Goal: Task Accomplishment & Management: Use online tool/utility

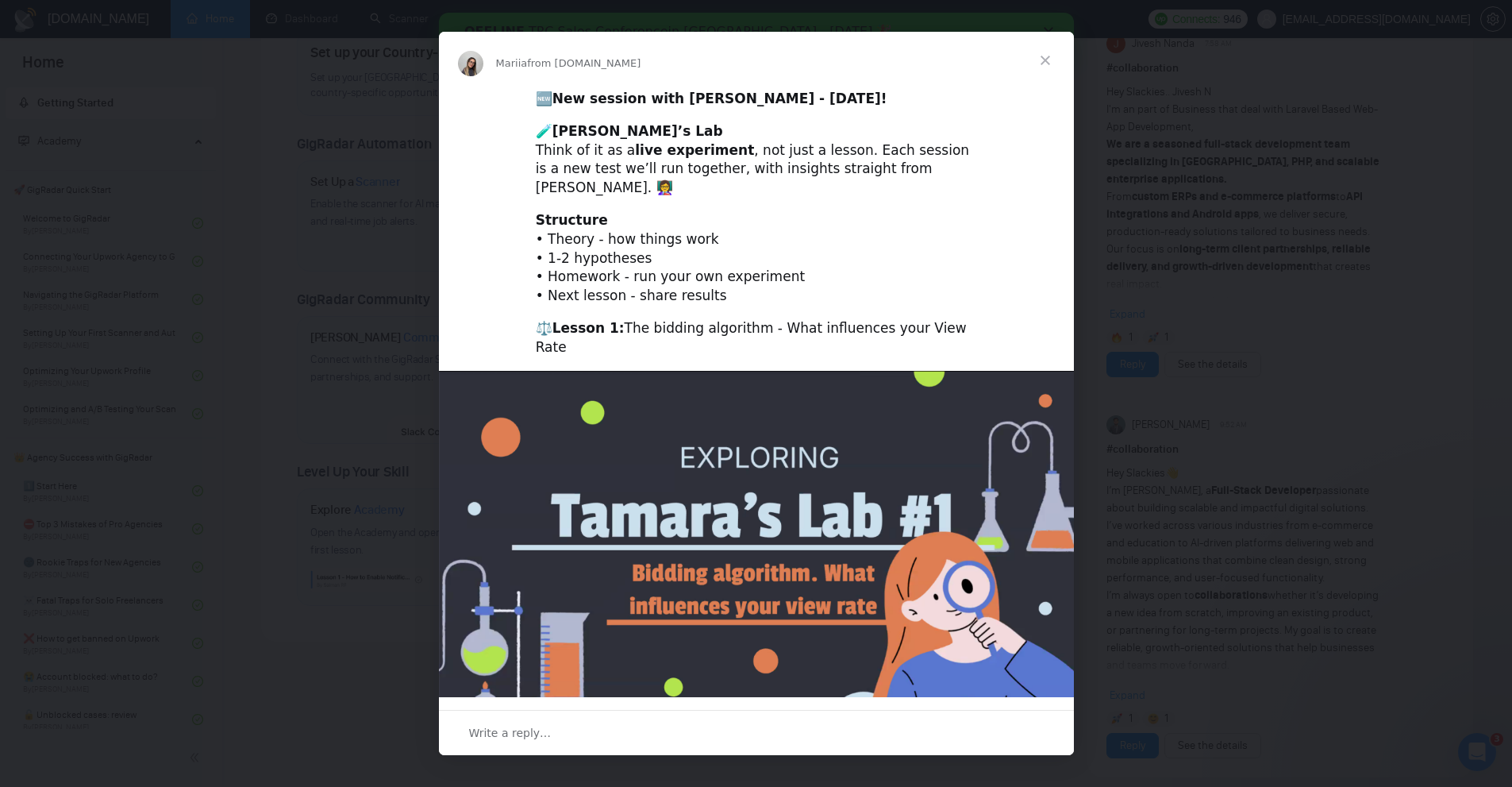
click at [1037, 50] on span "Close" at bounding box center [1045, 60] width 57 height 57
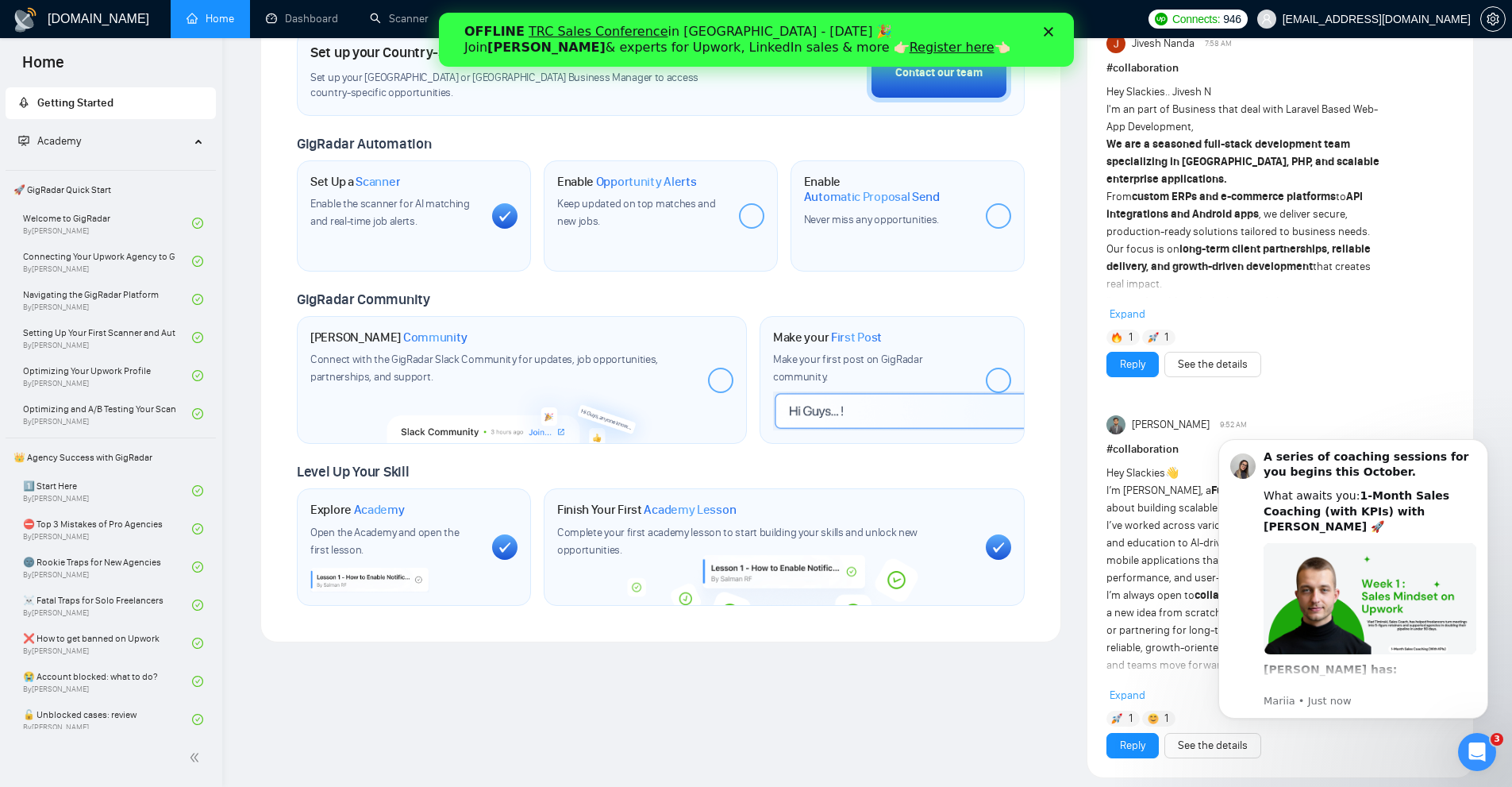
click at [1046, 25] on div "OFFLINE TRC Sales Conference in Kyiv - October 18 🎉 Join Tamara Levit & experts…" at bounding box center [756, 40] width 584 height 42
click at [1475, 438] on button "Dismiss notification" at bounding box center [1483, 443] width 20 height 20
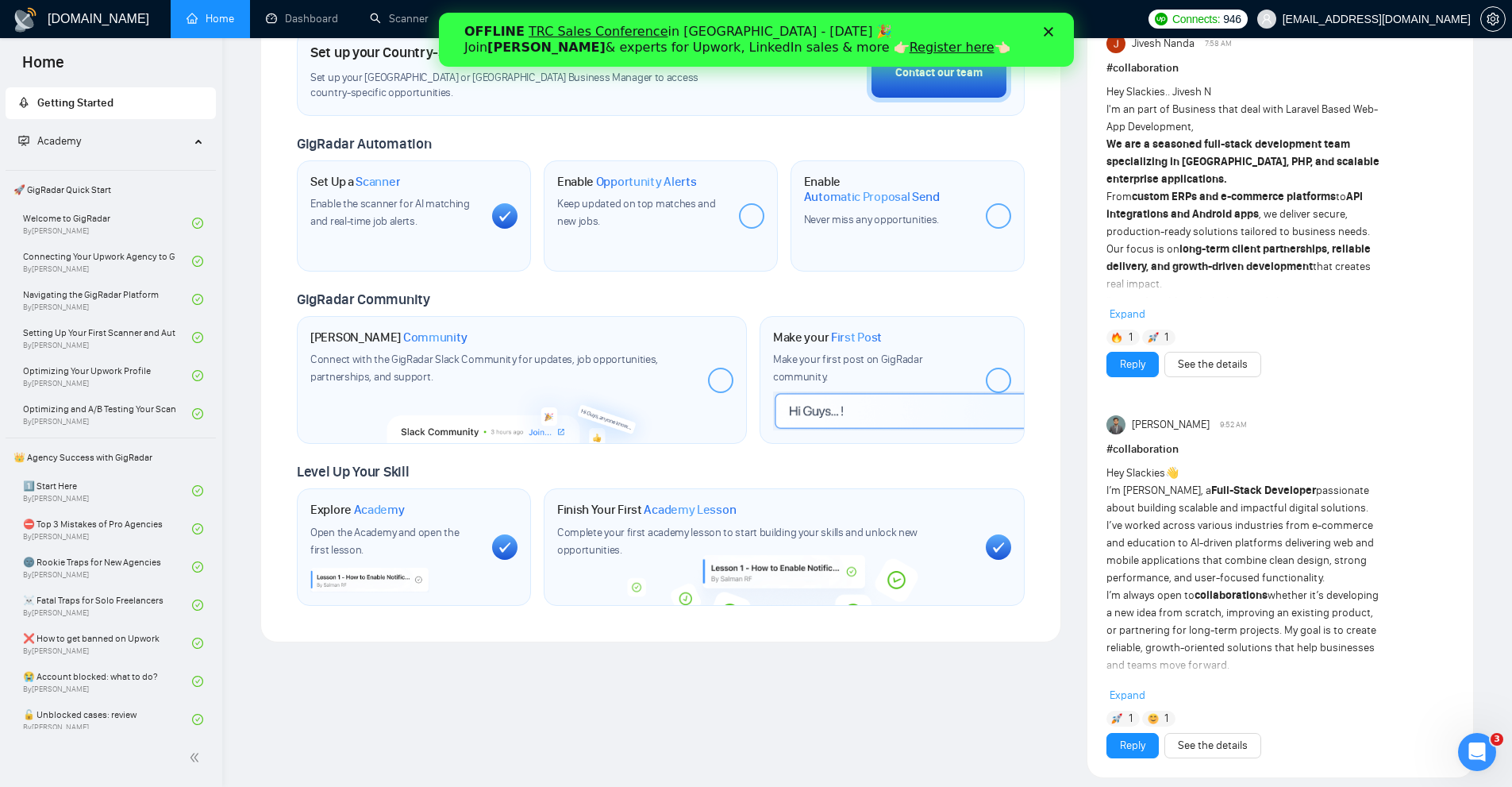
click at [1053, 29] on div "Close" at bounding box center [1051, 32] width 15 height 10
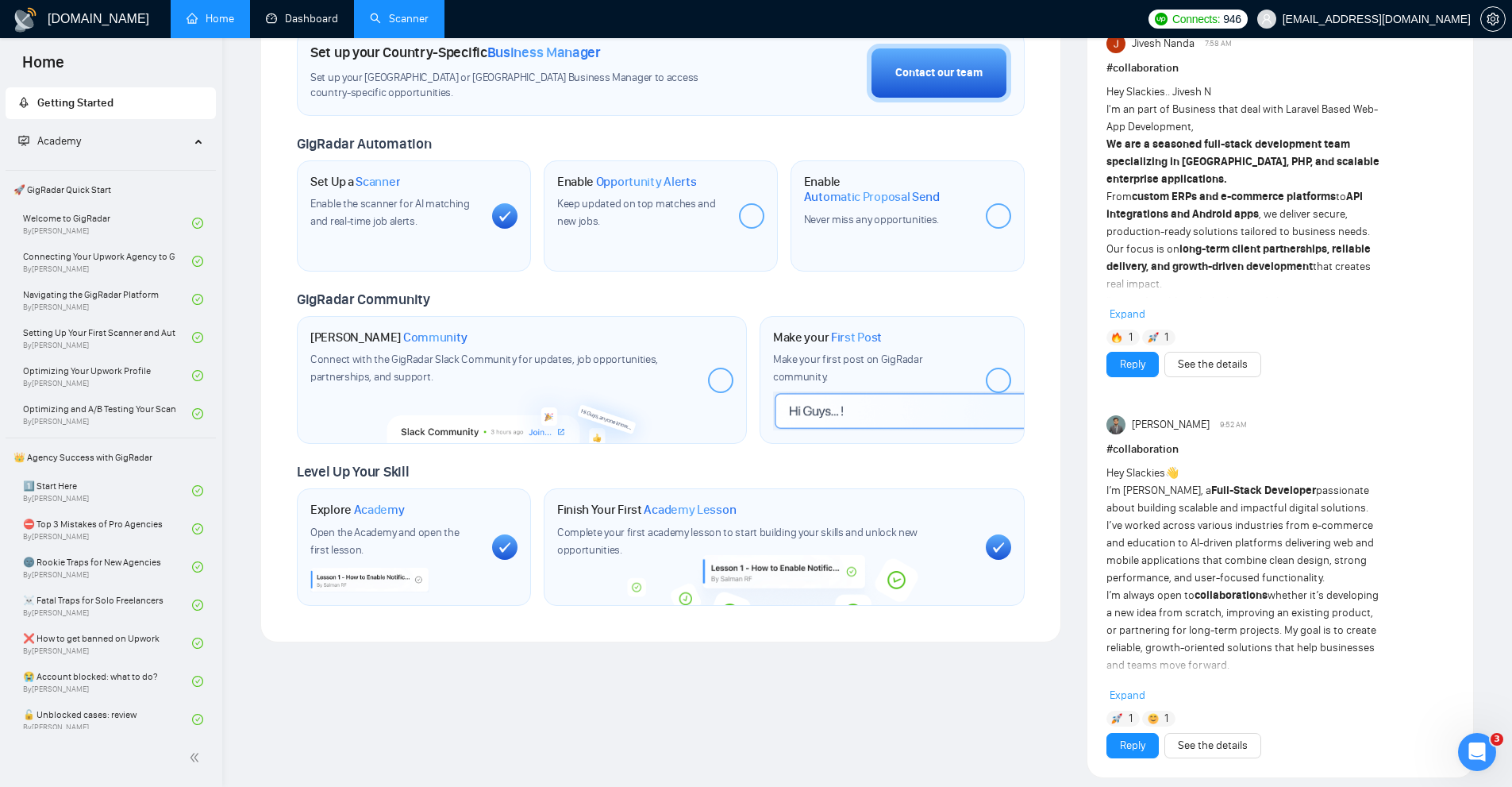
click at [371, 18] on link "Scanner" at bounding box center [399, 18] width 59 height 14
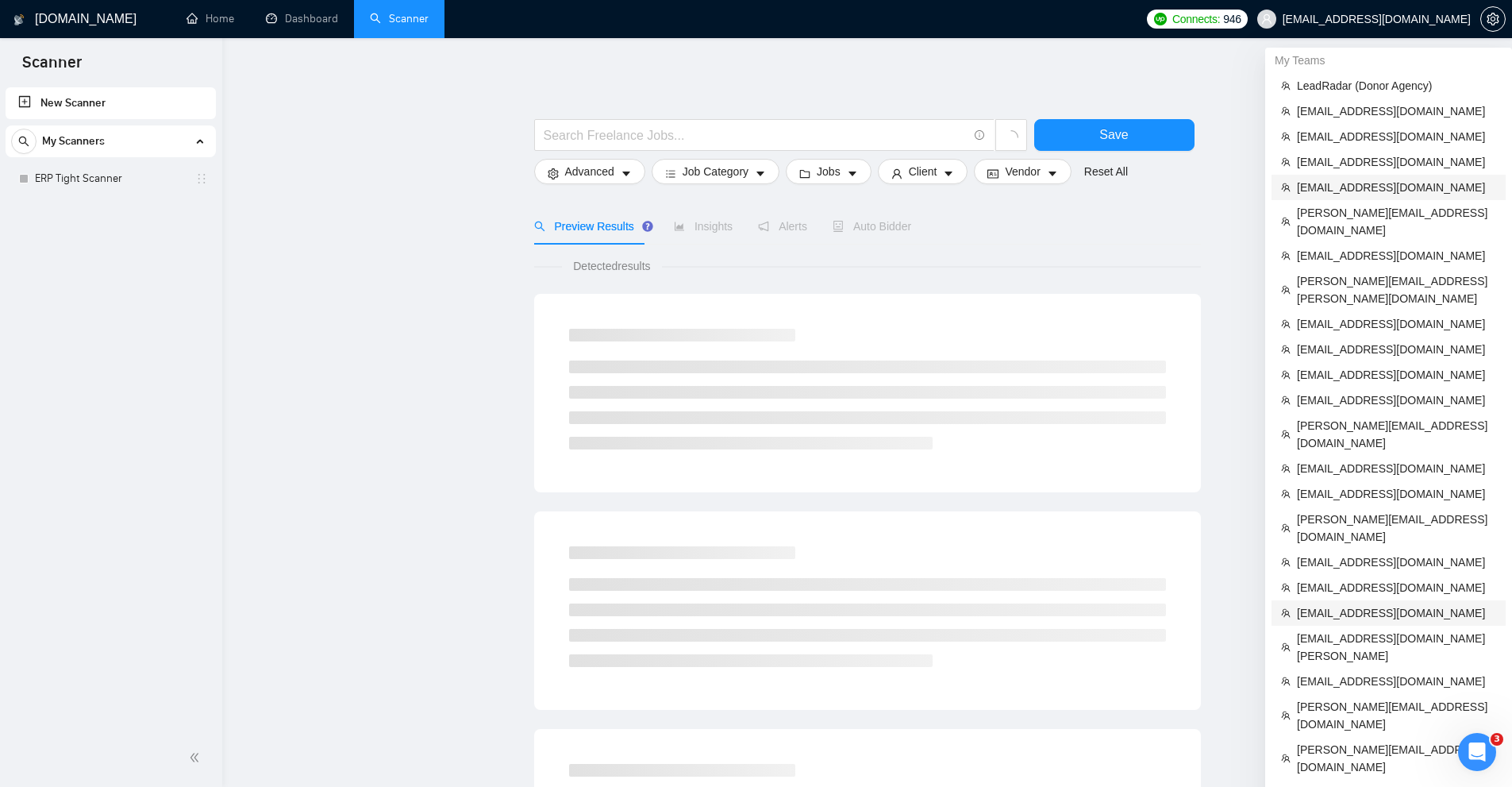
scroll to position [317, 0]
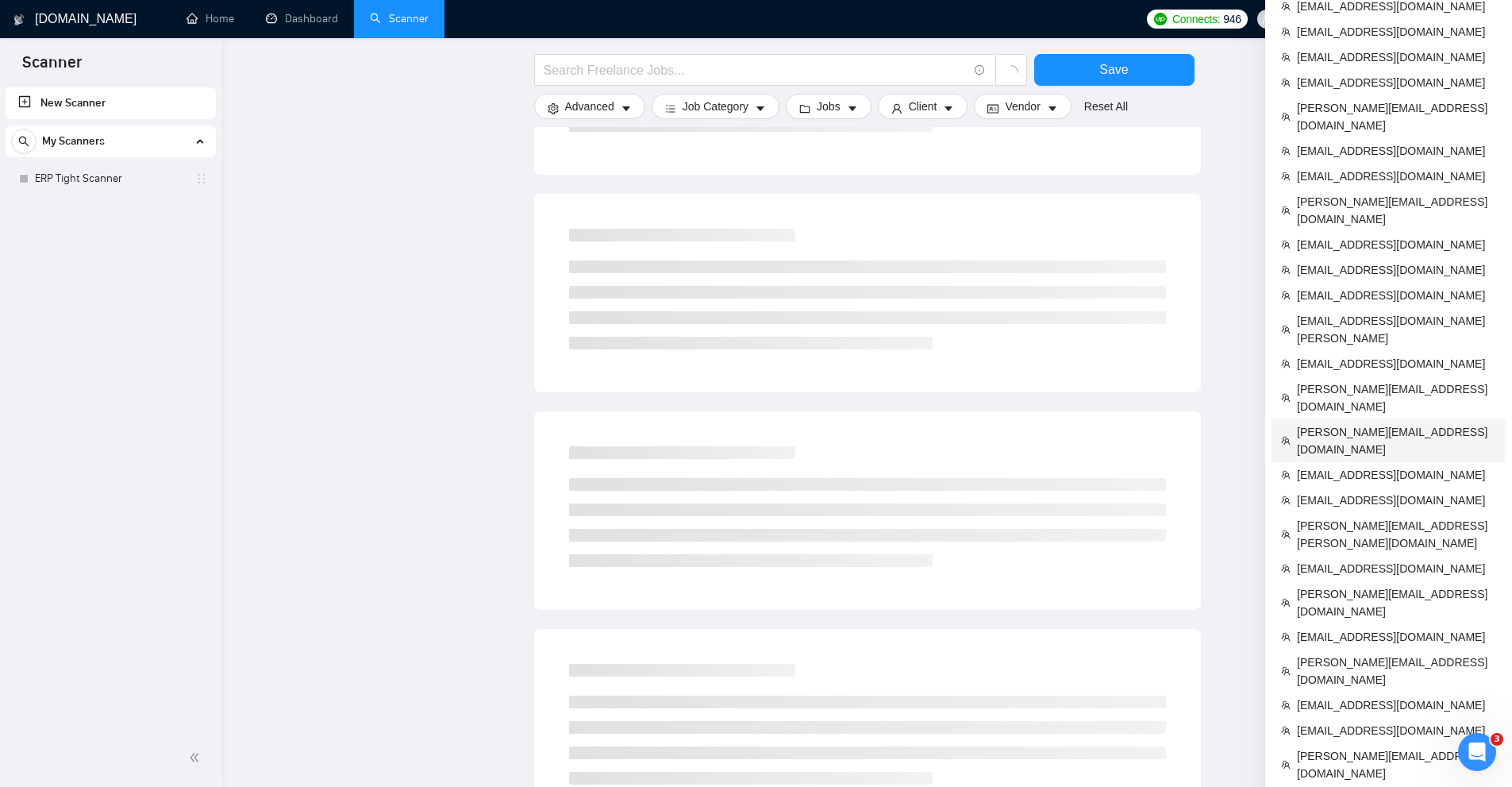
click at [1322, 423] on span "[PERSON_NAME][EMAIL_ADDRESS][DOMAIN_NAME]" at bounding box center [1397, 441] width 199 height 35
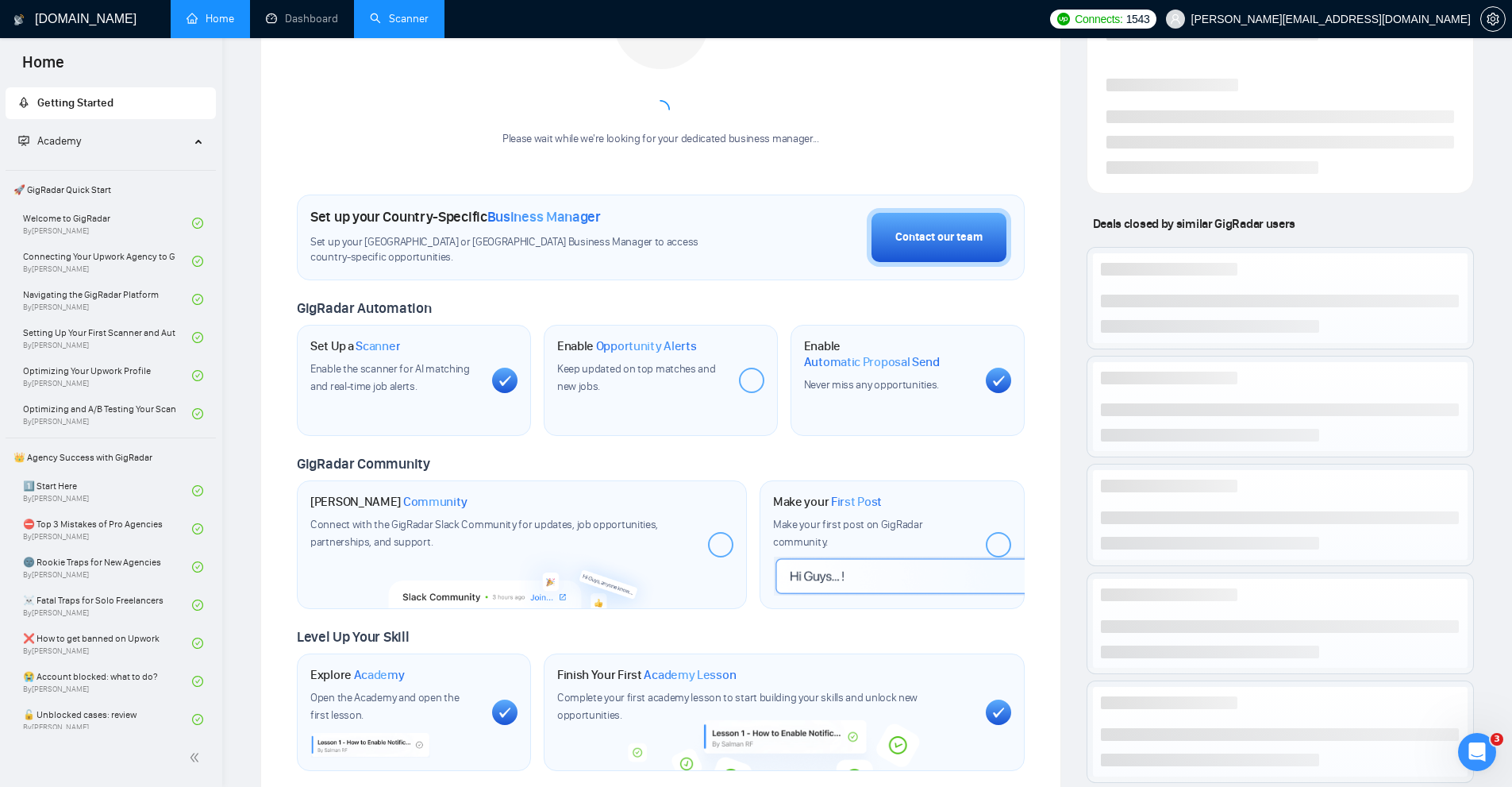
click at [395, 25] on link "Scanner" at bounding box center [399, 18] width 59 height 14
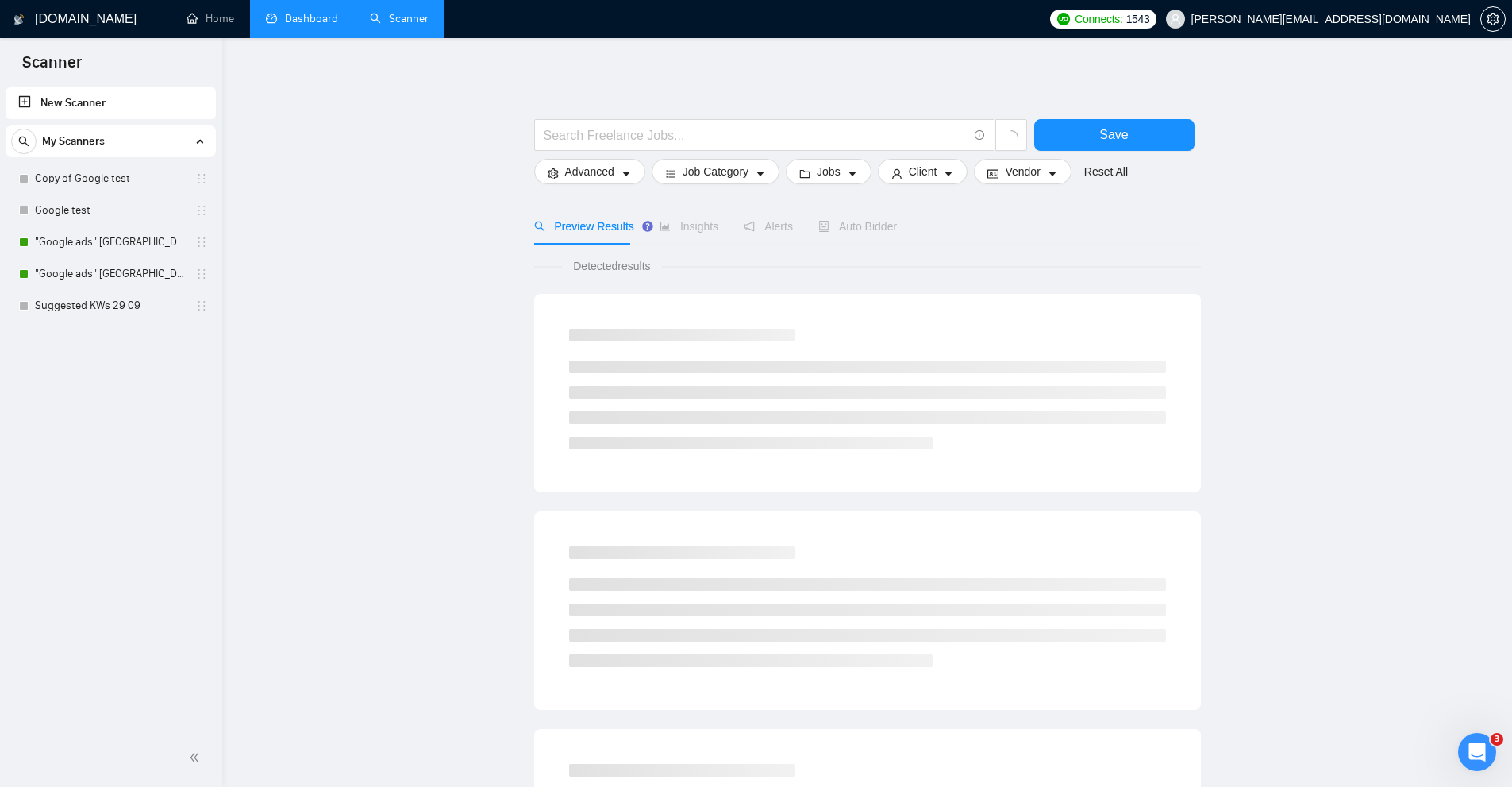
click at [306, 18] on link "Dashboard" at bounding box center [302, 18] width 73 height 14
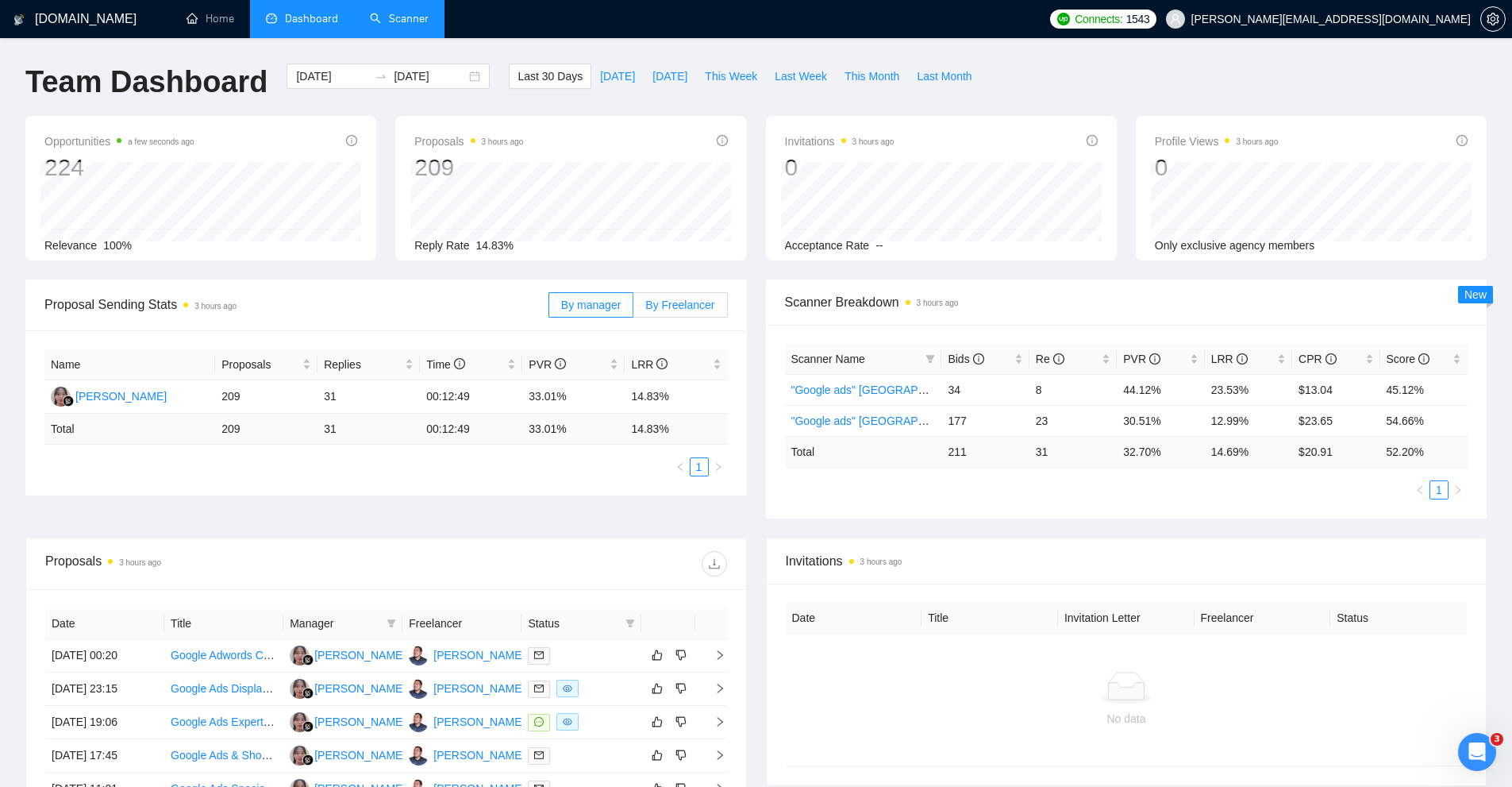
click at [683, 301] on span "By Freelancer" at bounding box center [680, 305] width 69 height 13
click at [633, 308] on input "By Freelancer" at bounding box center [633, 308] width 0 height 0
click at [612, 304] on span "By manager" at bounding box center [592, 305] width 60 height 13
click at [549, 308] on input "By manager" at bounding box center [549, 308] width 0 height 0
click at [1097, 452] on tr "Total 211 31 32.70 % 14.69 % $ 20.91 52.20 %" at bounding box center [1126, 452] width 683 height 31
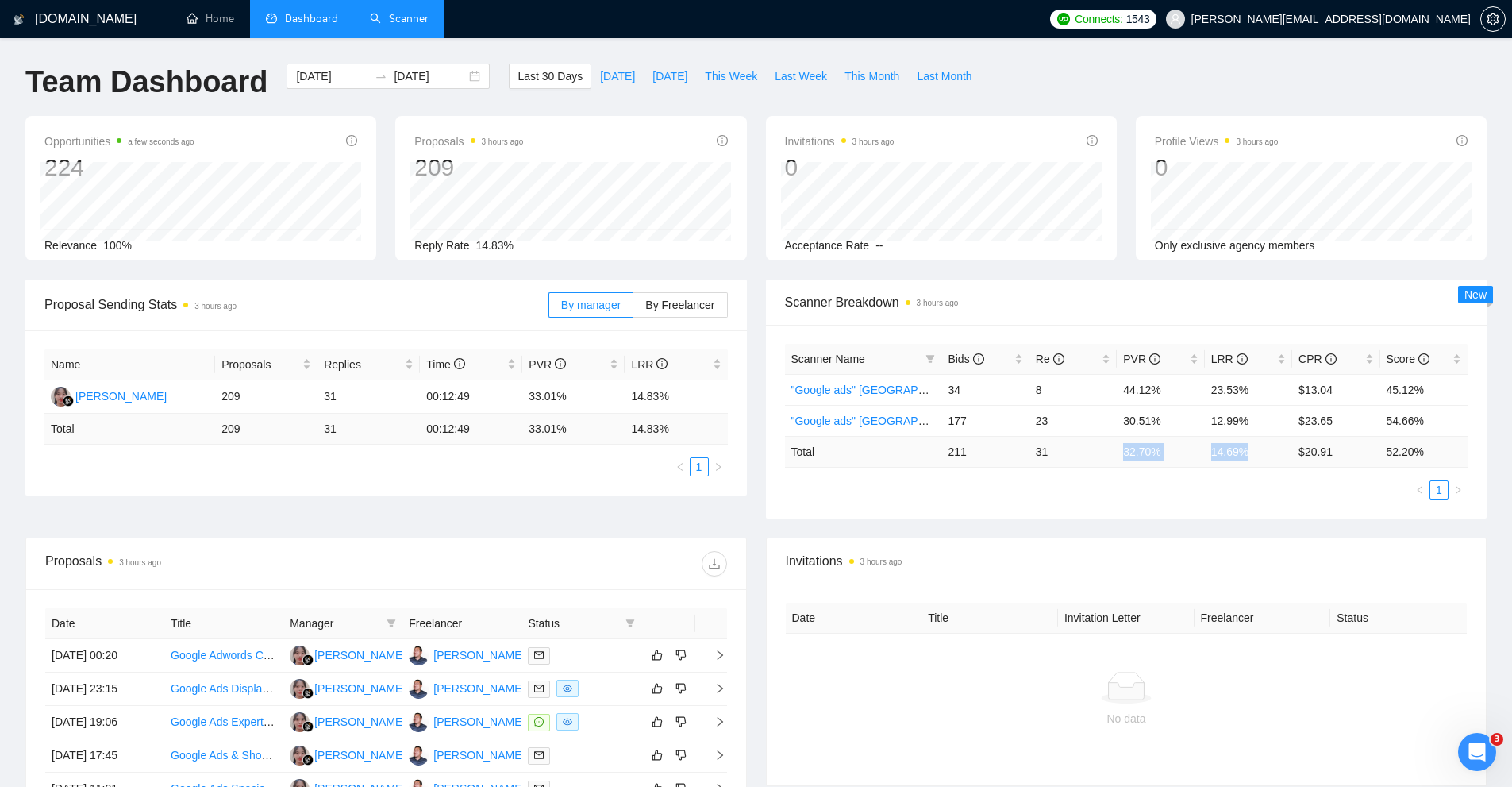
drag, startPoint x: 1280, startPoint y: 451, endPoint x: 1079, endPoint y: 498, distance: 206.4
click at [1069, 457] on tr "Total 211 31 32.70 % 14.69 % $ 20.91 52.20 %" at bounding box center [1126, 452] width 683 height 31
click at [1079, 498] on ul "1" at bounding box center [1126, 490] width 683 height 19
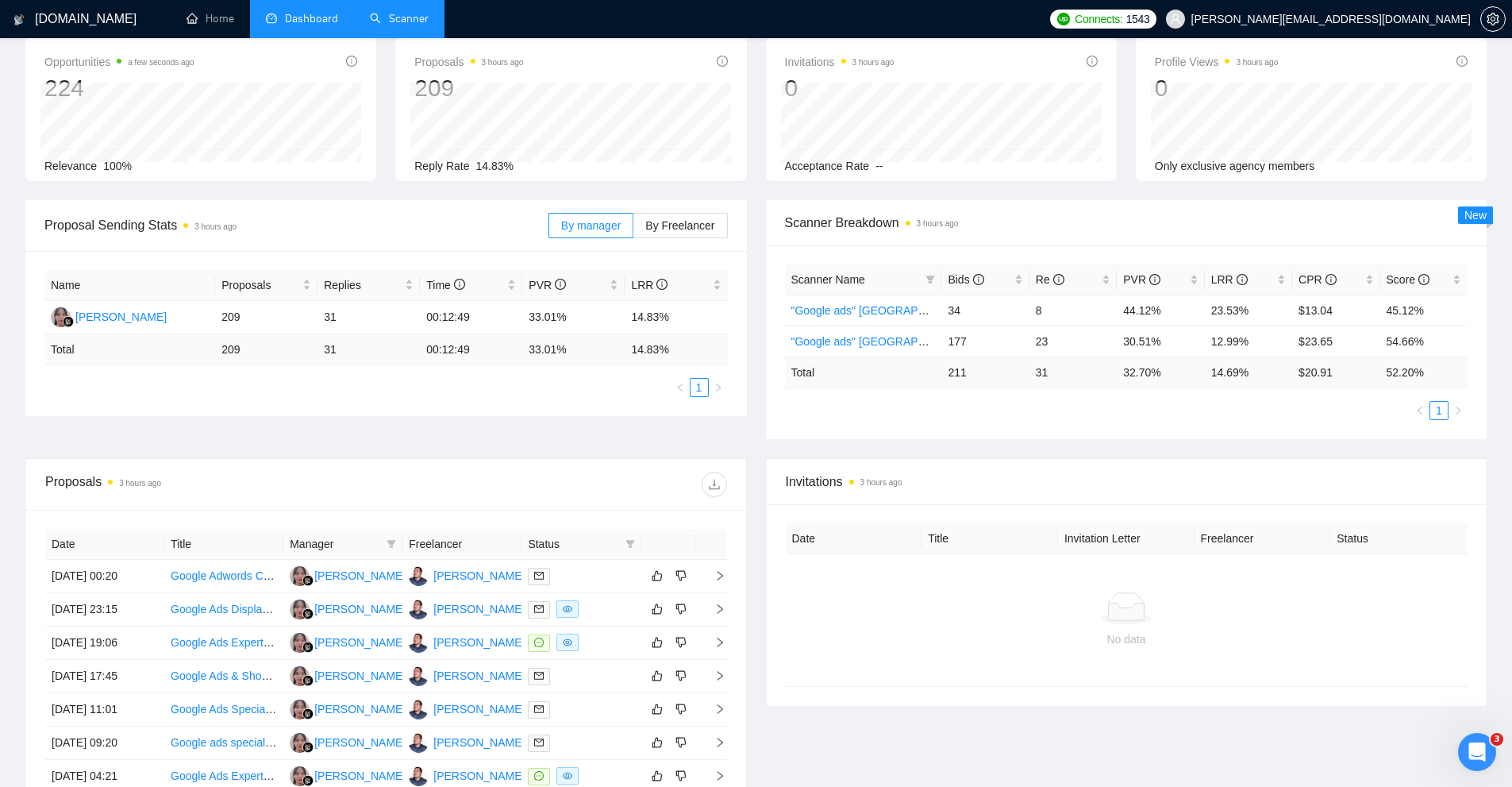
scroll to position [238, 0]
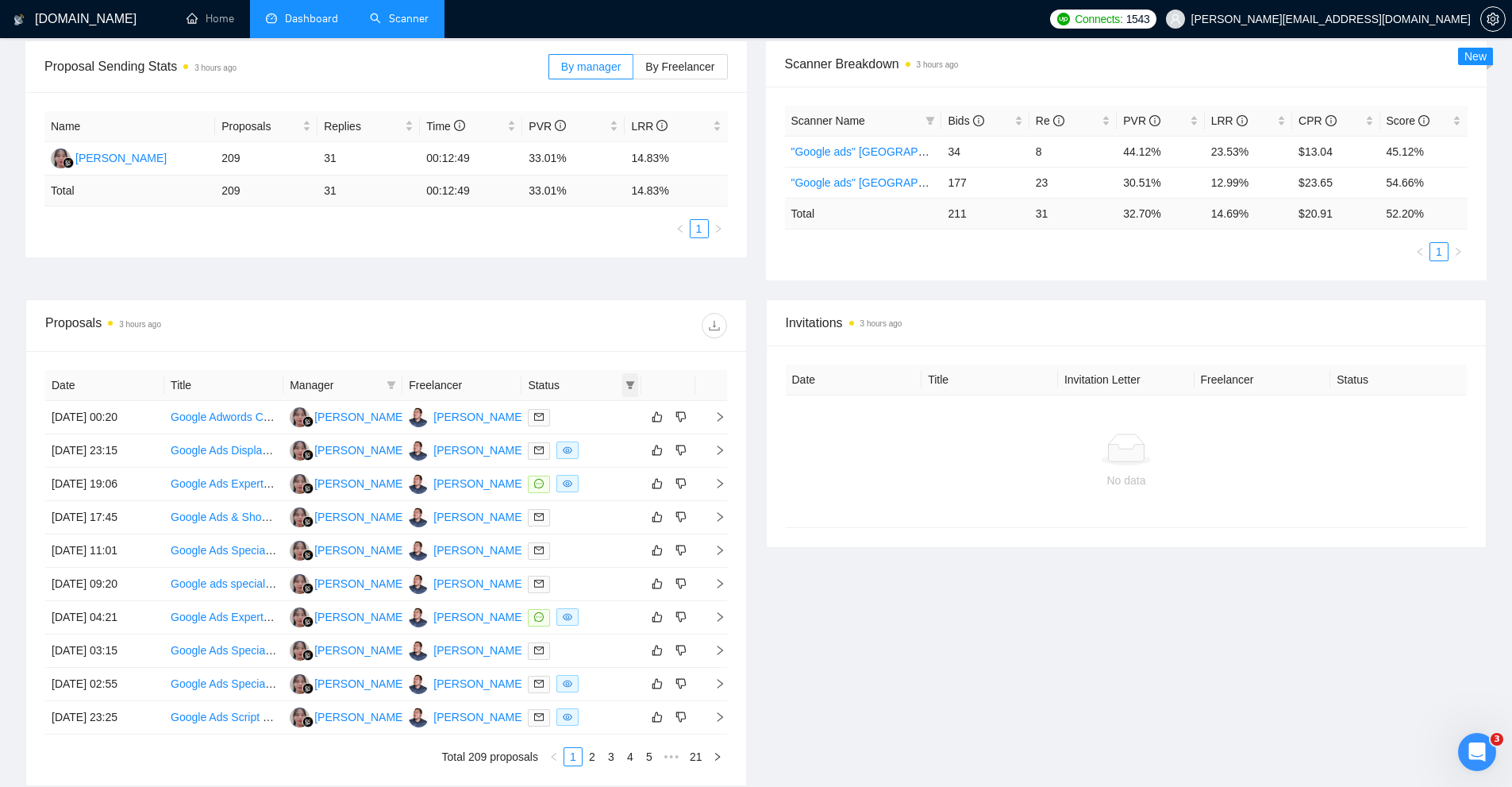
click at [629, 394] on span at bounding box center [630, 385] width 15 height 24
click at [611, 424] on li "Chat" at bounding box center [590, 415] width 96 height 25
checkbox input "true"
click at [620, 465] on span "OK" at bounding box center [617, 473] width 15 height 17
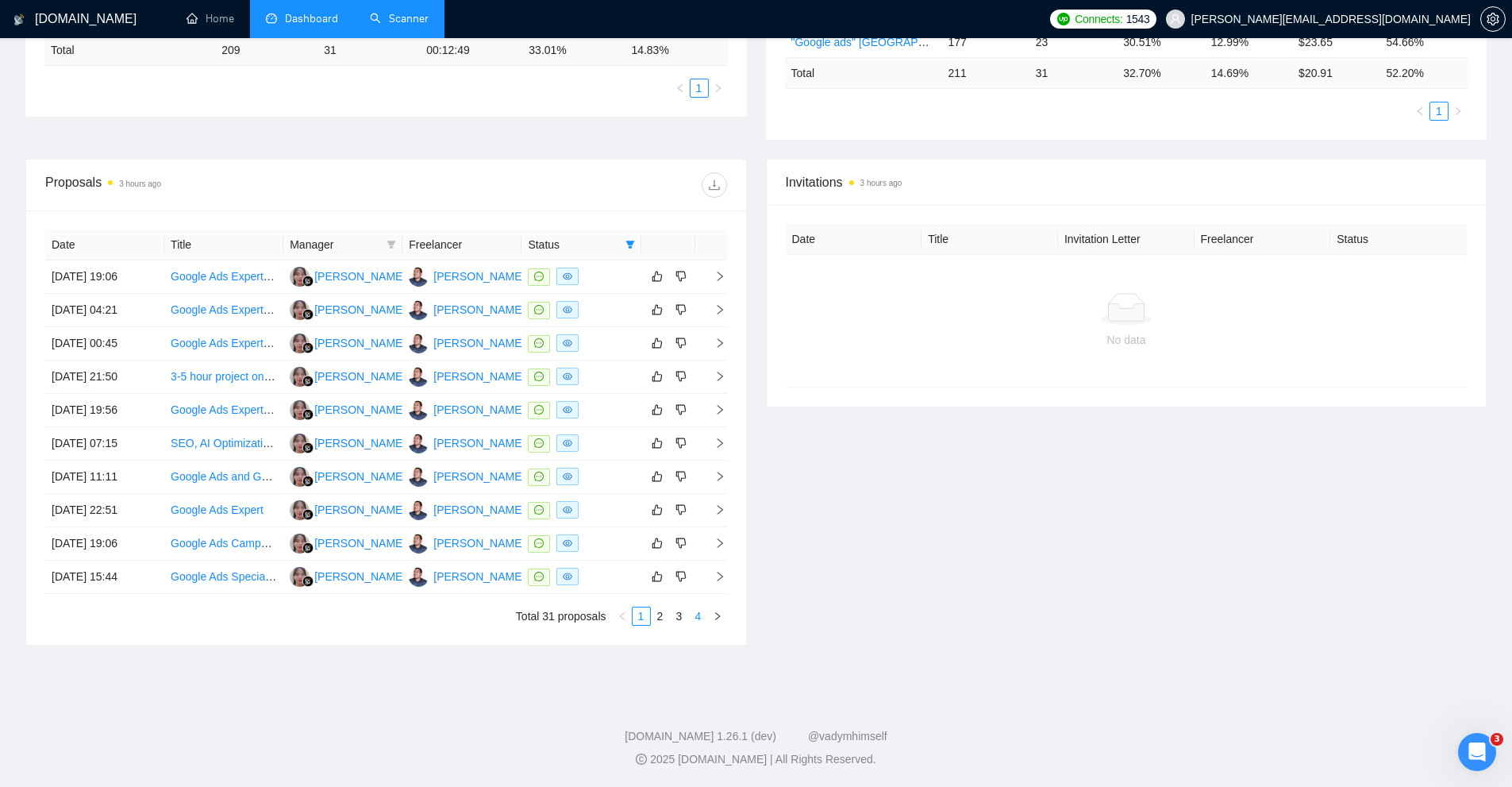
click at [700, 616] on link "4" at bounding box center [699, 616] width 17 height 17
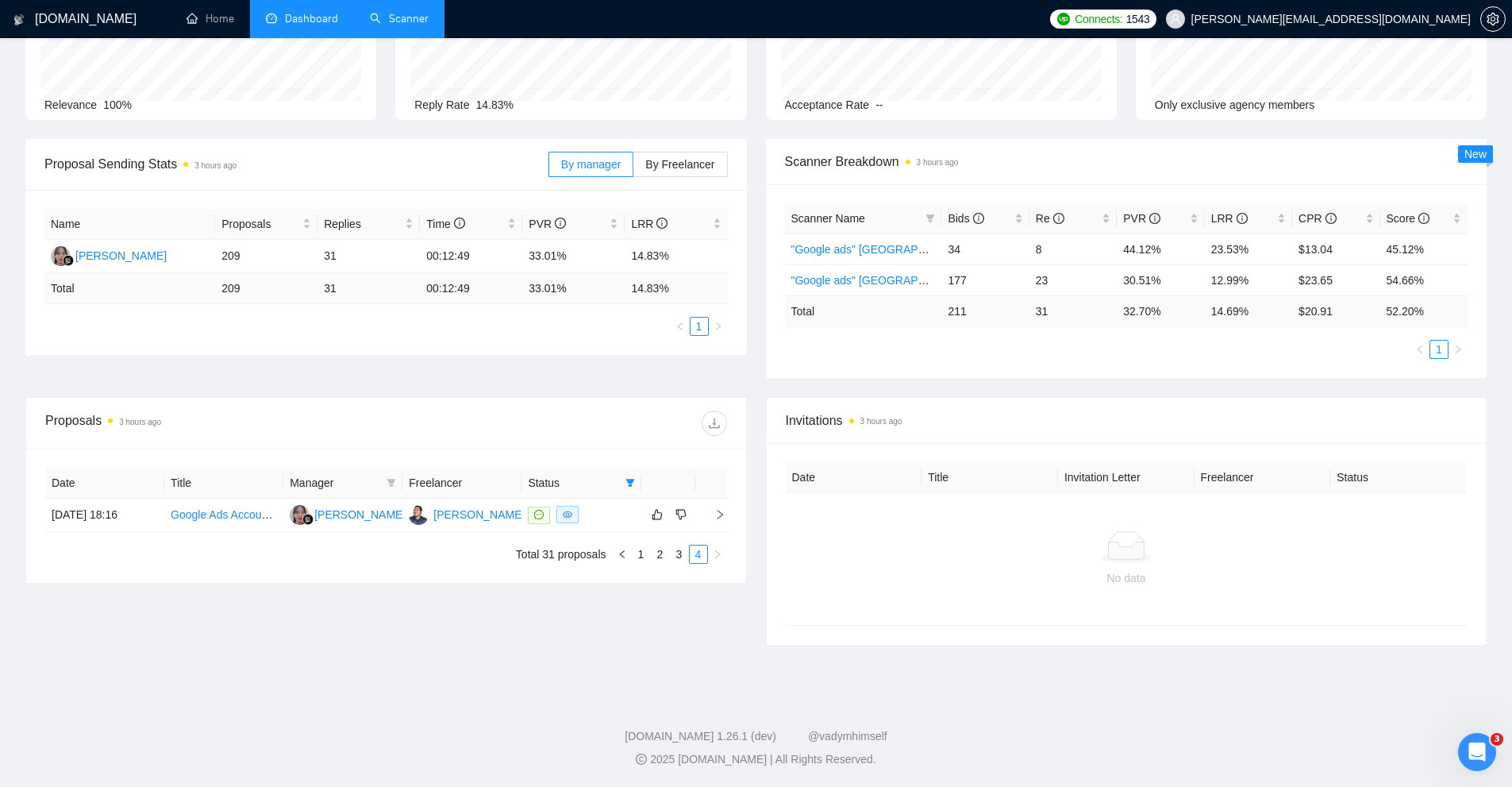
scroll to position [140, 0]
click at [681, 554] on link "3" at bounding box center [680, 554] width 17 height 17
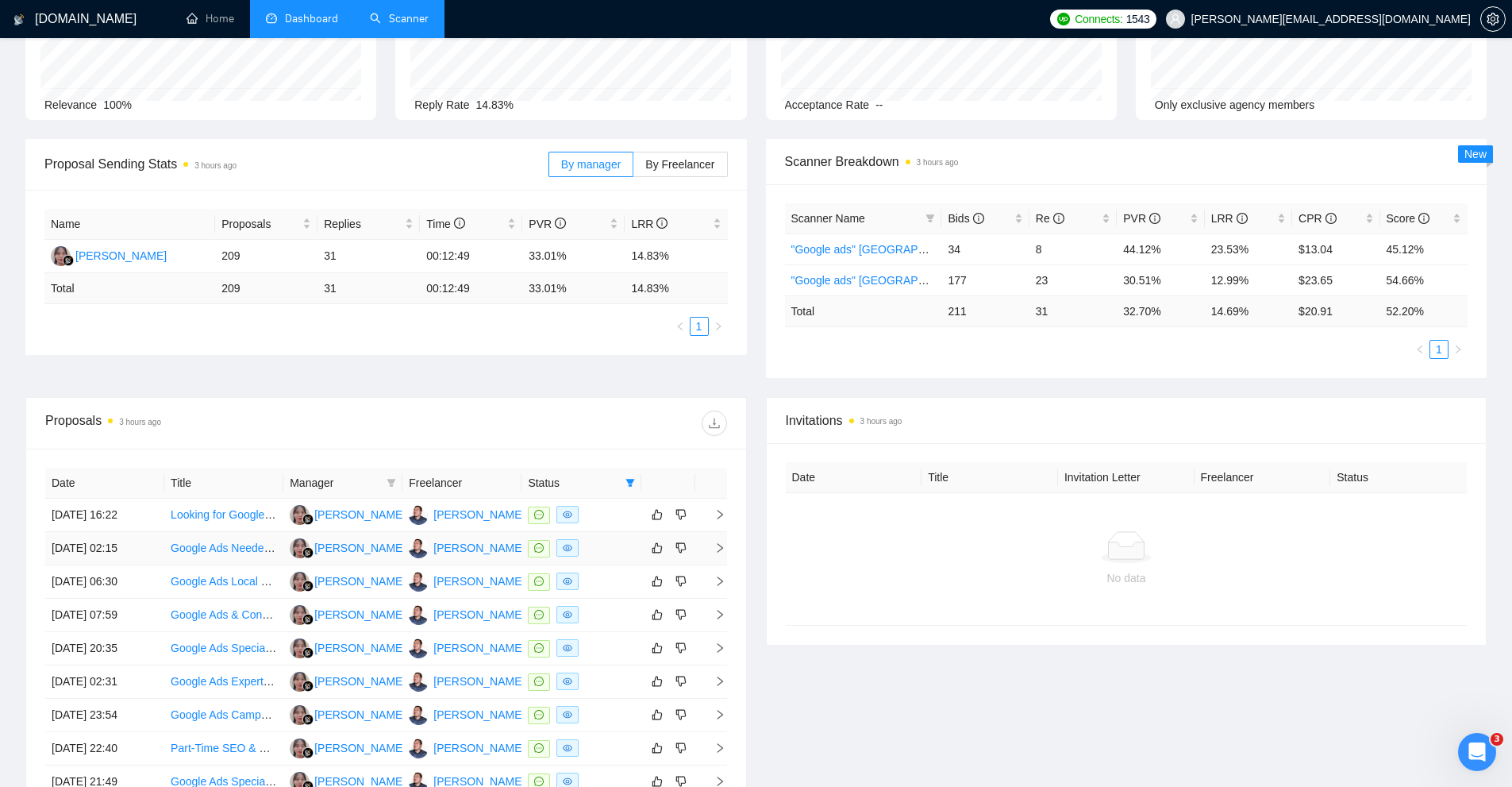
scroll to position [379, 0]
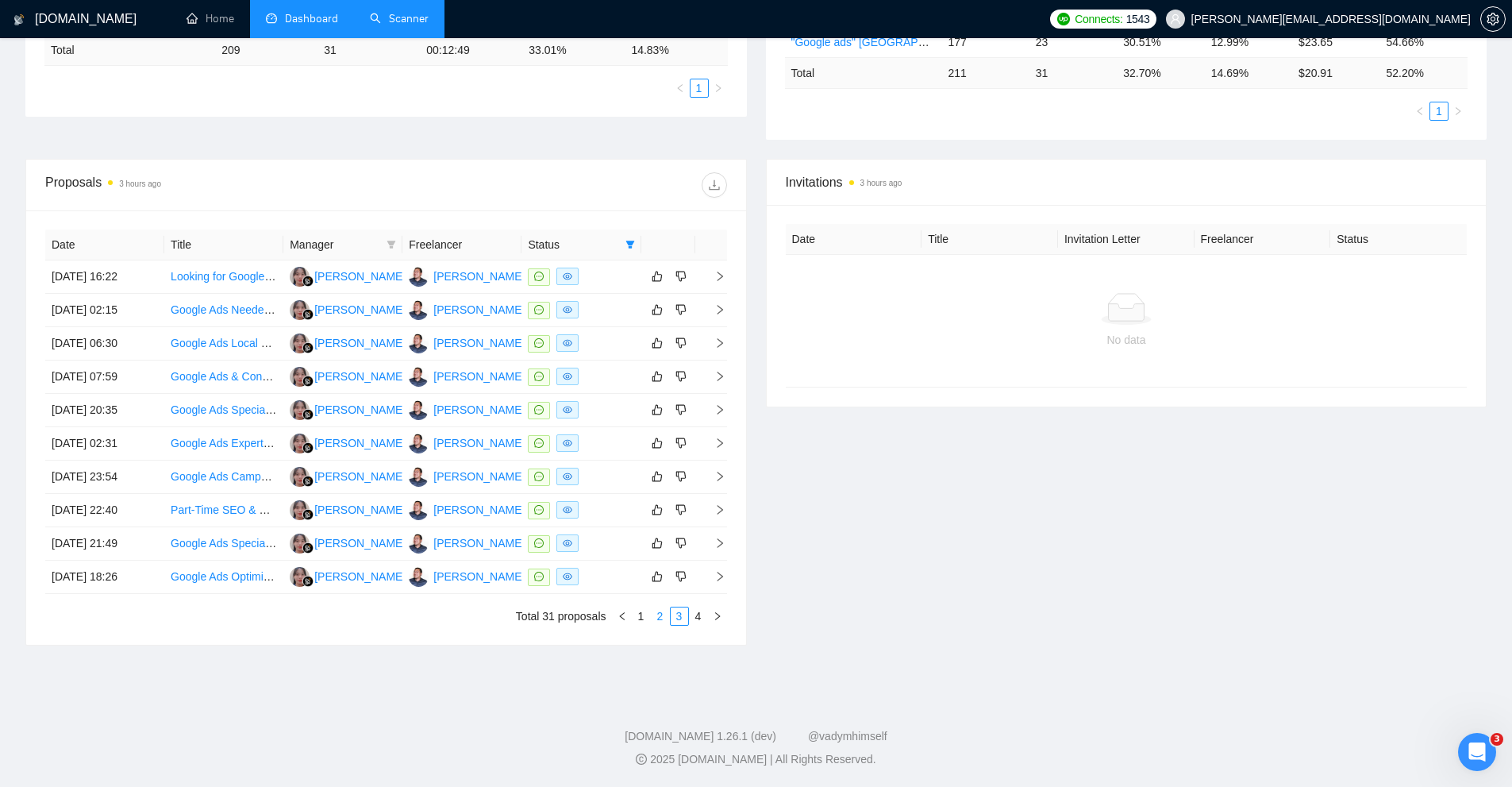
click at [655, 622] on link "2" at bounding box center [660, 616] width 17 height 17
click at [635, 616] on link "1" at bounding box center [642, 616] width 17 height 17
click at [659, 616] on link "2" at bounding box center [660, 616] width 17 height 17
click at [678, 612] on link "3" at bounding box center [680, 616] width 17 height 17
click at [685, 613] on link "3" at bounding box center [680, 616] width 17 height 17
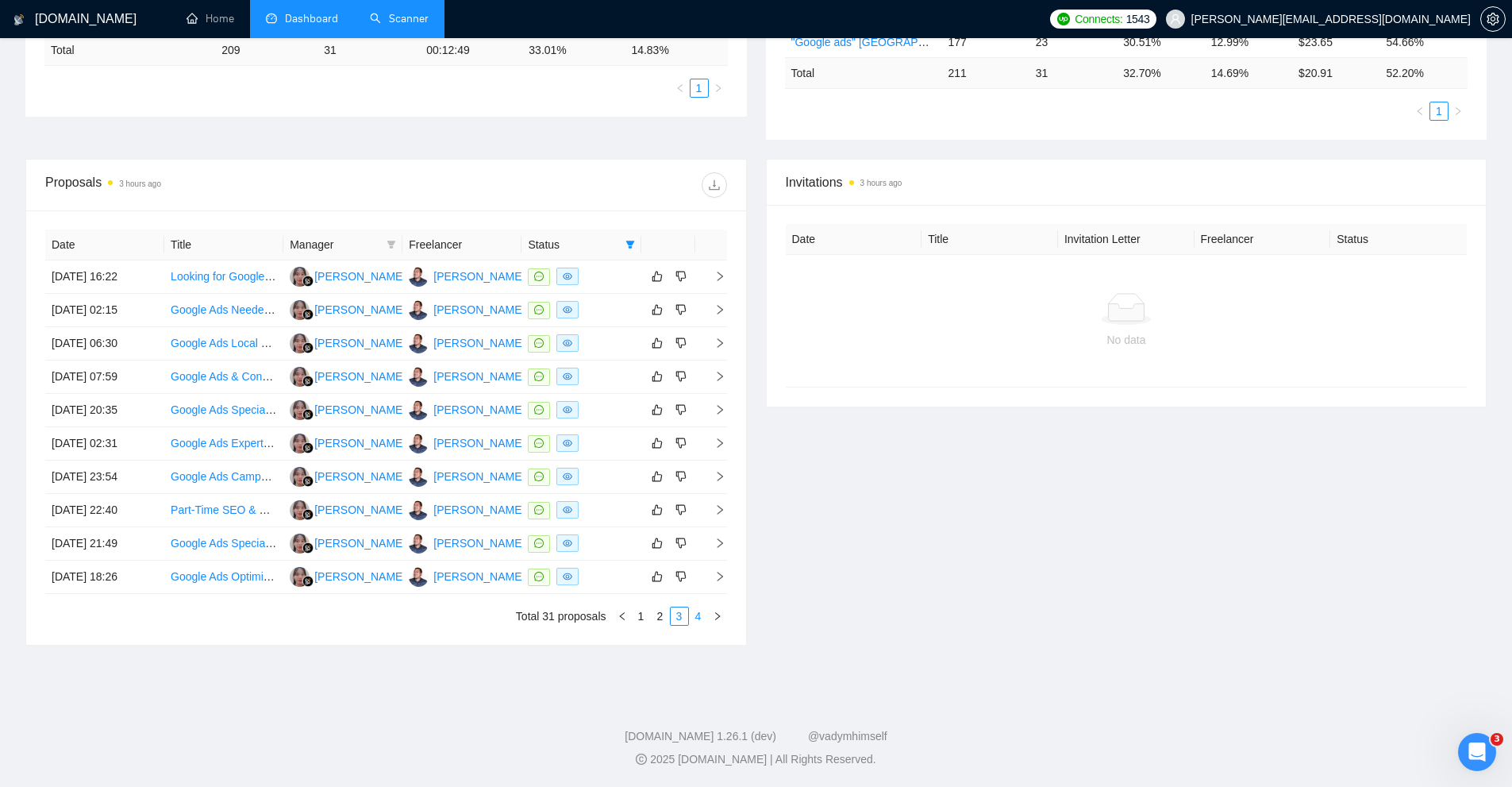
click at [695, 615] on link "4" at bounding box center [699, 616] width 17 height 17
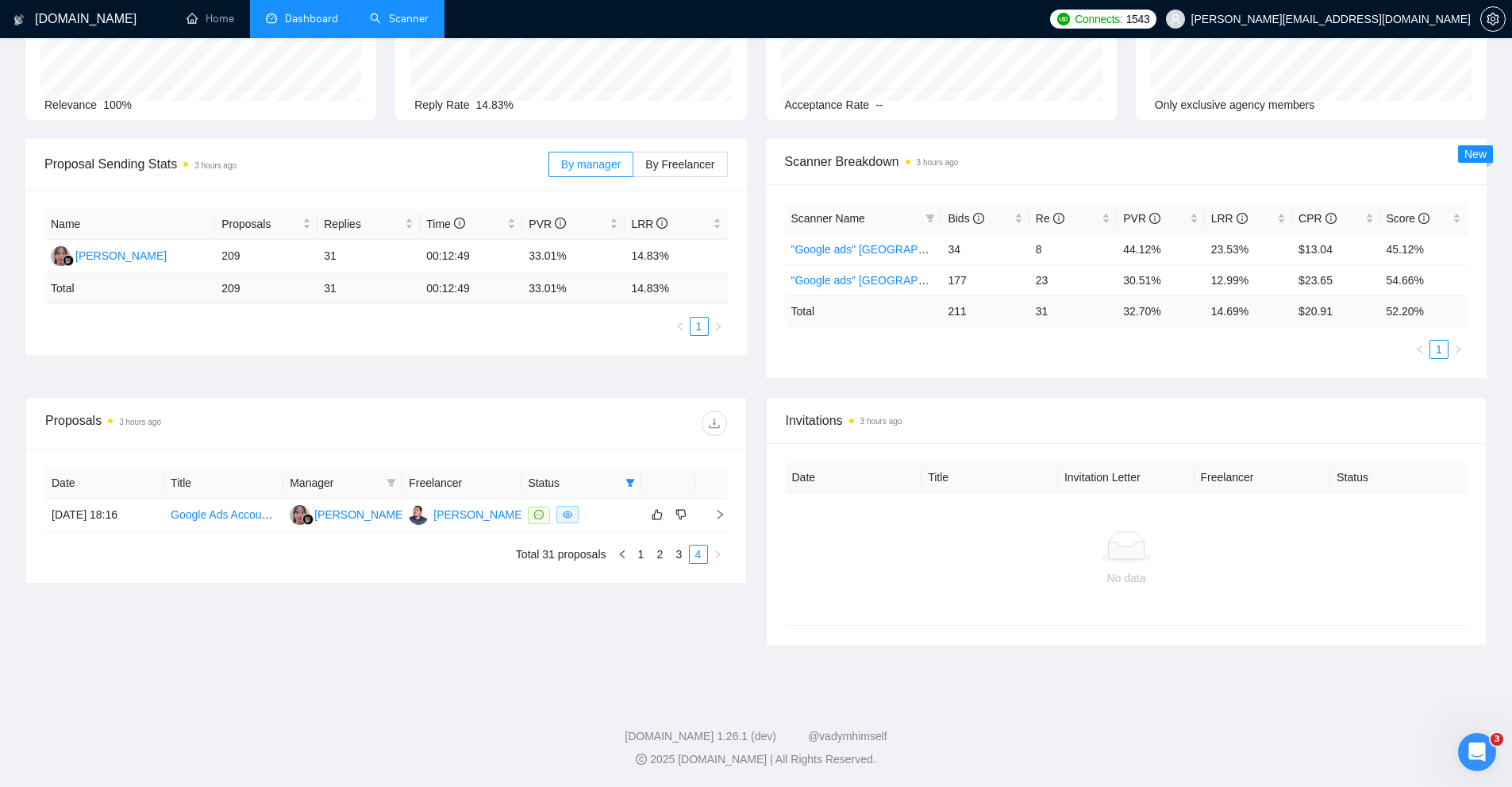
scroll to position [140, 0]
click at [678, 555] on link "3" at bounding box center [680, 554] width 17 height 17
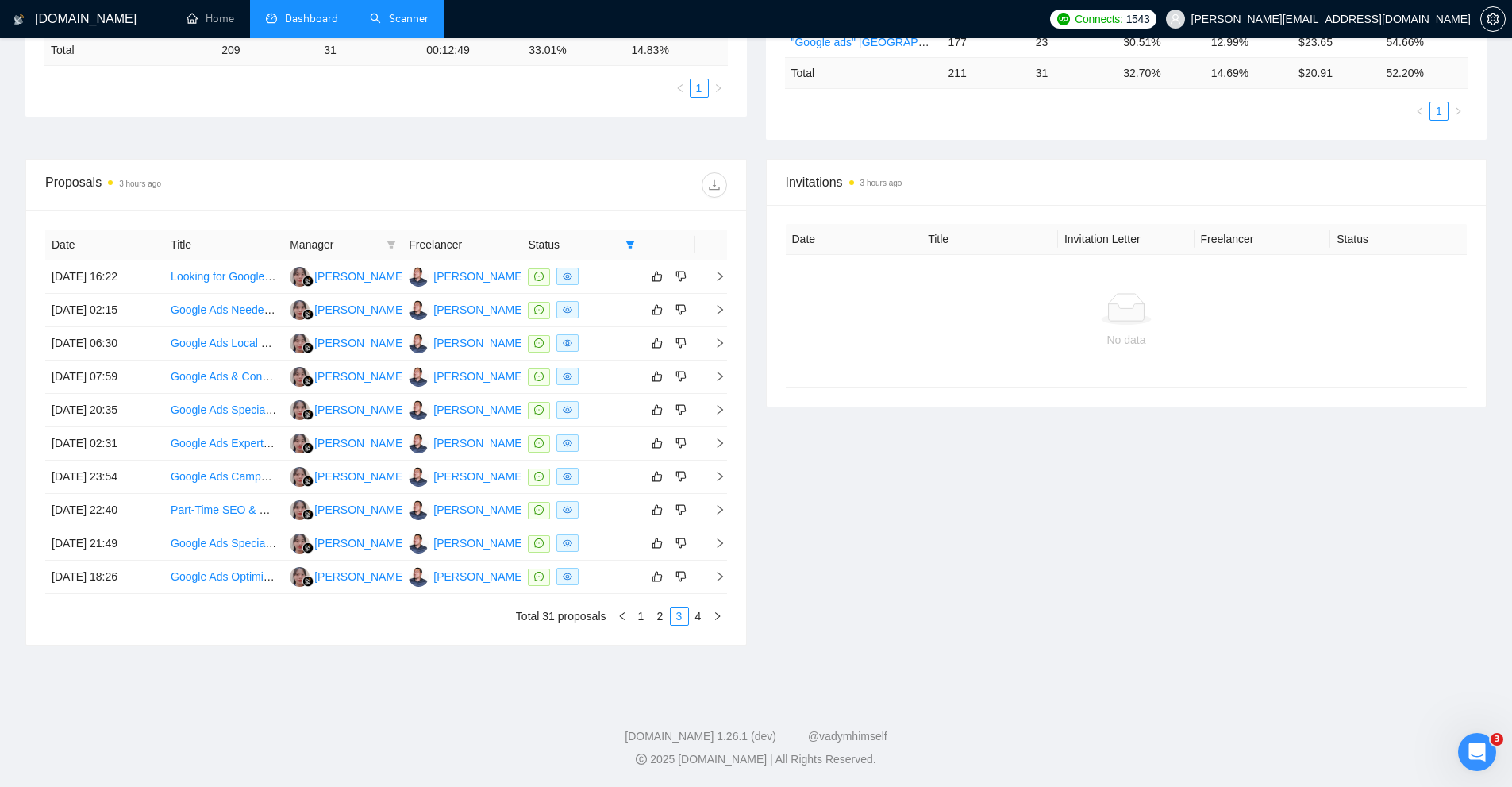
scroll to position [219, 0]
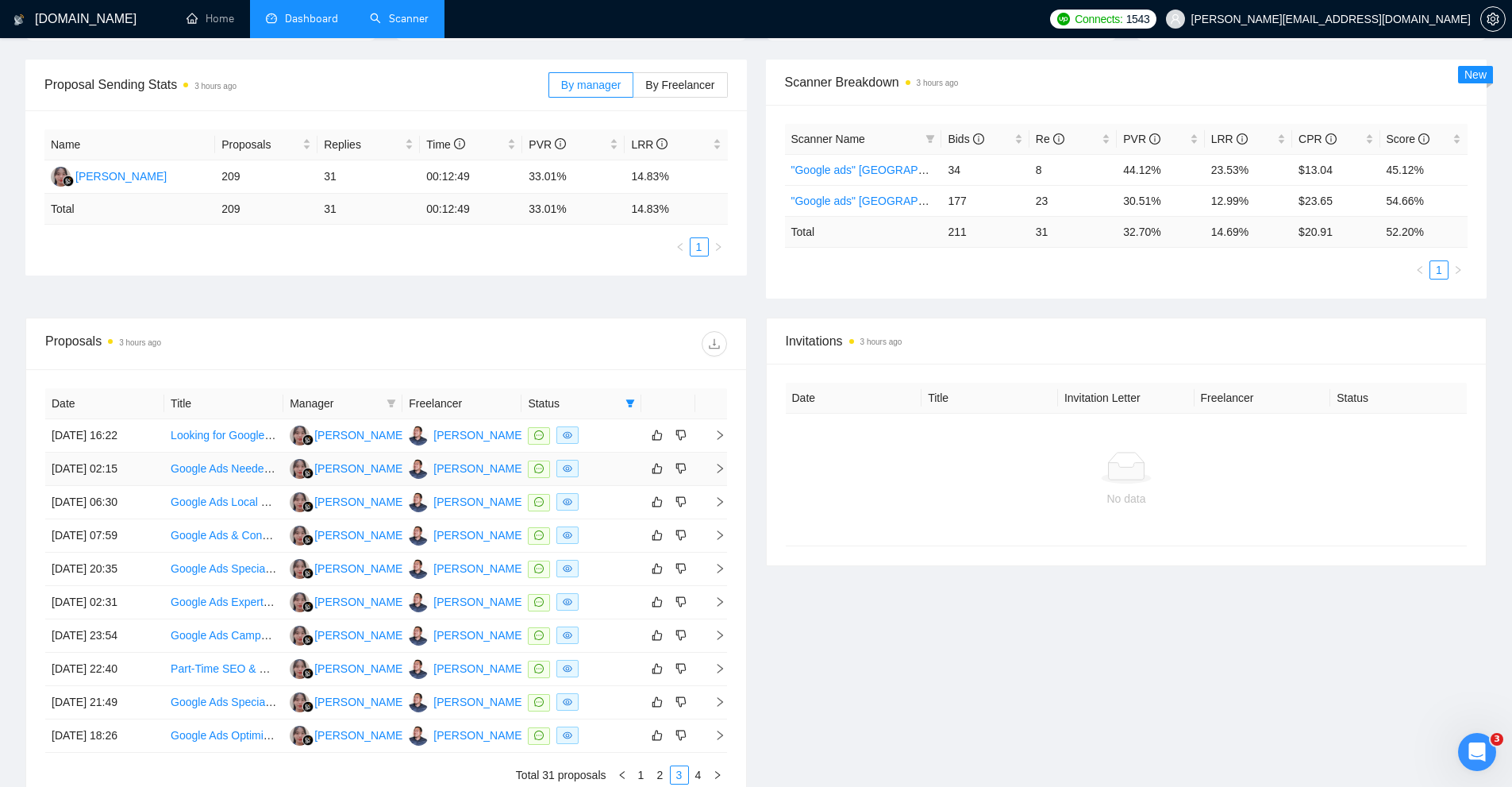
click at [622, 478] on div at bounding box center [581, 468] width 106 height 18
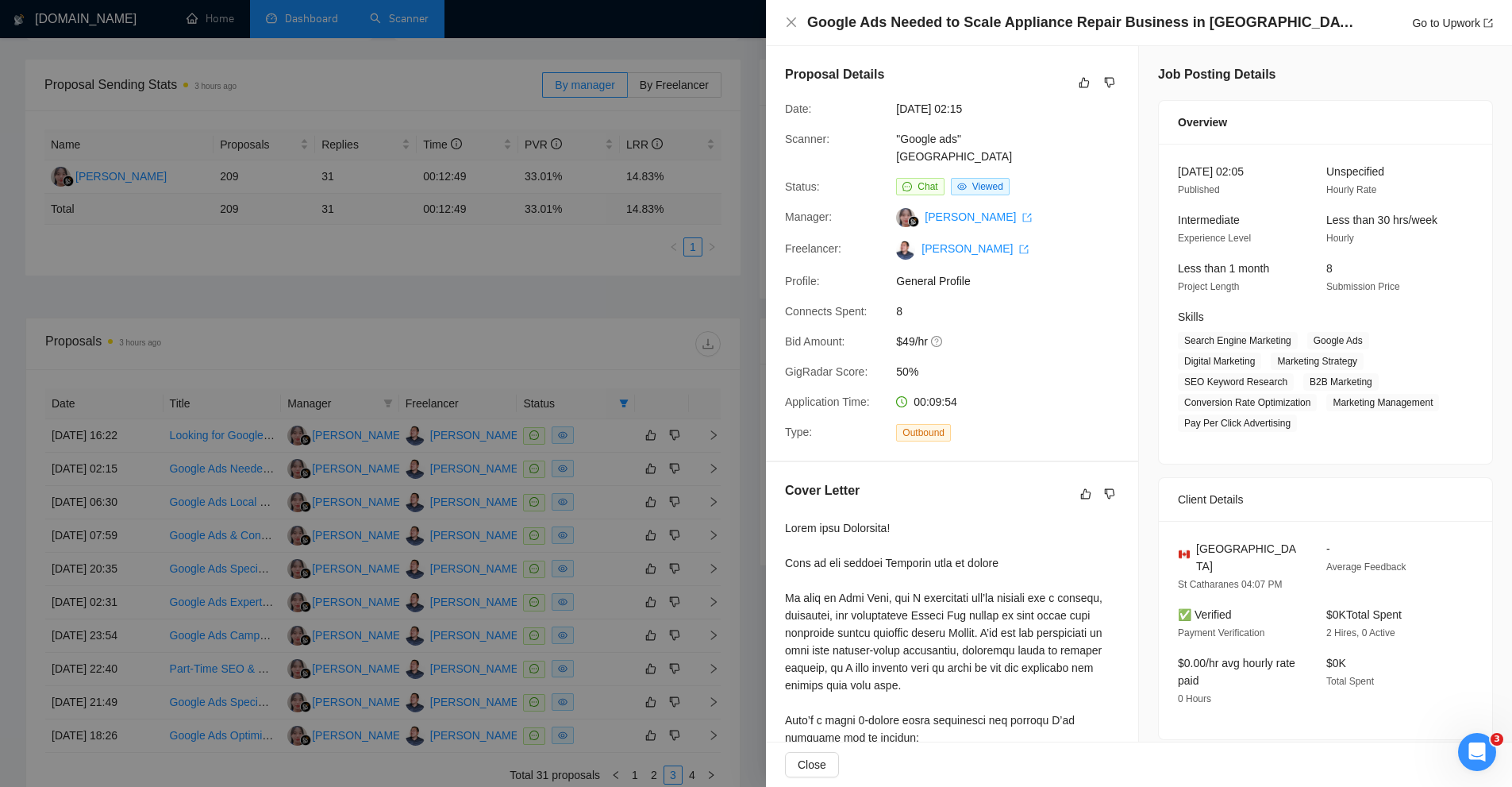
click at [635, 347] on div at bounding box center [756, 394] width 1512 height 787
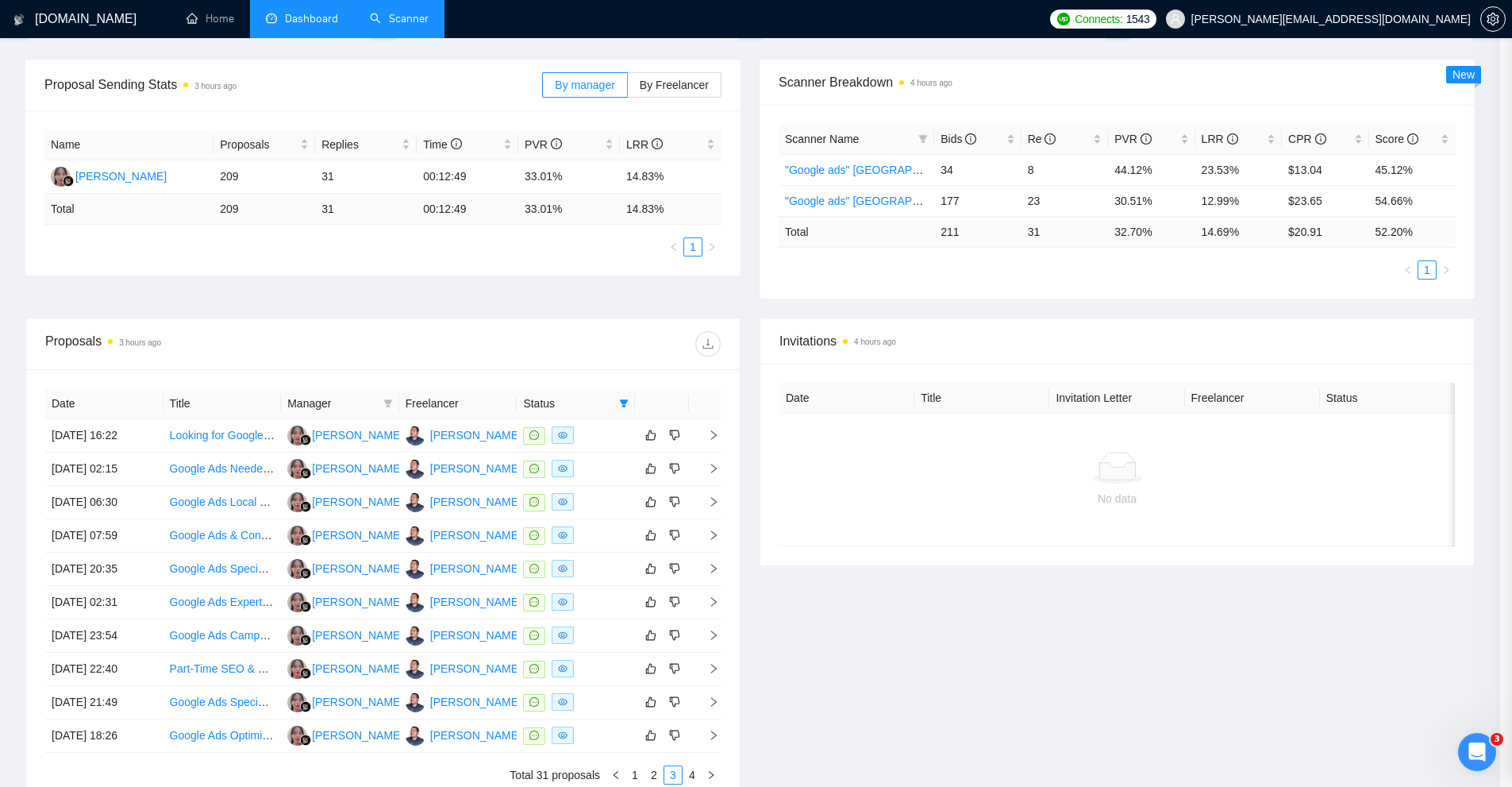
scroll to position [379, 0]
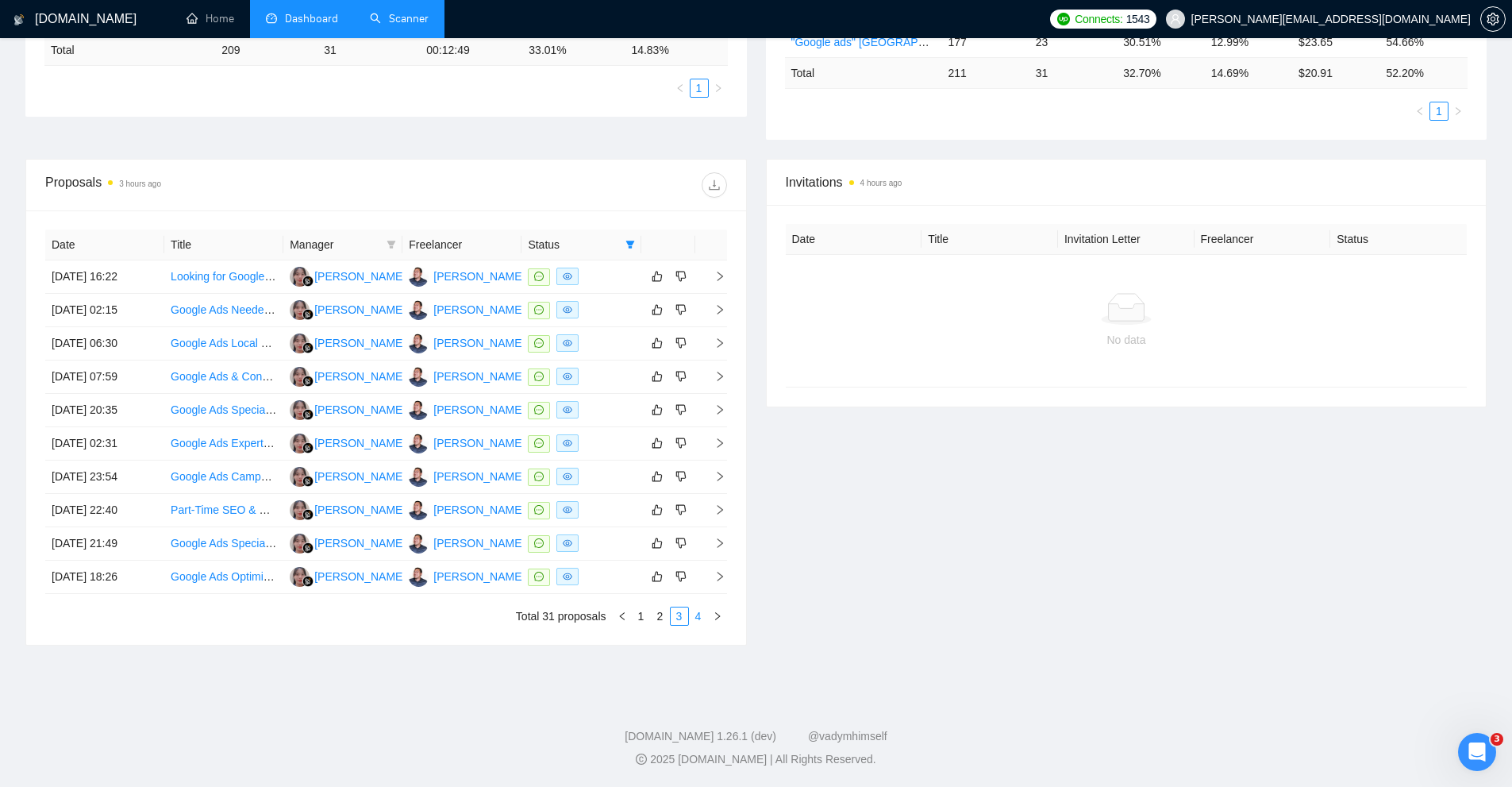
click at [695, 616] on link "4" at bounding box center [699, 616] width 17 height 17
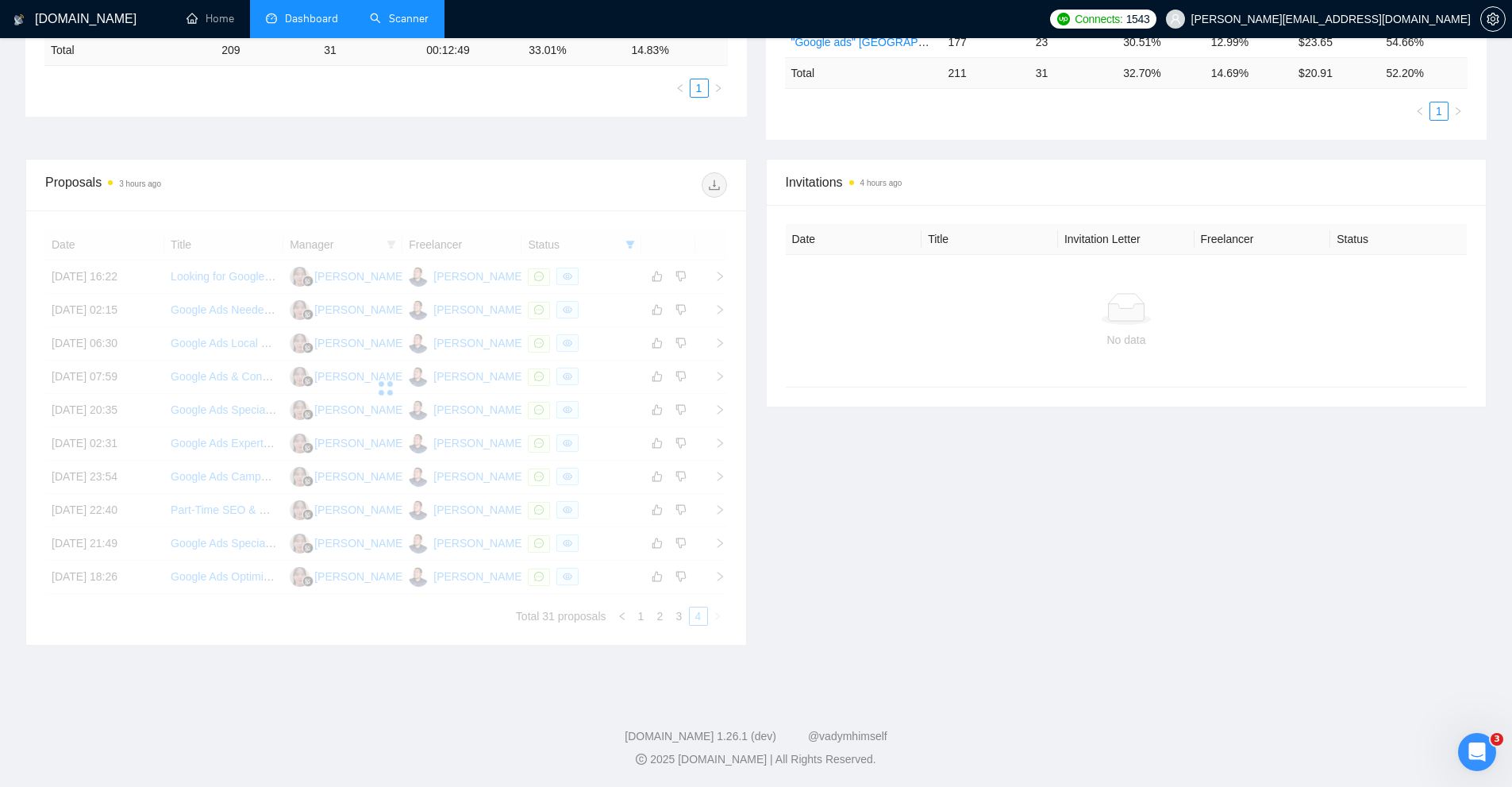
scroll to position [140, 0]
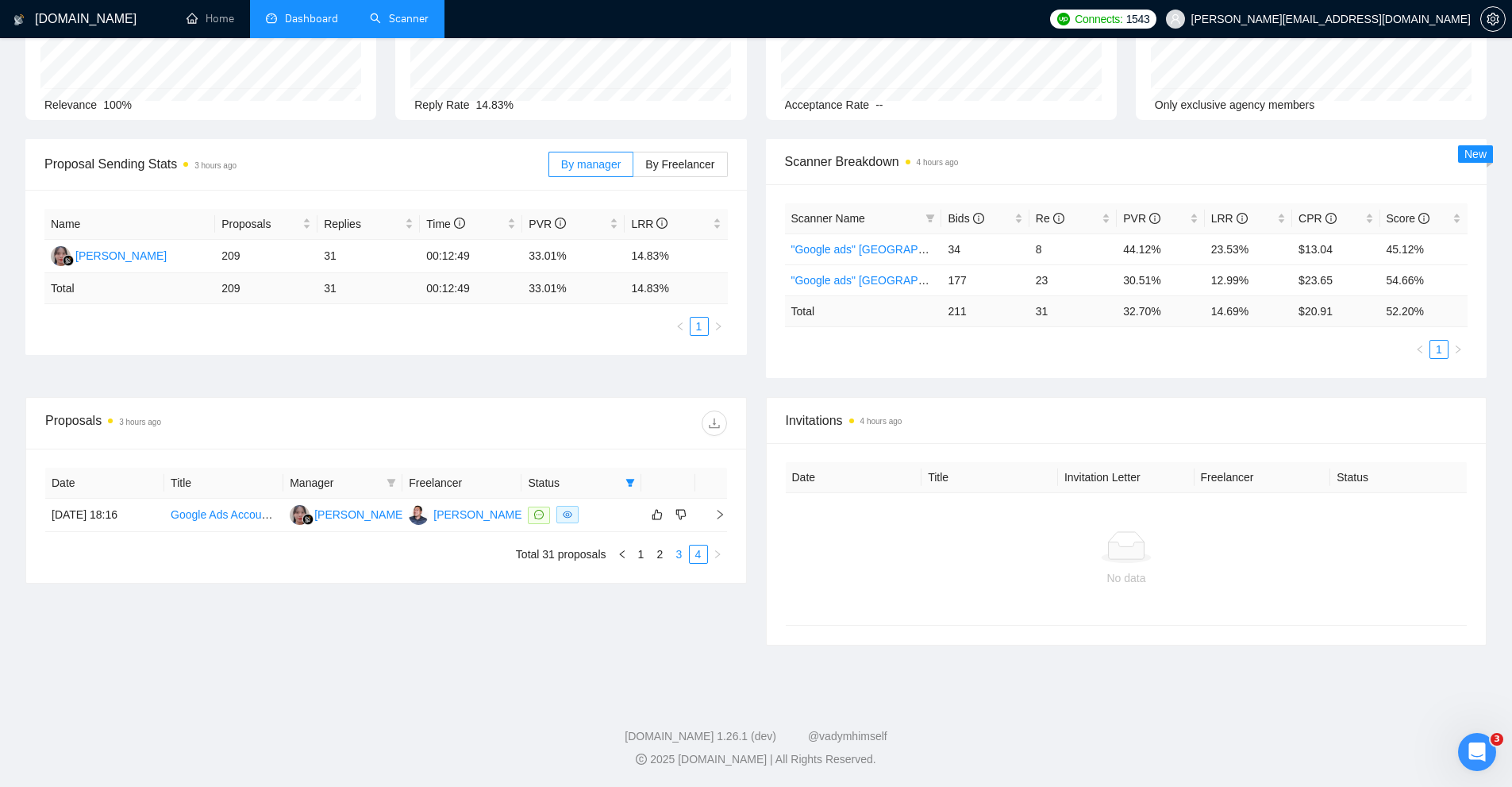
click at [679, 559] on link "3" at bounding box center [680, 554] width 17 height 17
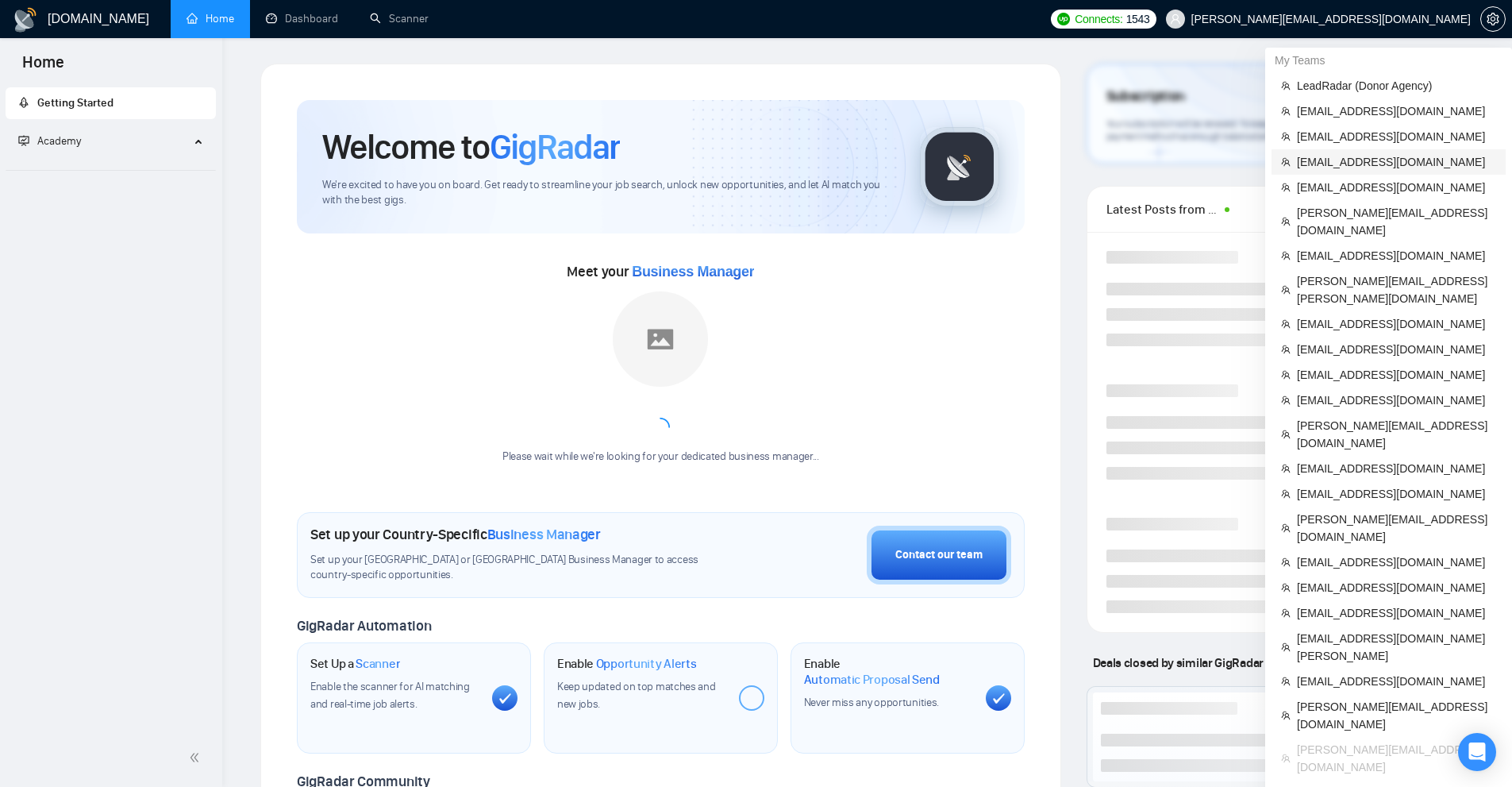
scroll to position [556, 0]
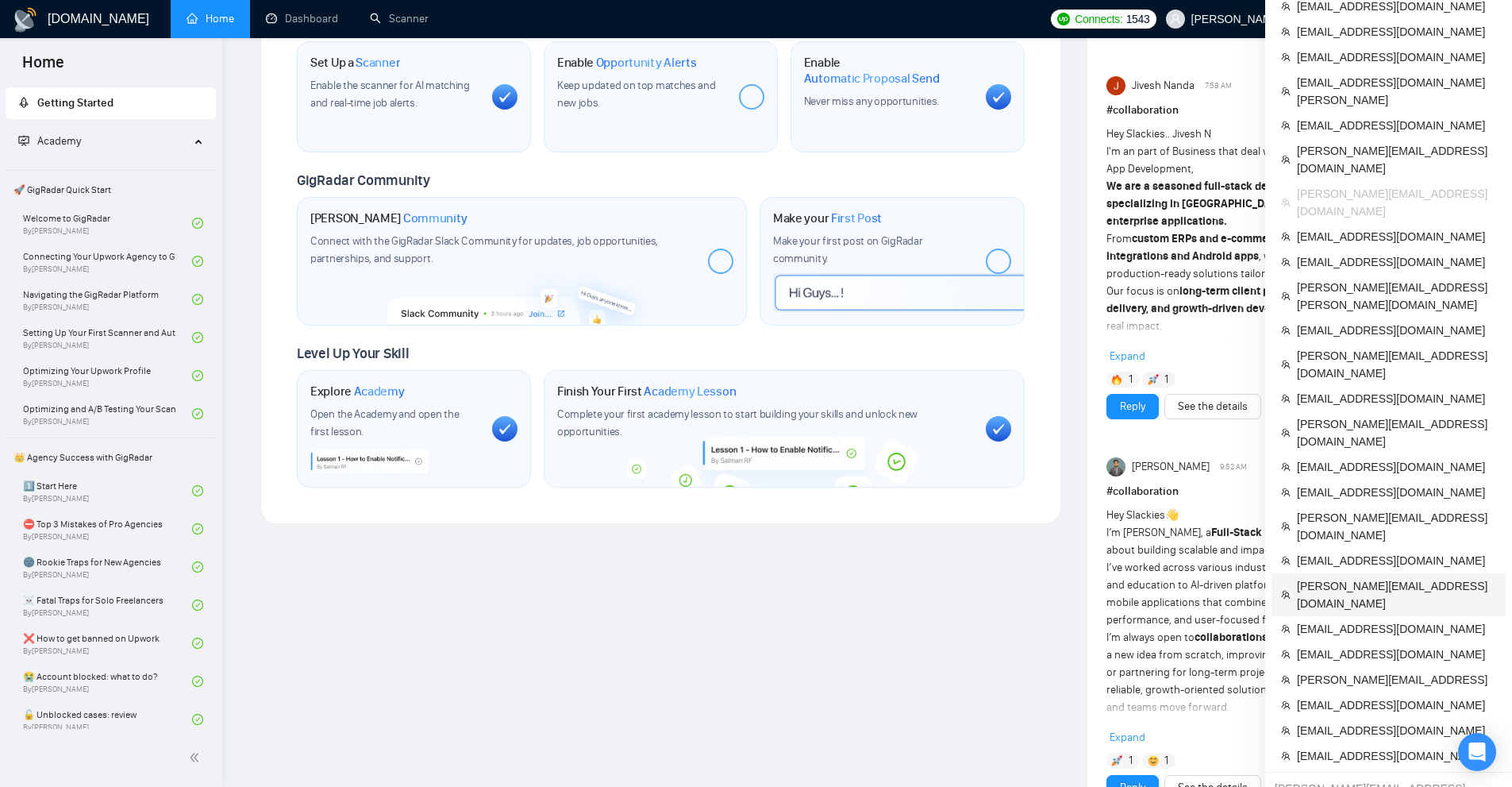
click at [1385, 577] on span "[PERSON_NAME][EMAIL_ADDRESS][DOMAIN_NAME]" at bounding box center [1397, 595] width 199 height 35
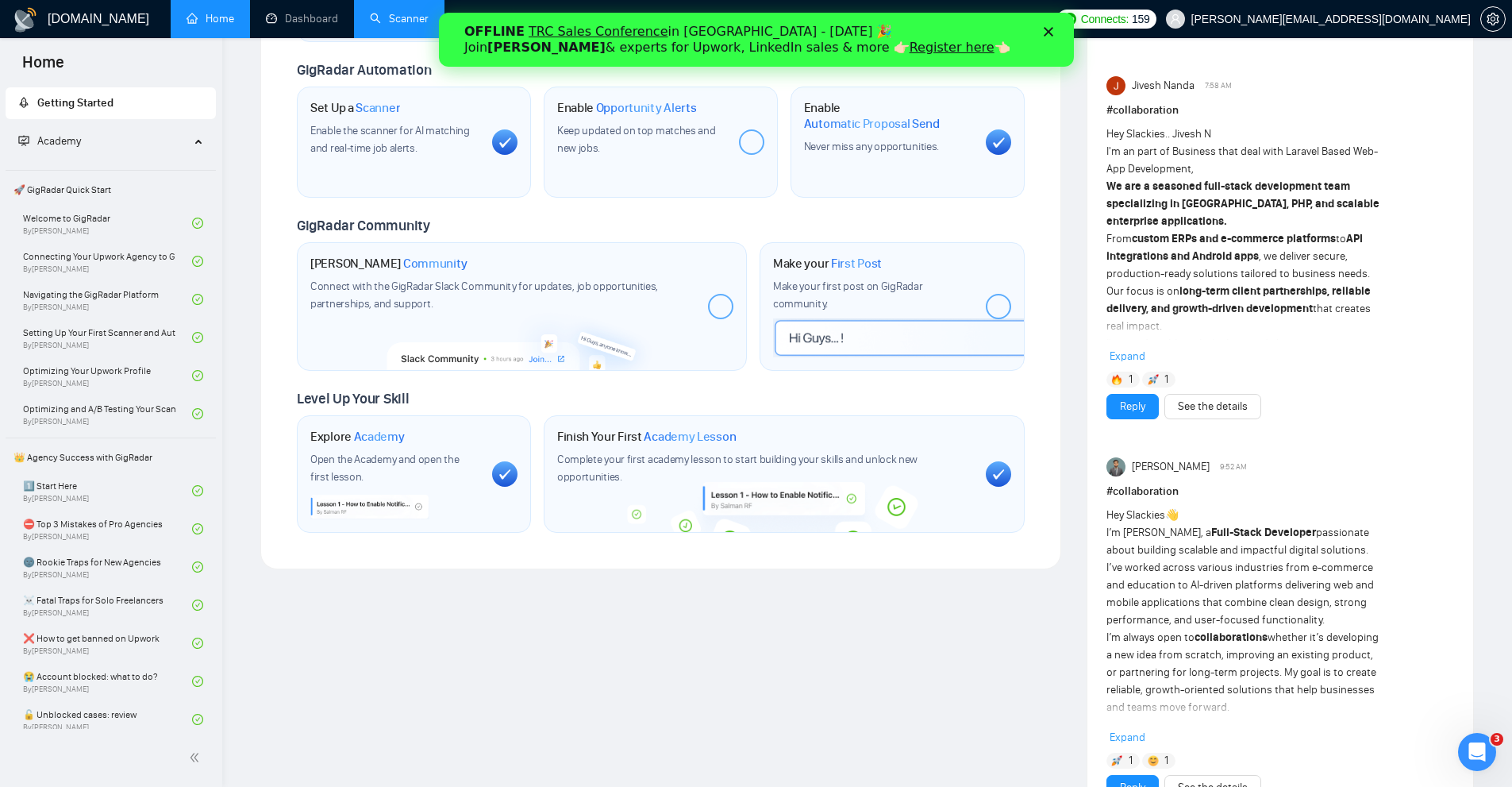
click at [381, 12] on link "Scanner" at bounding box center [399, 18] width 59 height 14
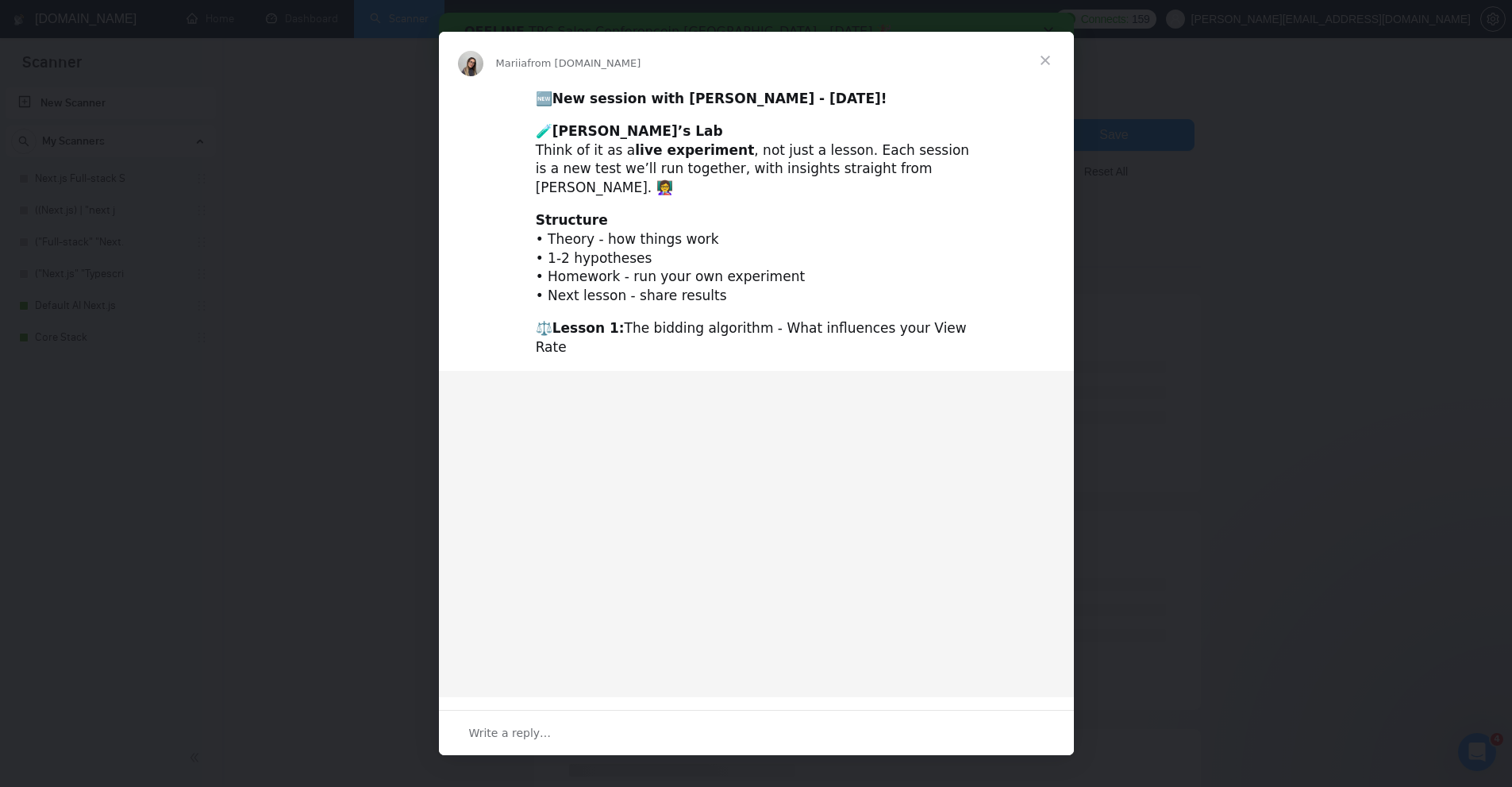
click at [331, 115] on div "Intercom messenger" at bounding box center [756, 394] width 1512 height 787
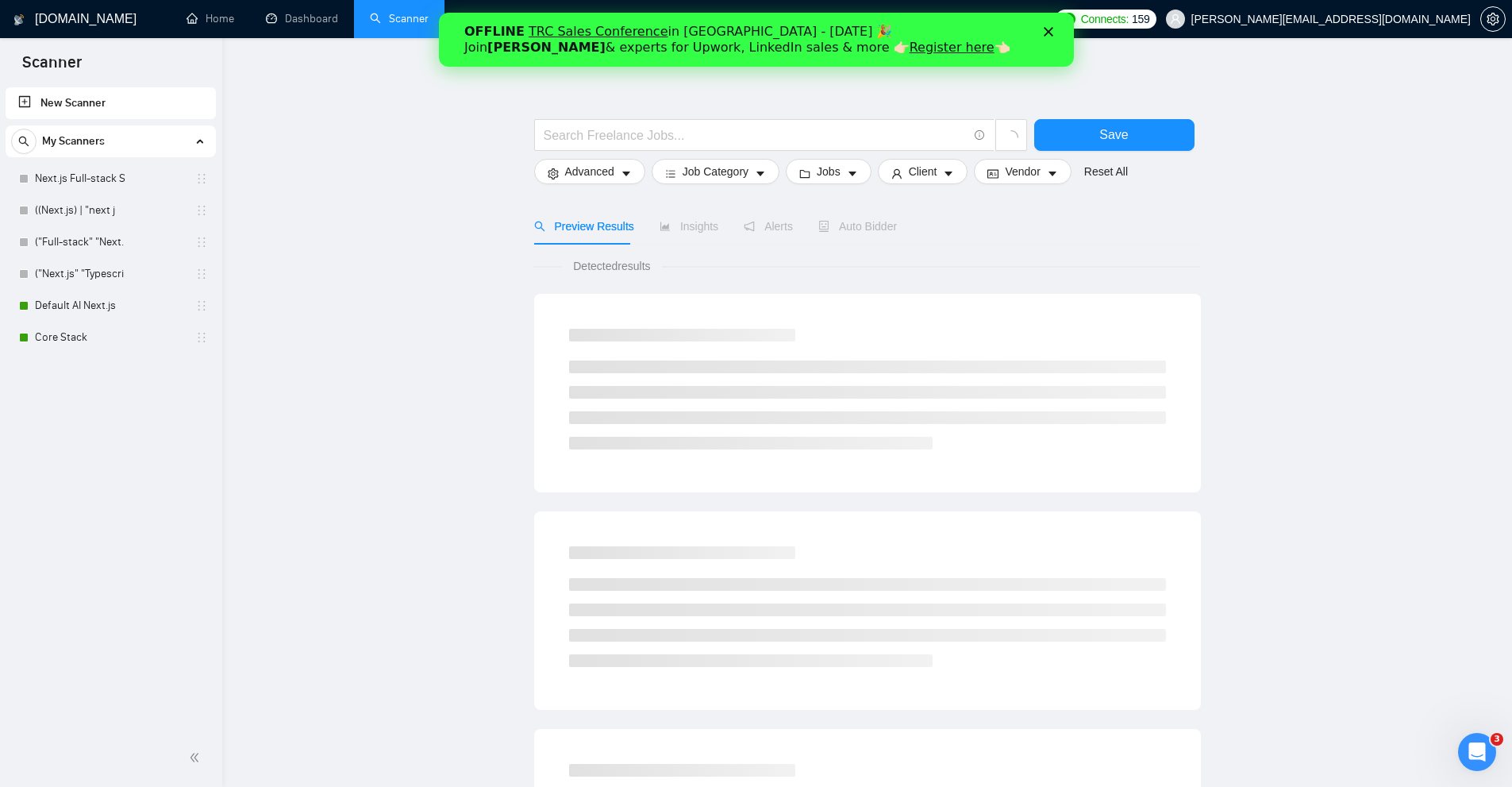
click at [299, 205] on main "Save Advanced Job Category Jobs Client Vendor Reset All Preview Results Insight…" at bounding box center [867, 714] width 1239 height 1299
click at [114, 308] on link "Default AI Next.js" at bounding box center [110, 306] width 151 height 32
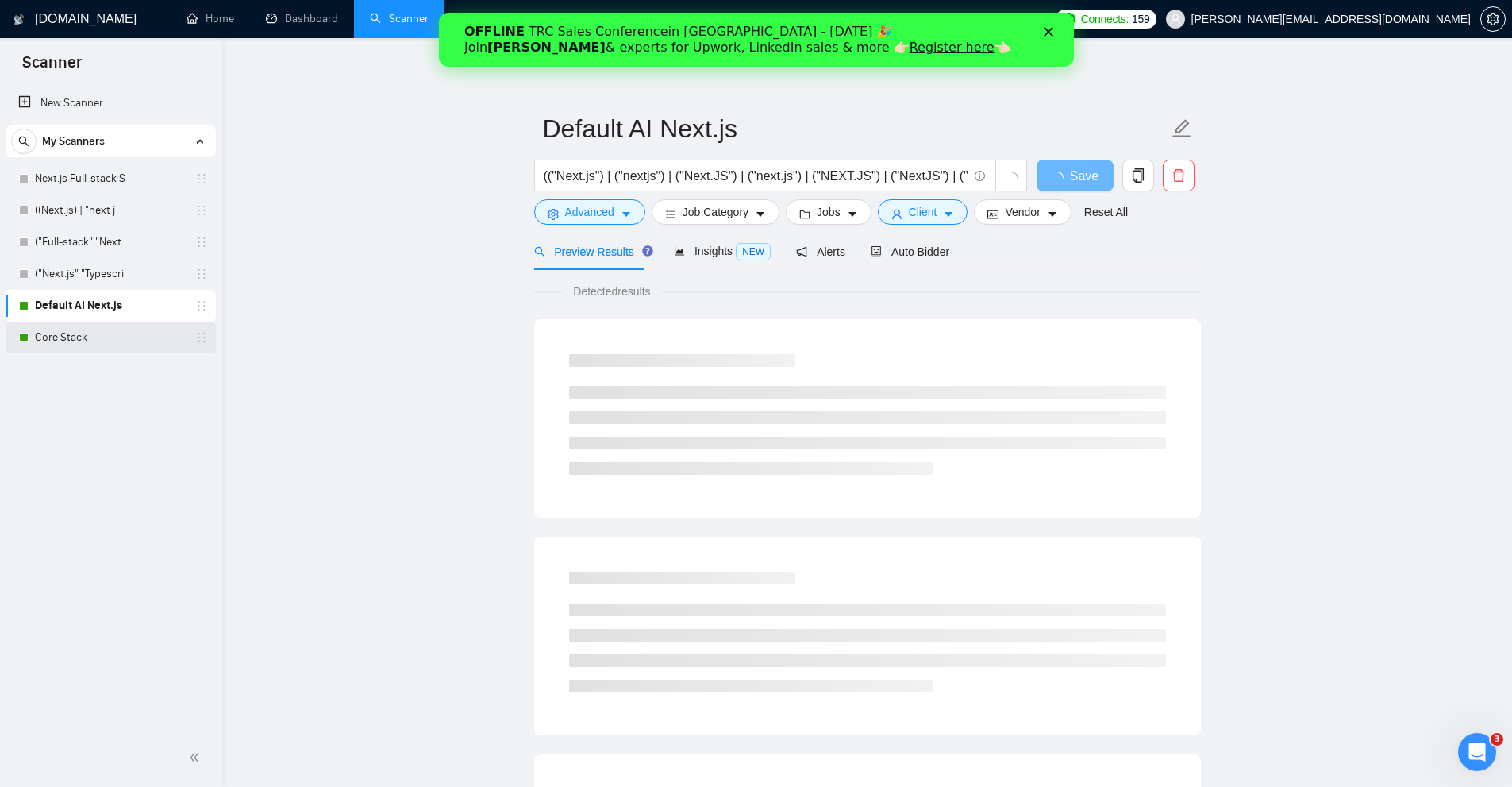
click at [69, 341] on link "Core Stack" at bounding box center [110, 337] width 151 height 32
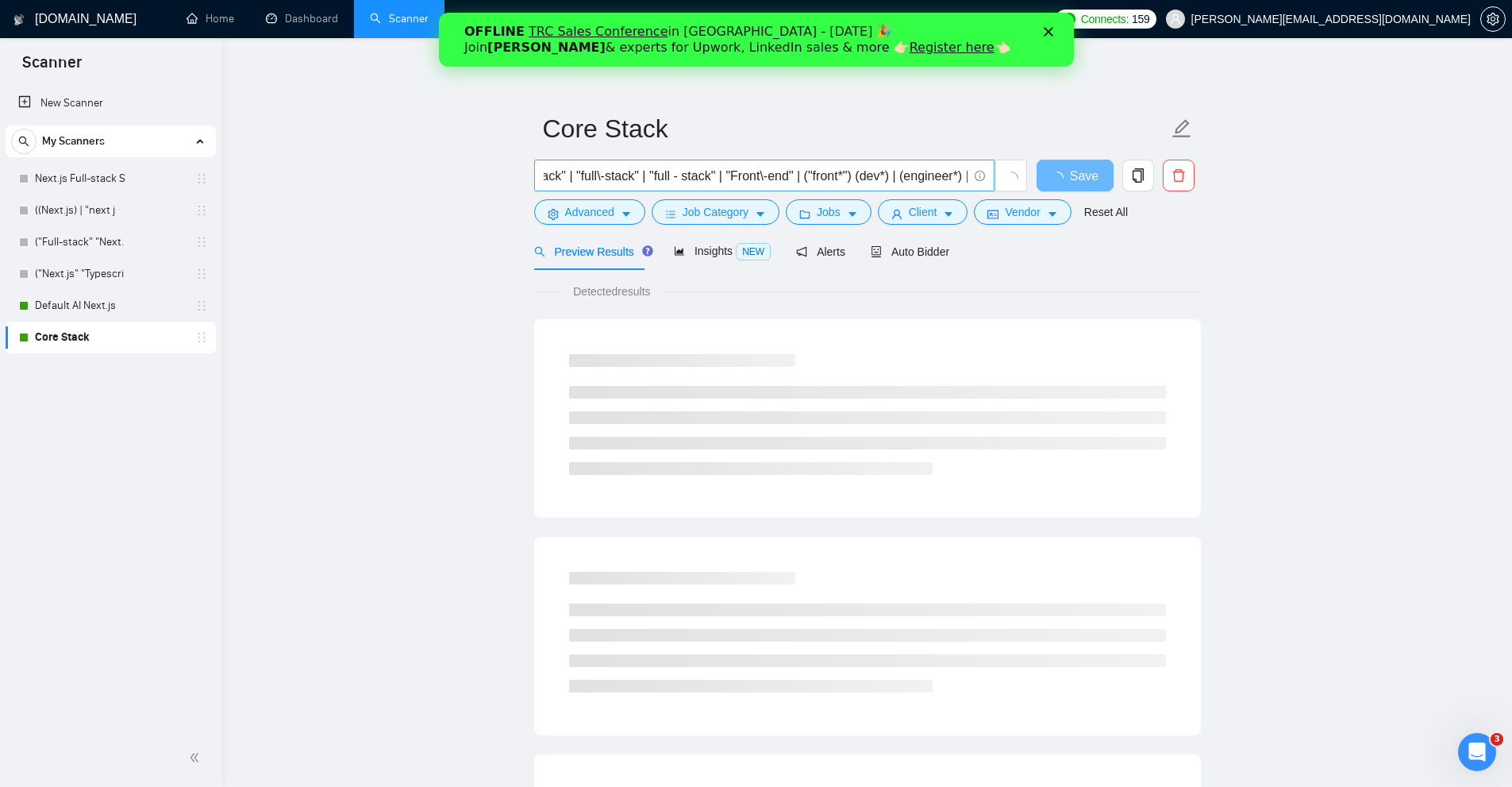
scroll to position [0, 1511]
click at [916, 253] on span "Auto Bidder" at bounding box center [910, 251] width 78 height 13
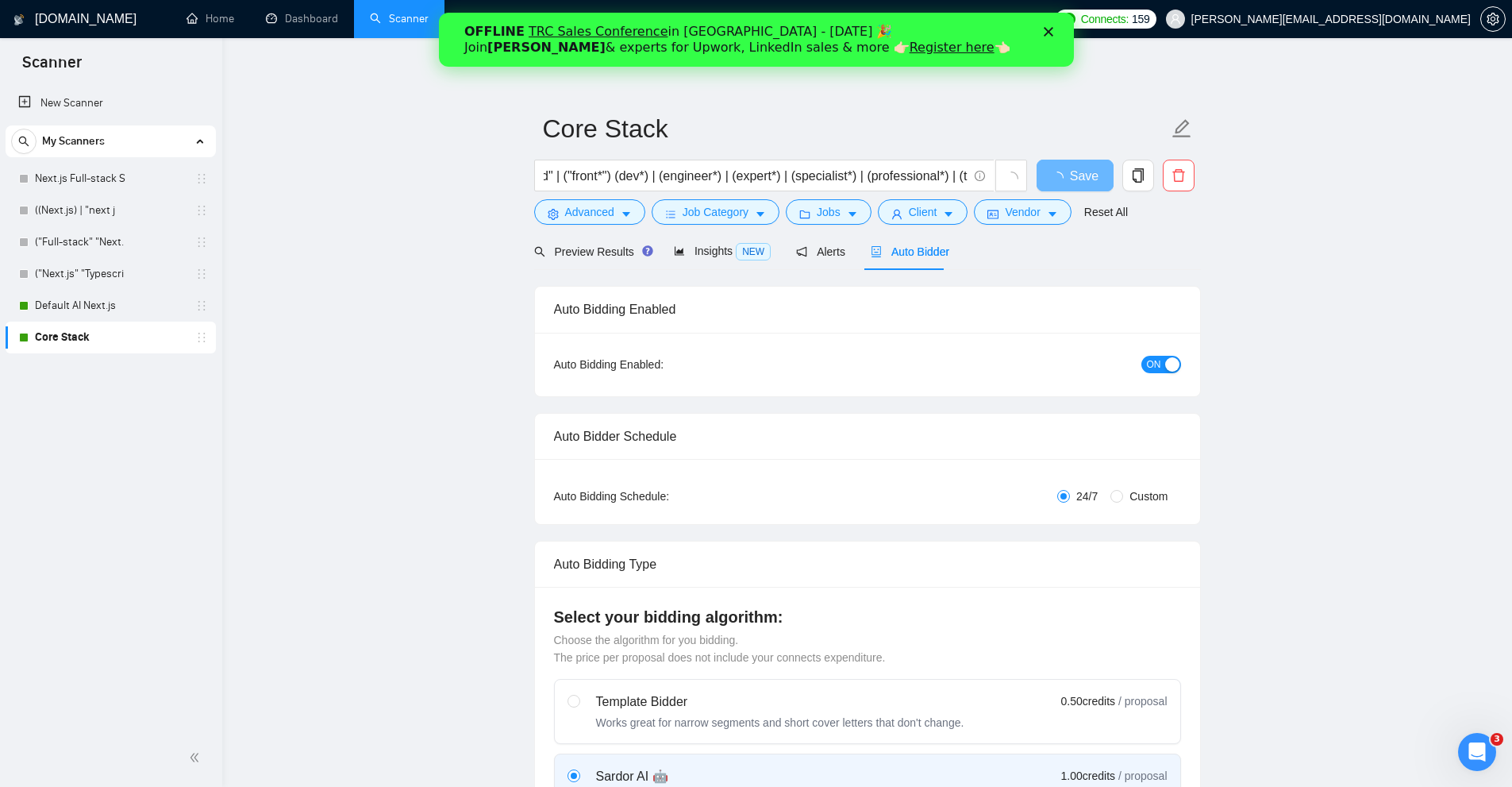
checkbox input "true"
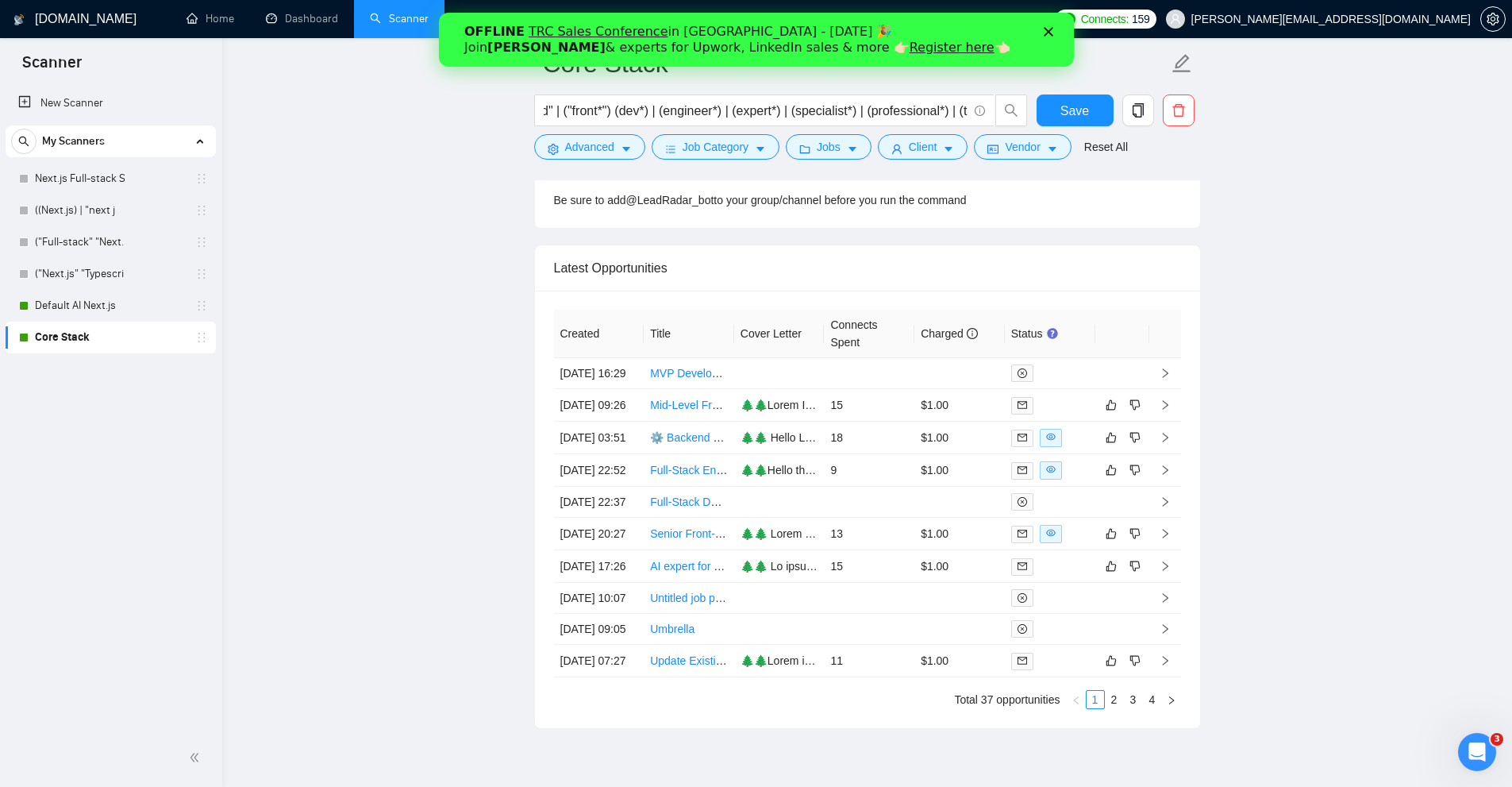
scroll to position [4209, 0]
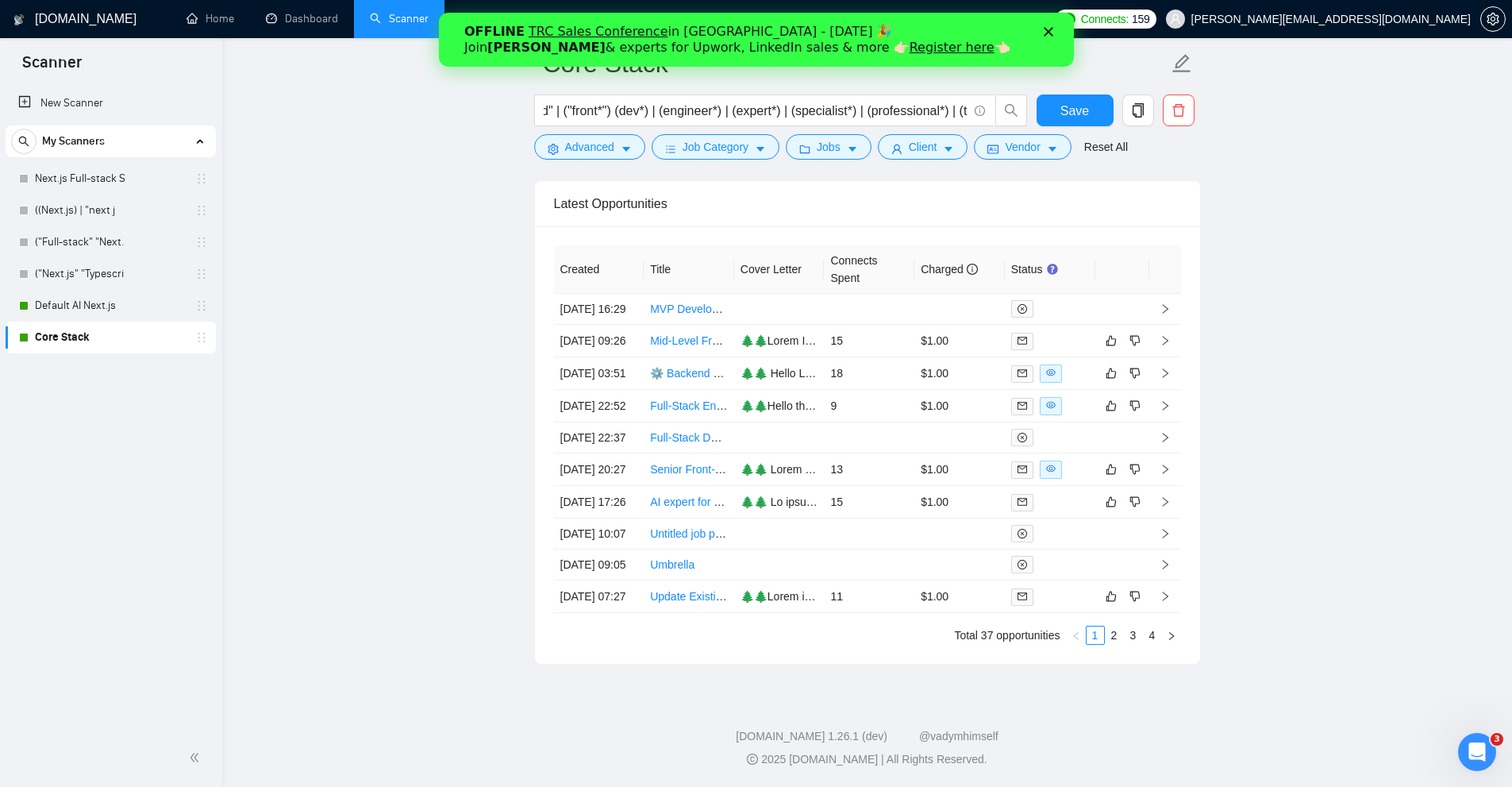
click at [335, 25] on link "Dashboard" at bounding box center [302, 18] width 73 height 14
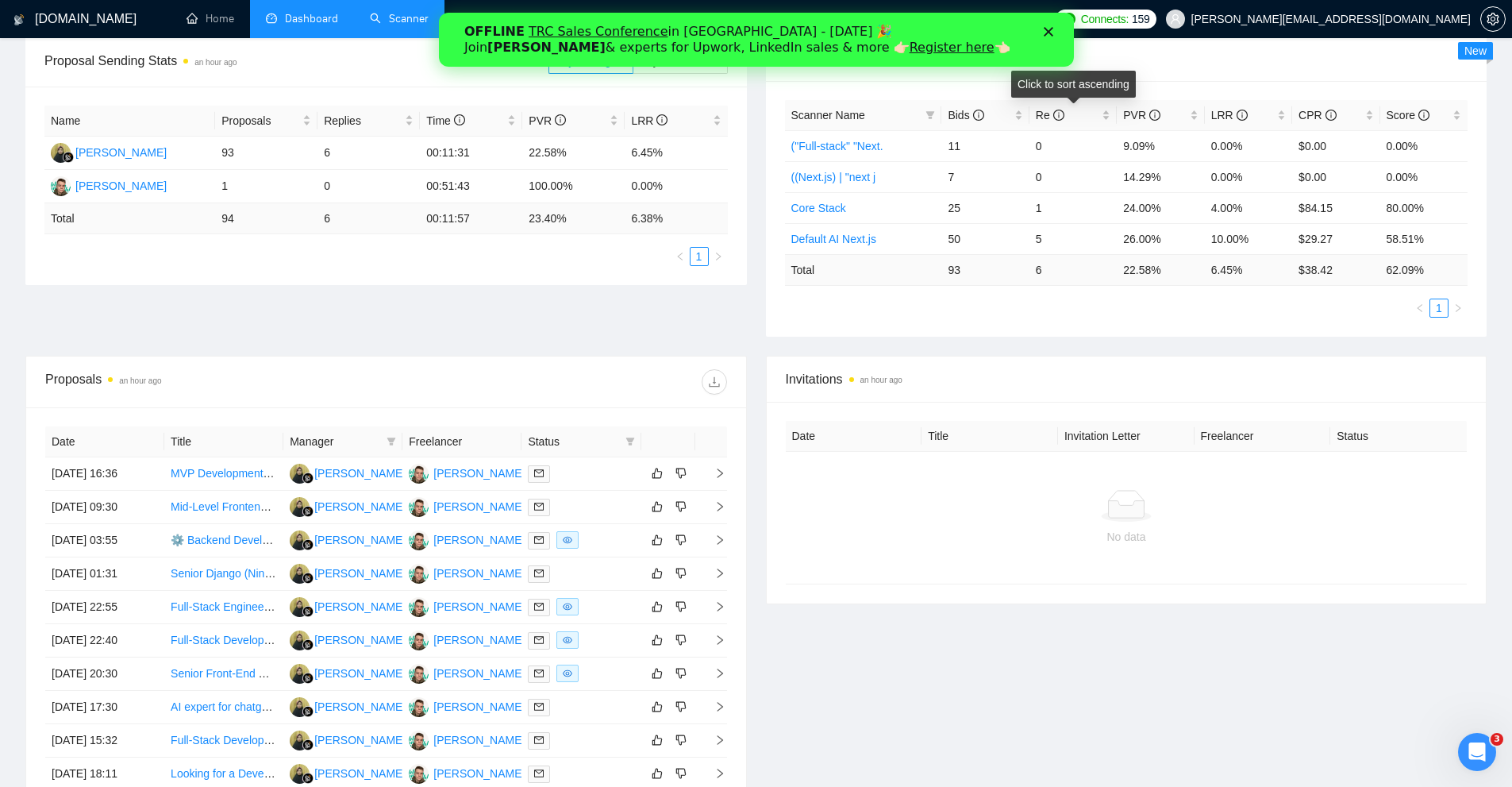
scroll to position [323, 0]
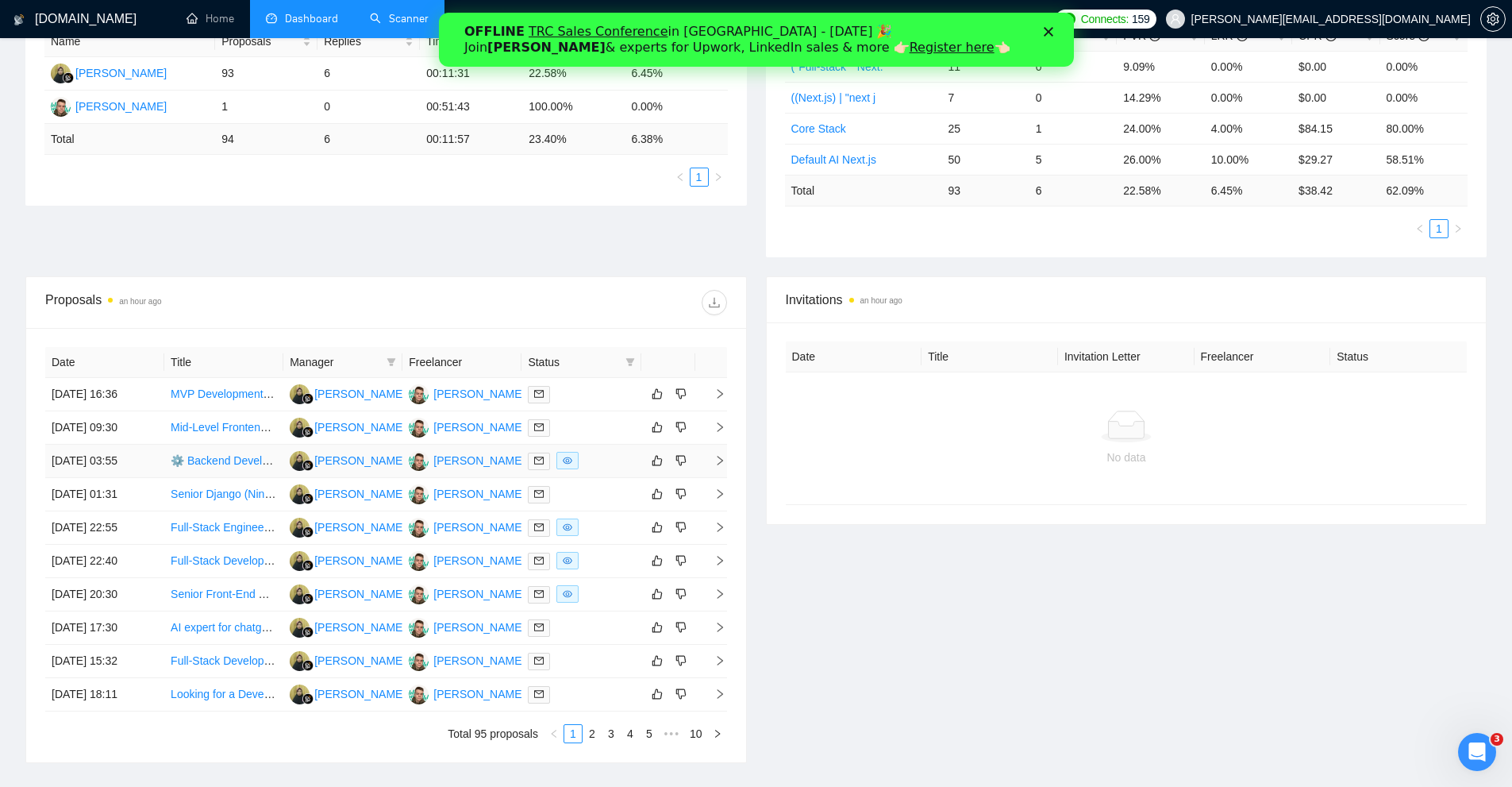
click at [607, 468] on div at bounding box center [581, 460] width 106 height 18
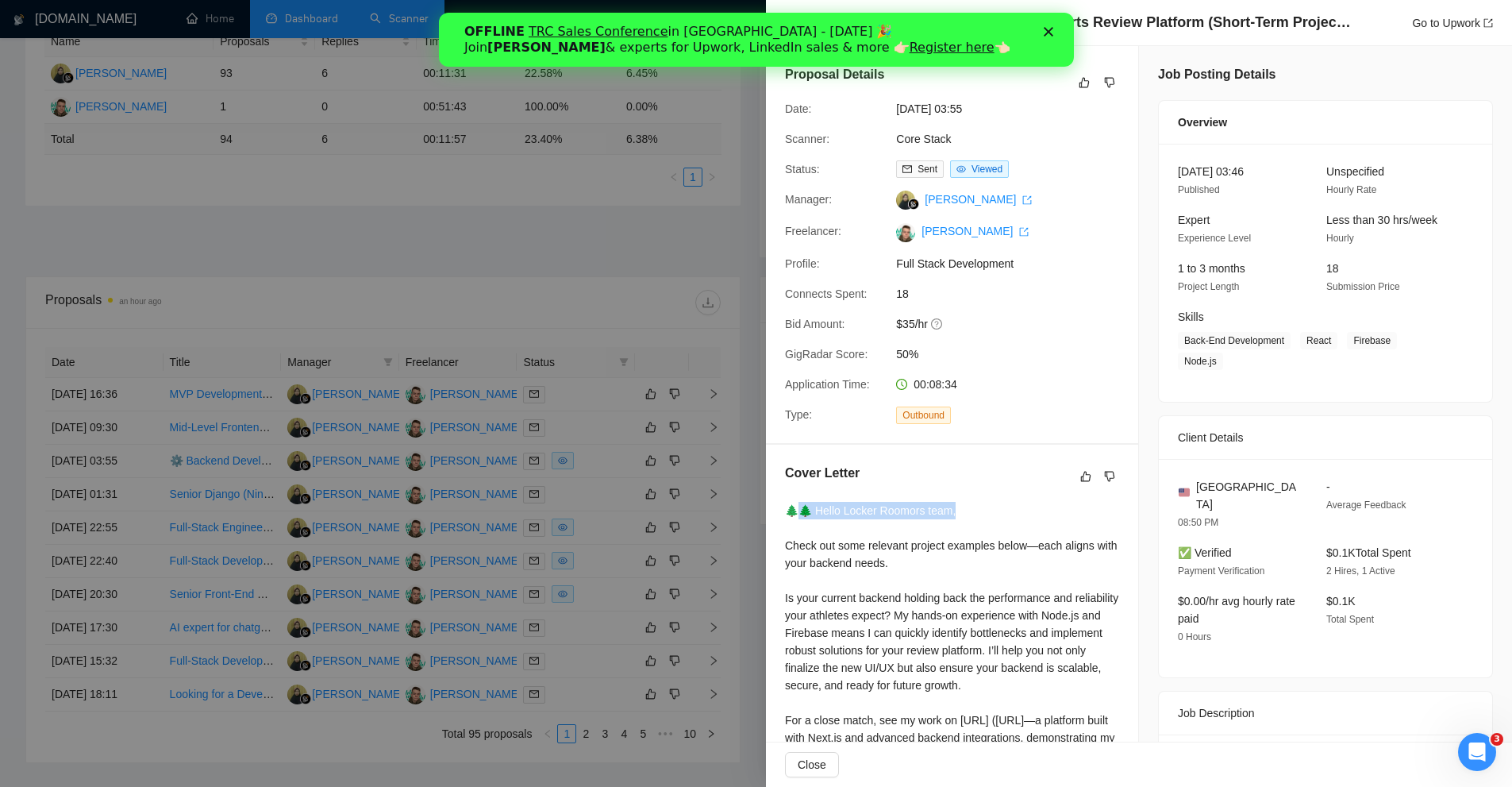
drag, startPoint x: 877, startPoint y: 510, endPoint x: 972, endPoint y: 510, distance: 95.0
click at [972, 510] on div "🌲🌲 Hello Locker Roomors team, Check out some relevant project examples below—ea…" at bounding box center [952, 720] width 334 height 437
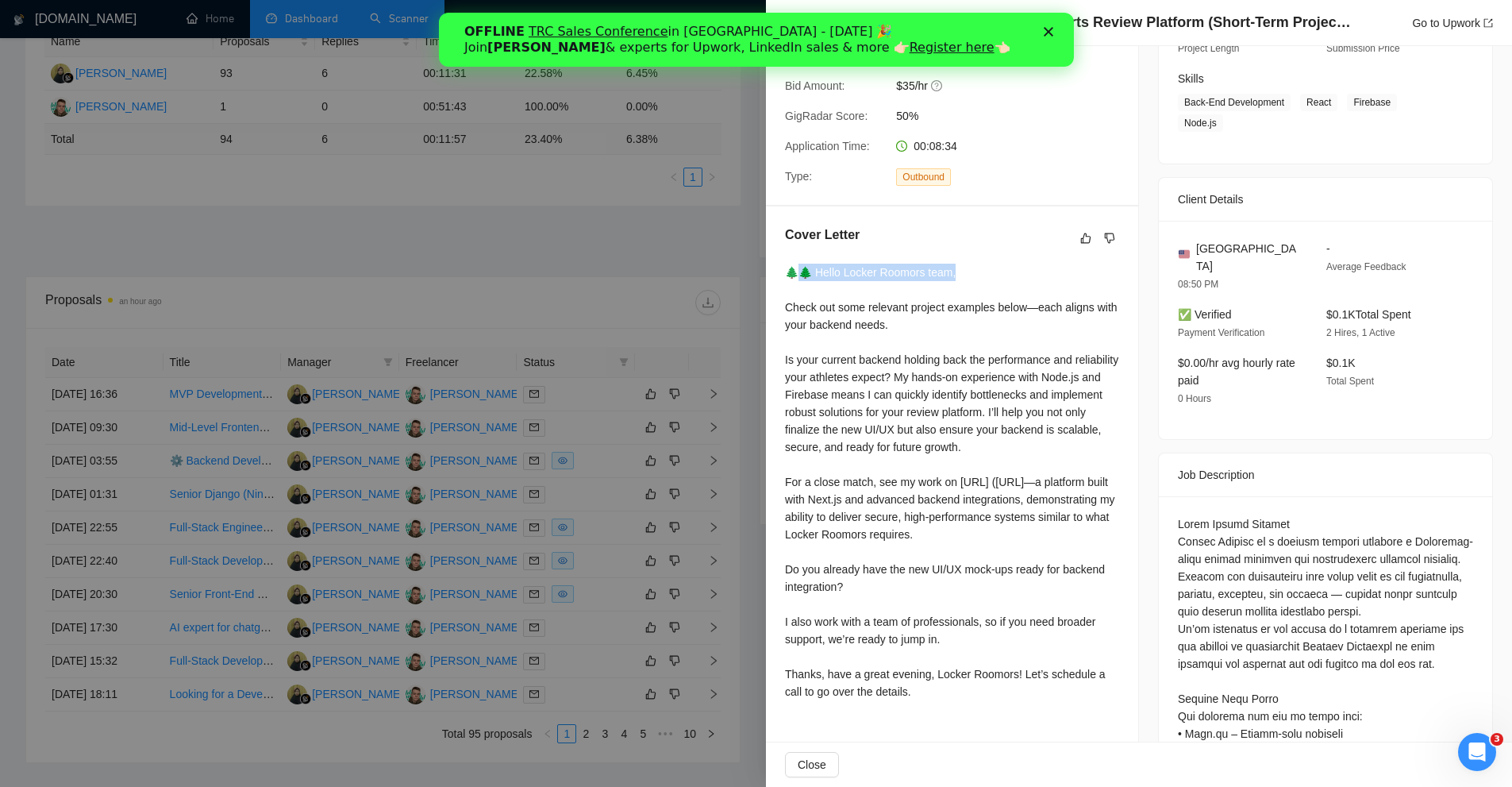
scroll to position [317, 0]
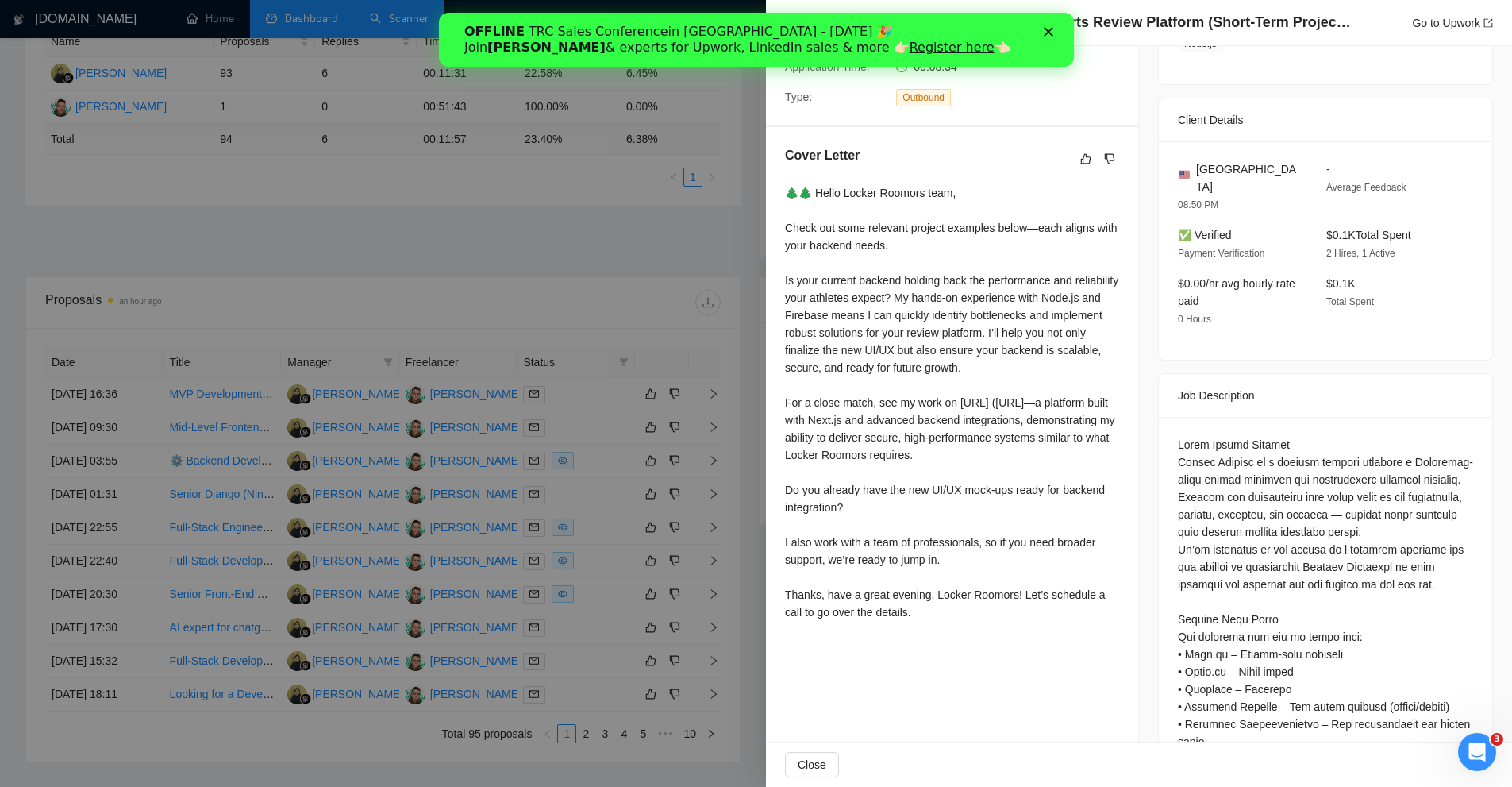
click at [964, 503] on div "🌲🌲 Hello Locker Roomors team, Check out some relevant project examples below—ea…" at bounding box center [952, 403] width 334 height 437
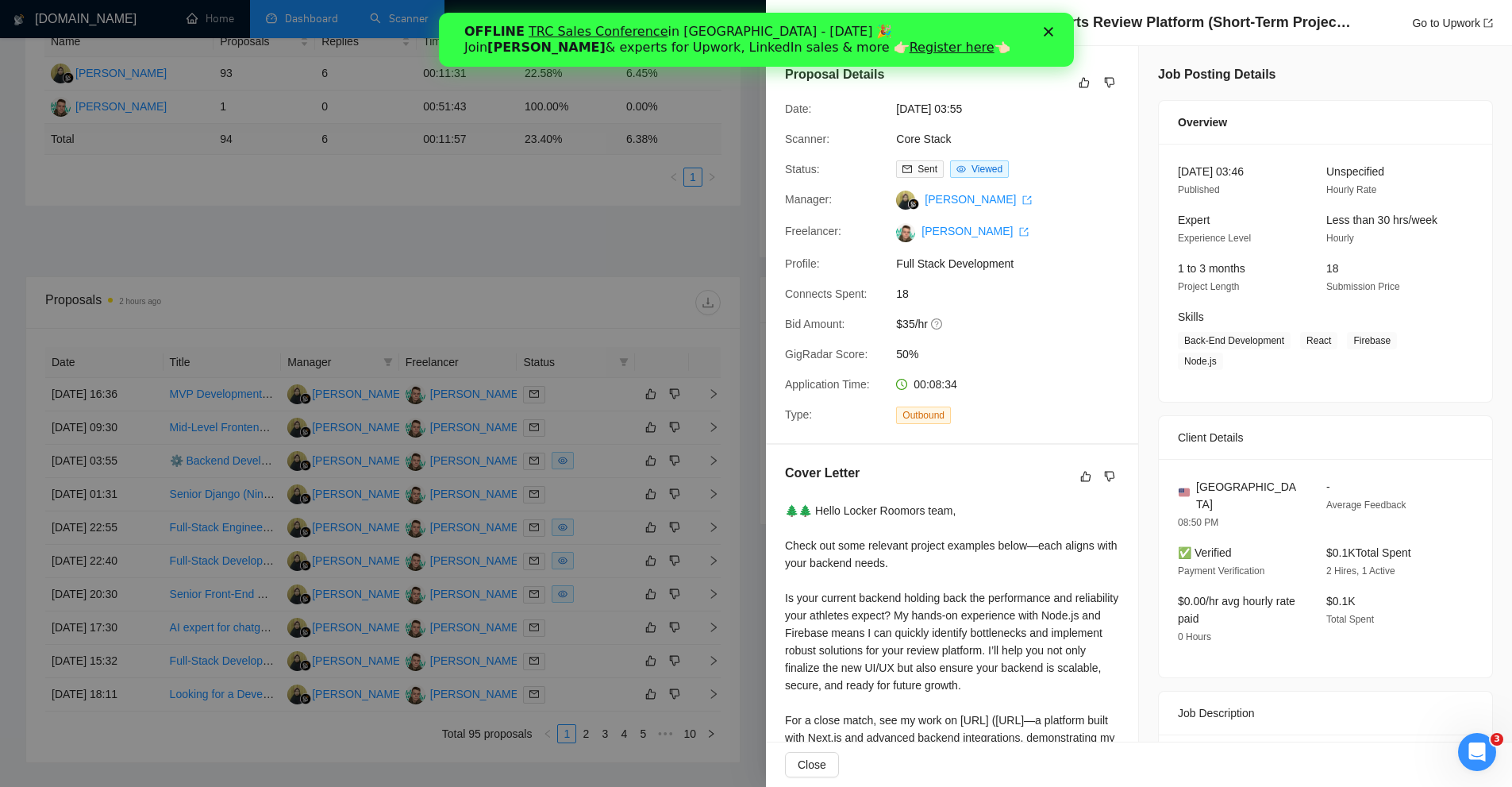
click at [572, 218] on div at bounding box center [756, 394] width 1512 height 787
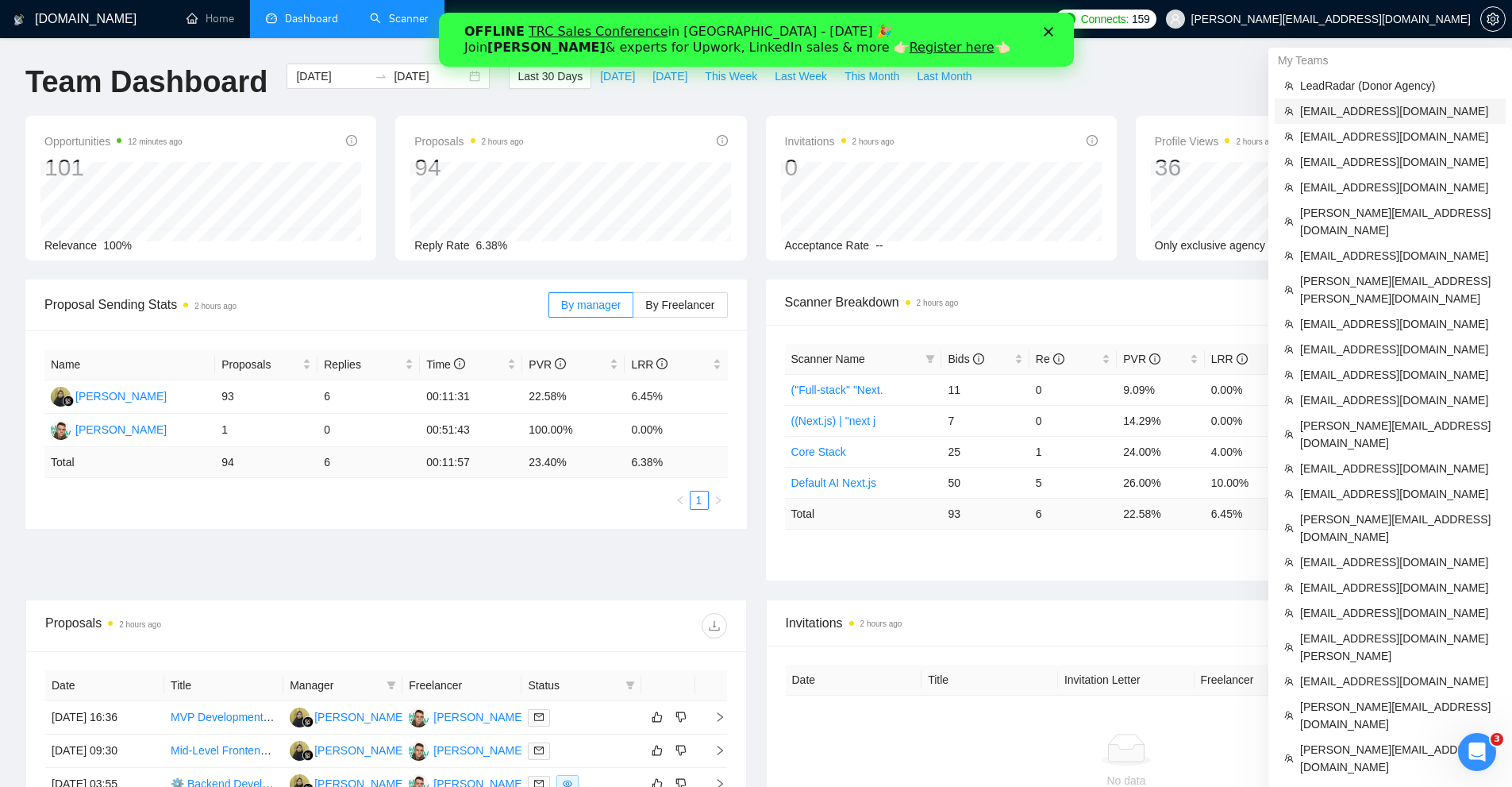
click at [1358, 111] on span "[EMAIL_ADDRESS][DOMAIN_NAME]" at bounding box center [1398, 111] width 196 height 17
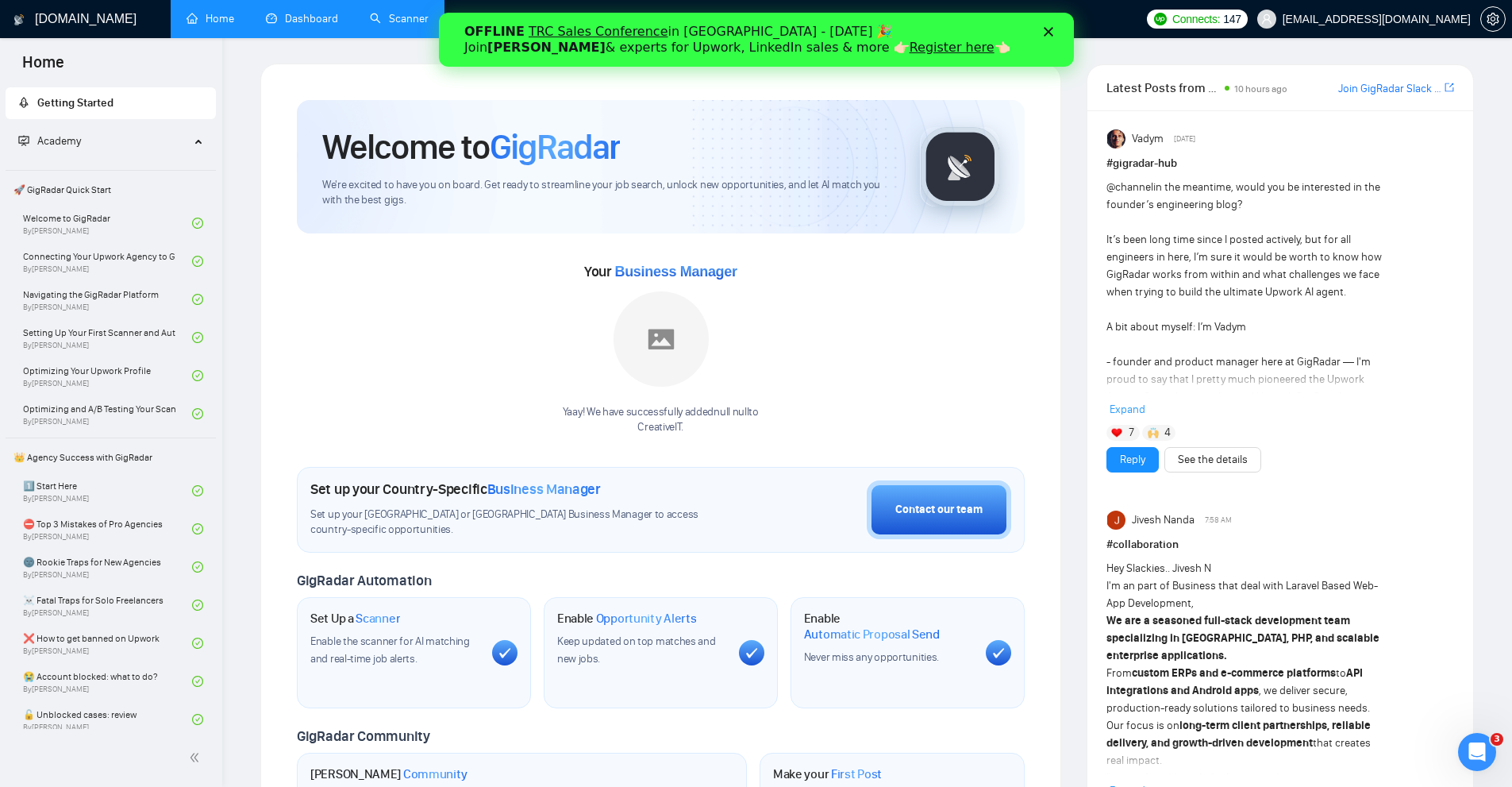
click at [334, 25] on link "Dashboard" at bounding box center [302, 18] width 73 height 14
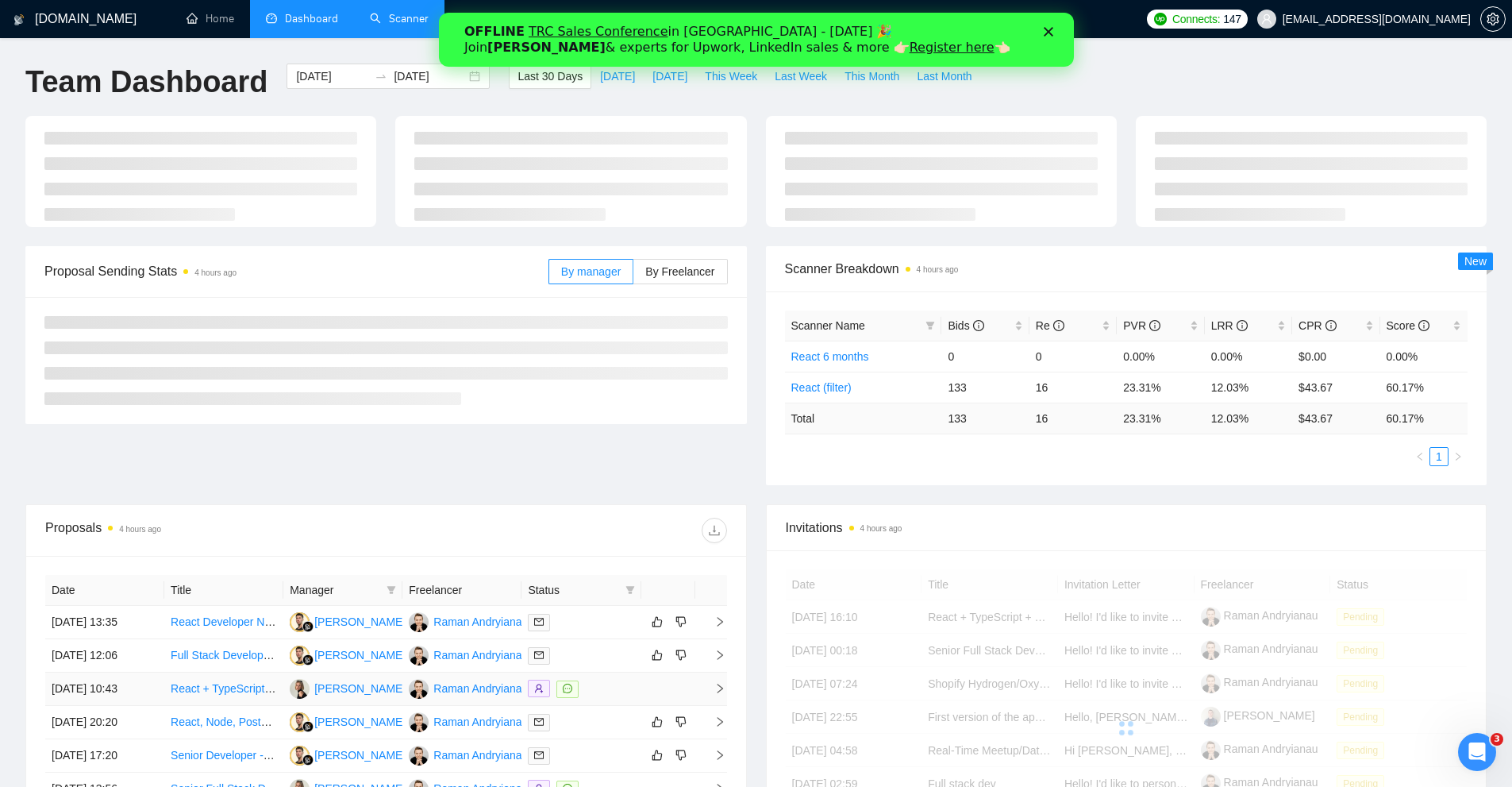
scroll to position [345, 0]
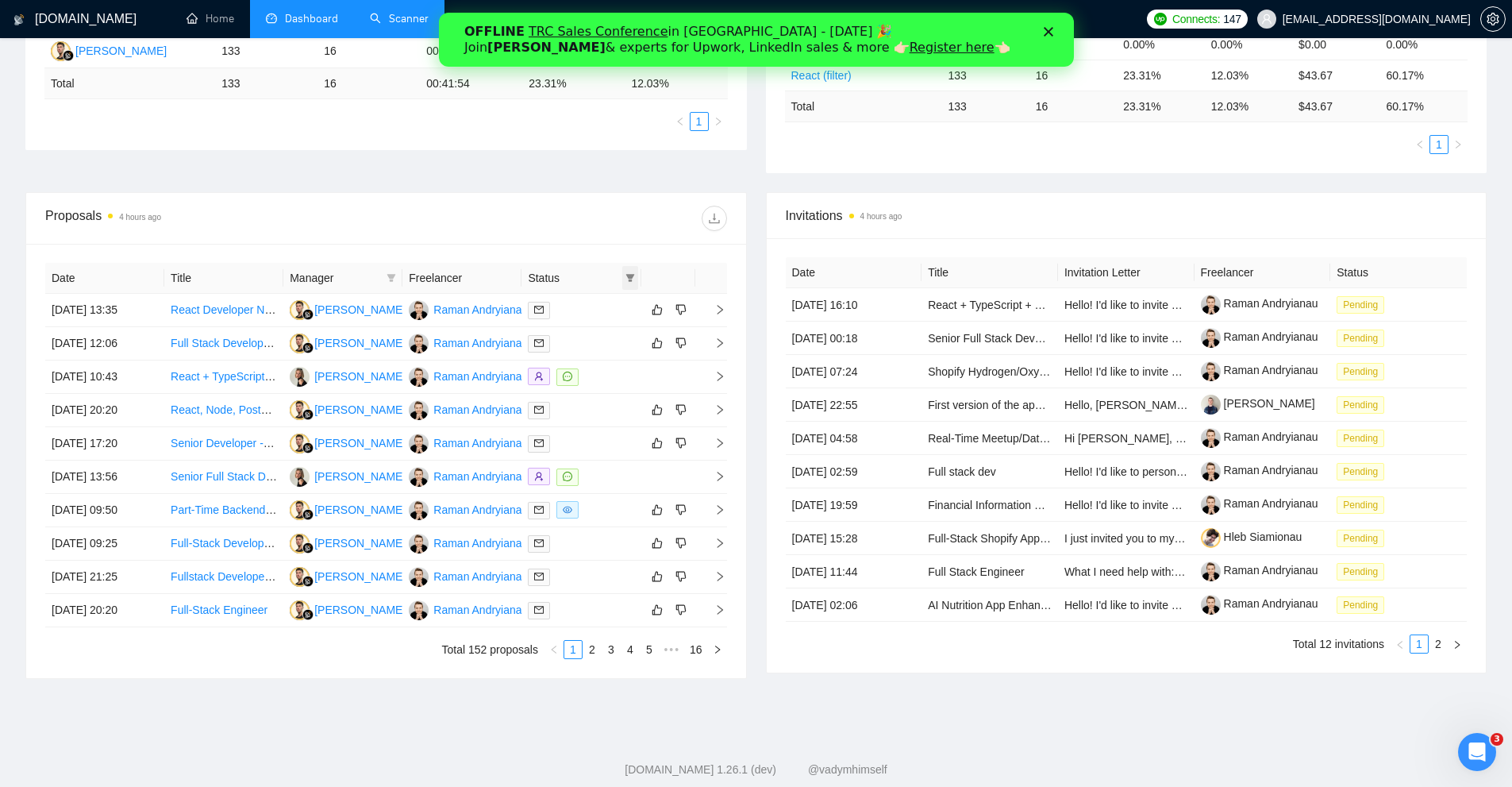
click at [633, 280] on icon "filter" at bounding box center [630, 278] width 10 height 10
click at [597, 311] on span "Chat" at bounding box center [590, 308] width 76 height 17
checkbox input "true"
click at [618, 366] on span "OK" at bounding box center [617, 365] width 15 height 17
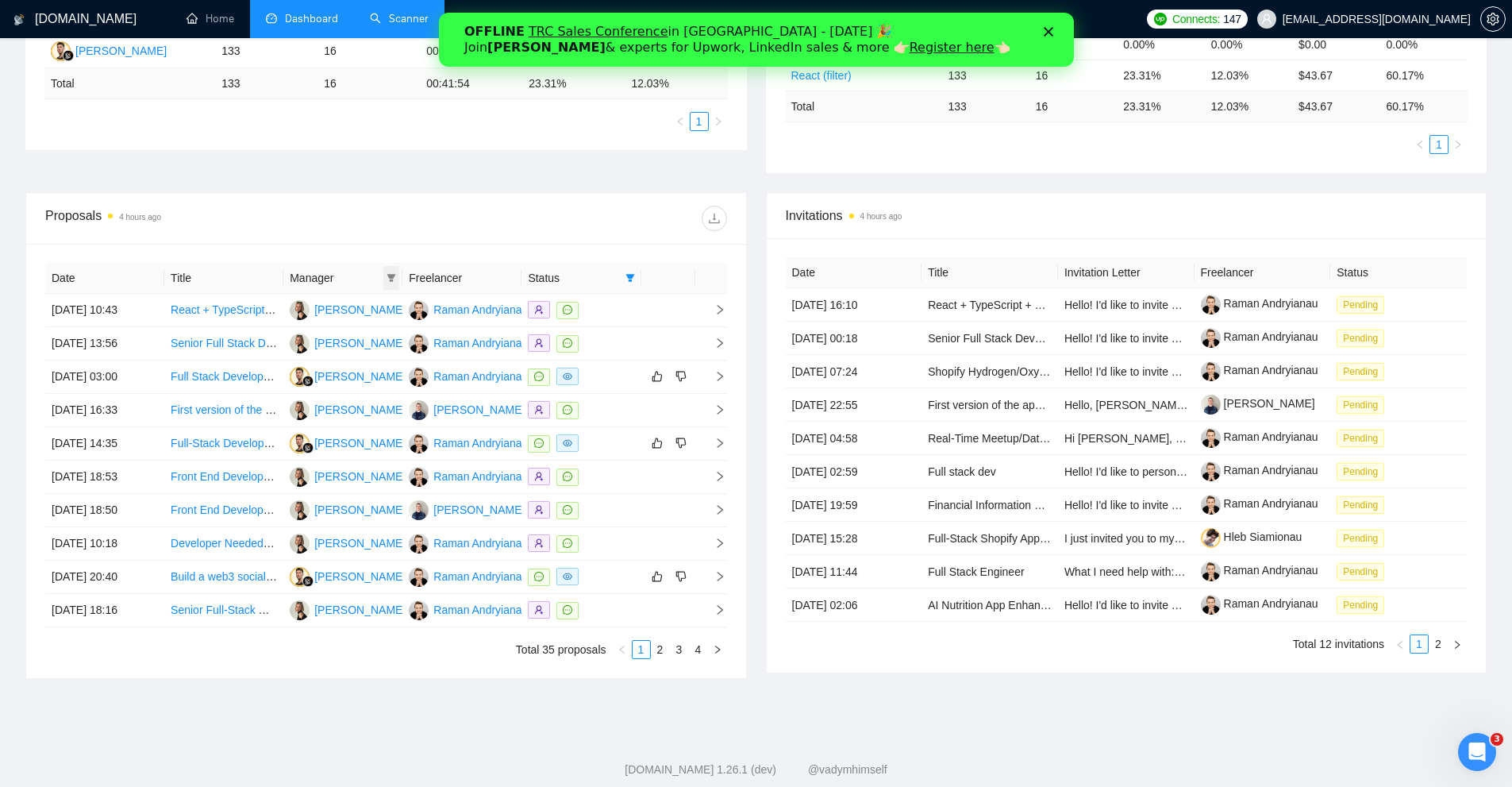
click at [390, 277] on icon "filter" at bounding box center [392, 277] width 9 height 8
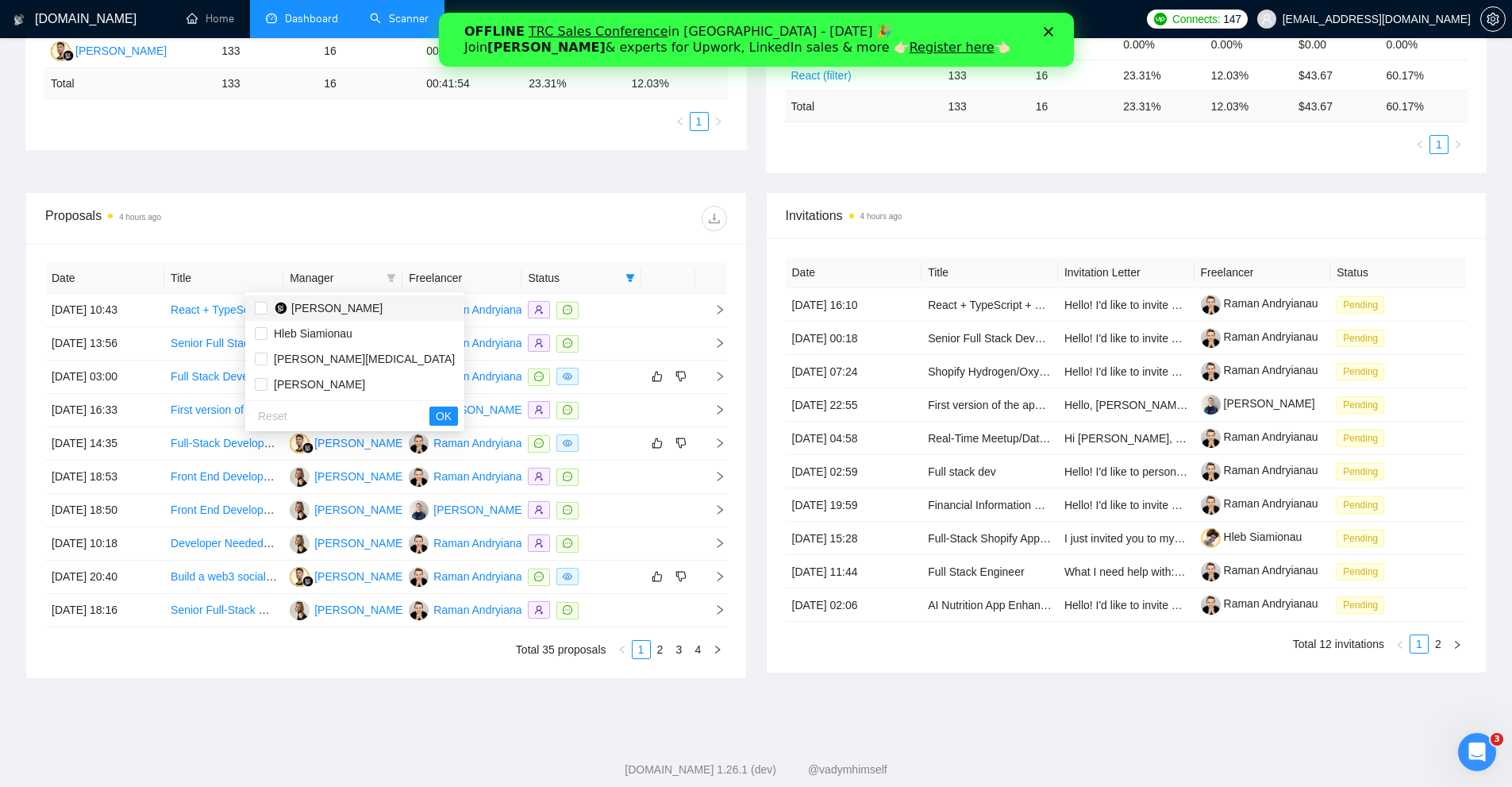
click at [364, 313] on span "Hleb Belehau" at bounding box center [355, 308] width 200 height 17
checkbox input "true"
click at [429, 416] on button "OK" at bounding box center [444, 416] width 29 height 19
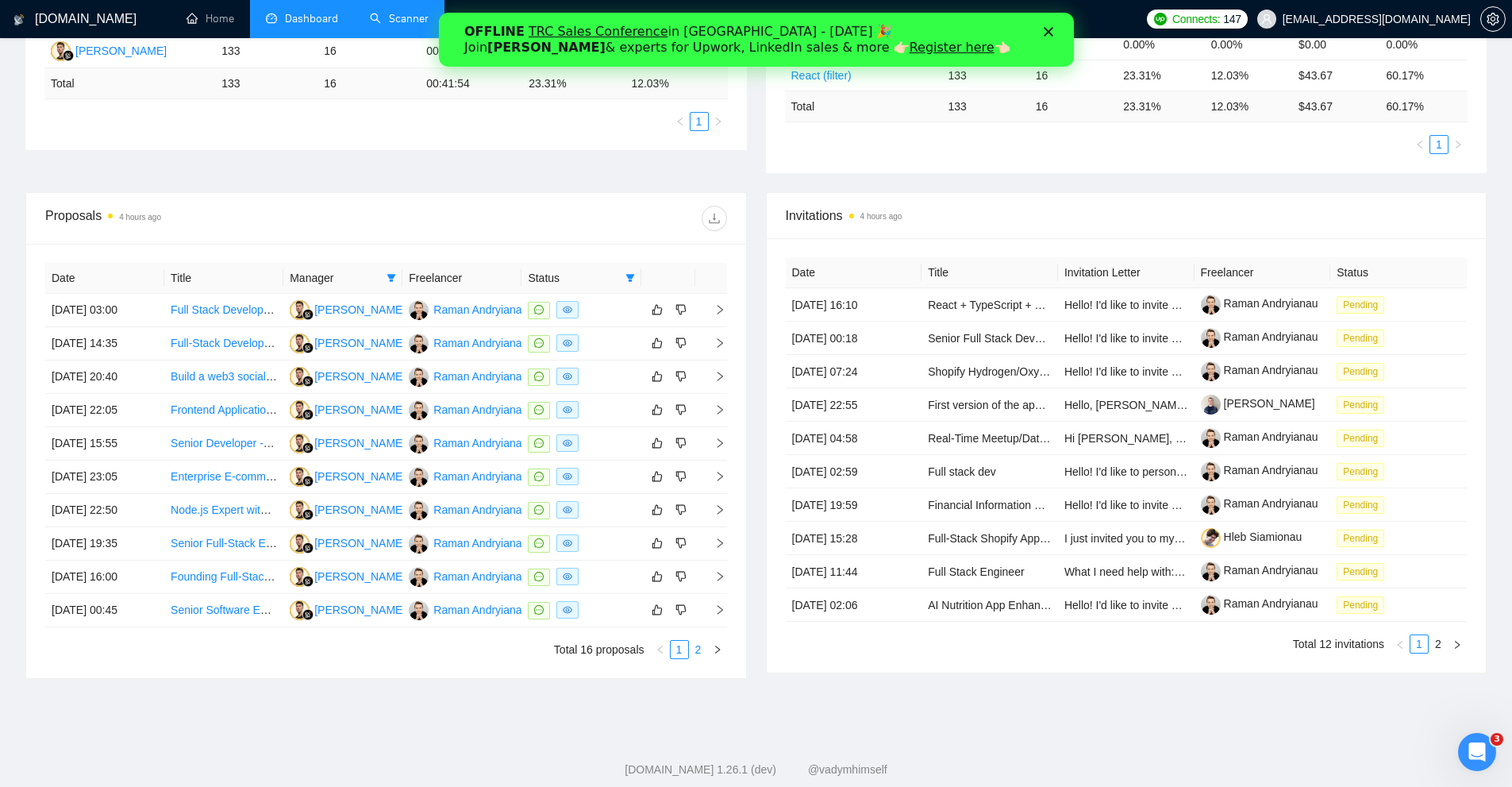
click at [704, 643] on link "2" at bounding box center [699, 650] width 17 height 17
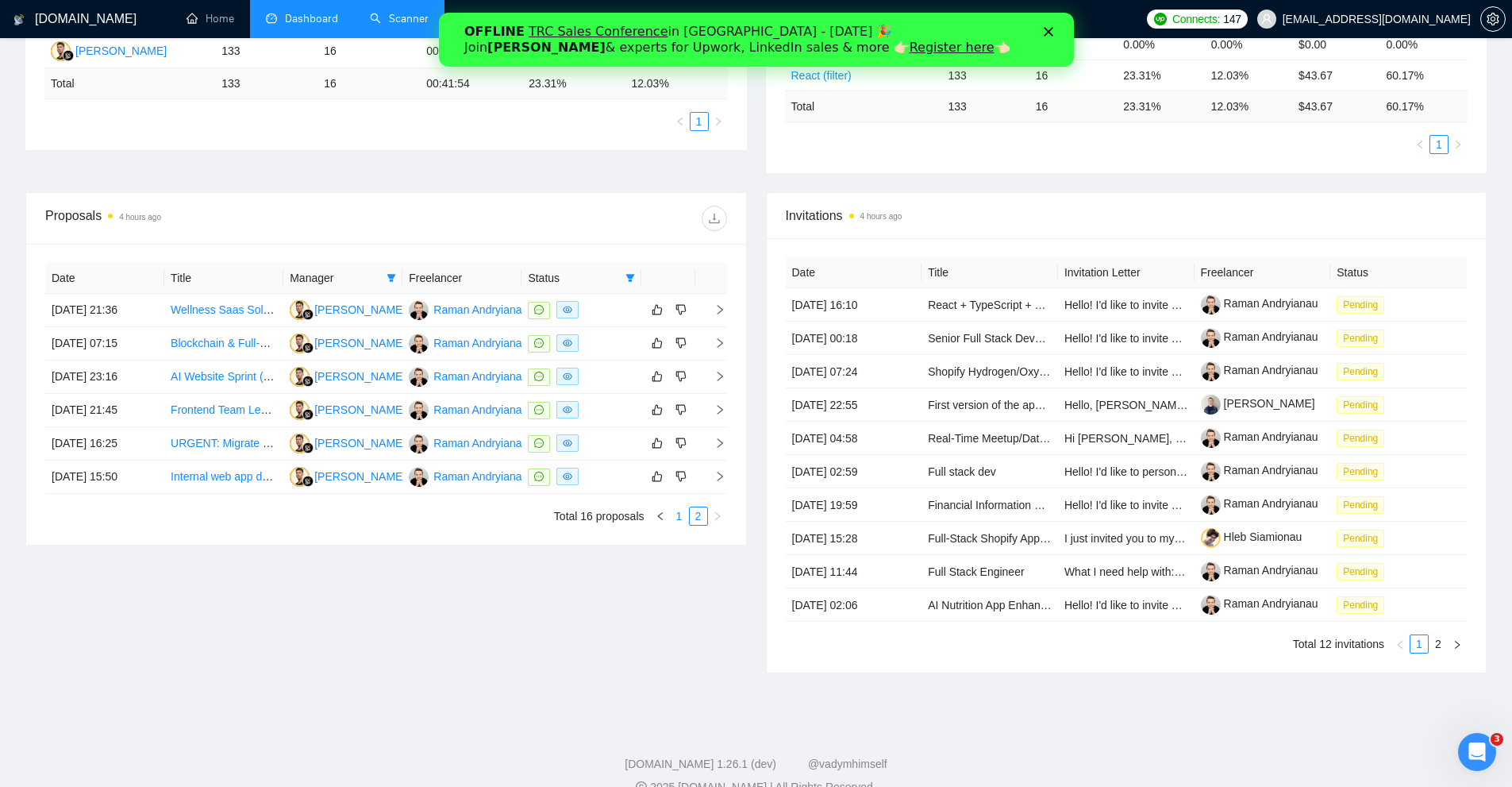
click at [676, 510] on link "1" at bounding box center [680, 516] width 17 height 17
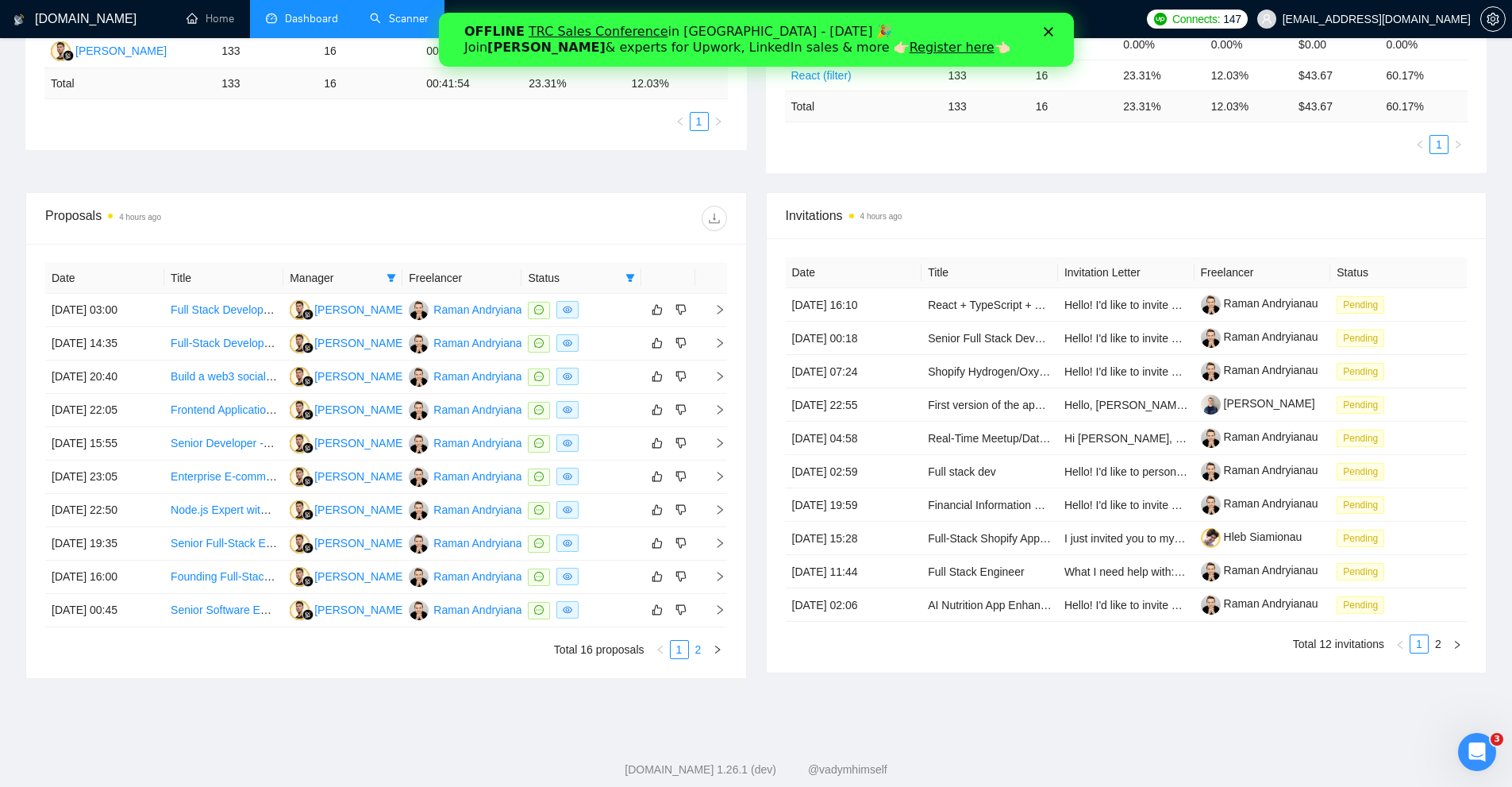
click at [690, 642] on link "2" at bounding box center [699, 650] width 17 height 17
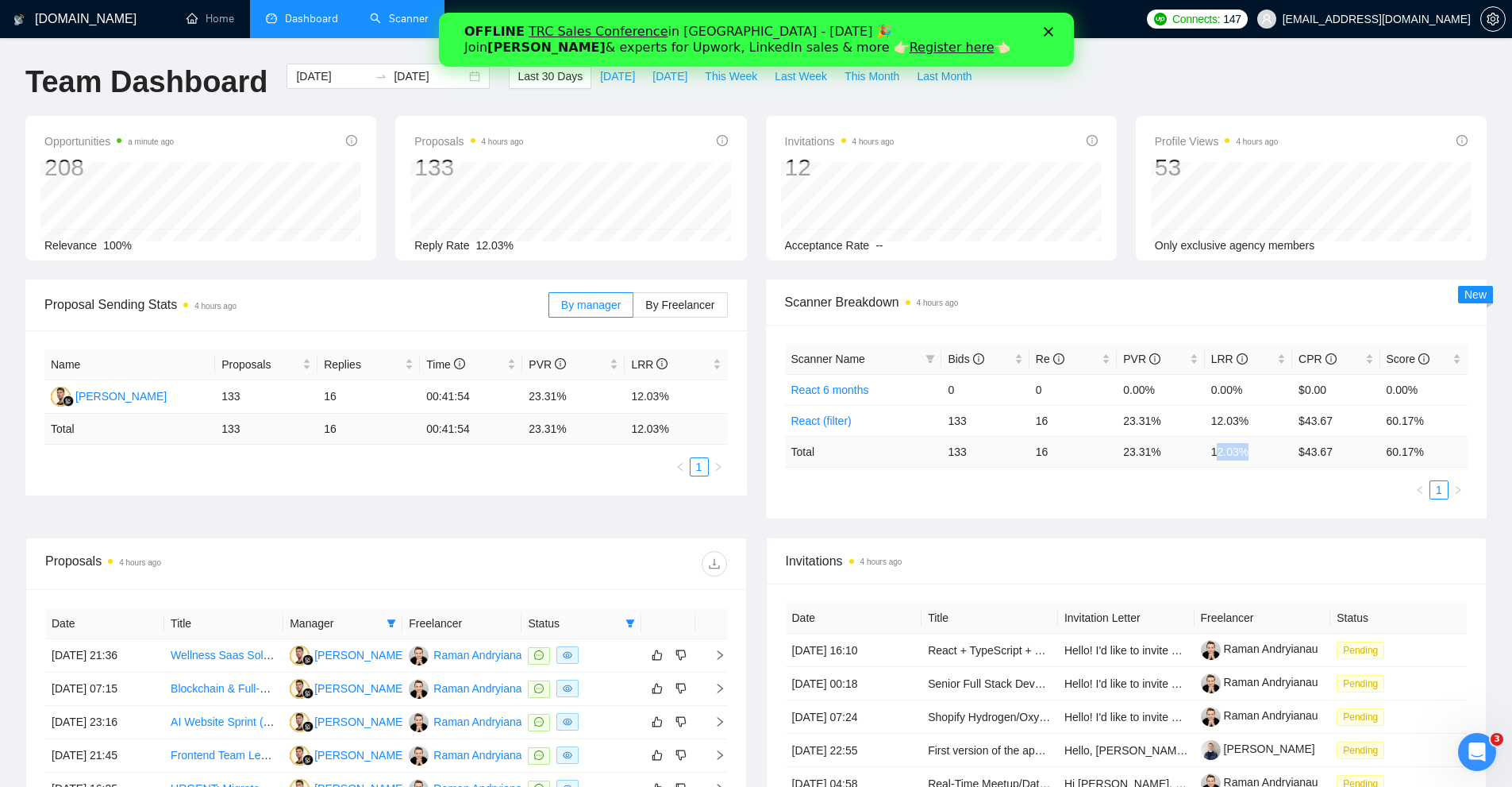
drag, startPoint x: 1219, startPoint y: 454, endPoint x: 1279, endPoint y: 454, distance: 60.0
click at [1279, 454] on td "12.03 %" at bounding box center [1249, 452] width 87 height 31
drag, startPoint x: 1378, startPoint y: 452, endPoint x: 1083, endPoint y: 455, distance: 295.0
click at [1088, 455] on tr "Total 133 16 23.31 % 12.03 % $ 43.67 60.17 %" at bounding box center [1126, 452] width 683 height 31
click at [1083, 455] on td "16" at bounding box center [1073, 452] width 87 height 31
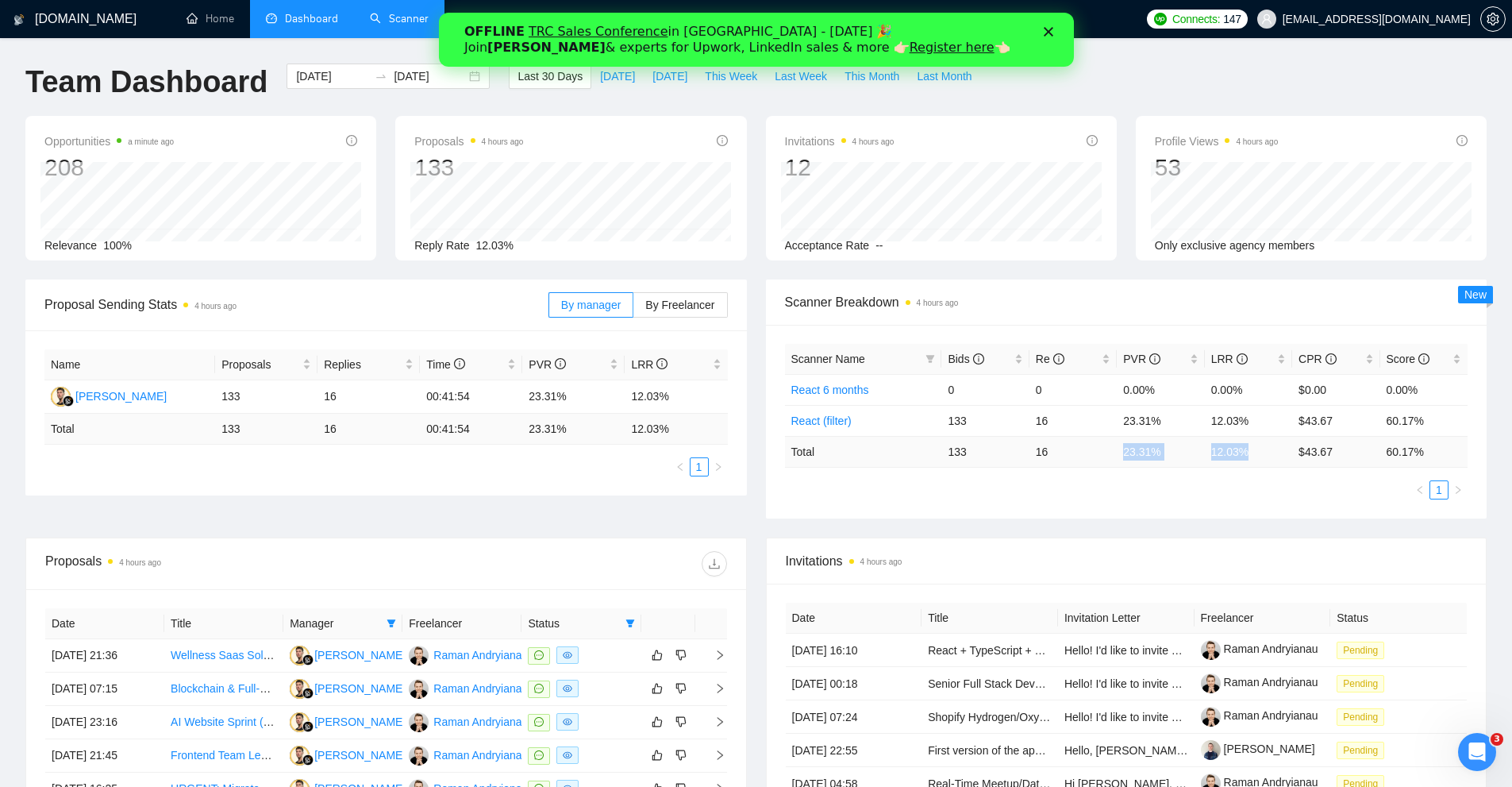
drag, startPoint x: 1109, startPoint y: 439, endPoint x: 1258, endPoint y: 446, distance: 149.2
click at [1256, 447] on tr "Total 133 16 23.31 % 12.03 % $ 43.67 60.17 %" at bounding box center [1126, 452] width 683 height 31
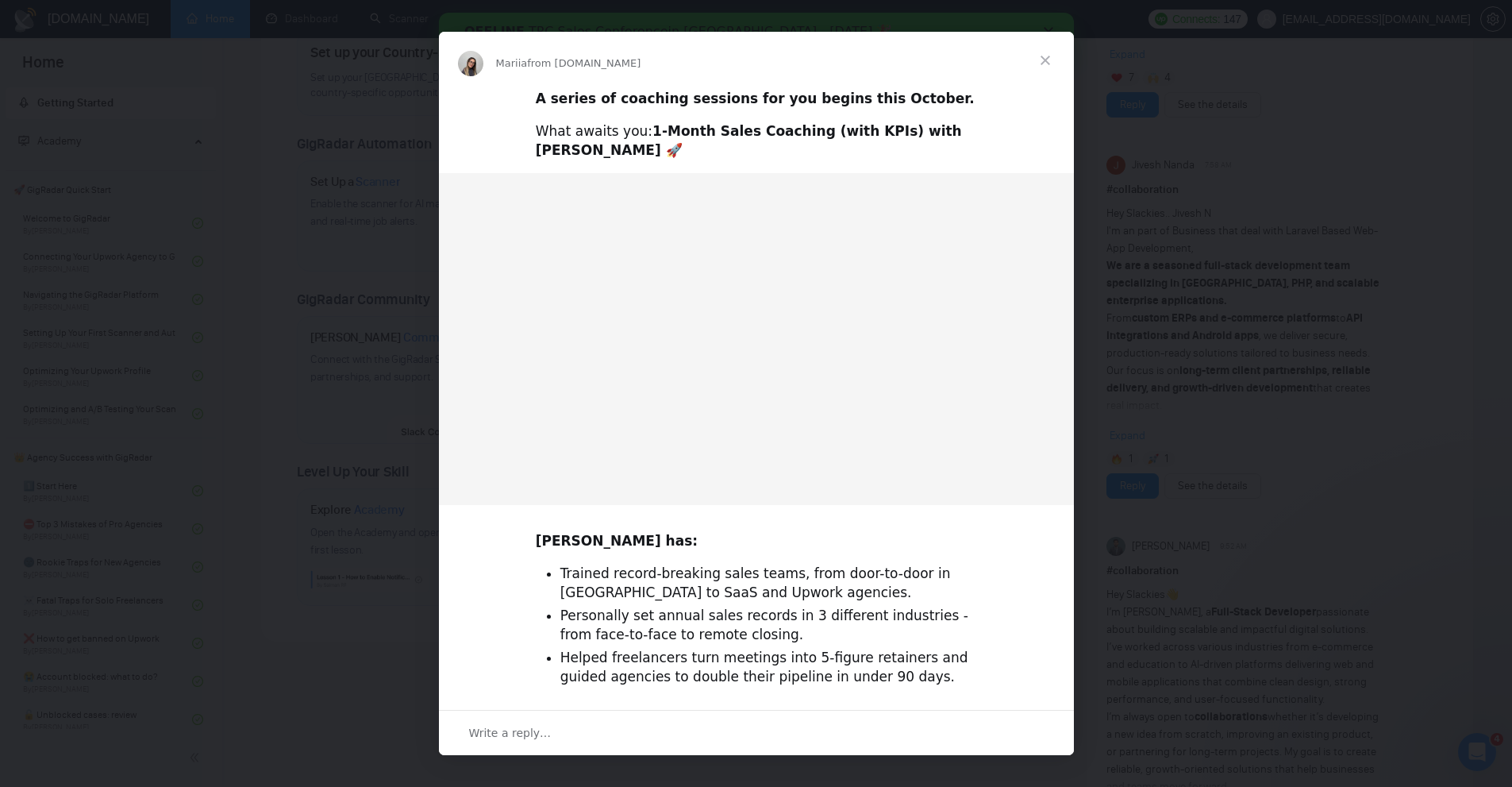
click at [1268, 132] on div "Intercom messenger" at bounding box center [756, 394] width 1512 height 787
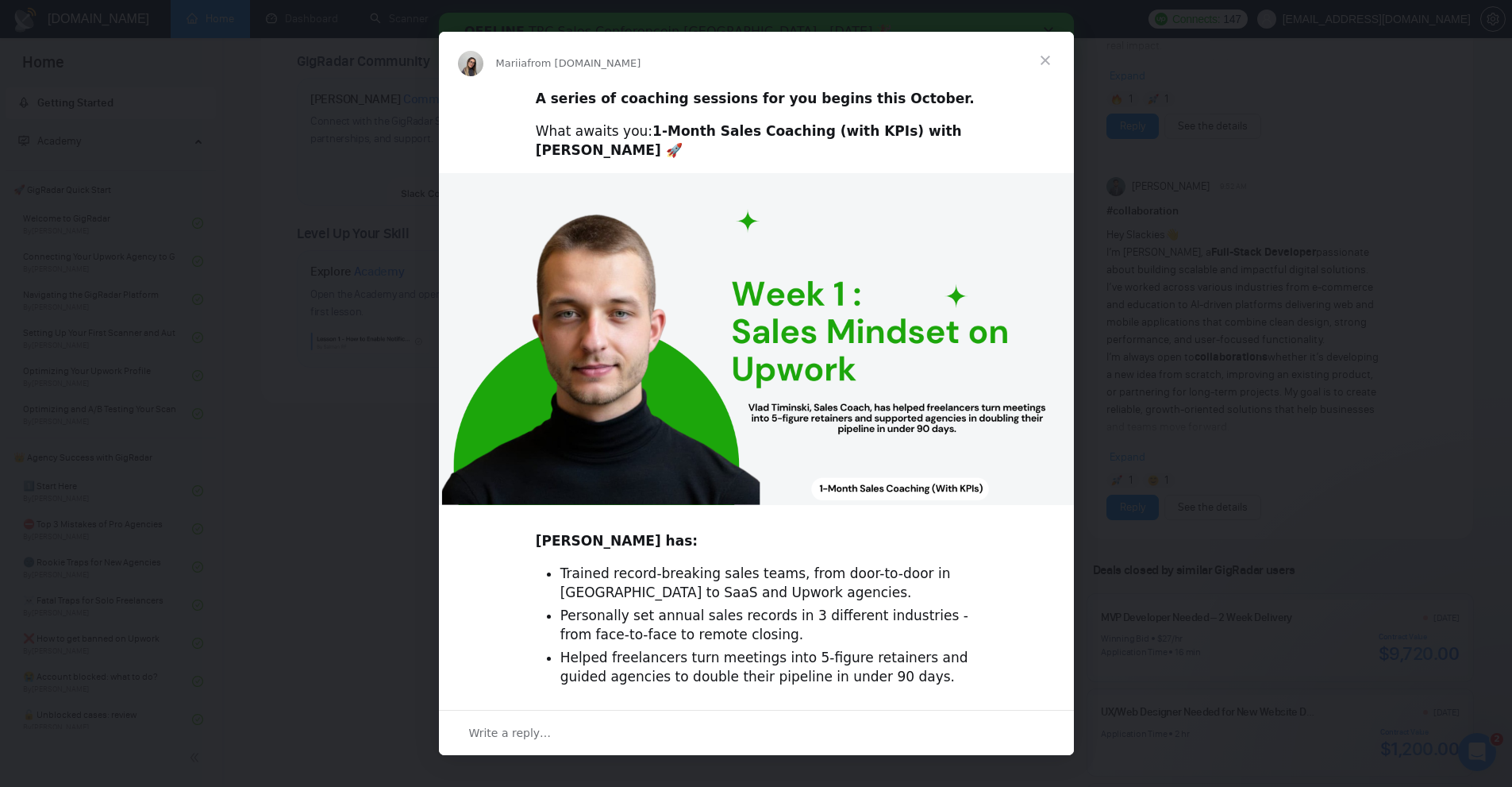
click at [1375, 251] on div "Intercom messenger" at bounding box center [756, 394] width 1512 height 787
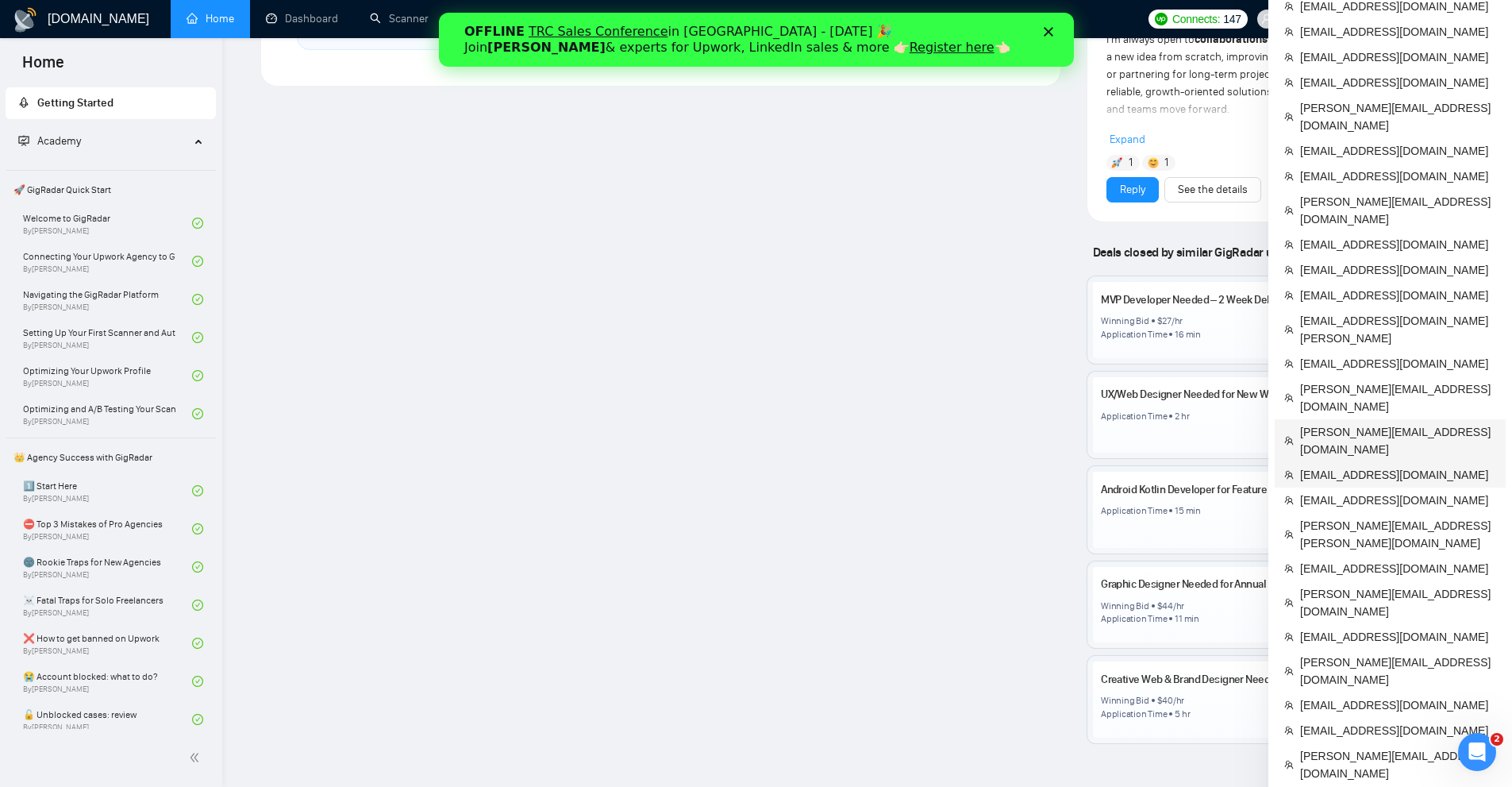
scroll to position [952, 0]
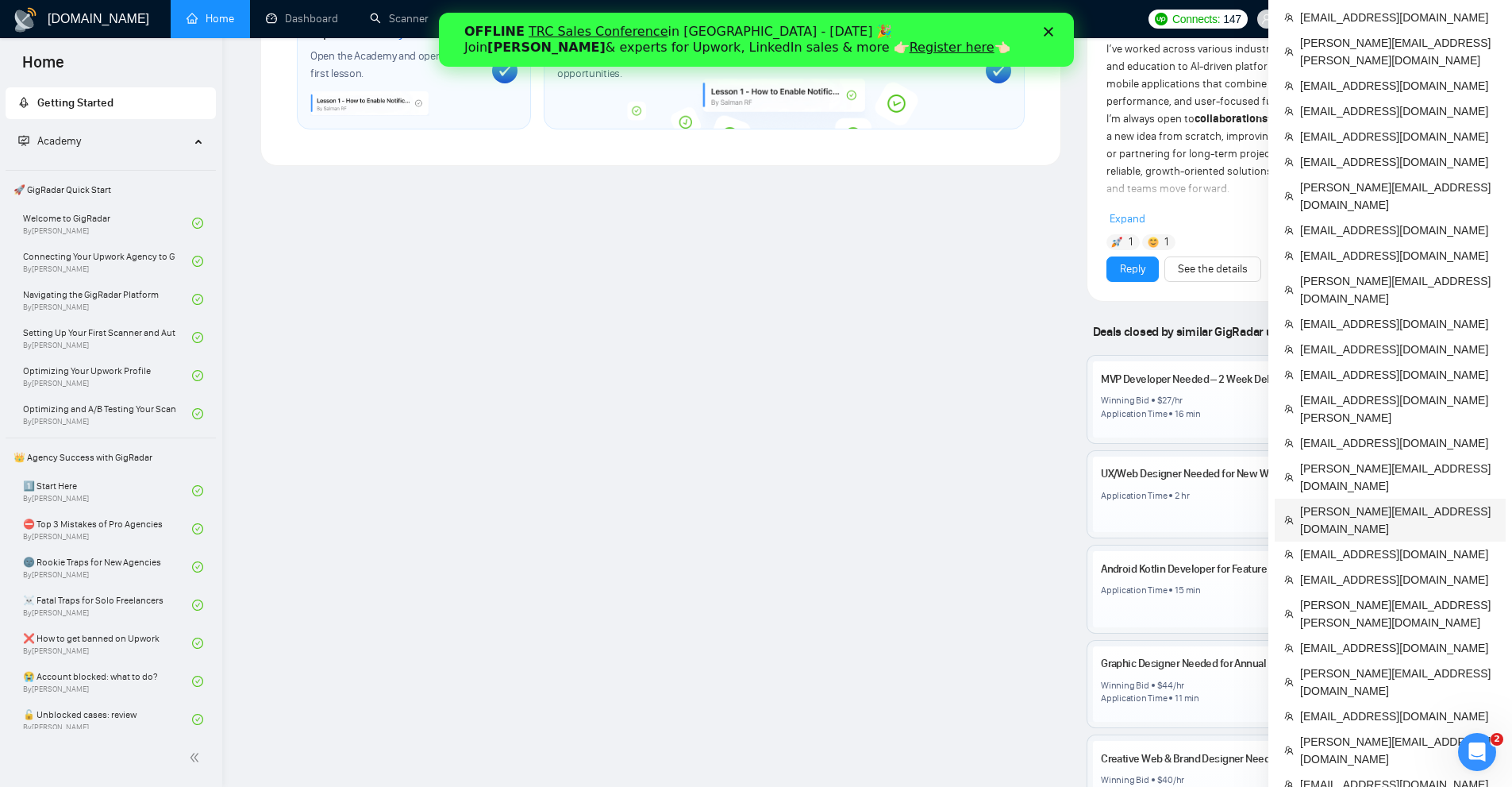
click at [1324, 503] on span "[PERSON_NAME][EMAIL_ADDRESS][DOMAIN_NAME]" at bounding box center [1398, 520] width 196 height 35
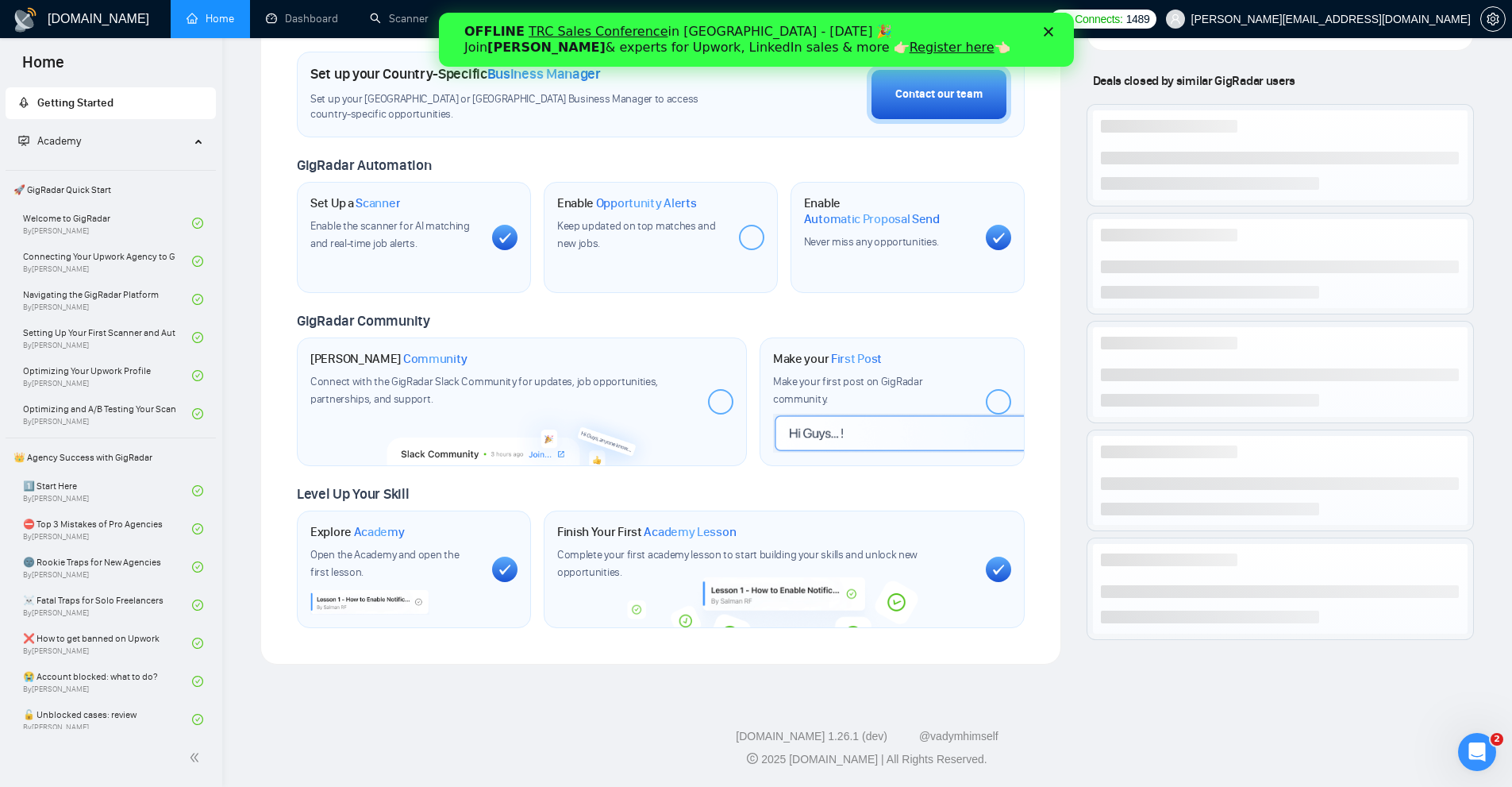
scroll to position [341, 0]
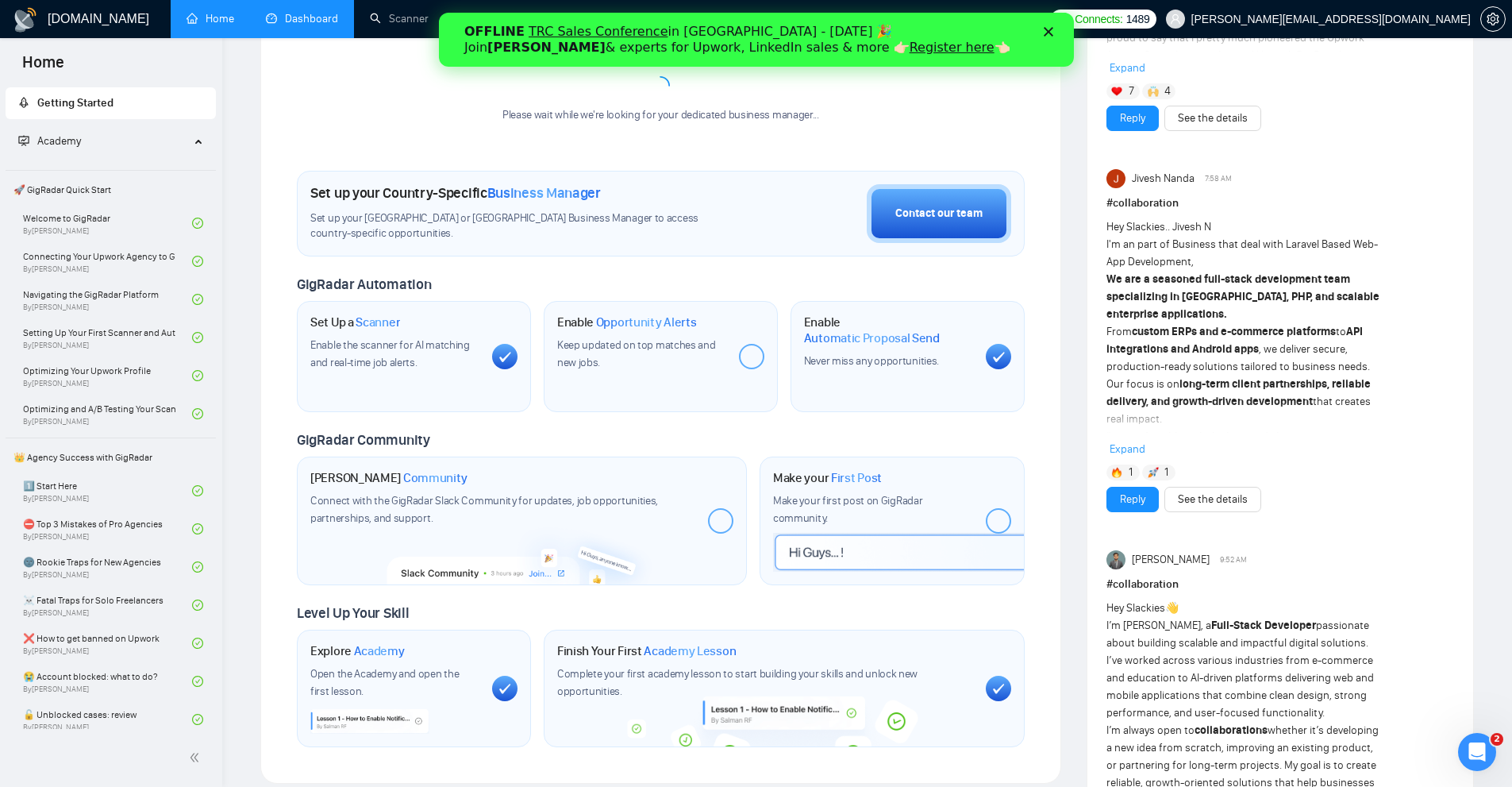
click at [311, 15] on link "Dashboard" at bounding box center [302, 18] width 73 height 14
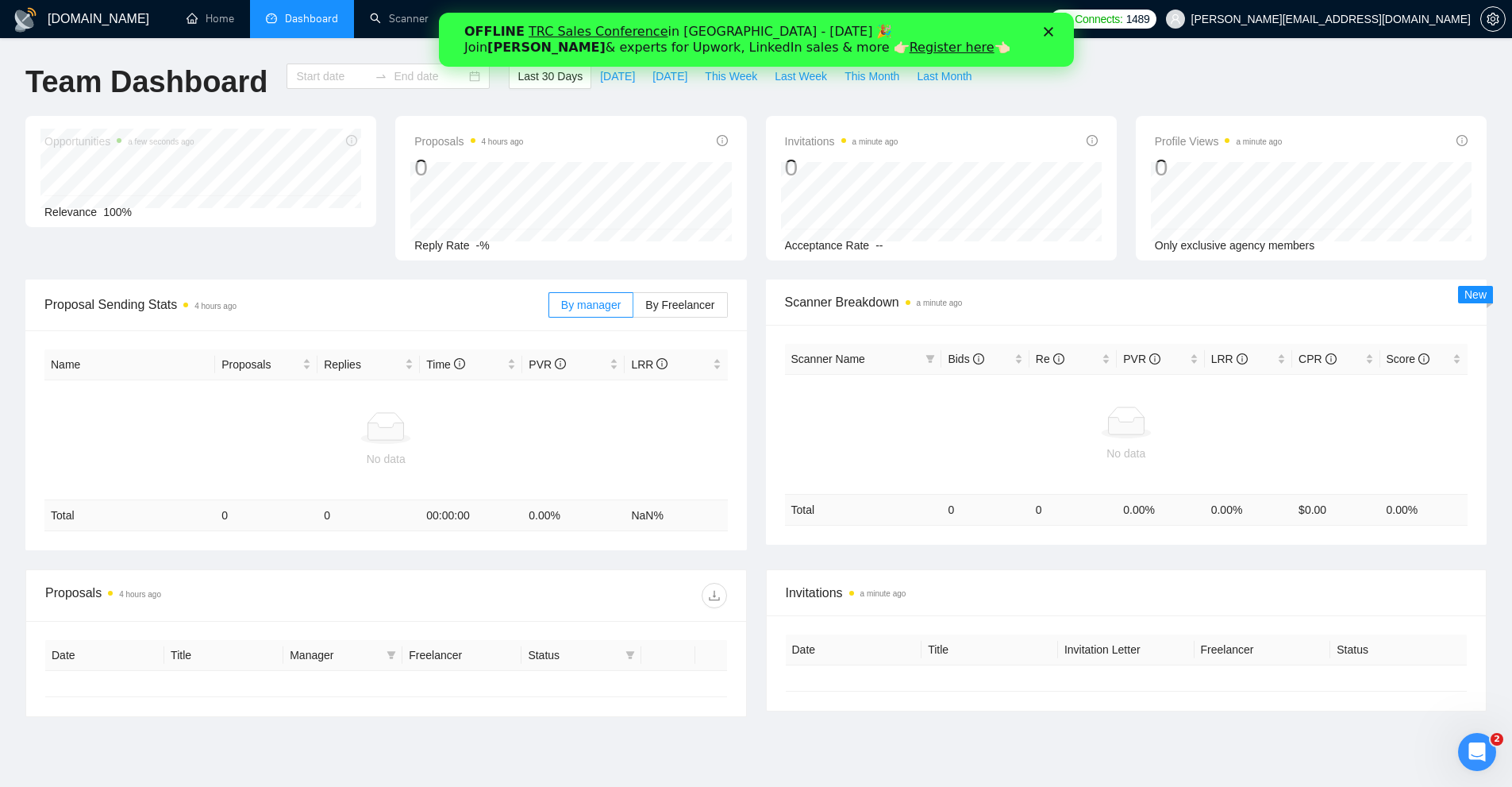
type input "[DATE]"
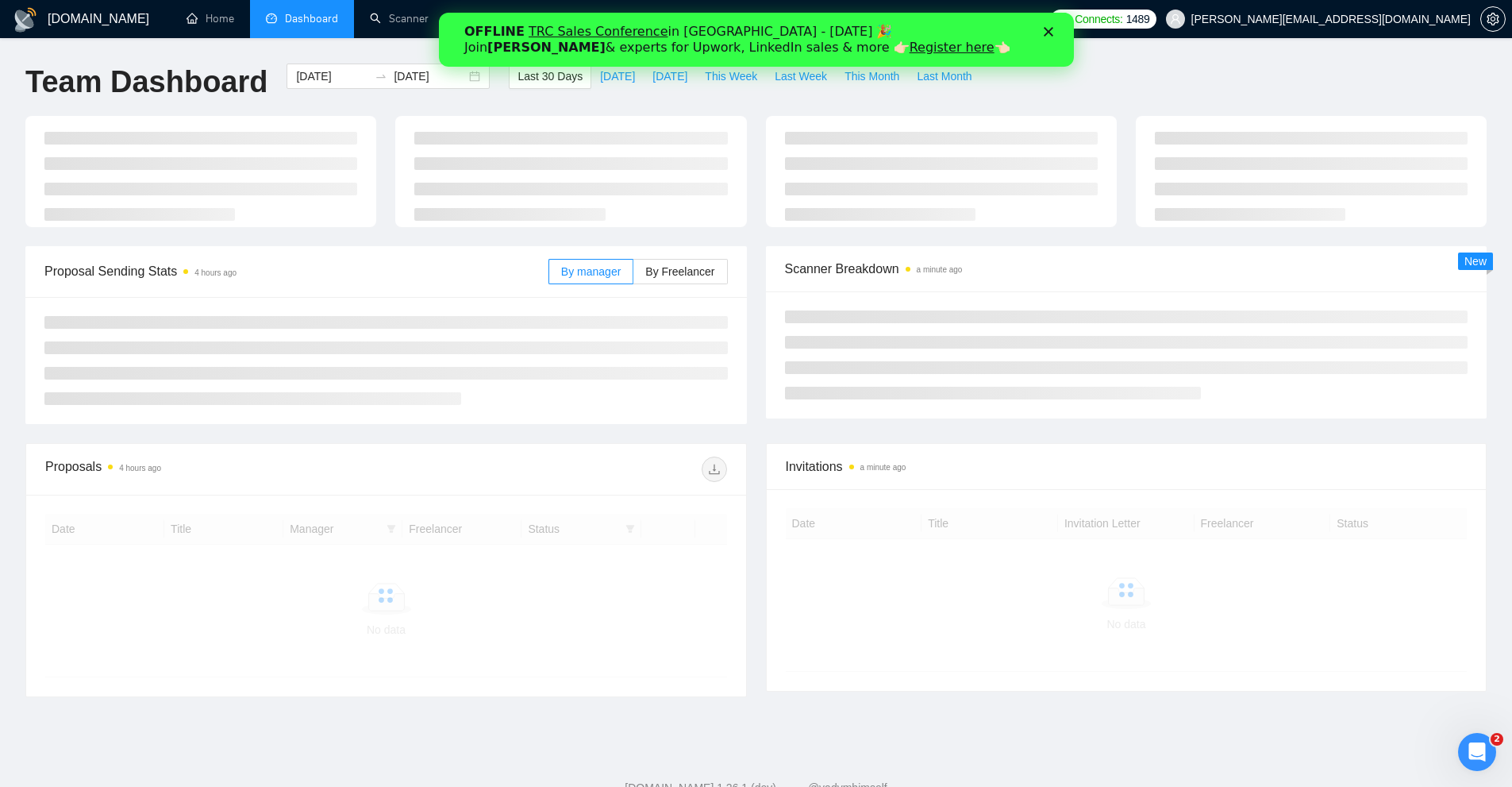
click at [1046, 32] on icon "Close" at bounding box center [1048, 32] width 10 height 10
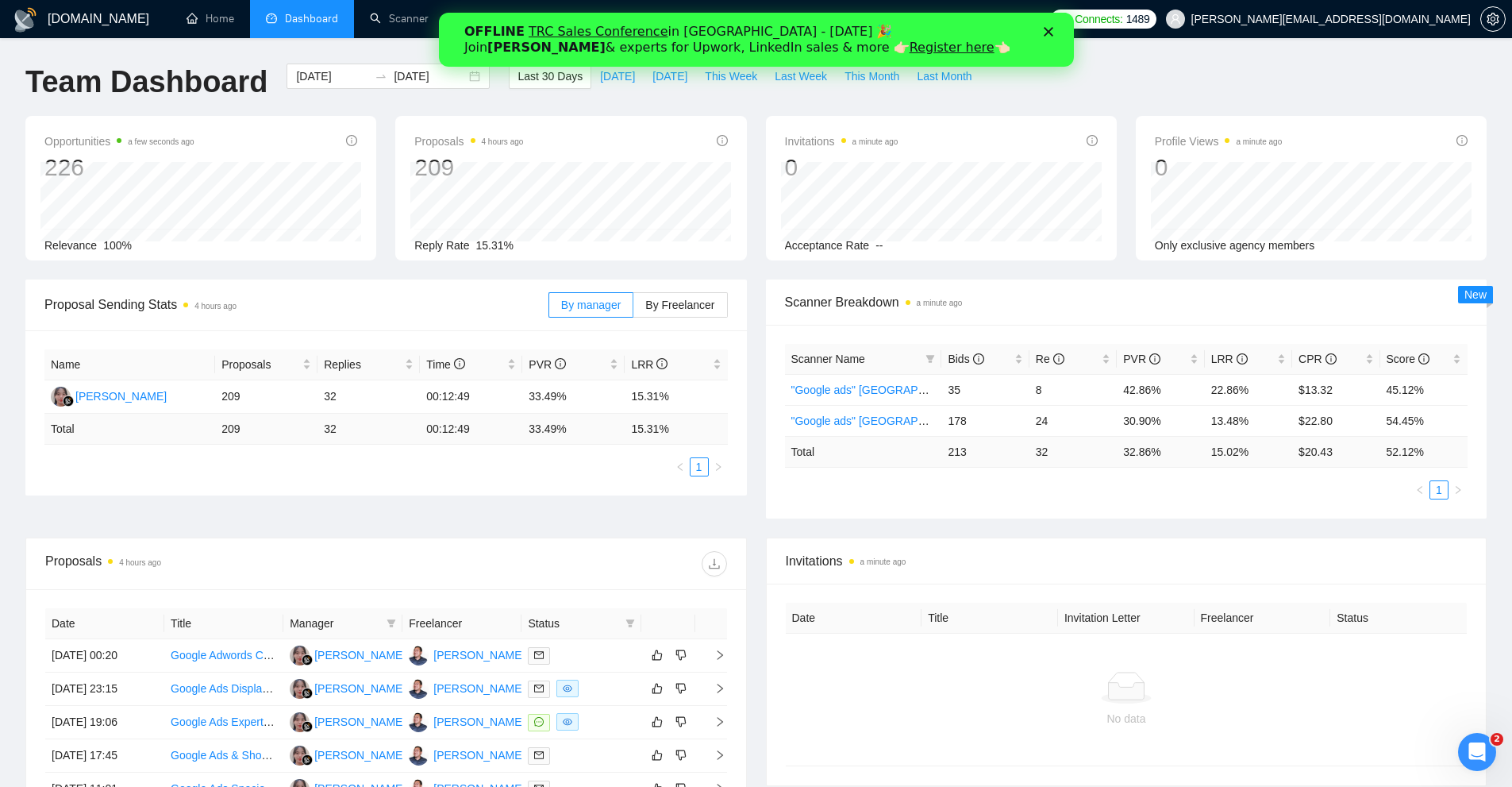
click at [1050, 32] on icon "Close" at bounding box center [1048, 32] width 10 height 10
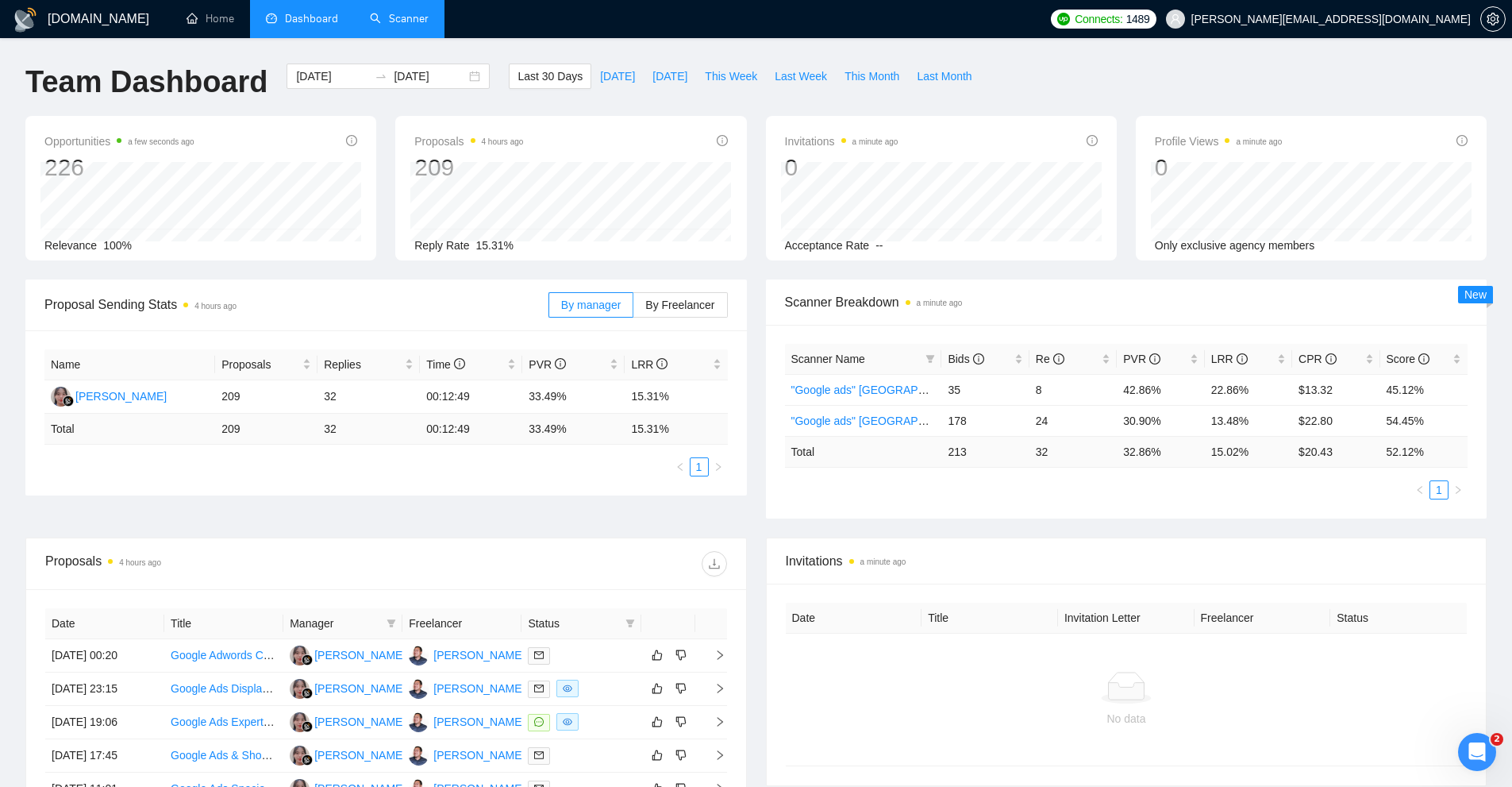
click at [419, 16] on link "Scanner" at bounding box center [399, 18] width 59 height 14
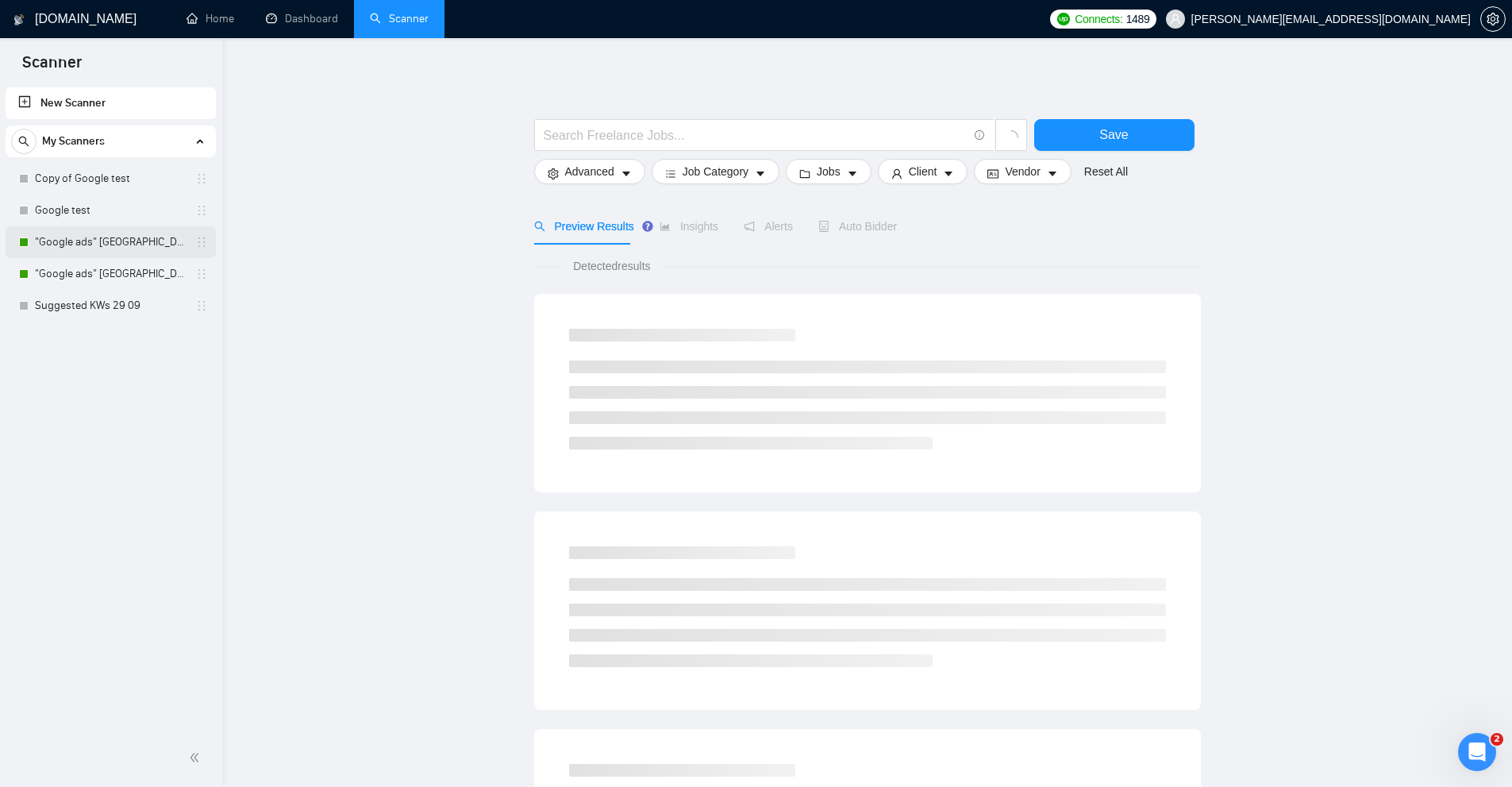
click at [88, 245] on link ""Google ads" Canada" at bounding box center [110, 242] width 151 height 32
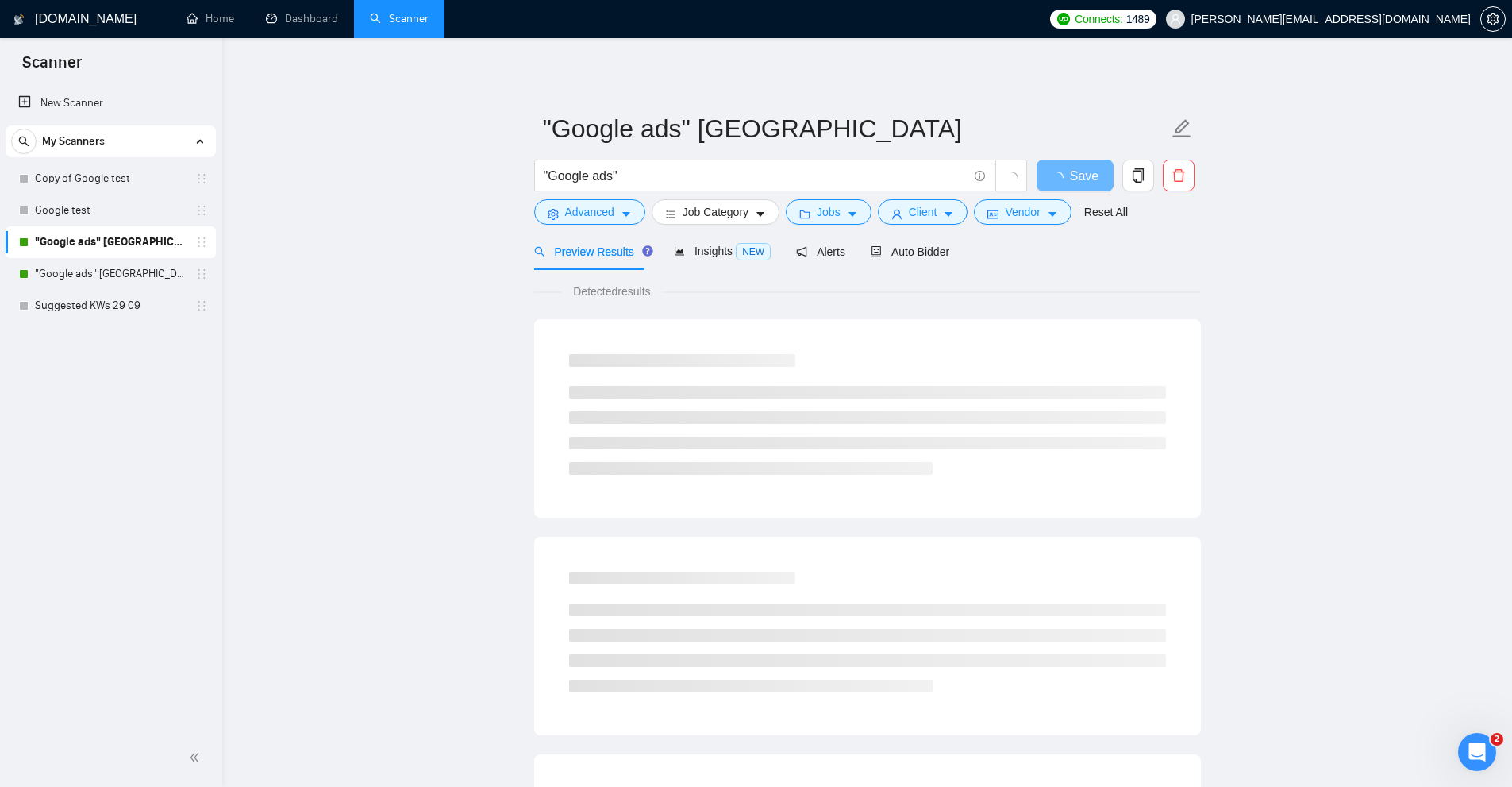
drag, startPoint x: 563, startPoint y: 291, endPoint x: 723, endPoint y: 295, distance: 160.0
click at [720, 295] on div "Detected results" at bounding box center [868, 291] width 667 height 17
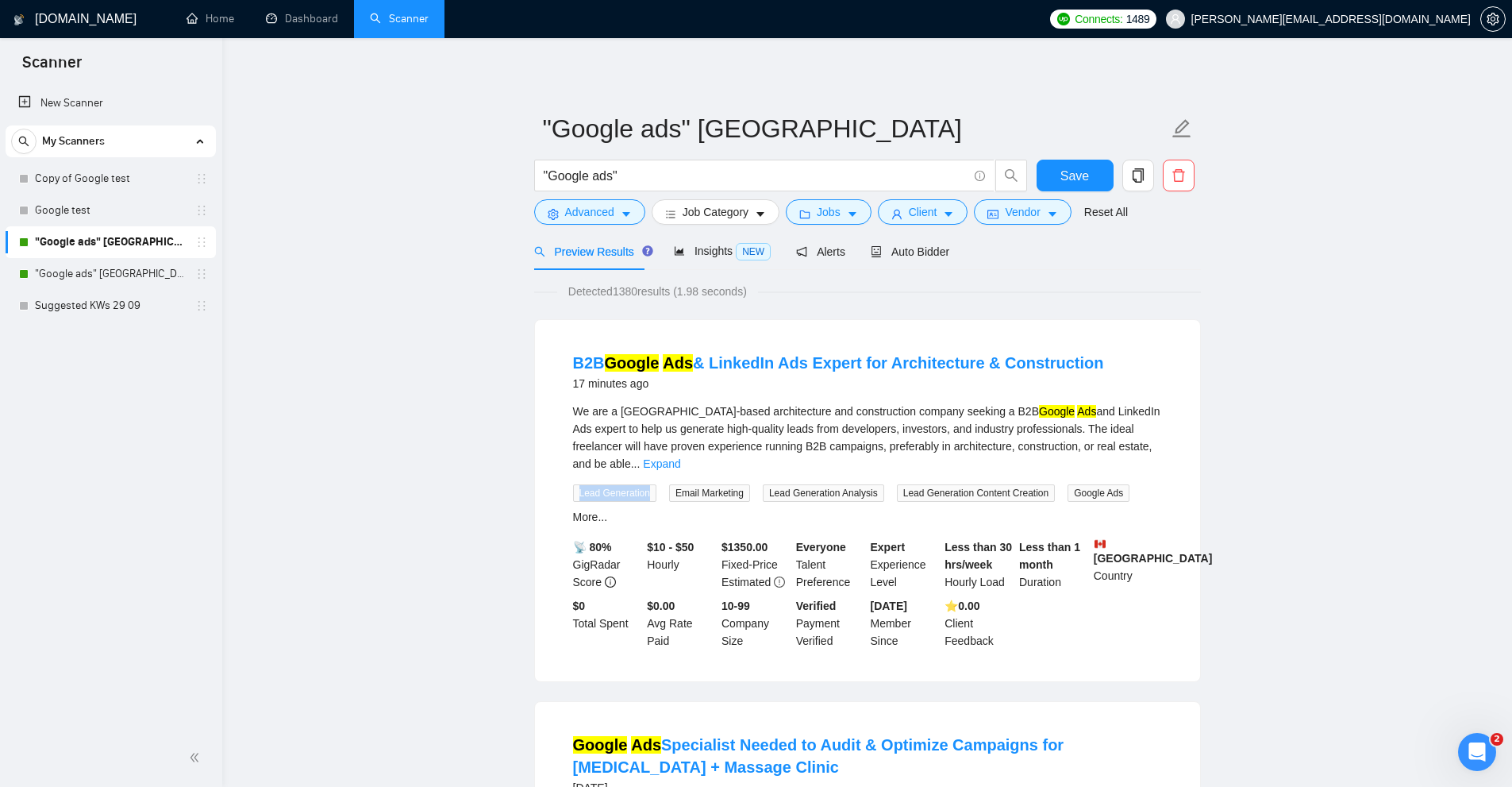
drag, startPoint x: 574, startPoint y: 472, endPoint x: 648, endPoint y: 469, distance: 74.1
click at [648, 484] on span "Lead Generation" at bounding box center [615, 493] width 83 height 17
click at [583, 484] on span "Lead Generation" at bounding box center [615, 493] width 83 height 17
drag, startPoint x: 583, startPoint y: 477, endPoint x: 611, endPoint y: 481, distance: 28.3
click at [611, 484] on span "Lead Generation" at bounding box center [615, 493] width 83 height 17
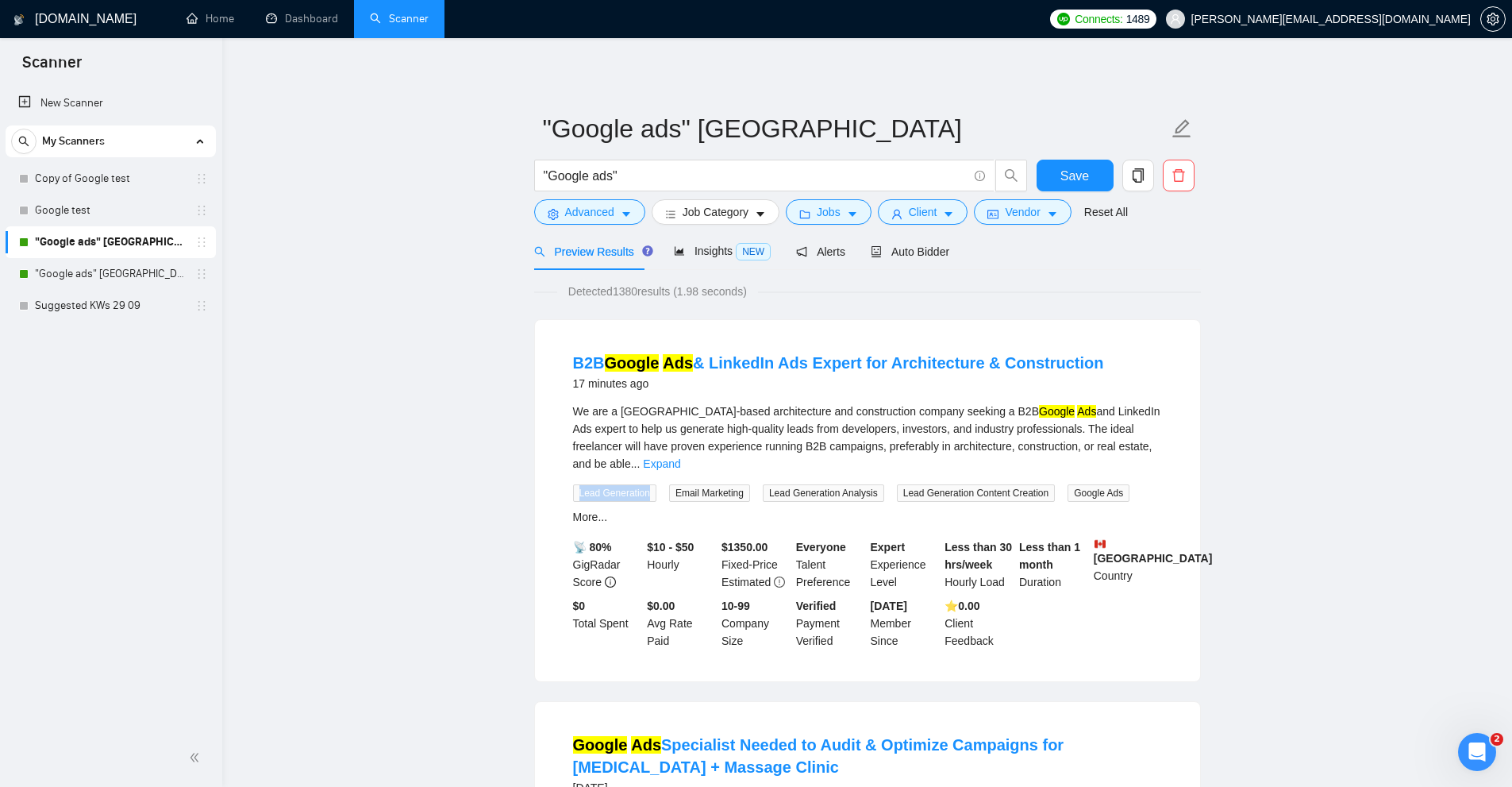
click at [591, 484] on span "Lead Generation" at bounding box center [615, 493] width 83 height 17
drag, startPoint x: 591, startPoint y: 475, endPoint x: 613, endPoint y: 469, distance: 22.8
click at [613, 484] on span "Lead Generation" at bounding box center [615, 493] width 83 height 17
click at [593, 484] on span "Lead Generation" at bounding box center [615, 493] width 83 height 17
drag, startPoint x: 593, startPoint y: 478, endPoint x: 620, endPoint y: 480, distance: 27.1
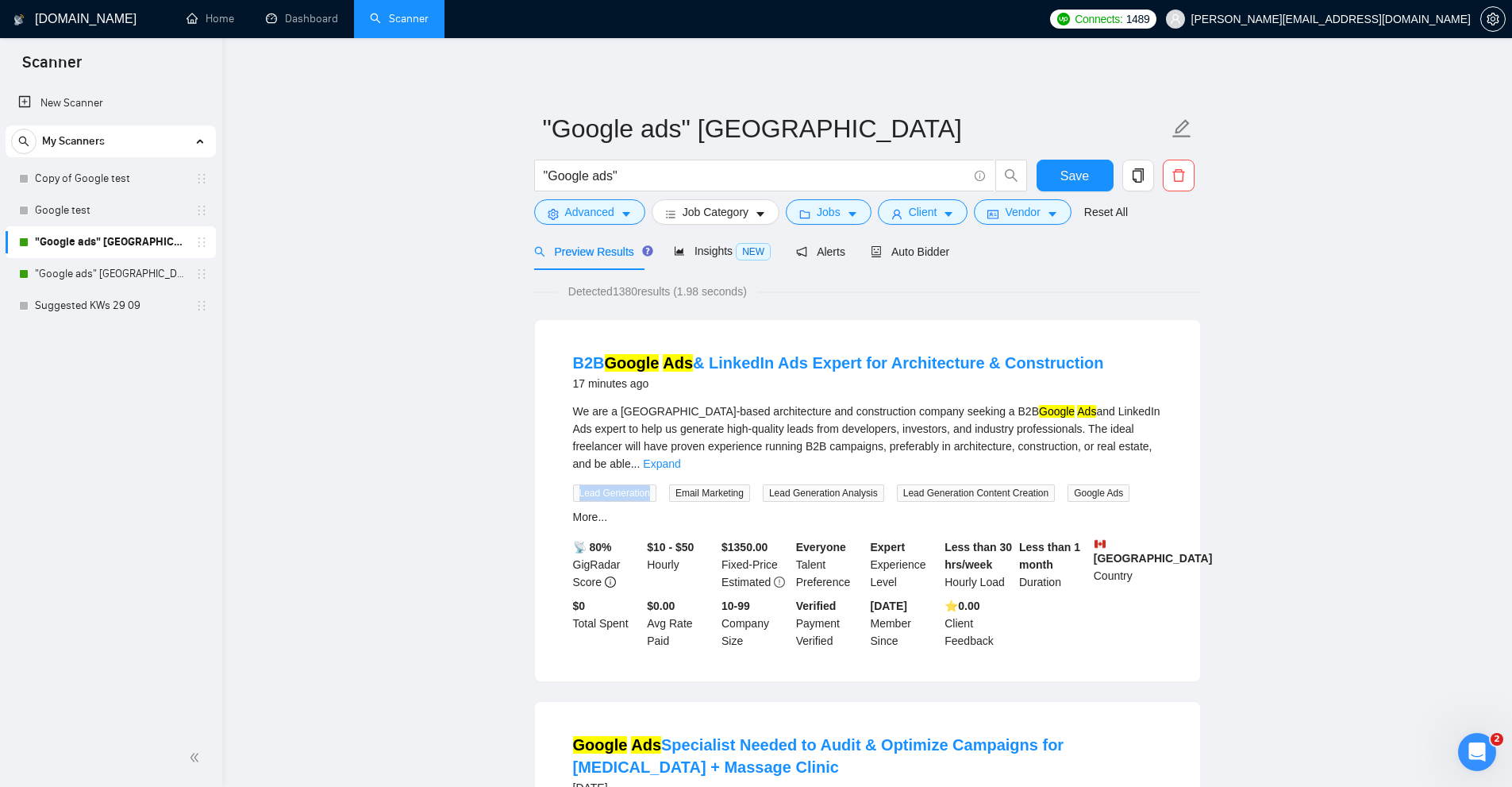
click at [620, 484] on span "Lead Generation" at bounding box center [615, 493] width 83 height 17
click at [585, 484] on span "Lead Generation" at bounding box center [615, 493] width 83 height 17
drag, startPoint x: 585, startPoint y: 470, endPoint x: 627, endPoint y: 478, distance: 42.8
click at [627, 484] on span "Lead Generation" at bounding box center [615, 493] width 83 height 17
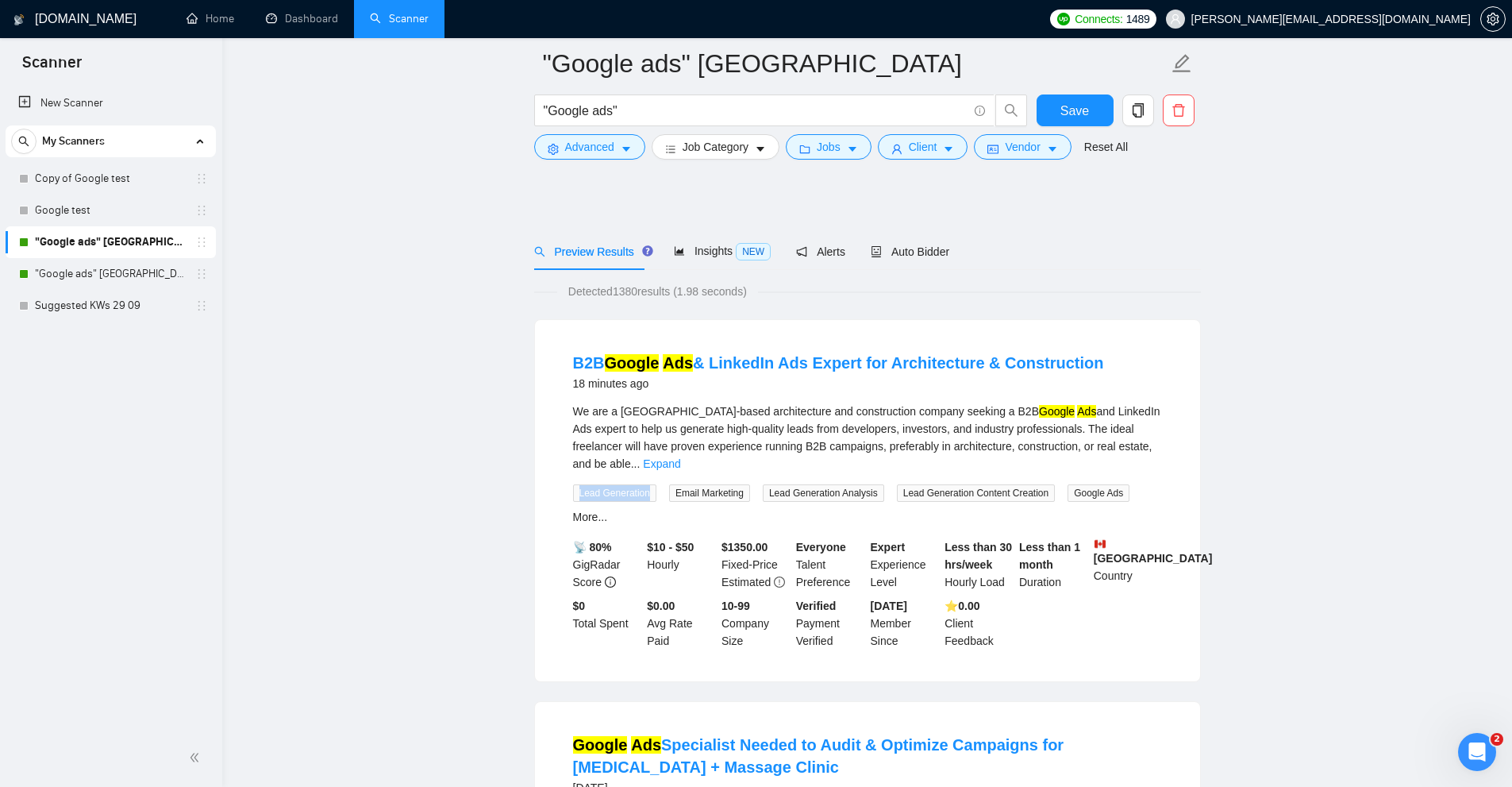
scroll to position [397, 0]
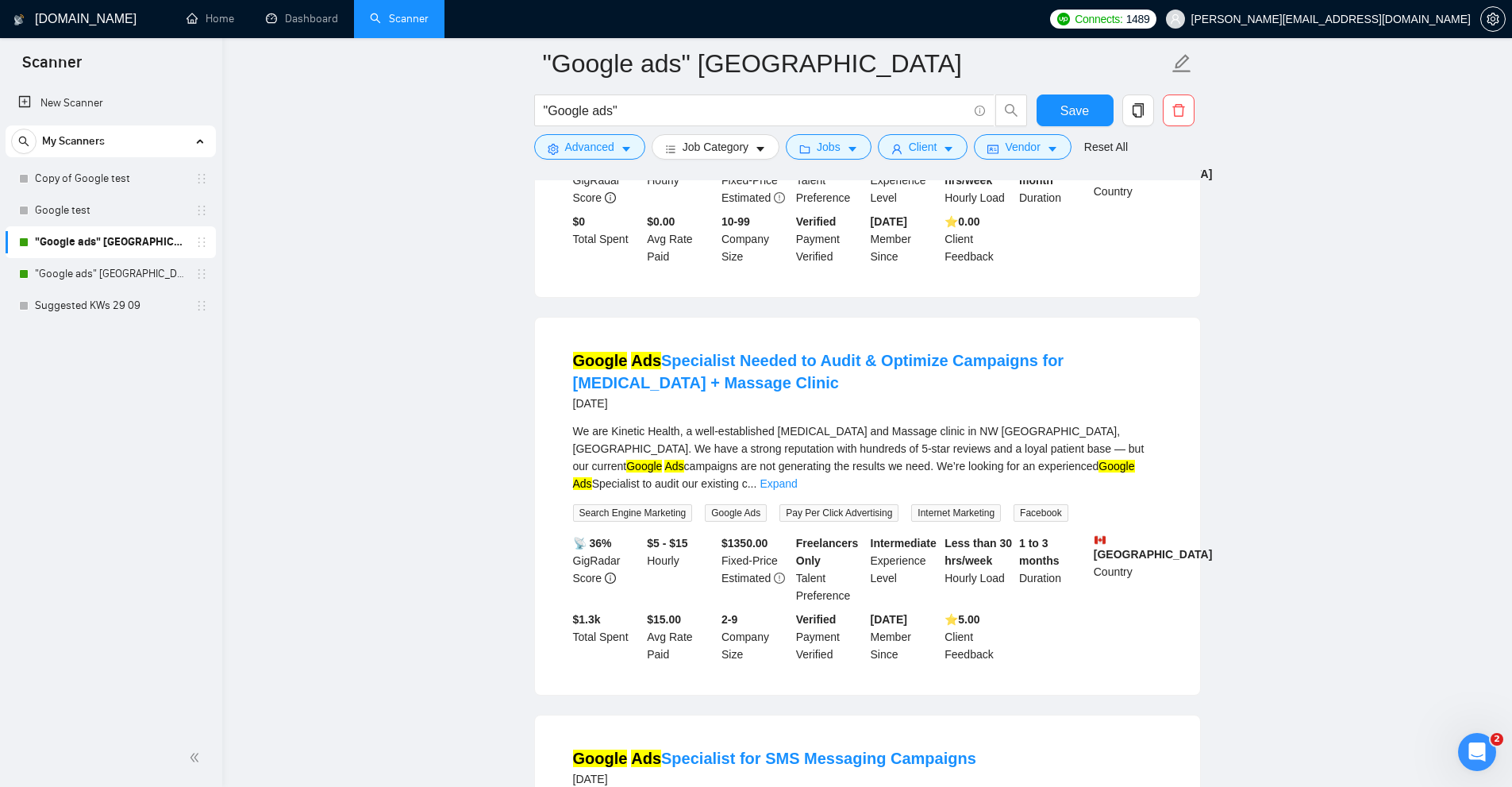
click at [595, 466] on div "We are Kinetic Health, a well-established Chiropractic and Massage clinic in NW…" at bounding box center [867, 472] width 589 height 100
drag, startPoint x: 595, startPoint y: 466, endPoint x: 659, endPoint y: 473, distance: 64.4
click at [659, 473] on div "We are Kinetic Health, a well-established Chiropractic and Massage clinic in NW…" at bounding box center [867, 472] width 589 height 100
copy span "Search Engine Marketing"
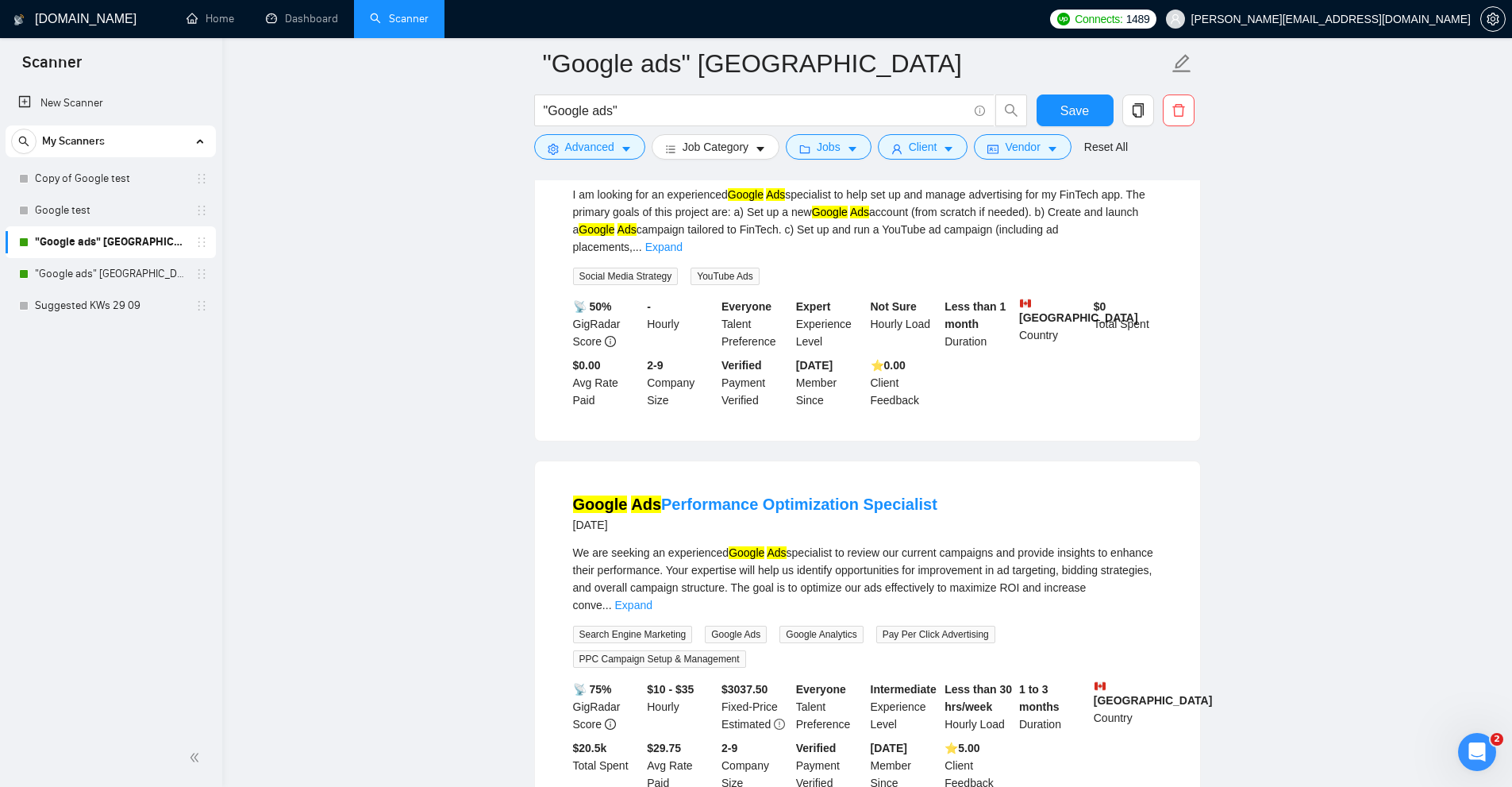
scroll to position [1112, 0]
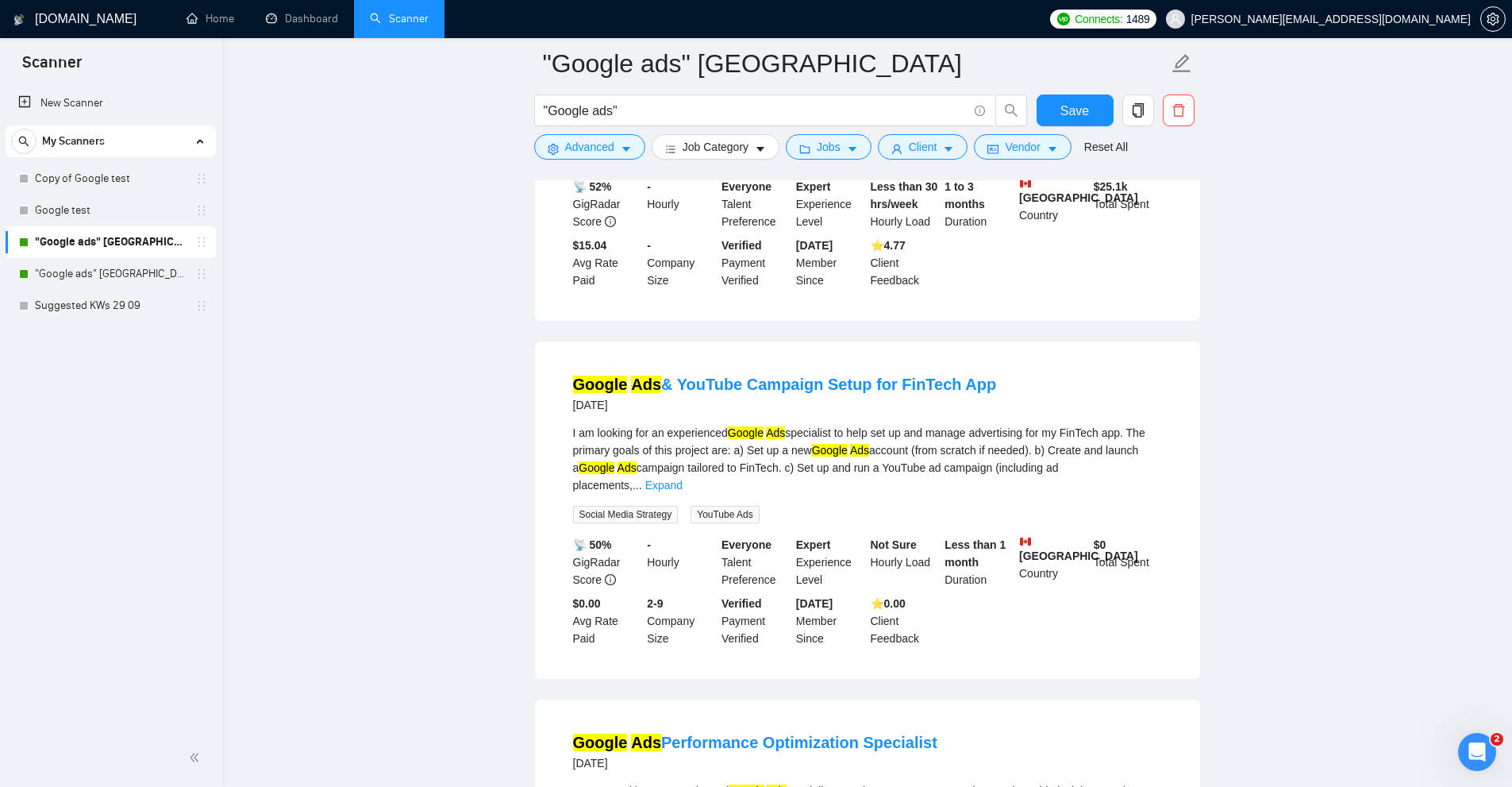
click at [593, 506] on span "Social Media Strategy" at bounding box center [625, 514] width 105 height 17
drag, startPoint x: 593, startPoint y: 458, endPoint x: 658, endPoint y: 459, distance: 65.0
click at [658, 506] on span "Social Media Strategy" at bounding box center [625, 514] width 105 height 17
copy span "Social Media Strategy"
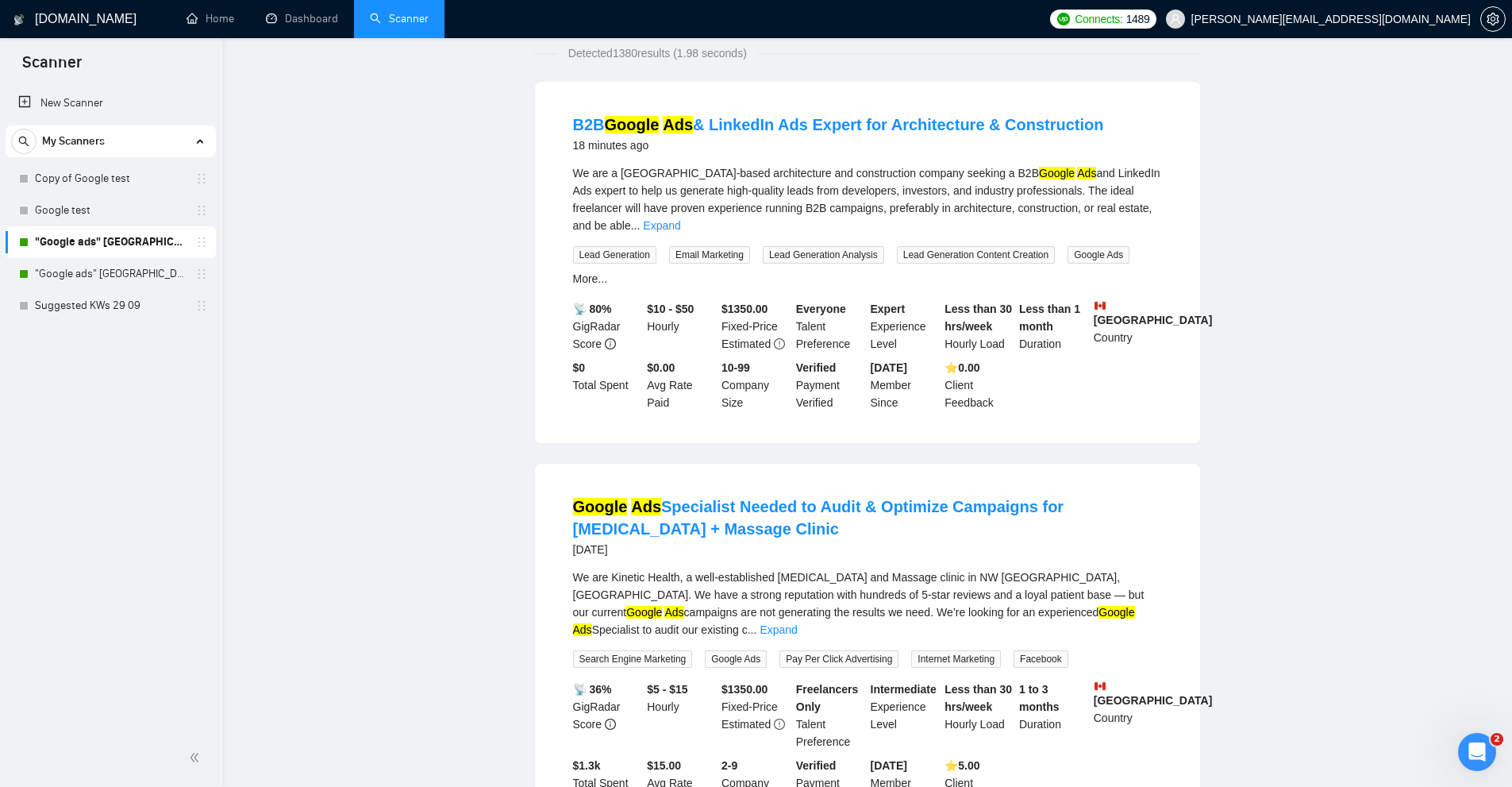
scroll to position [0, 0]
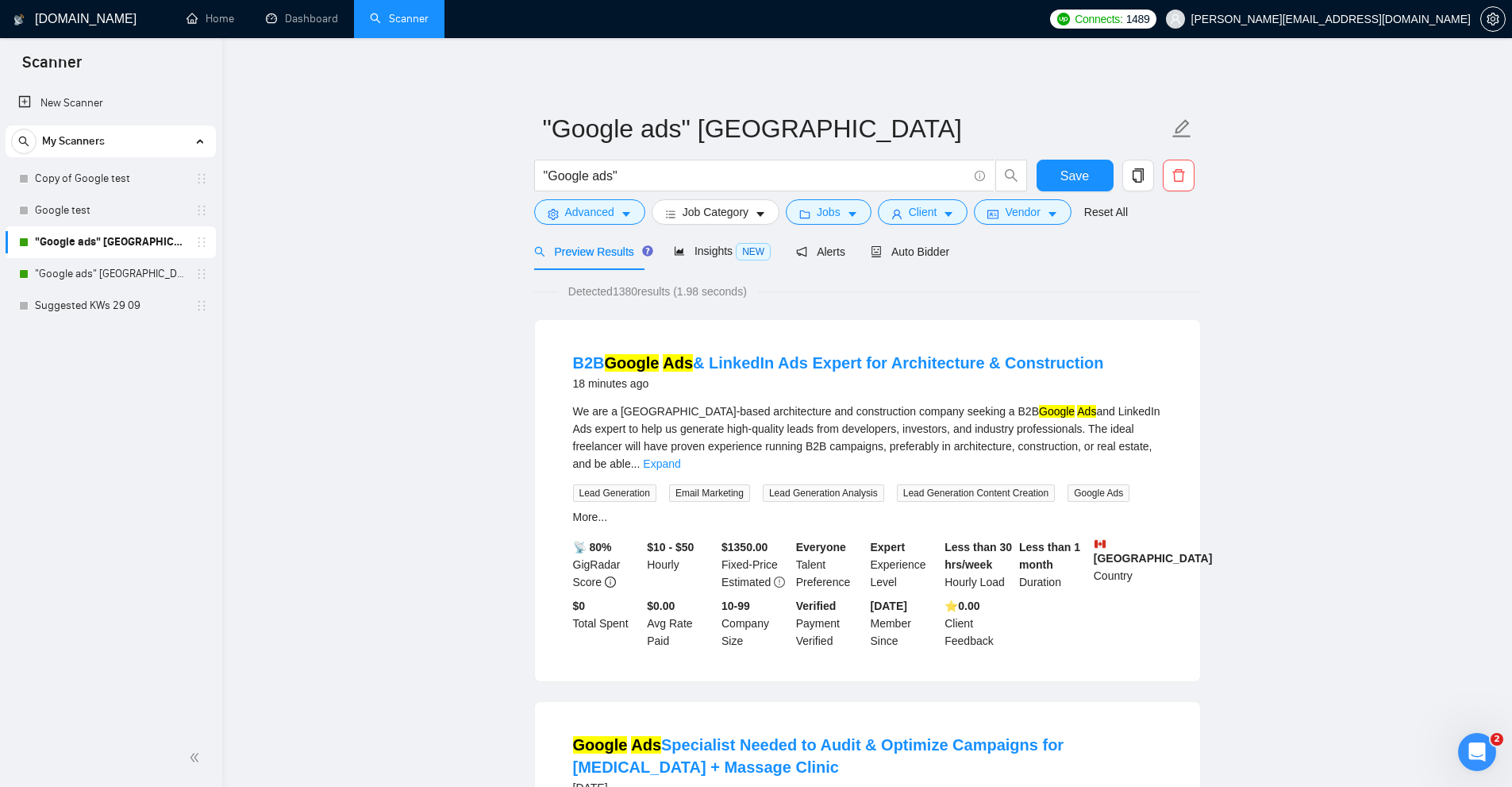
click at [581, 484] on span "Lead Generation" at bounding box center [615, 493] width 83 height 17
drag, startPoint x: 581, startPoint y: 473, endPoint x: 621, endPoint y: 473, distance: 40.0
click at [621, 484] on span "Lead Generation" at bounding box center [615, 493] width 83 height 17
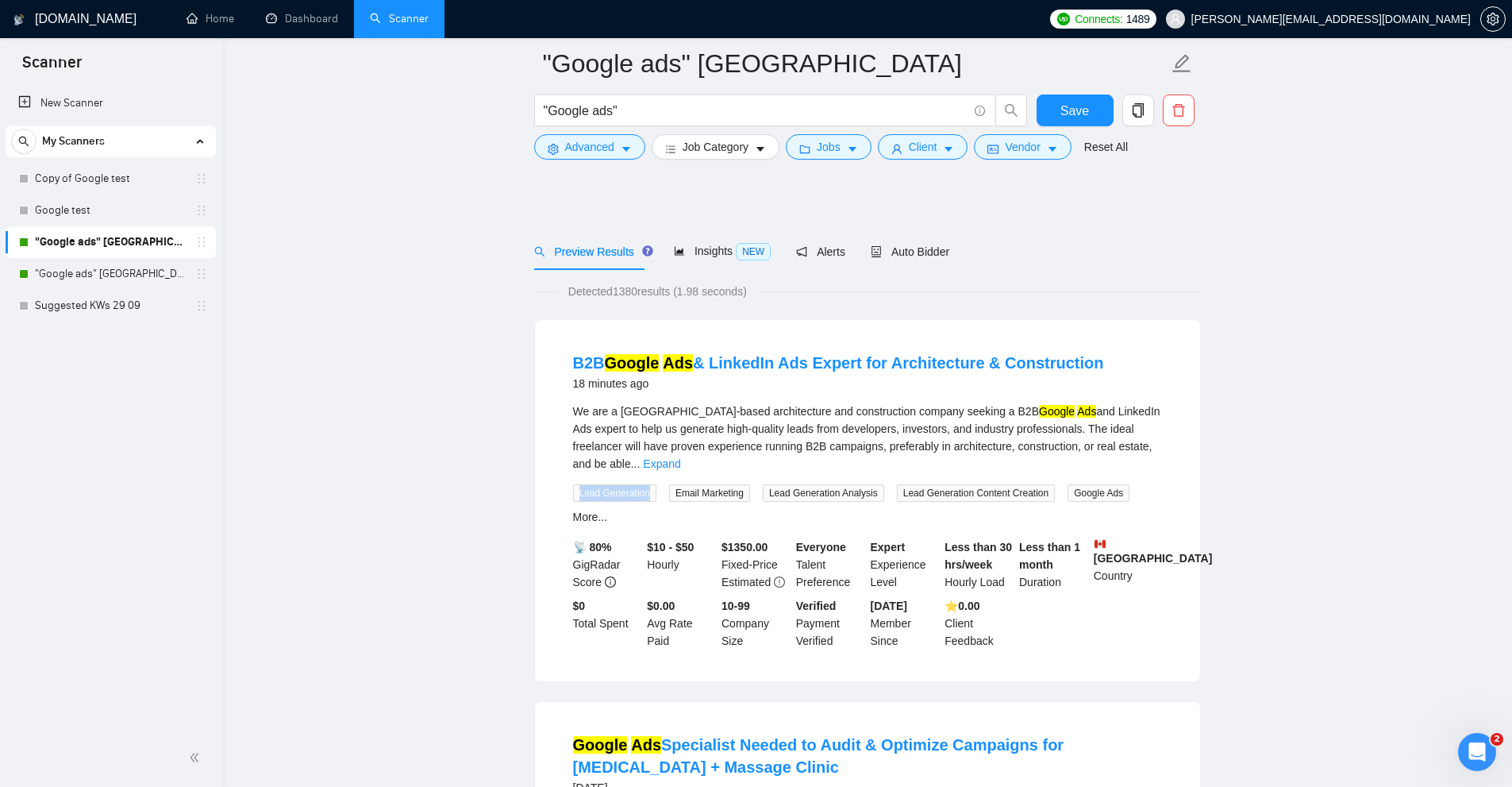
scroll to position [397, 0]
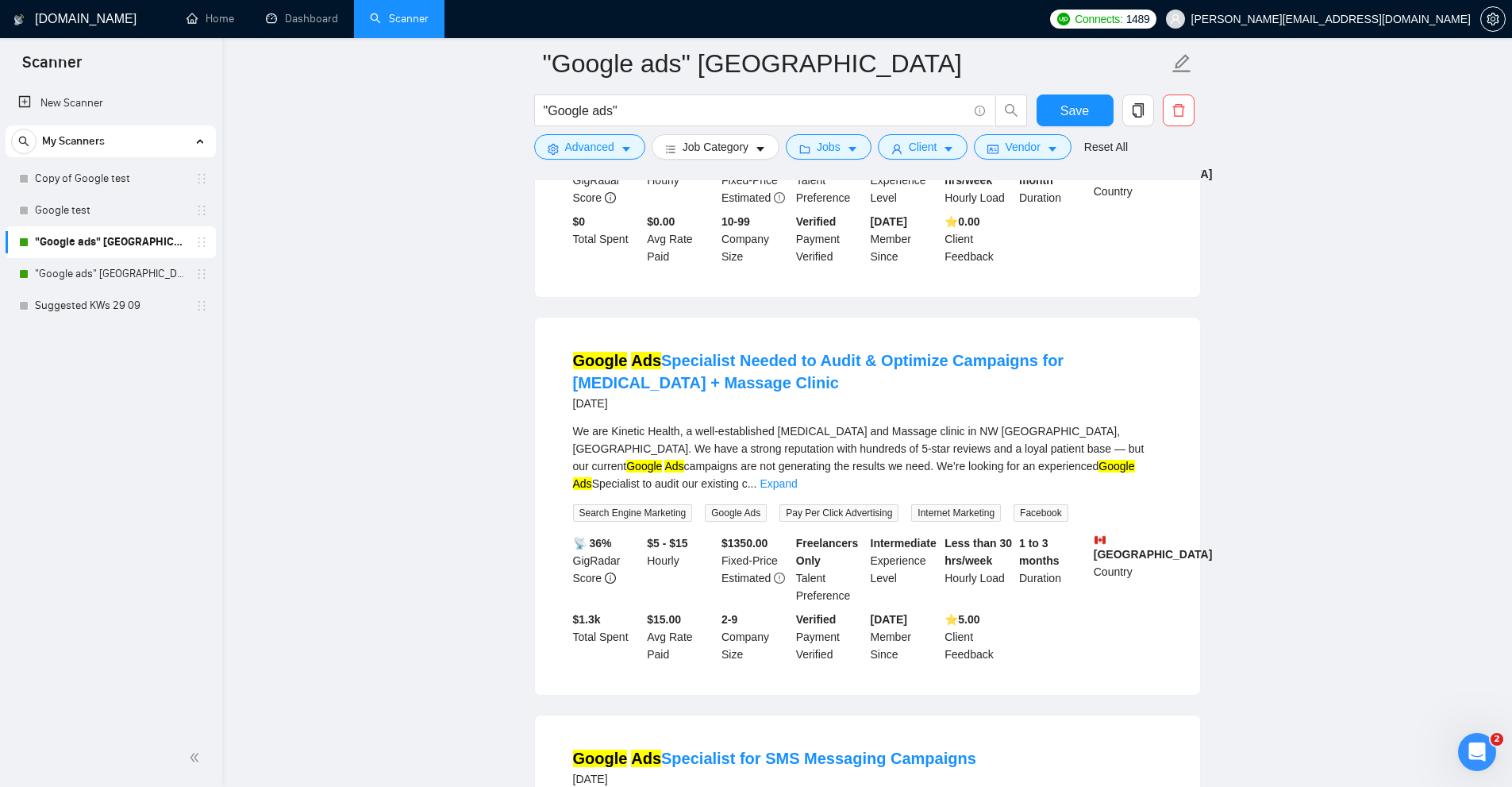
click at [597, 504] on span "Search Engine Marketing" at bounding box center [633, 512] width 120 height 17
drag, startPoint x: 597, startPoint y: 480, endPoint x: 657, endPoint y: 478, distance: 60.0
click at [657, 504] on span "Search Engine Marketing" at bounding box center [633, 512] width 120 height 17
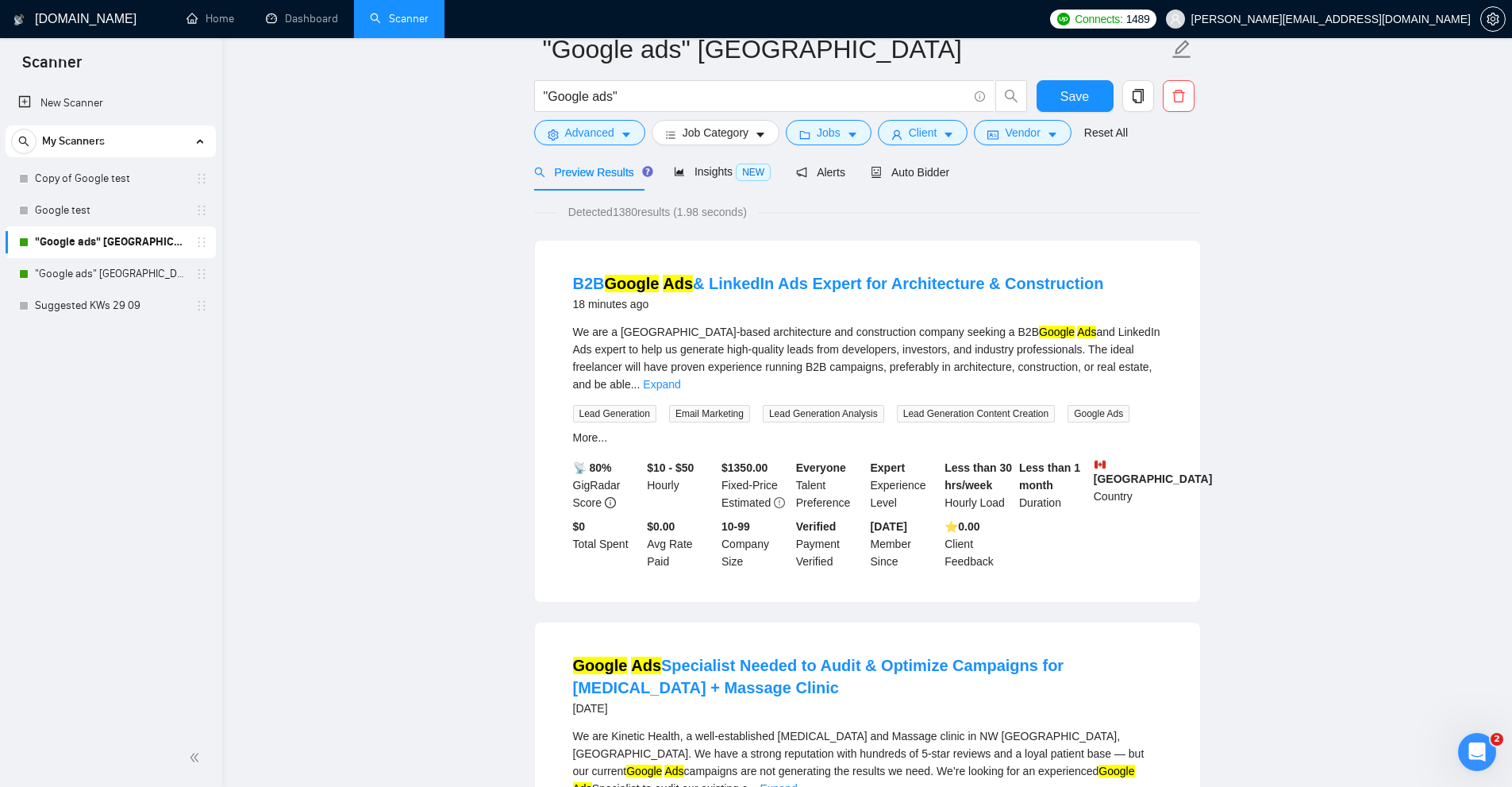
scroll to position [0, 0]
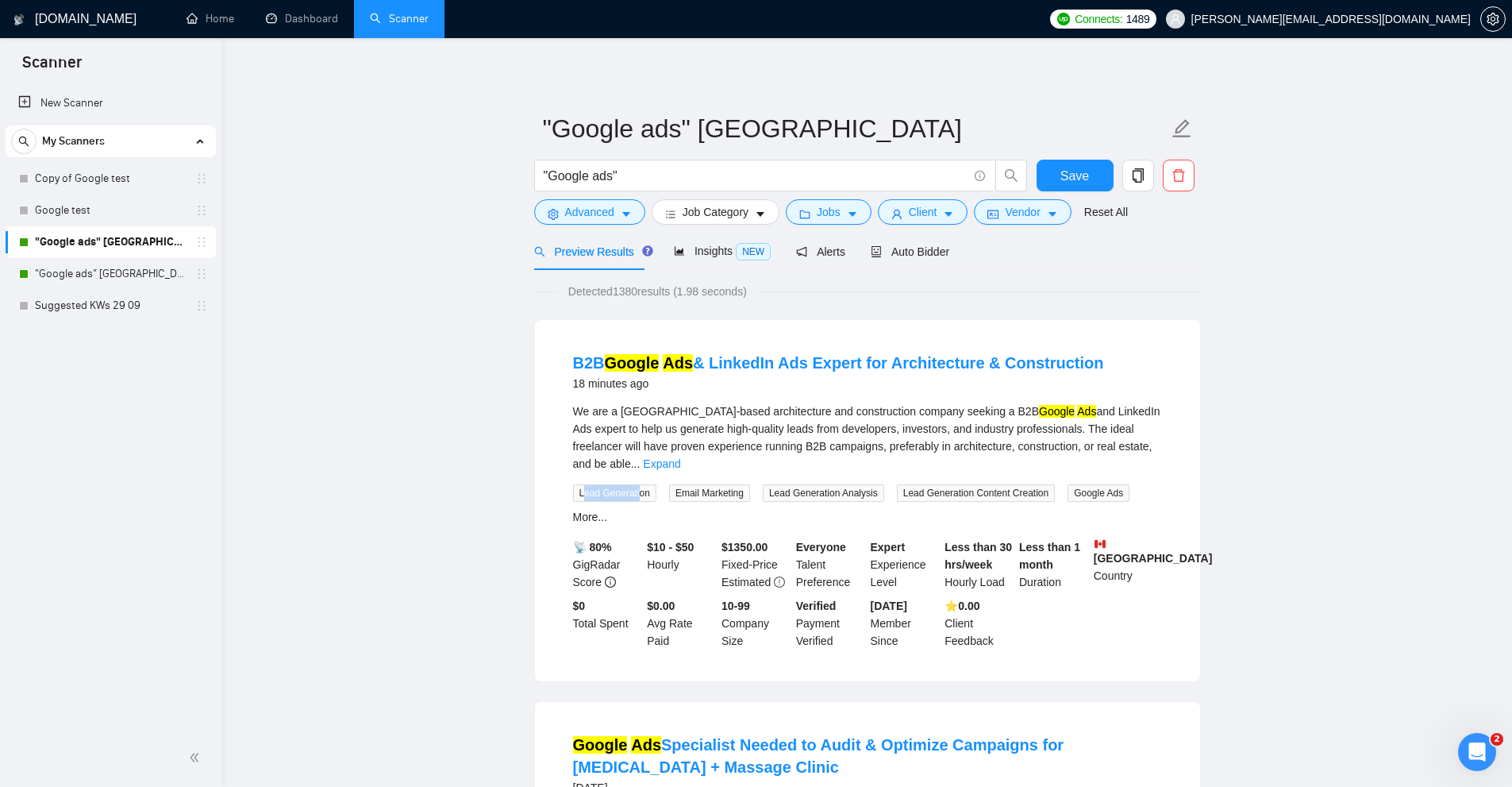
drag, startPoint x: 615, startPoint y: 473, endPoint x: 591, endPoint y: 423, distance: 55.5
click at [646, 484] on span "Lead Generation" at bounding box center [615, 493] width 83 height 17
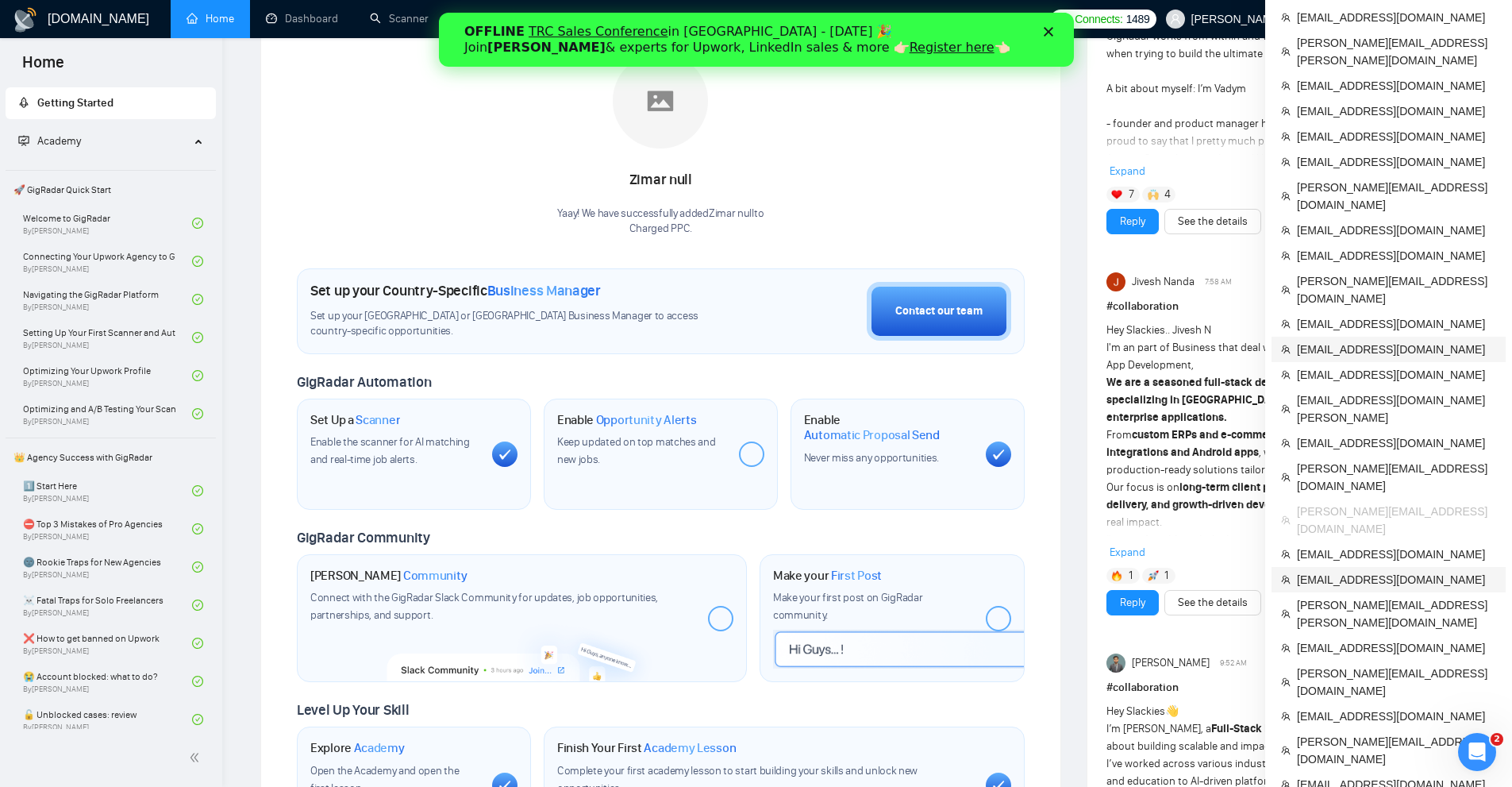
scroll to position [397, 0]
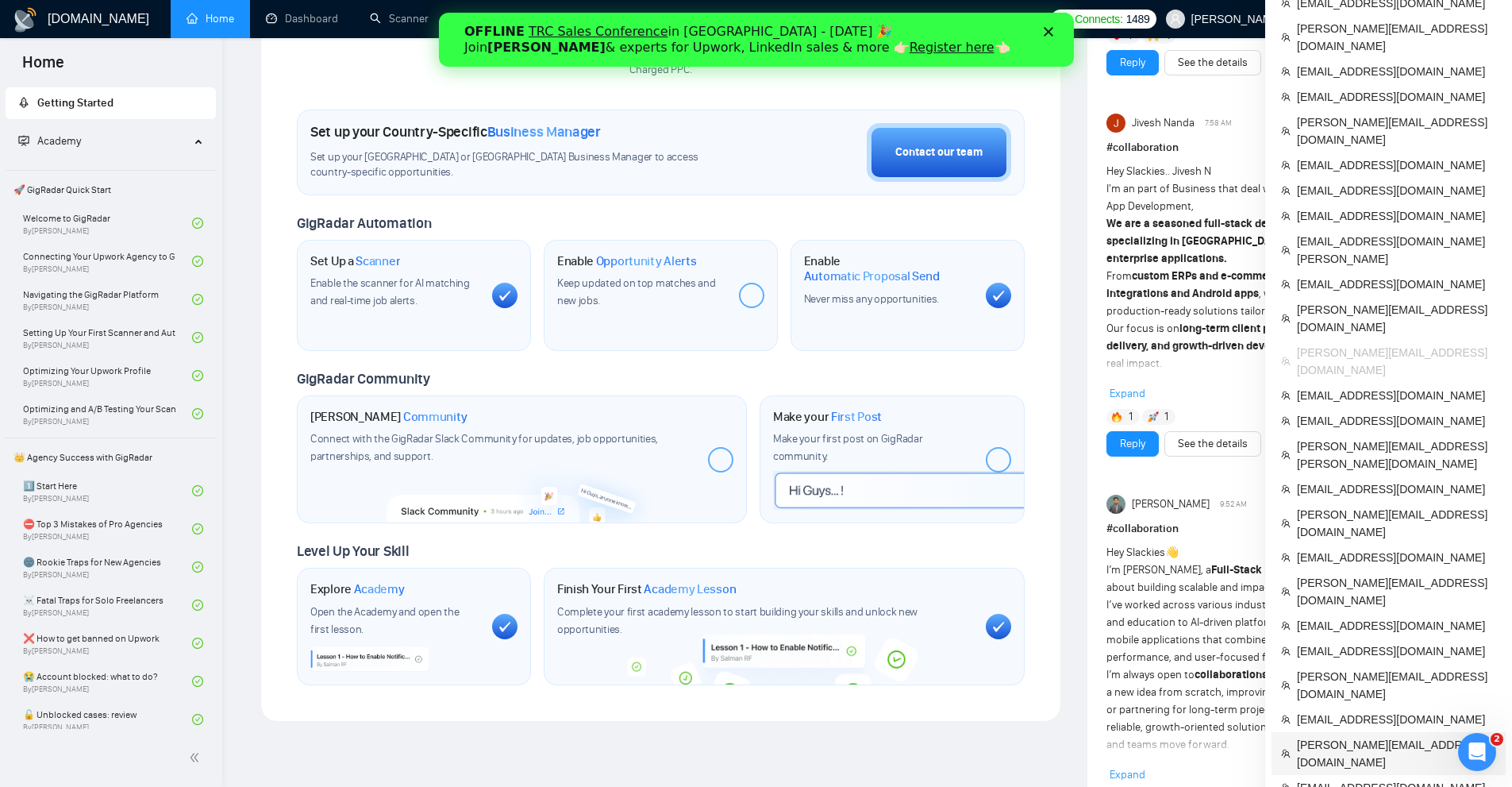
click at [1341, 736] on span "[PERSON_NAME][EMAIL_ADDRESS][DOMAIN_NAME]" at bounding box center [1397, 753] width 199 height 35
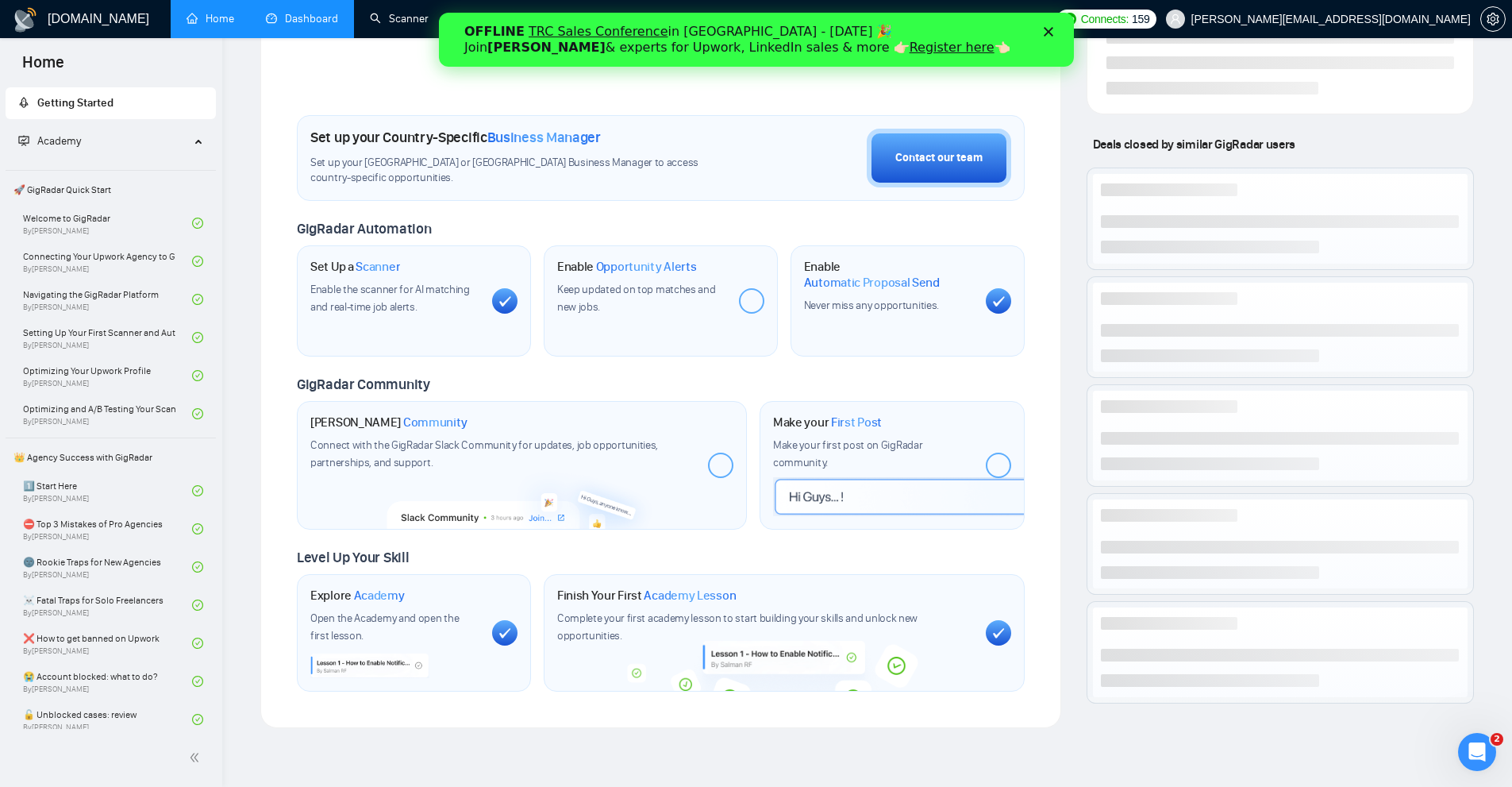
click at [322, 18] on link "Dashboard" at bounding box center [302, 18] width 73 height 14
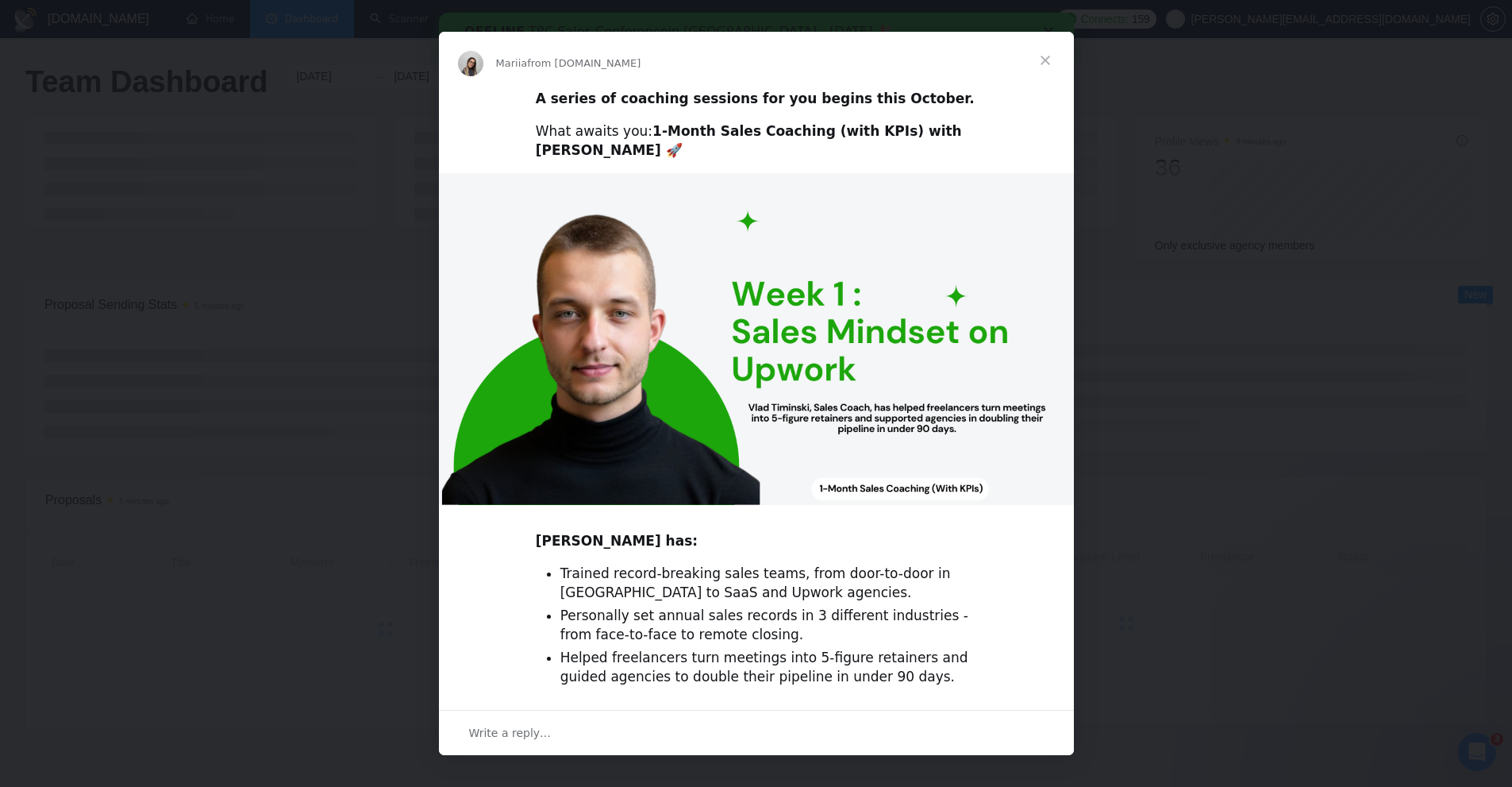
click at [1043, 62] on span "Close" at bounding box center [1045, 60] width 57 height 57
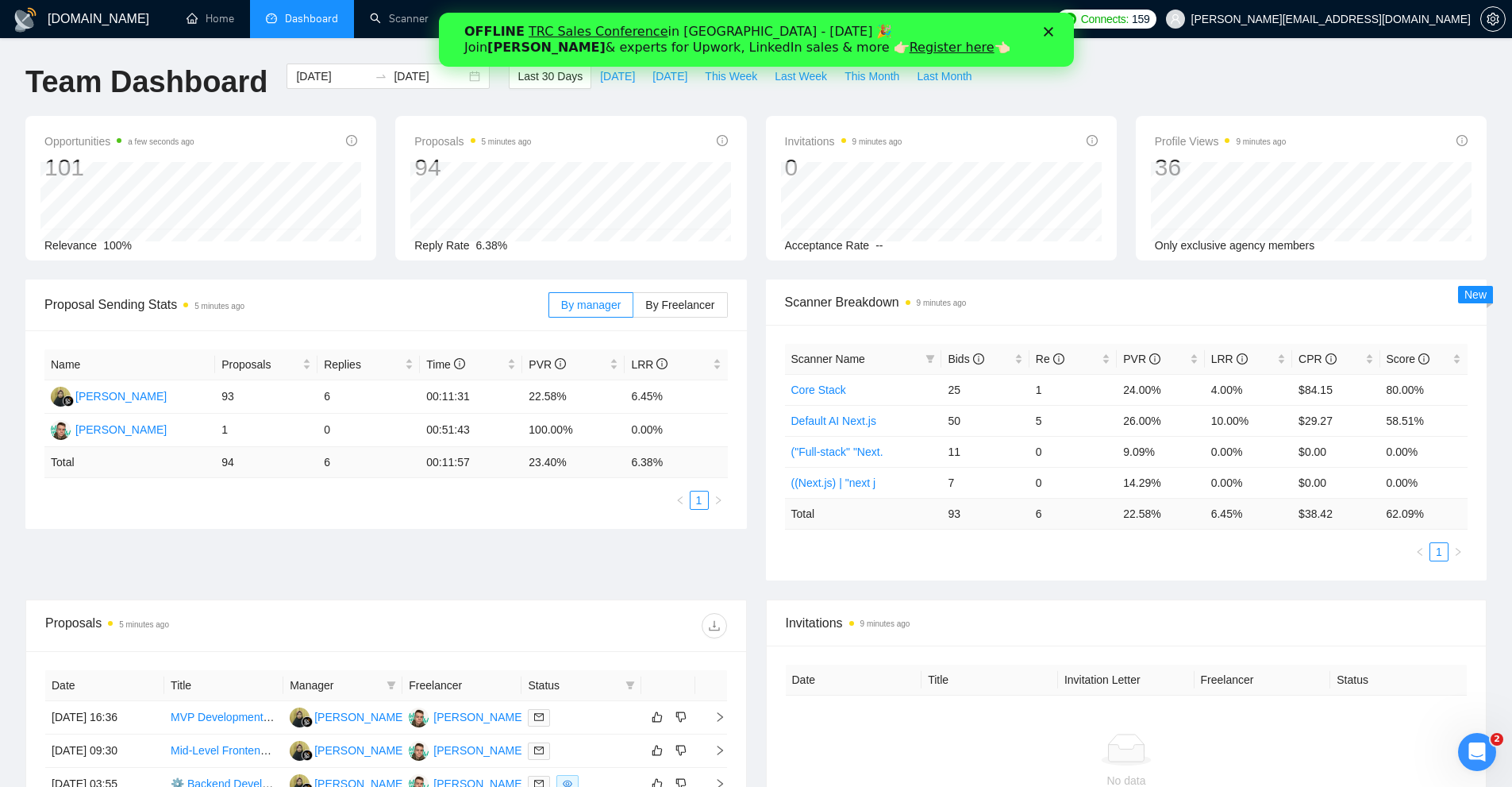
click at [1053, 35] on div "Close" at bounding box center [1051, 32] width 15 height 10
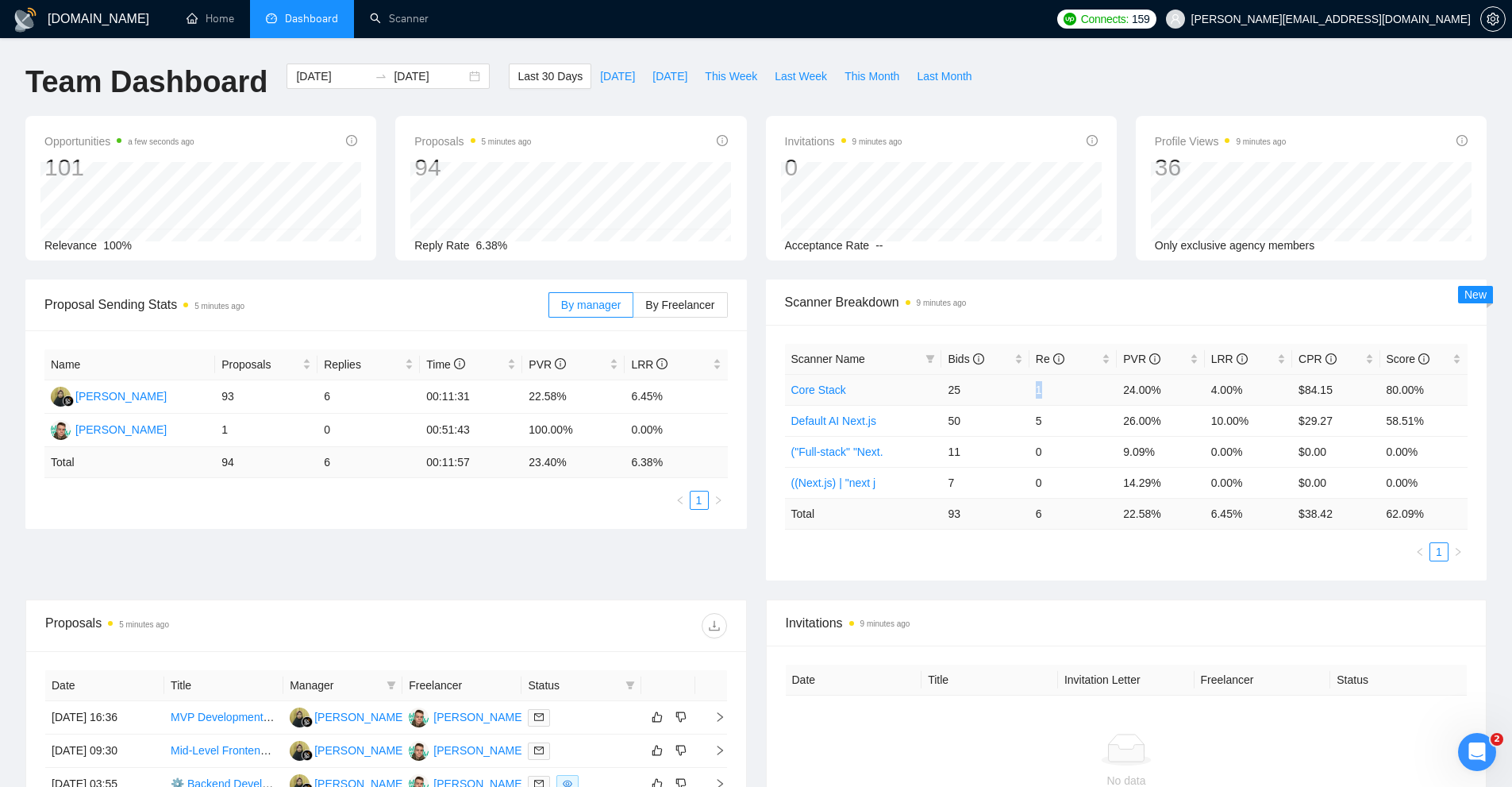
drag, startPoint x: 1033, startPoint y: 387, endPoint x: 1050, endPoint y: 388, distance: 17.0
click at [1050, 388] on td "1" at bounding box center [1073, 390] width 87 height 31
drag, startPoint x: 1035, startPoint y: 412, endPoint x: 1050, endPoint y: 439, distance: 30.9
click at [1063, 423] on td "5" at bounding box center [1073, 421] width 87 height 31
drag, startPoint x: 1036, startPoint y: 454, endPoint x: 1067, endPoint y: 471, distance: 35.4
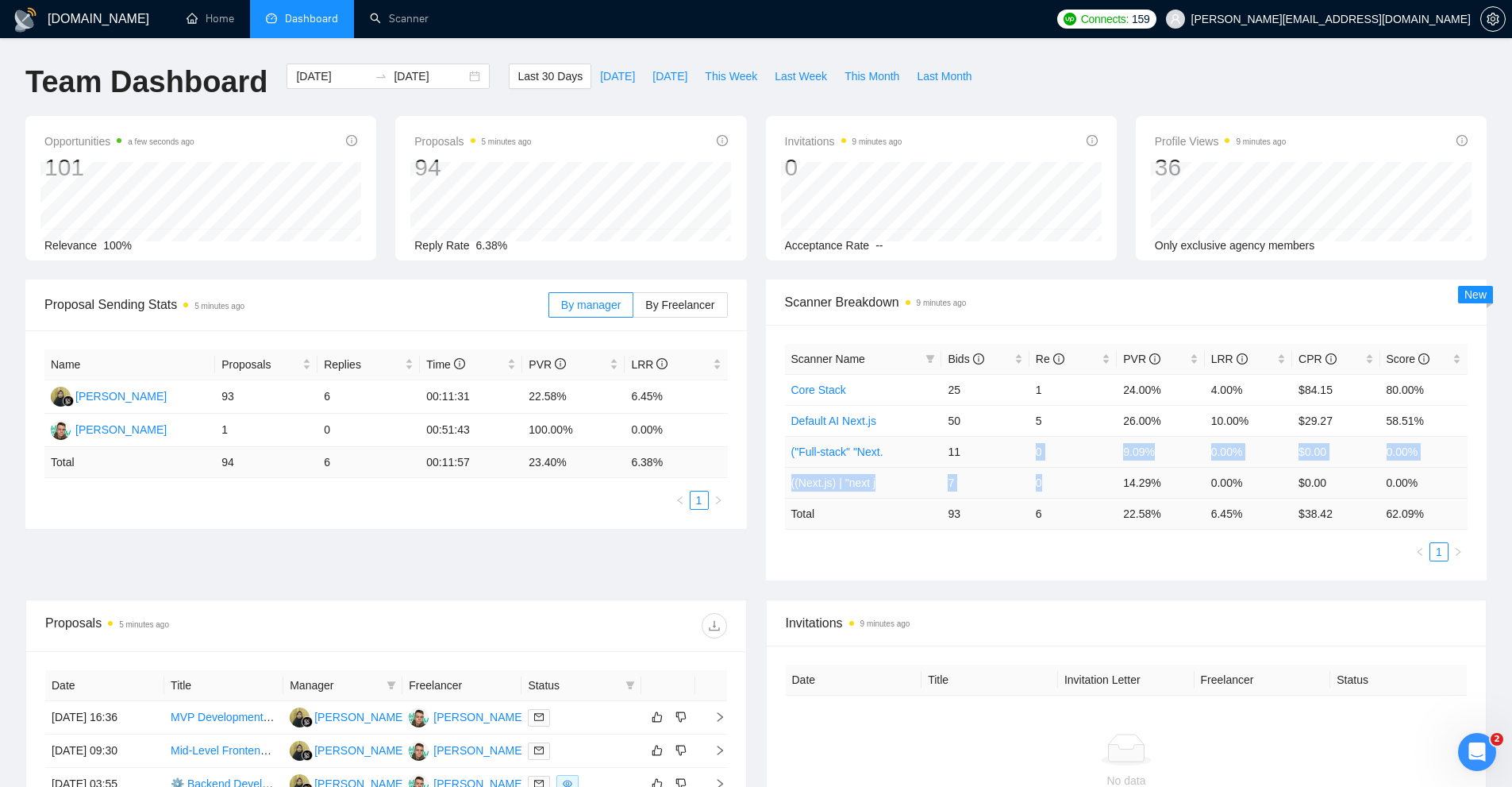
click at [1067, 471] on tbody "Core Stack 25 1 24.00% 4.00% $84.15 80.00% Default AI Next.js 50 5 26.00% 10.00…" at bounding box center [1126, 436] width 683 height 124
click at [1045, 528] on td "6" at bounding box center [1073, 513] width 87 height 31
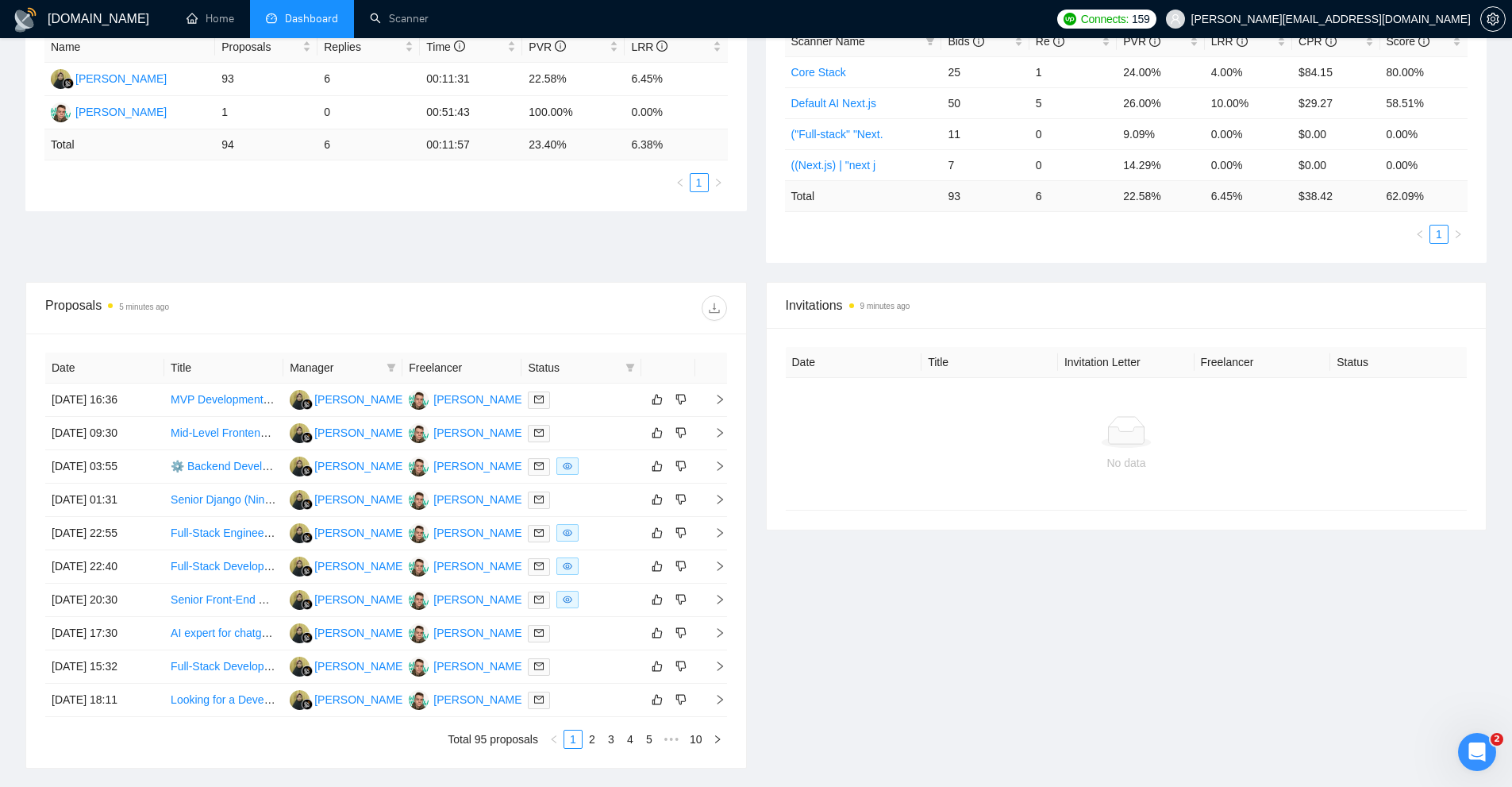
scroll to position [397, 0]
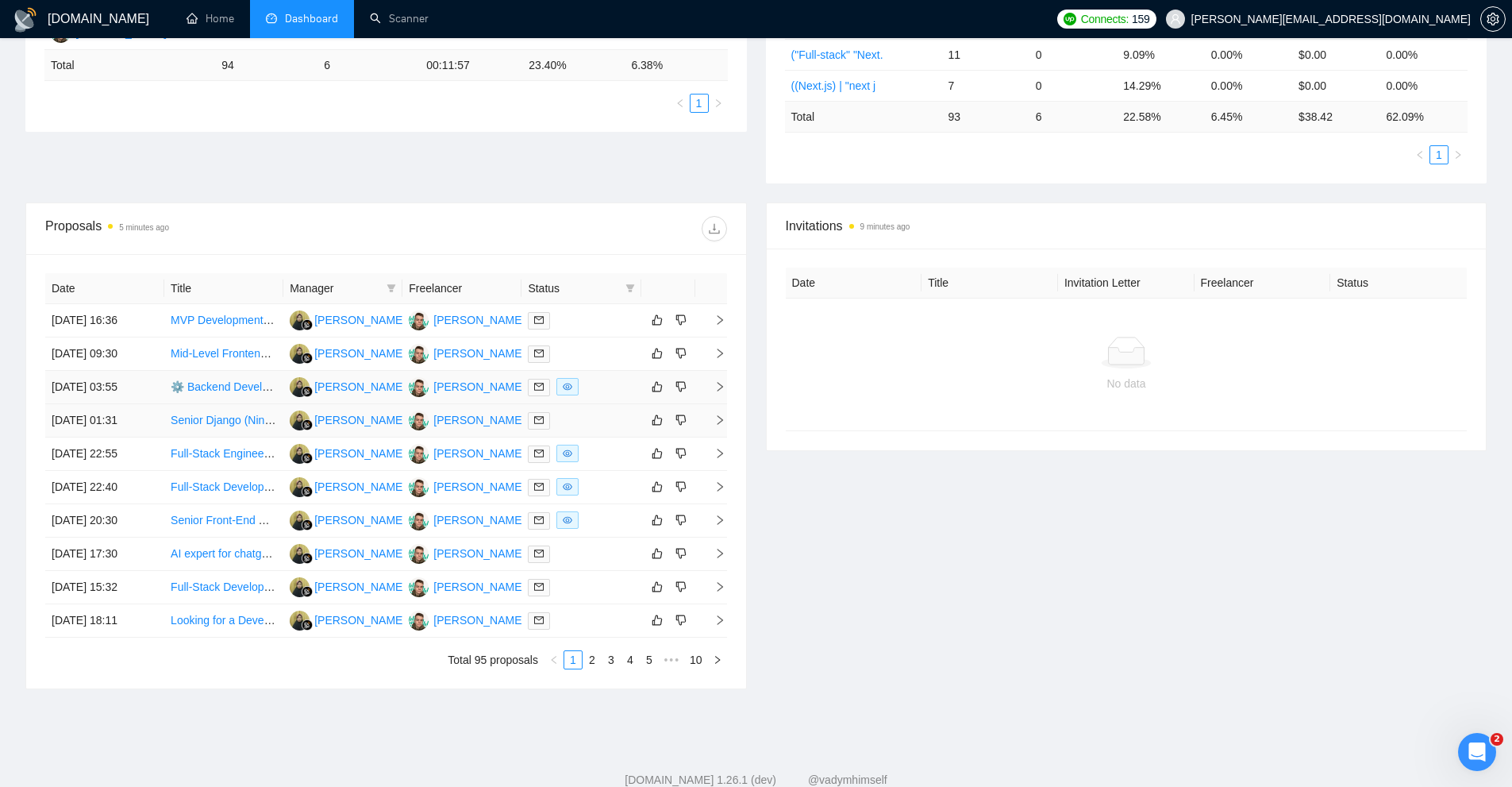
click at [596, 383] on div at bounding box center [581, 387] width 106 height 18
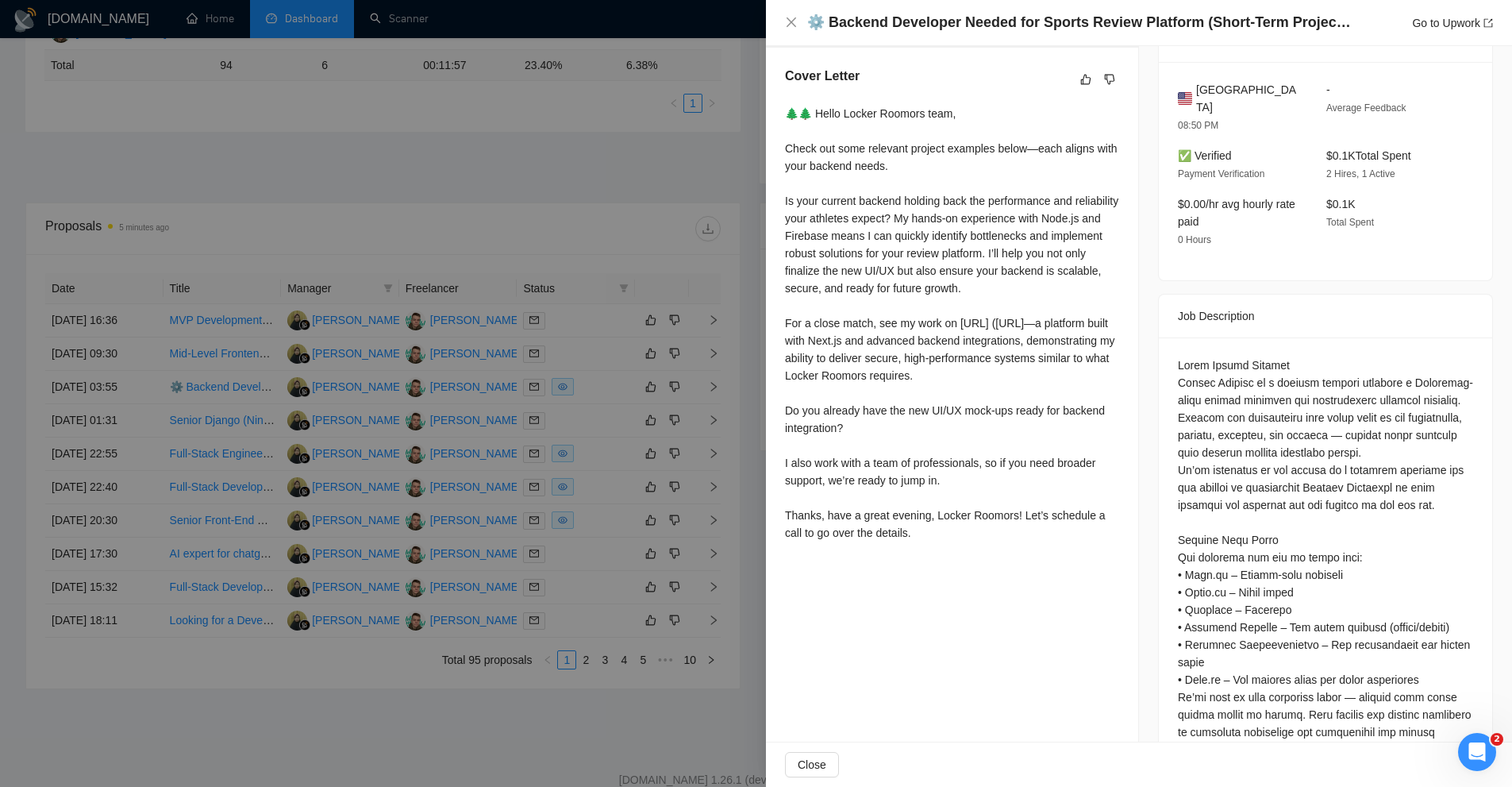
click at [1059, 369] on div "🌲🌲 Hello Locker Roomors team, Check out some relevant project examples below—ea…" at bounding box center [952, 323] width 334 height 437
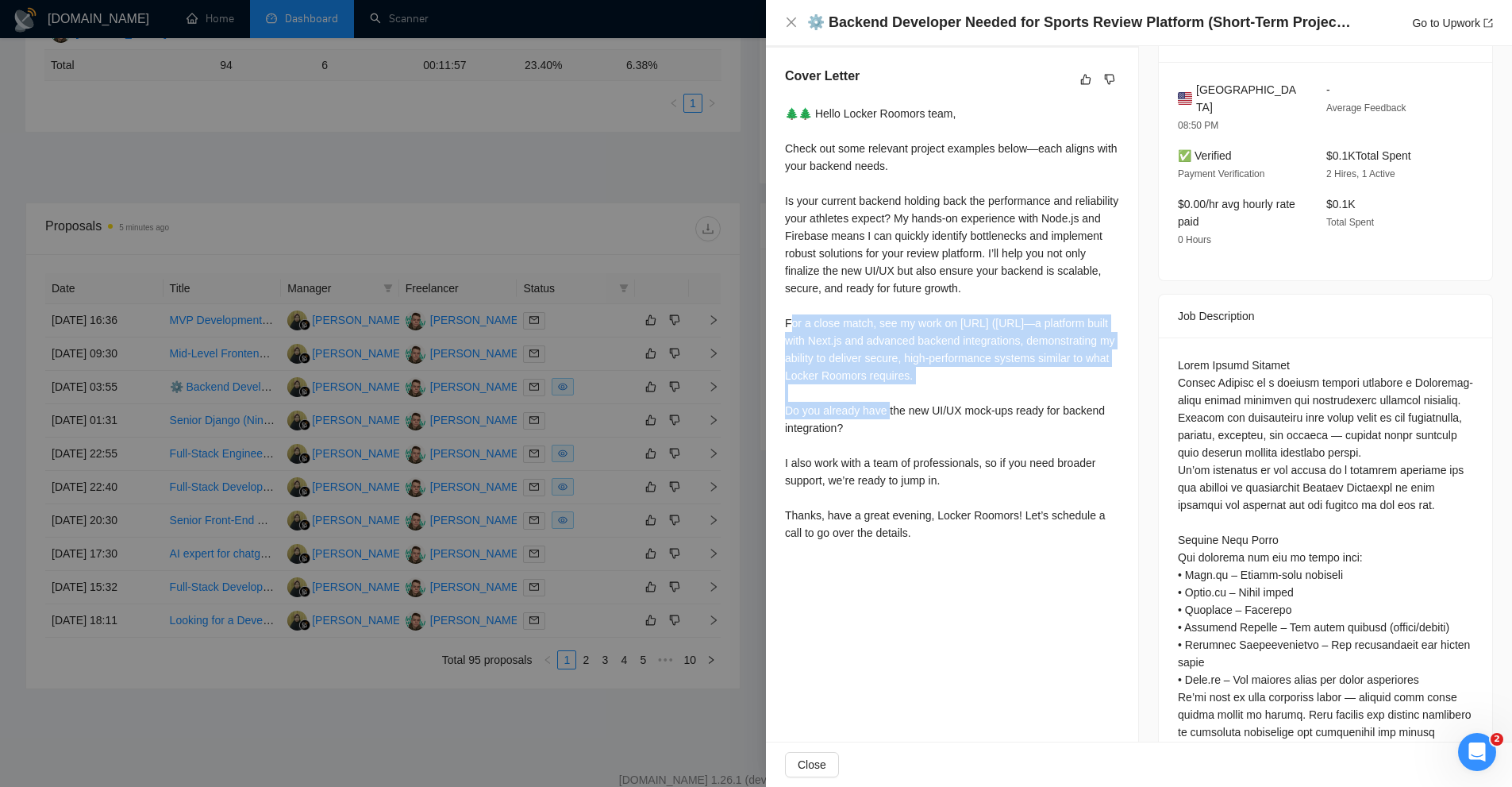
drag, startPoint x: 790, startPoint y: 326, endPoint x: 978, endPoint y: 397, distance: 201.0
click at [978, 397] on div "🌲🌲 Hello Locker Roomors team, Check out some relevant project examples below—ea…" at bounding box center [952, 323] width 334 height 437
drag, startPoint x: 978, startPoint y: 397, endPoint x: 788, endPoint y: 327, distance: 202.5
click at [788, 327] on div "🌲🌲 Hello Locker Roomors team, Check out some relevant project examples below—ea…" at bounding box center [952, 323] width 334 height 437
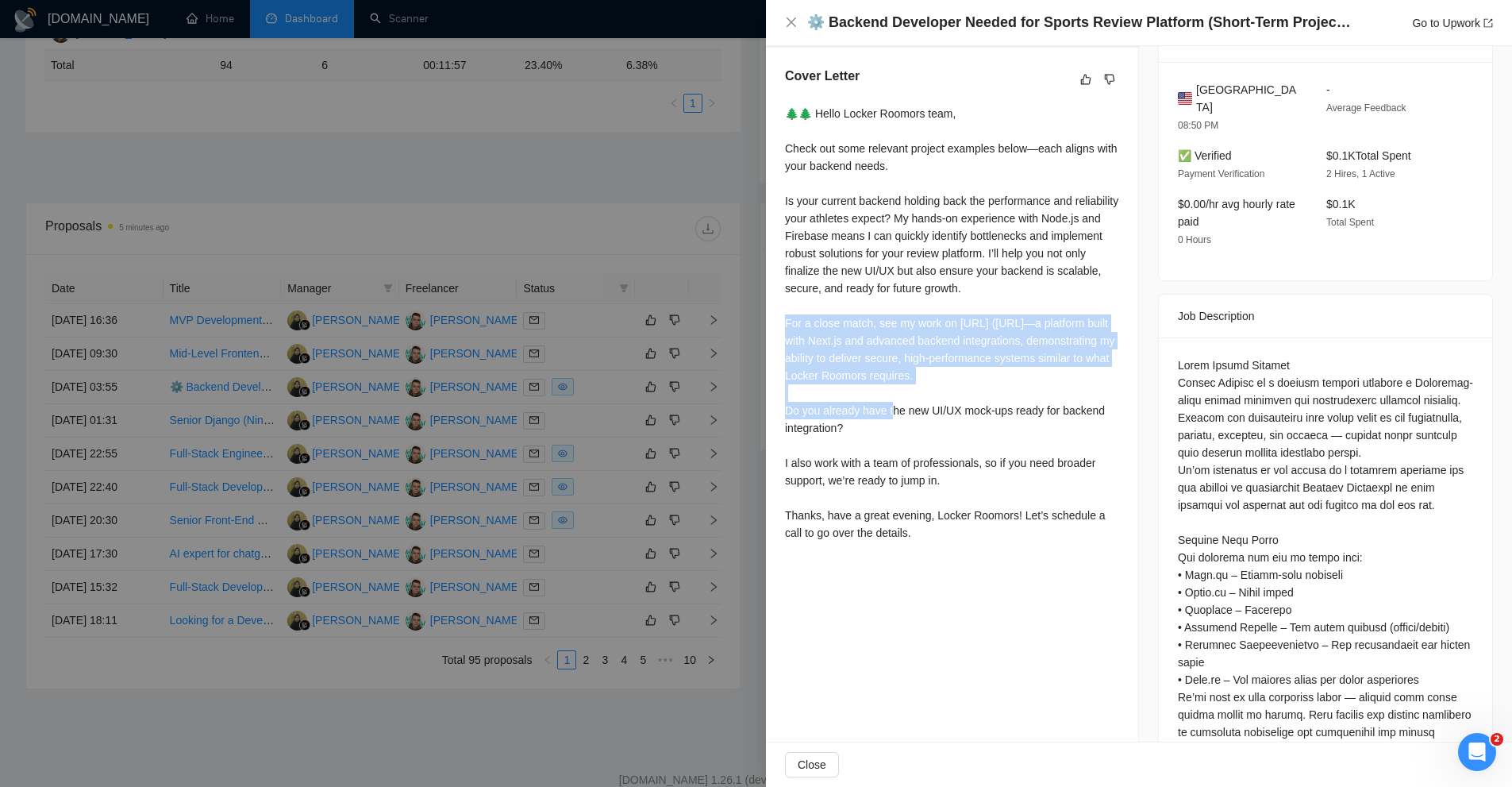
click at [788, 327] on div "🌲🌲 Hello Locker Roomors team, Check out some relevant project examples below—ea…" at bounding box center [952, 323] width 334 height 437
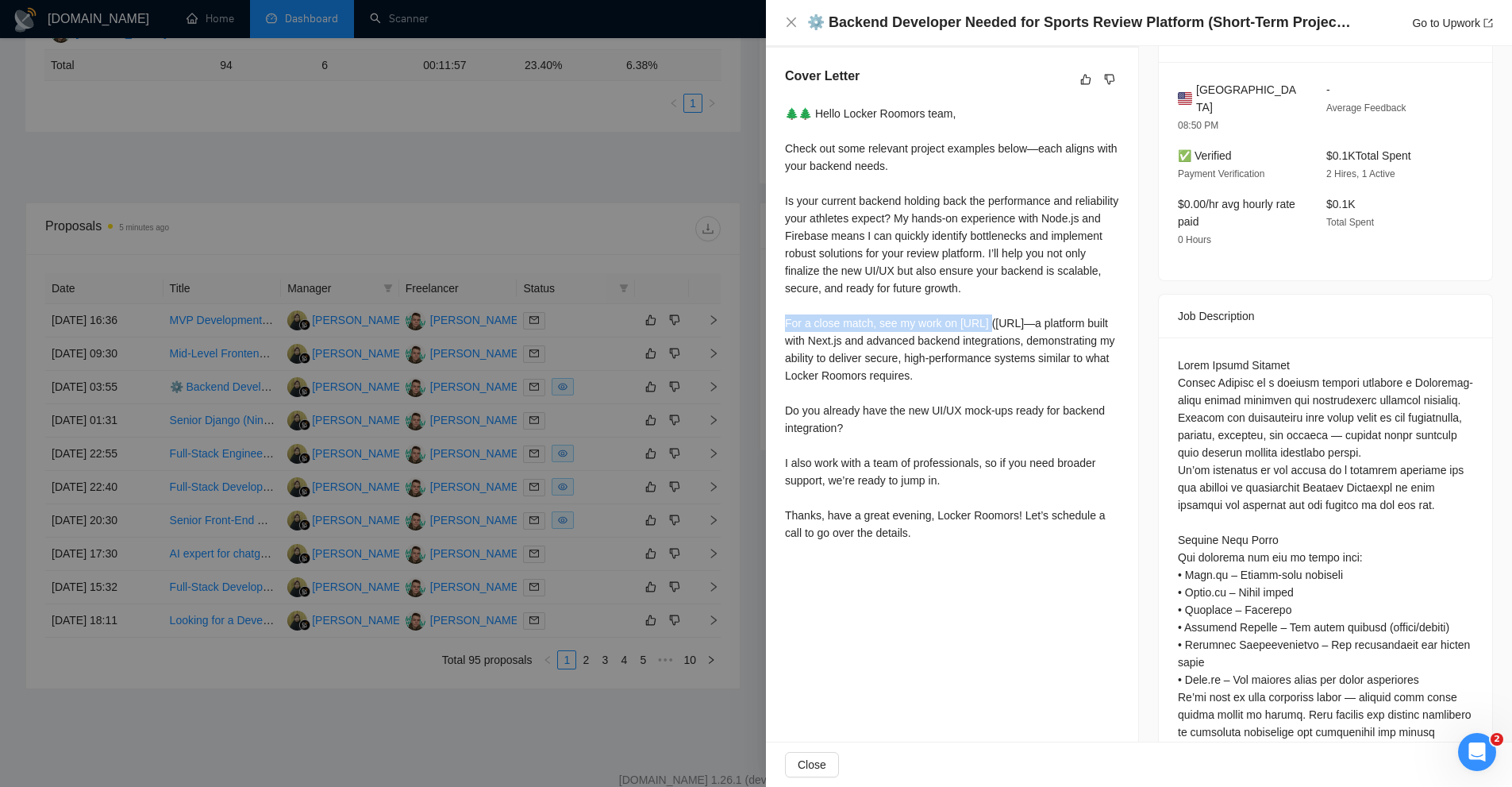
drag, startPoint x: 788, startPoint y: 327, endPoint x: 1002, endPoint y: 331, distance: 214.0
click at [975, 329] on div "🌲🌲 Hello Locker Roomors team, Check out some relevant project examples below—ea…" at bounding box center [952, 323] width 334 height 437
click at [1005, 332] on div "🌲🌲 Hello Locker Roomors team, Check out some relevant project examples below—ea…" at bounding box center [952, 323] width 334 height 437
click at [1015, 335] on div "🌲🌲 Hello Locker Roomors team, Check out some relevant project examples below—ea…" at bounding box center [952, 323] width 334 height 437
drag, startPoint x: 1023, startPoint y: 328, endPoint x: 784, endPoint y: 317, distance: 239.3
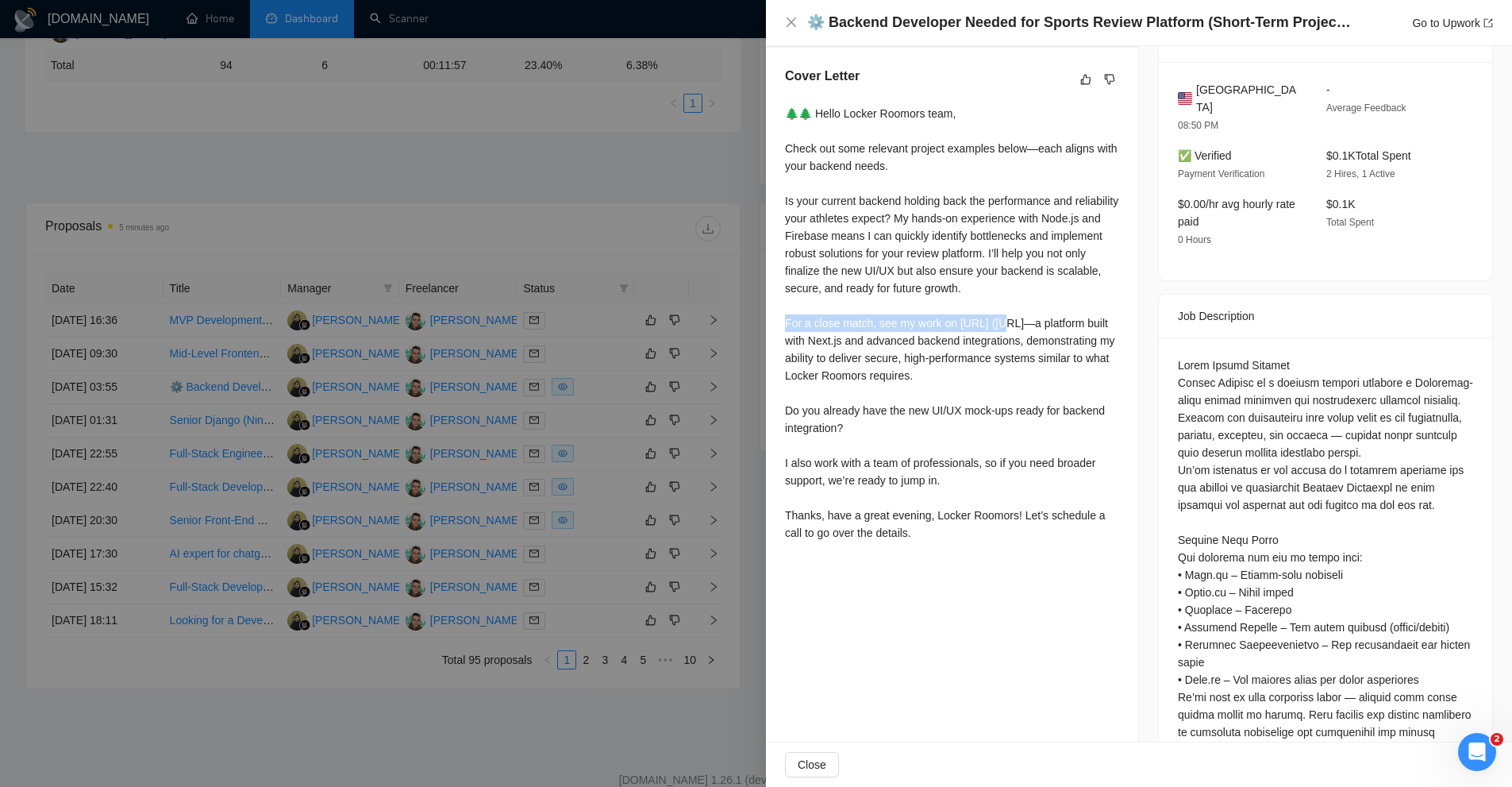
click at [784, 317] on div "Cover Letter 🌲🌲 Hello Locker Roomors team, Check out some relevant project exam…" at bounding box center [951, 306] width 372 height 519
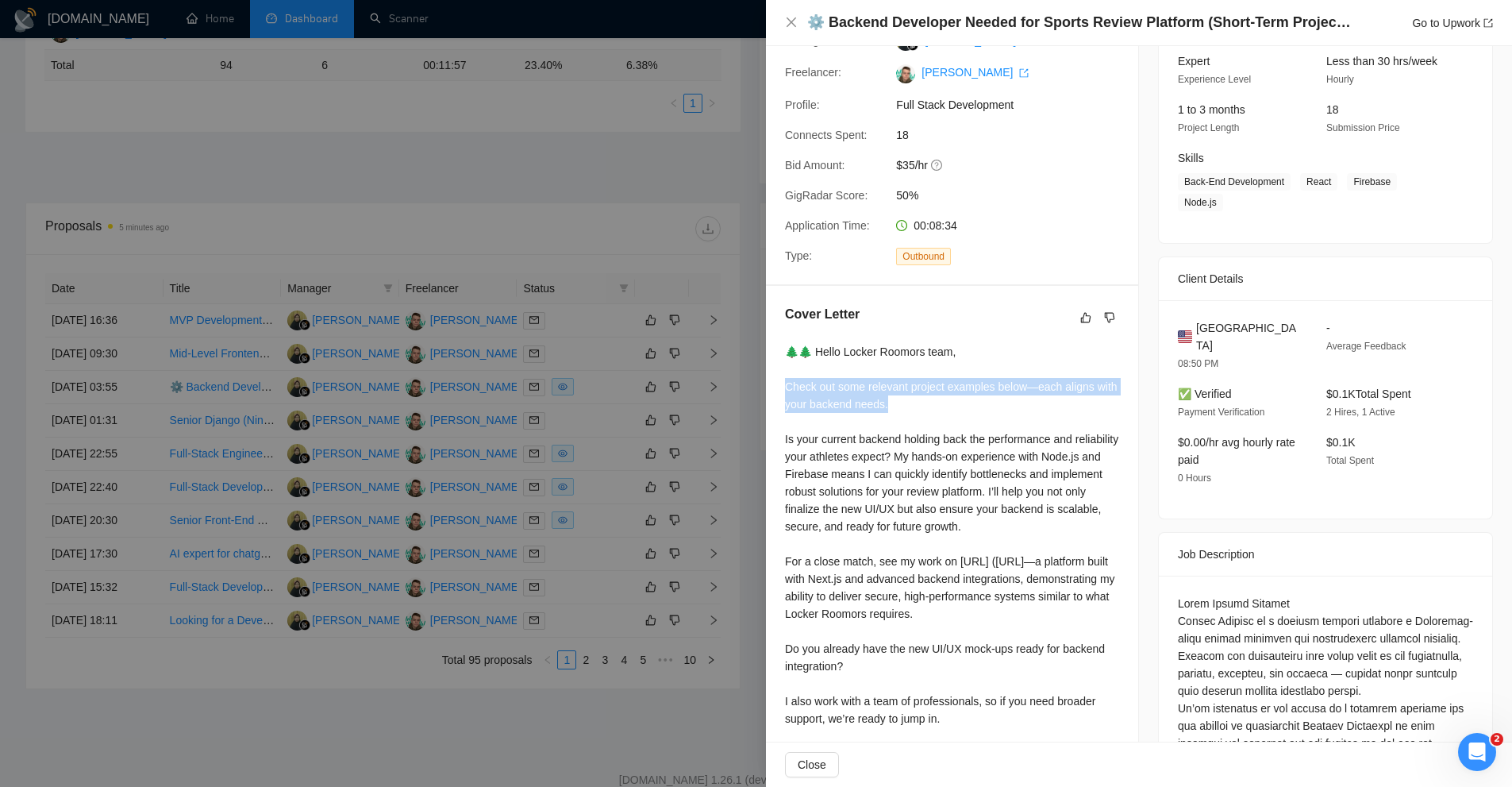
drag, startPoint x: 920, startPoint y: 402, endPoint x: 783, endPoint y: 387, distance: 137.8
click at [783, 387] on div "Cover Letter 🌲🌲 Hello Locker Roomors team, Check out some relevant project exam…" at bounding box center [951, 545] width 372 height 519
click at [791, 387] on div "🌲🌲 Hello Locker Roomors team, Check out some relevant project examples below—ea…" at bounding box center [952, 562] width 334 height 437
drag, startPoint x: 791, startPoint y: 387, endPoint x: 999, endPoint y: 405, distance: 208.8
click at [999, 405] on div "🌲🌲 Hello Locker Roomors team, Check out some relevant project examples below—ea…" at bounding box center [952, 562] width 334 height 437
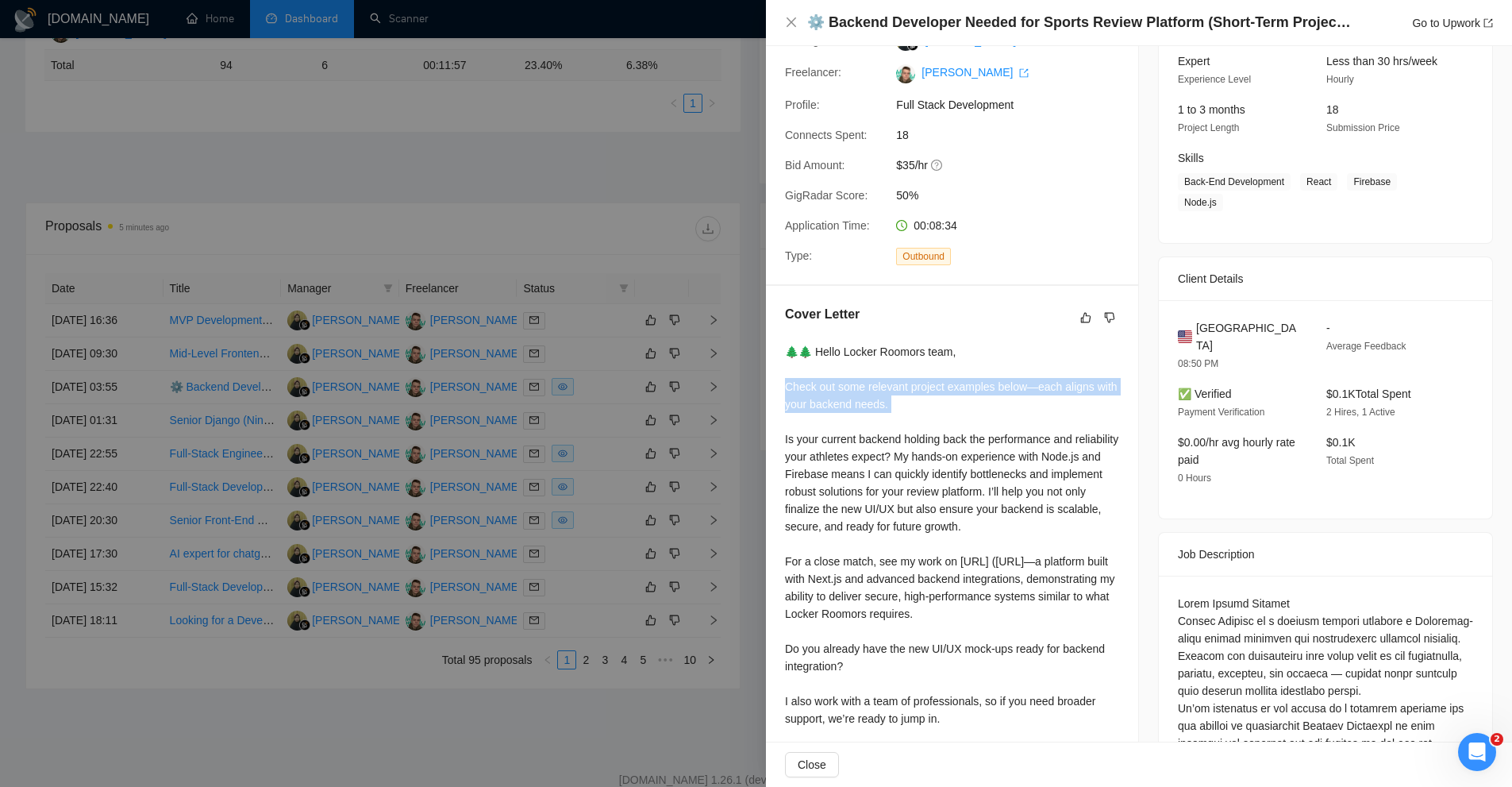
click at [999, 405] on div "🌲🌲 Hello Locker Roomors team, Check out some relevant project examples below—ea…" at bounding box center [952, 562] width 334 height 437
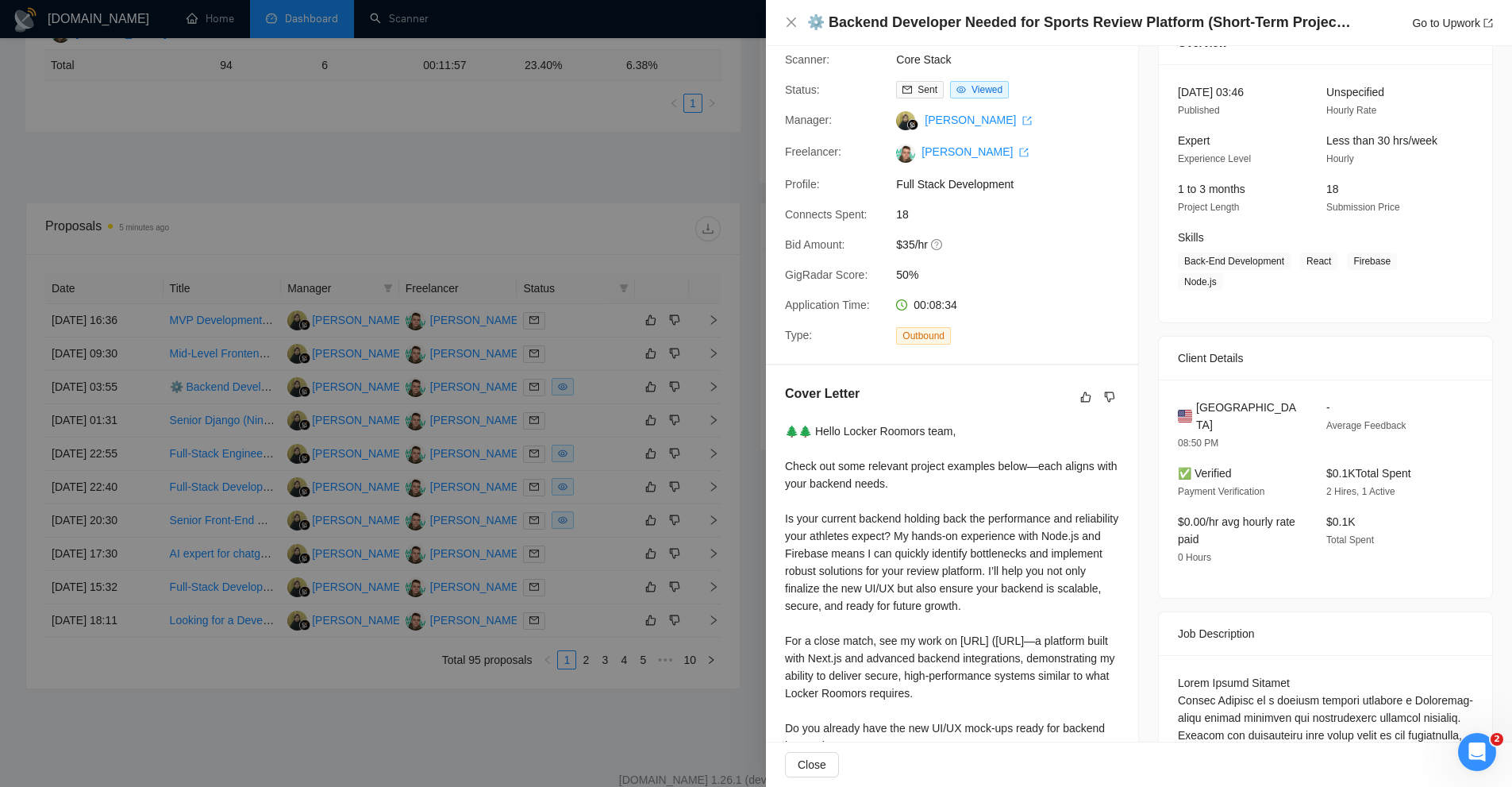
click at [744, 335] on div at bounding box center [756, 394] width 1512 height 787
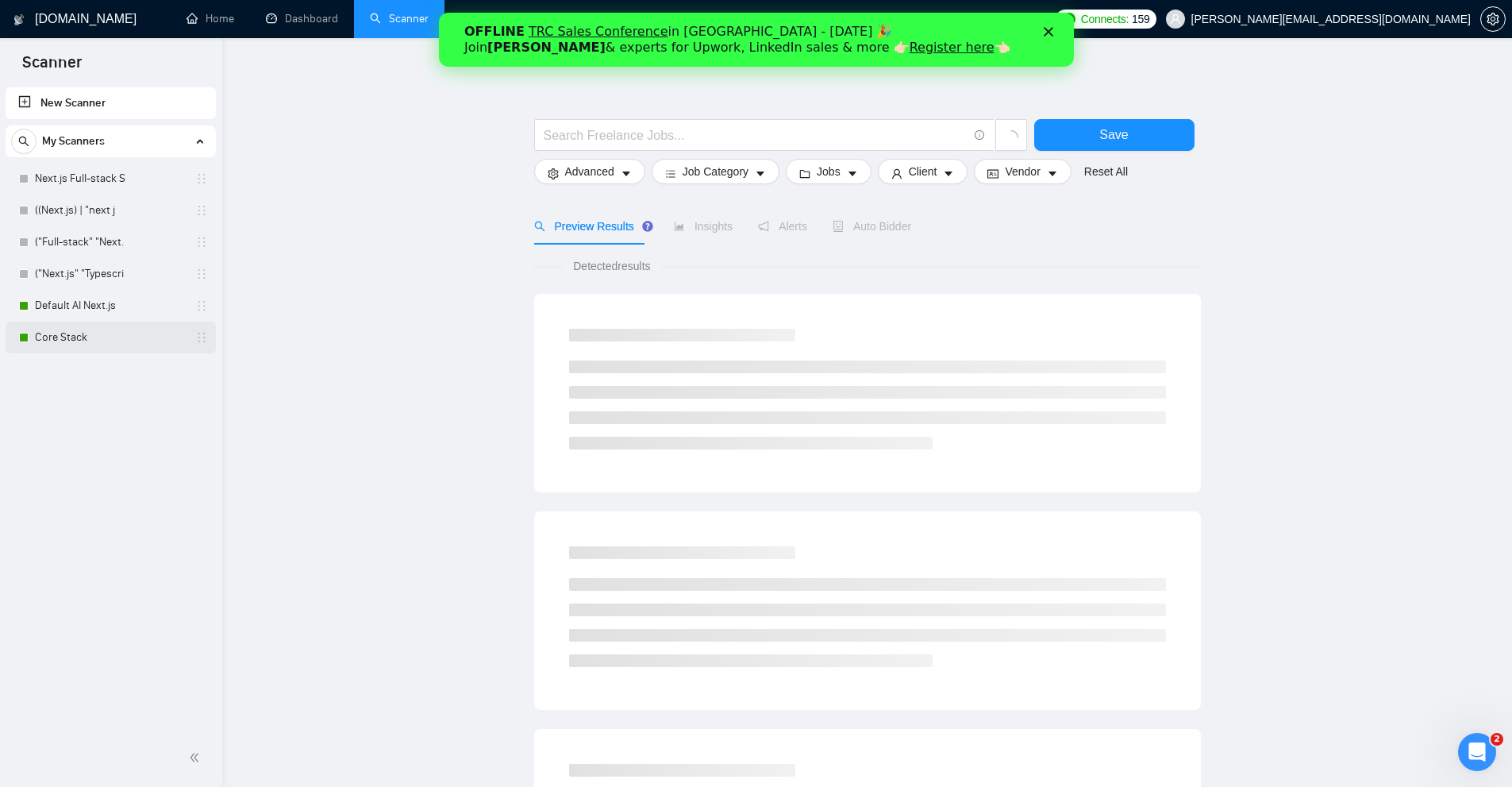
click at [85, 330] on link "Core Stack" at bounding box center [110, 337] width 151 height 32
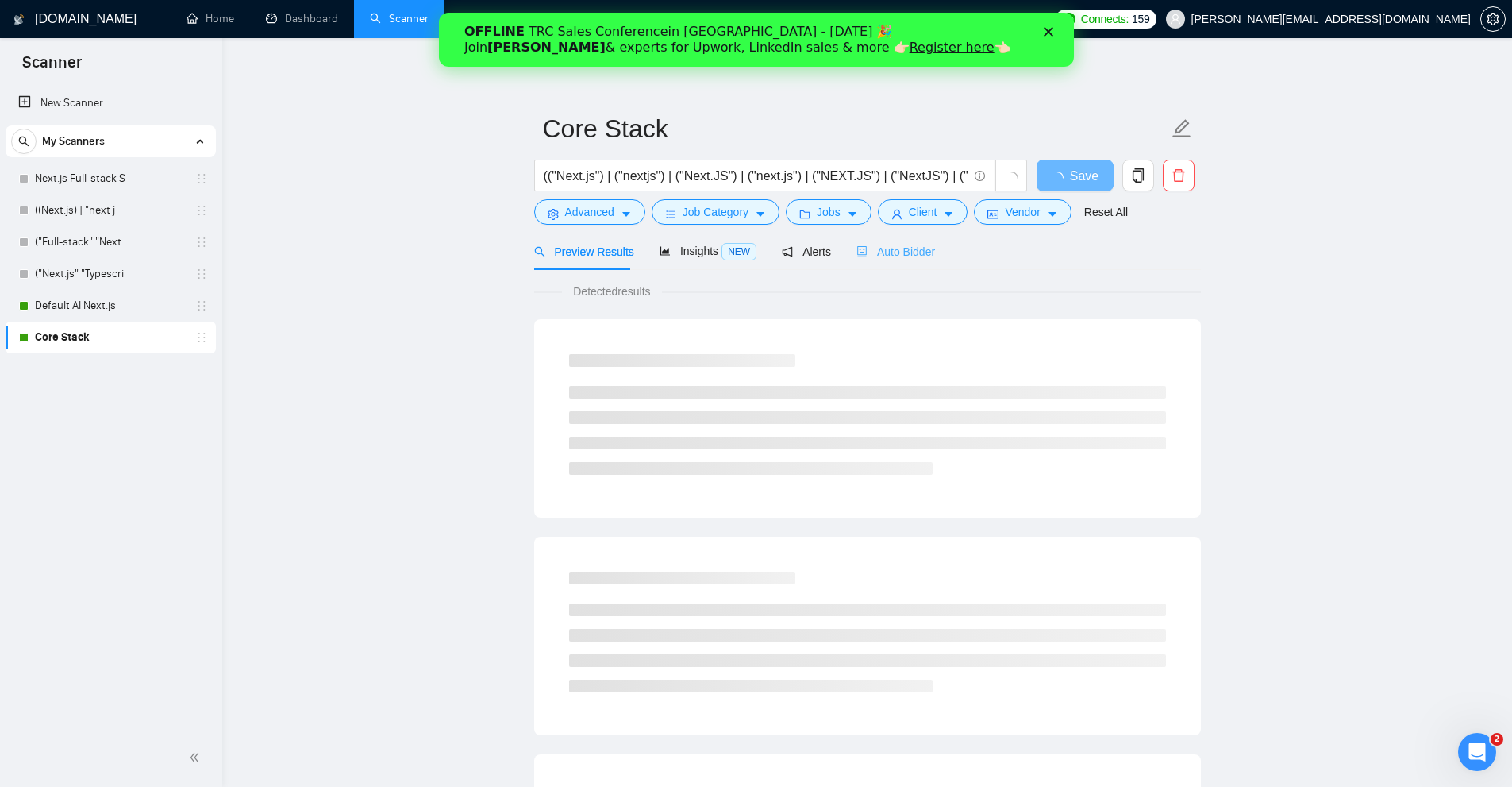
click at [882, 263] on div "Auto Bidder" at bounding box center [895, 251] width 78 height 38
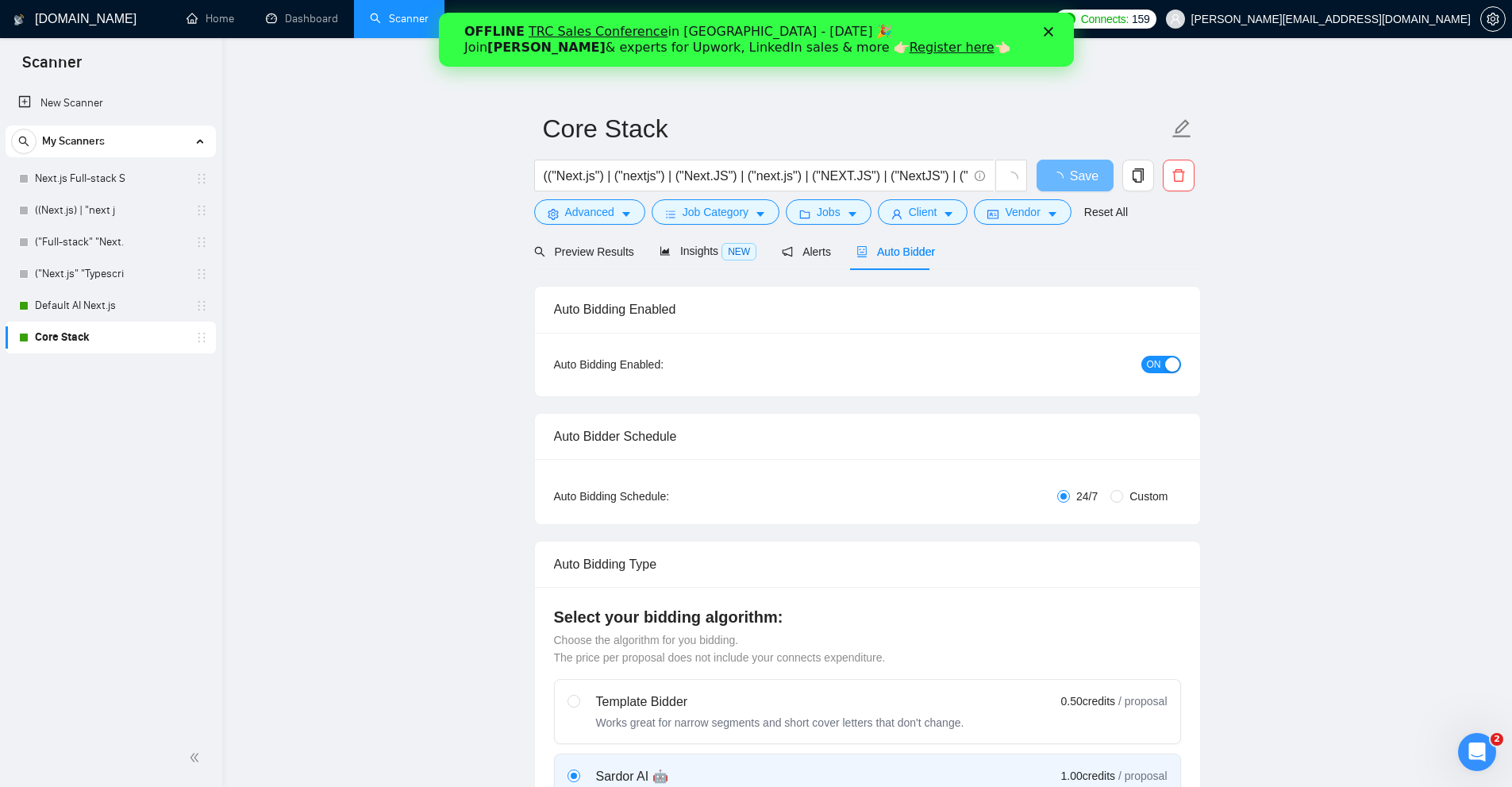
checkbox input "true"
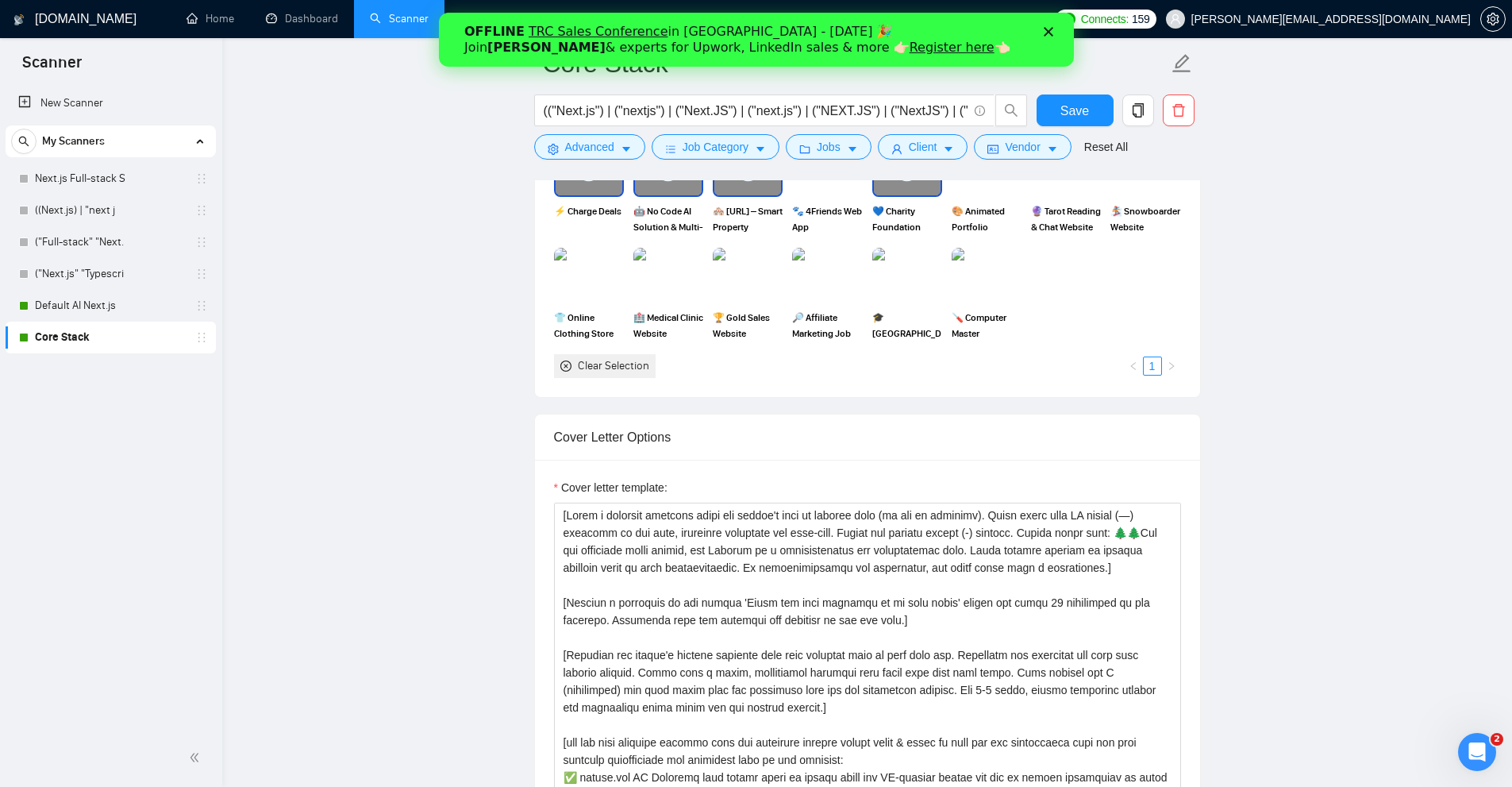
scroll to position [1735, 0]
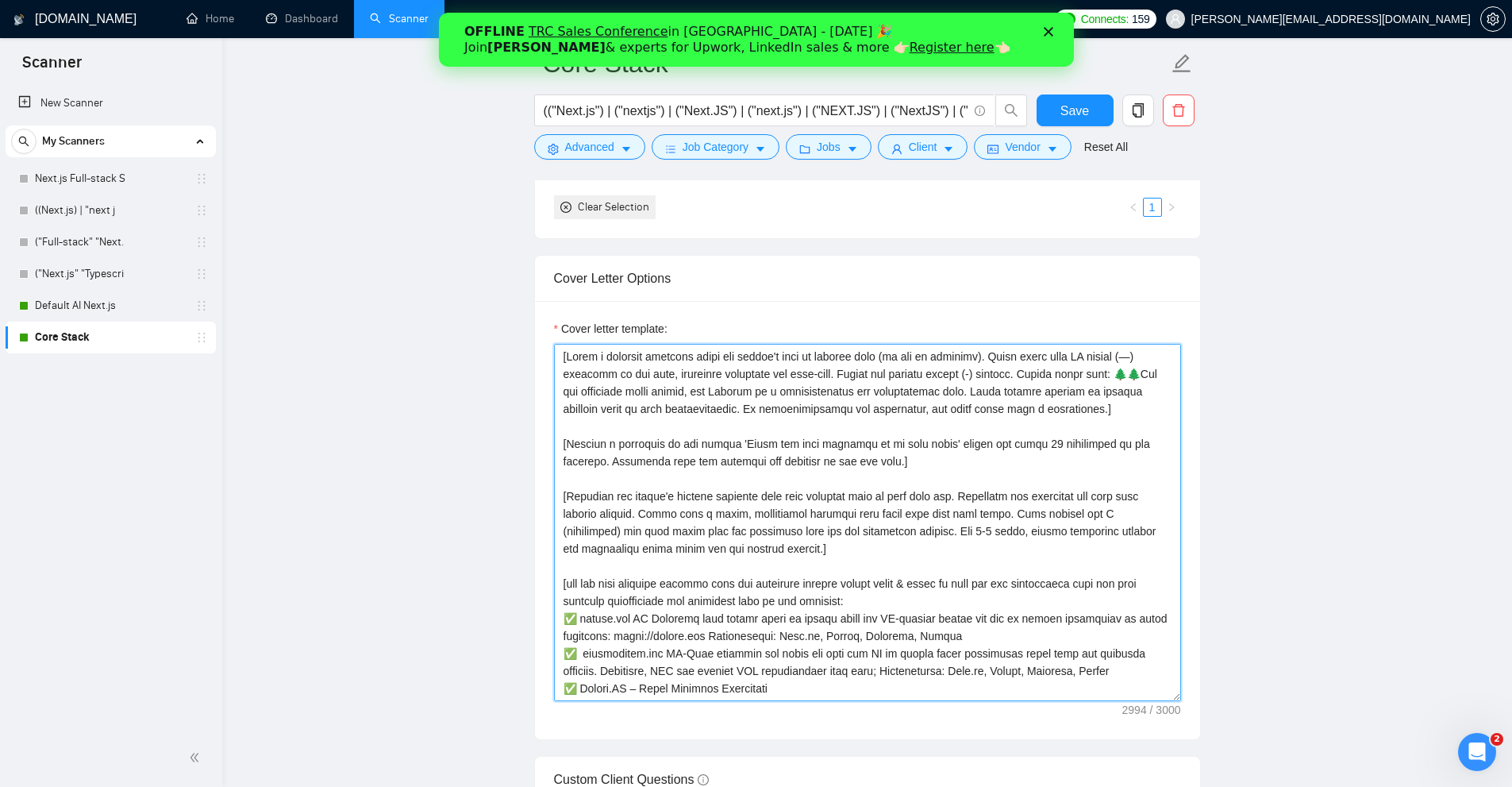
click at [1048, 430] on textarea "Cover letter template:" at bounding box center [867, 523] width 627 height 358
click at [712, 381] on textarea "Cover letter template:" at bounding box center [867, 523] width 627 height 358
click at [831, 371] on textarea "Cover letter template:" at bounding box center [867, 523] width 627 height 358
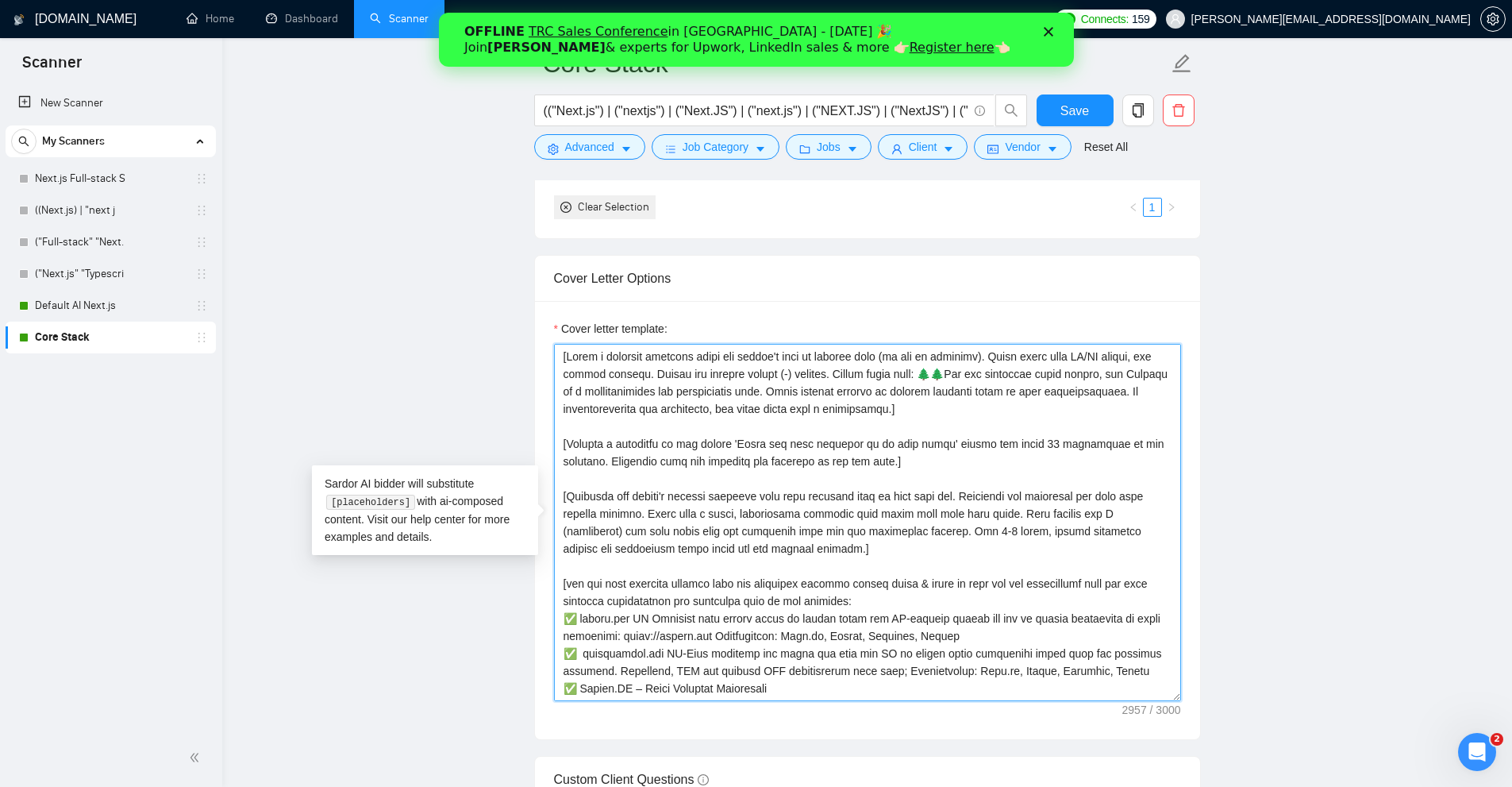
drag, startPoint x: 848, startPoint y: 373, endPoint x: 664, endPoint y: 378, distance: 184.1
click at [664, 378] on textarea "Cover letter template:" at bounding box center [867, 523] width 627 height 358
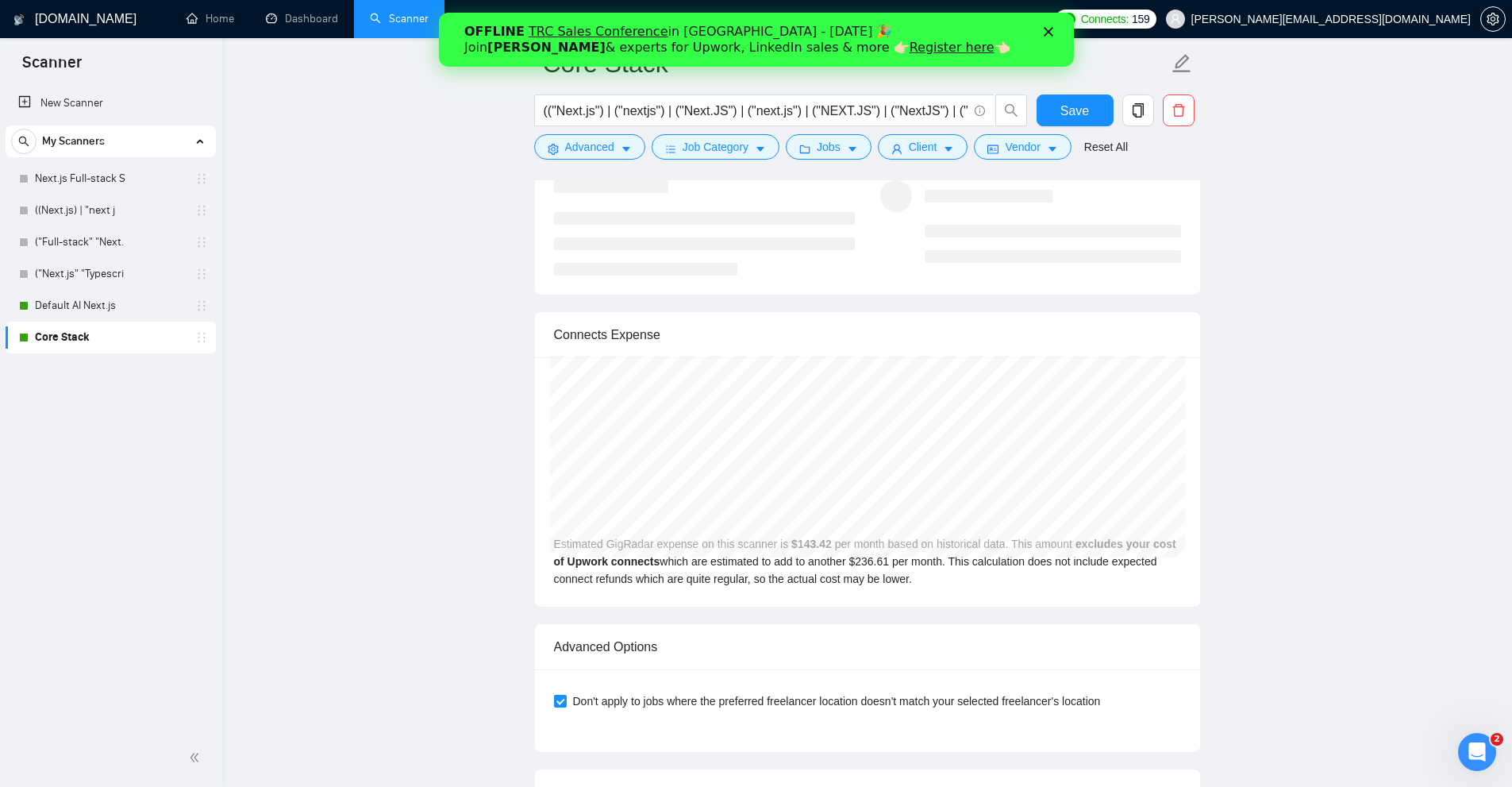
scroll to position [3006, 0]
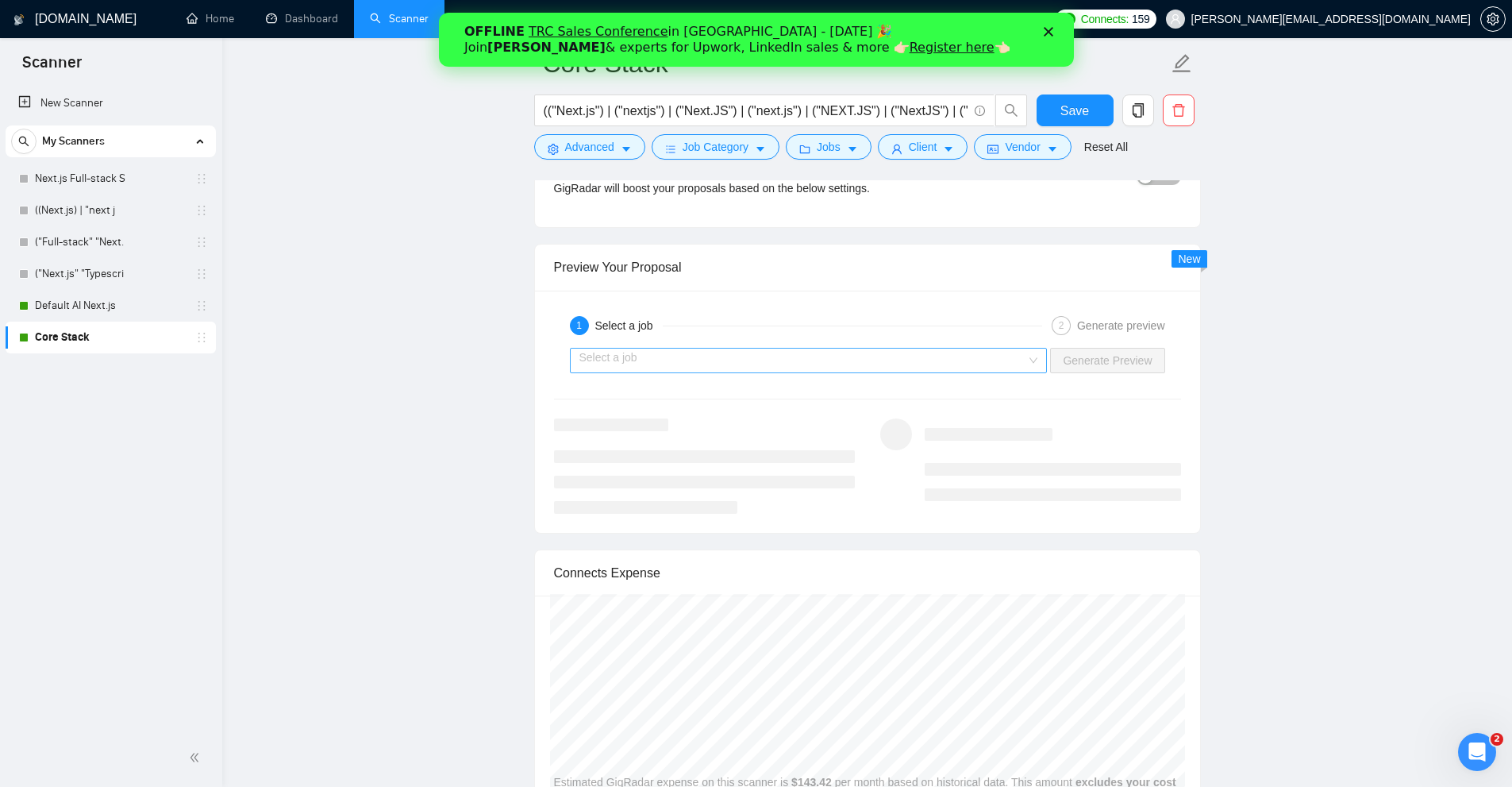
type textarea "[Lorem i dolorsit ametcons adipi eli seddoe't inci ut laboree dolo (ma ali en a…"
click at [973, 352] on input "search" at bounding box center [803, 361] width 448 height 24
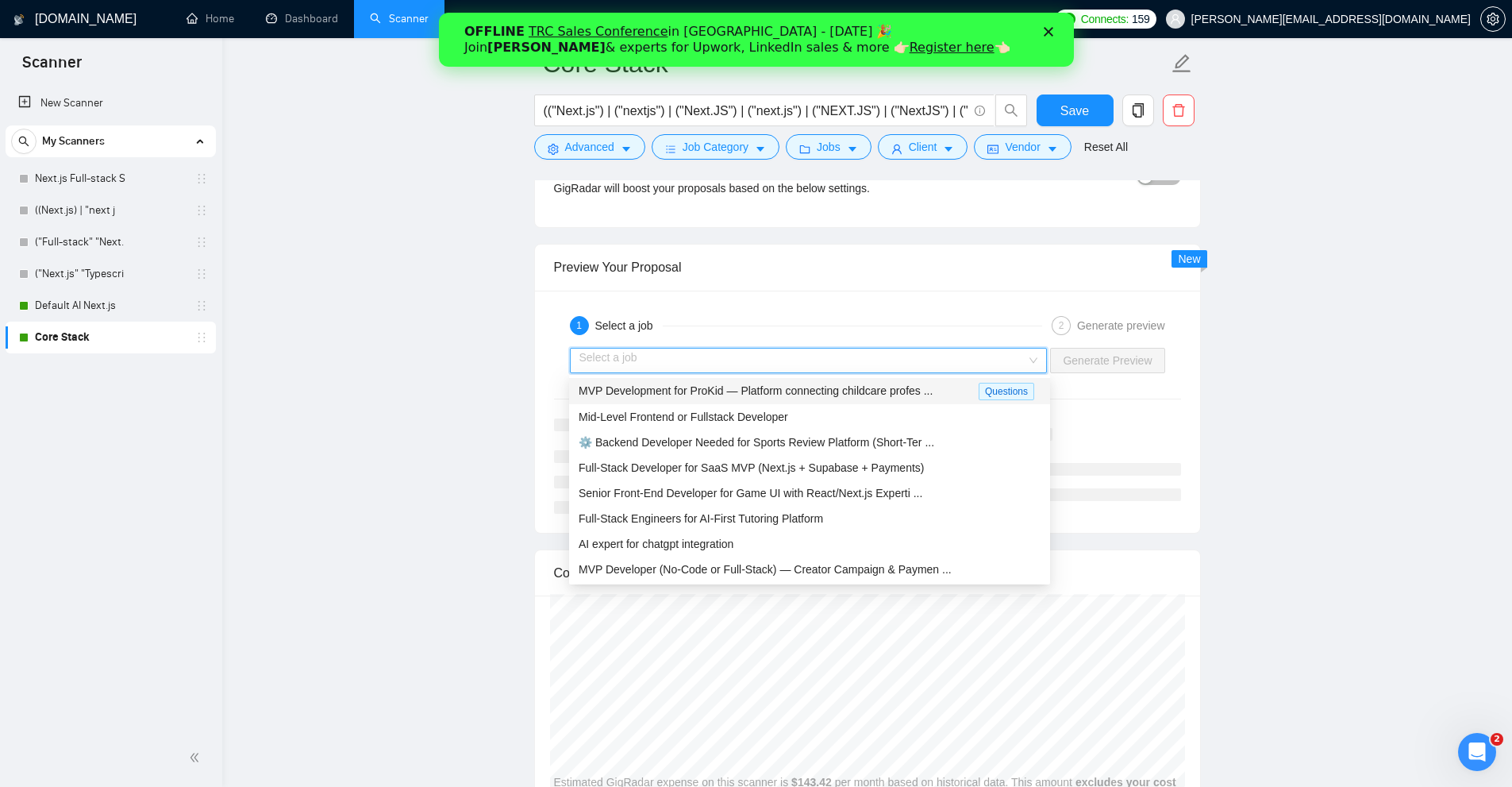
click at [796, 384] on span "MVP Development for ProKid — Platform connecting childcare profes ..." at bounding box center [756, 390] width 354 height 13
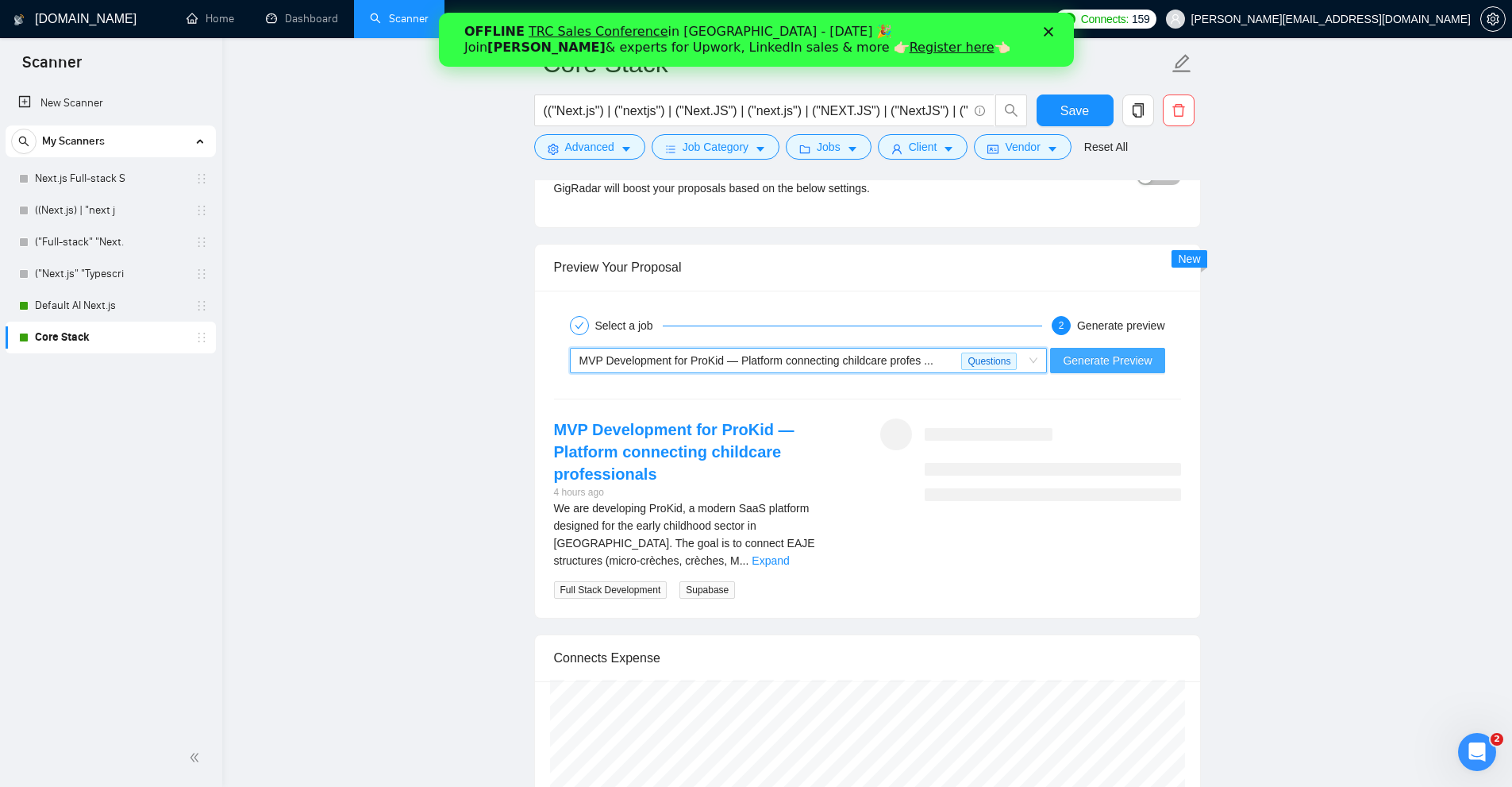
click at [1090, 364] on span "Generate Preview" at bounding box center [1108, 361] width 89 height 17
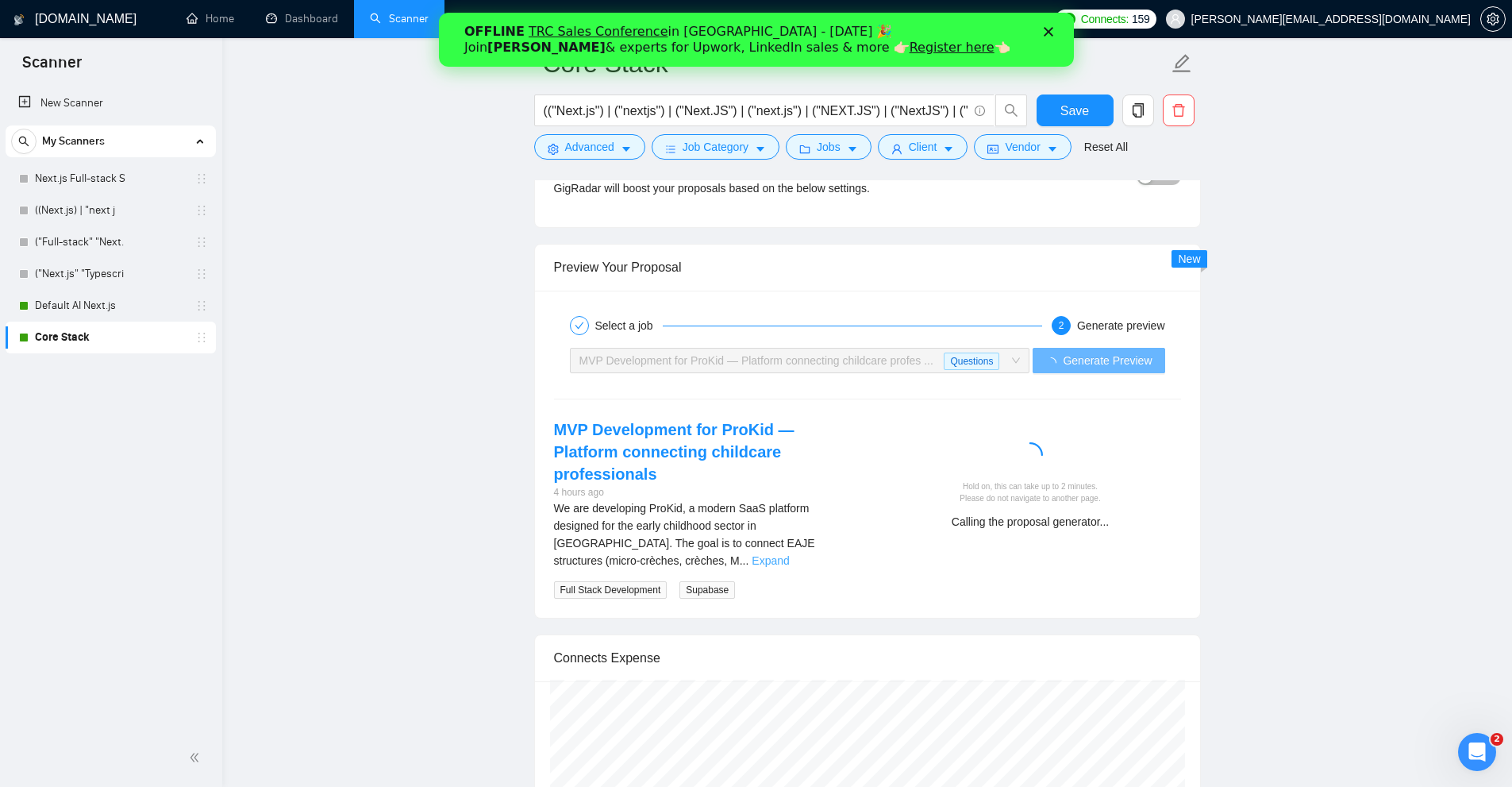
click at [789, 554] on link "Expand" at bounding box center [771, 560] width 38 height 13
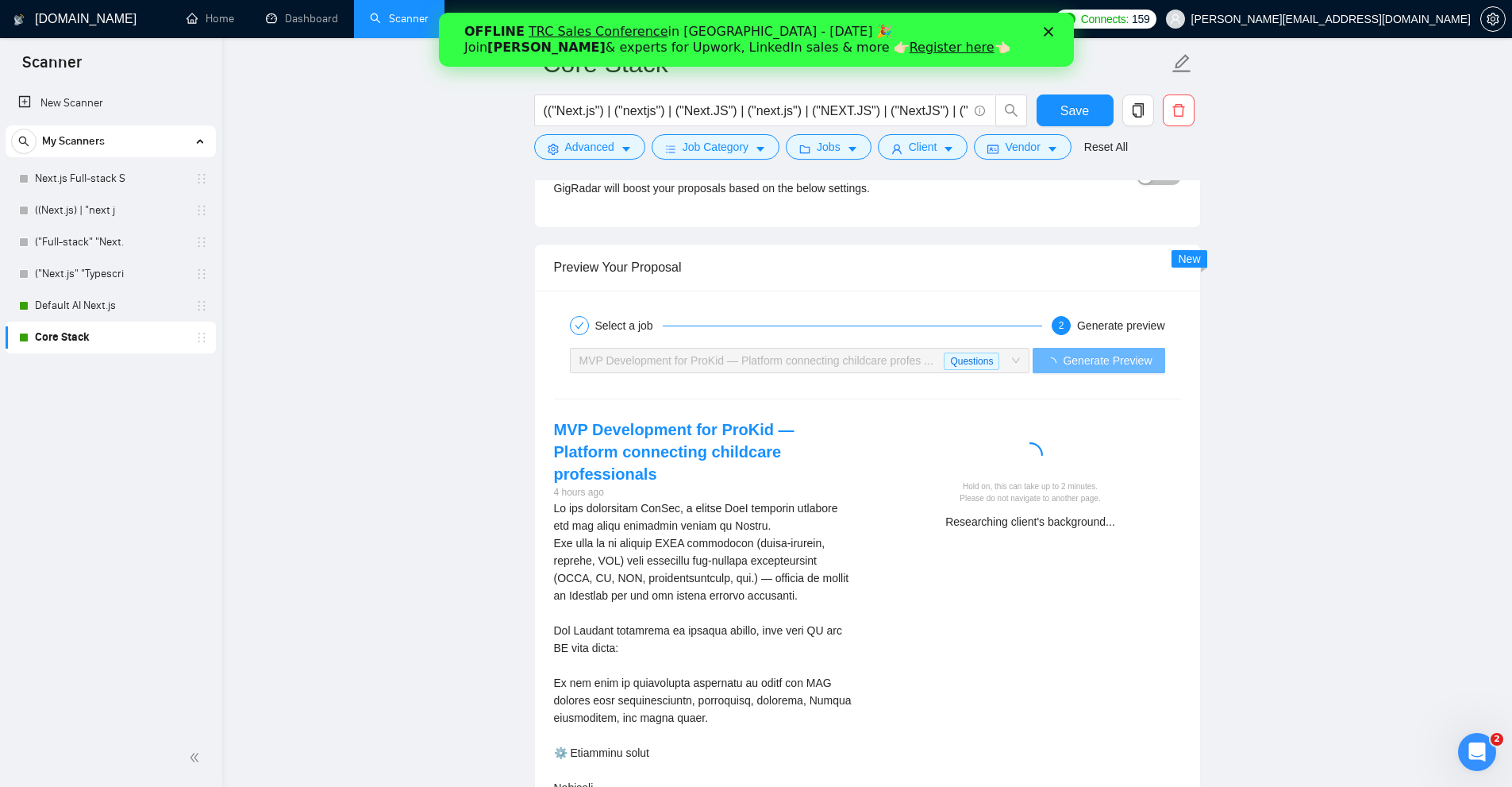
click at [1053, 33] on div "Close" at bounding box center [1051, 32] width 15 height 10
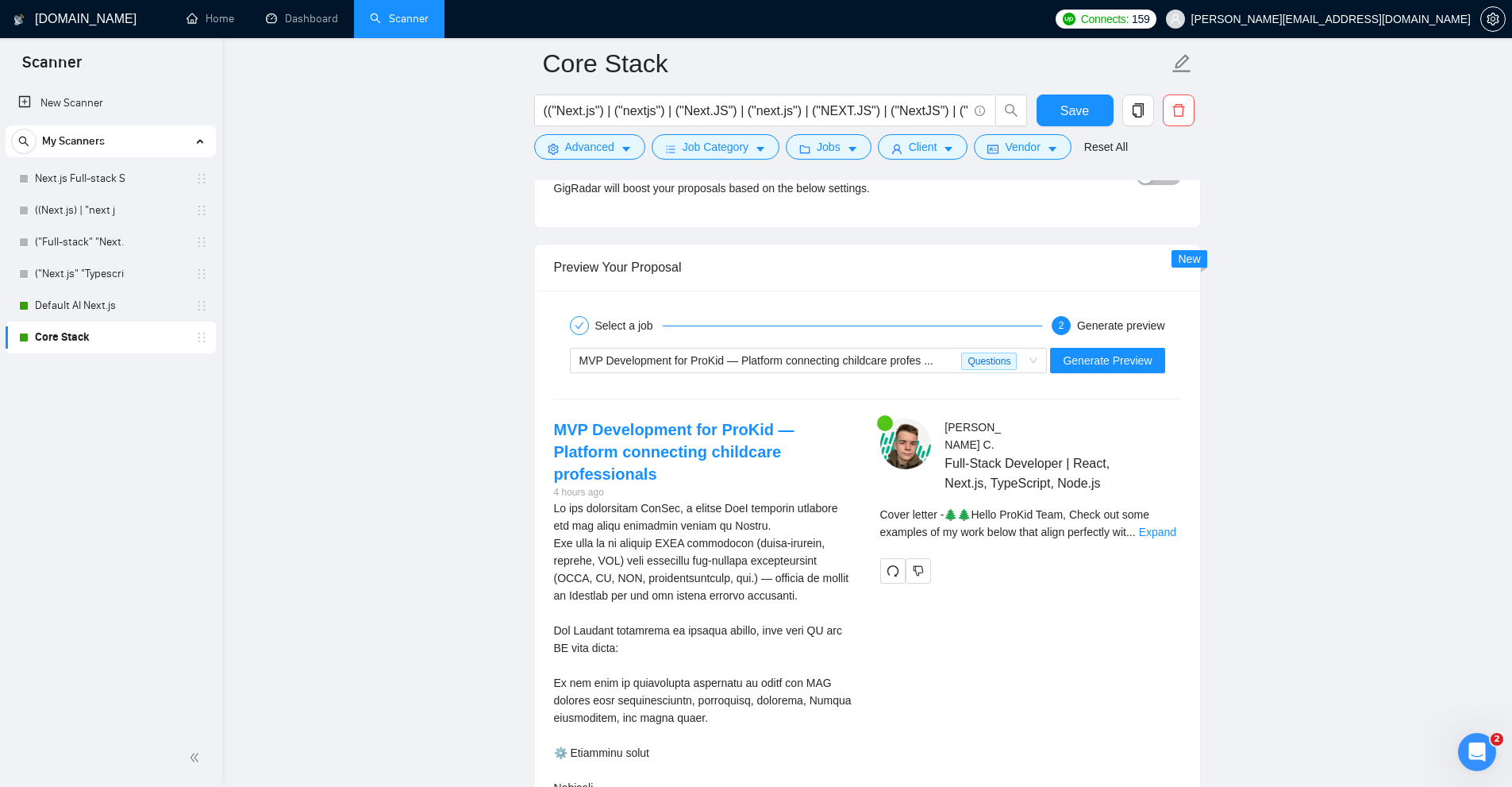
click at [1135, 526] on span "..." at bounding box center [1131, 532] width 10 height 13
click at [1134, 526] on span "..." at bounding box center [1131, 532] width 10 height 13
click at [1149, 526] on link "Expand" at bounding box center [1157, 532] width 38 height 13
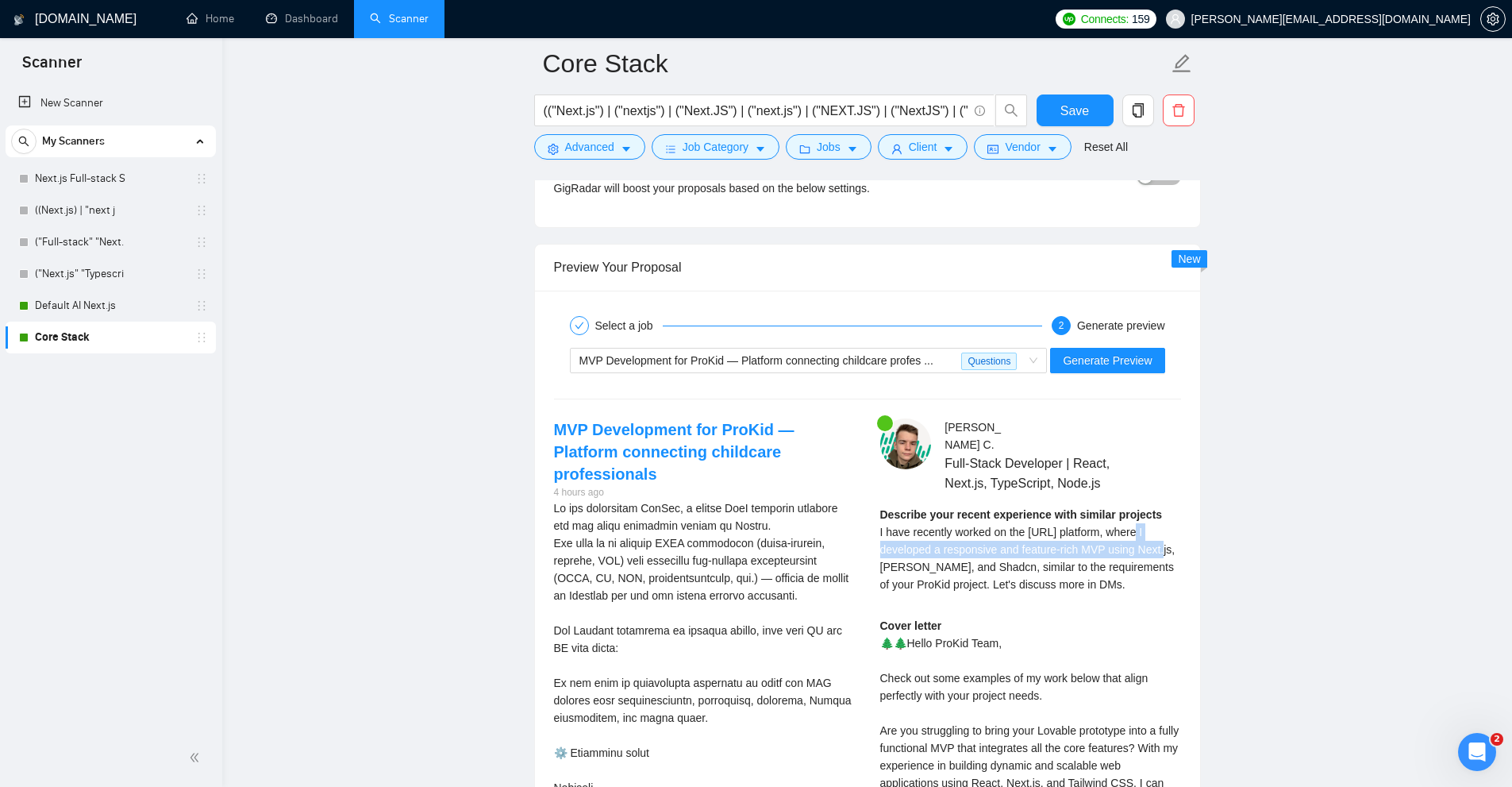
drag, startPoint x: 1134, startPoint y: 517, endPoint x: 1145, endPoint y: 526, distance: 14.2
click at [1145, 526] on span "I have recently worked on the Guesto.AI platform, where I developed a responsiv…" at bounding box center [1029, 558] width 296 height 65
click at [1111, 556] on div "Describe your recent experience with similar projects I have recently worked on…" at bounding box center [1031, 549] width 301 height 87
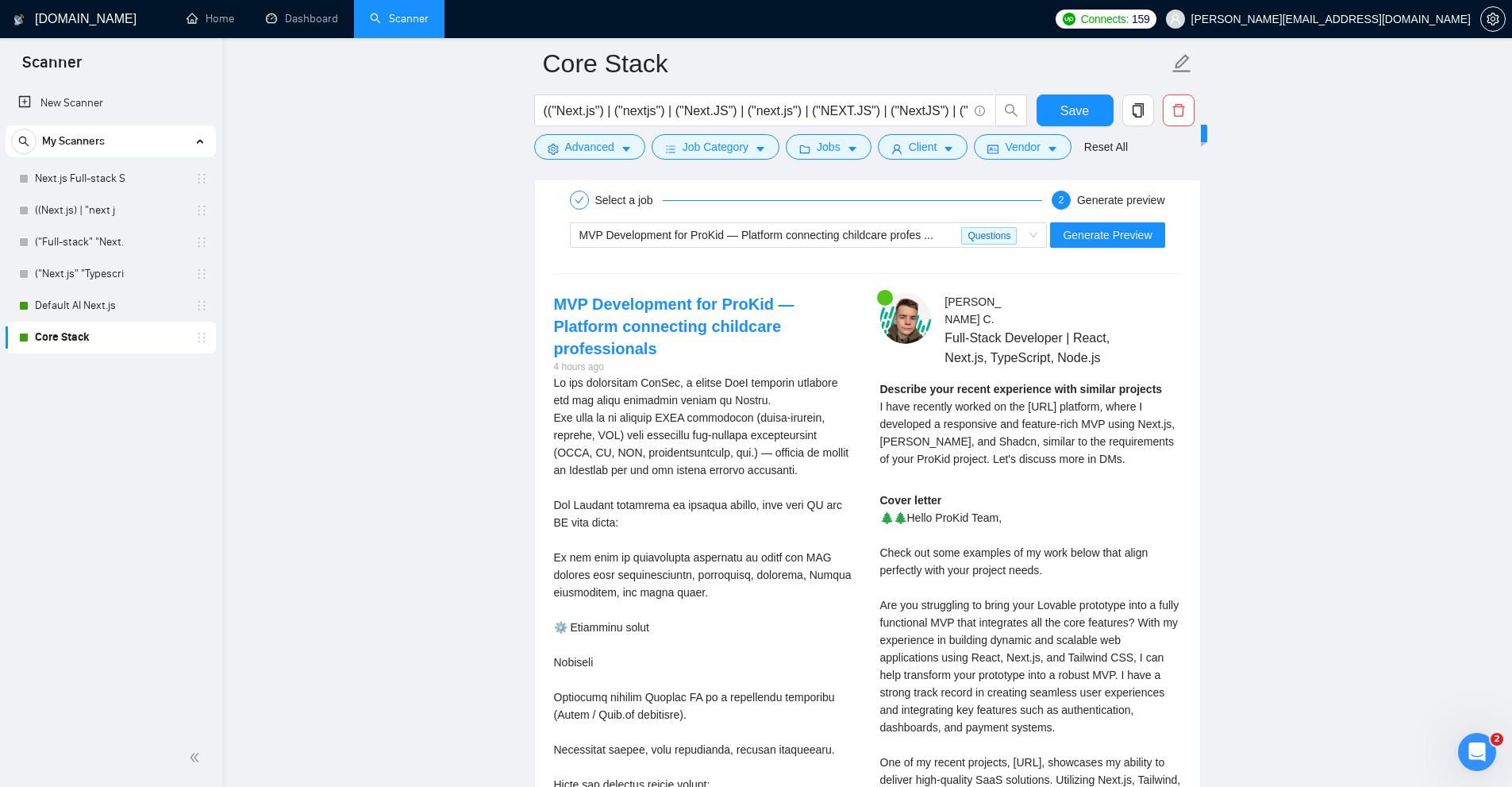
drag, startPoint x: 1206, startPoint y: 428, endPoint x: 1208, endPoint y: 451, distance: 23.1
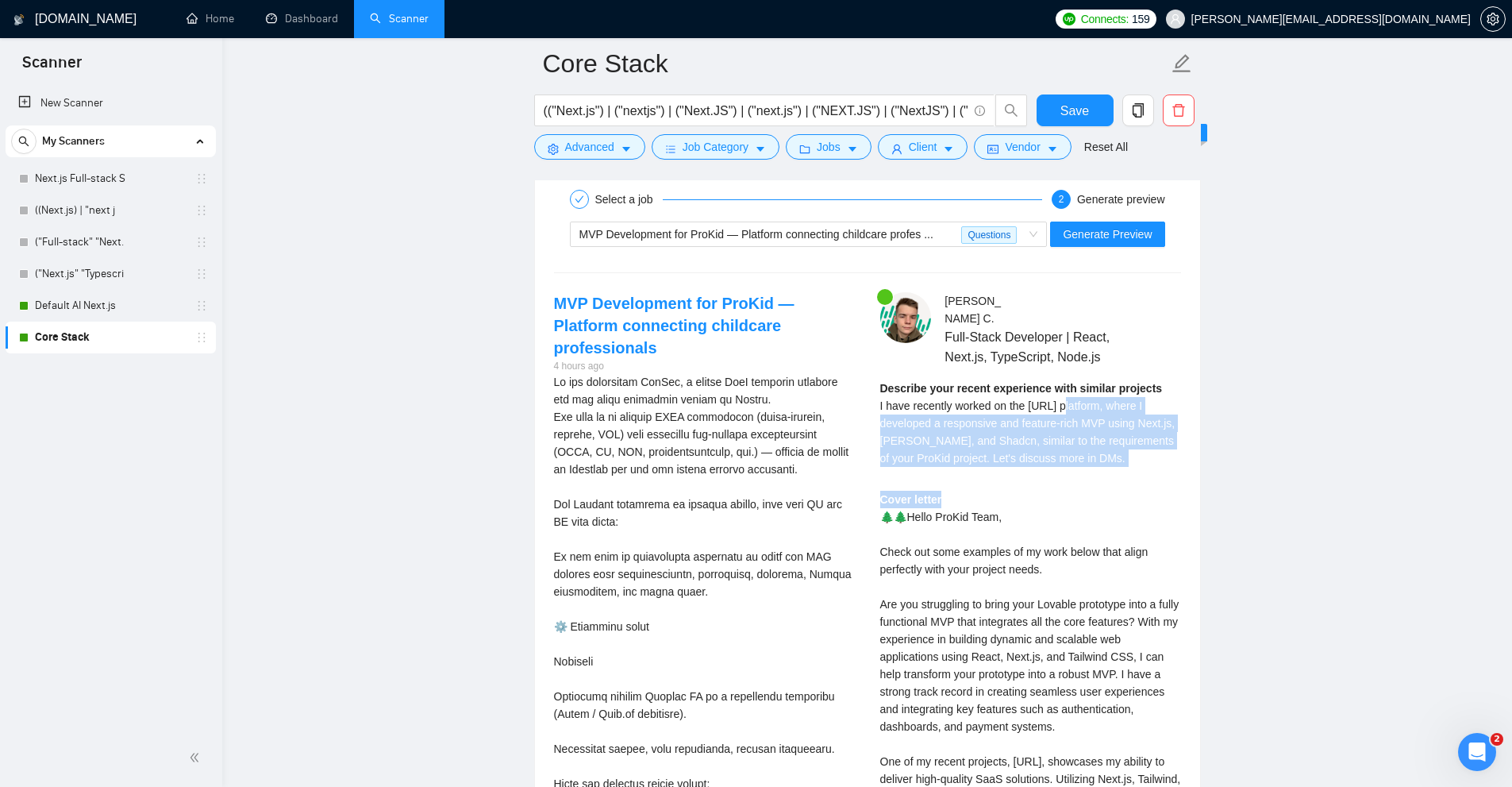
drag, startPoint x: 1069, startPoint y: 391, endPoint x: 1123, endPoint y: 463, distance: 90.0
click at [1123, 463] on div "Andrey C . Full-Stack Developer | React, Next.js, TypeScript, Node.js Describe …" at bounding box center [1032, 639] width 327 height 695
click at [1059, 449] on div "Describe your recent experience with similar projects I have recently worked on…" at bounding box center [1031, 429] width 301 height 99
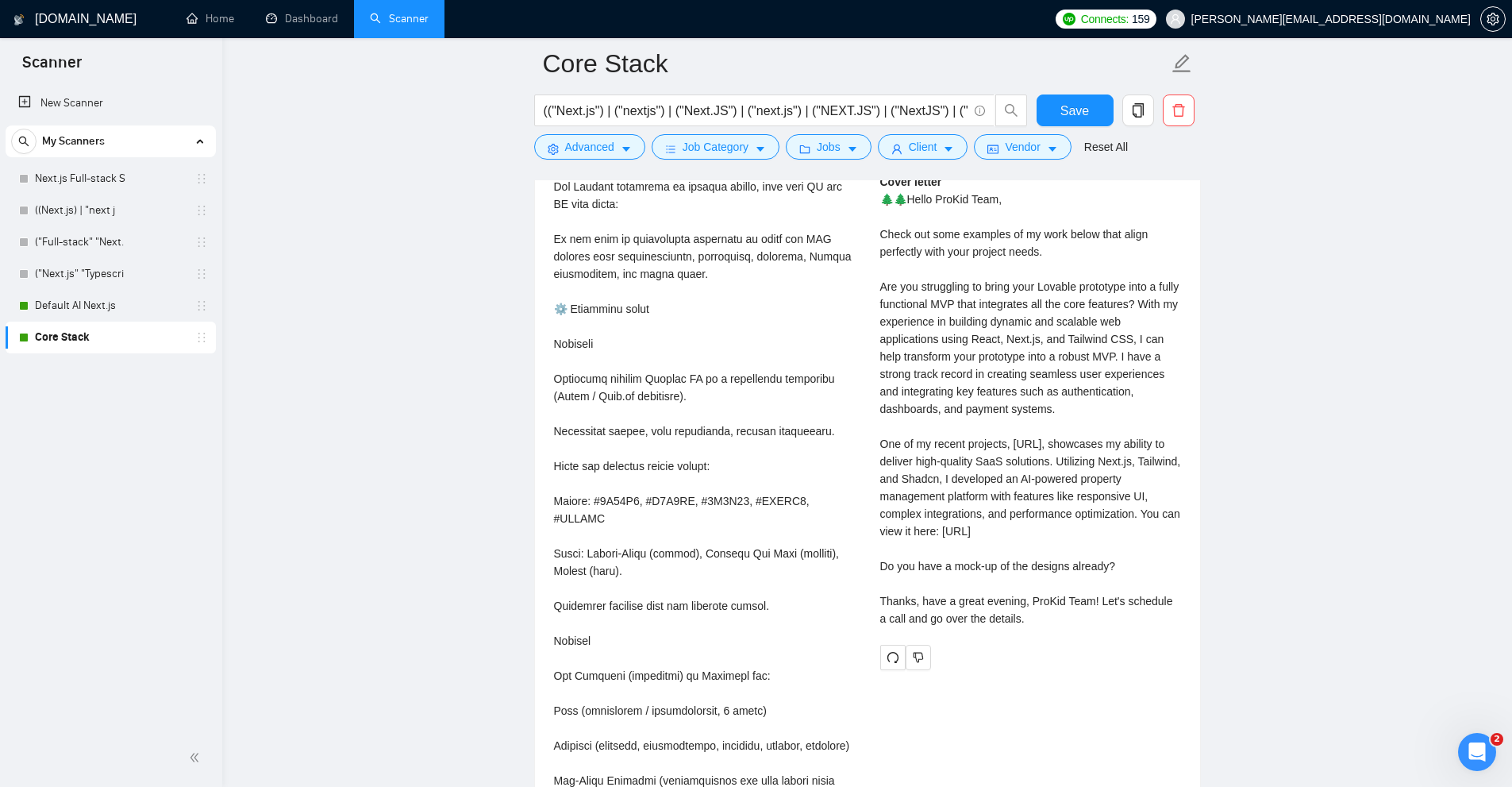
scroll to position [2974, 0]
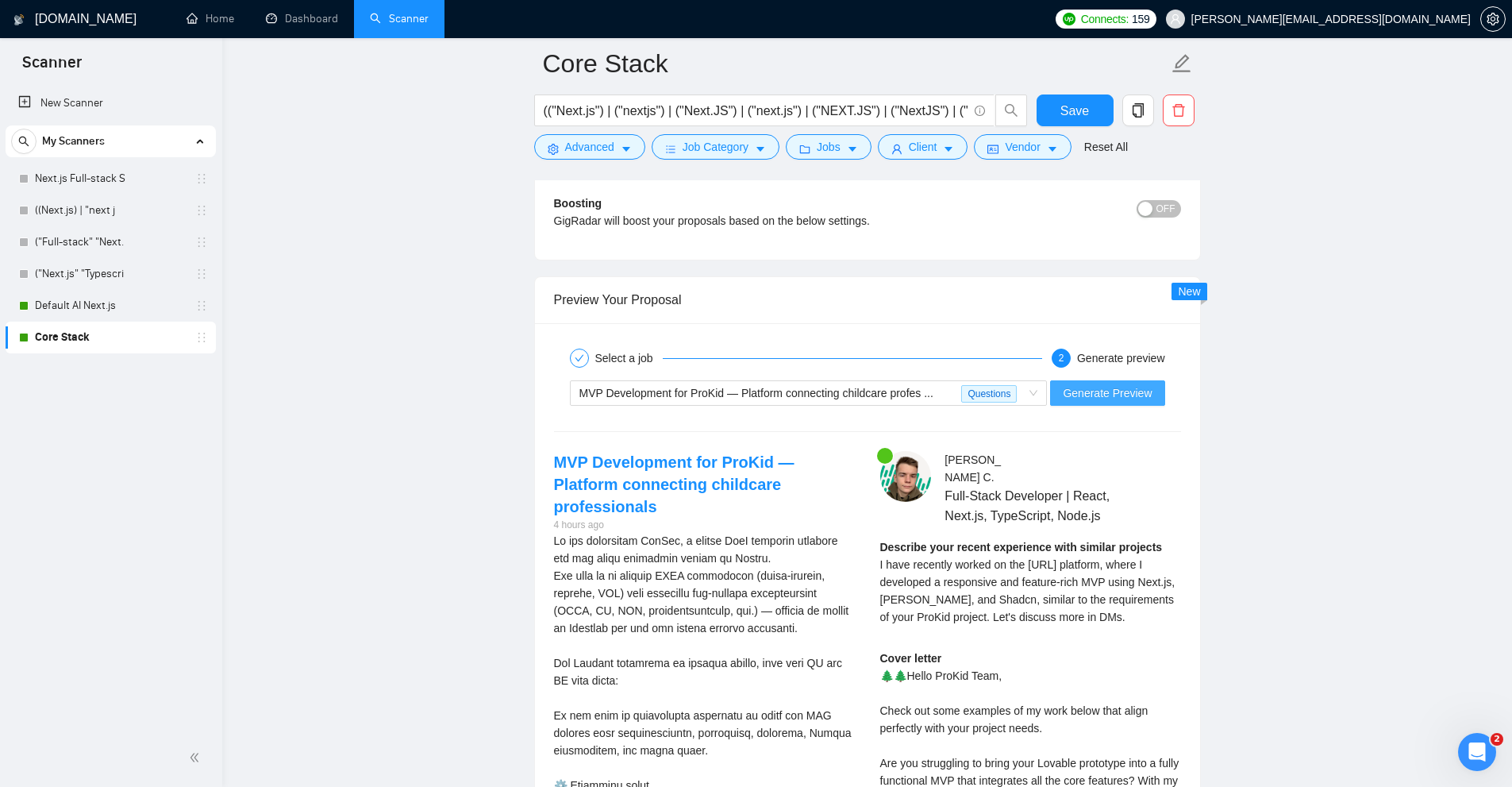
click at [1096, 401] on button "Generate Preview" at bounding box center [1107, 393] width 114 height 25
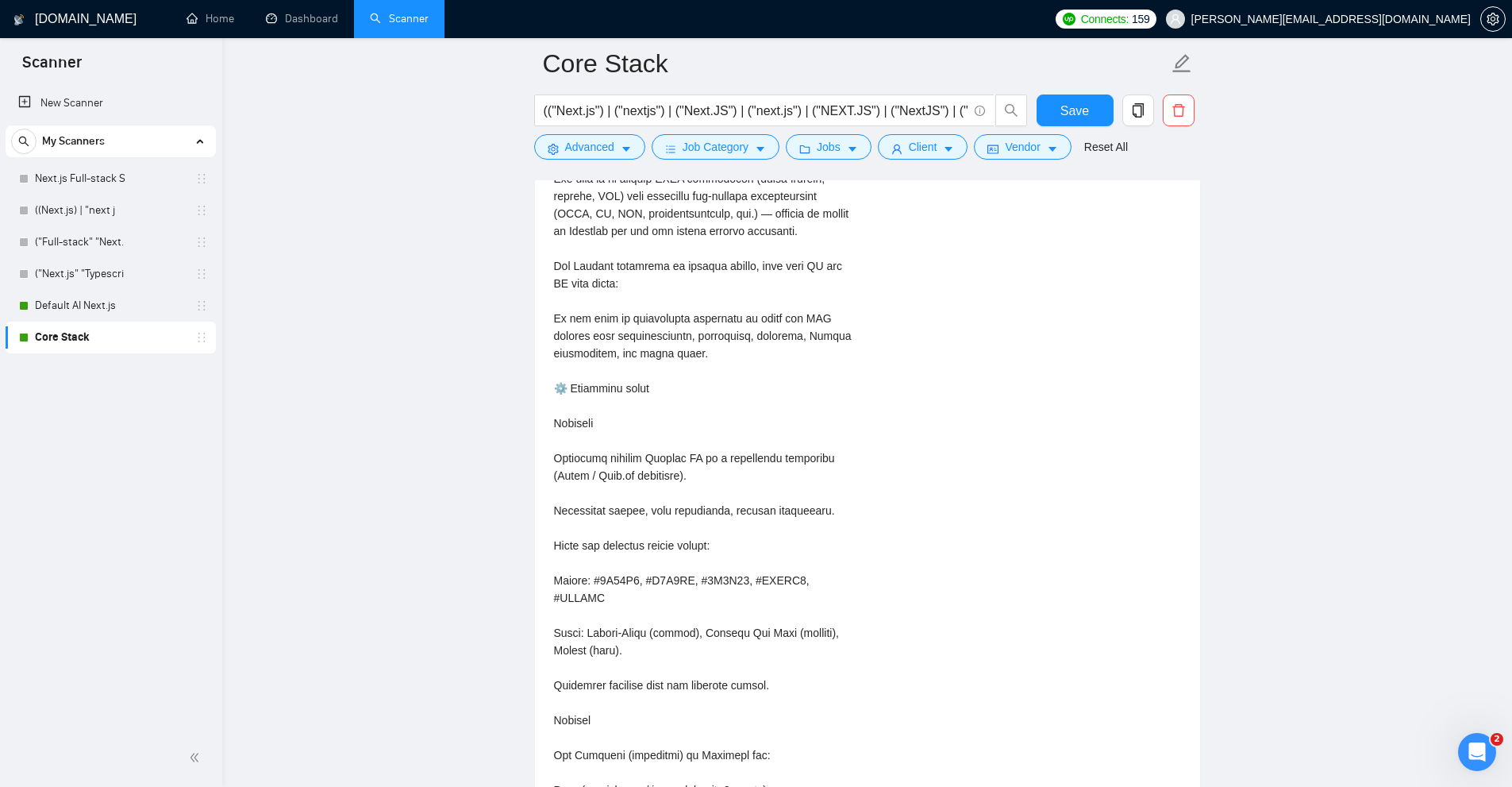
scroll to position [3053, 0]
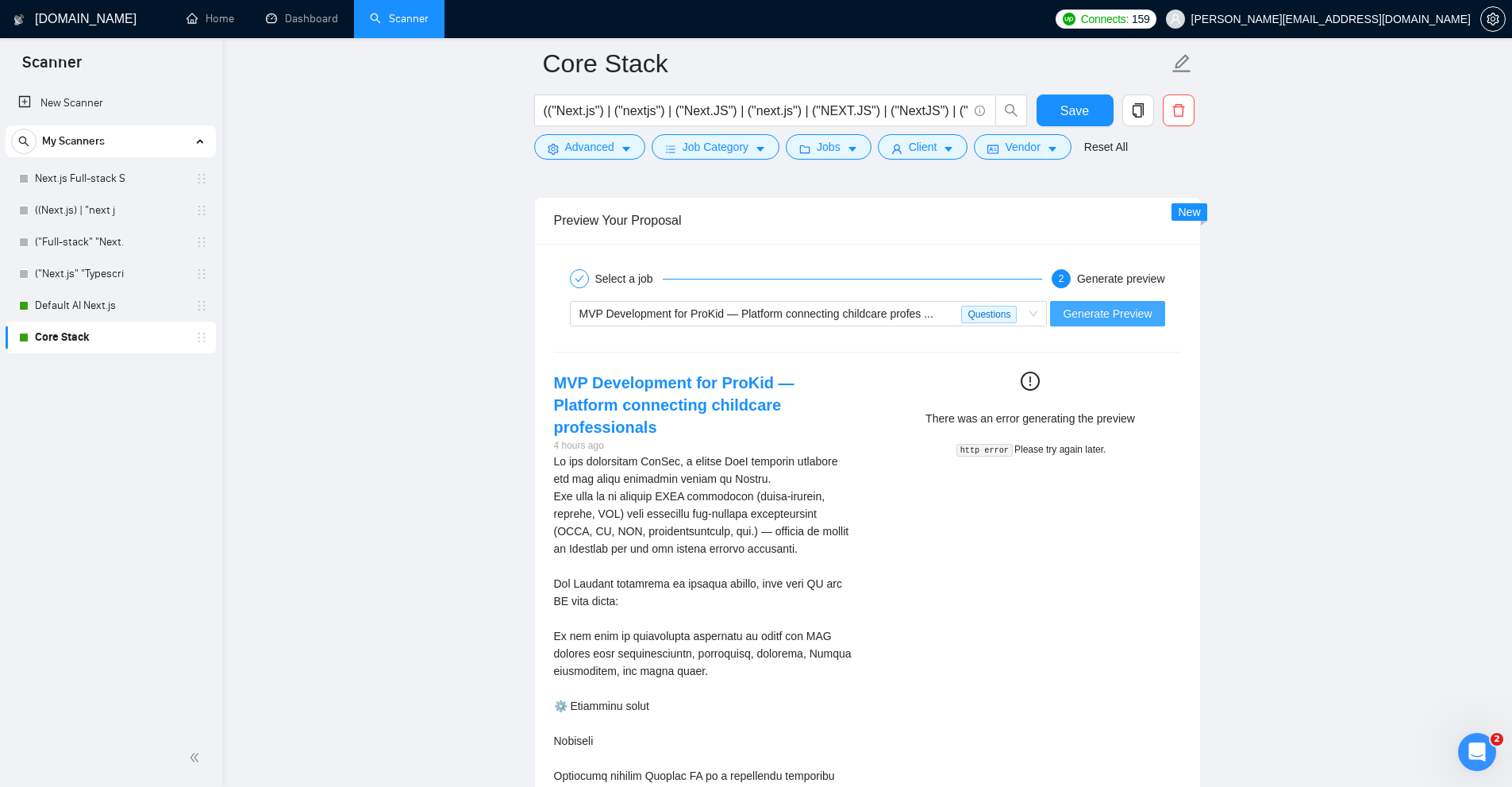
click at [1094, 313] on span "Generate Preview" at bounding box center [1108, 313] width 89 height 17
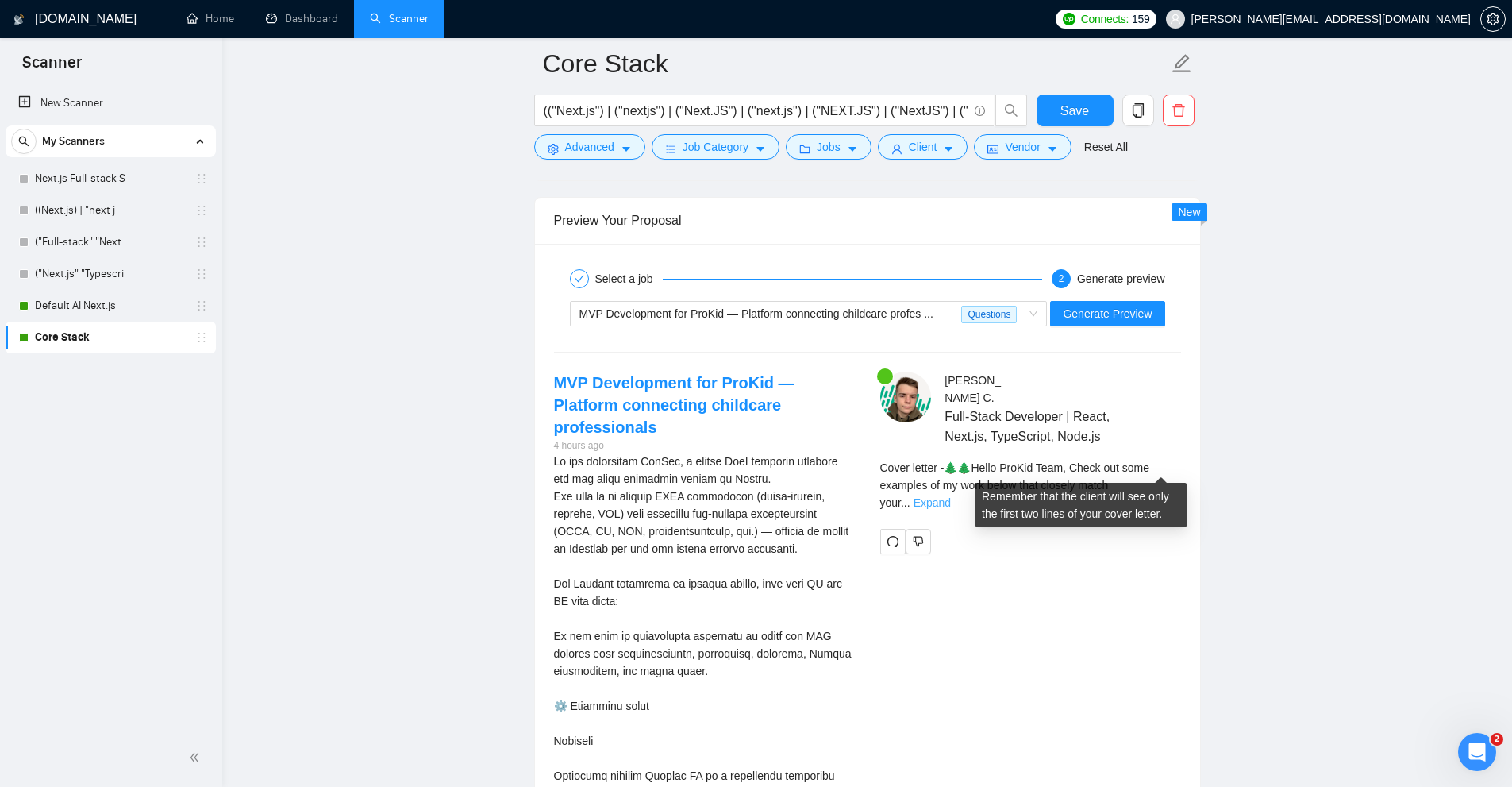
click at [951, 496] on link "Expand" at bounding box center [932, 502] width 38 height 13
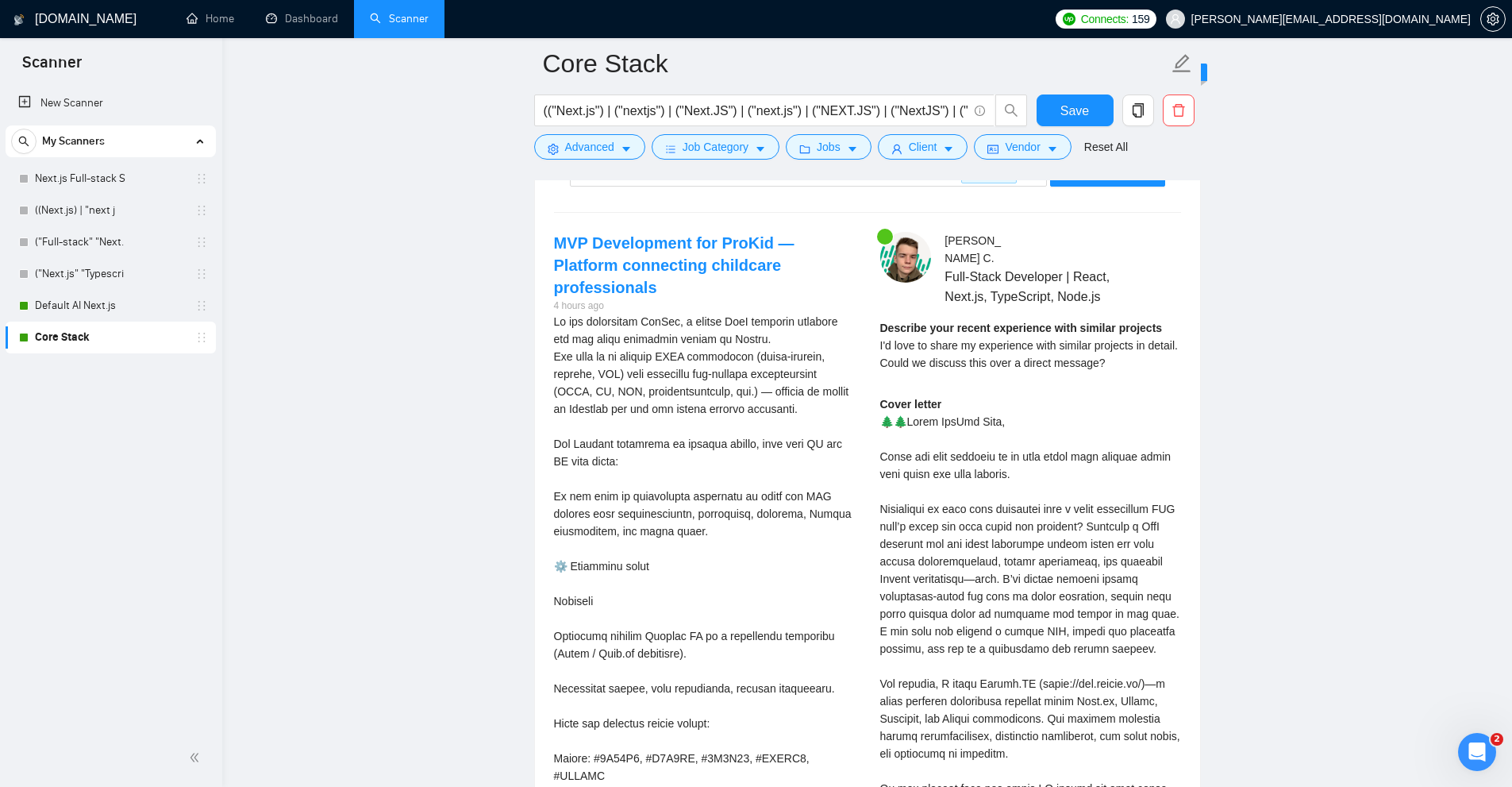
drag, startPoint x: 1166, startPoint y: 394, endPoint x: 1149, endPoint y: 448, distance: 56.6
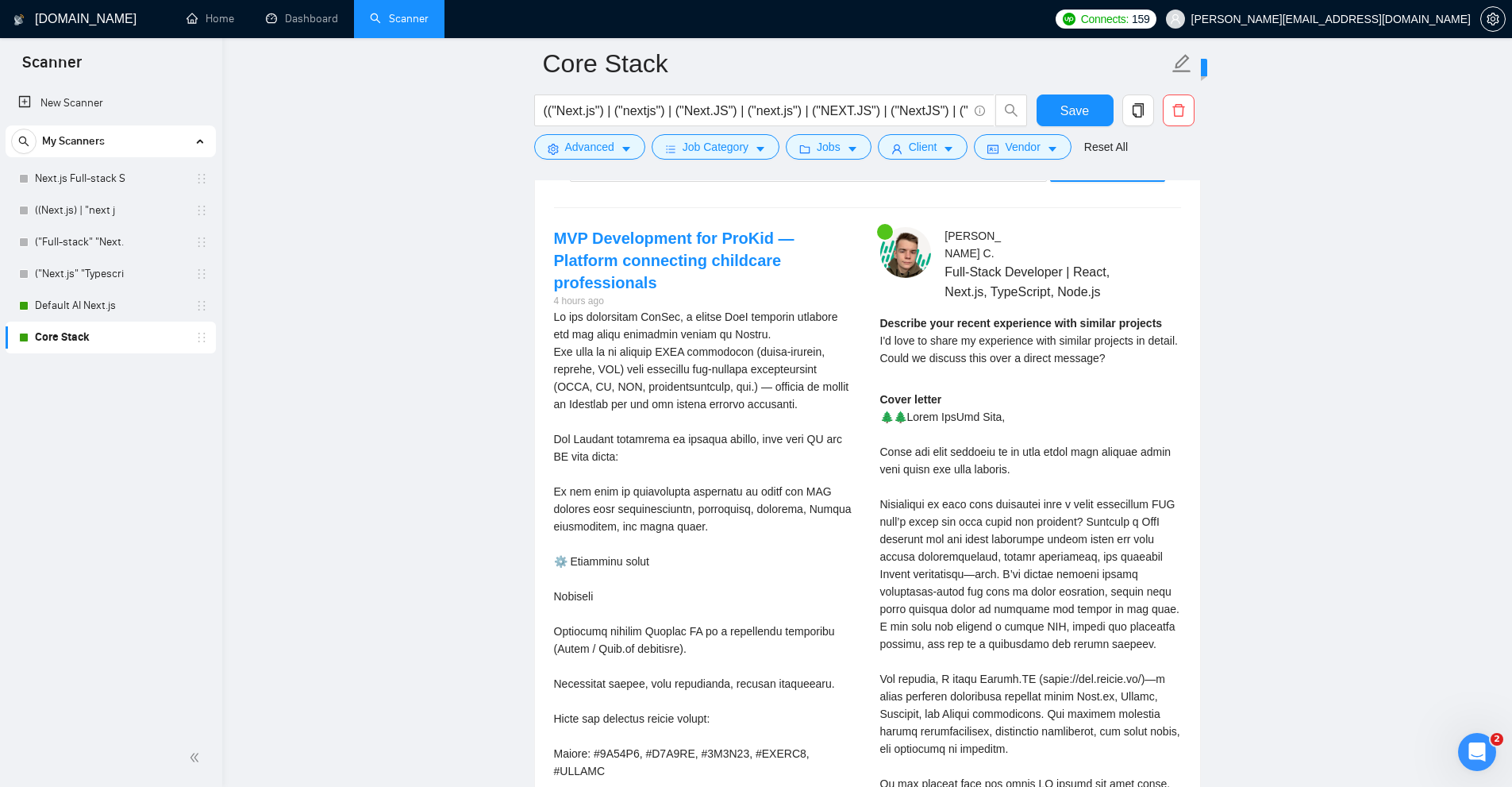
scroll to position [3595, 0]
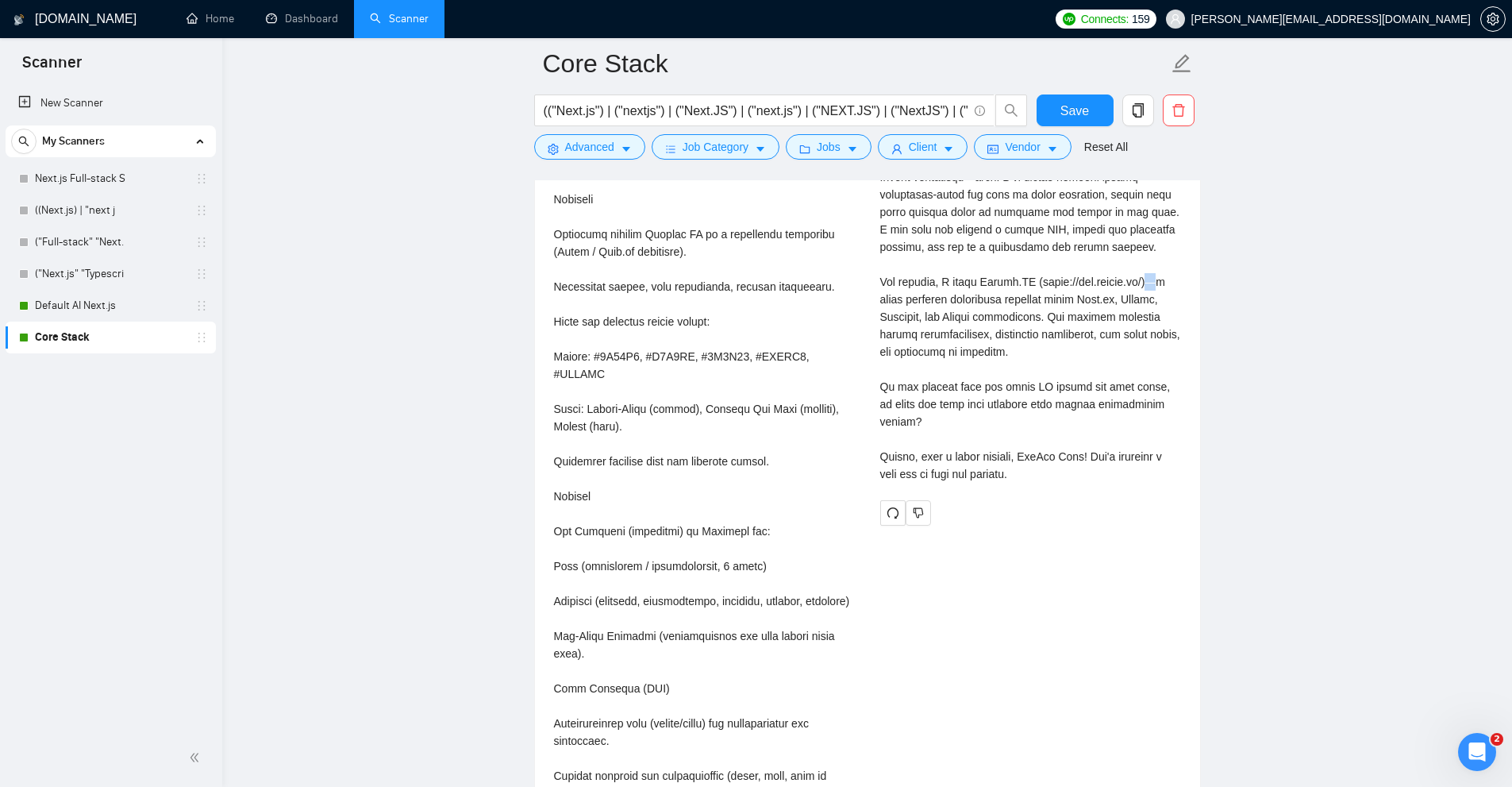
click at [1140, 267] on div "Cover letter" at bounding box center [1031, 238] width 301 height 489
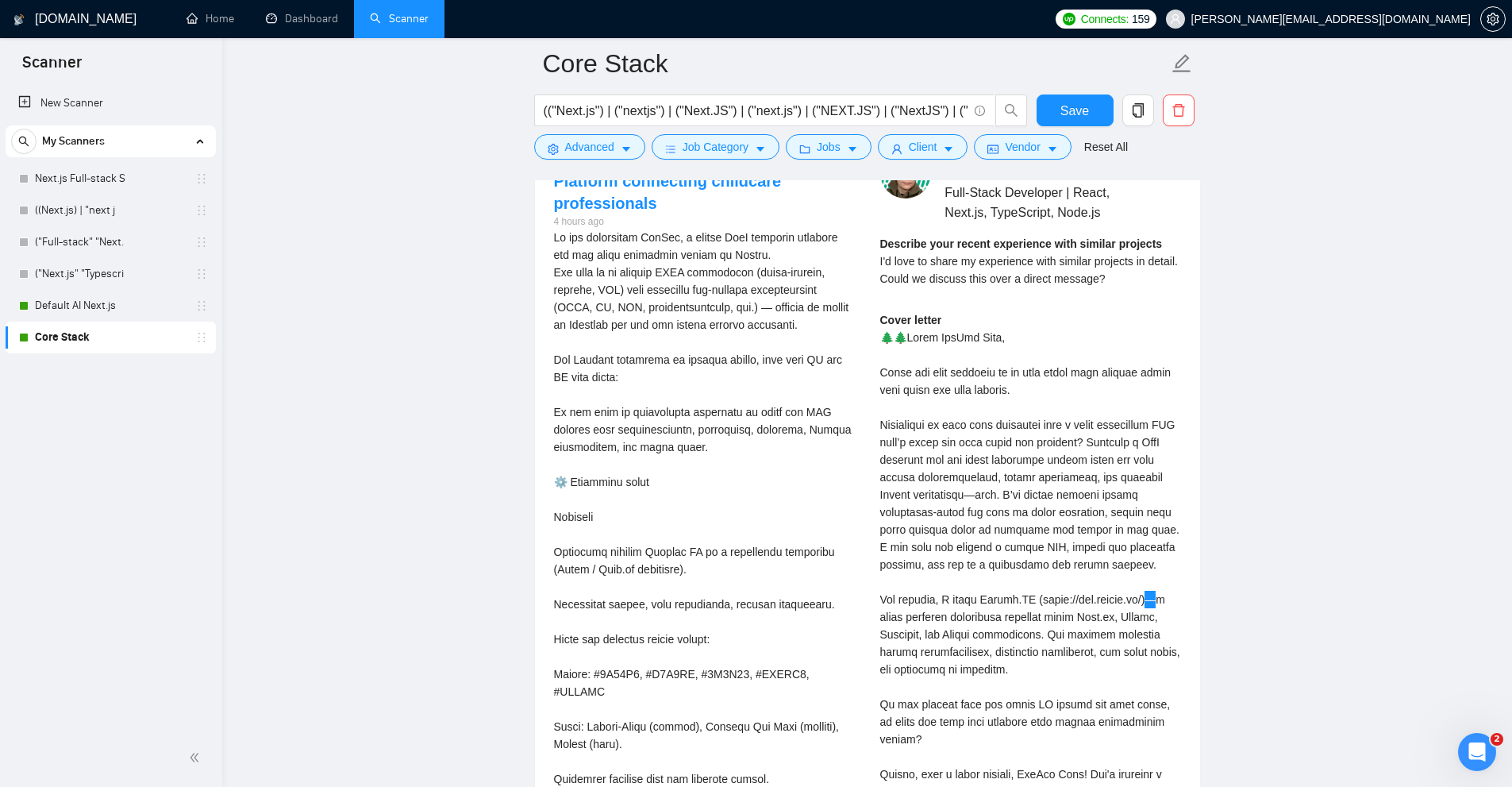
scroll to position [3039, 0]
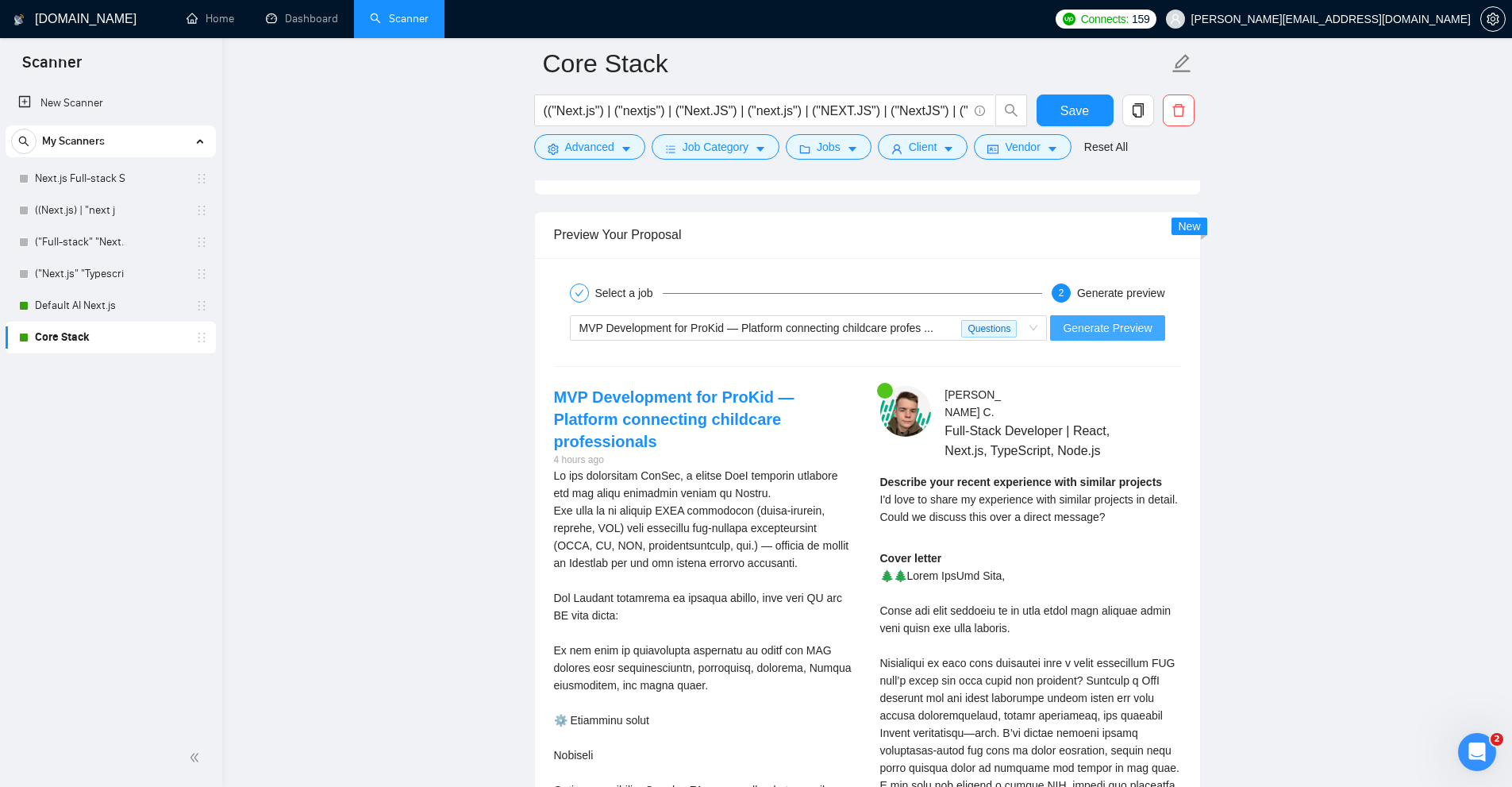
click at [1094, 316] on button "Generate Preview" at bounding box center [1107, 328] width 114 height 25
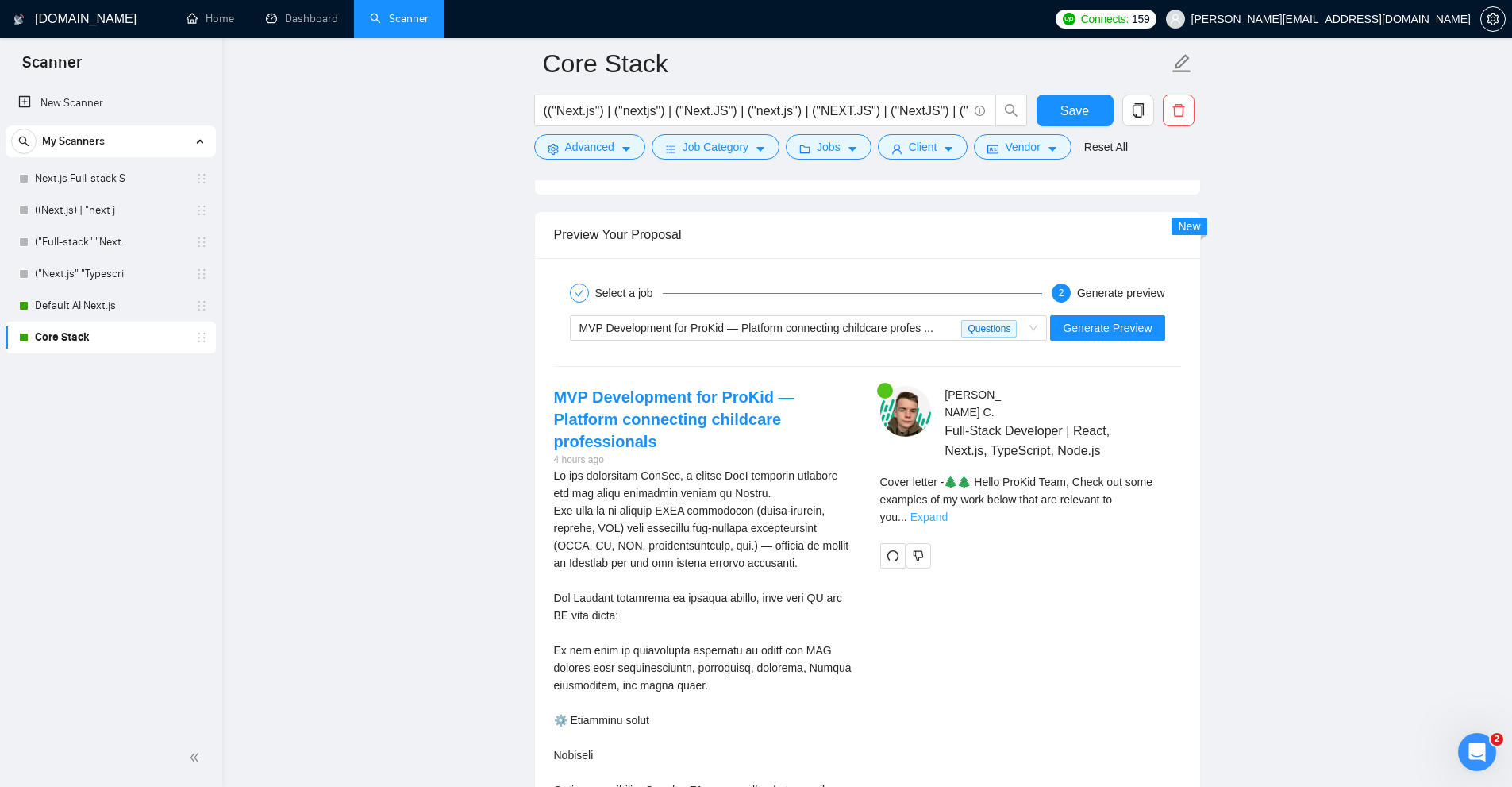
click at [948, 510] on link "Expand" at bounding box center [929, 516] width 38 height 13
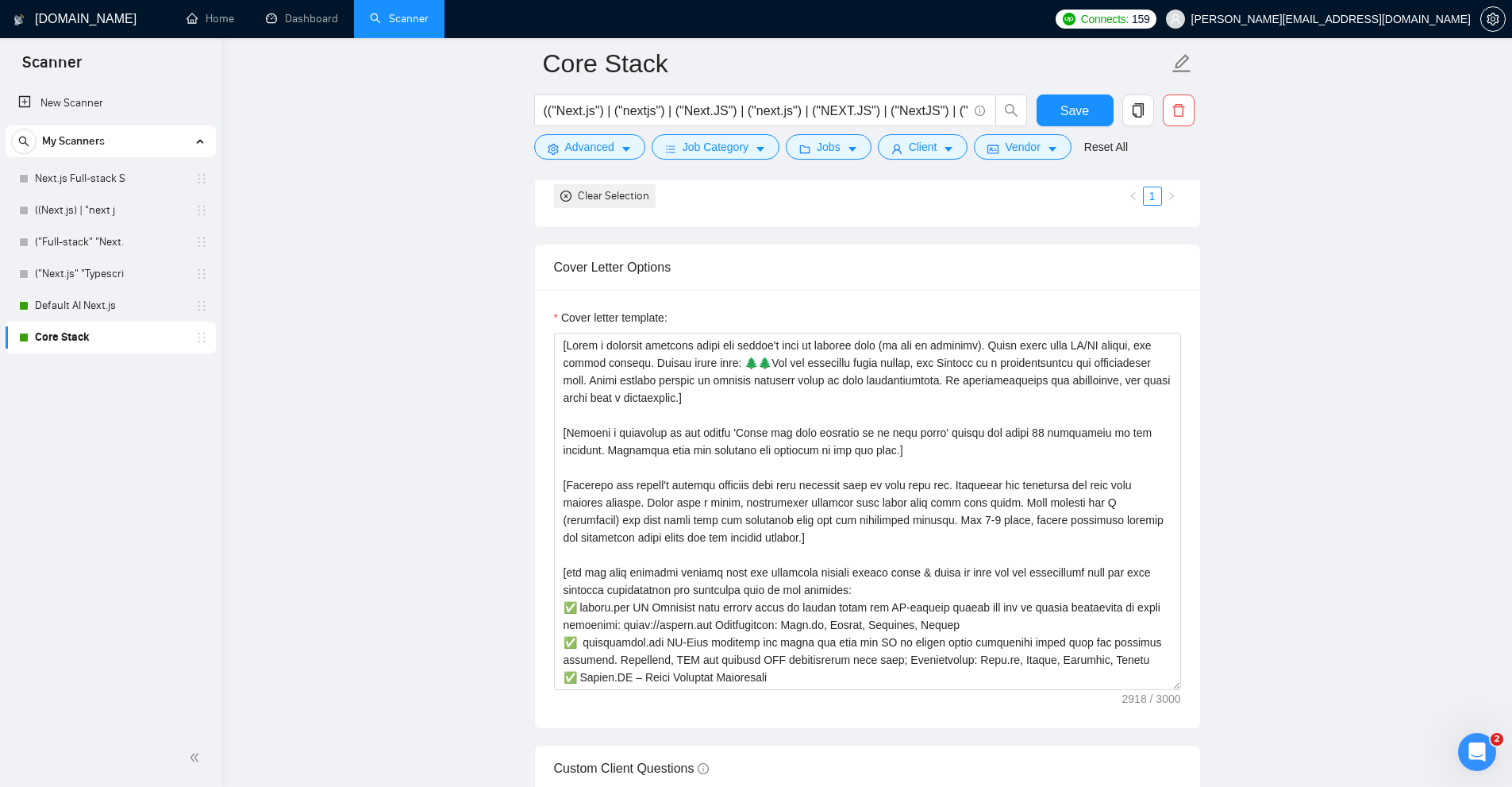
scroll to position [1668, 0]
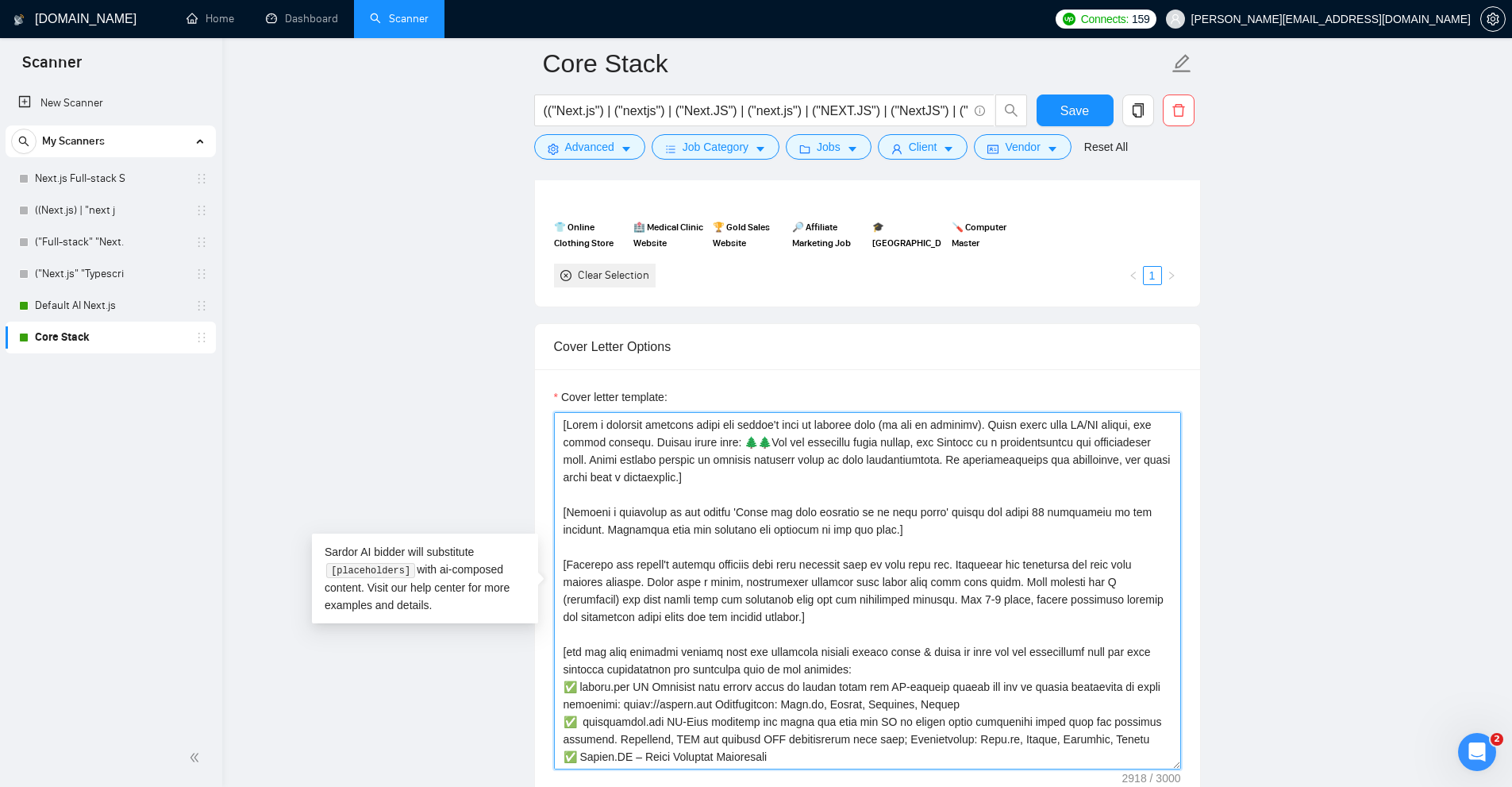
drag, startPoint x: 955, startPoint y: 513, endPoint x: 917, endPoint y: 530, distance: 41.6
click at [904, 530] on textarea "Cover letter template:" at bounding box center [867, 591] width 627 height 358
click at [929, 530] on textarea "Cover letter template:" at bounding box center [867, 591] width 627 height 358
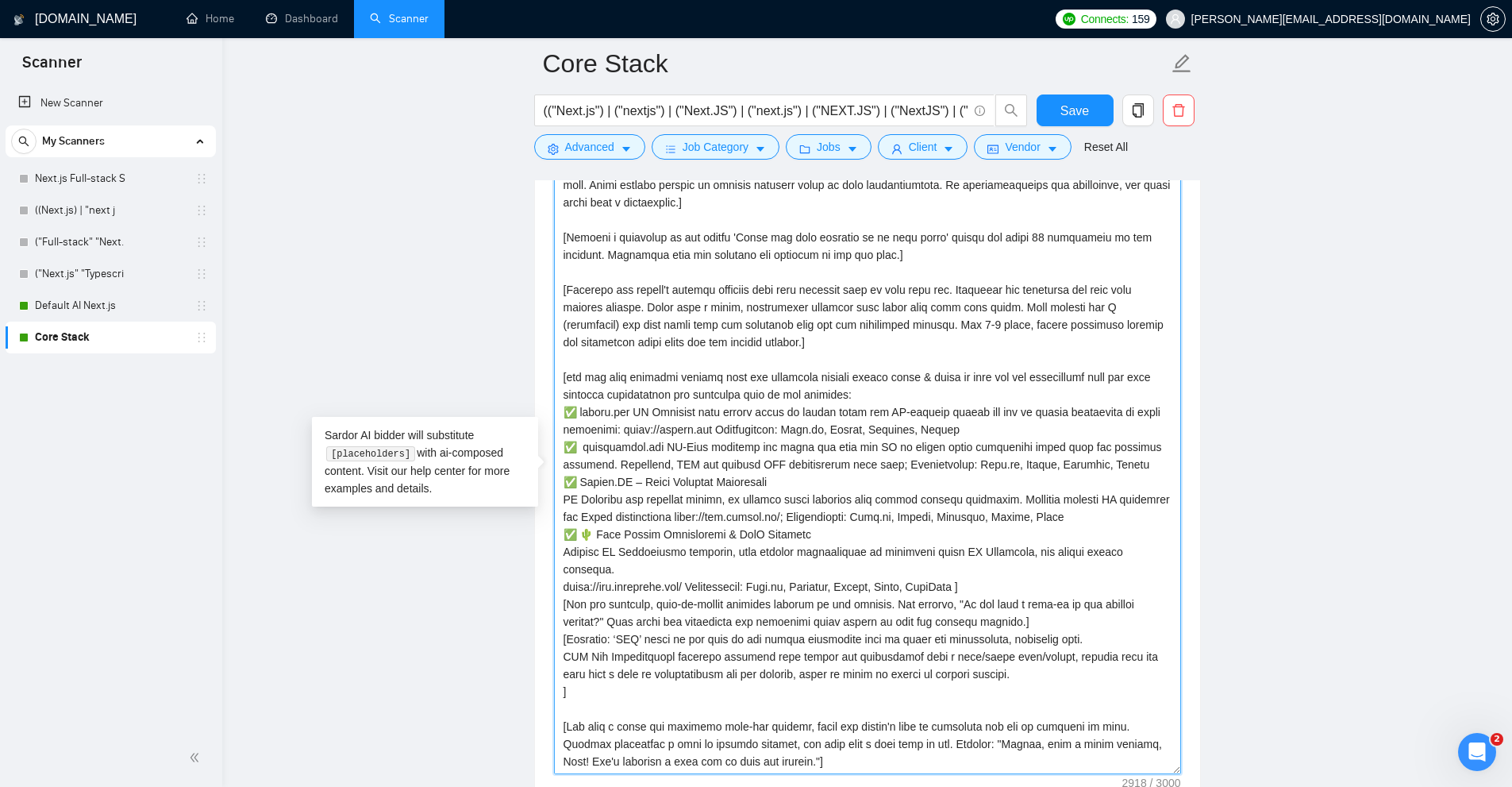
scroll to position [2, 0]
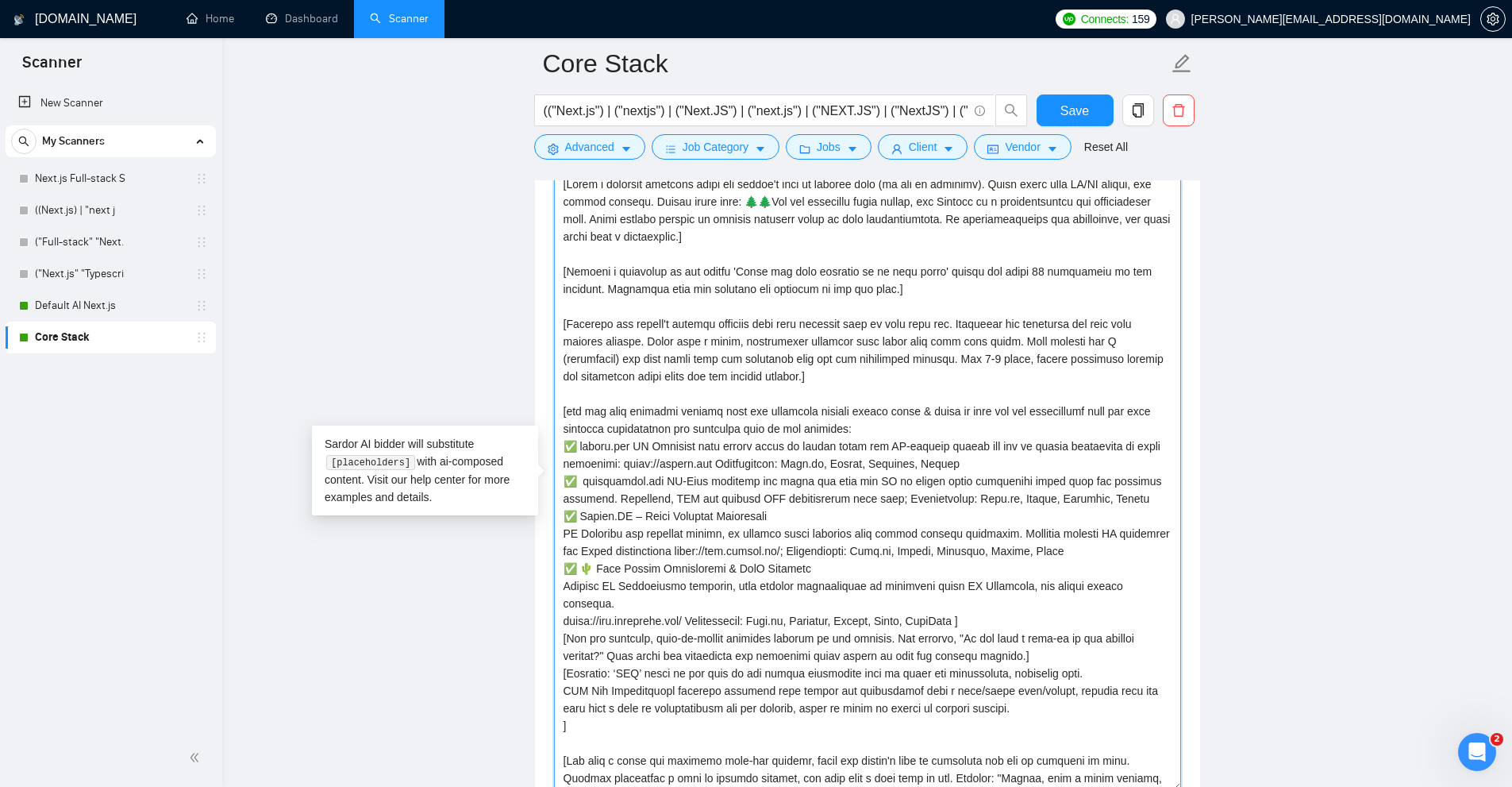
drag, startPoint x: 1178, startPoint y: 528, endPoint x: 1147, endPoint y: 788, distance: 261.8
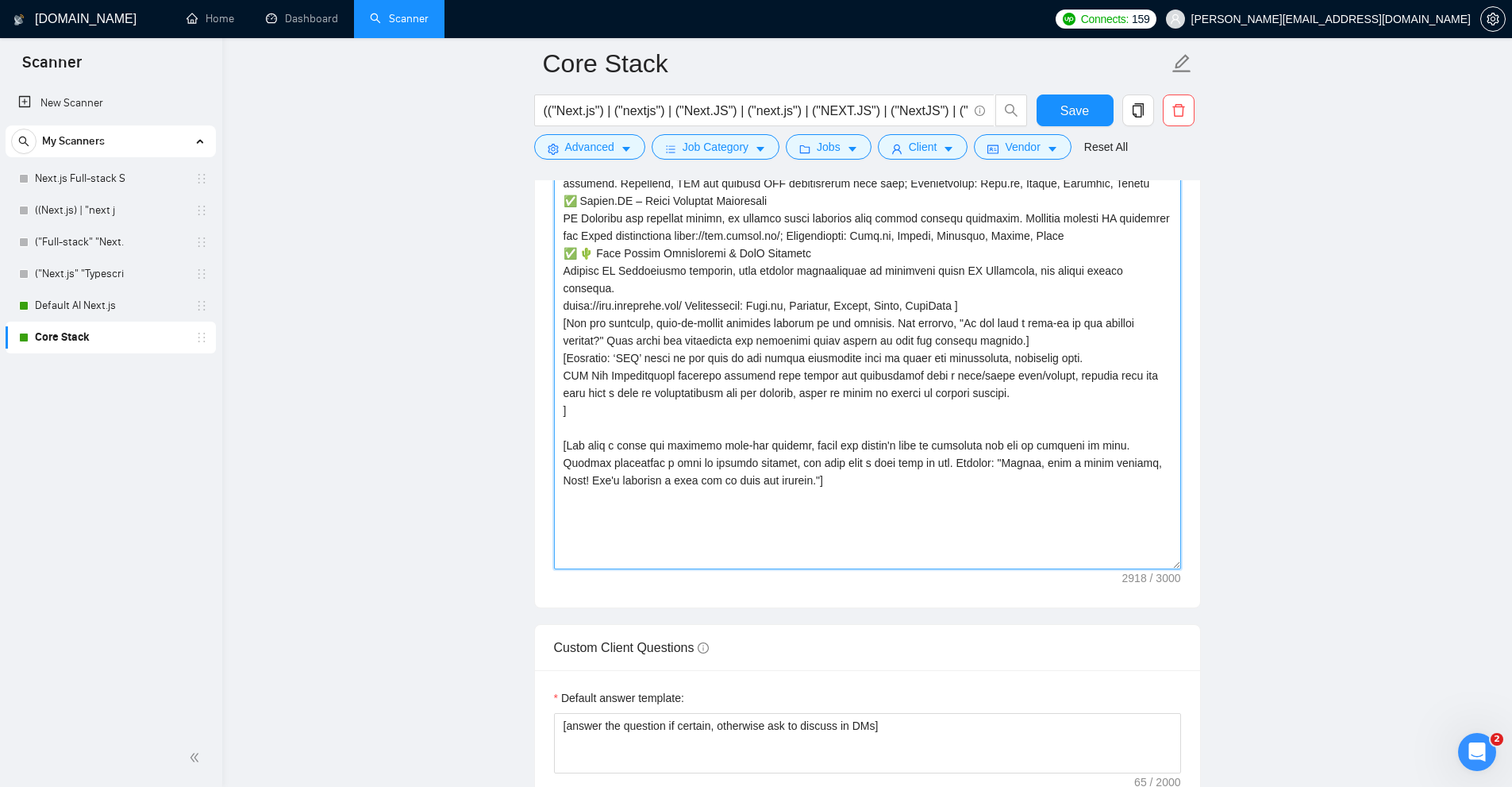
scroll to position [0, 0]
drag, startPoint x: 1176, startPoint y: 465, endPoint x: 1239, endPoint y: 586, distance: 136.4
click at [1170, 569] on textarea "Cover letter template:" at bounding box center [867, 212] width 627 height 713
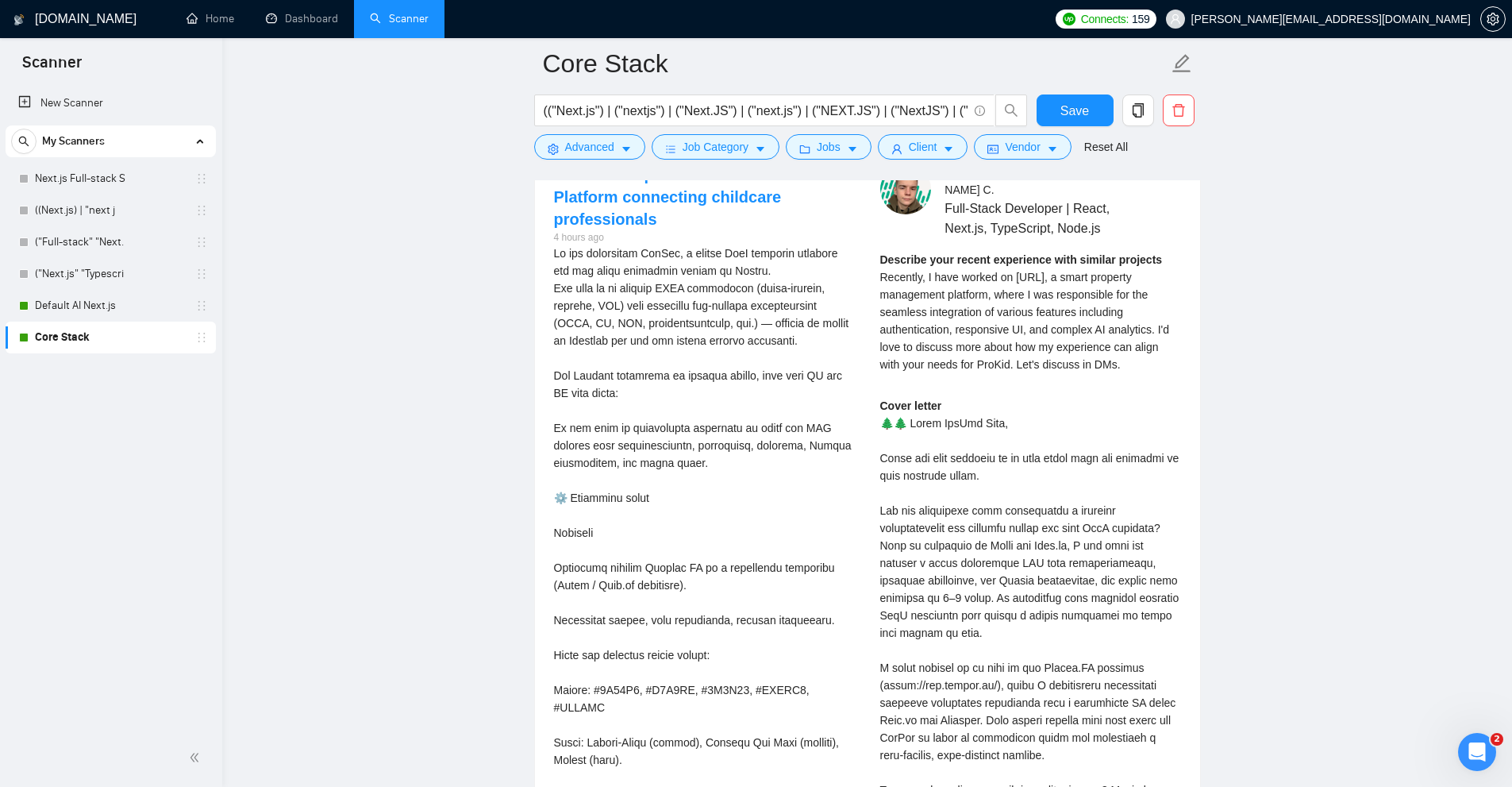
scroll to position [4209, 0]
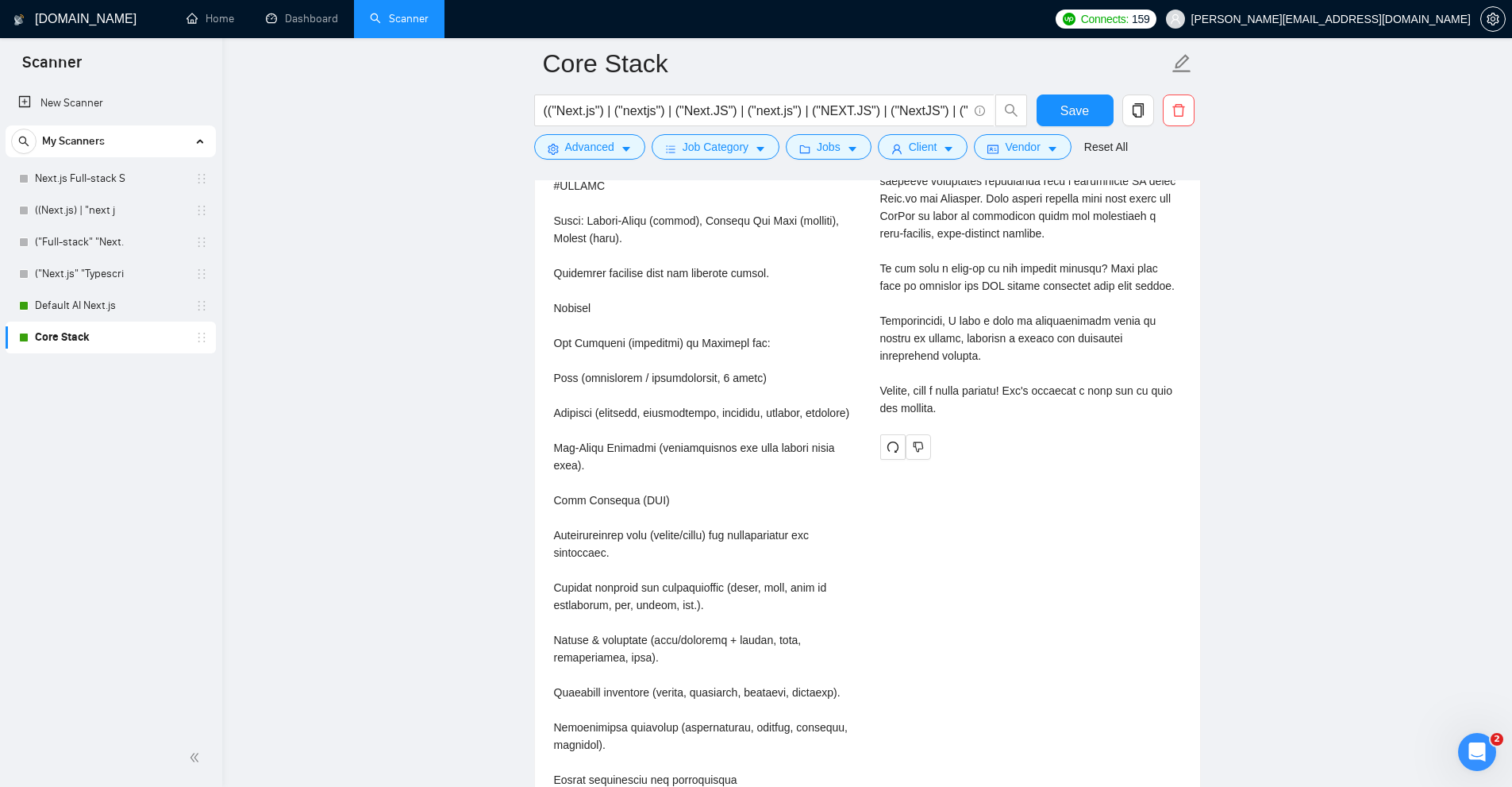
drag, startPoint x: 1018, startPoint y: 485, endPoint x: 1019, endPoint y: 468, distance: 17.0
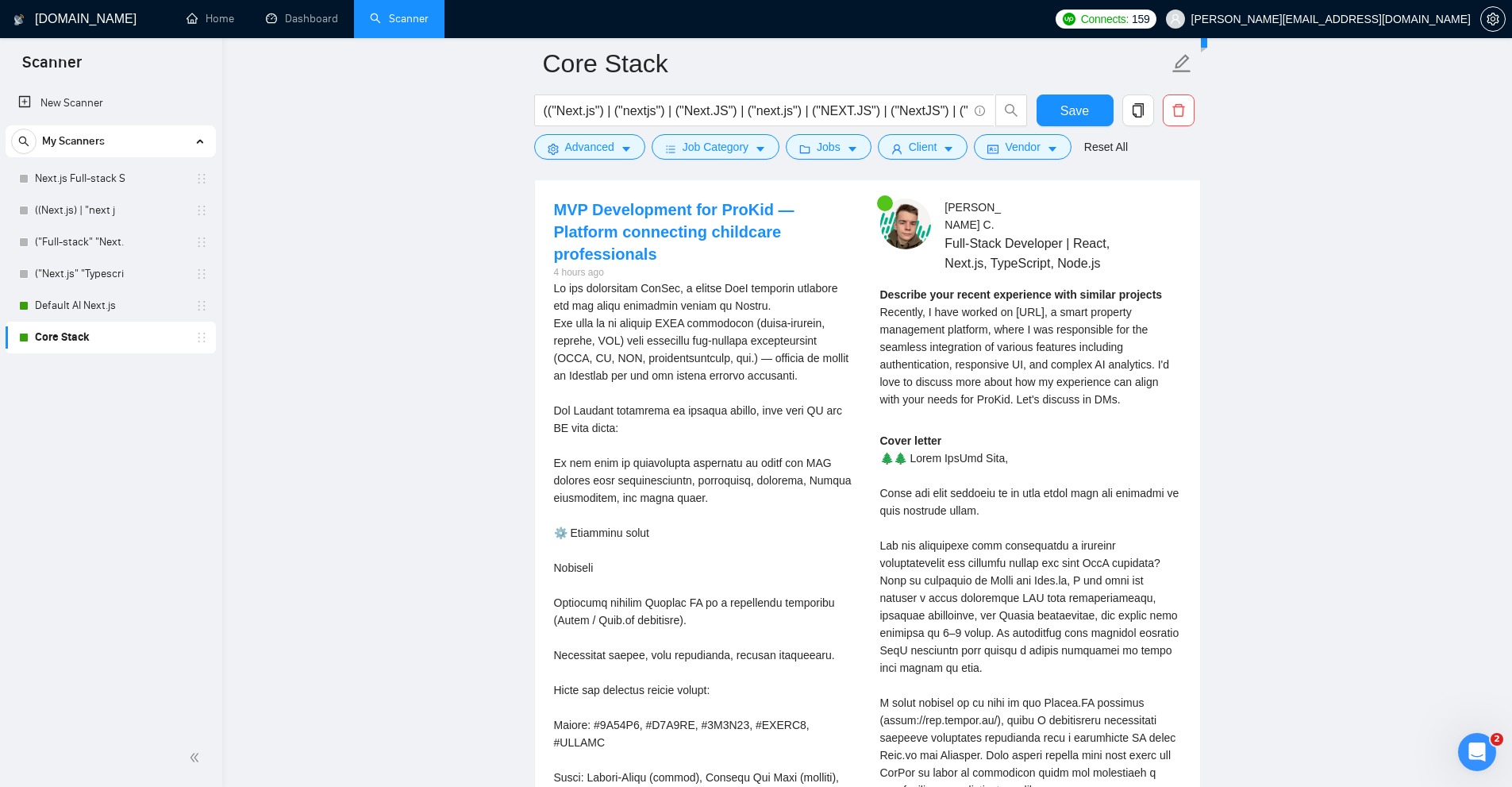
scroll to position [3697, 0]
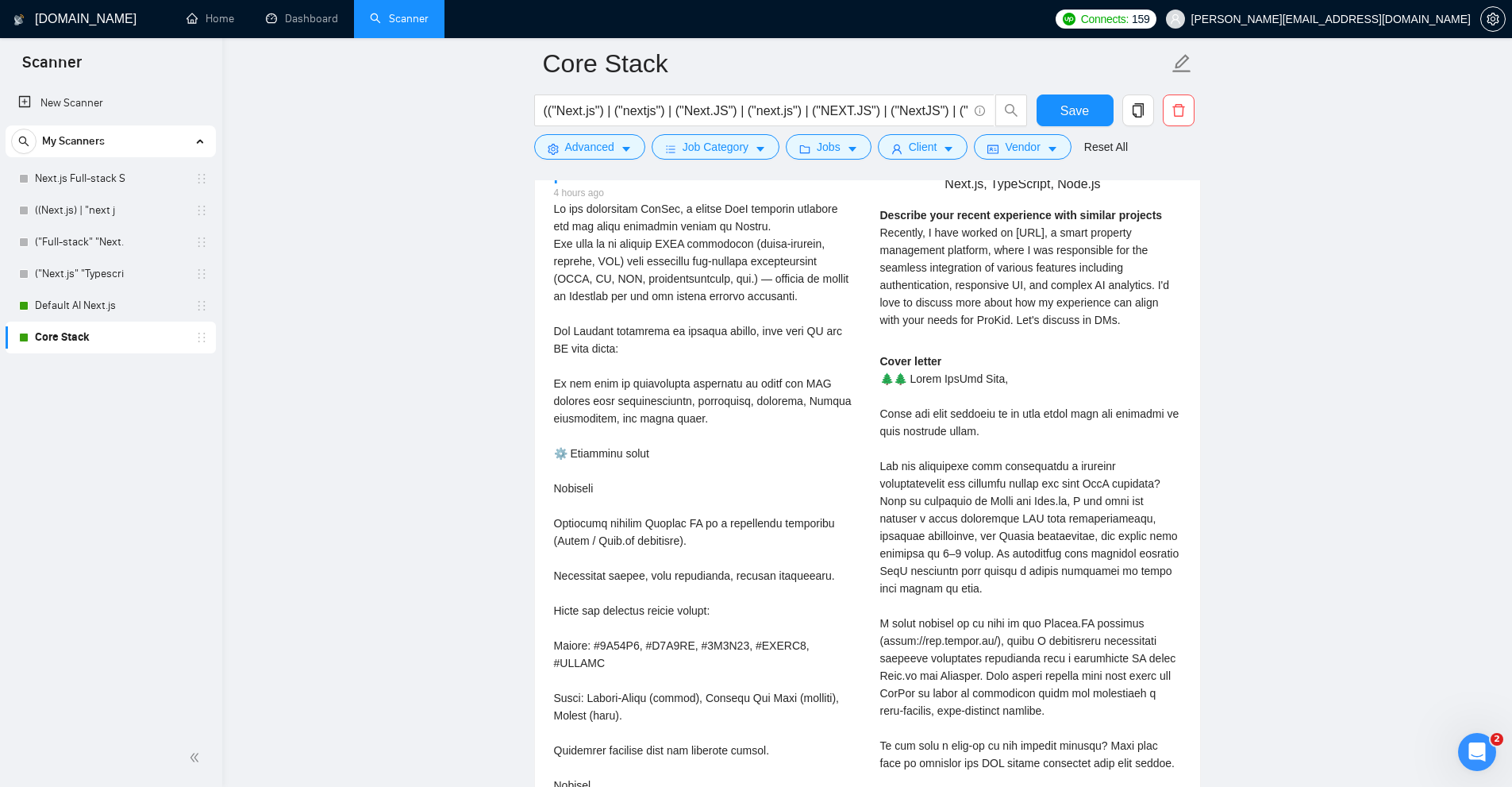
click at [955, 262] on span "Recently, I have worked on Guesto.AI, a smart property management platform, whe…" at bounding box center [1026, 276] width 290 height 100
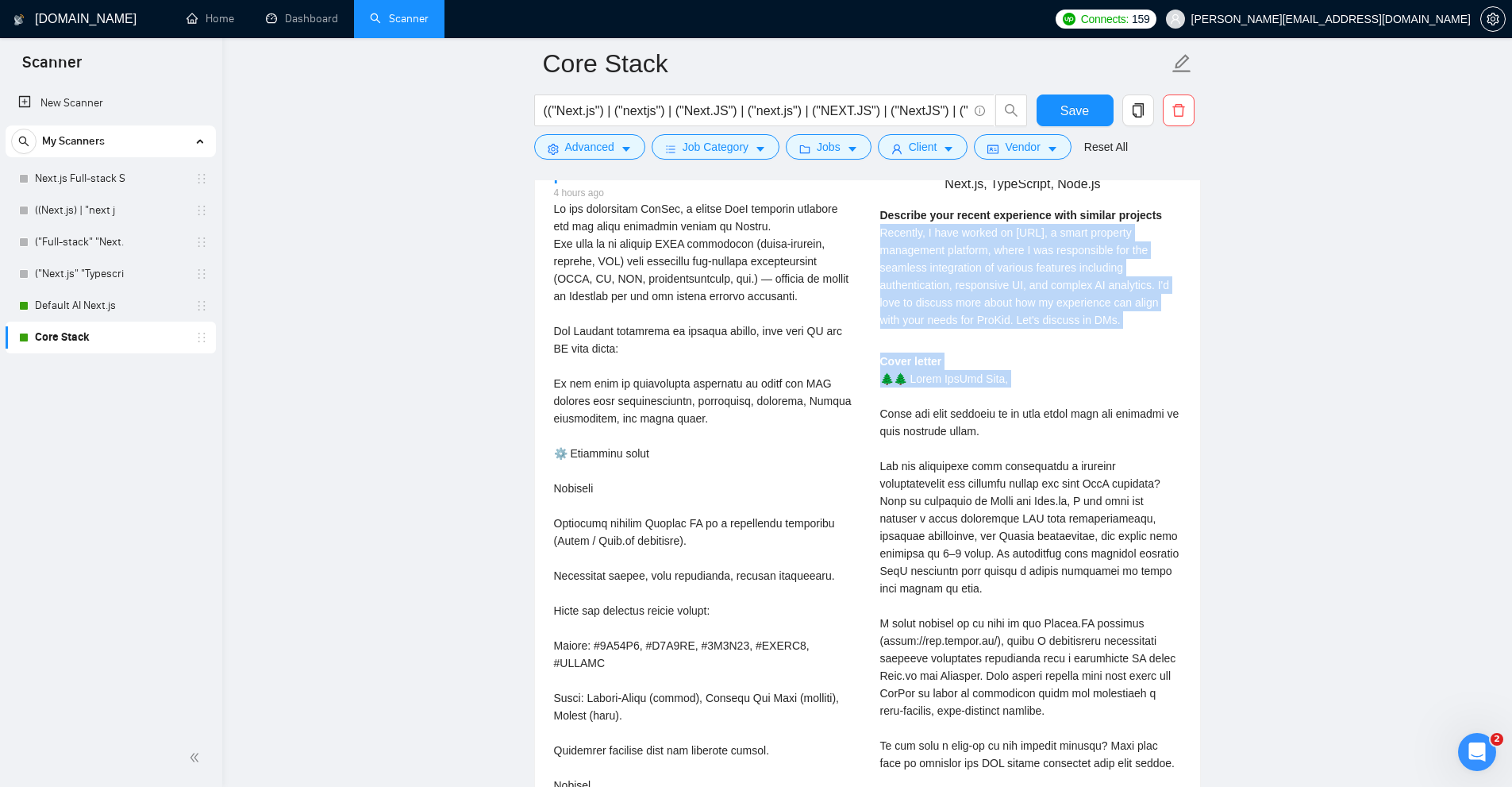
scroll to position [4014, 0]
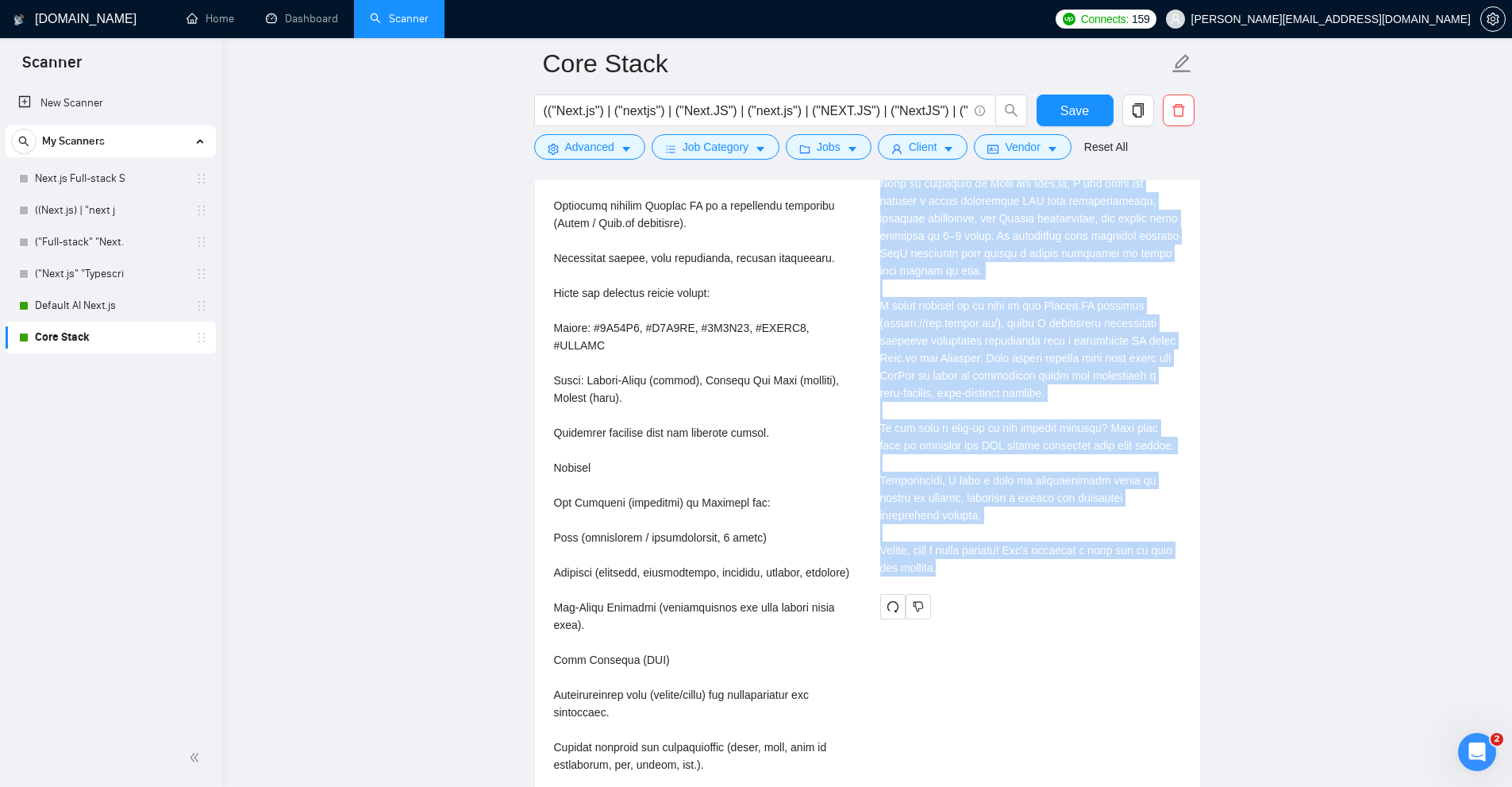
drag, startPoint x: 955, startPoint y: 262, endPoint x: 958, endPoint y: 526, distance: 264.0
click at [958, 526] on div "Andrey C . Full-Stack Developer | React, Next.js, TypeScript, Node.js Describe …" at bounding box center [1032, 211] width 327 height 818
drag, startPoint x: 958, startPoint y: 526, endPoint x: 979, endPoint y: 536, distance: 23.3
click at [979, 536] on div "Cover letter" at bounding box center [1031, 306] width 301 height 541
copy div "Recently, I have worked on Guesto.AI, a smart property management platform, whe…"
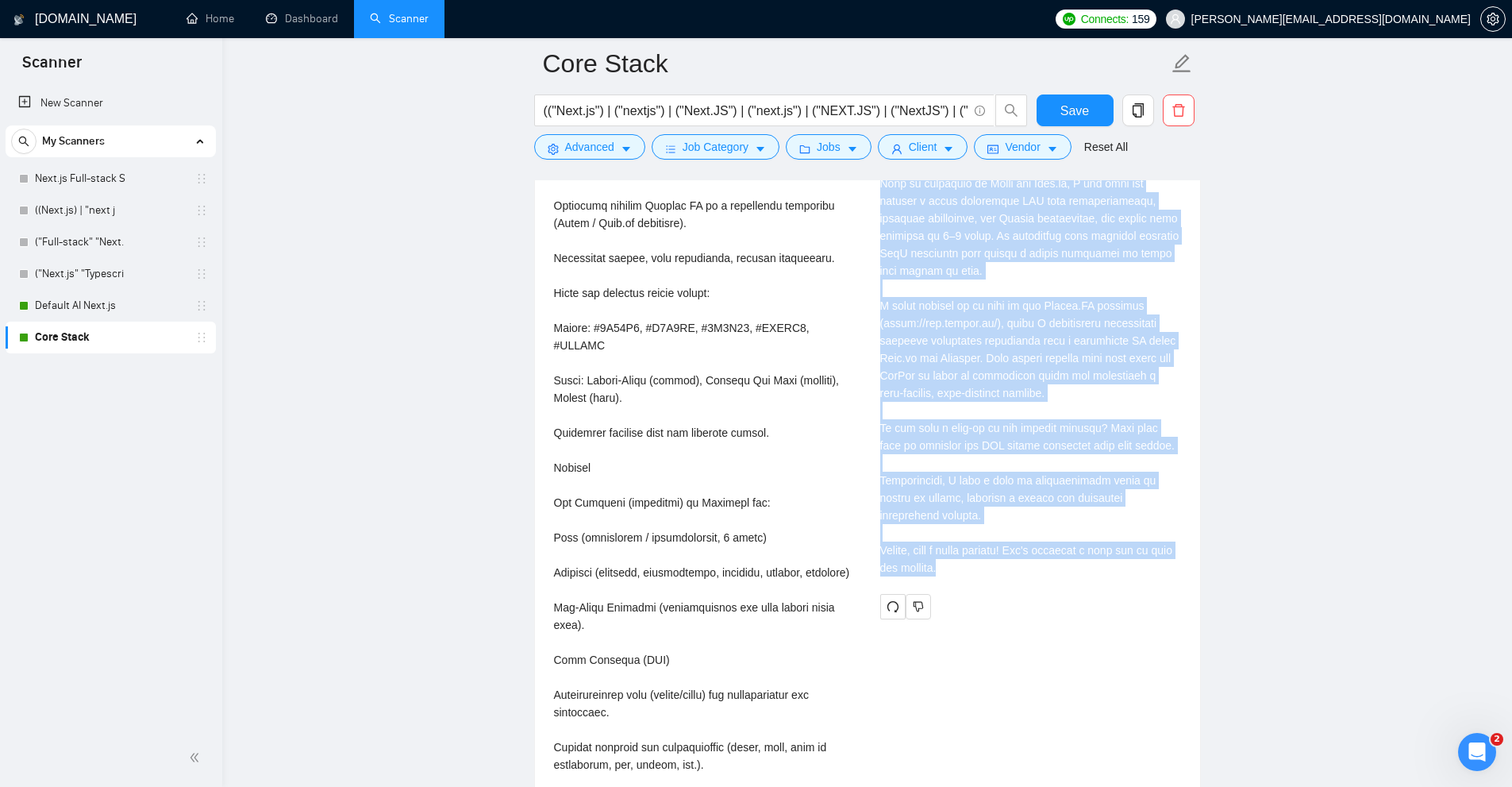
click at [944, 306] on div "Cover letter" at bounding box center [1031, 306] width 301 height 541
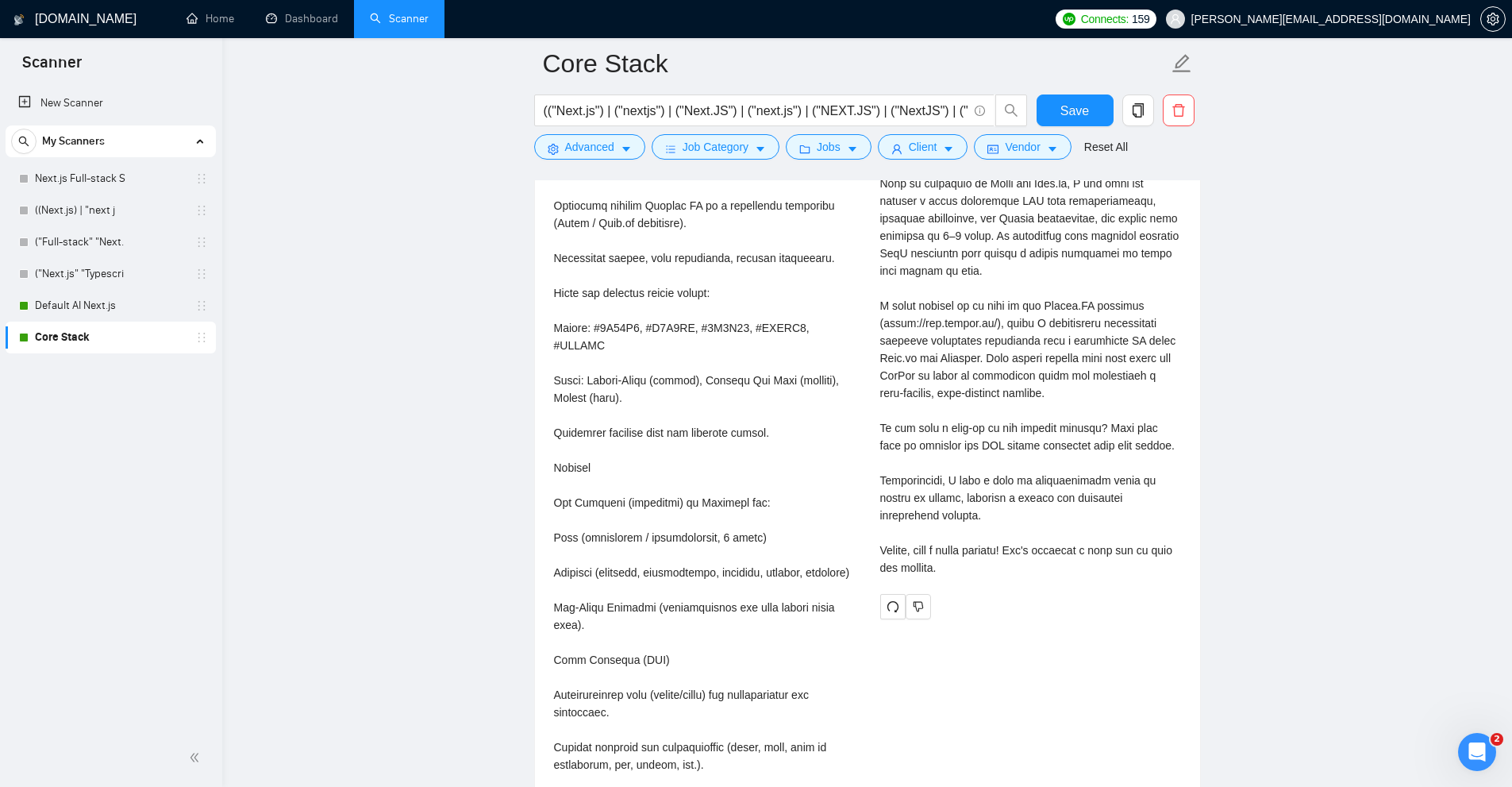
scroll to position [3856, 0]
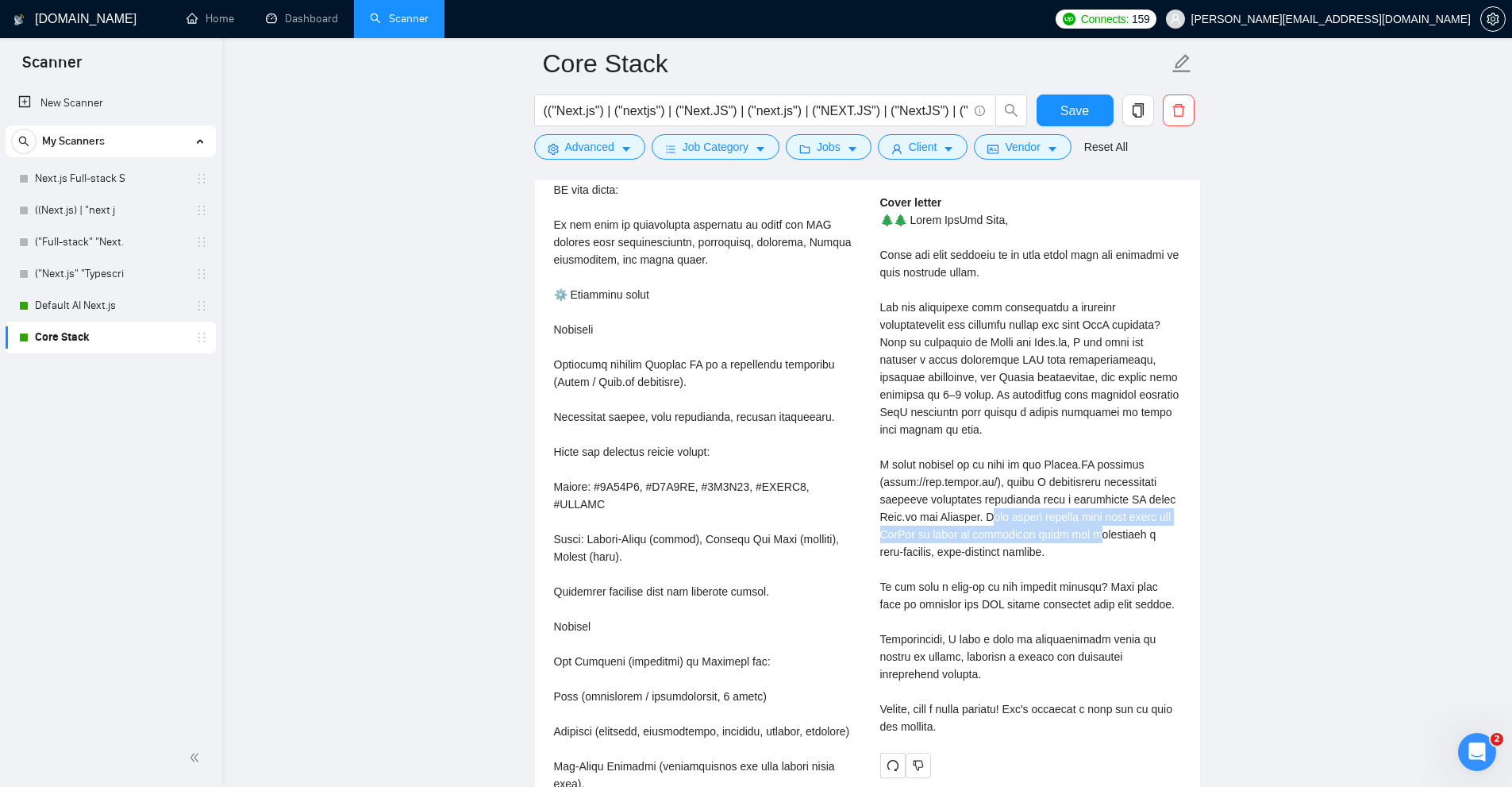
drag, startPoint x: 1018, startPoint y: 496, endPoint x: 1100, endPoint y: 513, distance: 83.7
click at [1100, 513] on div "Cover letter" at bounding box center [1031, 464] width 301 height 541
drag, startPoint x: 1011, startPoint y: 495, endPoint x: 1090, endPoint y: 493, distance: 79.0
click at [1086, 494] on div "Cover letter" at bounding box center [1031, 464] width 301 height 541
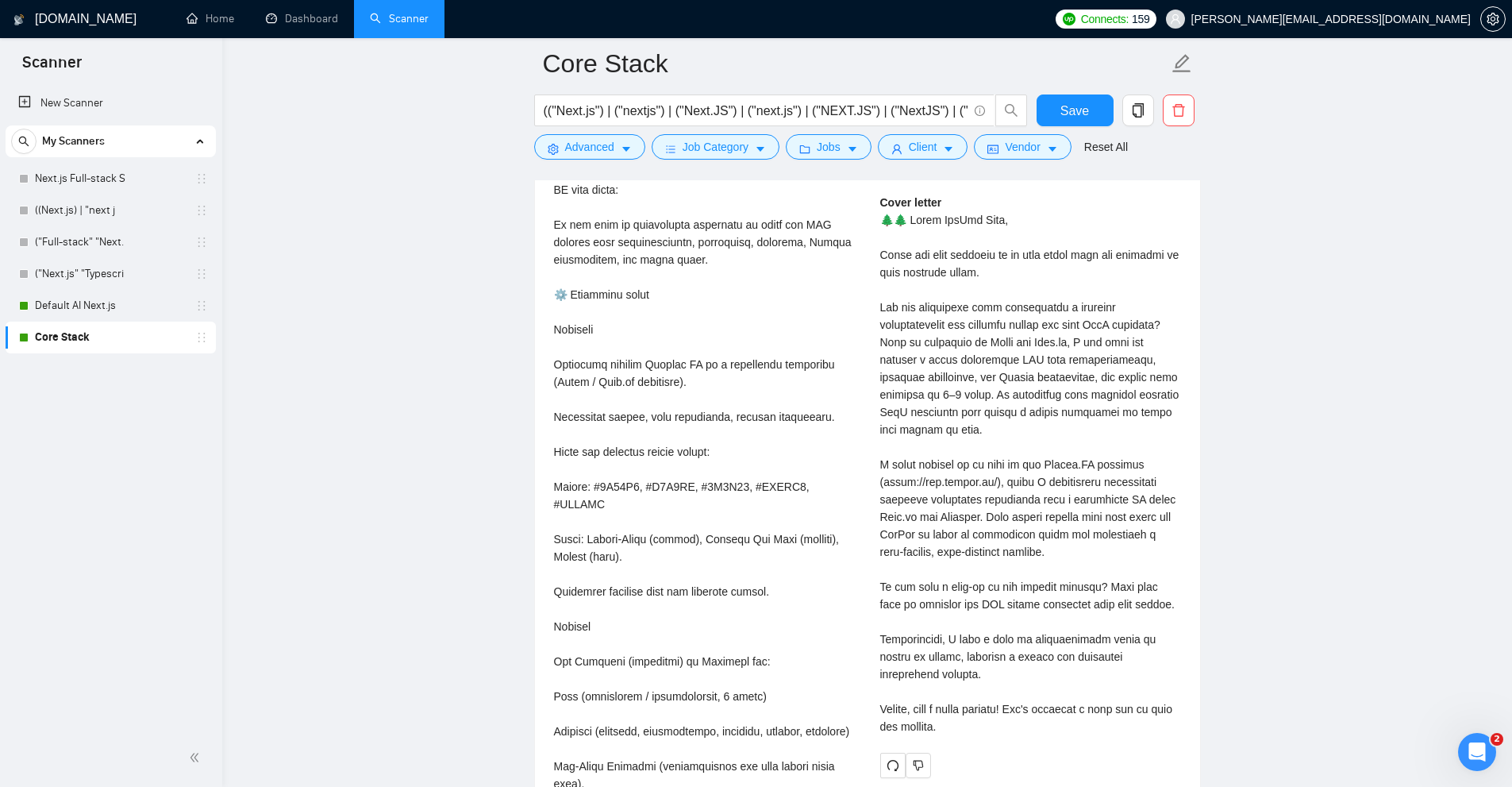
click at [1090, 493] on div "Cover letter" at bounding box center [1031, 464] width 301 height 541
click at [1020, 498] on div "Cover letter" at bounding box center [1031, 464] width 301 height 541
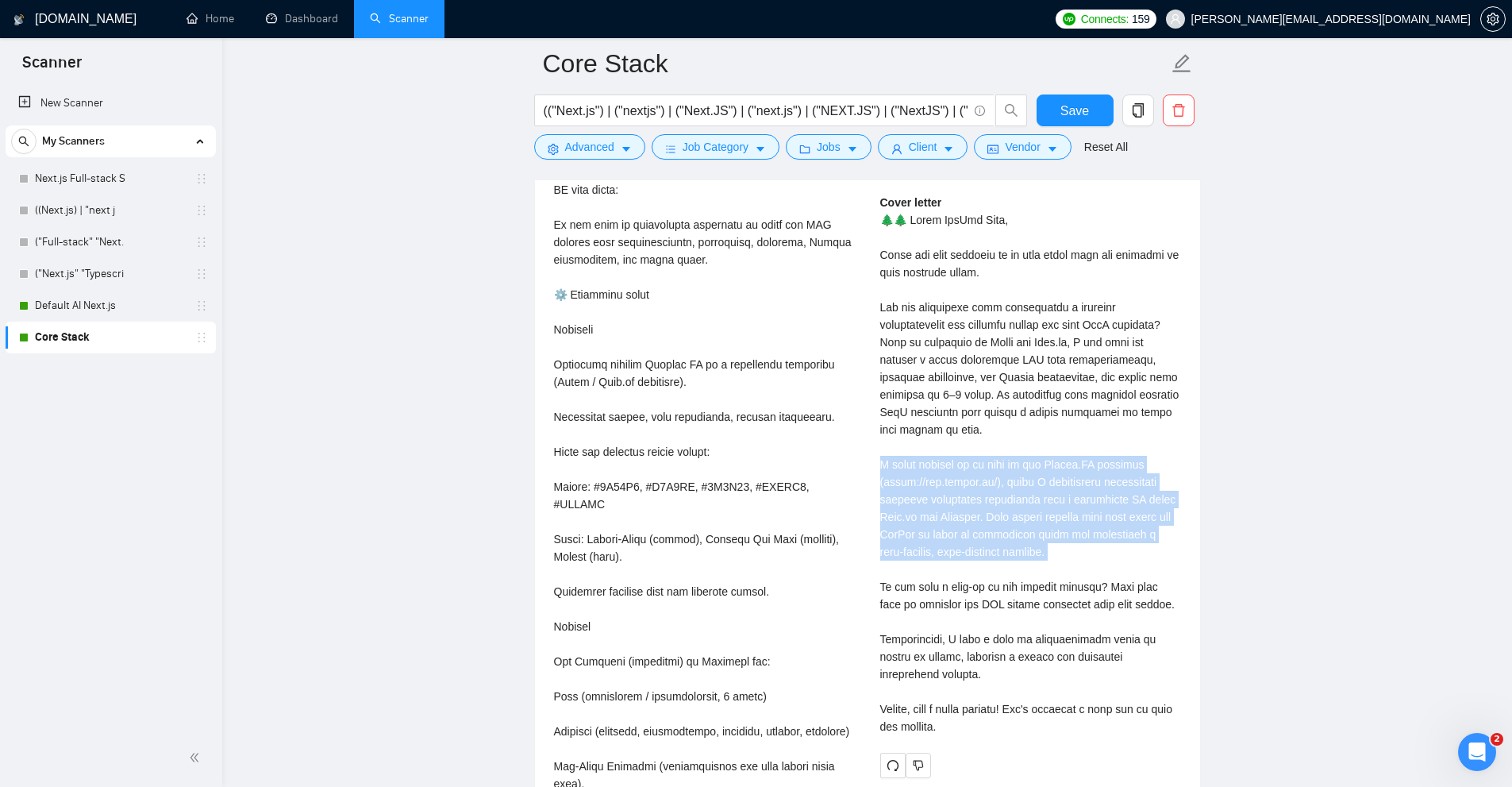
click at [1020, 498] on div "Cover letter" at bounding box center [1031, 464] width 301 height 541
copy div "great example of my work is the Guesto.AI platform (https://app.guesto.ai/), wh…"
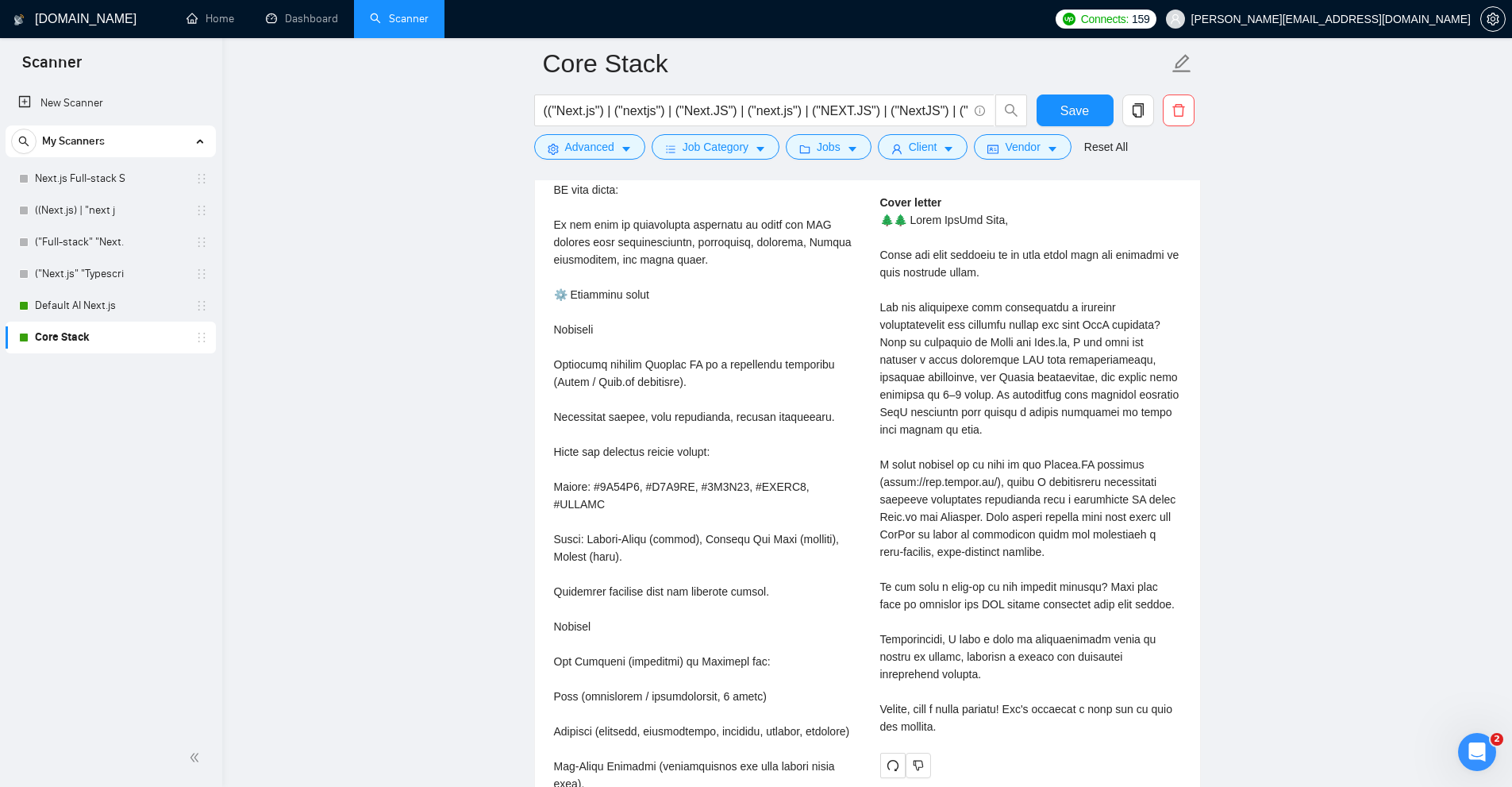
click at [1104, 336] on div "Cover letter" at bounding box center [1031, 464] width 301 height 541
drag, startPoint x: 908, startPoint y: 324, endPoint x: 1166, endPoint y: 330, distance: 258.1
click at [1166, 330] on div "Cover letter" at bounding box center [1031, 464] width 301 height 541
click at [1109, 364] on div "Cover letter" at bounding box center [1031, 464] width 301 height 541
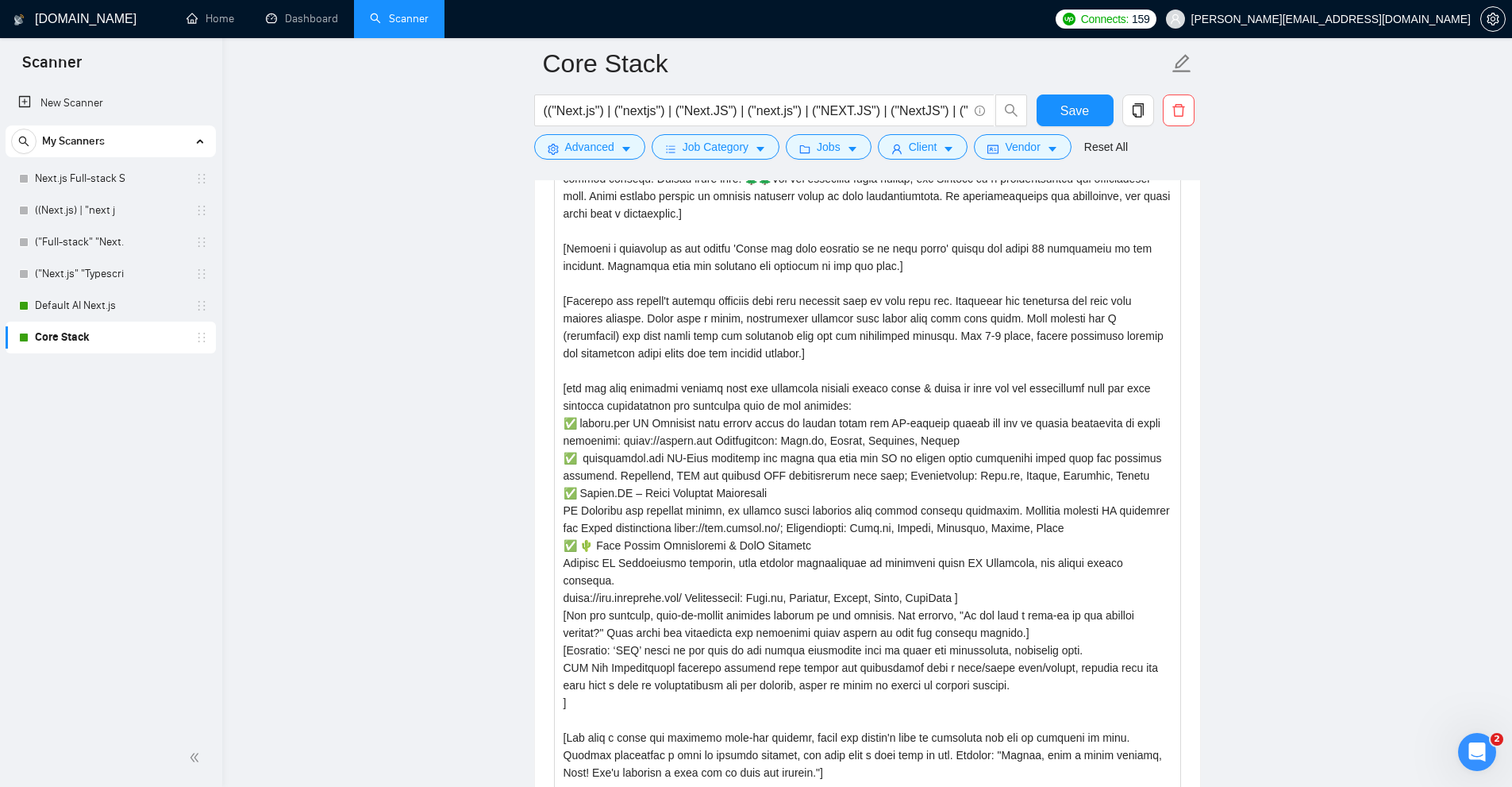
scroll to position [1927, 0]
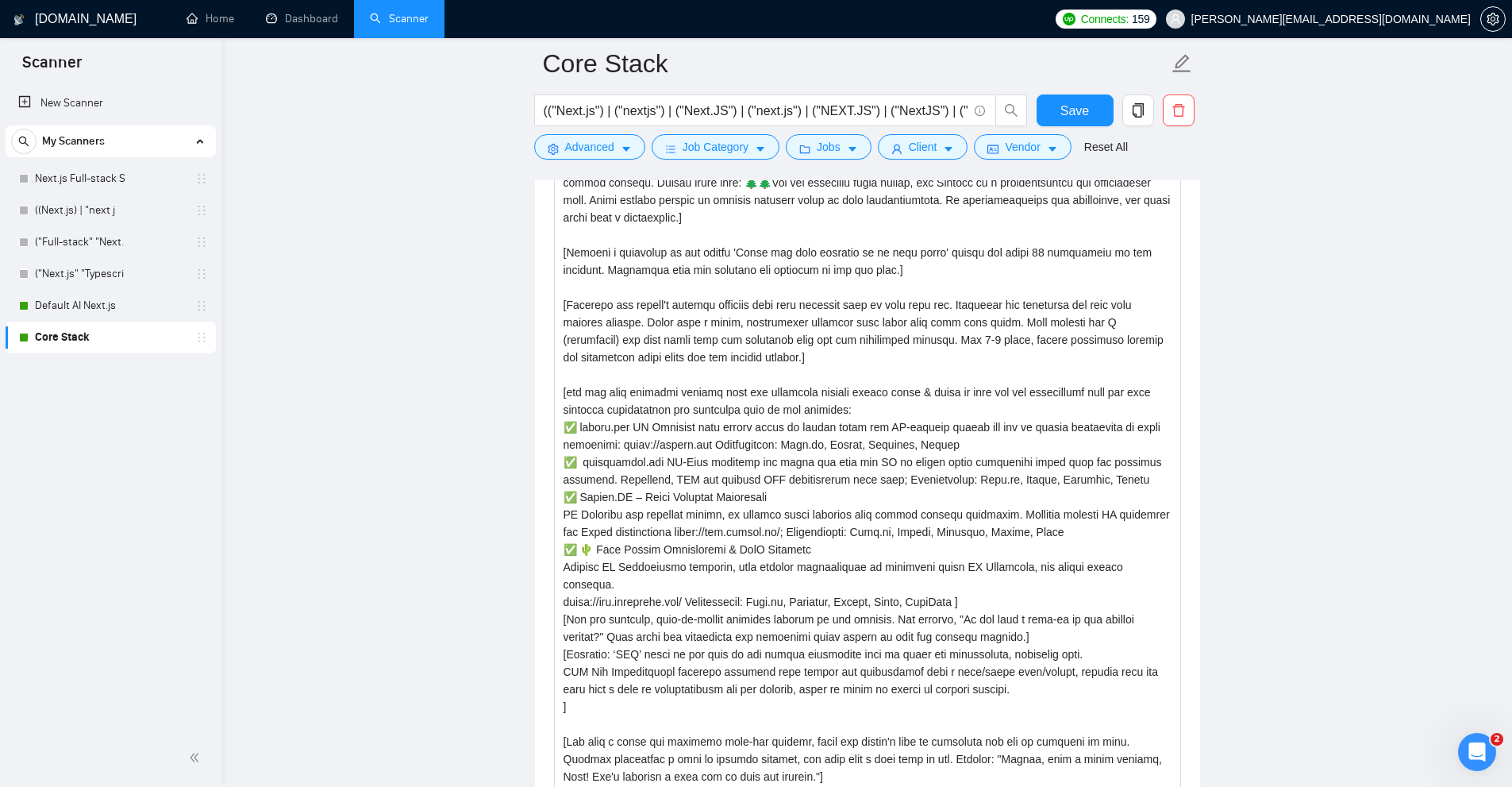
drag, startPoint x: 1243, startPoint y: 412, endPoint x: 1254, endPoint y: 394, distance: 21.1
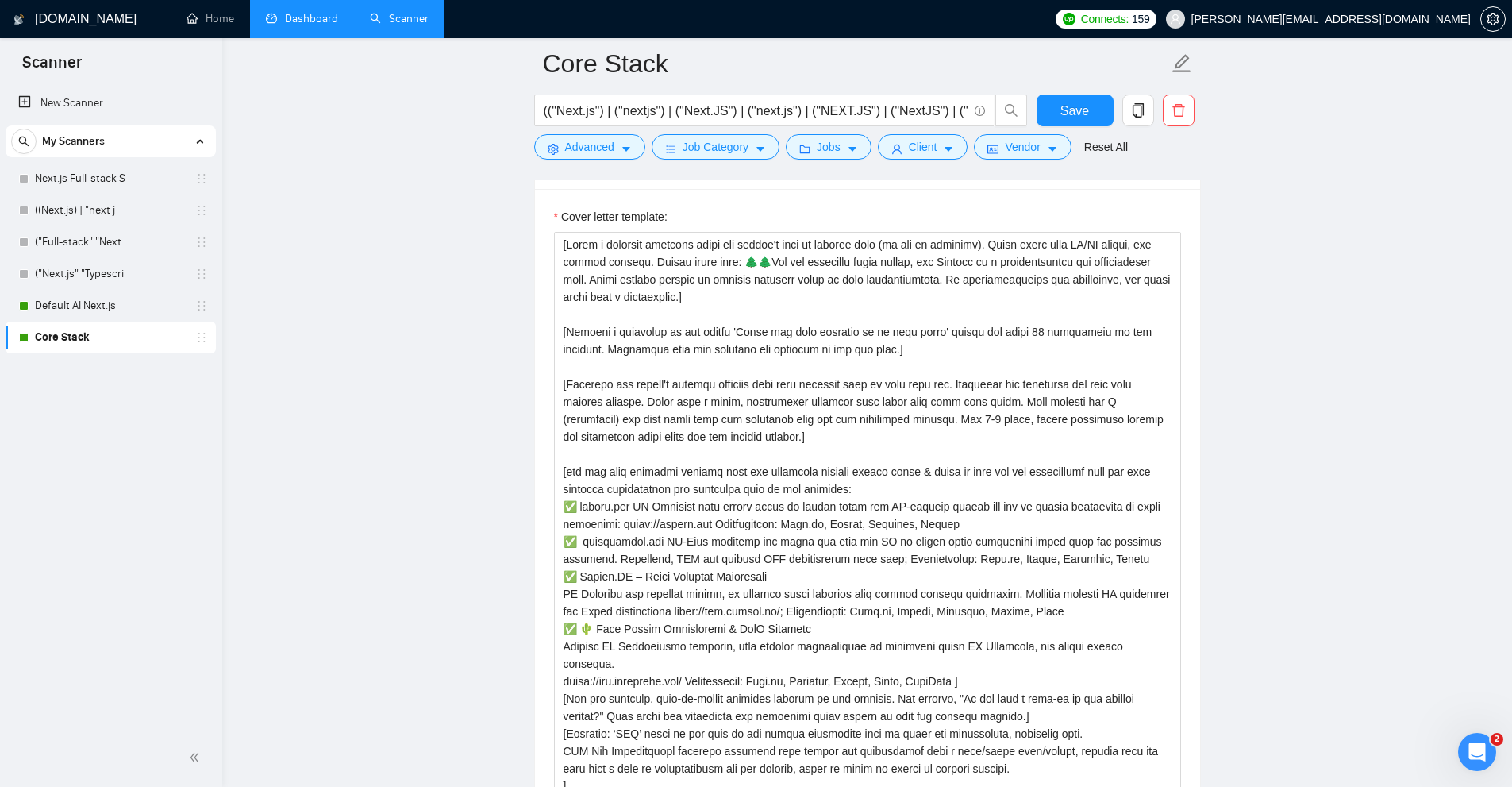
scroll to position [1689, 0]
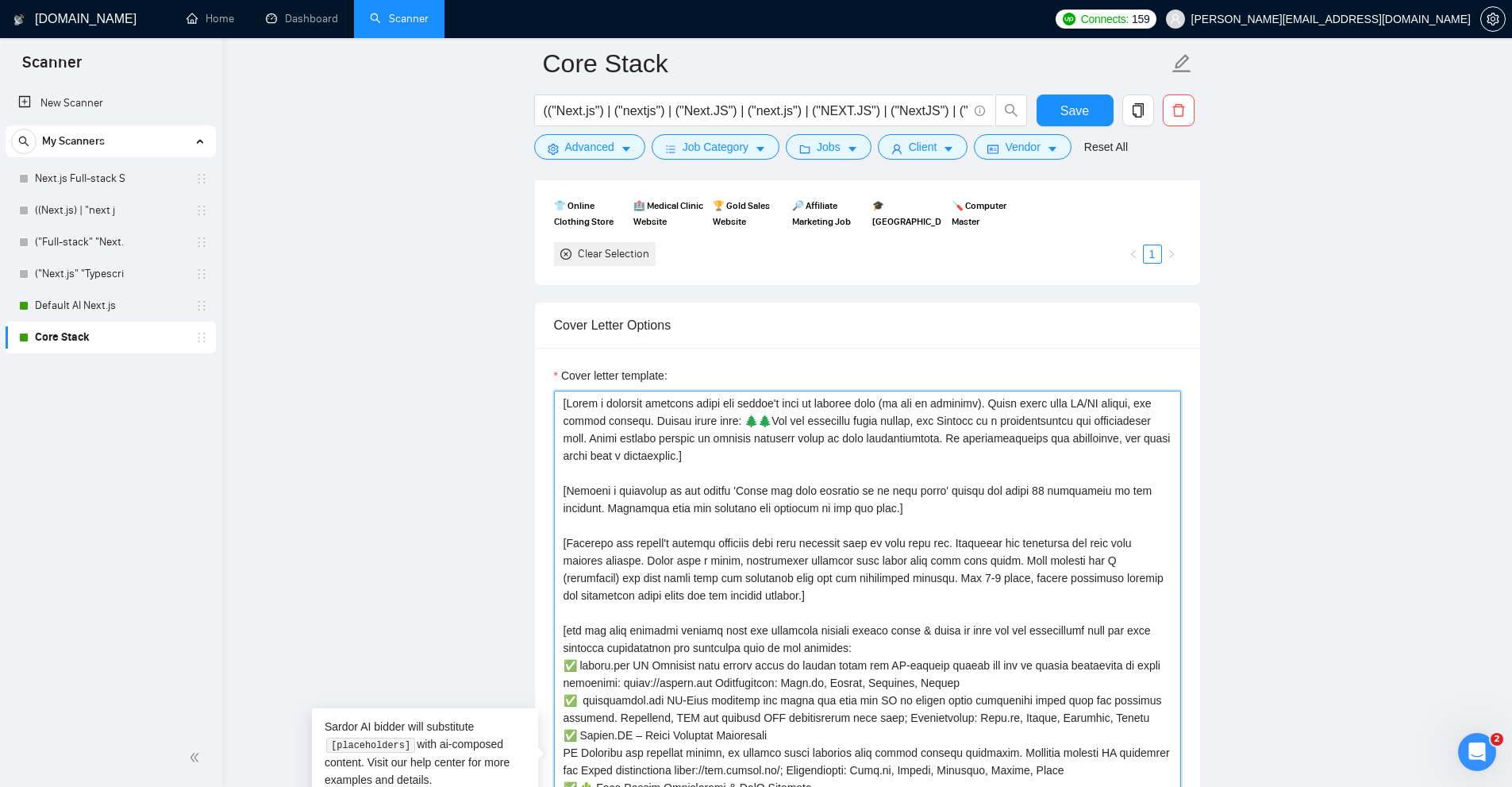
click at [1120, 400] on textarea "Cover letter template:" at bounding box center [867, 765] width 627 height 748
click at [1076, 427] on textarea "Cover letter template:" at bounding box center [867, 765] width 627 height 748
drag, startPoint x: 1003, startPoint y: 399, endPoint x: 1075, endPoint y: 402, distance: 72.1
click at [1075, 402] on textarea "Cover letter template:" at bounding box center [867, 765] width 627 height 748
click at [1032, 406] on textarea "Cover letter template:" at bounding box center [867, 765] width 627 height 748
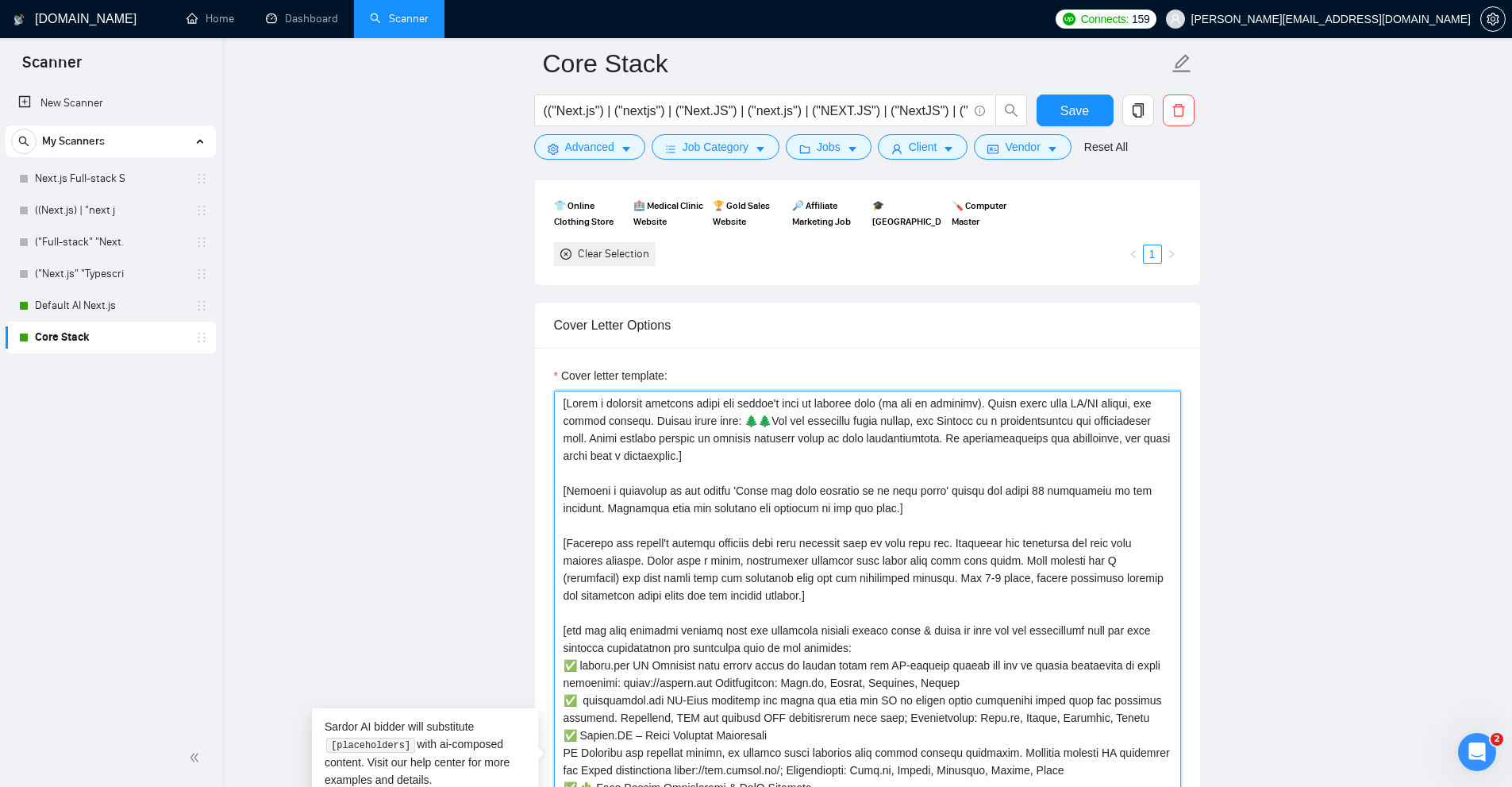
click at [1009, 404] on textarea "Cover letter template:" at bounding box center [867, 765] width 627 height 748
drag, startPoint x: 1009, startPoint y: 404, endPoint x: 1053, endPoint y: 398, distance: 44.4
click at [1046, 394] on textarea "Cover letter template:" at bounding box center [867, 765] width 627 height 748
click at [1049, 403] on textarea "Cover letter template:" at bounding box center [867, 765] width 627 height 748
click at [1010, 406] on textarea "Cover letter template:" at bounding box center [867, 765] width 627 height 748
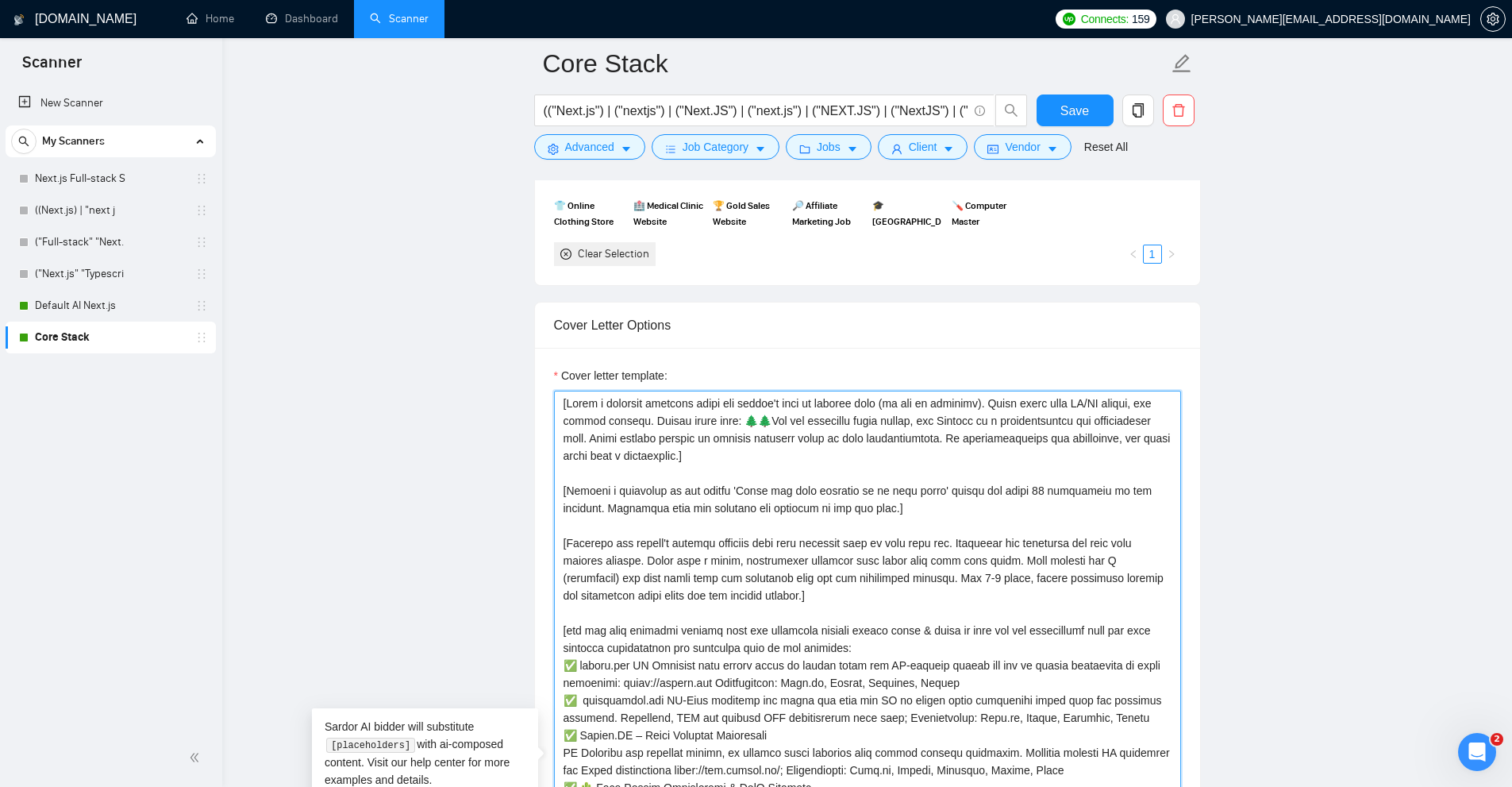
drag, startPoint x: 1010, startPoint y: 406, endPoint x: 1077, endPoint y: 397, distance: 67.6
click at [1080, 397] on textarea "Cover letter template:" at bounding box center [867, 765] width 627 height 748
click at [571, 414] on textarea "Cover letter template:" at bounding box center [867, 765] width 627 height 748
drag, startPoint x: 571, startPoint y: 414, endPoint x: 635, endPoint y: 419, distance: 64.2
click at [635, 419] on textarea "Cover letter template:" at bounding box center [867, 765] width 627 height 748
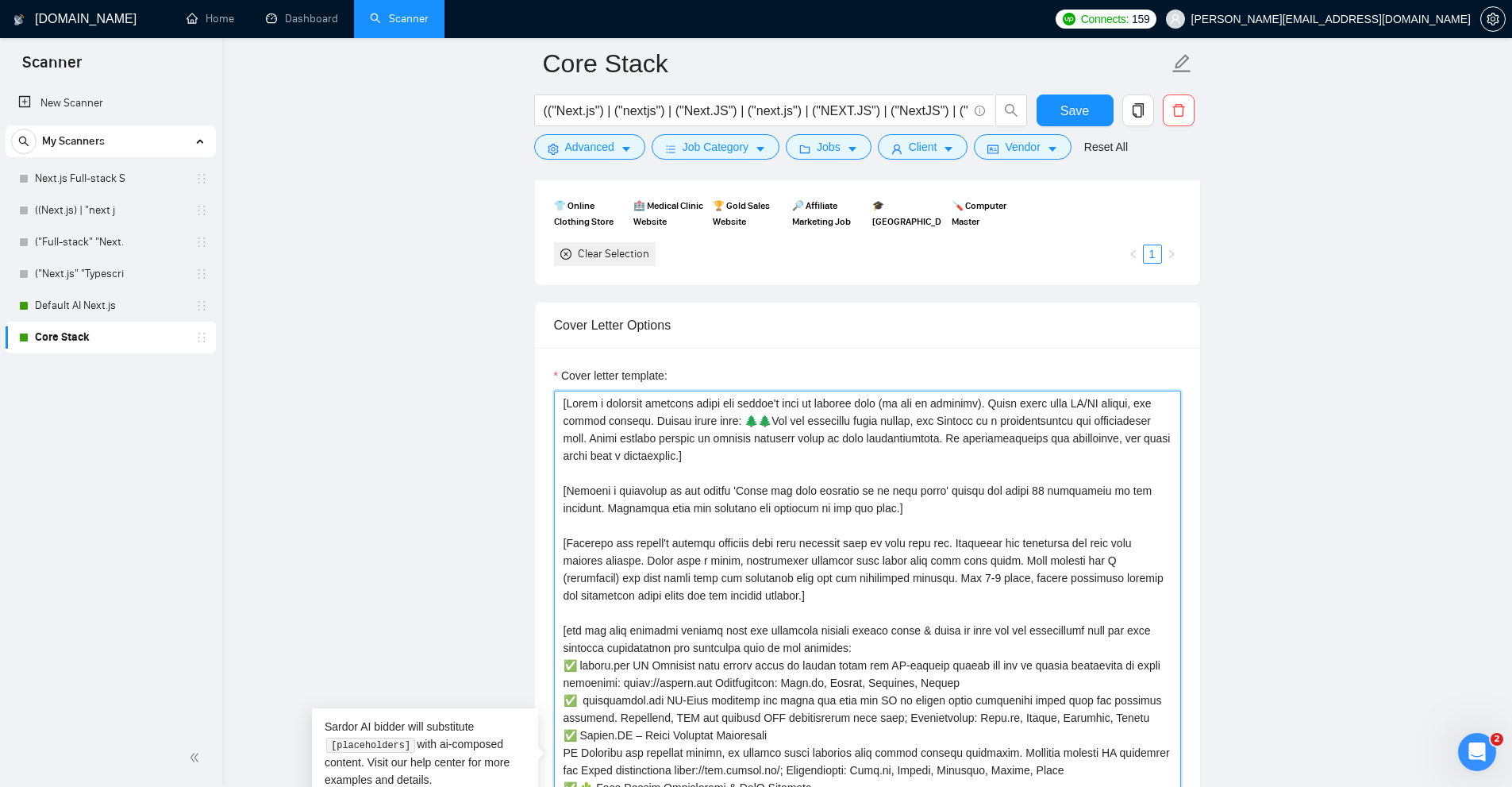
click at [582, 421] on textarea "Cover letter template:" at bounding box center [867, 765] width 627 height 748
drag, startPoint x: 562, startPoint y: 421, endPoint x: 657, endPoint y: 419, distance: 95.0
click at [657, 419] on textarea "Cover letter template:" at bounding box center [867, 765] width 627 height 748
drag, startPoint x: 653, startPoint y: 417, endPoint x: 584, endPoint y: 416, distance: 69.0
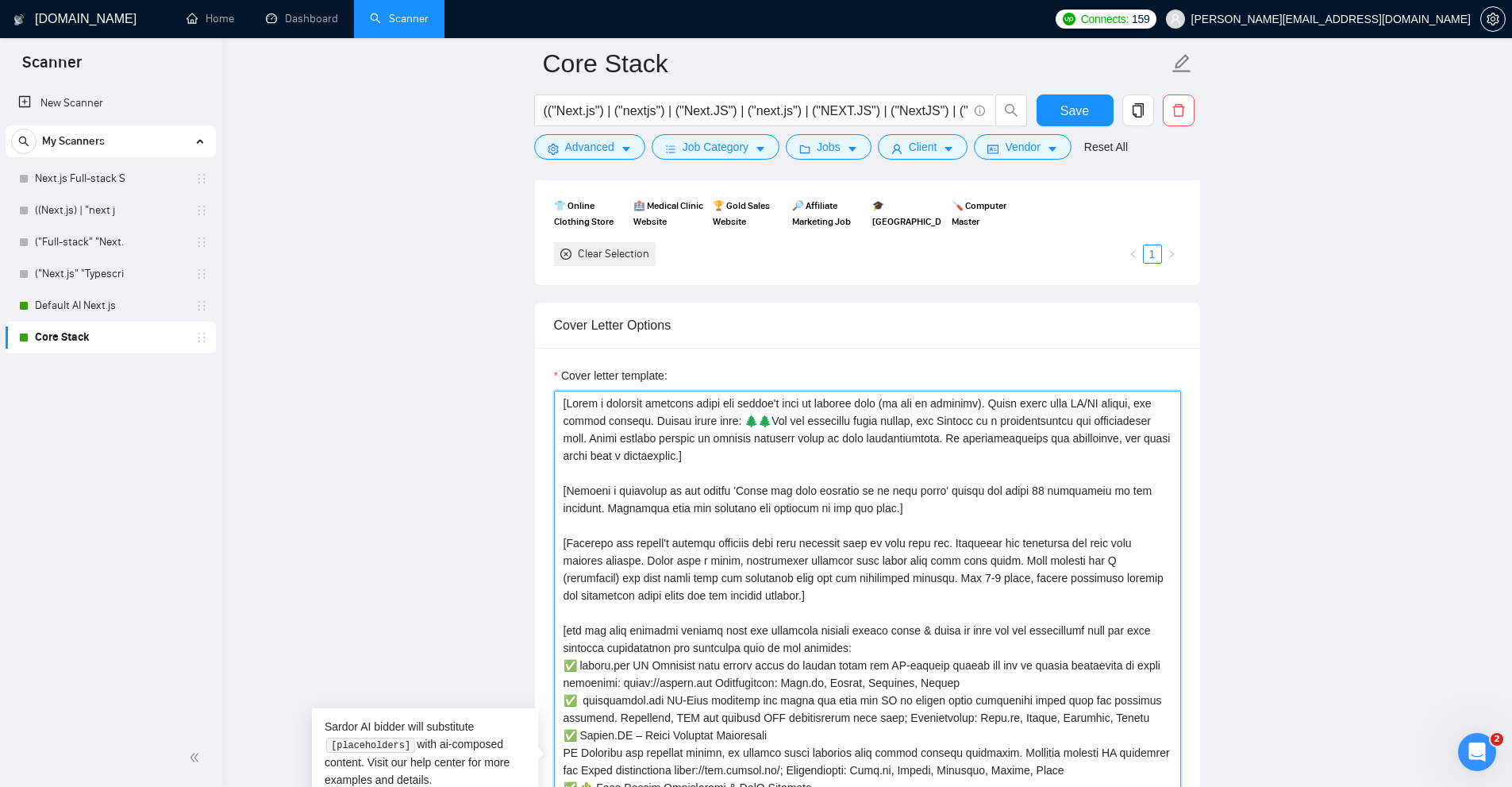
click at [584, 416] on textarea "Cover letter template:" at bounding box center [867, 765] width 627 height 748
click at [641, 416] on textarea "Cover letter template:" at bounding box center [867, 765] width 627 height 748
drag, startPoint x: 641, startPoint y: 416, endPoint x: 559, endPoint y: 416, distance: 82.0
click at [559, 416] on textarea "Cover letter template:" at bounding box center [867, 765] width 627 height 748
click at [674, 414] on textarea "Cover letter template:" at bounding box center [867, 765] width 627 height 748
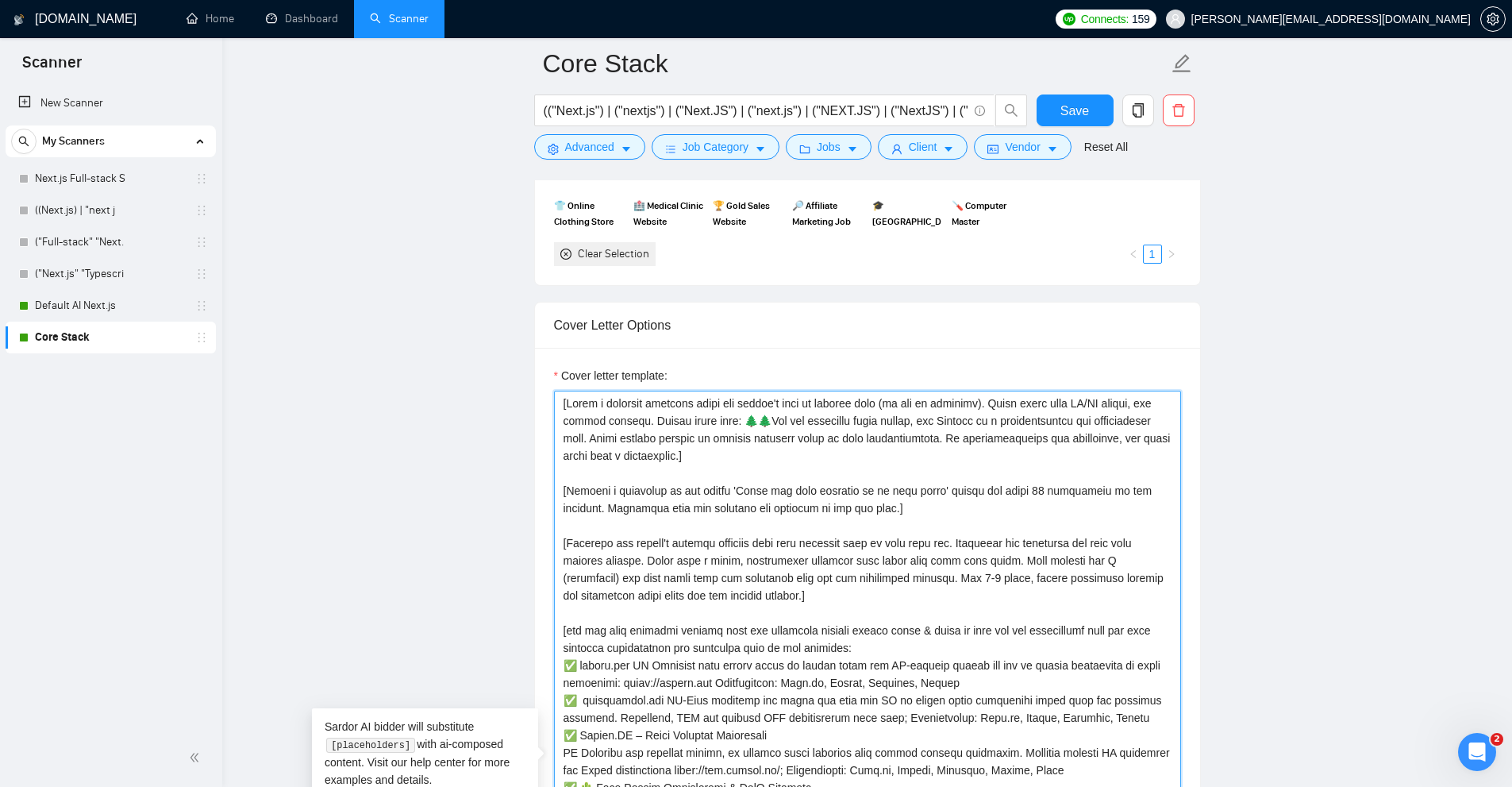
click at [645, 415] on textarea "Cover letter template:" at bounding box center [867, 765] width 627 height 748
drag, startPoint x: 645, startPoint y: 415, endPoint x: 955, endPoint y: 405, distance: 310.2
click at [955, 405] on textarea "Cover letter template:" at bounding box center [867, 765] width 627 height 748
click at [665, 462] on textarea "Cover letter template:" at bounding box center [867, 765] width 627 height 748
click at [646, 422] on textarea "Cover letter template:" at bounding box center [867, 765] width 627 height 748
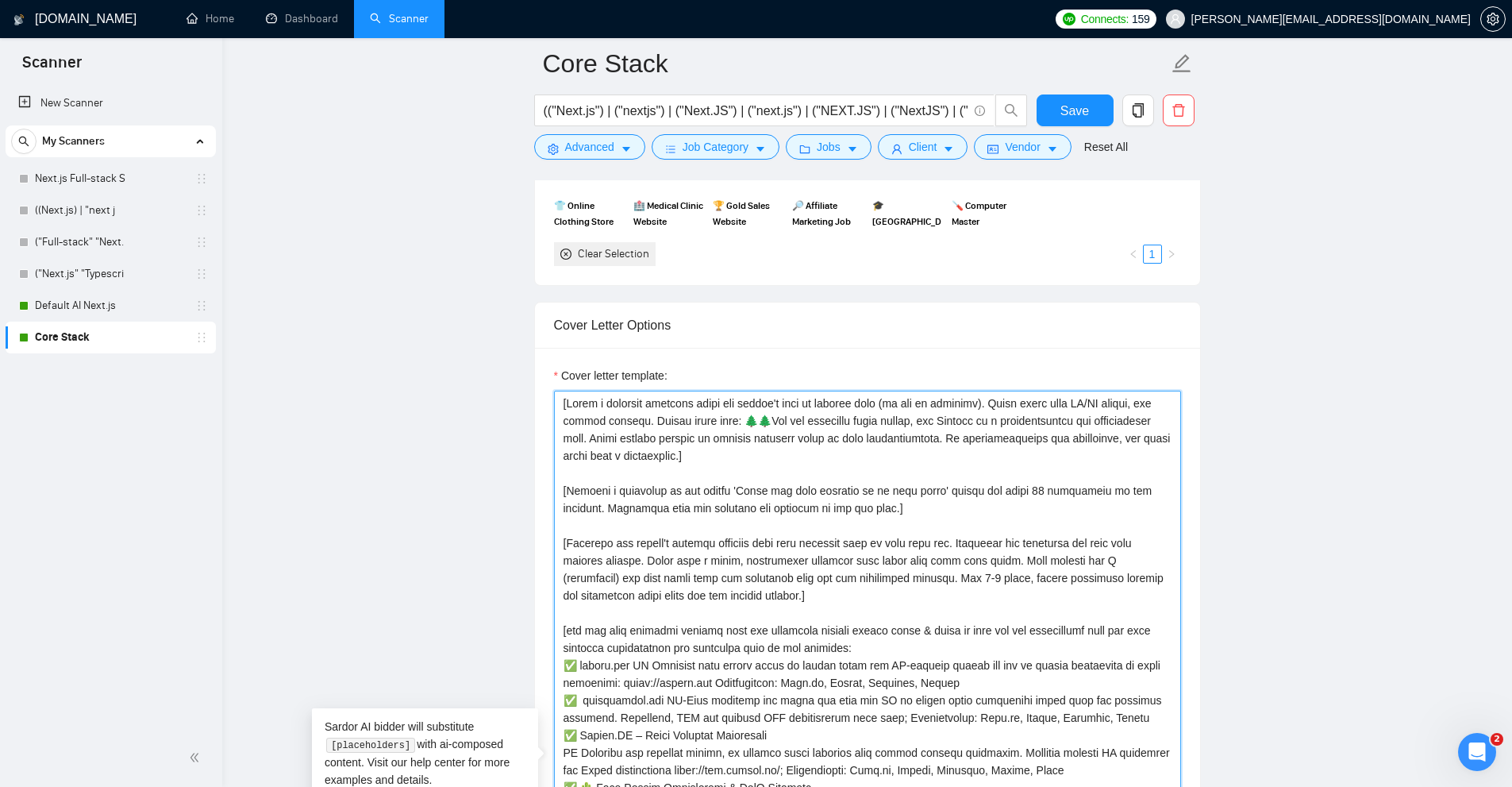
click at [642, 422] on textarea "Cover letter template:" at bounding box center [867, 765] width 627 height 748
drag, startPoint x: 642, startPoint y: 422, endPoint x: 1006, endPoint y: 397, distance: 364.9
click at [1006, 397] on textarea "Cover letter template:" at bounding box center [867, 765] width 627 height 748
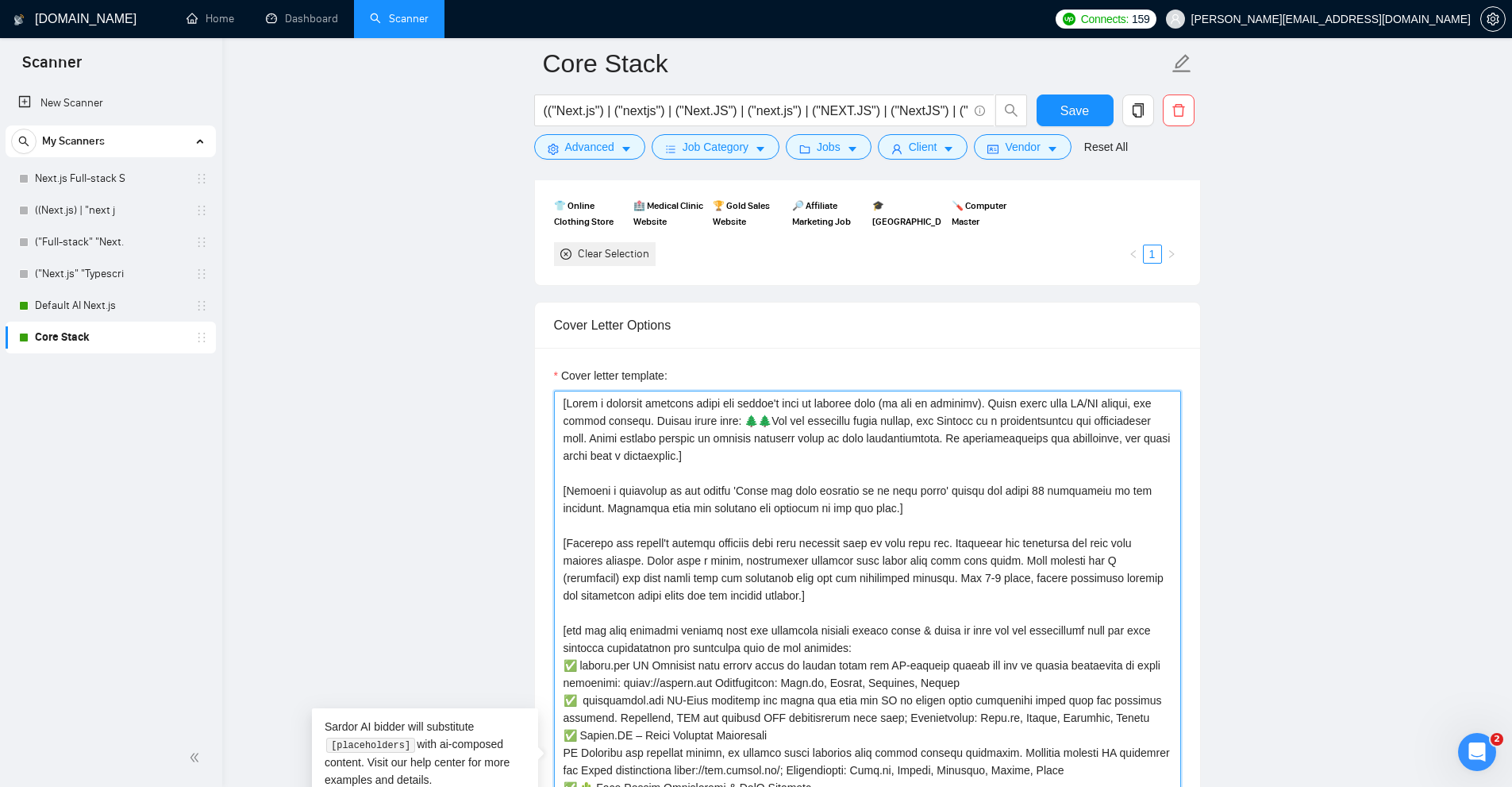
drag, startPoint x: 1006, startPoint y: 397, endPoint x: 630, endPoint y: 411, distance: 376.3
click at [630, 411] on textarea "Cover letter template:" at bounding box center [867, 765] width 627 height 748
click at [639, 422] on textarea "Cover letter template:" at bounding box center [867, 765] width 627 height 748
drag, startPoint x: 639, startPoint y: 422, endPoint x: 1081, endPoint y: 399, distance: 442.6
click at [1081, 399] on textarea "Cover letter template:" at bounding box center [867, 765] width 627 height 748
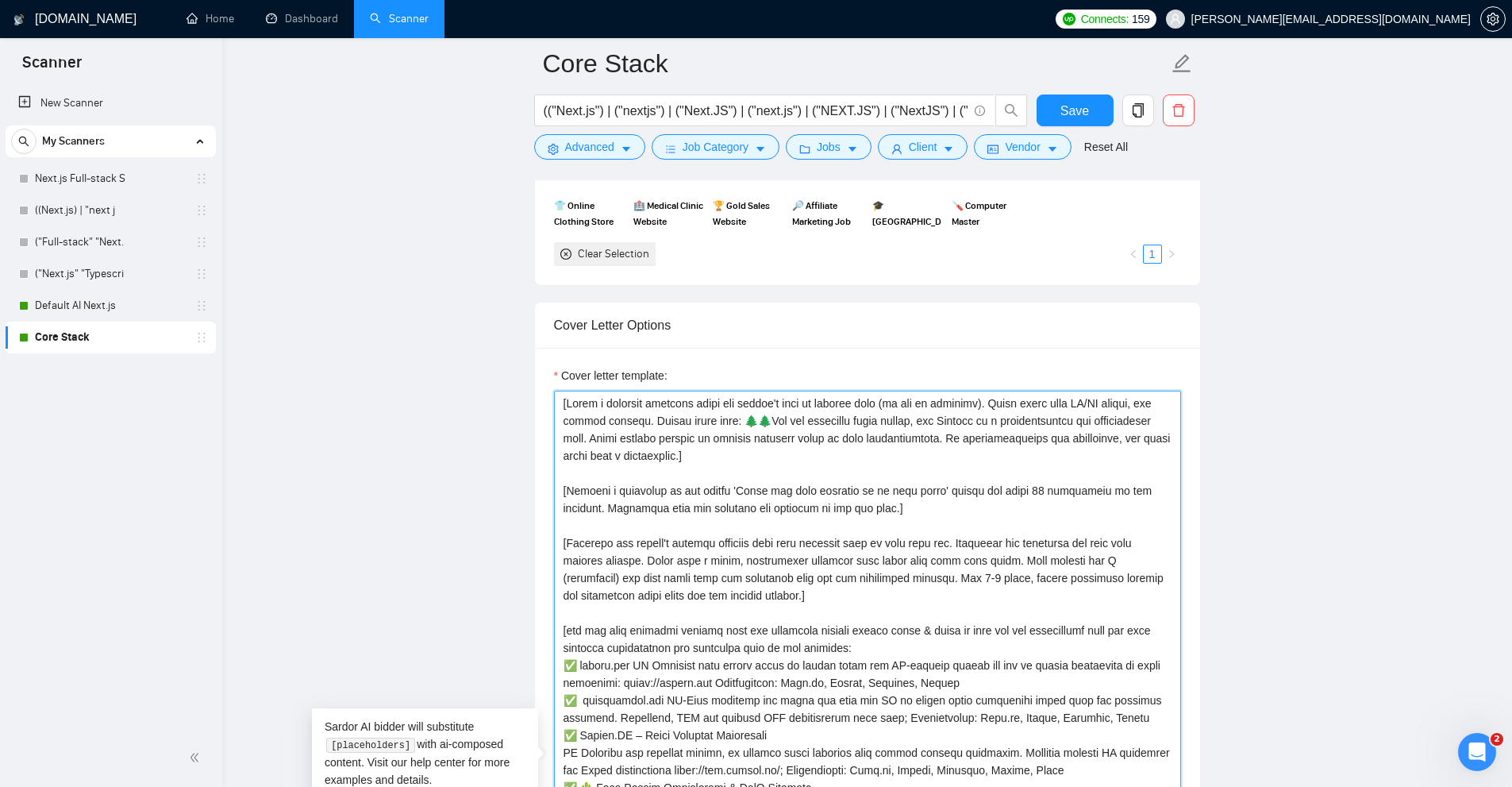
click at [597, 421] on textarea "Cover letter template:" at bounding box center [867, 765] width 627 height 748
click at [638, 417] on textarea "Cover letter template:" at bounding box center [867, 765] width 627 height 748
drag, startPoint x: 638, startPoint y: 417, endPoint x: 562, endPoint y: 423, distance: 76.2
click at [562, 423] on textarea "Cover letter template:" at bounding box center [867, 765] width 627 height 748
click at [685, 419] on textarea "Cover letter template:" at bounding box center [867, 765] width 627 height 748
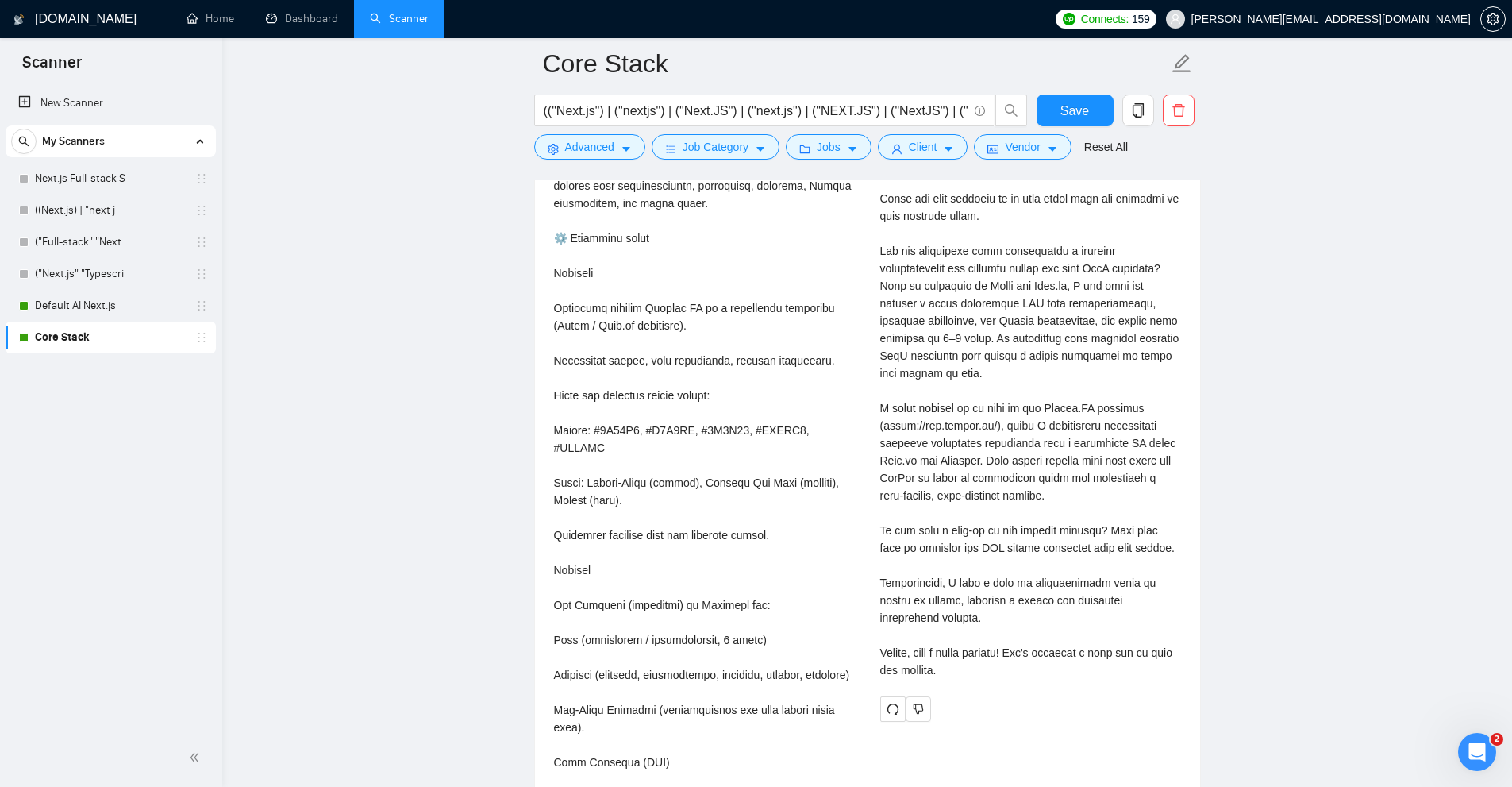
scroll to position [3436, 0]
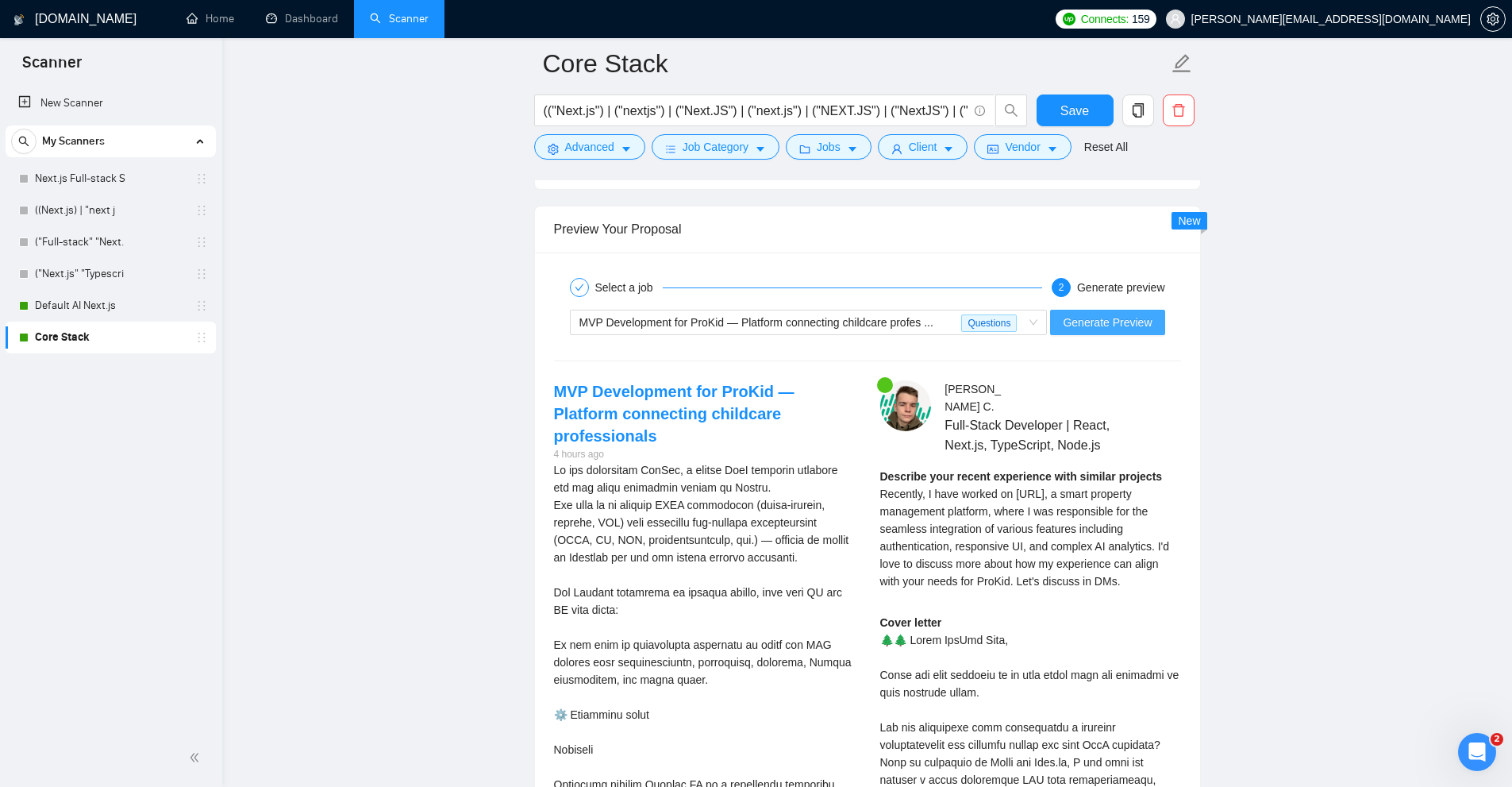
click at [1071, 320] on span "Generate Preview" at bounding box center [1108, 322] width 89 height 17
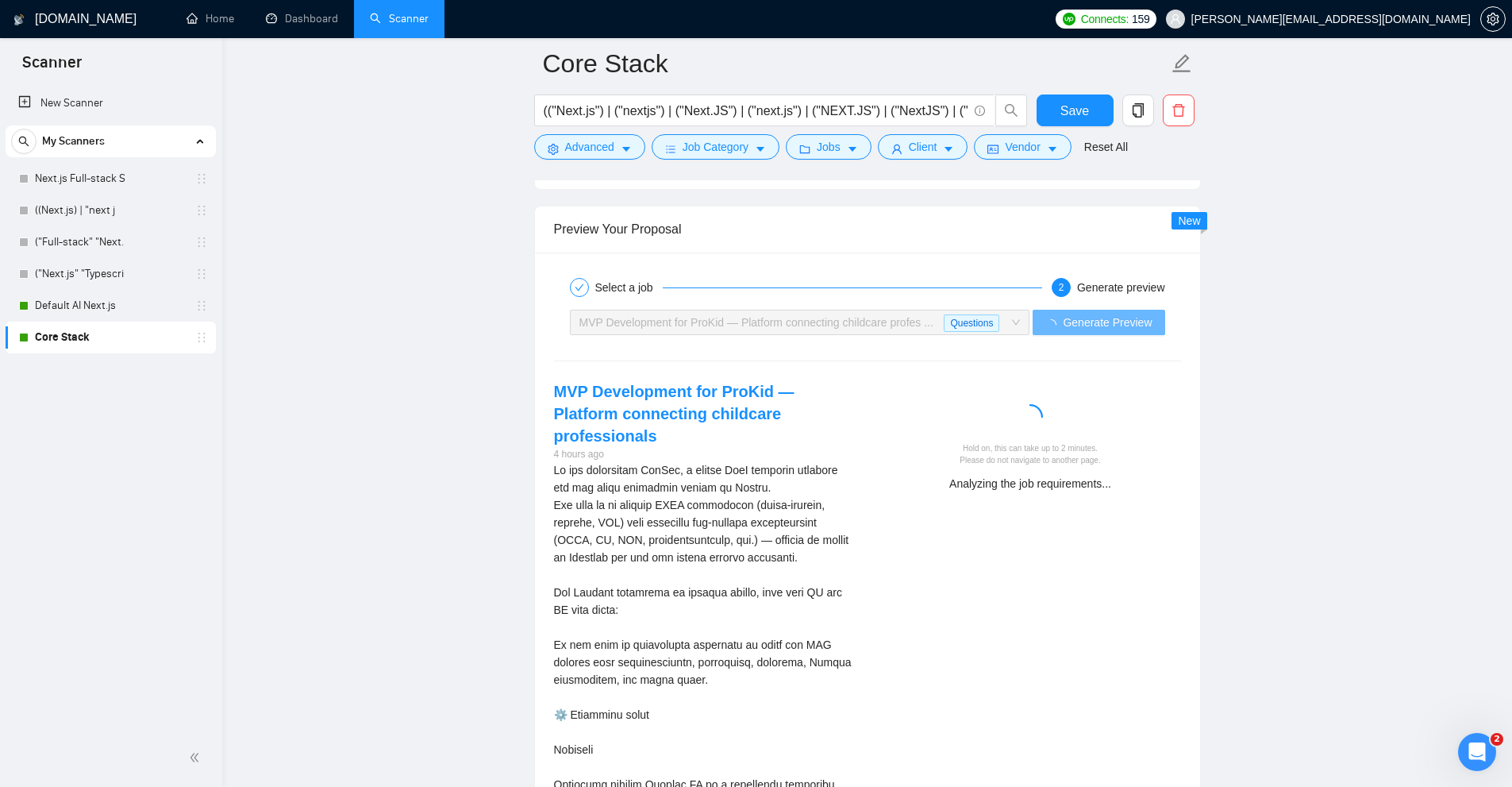
click at [870, 481] on div "Hold on, this can take up to 2 minutes. Please do not navigate to another page.…" at bounding box center [1032, 441] width 327 height 123
drag, startPoint x: 1169, startPoint y: 475, endPoint x: 914, endPoint y: 482, distance: 255.1
click at [914, 482] on div "Hold on, this can take up to 2 minutes. Please do not navigate to another page.…" at bounding box center [1032, 441] width 327 height 123
click at [1153, 493] on div "Hold on, this can take up to 2 minutes. Please do not navigate to another page.…" at bounding box center [1032, 441] width 327 height 123
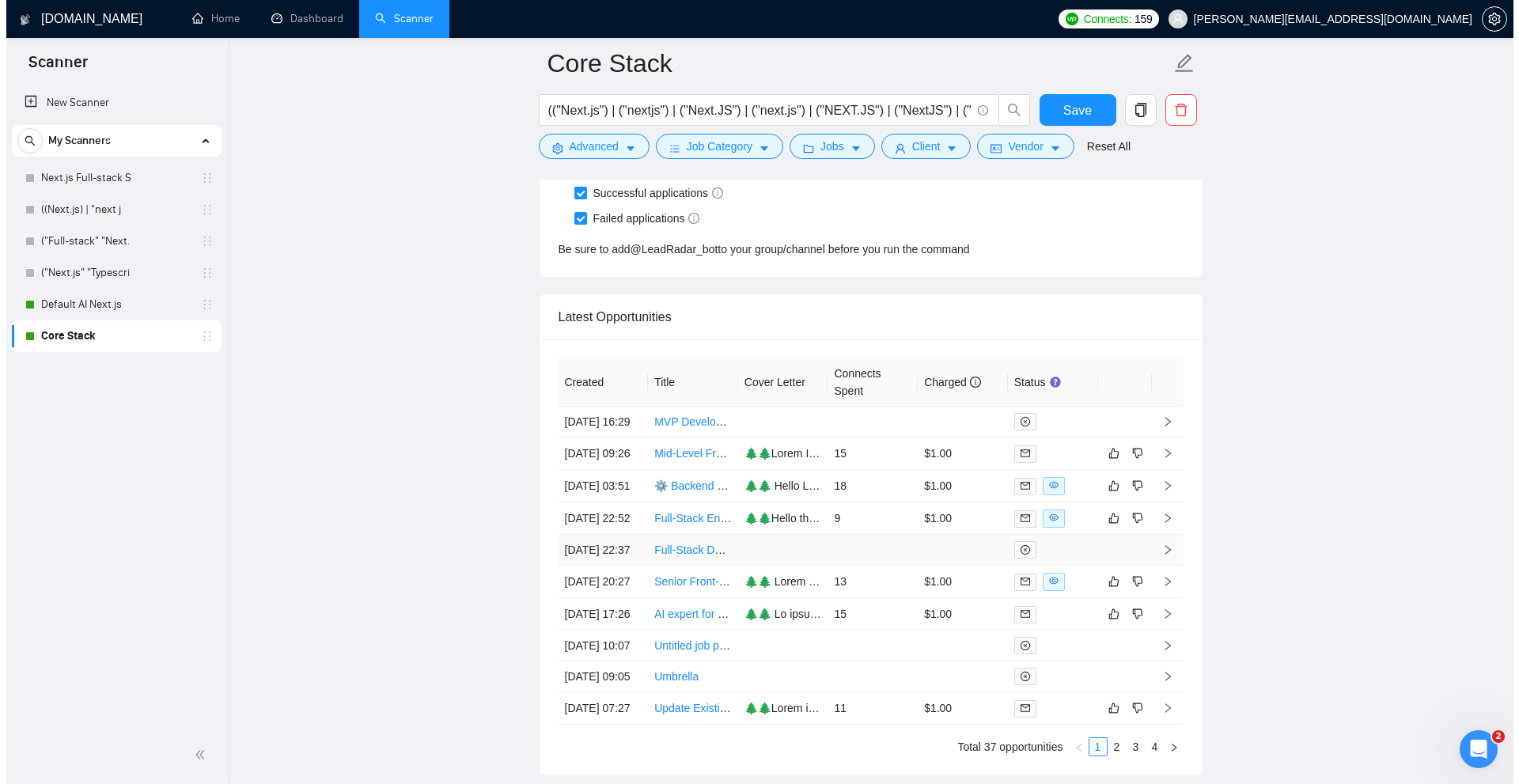
scroll to position [6537, 0]
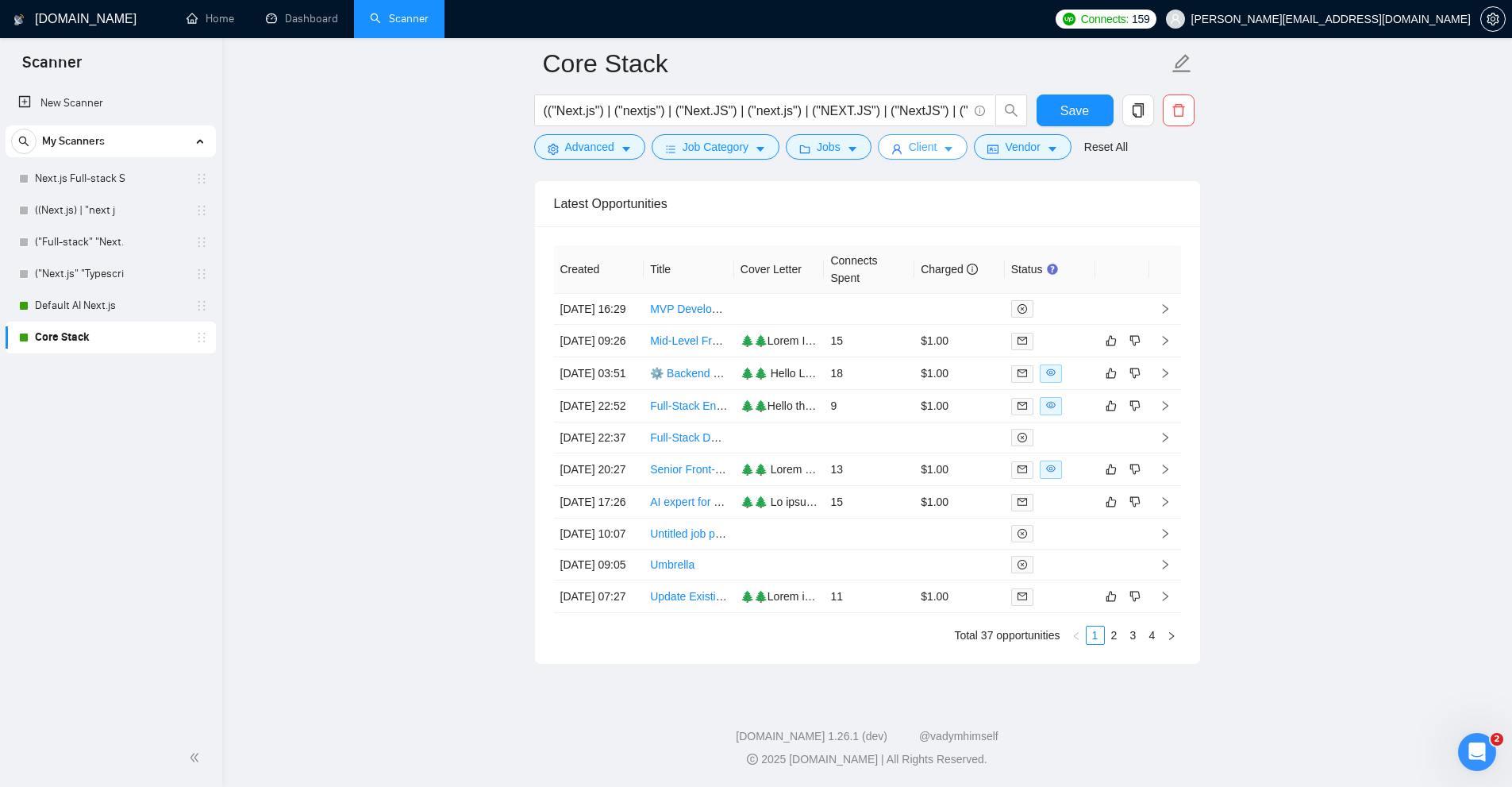
drag, startPoint x: 937, startPoint y: 154, endPoint x: 875, endPoint y: 219, distance: 89.8
click at [937, 154] on button "Client" at bounding box center [923, 147] width 91 height 25
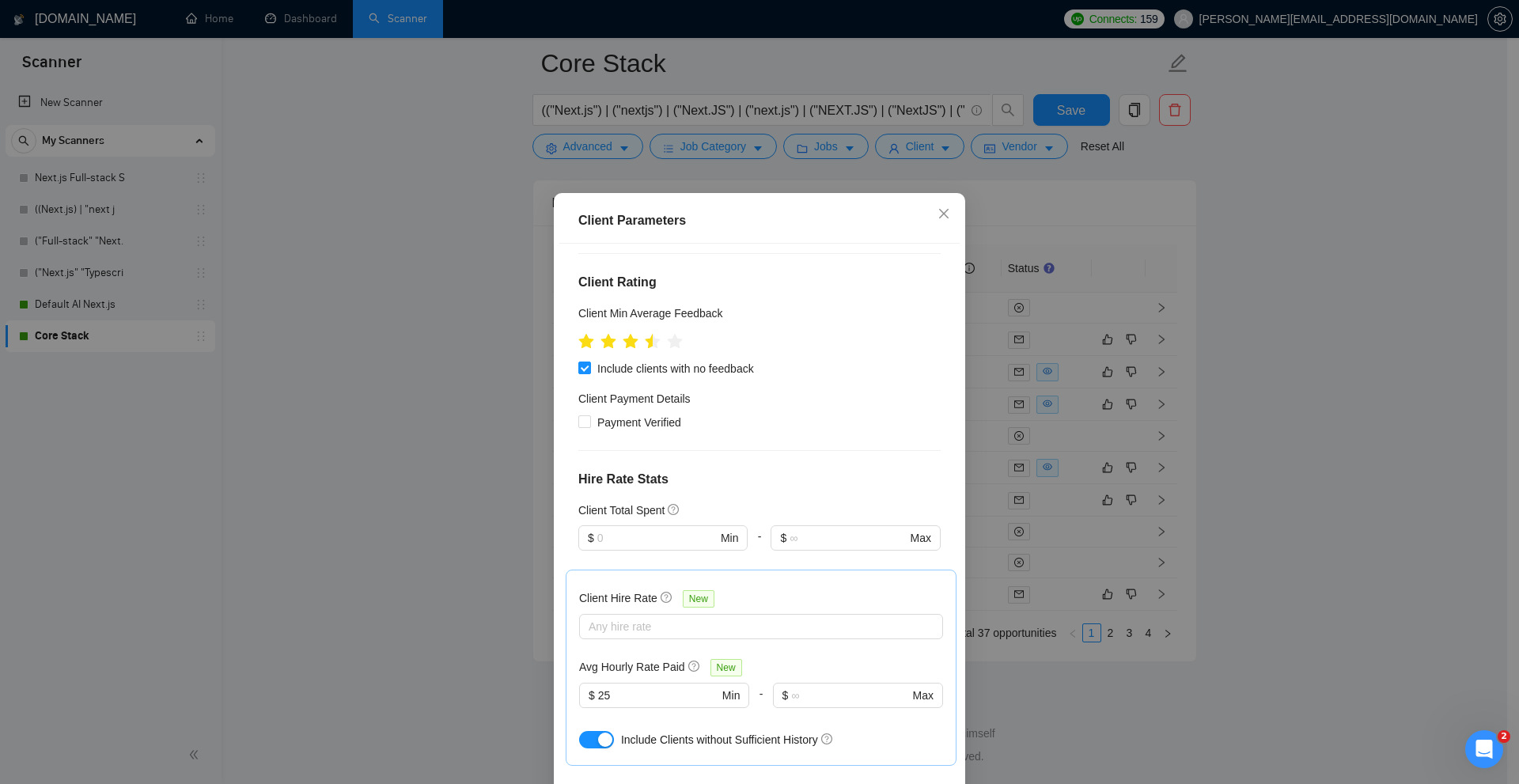
scroll to position [158, 0]
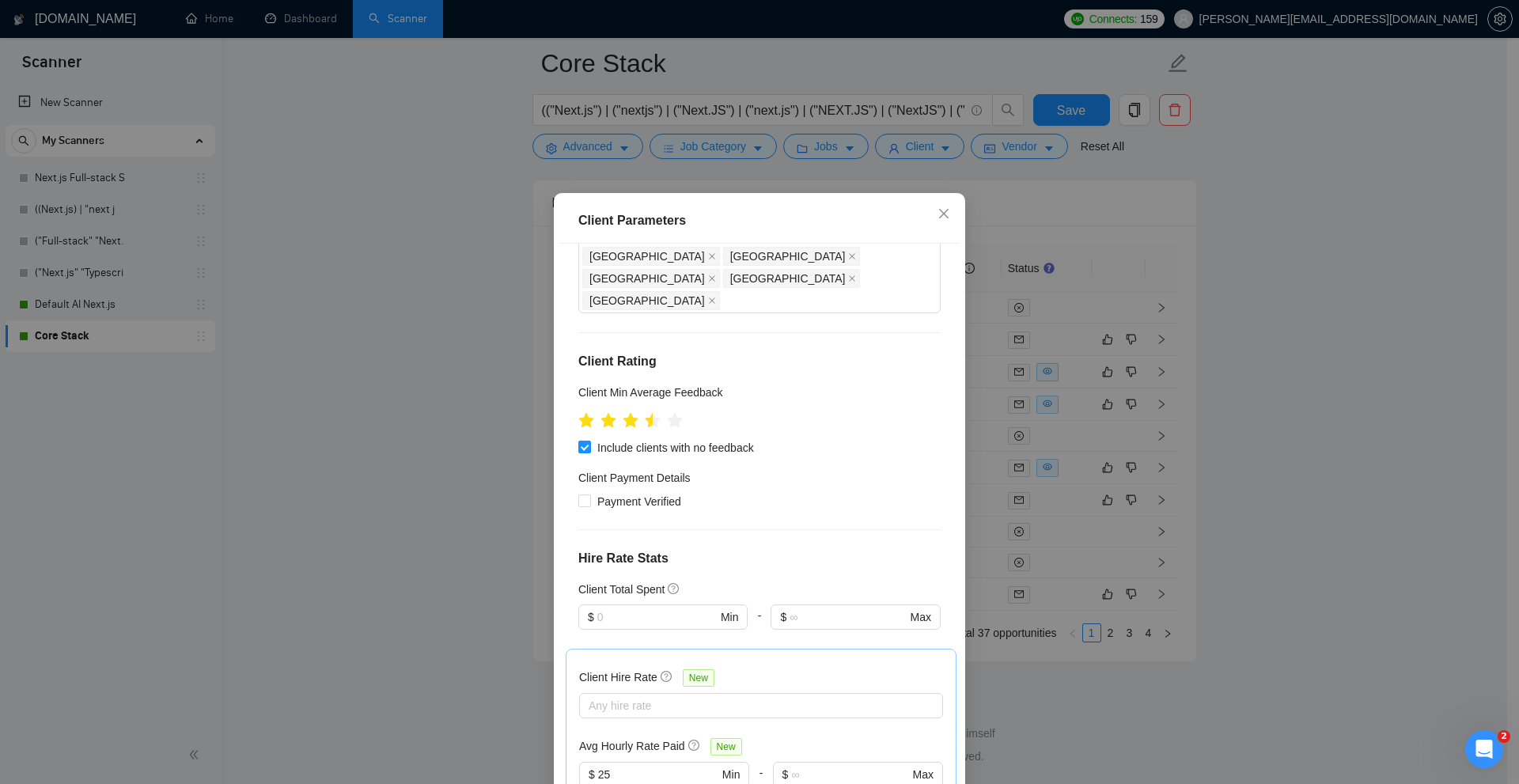
click at [1241, 353] on div "Client Parameters Client Location Include Client Countries Select Exclude Clien…" at bounding box center [759, 392] width 1519 height 784
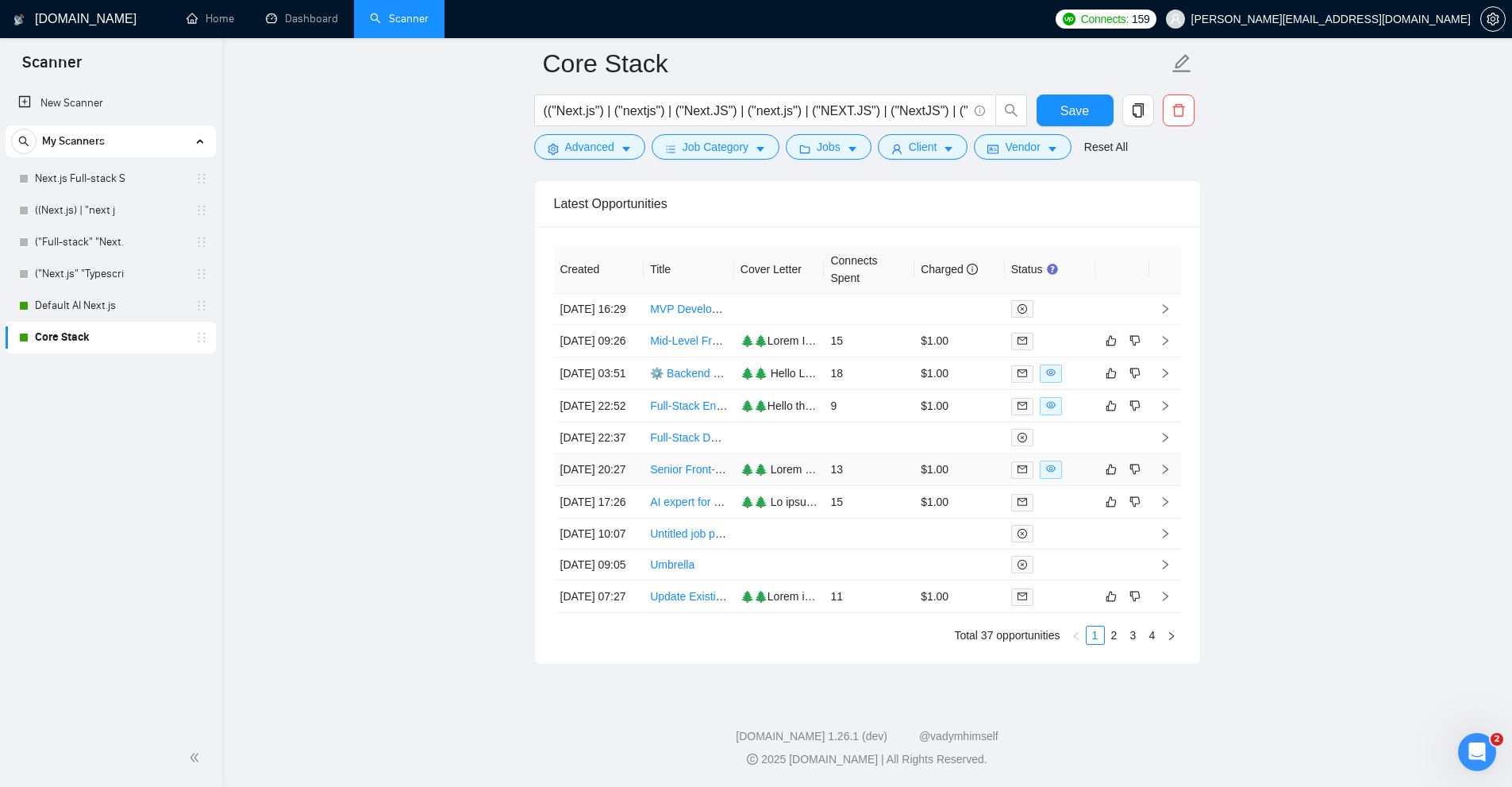
click at [850, 486] on td "13" at bounding box center [869, 470] width 91 height 33
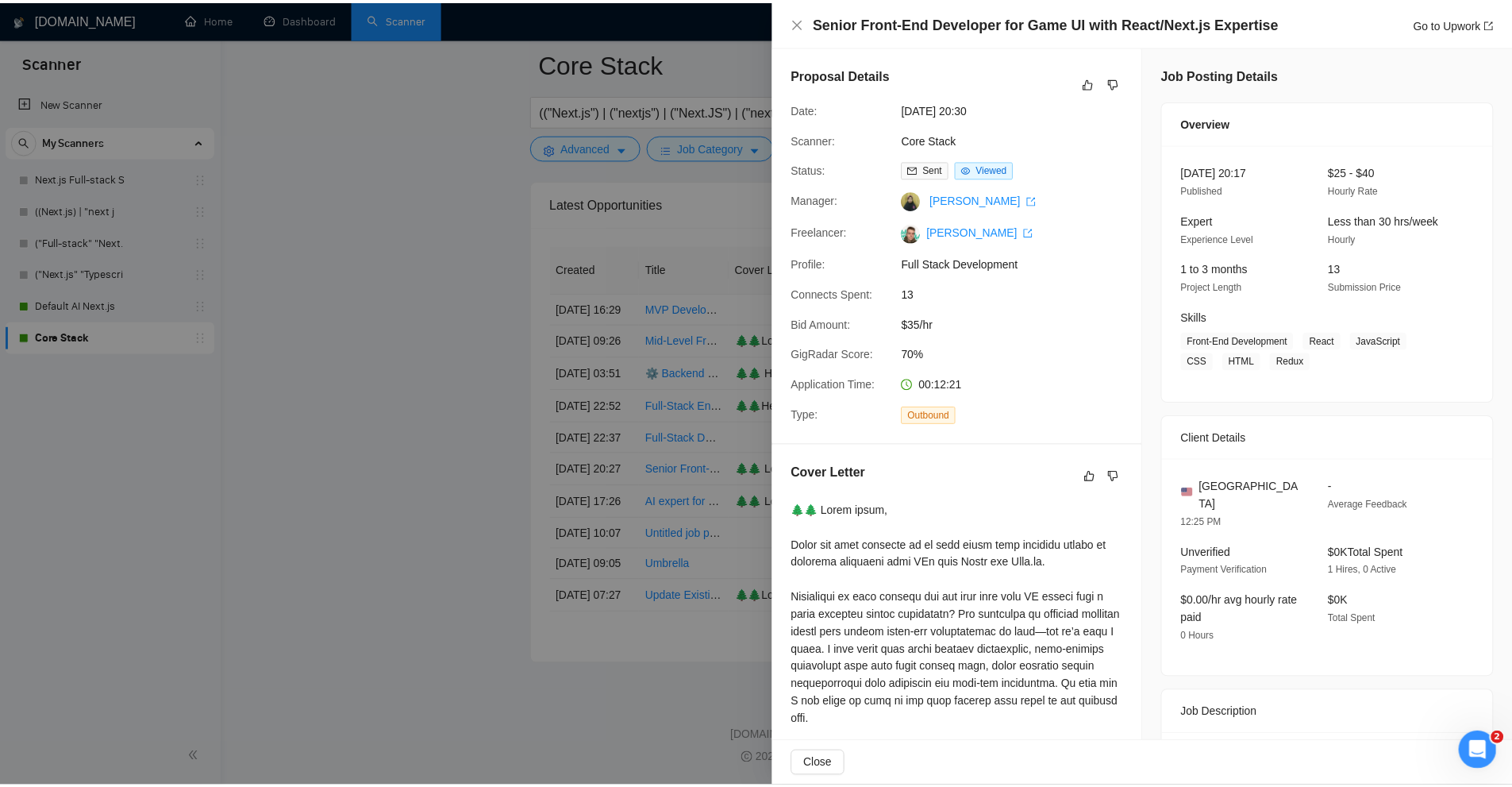
scroll to position [221, 0]
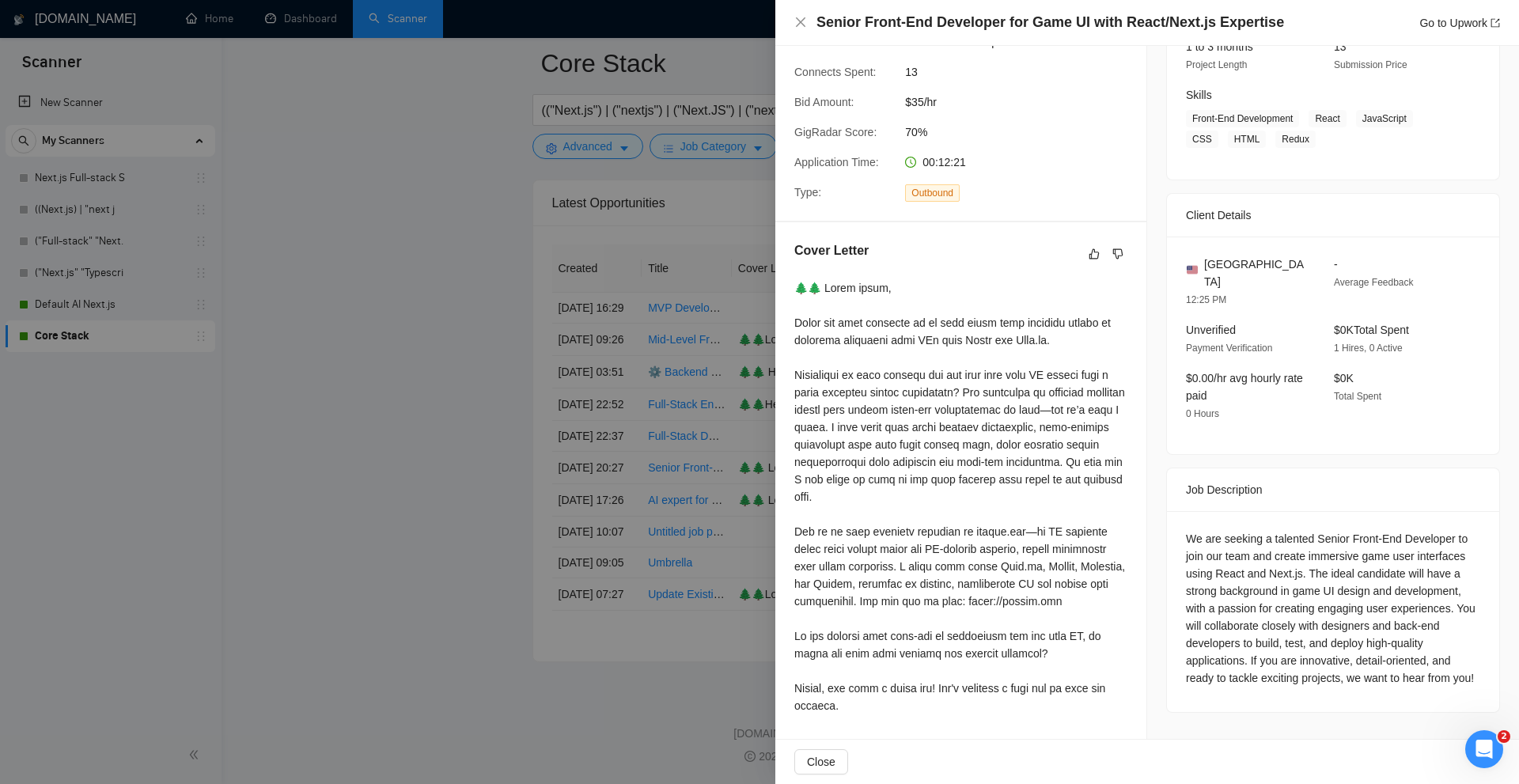
click at [1186, 530] on div "We are seeking a talented Senior Front-End Developer to join our team and creat…" at bounding box center [1333, 608] width 295 height 157
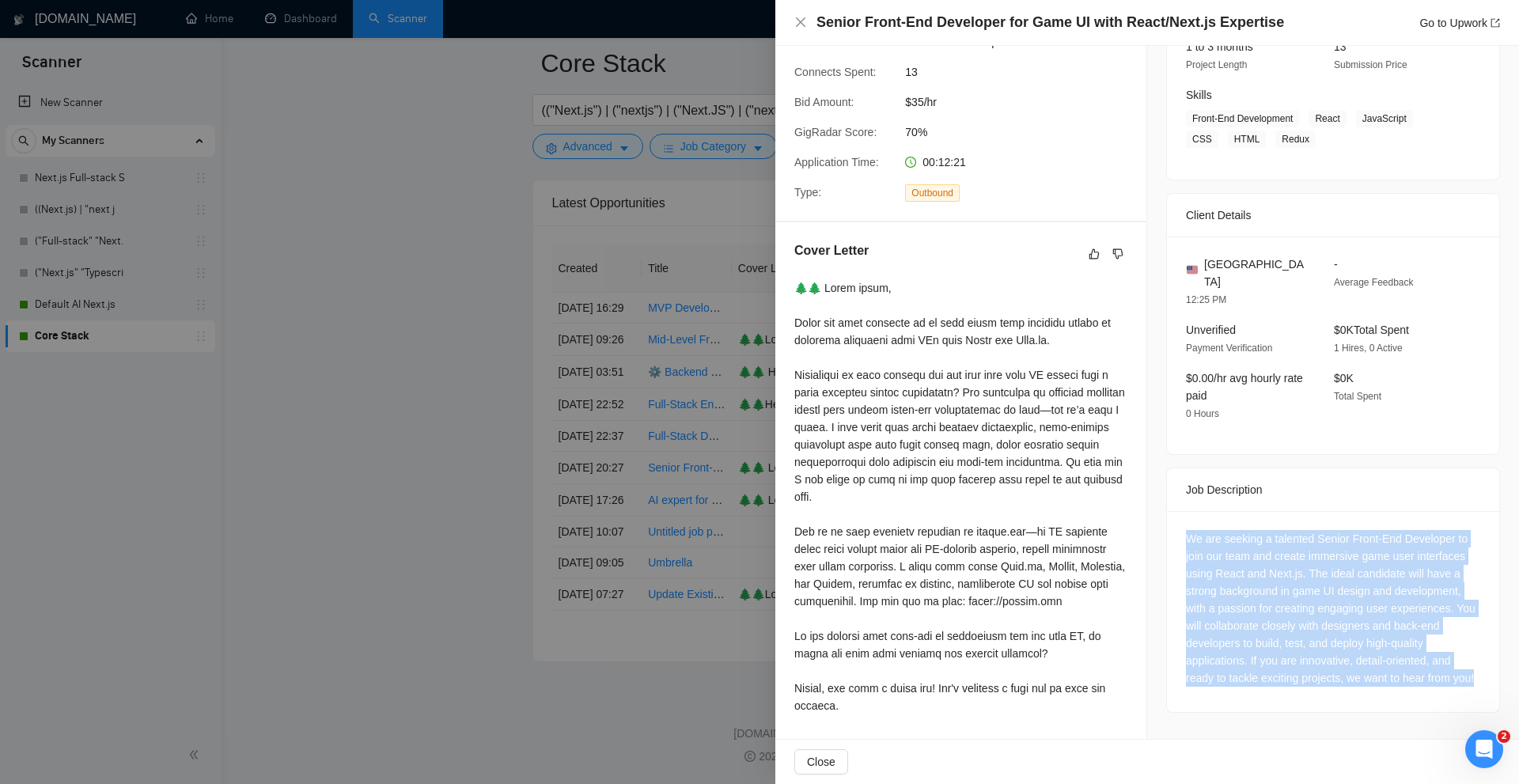
drag, startPoint x: 1186, startPoint y: 524, endPoint x: 1237, endPoint y: 573, distance: 70.7
click at [1237, 573] on div "We are seeking a talented Senior Front-End Developer to join our team and creat…" at bounding box center [1333, 608] width 295 height 157
click at [1276, 558] on div "We are seeking a talented Senior Front-End Developer to join our team and creat…" at bounding box center [1333, 608] width 295 height 157
drag, startPoint x: 1175, startPoint y: 520, endPoint x: 1391, endPoint y: 676, distance: 266.4
click at [1391, 676] on div "We are seeking a talented Senior Front-End Developer to join our team and creat…" at bounding box center [1332, 612] width 332 height 201
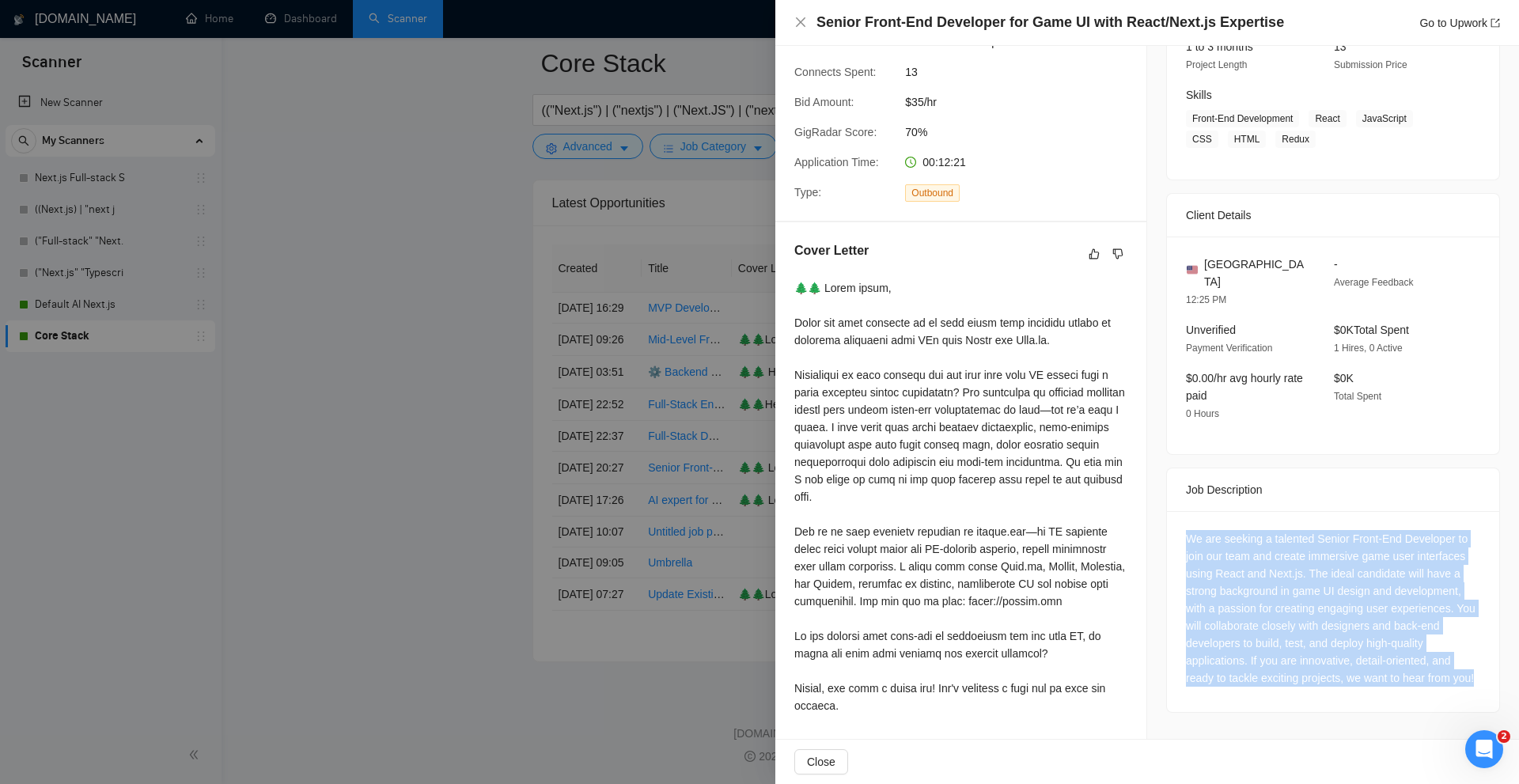
click at [1391, 676] on div "We are seeking a talented Senior Front-End Developer to join our team and creat…" at bounding box center [1333, 608] width 295 height 157
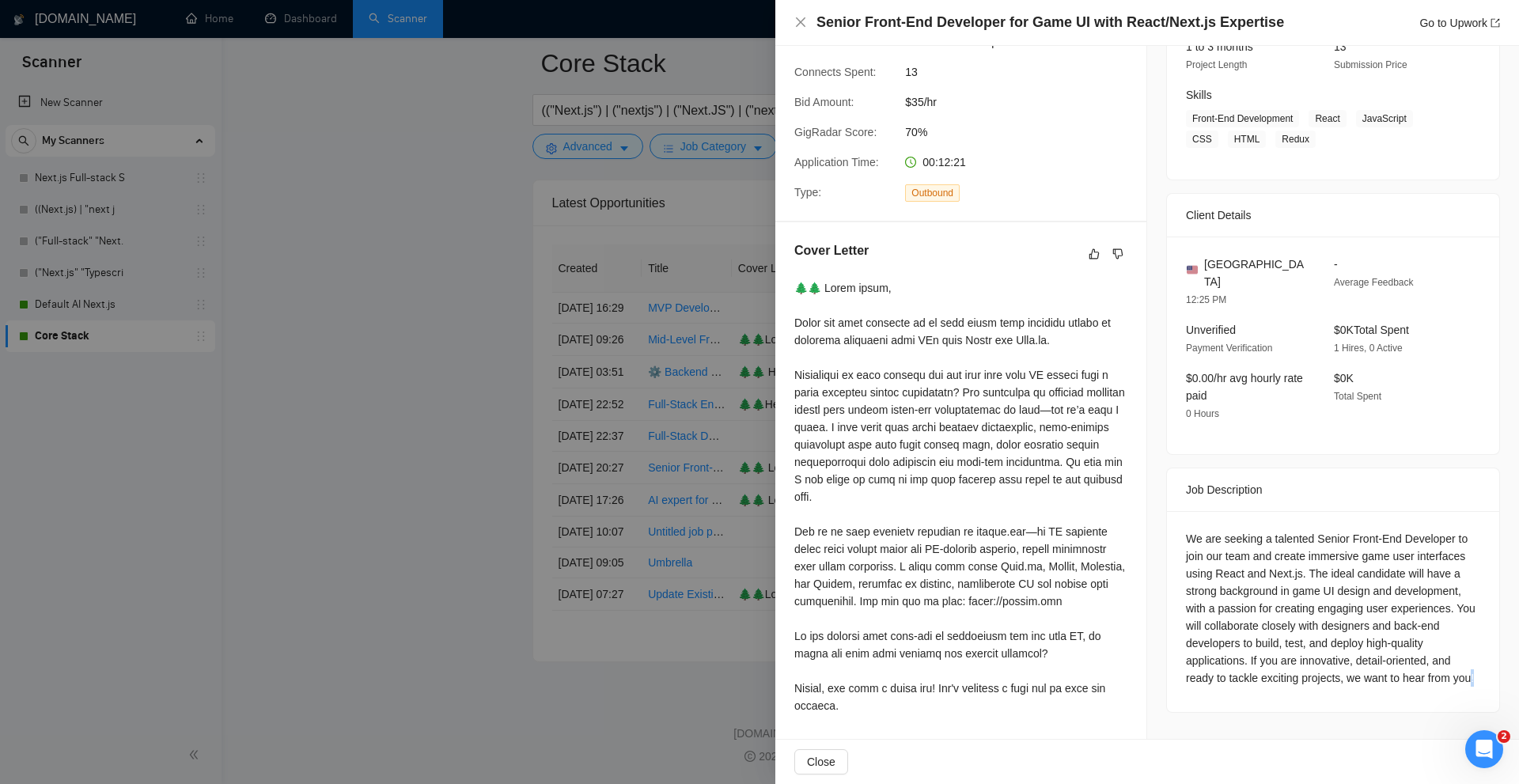
click at [1391, 676] on div "We are seeking a talented Senior Front-End Developer to join our team and creat…" at bounding box center [1333, 608] width 295 height 157
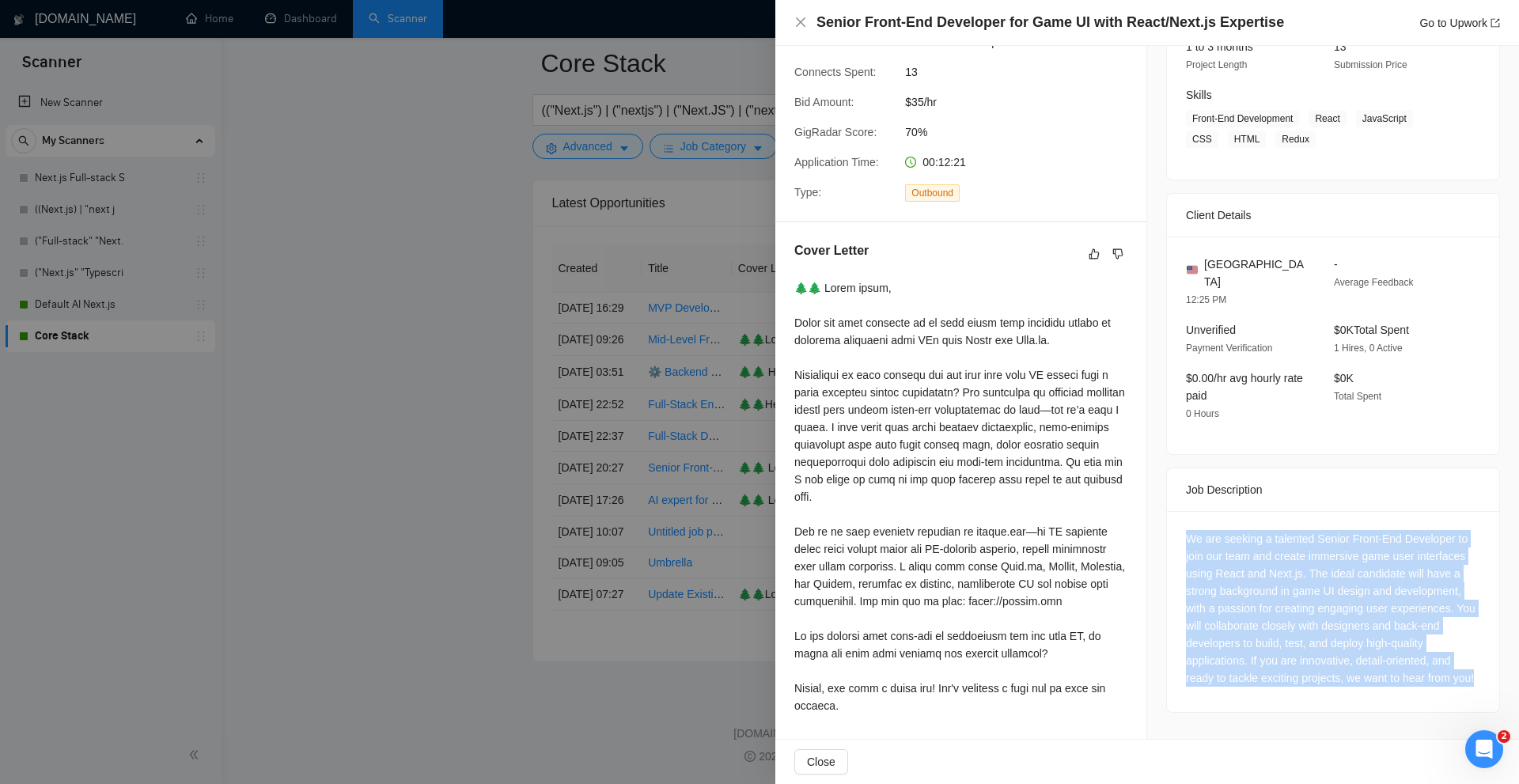
click at [1391, 676] on div "We are seeking a talented Senior Front-End Developer to join our team and creat…" at bounding box center [1333, 608] width 295 height 157
click at [1393, 649] on div "We are seeking a talented Senior Front-End Developer to join our team and creat…" at bounding box center [1333, 608] width 295 height 157
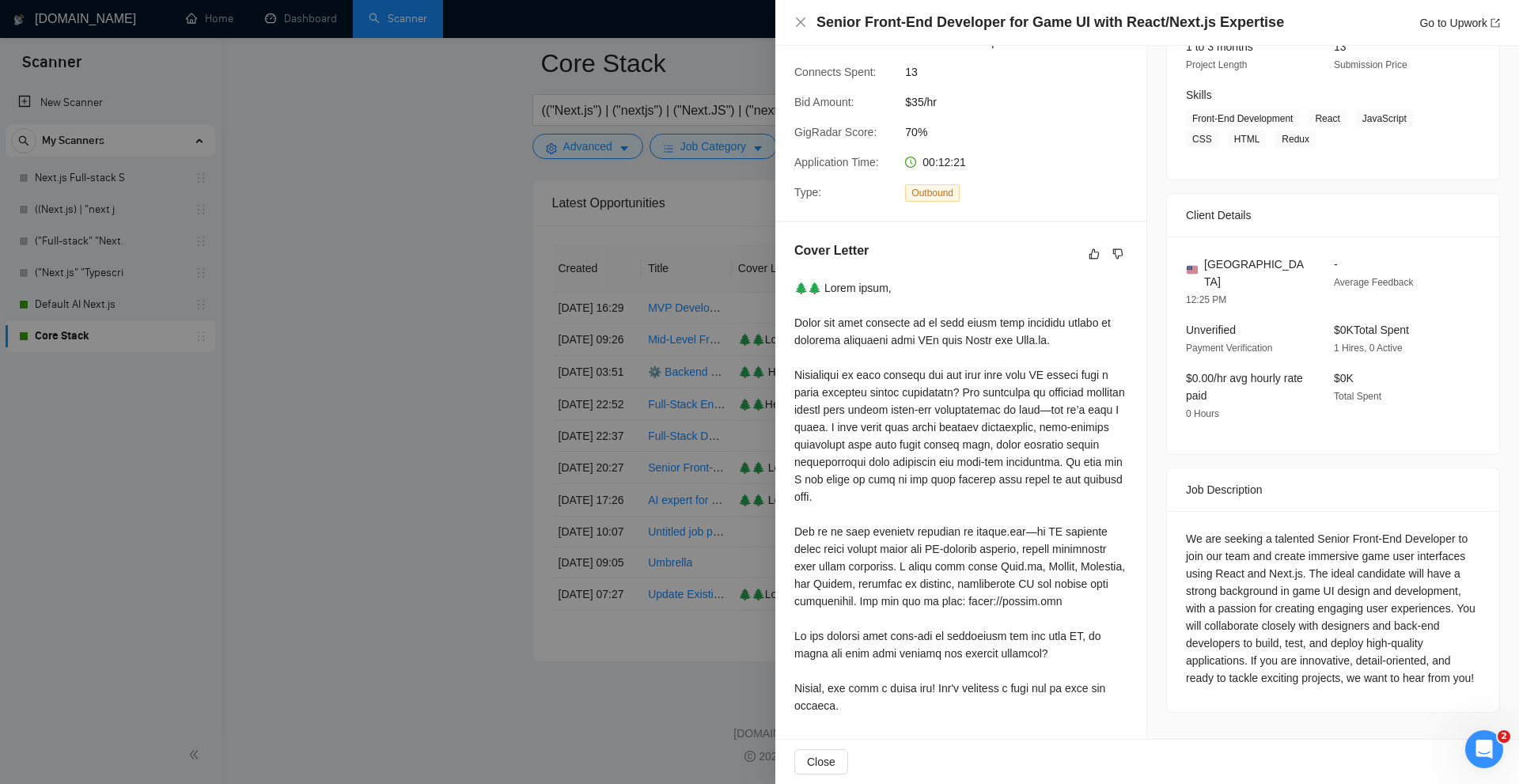
drag, startPoint x: 1020, startPoint y: 322, endPoint x: 1018, endPoint y: 336, distance: 14.1
drag, startPoint x: 1153, startPoint y: 321, endPoint x: 1132, endPoint y: 374, distance: 57.0
drag, startPoint x: 1117, startPoint y: 441, endPoint x: 1115, endPoint y: 492, distance: 51.0
click at [1329, 531] on div "We are seeking a talented Senior Front-End Developer to join our team and creat…" at bounding box center [1333, 608] width 295 height 157
click at [1347, 532] on div "We are seeking a talented Senior Front-End Developer to join our team and creat…" at bounding box center [1333, 608] width 295 height 157
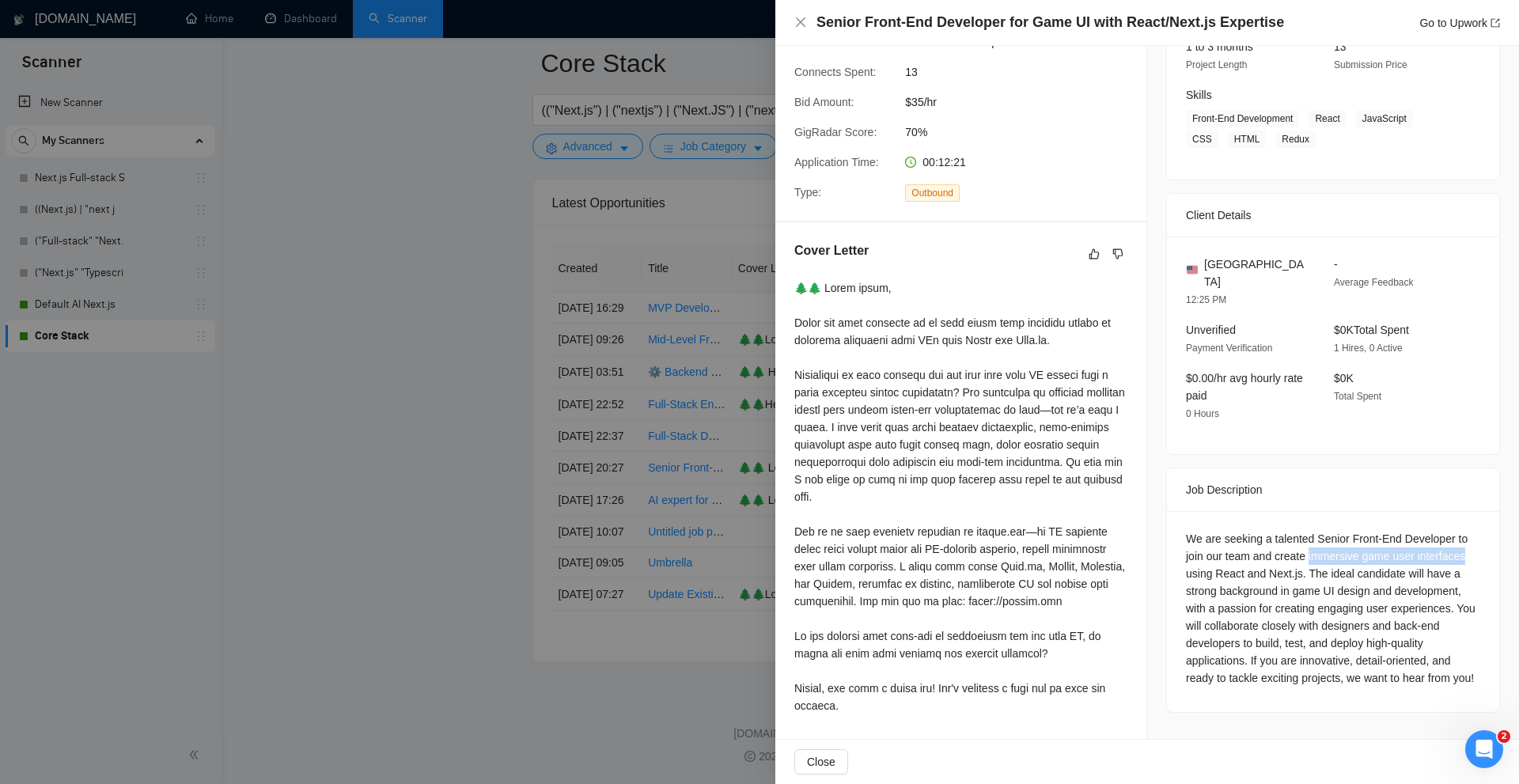
drag, startPoint x: 1347, startPoint y: 532, endPoint x: 1436, endPoint y: 534, distance: 89.0
click at [1436, 534] on div "We are seeking a talented Senior Front-End Developer to join our team and creat…" at bounding box center [1333, 608] width 295 height 157
click at [1264, 560] on div "We are seeking a talented Senior Front-End Developer to join our team and creat…" at bounding box center [1333, 608] width 295 height 157
drag, startPoint x: 1264, startPoint y: 560, endPoint x: 1228, endPoint y: 560, distance: 36.0
click at [1228, 560] on div "We are seeking a talented Senior Front-End Developer to join our team and creat…" at bounding box center [1333, 608] width 295 height 157
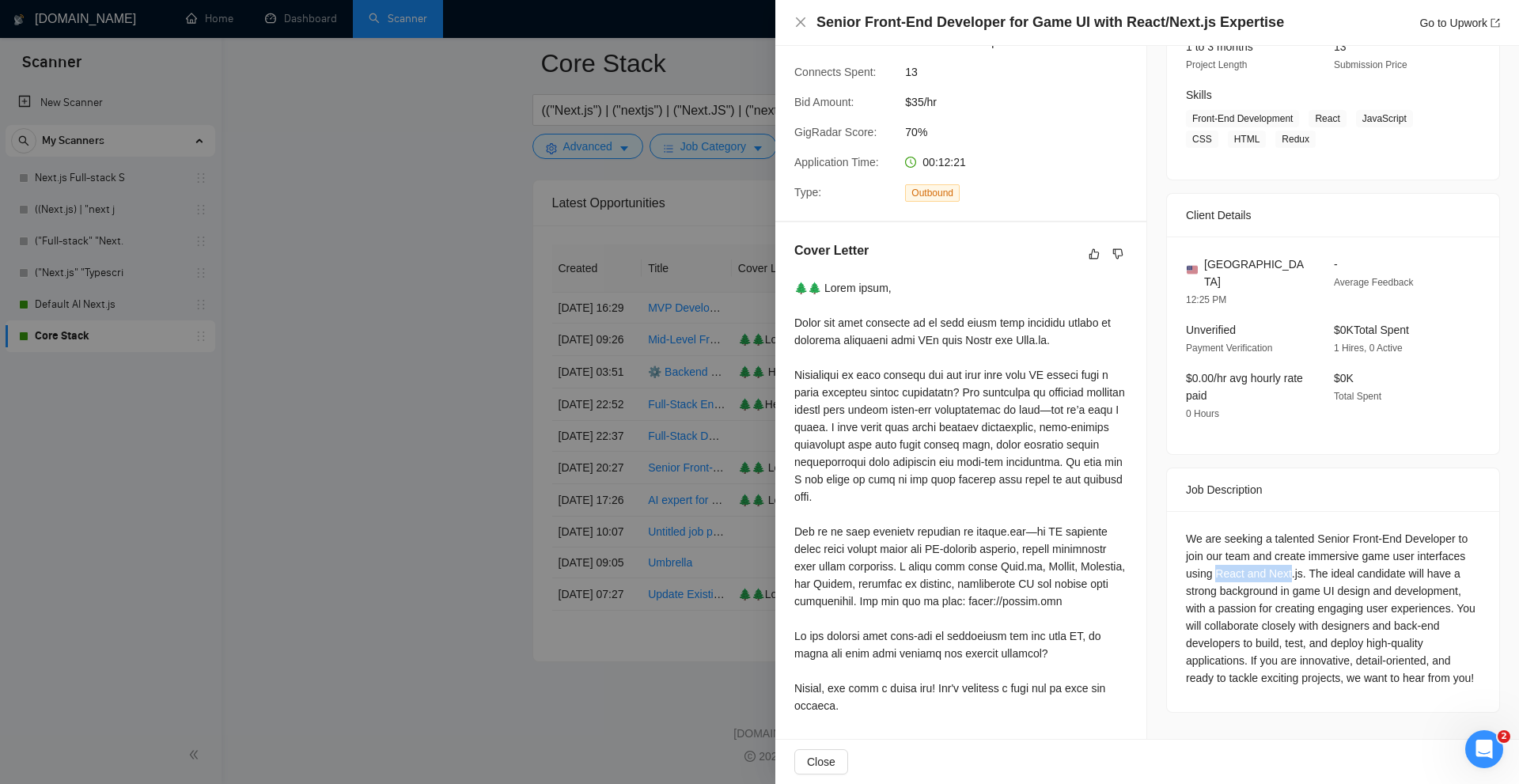
click at [1241, 560] on div "We are seeking a talented Senior Front-End Developer to join our team and creat…" at bounding box center [1333, 608] width 295 height 157
click at [1290, 551] on div "We are seeking a talented Senior Front-End Developer to join our team and creat…" at bounding box center [1333, 608] width 295 height 157
drag, startPoint x: 1290, startPoint y: 551, endPoint x: 1223, endPoint y: 543, distance: 67.5
click at [1223, 543] on div "We are seeking a talented Senior Front-End Developer to join our team and creat…" at bounding box center [1333, 608] width 295 height 157
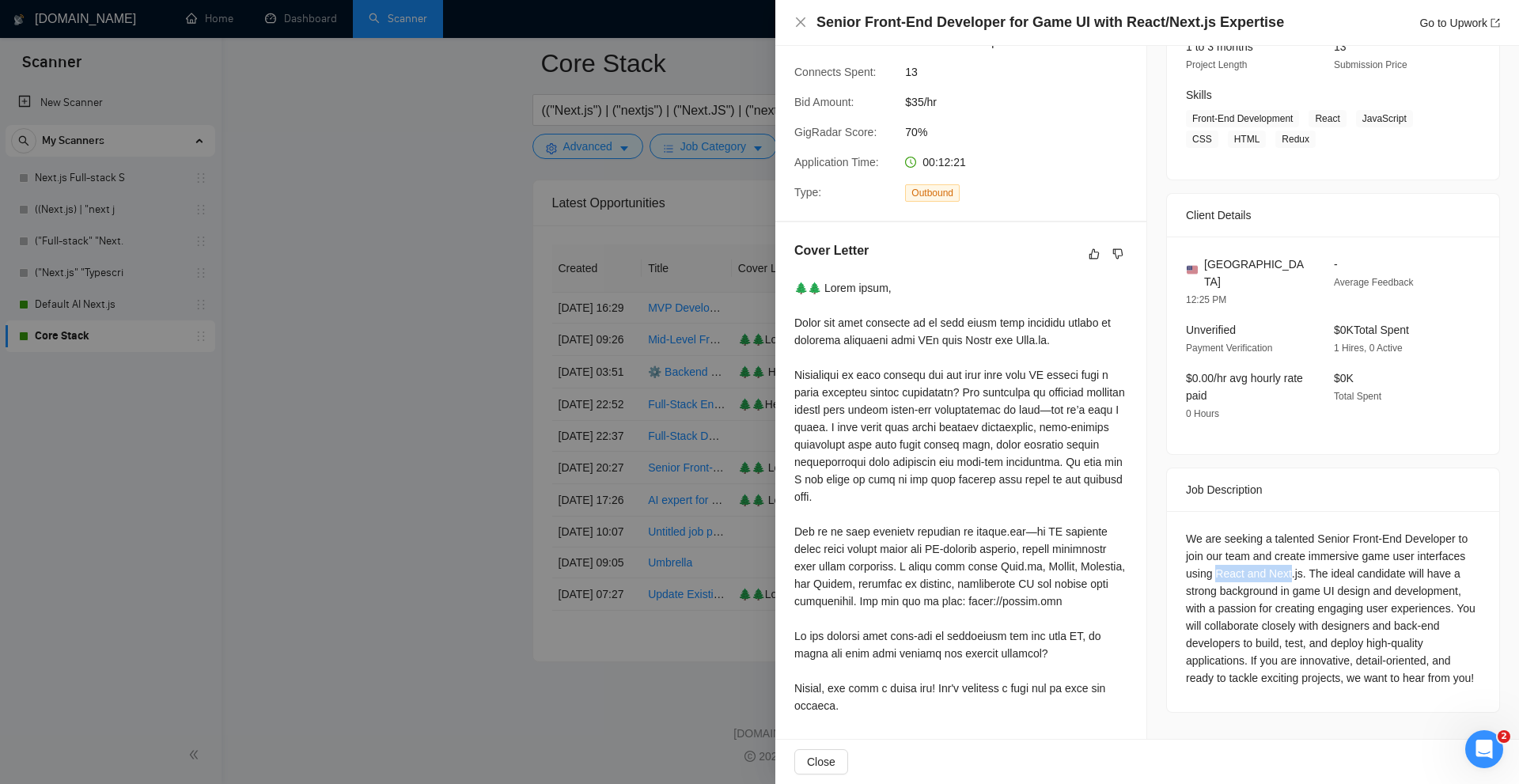
drag, startPoint x: 1223, startPoint y: 543, endPoint x: 1272, endPoint y: 549, distance: 49.4
click at [1272, 549] on div "We are seeking a talented Senior Front-End Developer to join our team and creat…" at bounding box center [1333, 608] width 295 height 157
click at [1298, 562] on div "We are seeking a talented Senior Front-End Developer to join our team and creat…" at bounding box center [1333, 608] width 295 height 157
drag, startPoint x: 1361, startPoint y: 534, endPoint x: 1376, endPoint y: 541, distance: 16.6
click at [1372, 540] on div "We are seeking a talented Senior Front-End Developer to join our team and creat…" at bounding box center [1333, 608] width 295 height 157
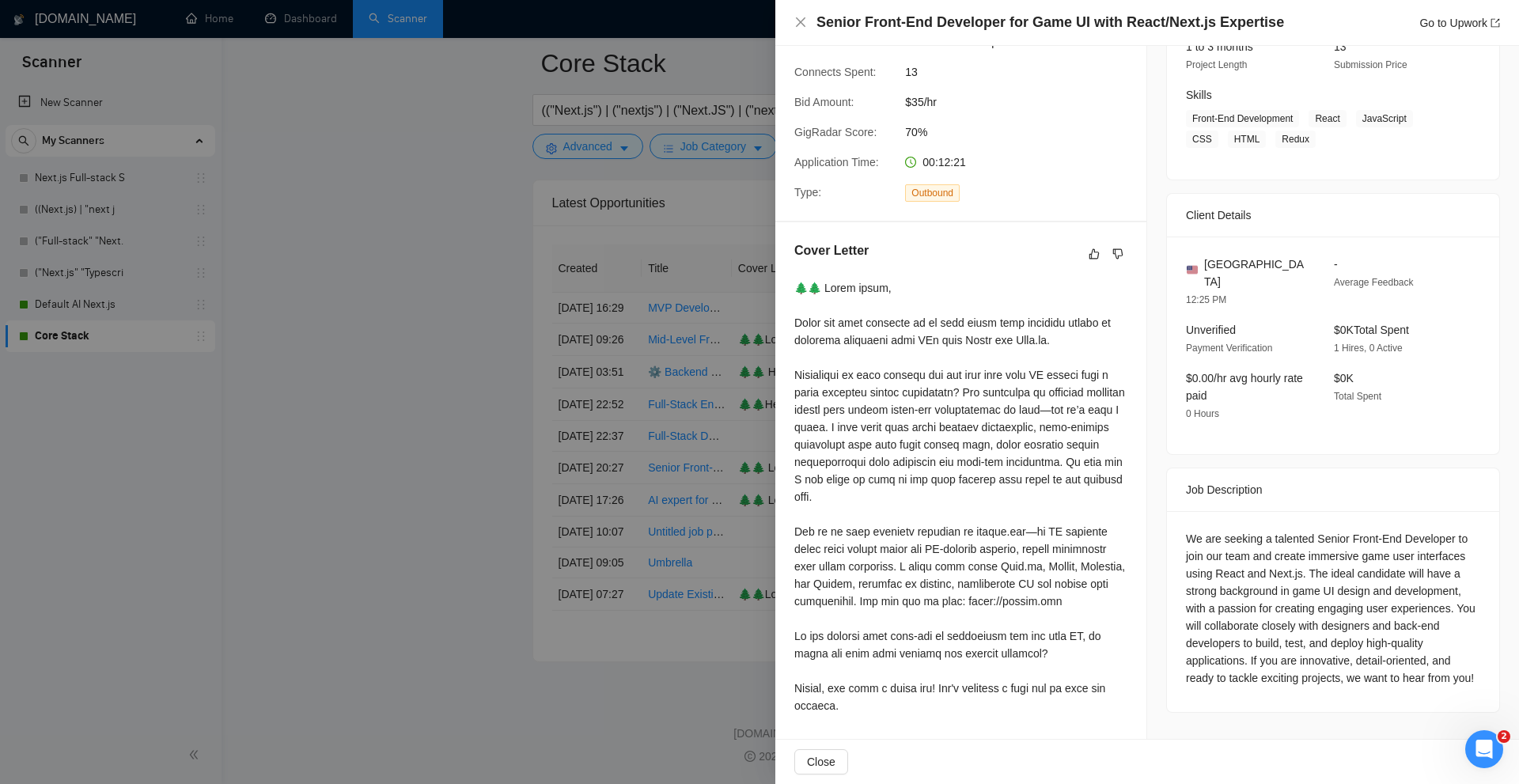
click at [1384, 556] on div "We are seeking a talented Senior Front-End Developer to join our team and creat…" at bounding box center [1333, 608] width 295 height 157
drag, startPoint x: 1334, startPoint y: 554, endPoint x: 1308, endPoint y: 570, distance: 30.5
click at [1308, 570] on div "We are seeking a talented Senior Front-End Developer to join our team and creat…" at bounding box center [1333, 608] width 295 height 157
drag, startPoint x: 1295, startPoint y: 570, endPoint x: 1445, endPoint y: 566, distance: 150.1
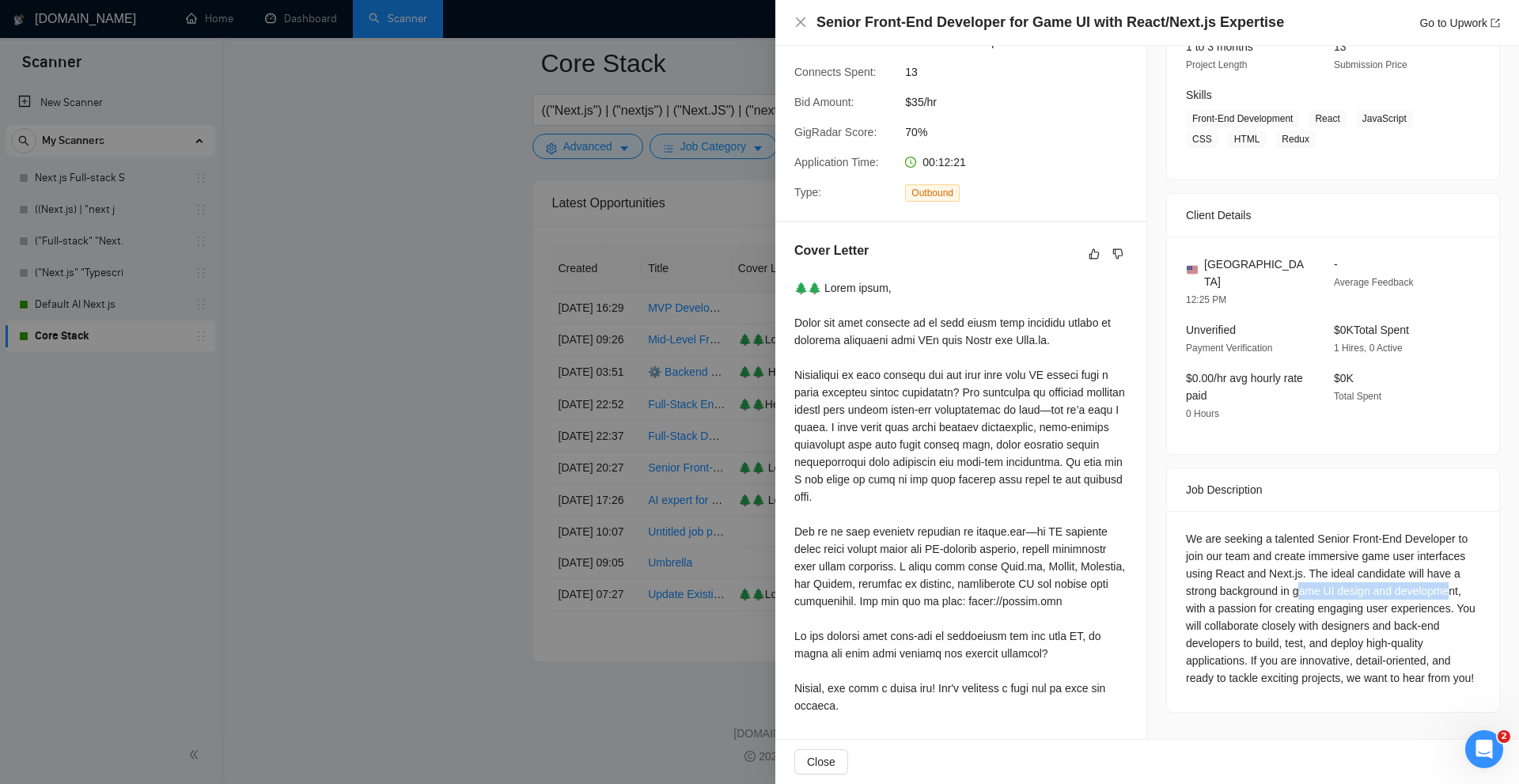
click at [1445, 566] on div "We are seeking a talented Senior Front-End Developer to join our team and creat…" at bounding box center [1333, 608] width 295 height 157
click at [1355, 562] on div "We are seeking a talented Senior Front-End Developer to join our team and creat…" at bounding box center [1333, 608] width 295 height 157
click at [1294, 560] on div "We are seeking a talented Senior Front-End Developer to join our team and creat…" at bounding box center [1333, 608] width 295 height 157
drag, startPoint x: 1294, startPoint y: 560, endPoint x: 1339, endPoint y: 566, distance: 45.4
click at [1365, 562] on div "We are seeking a talented Senior Front-End Developer to join our team and creat…" at bounding box center [1333, 608] width 295 height 157
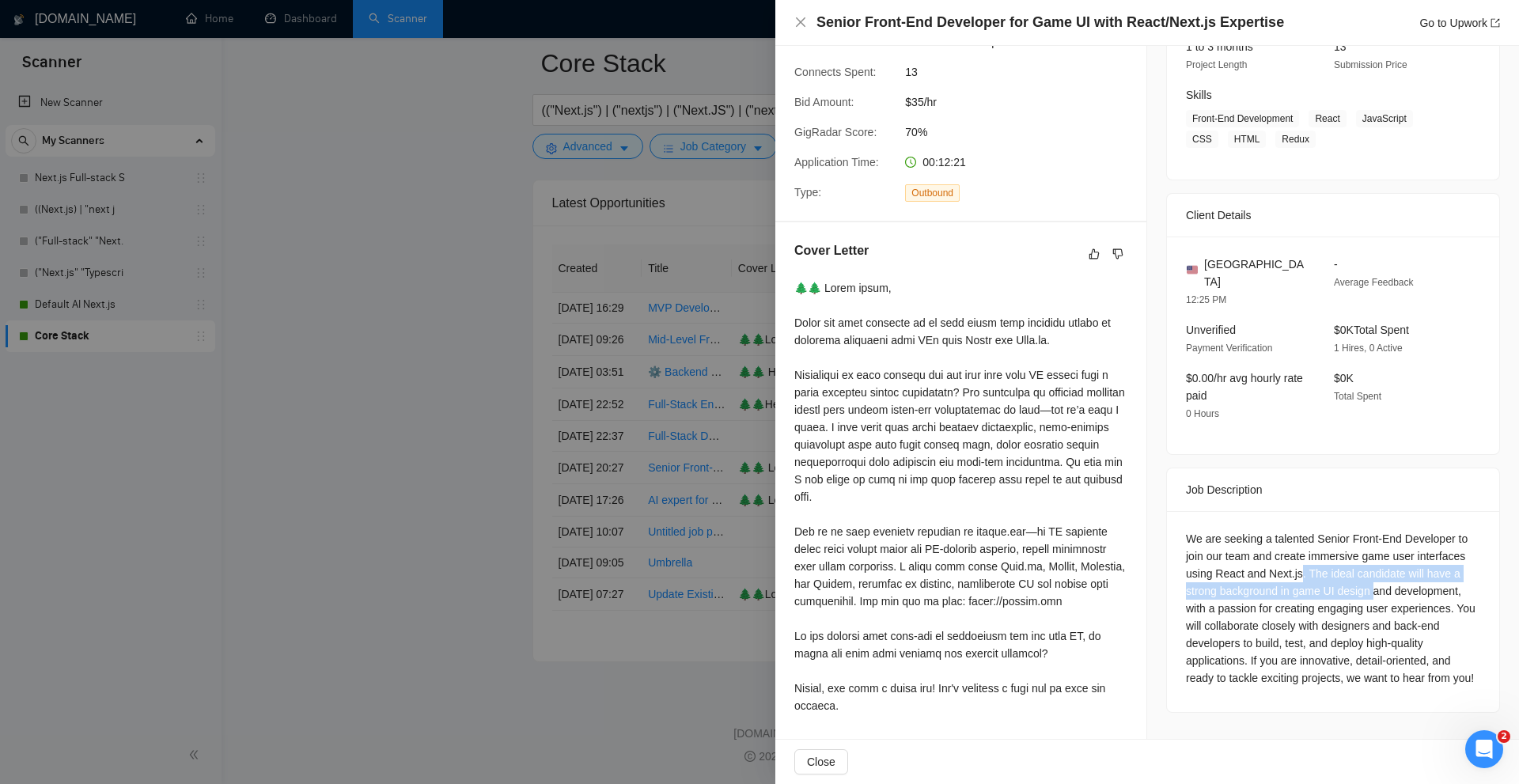
click at [1319, 567] on div "We are seeking a talented Senior Front-End Developer to join our team and creat…" at bounding box center [1333, 608] width 295 height 157
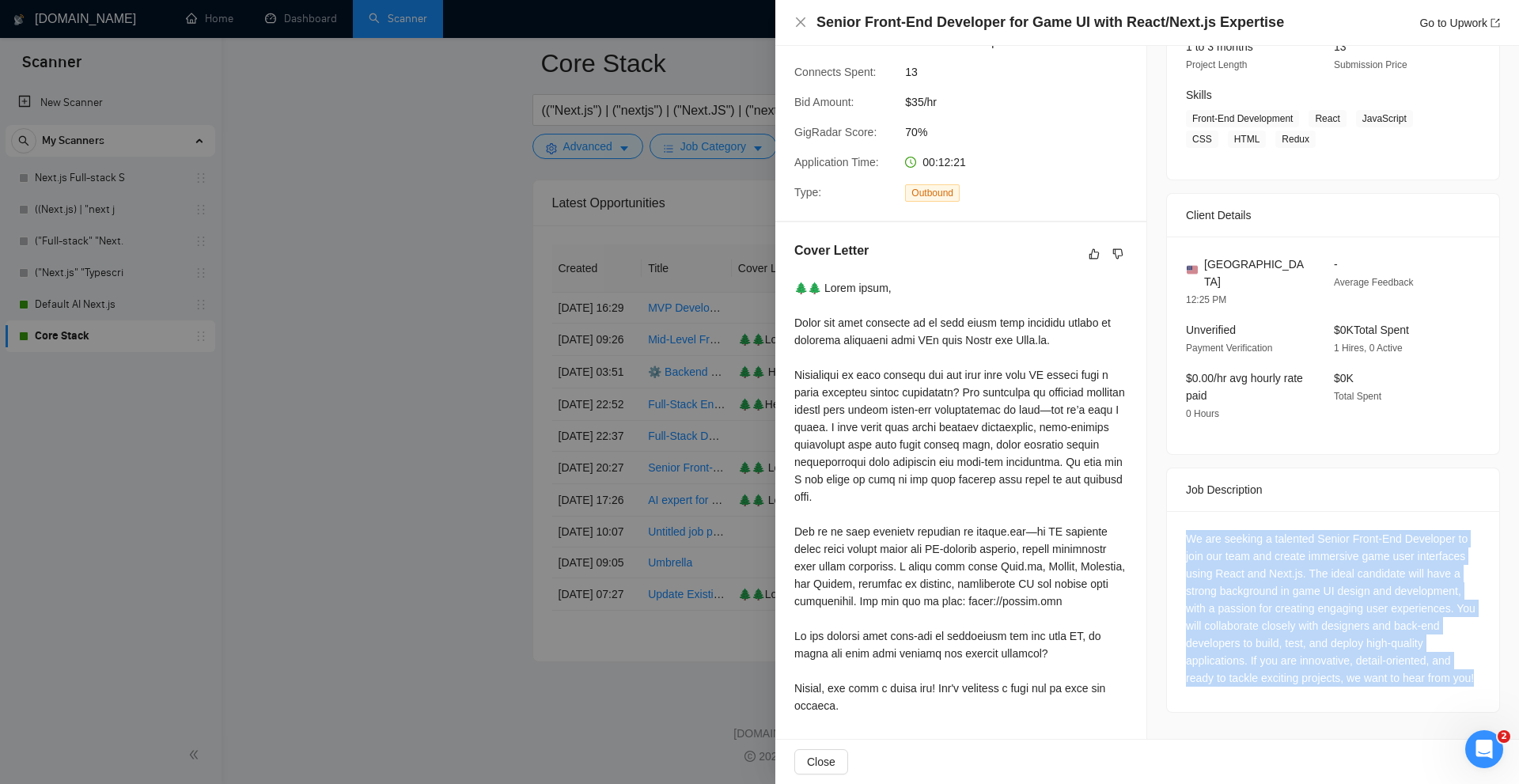
click at [1319, 567] on div "We are seeking a talented Senior Front-End Developer to join our team and creat…" at bounding box center [1333, 608] width 295 height 157
click at [1303, 567] on div "We are seeking a talented Senior Front-End Developer to join our team and creat…" at bounding box center [1333, 608] width 295 height 157
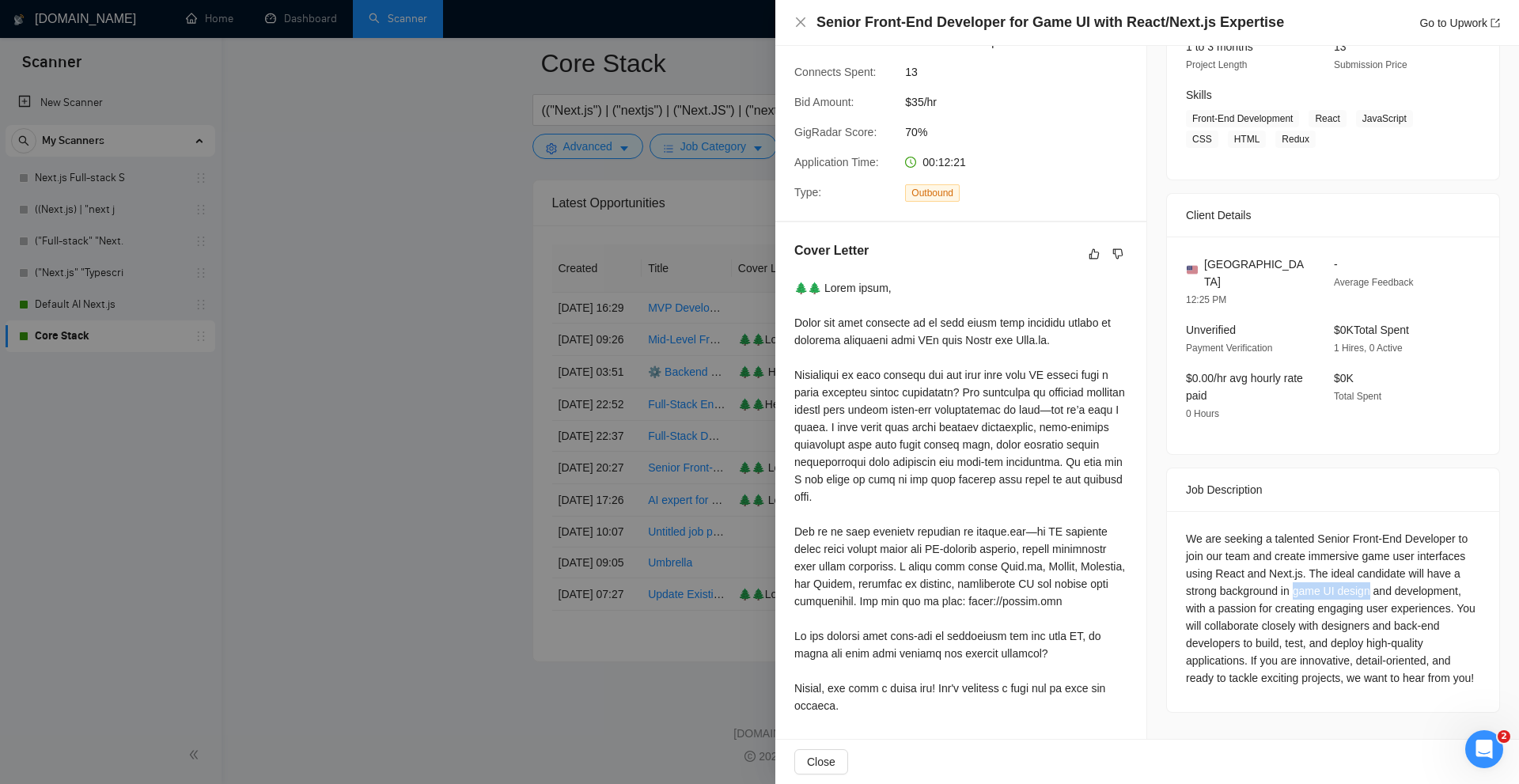
drag, startPoint x: 1303, startPoint y: 567, endPoint x: 1336, endPoint y: 567, distance: 33.0
click at [1336, 567] on div "We are seeking a talented Senior Front-End Developer to join our team and creat…" at bounding box center [1333, 608] width 295 height 157
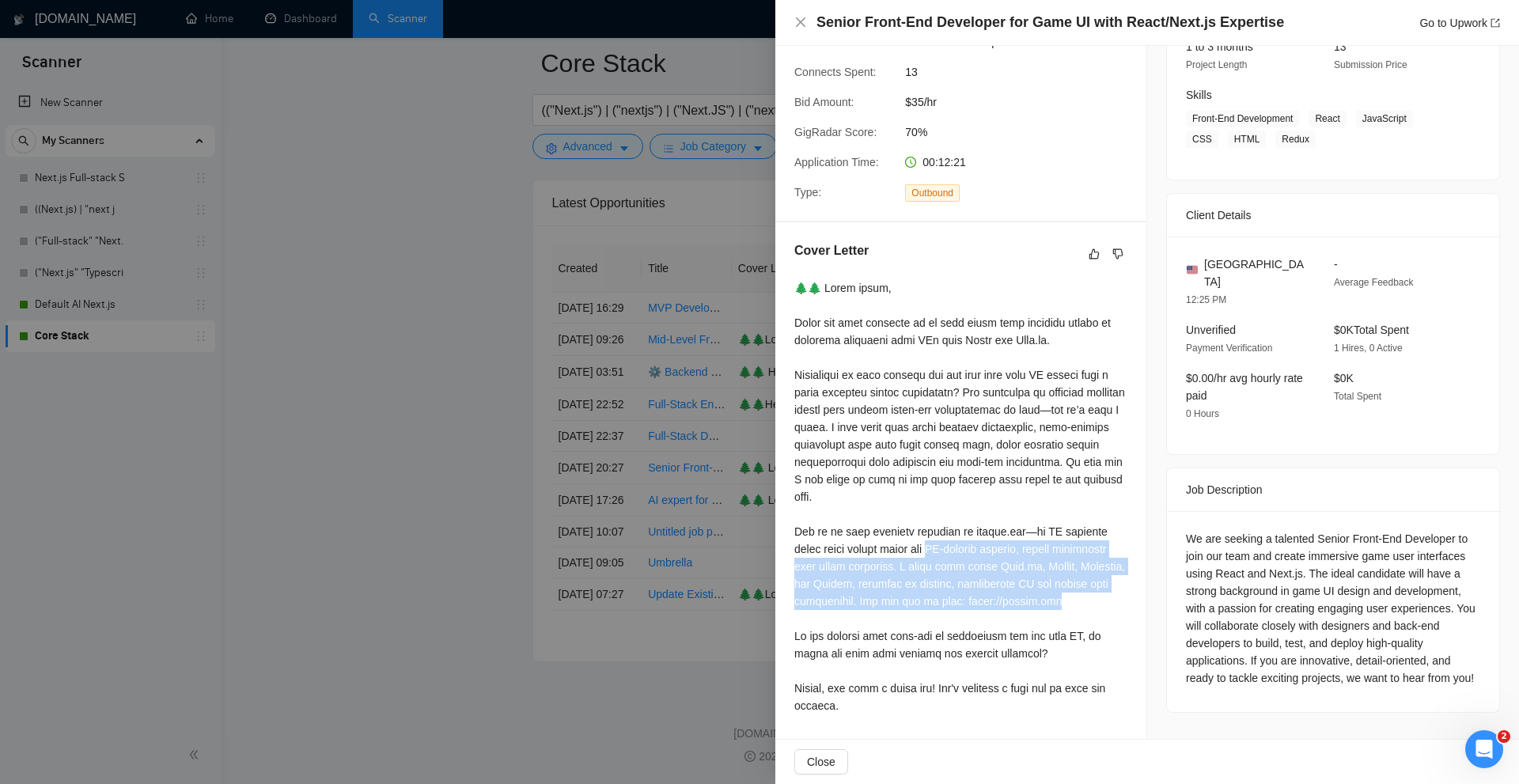
drag, startPoint x: 1112, startPoint y: 597, endPoint x: 940, endPoint y: 534, distance: 183.2
click at [938, 540] on div at bounding box center [961, 497] width 333 height 435
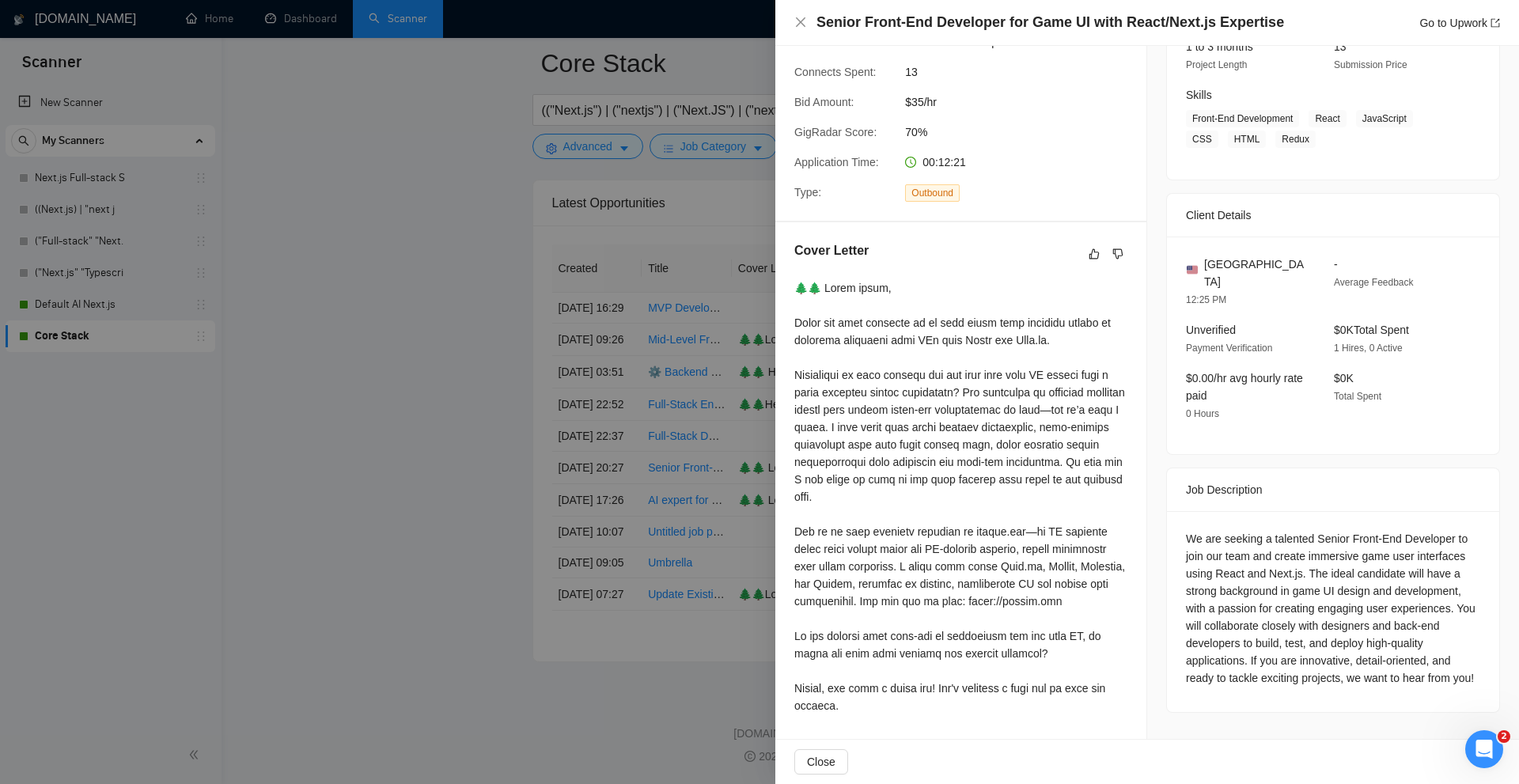
click at [940, 530] on div at bounding box center [961, 497] width 333 height 435
drag, startPoint x: 1119, startPoint y: 599, endPoint x: 1053, endPoint y: 599, distance: 66.0
click at [1053, 599] on div at bounding box center [961, 497] width 333 height 435
click at [1064, 598] on div at bounding box center [961, 497] width 333 height 435
drag, startPoint x: 1064, startPoint y: 598, endPoint x: 1104, endPoint y: 598, distance: 40.0
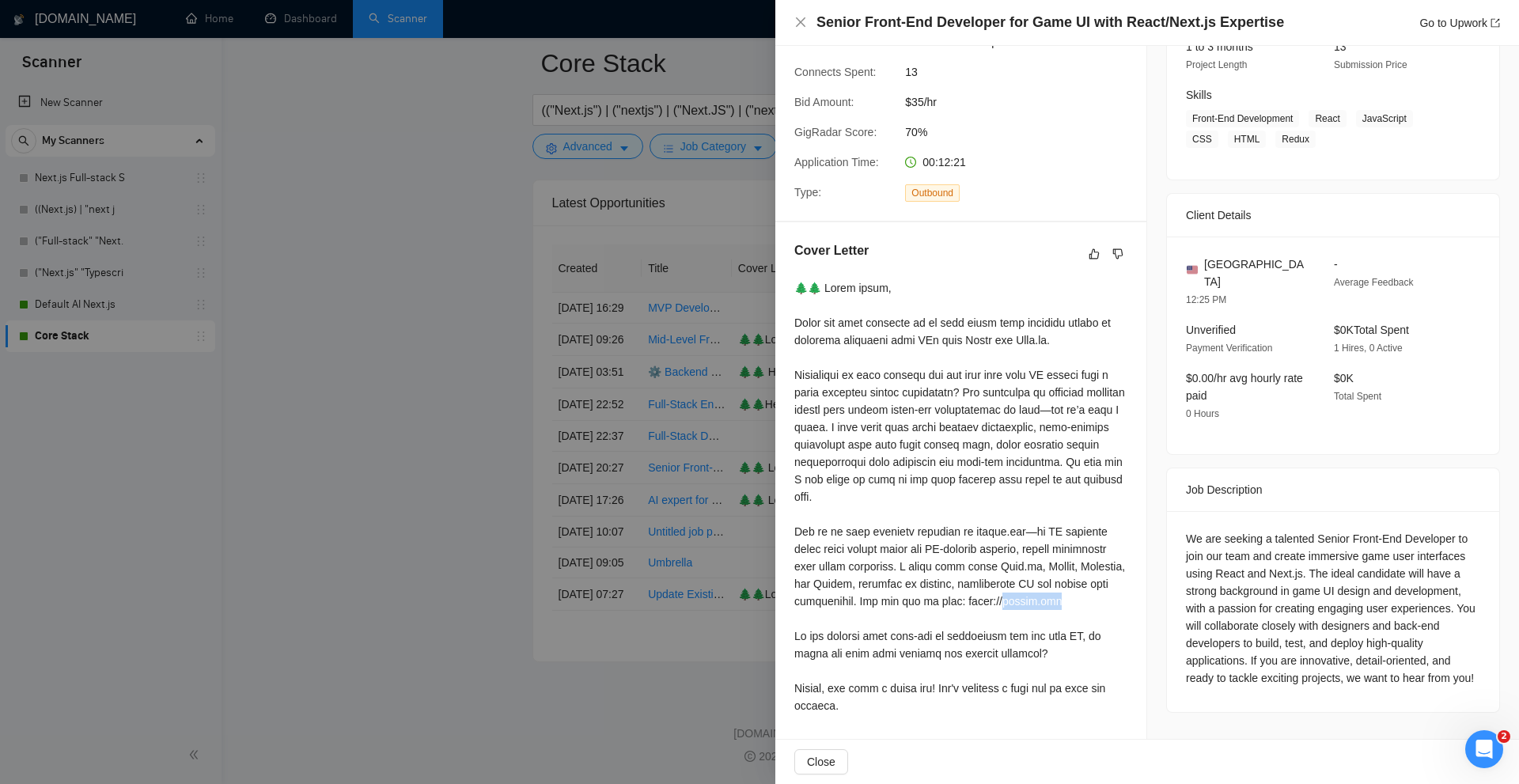
click at [1104, 598] on div at bounding box center [961, 497] width 333 height 435
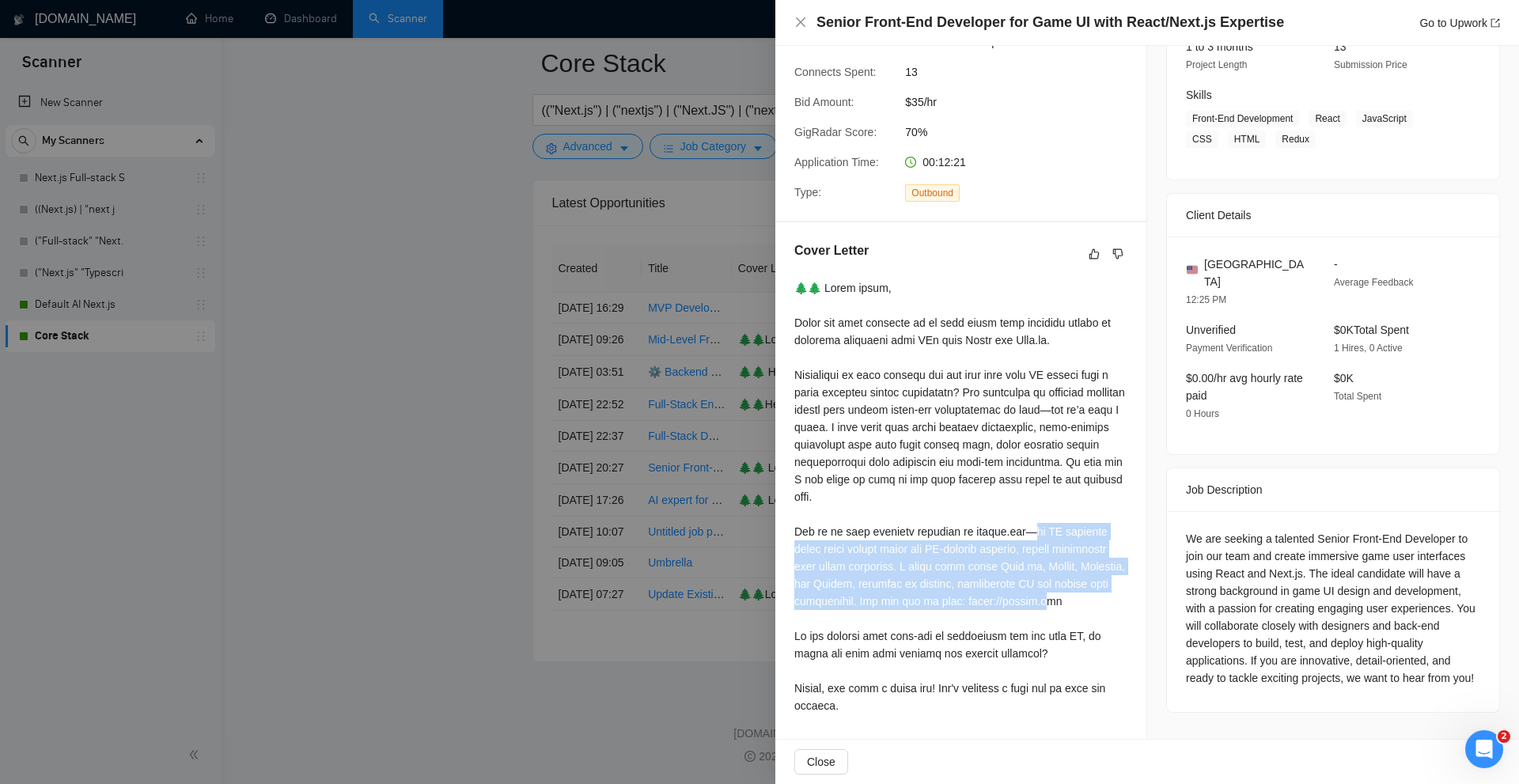
drag, startPoint x: 1038, startPoint y: 528, endPoint x: 1100, endPoint y: 599, distance: 94.3
click at [1100, 599] on div at bounding box center [961, 497] width 333 height 435
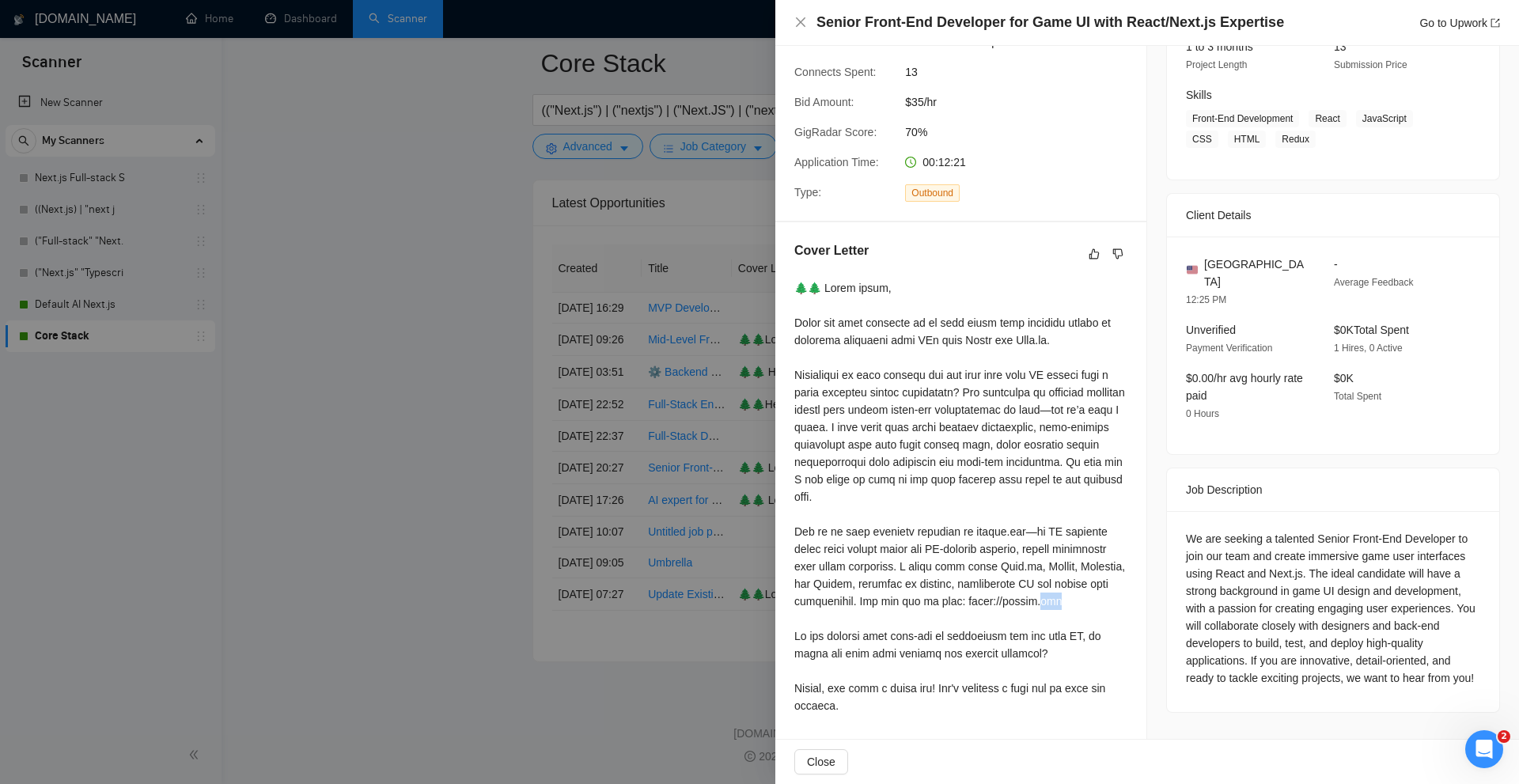
click at [1100, 599] on div at bounding box center [961, 497] width 333 height 435
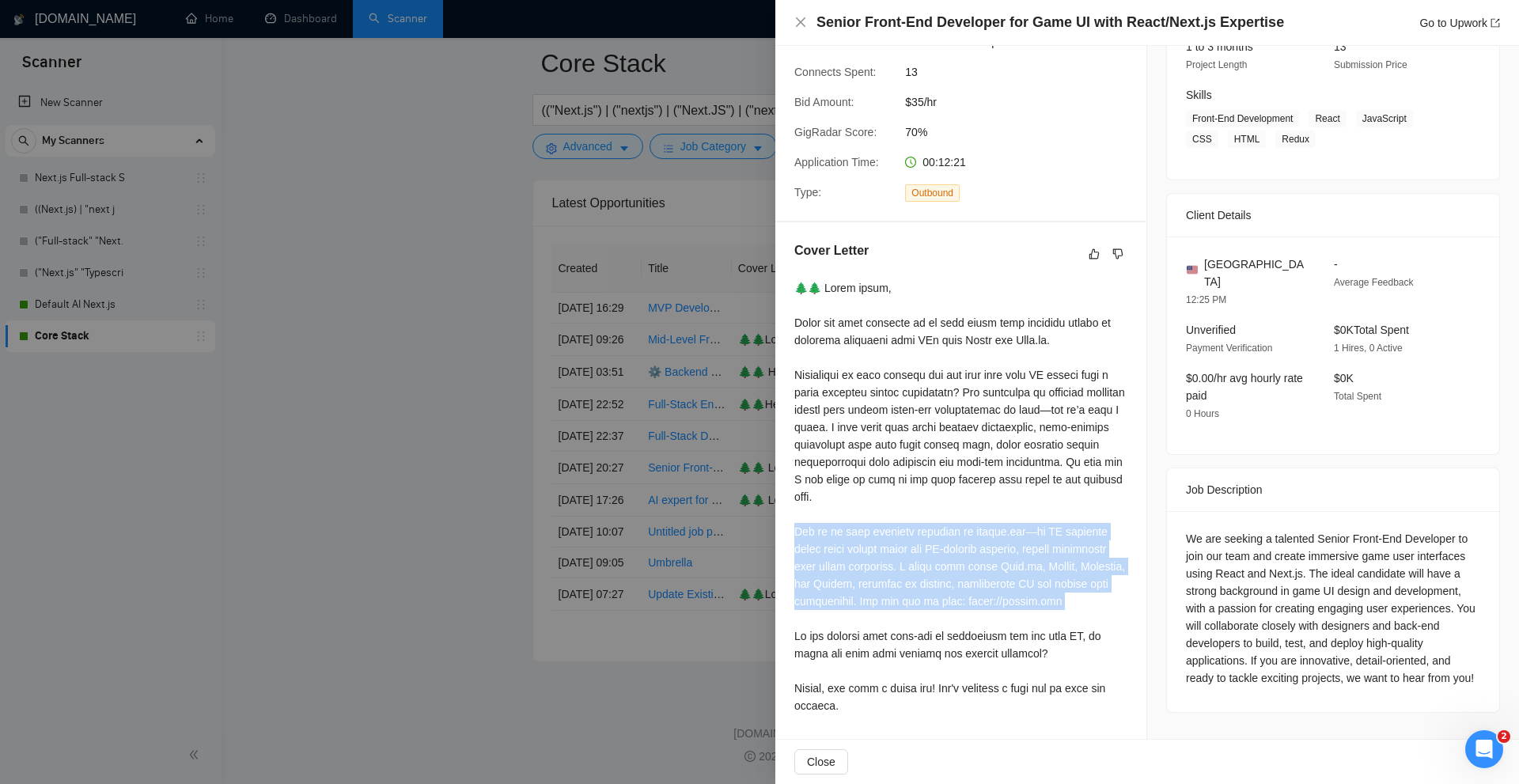
click at [1100, 599] on div at bounding box center [961, 497] width 333 height 435
click at [1090, 595] on div at bounding box center [961, 497] width 333 height 435
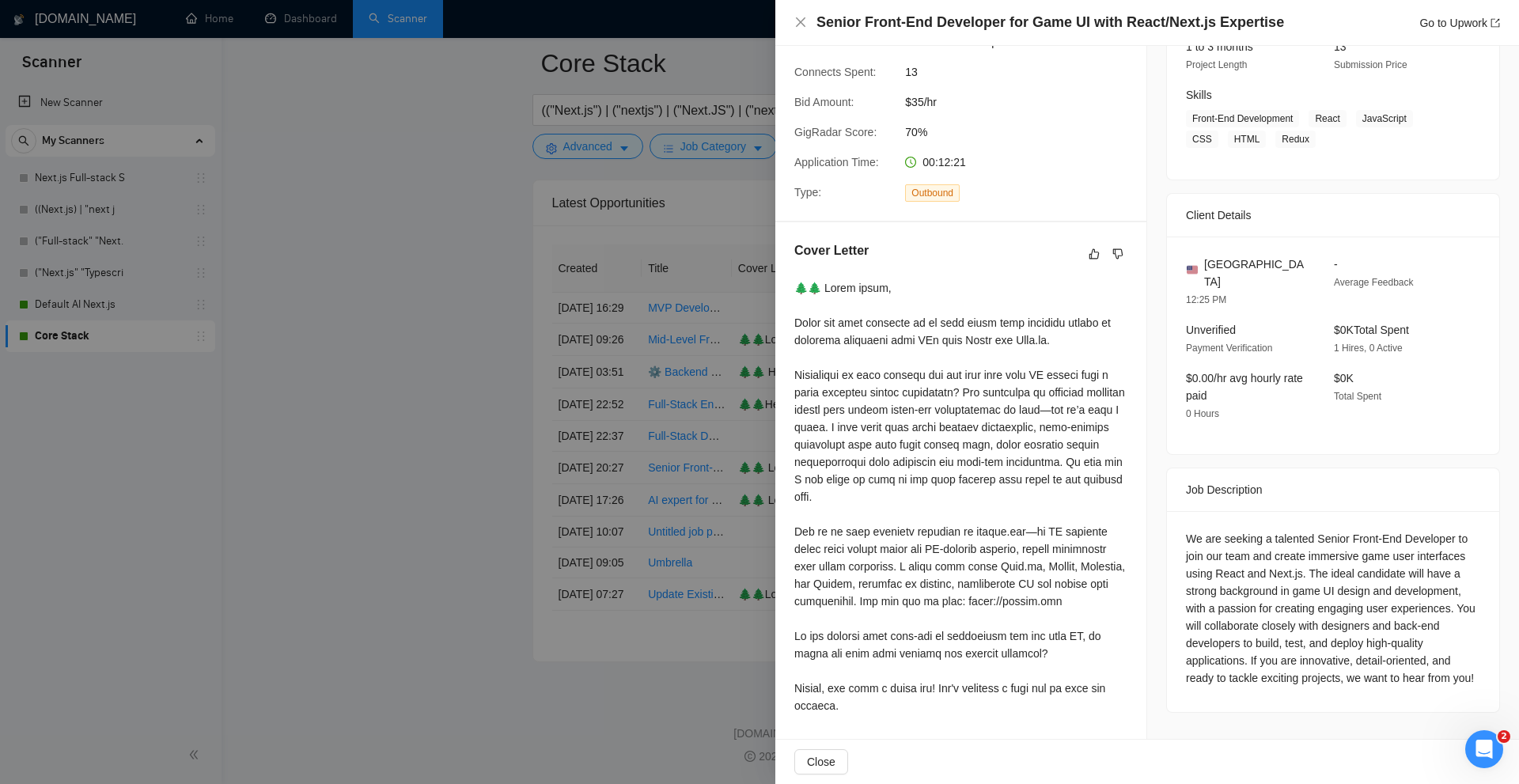
click at [964, 551] on div at bounding box center [961, 497] width 333 height 435
drag, startPoint x: 949, startPoint y: 554, endPoint x: 993, endPoint y: 572, distance: 47.5
click at [993, 572] on div at bounding box center [961, 497] width 333 height 435
drag, startPoint x: 844, startPoint y: 546, endPoint x: 945, endPoint y: 572, distance: 104.3
click at [945, 572] on div at bounding box center [961, 497] width 333 height 435
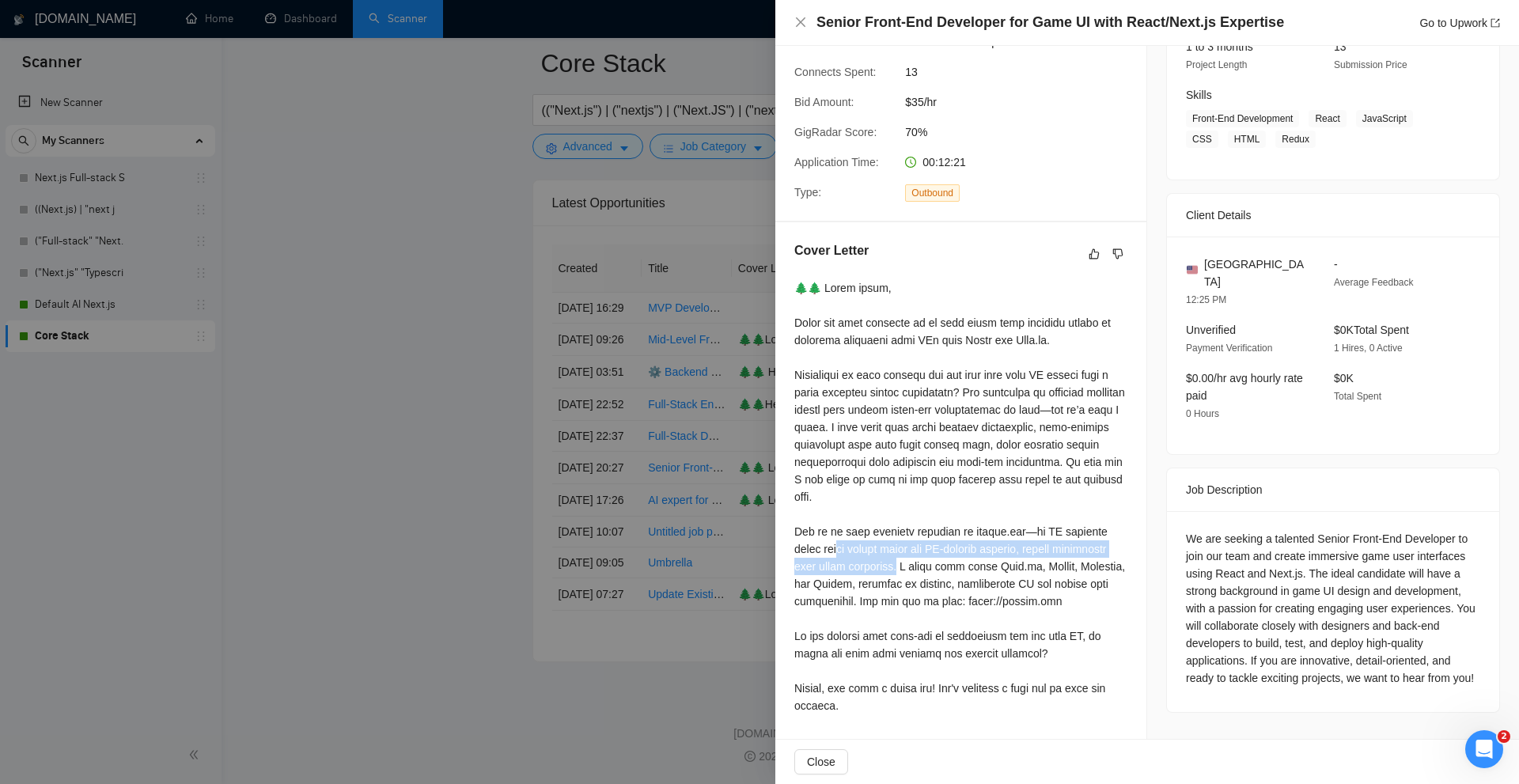
click at [945, 572] on div at bounding box center [961, 497] width 333 height 435
drag, startPoint x: 851, startPoint y: 543, endPoint x: 1029, endPoint y: 547, distance: 178.0
click at [1029, 547] on div at bounding box center [961, 497] width 333 height 435
drag, startPoint x: 1035, startPoint y: 530, endPoint x: 1073, endPoint y: 532, distance: 38.1
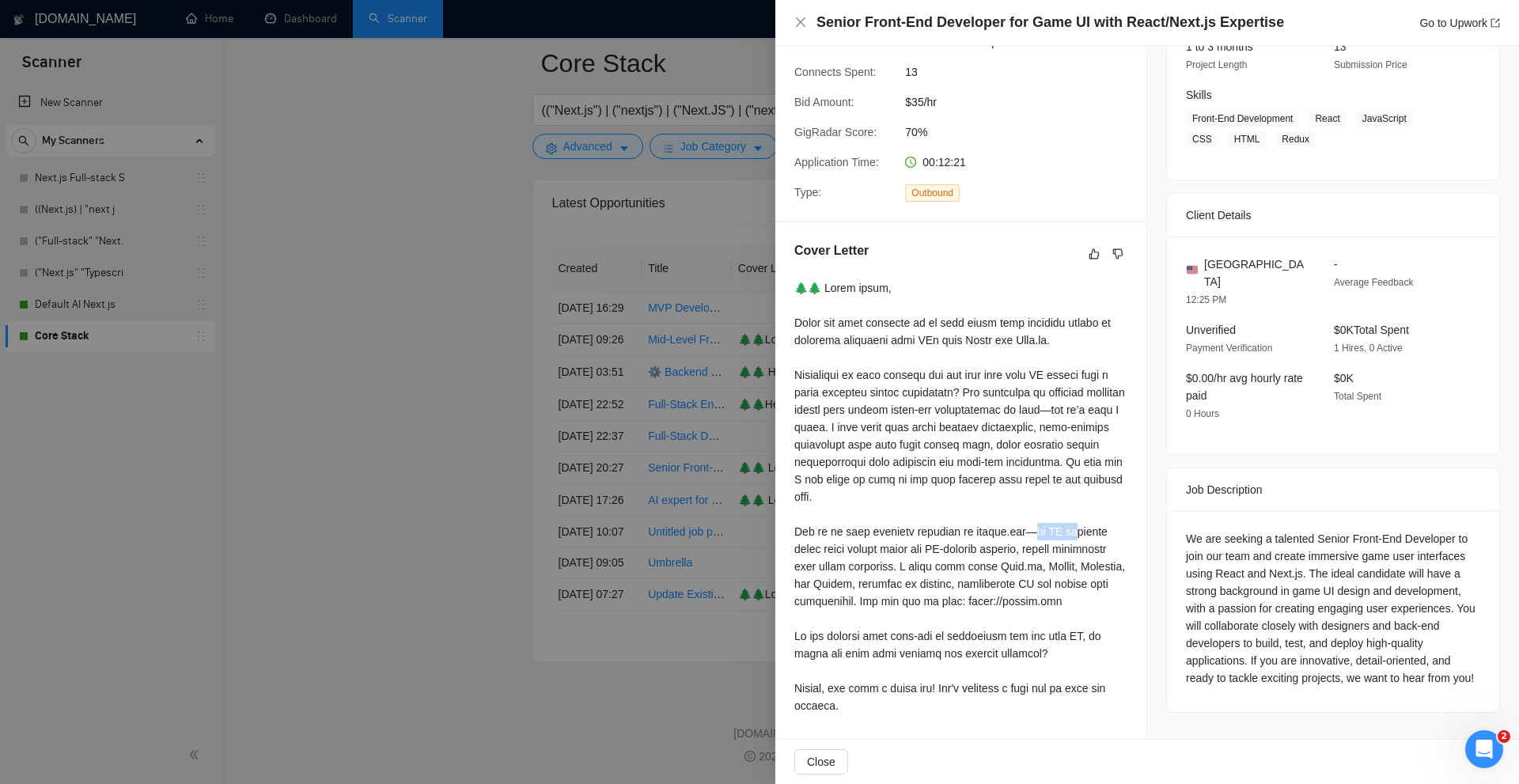
click at [1073, 532] on div at bounding box center [961, 497] width 333 height 435
click at [918, 574] on div at bounding box center [961, 497] width 333 height 435
drag, startPoint x: 1017, startPoint y: 600, endPoint x: 1113, endPoint y: 604, distance: 96.1
click at [1113, 604] on div at bounding box center [961, 497] width 333 height 435
click at [1016, 532] on div at bounding box center [961, 497] width 333 height 435
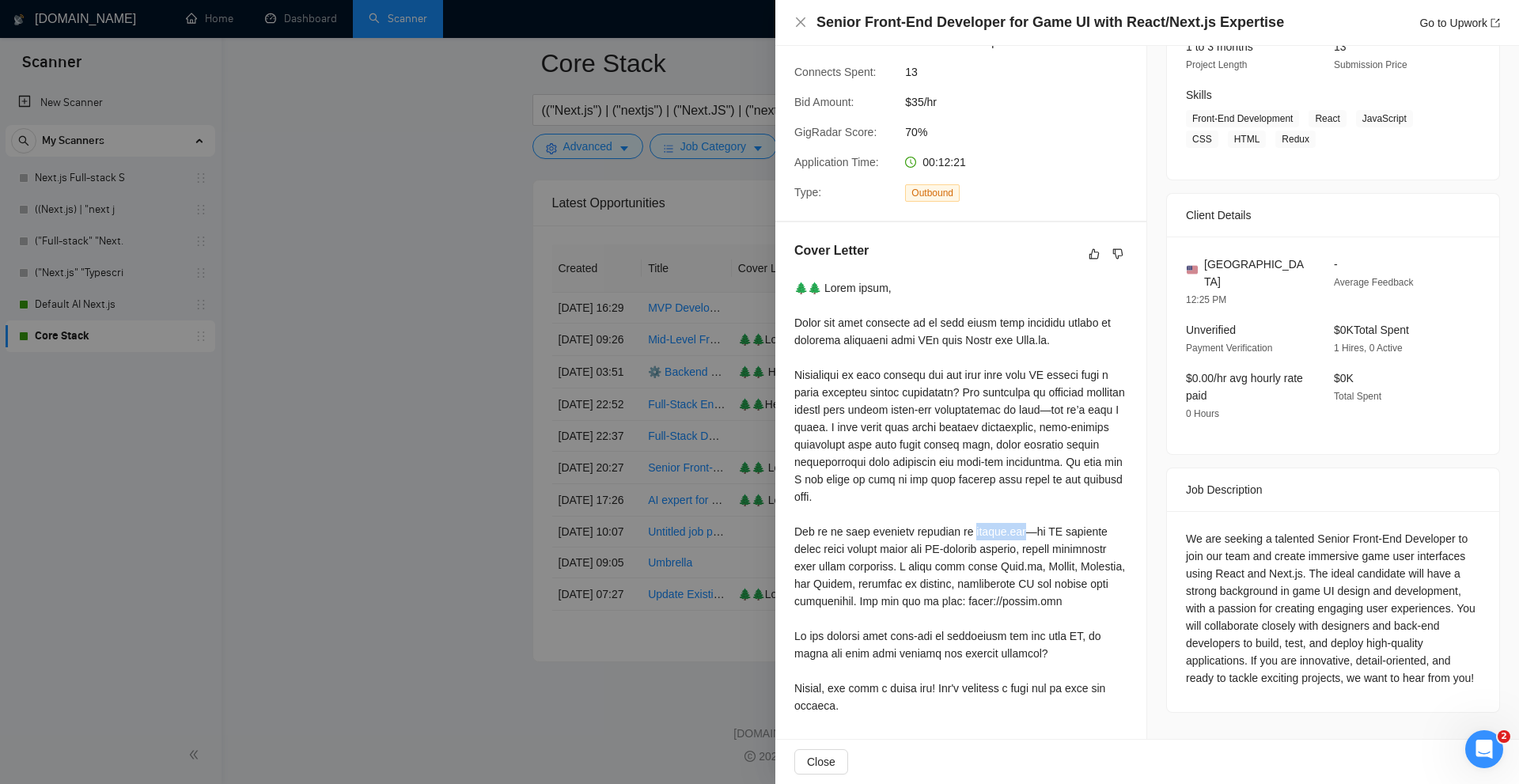
drag, startPoint x: 1016, startPoint y: 532, endPoint x: 986, endPoint y: 532, distance: 30.0
click at [986, 532] on div at bounding box center [961, 497] width 333 height 435
click at [982, 534] on div at bounding box center [961, 497] width 333 height 435
drag, startPoint x: 1019, startPoint y: 604, endPoint x: 962, endPoint y: 523, distance: 99.0
click at [1104, 599] on div at bounding box center [961, 497] width 333 height 435
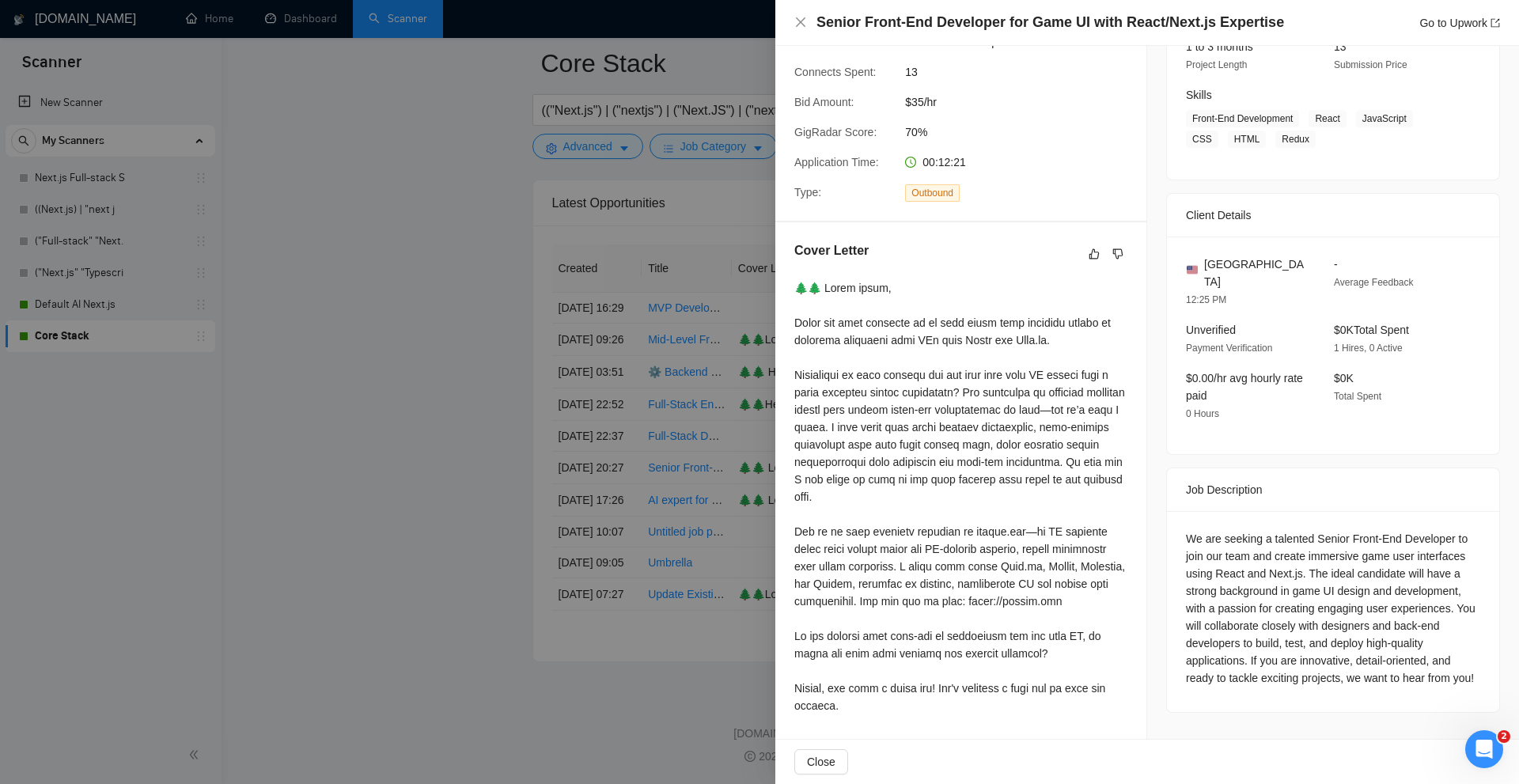
click at [992, 526] on div at bounding box center [961, 497] width 333 height 435
drag, startPoint x: 992, startPoint y: 526, endPoint x: 1013, endPoint y: 526, distance: 21.0
click at [1013, 526] on div at bounding box center [961, 497] width 333 height 435
click at [1008, 578] on div at bounding box center [961, 497] width 333 height 435
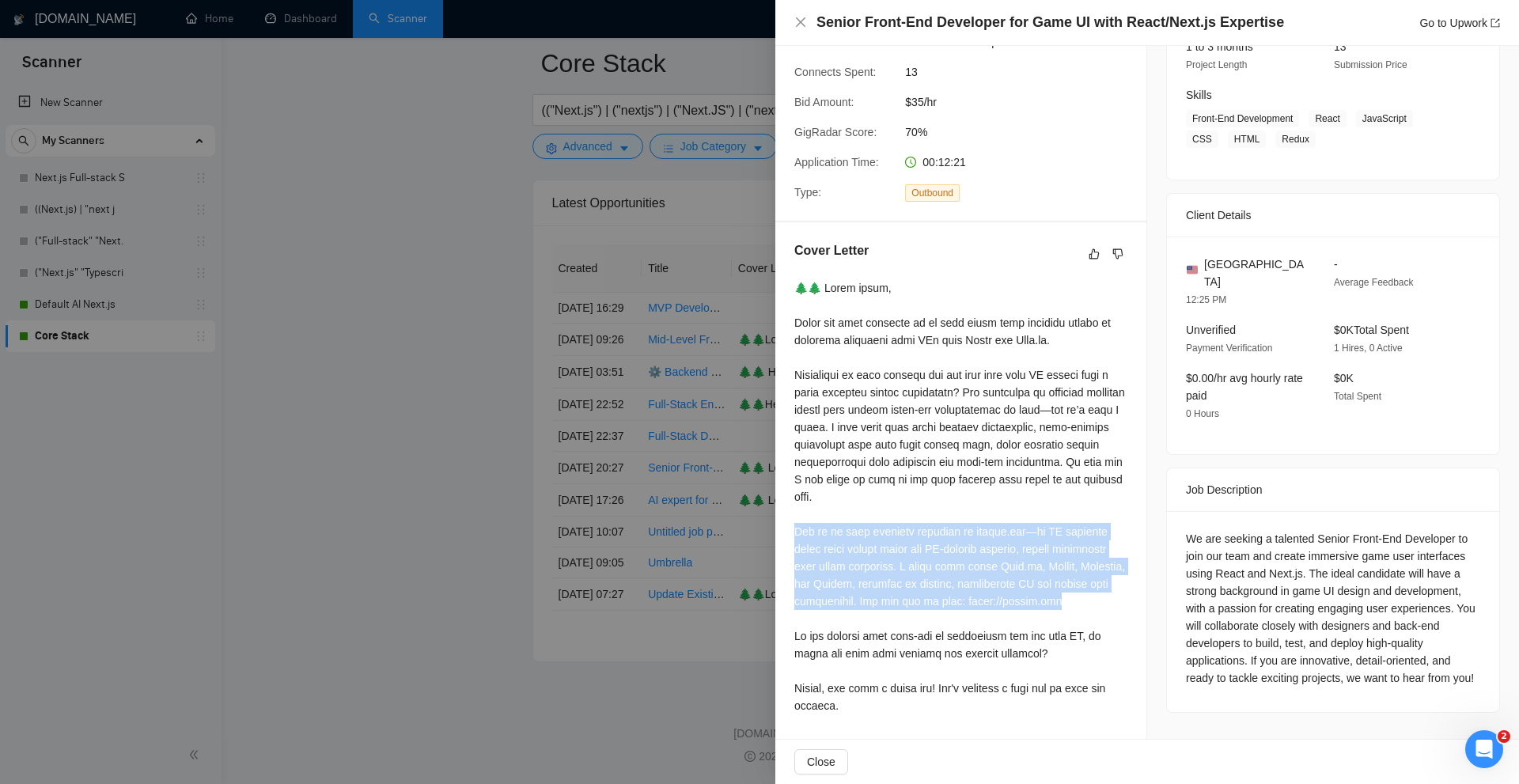
drag, startPoint x: 798, startPoint y: 526, endPoint x: 1110, endPoint y: 596, distance: 319.8
click at [1111, 597] on div at bounding box center [961, 497] width 333 height 435
click at [1110, 596] on div at bounding box center [961, 497] width 333 height 435
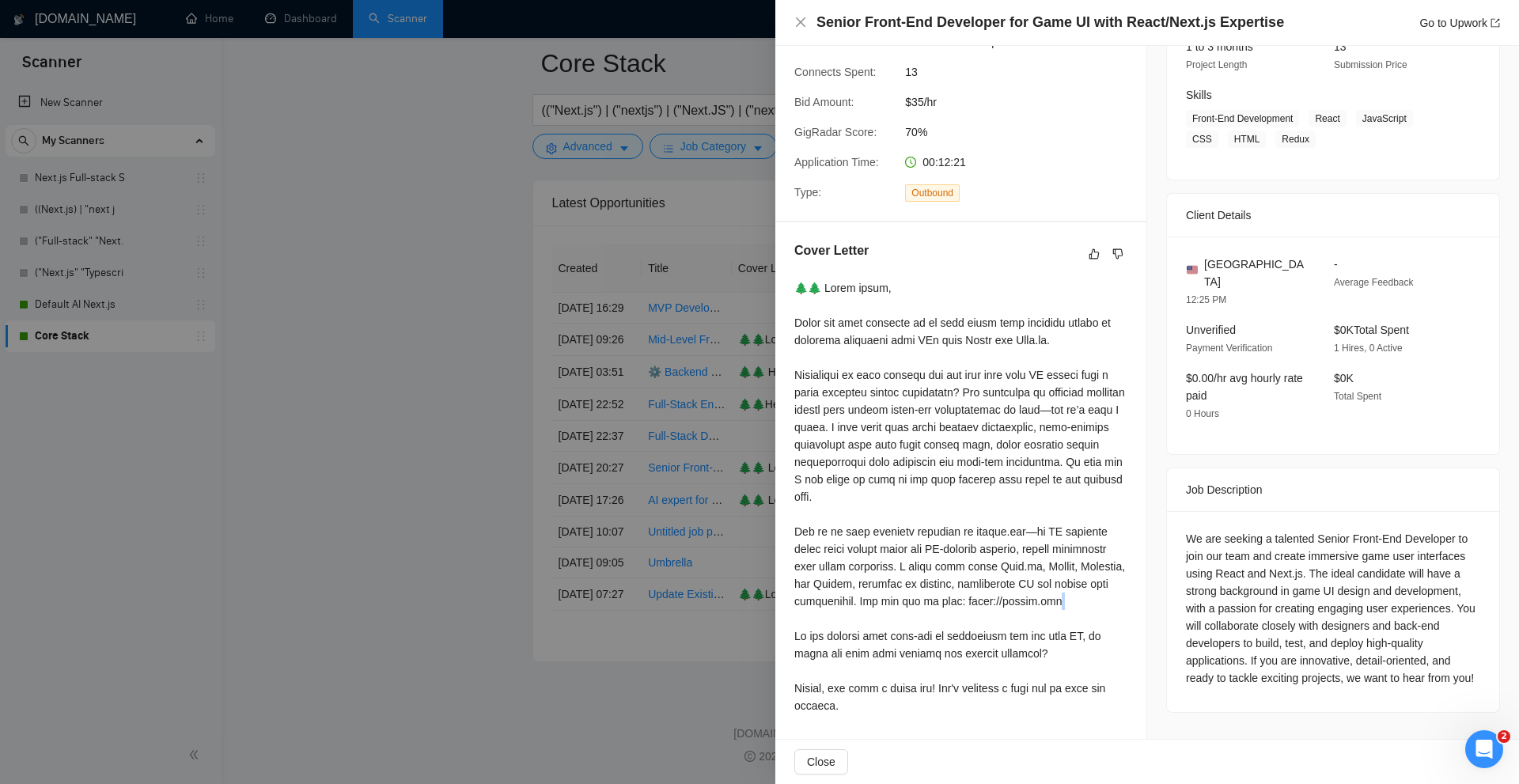
click at [1110, 596] on div at bounding box center [961, 497] width 333 height 435
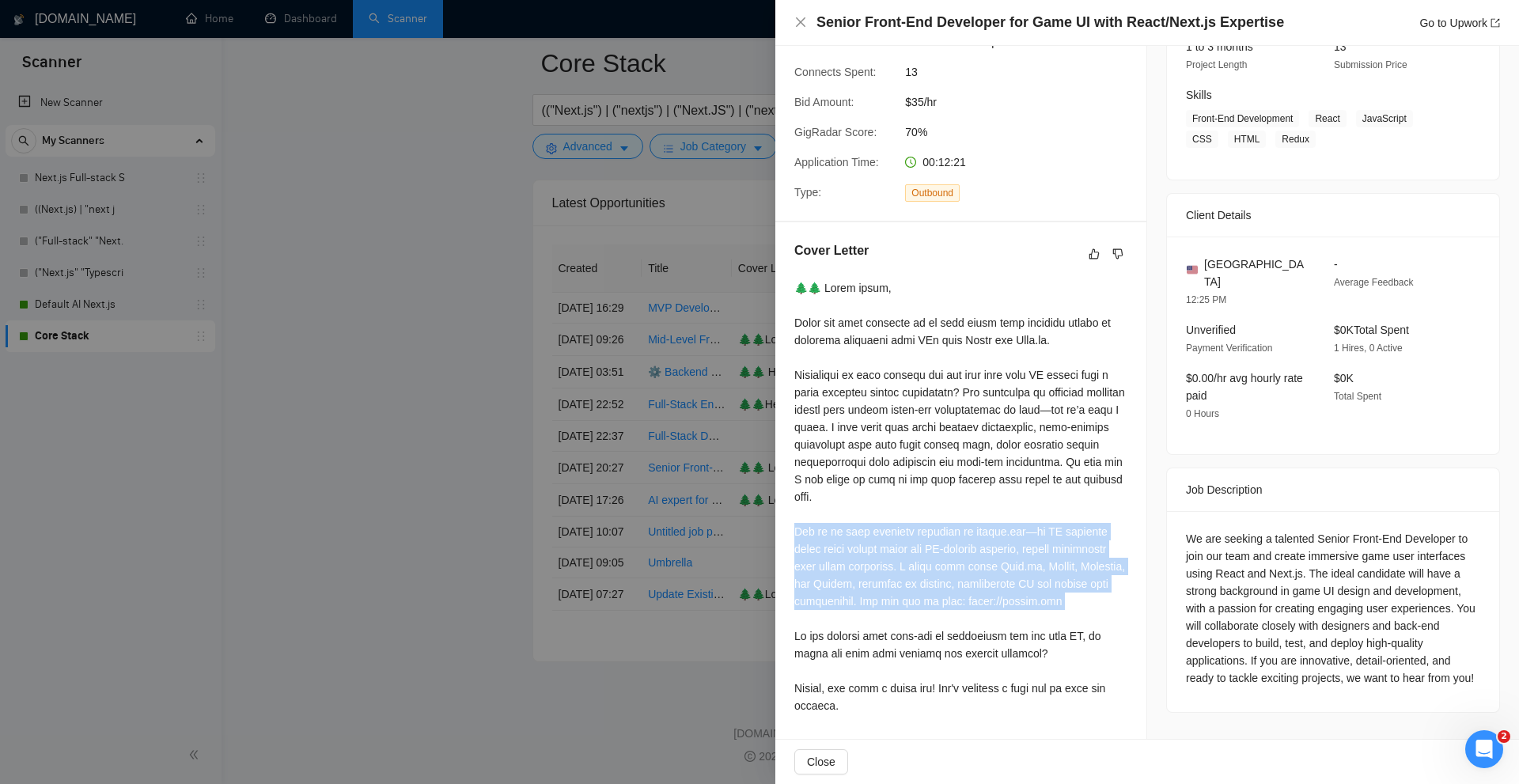
drag, startPoint x: 1110, startPoint y: 596, endPoint x: 944, endPoint y: 537, distance: 176.2
click at [950, 537] on div at bounding box center [961, 497] width 333 height 435
click at [942, 537] on div at bounding box center [961, 497] width 333 height 435
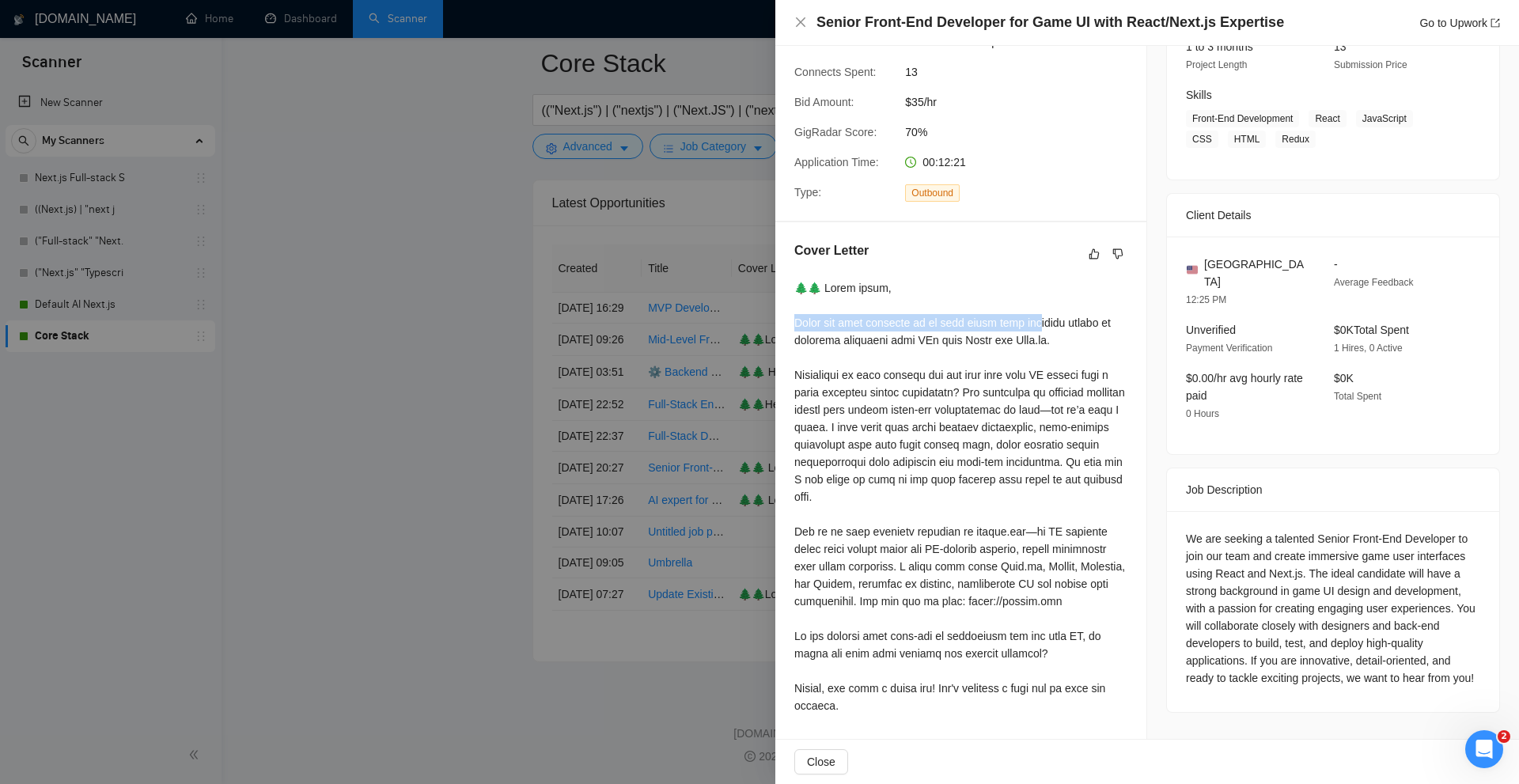
drag, startPoint x: 833, startPoint y: 319, endPoint x: 1051, endPoint y: 327, distance: 218.1
click at [1051, 327] on div "Cover Letter" at bounding box center [960, 481] width 371 height 517
click at [1051, 361] on div at bounding box center [961, 497] width 333 height 435
drag, startPoint x: 1073, startPoint y: 342, endPoint x: 808, endPoint y: 320, distance: 265.9
click at [808, 320] on div at bounding box center [961, 497] width 333 height 435
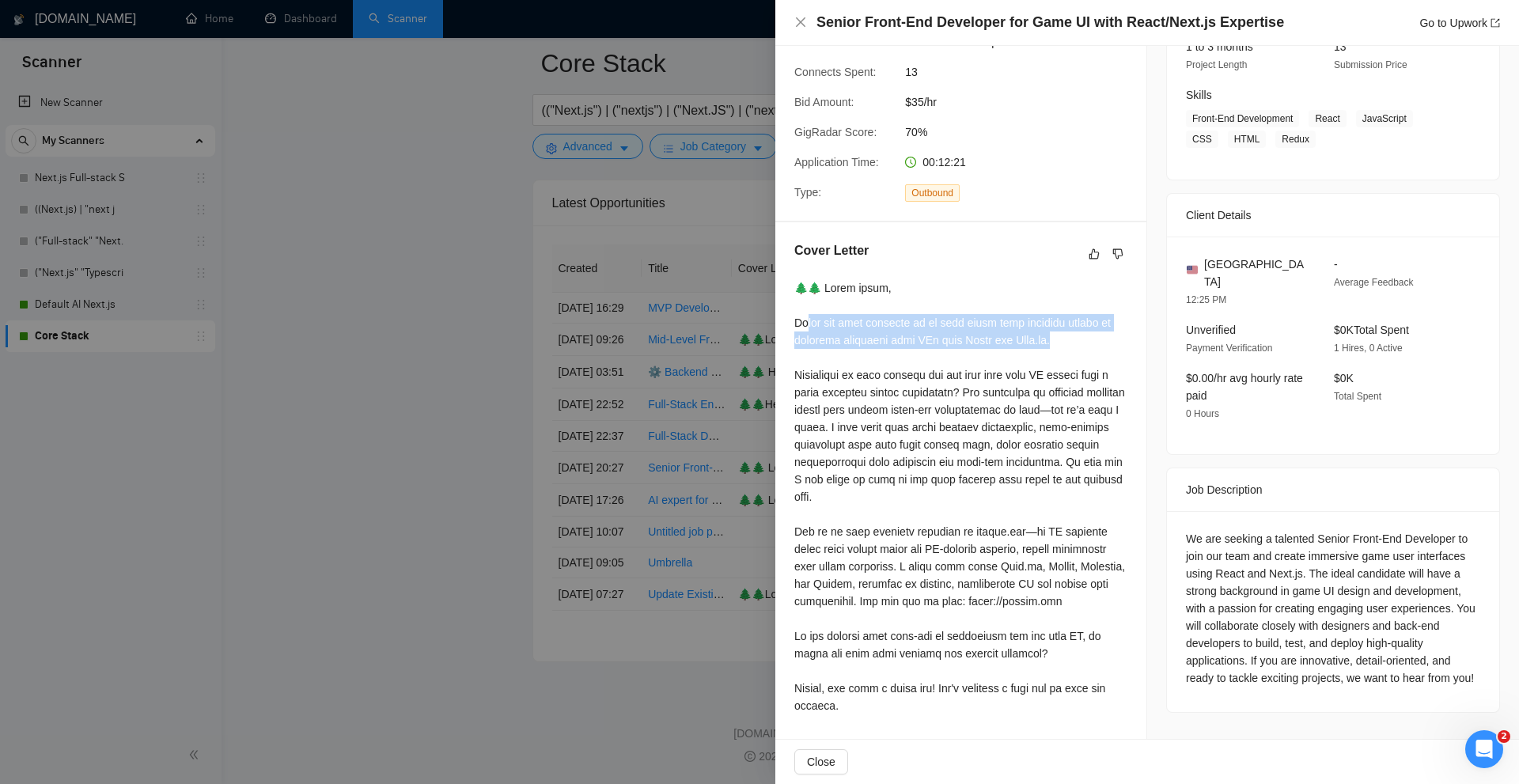
click at [903, 328] on div at bounding box center [961, 497] width 333 height 435
click at [800, 318] on div at bounding box center [961, 497] width 333 height 435
drag, startPoint x: 800, startPoint y: 318, endPoint x: 1044, endPoint y: 326, distance: 244.1
click at [1044, 326] on div at bounding box center [961, 497] width 333 height 435
click at [1012, 349] on div at bounding box center [961, 497] width 333 height 435
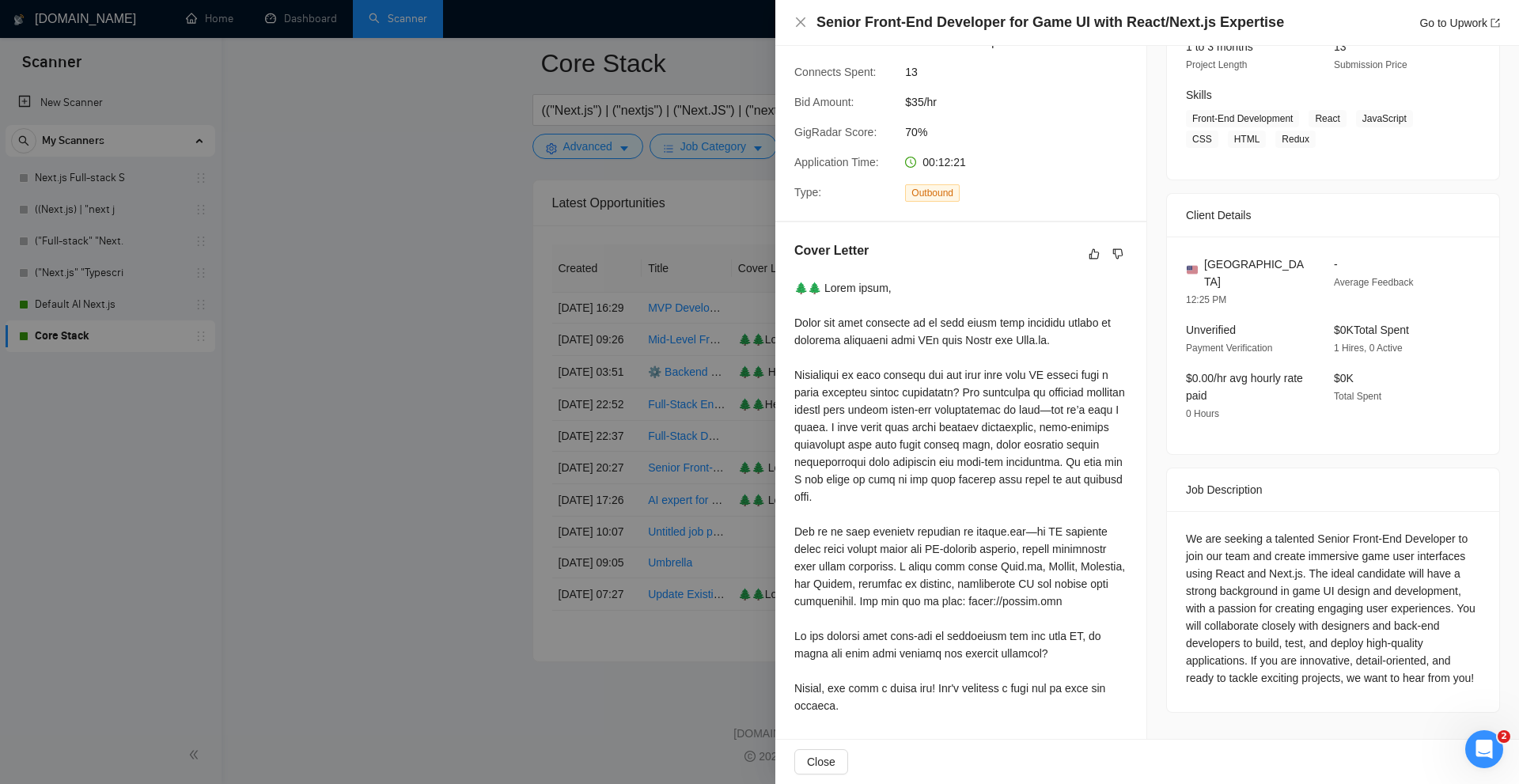
click at [986, 271] on div "Cover Letter" at bounding box center [960, 481] width 371 height 517
drag, startPoint x: 800, startPoint y: 373, endPoint x: 1108, endPoint y: 379, distance: 308.1
click at [1104, 379] on div "Cover Letter" at bounding box center [960, 481] width 371 height 517
click at [1088, 425] on div at bounding box center [961, 497] width 333 height 435
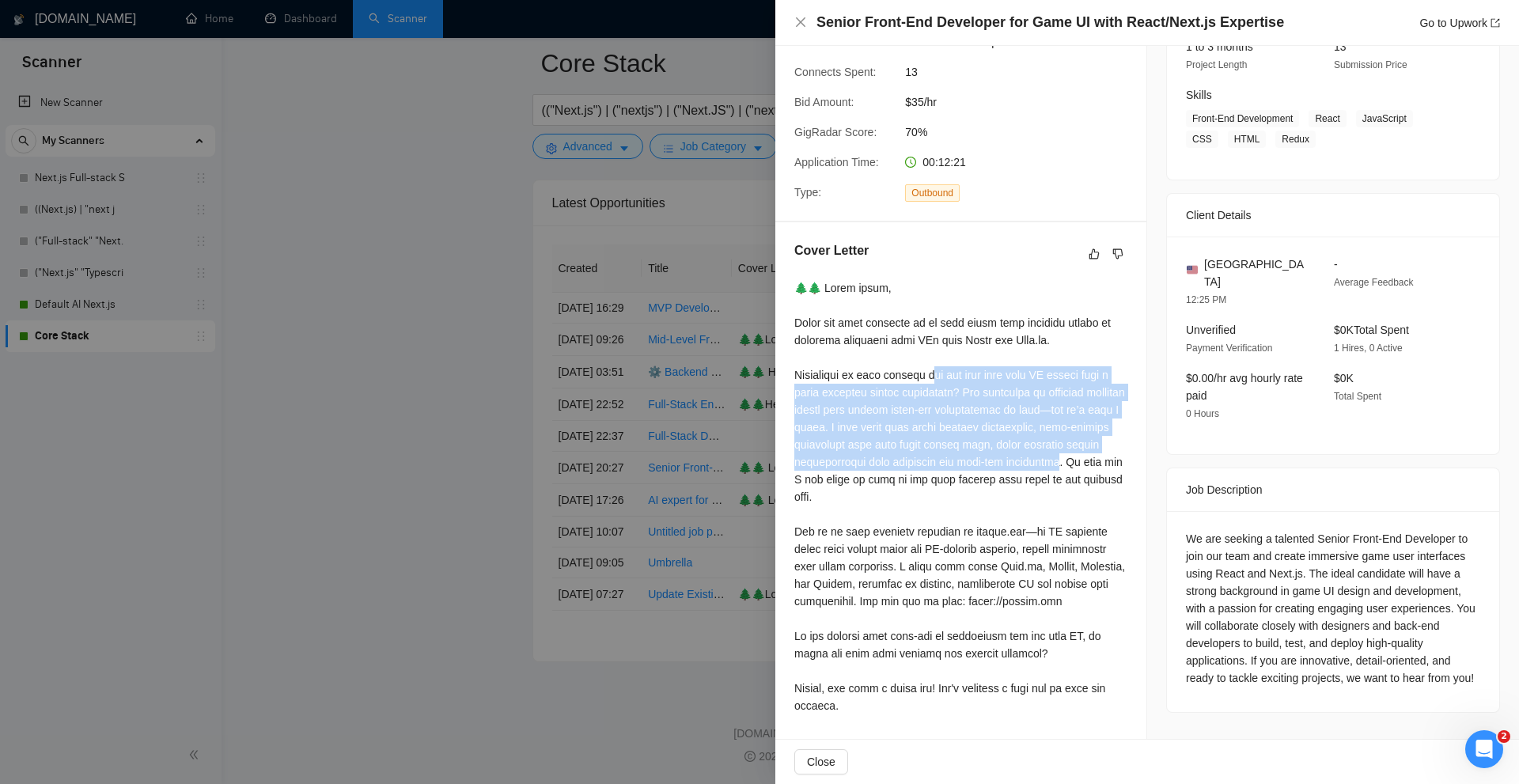
drag, startPoint x: 941, startPoint y: 380, endPoint x: 1060, endPoint y: 455, distance: 140.7
click at [1060, 455] on div at bounding box center [961, 497] width 333 height 435
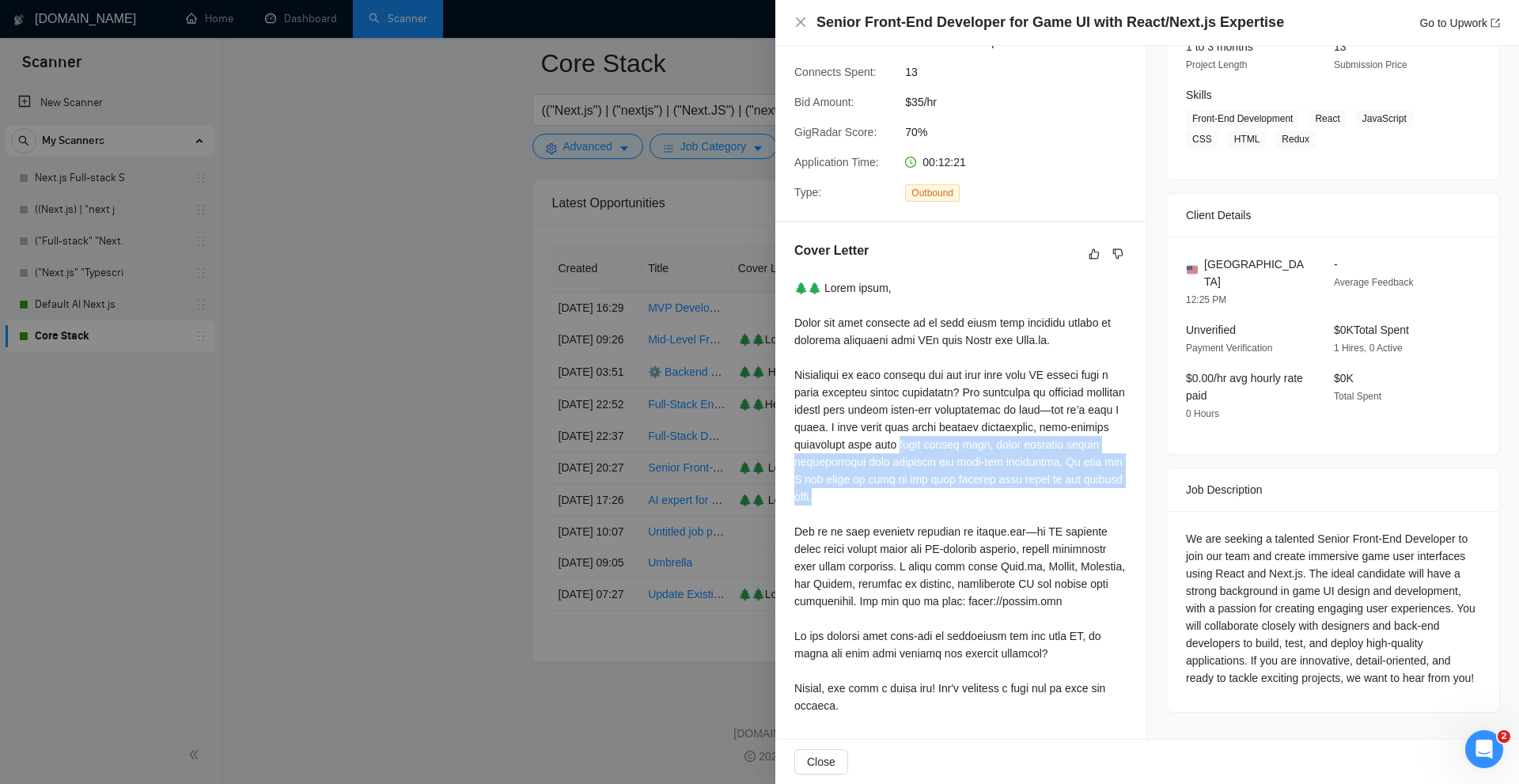
drag, startPoint x: 1028, startPoint y: 494, endPoint x: 892, endPoint y: 451, distance: 142.6
click at [892, 451] on div at bounding box center [961, 497] width 333 height 435
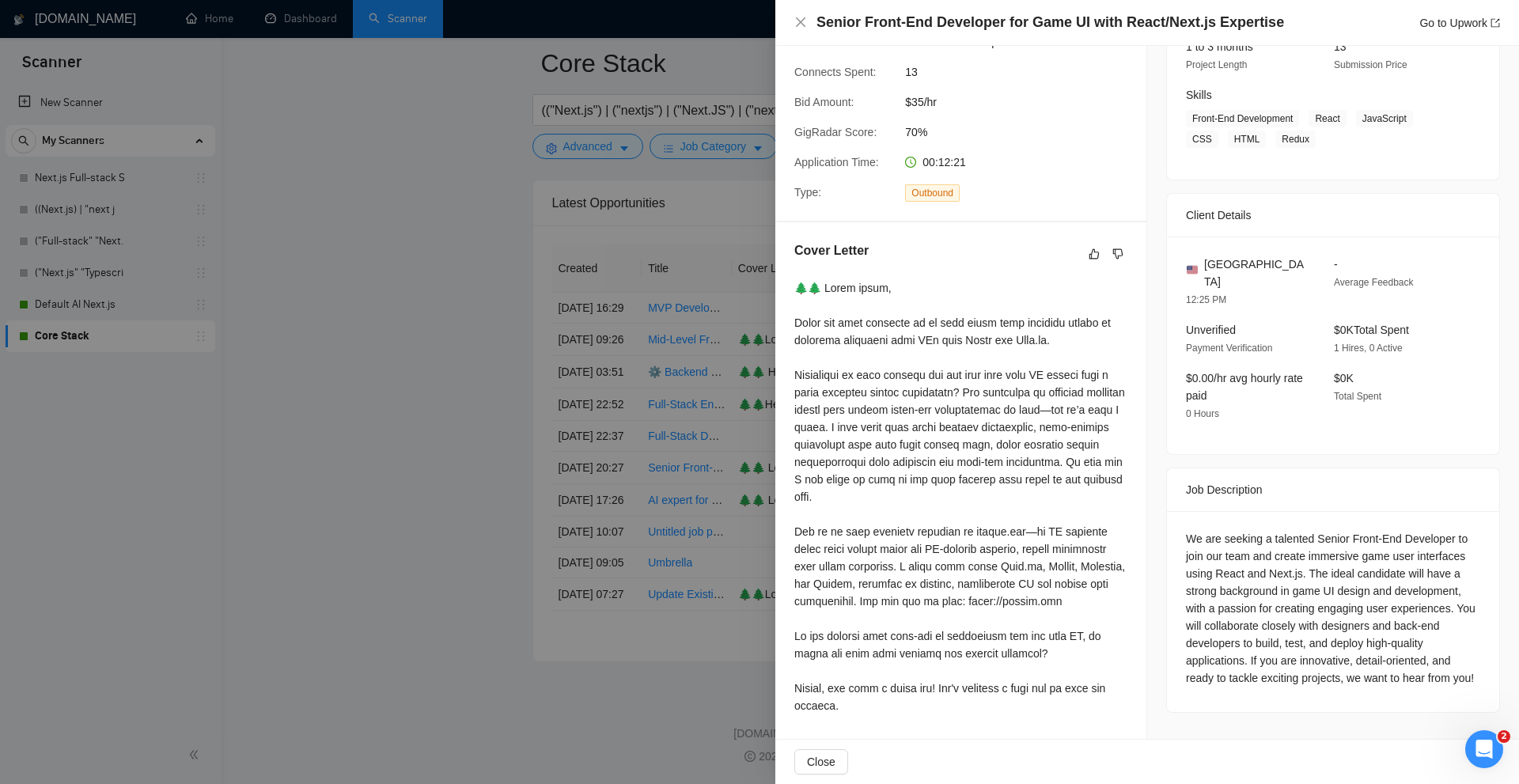
click at [892, 451] on div at bounding box center [961, 497] width 333 height 435
drag, startPoint x: 789, startPoint y: 372, endPoint x: 1034, endPoint y: 382, distance: 245.2
click at [1034, 382] on div "Cover Letter" at bounding box center [960, 481] width 371 height 517
click at [1034, 382] on div at bounding box center [961, 497] width 333 height 435
click at [820, 379] on div at bounding box center [961, 497] width 333 height 435
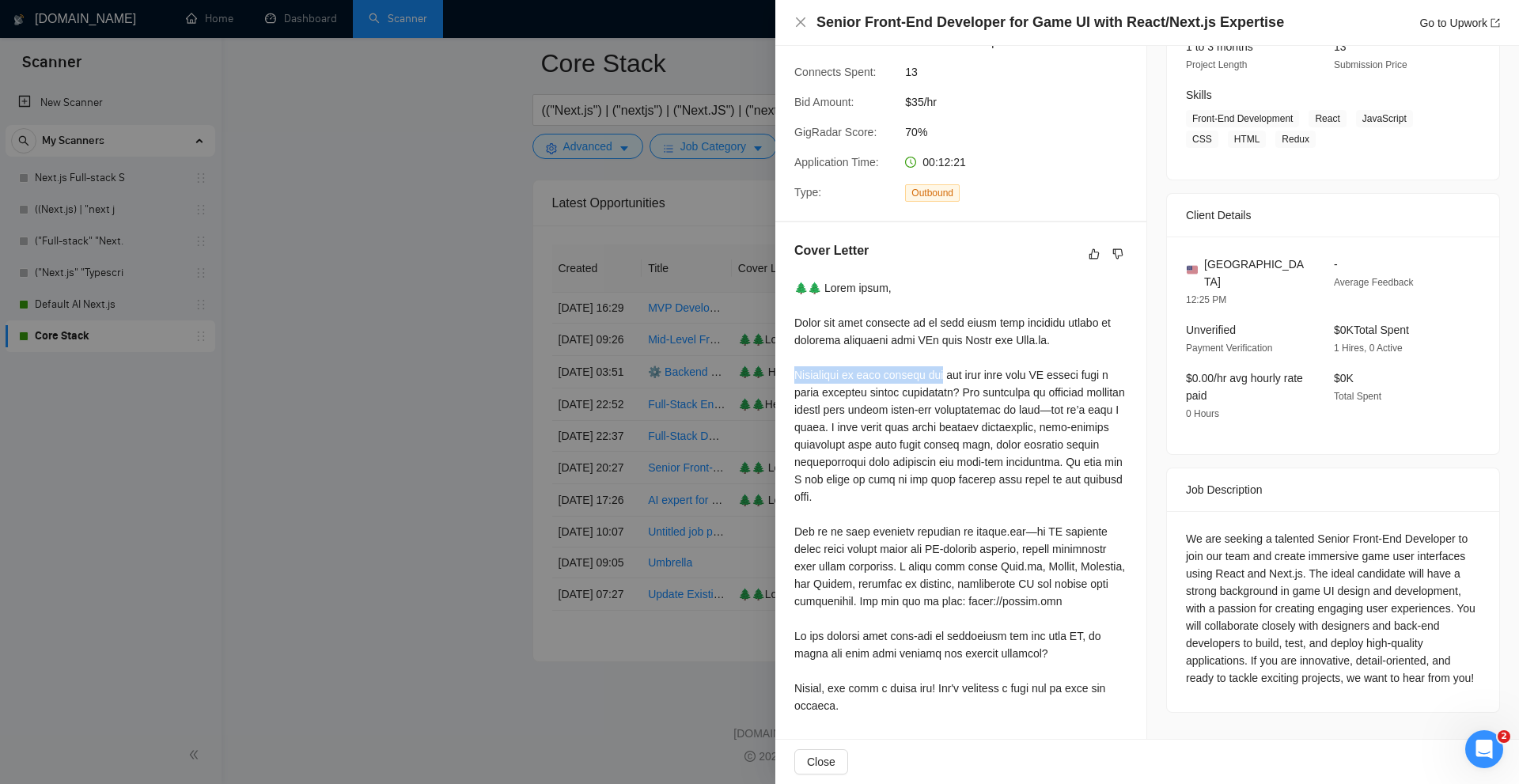
drag, startPoint x: 820, startPoint y: 379, endPoint x: 945, endPoint y: 379, distance: 125.0
click at [945, 379] on div at bounding box center [961, 497] width 333 height 435
drag, startPoint x: 962, startPoint y: 387, endPoint x: 1080, endPoint y: 380, distance: 118.2
click at [1080, 380] on div at bounding box center [961, 497] width 333 height 435
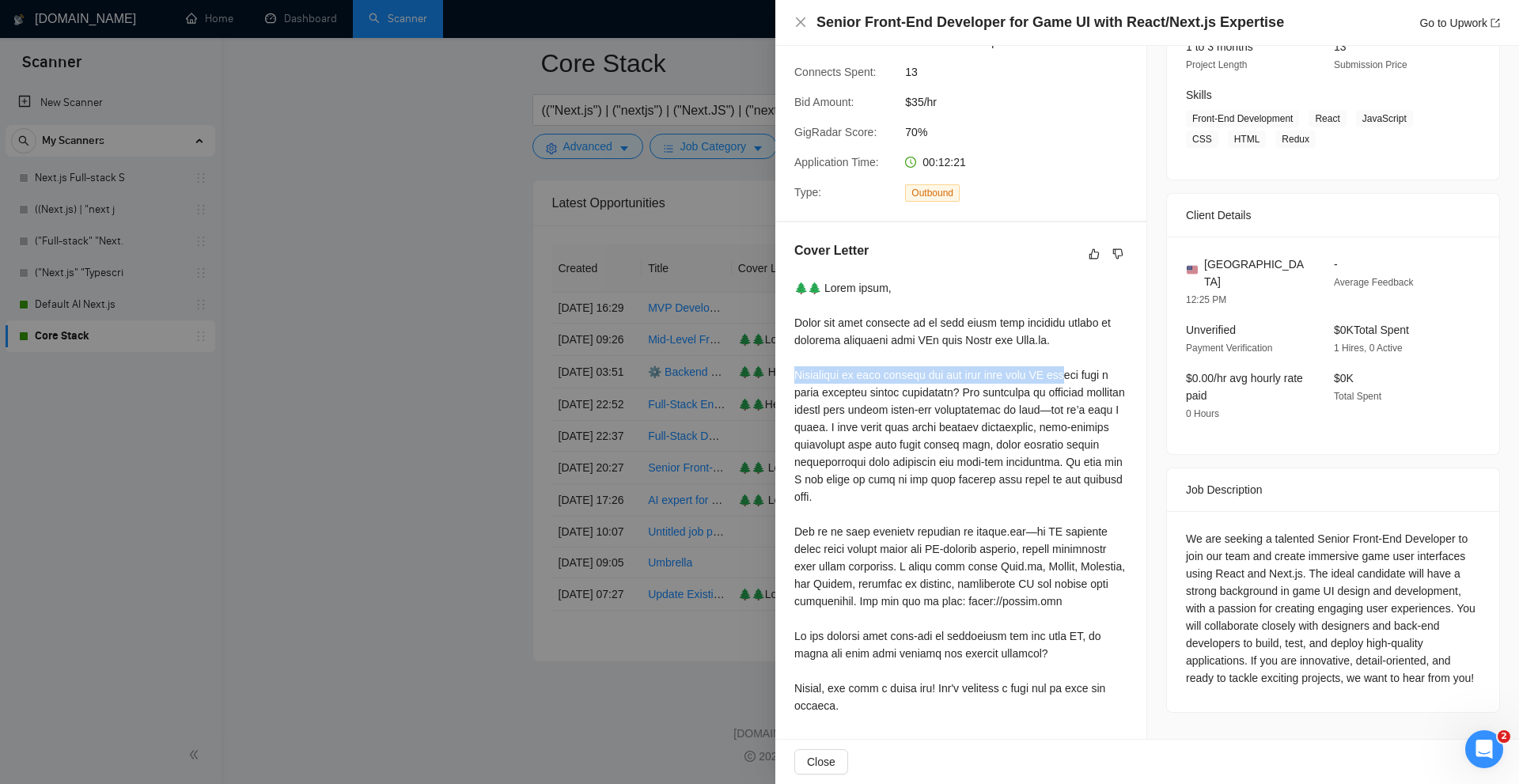
click at [1071, 381] on div at bounding box center [961, 497] width 333 height 435
drag, startPoint x: 1010, startPoint y: 374, endPoint x: 1100, endPoint y: 381, distance: 90.3
click at [1100, 381] on div at bounding box center [961, 497] width 333 height 435
click at [1080, 382] on div at bounding box center [961, 497] width 333 height 435
click at [1034, 375] on div at bounding box center [961, 497] width 333 height 435
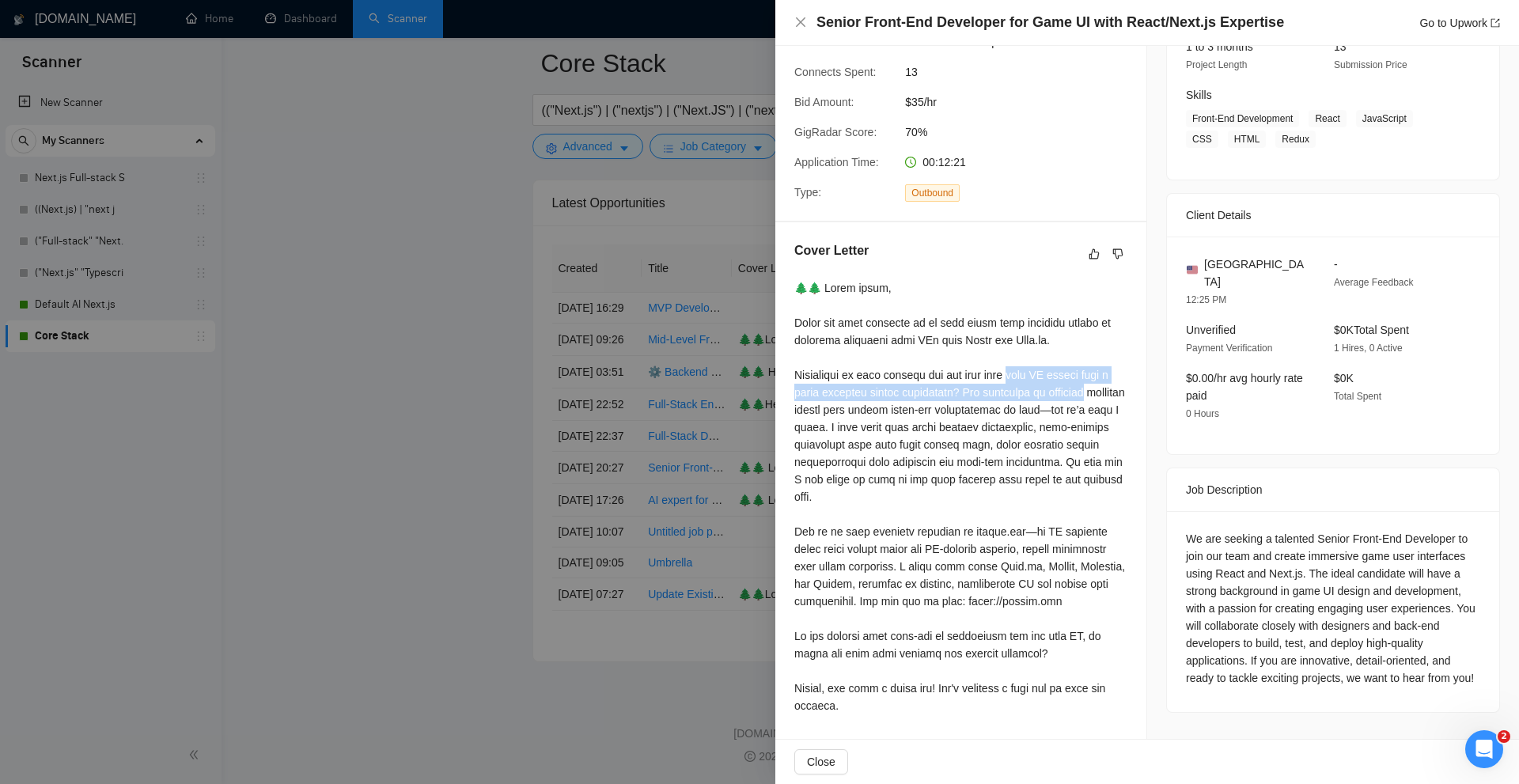
drag, startPoint x: 1034, startPoint y: 375, endPoint x: 1094, endPoint y: 384, distance: 60.7
click at [1094, 384] on div at bounding box center [961, 497] width 333 height 435
click at [1100, 396] on div at bounding box center [961, 497] width 333 height 435
click at [782, 378] on div "Cover Letter" at bounding box center [960, 481] width 371 height 517
drag, startPoint x: 820, startPoint y: 402, endPoint x: 969, endPoint y: 403, distance: 149.0
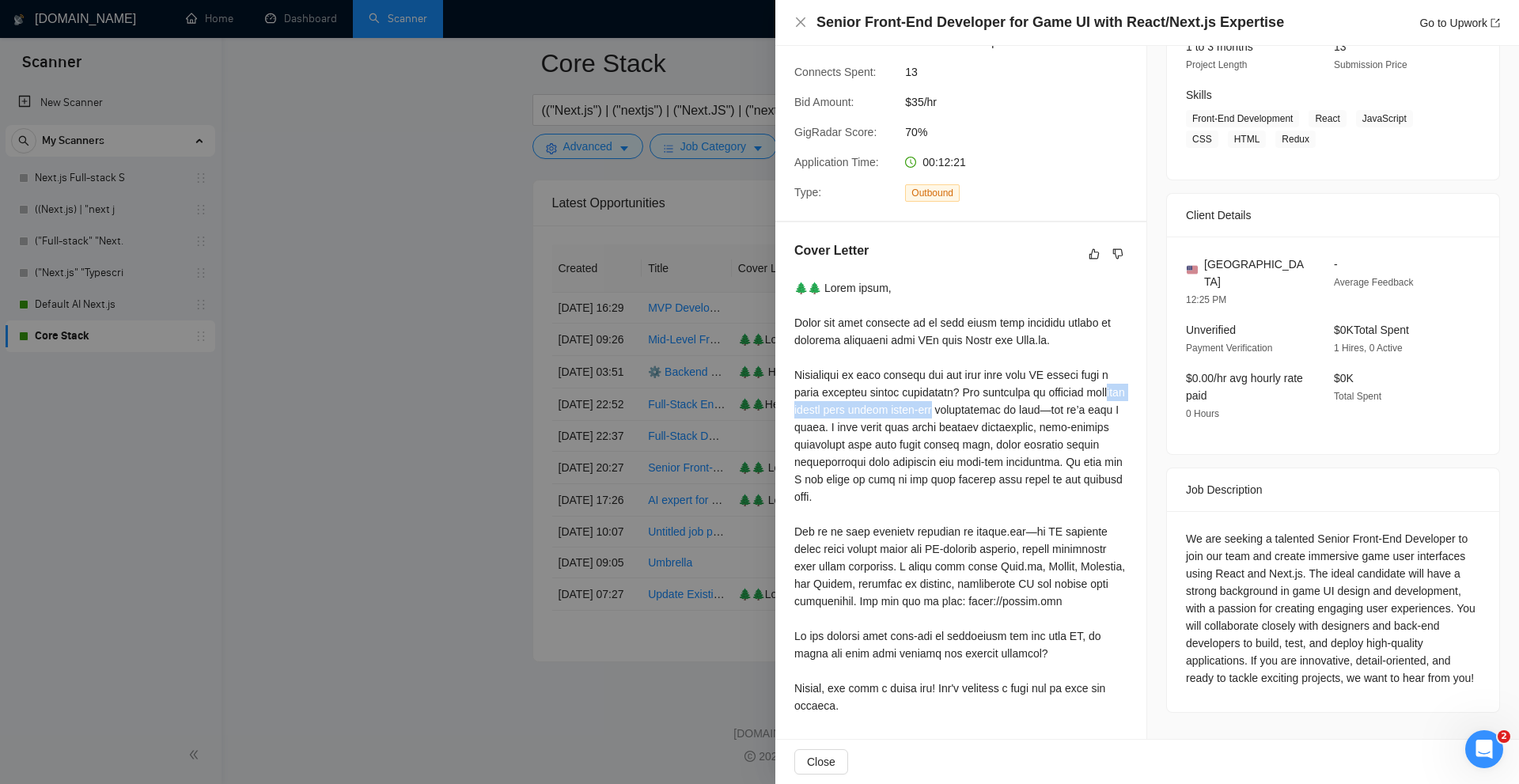
click at [976, 403] on div at bounding box center [961, 497] width 333 height 435
click at [937, 411] on div at bounding box center [961, 497] width 333 height 435
drag, startPoint x: 953, startPoint y: 392, endPoint x: 877, endPoint y: 390, distance: 76.0
click at [877, 390] on div at bounding box center [961, 497] width 333 height 435
click at [848, 401] on div at bounding box center [961, 497] width 333 height 435
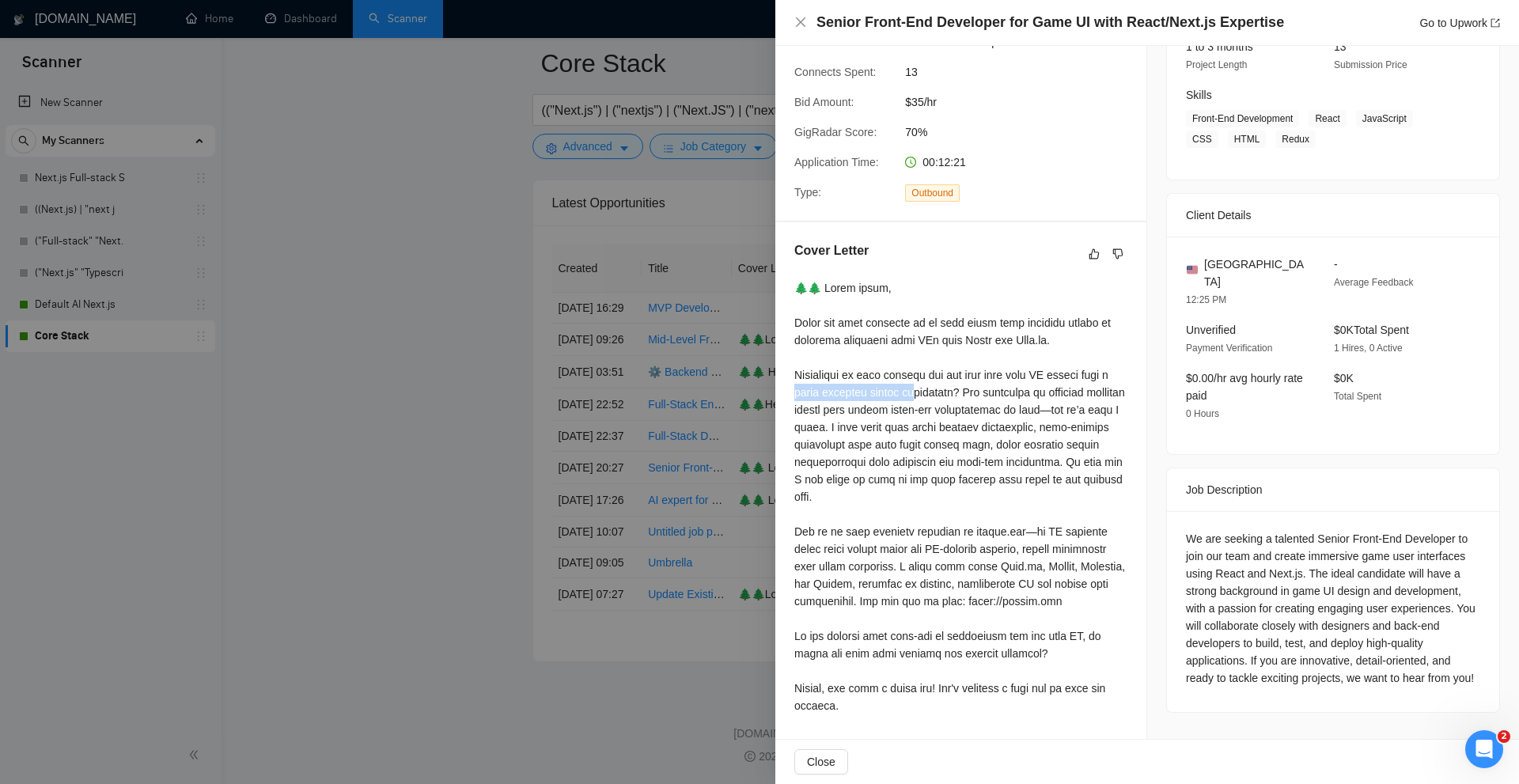
drag, startPoint x: 804, startPoint y: 389, endPoint x: 921, endPoint y: 391, distance: 117.0
click at [921, 391] on div at bounding box center [961, 497] width 333 height 435
click at [915, 389] on div at bounding box center [961, 497] width 333 height 435
drag, startPoint x: 800, startPoint y: 366, endPoint x: 971, endPoint y: 387, distance: 172.3
click at [971, 387] on div at bounding box center [961, 497] width 333 height 435
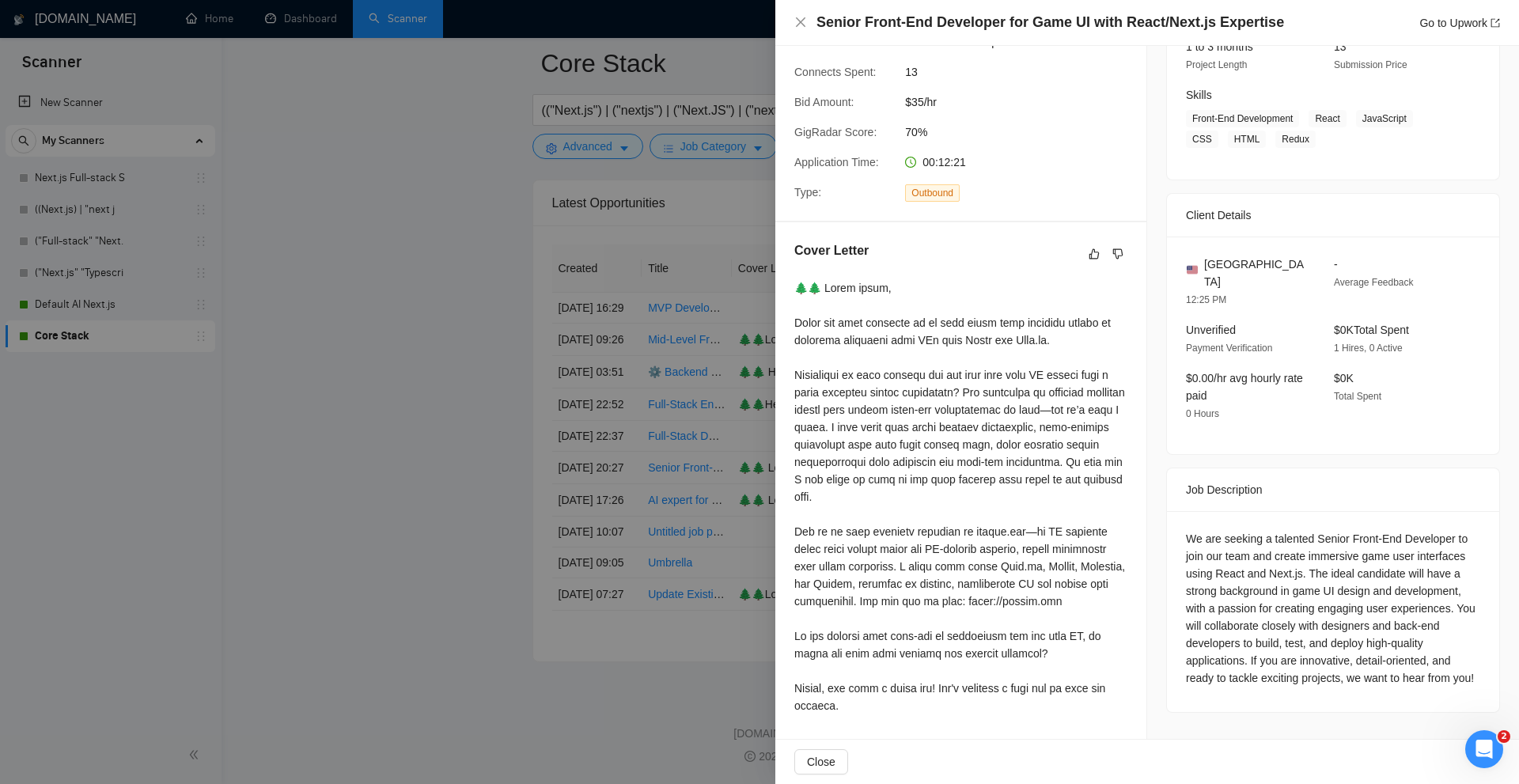
click at [991, 392] on div at bounding box center [961, 497] width 333 height 435
click at [1020, 387] on div at bounding box center [961, 497] width 333 height 435
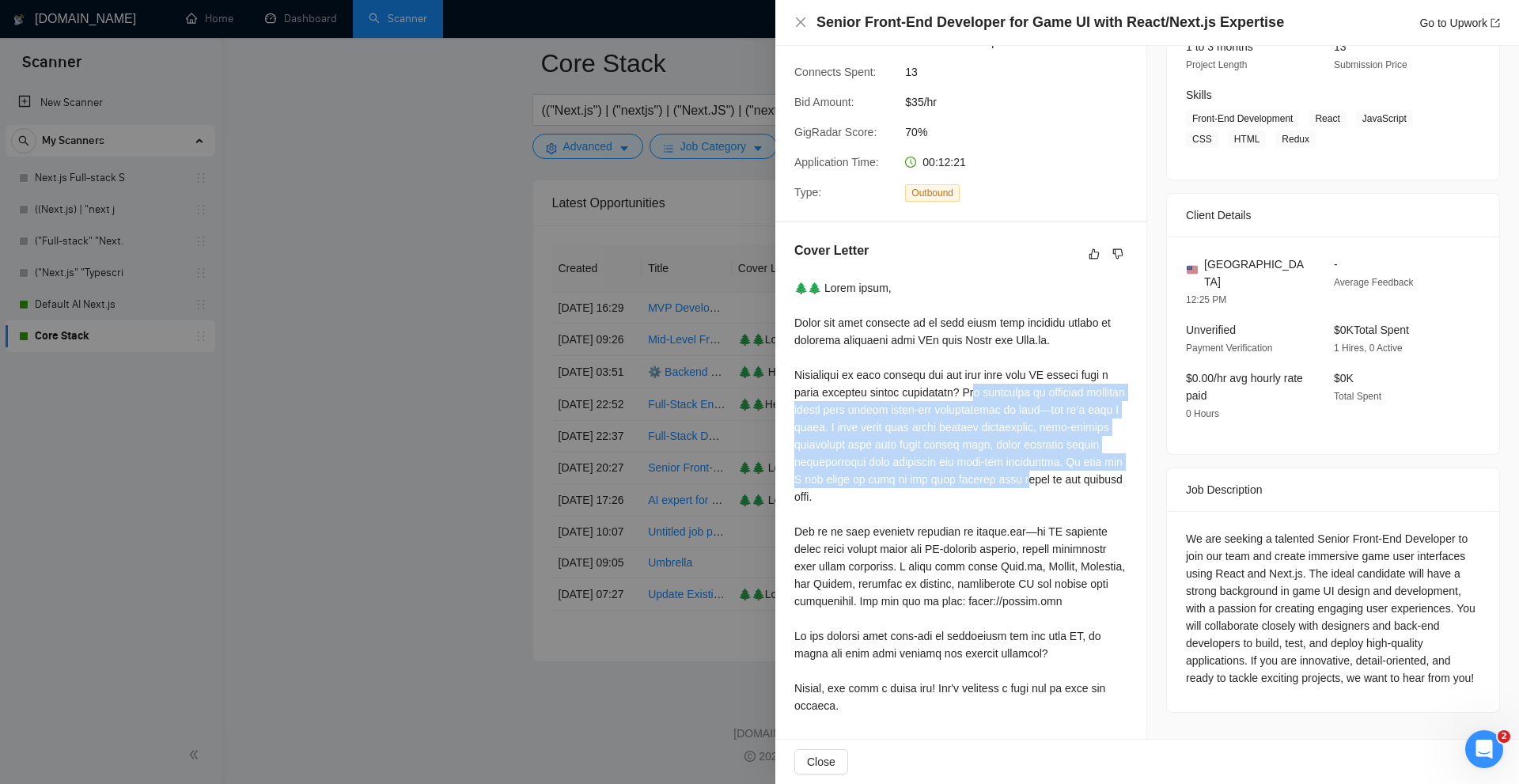
drag, startPoint x: 984, startPoint y: 393, endPoint x: 1035, endPoint y: 477, distance: 98.3
click at [1035, 477] on div at bounding box center [961, 497] width 333 height 435
click at [1035, 483] on div at bounding box center [961, 497] width 333 height 435
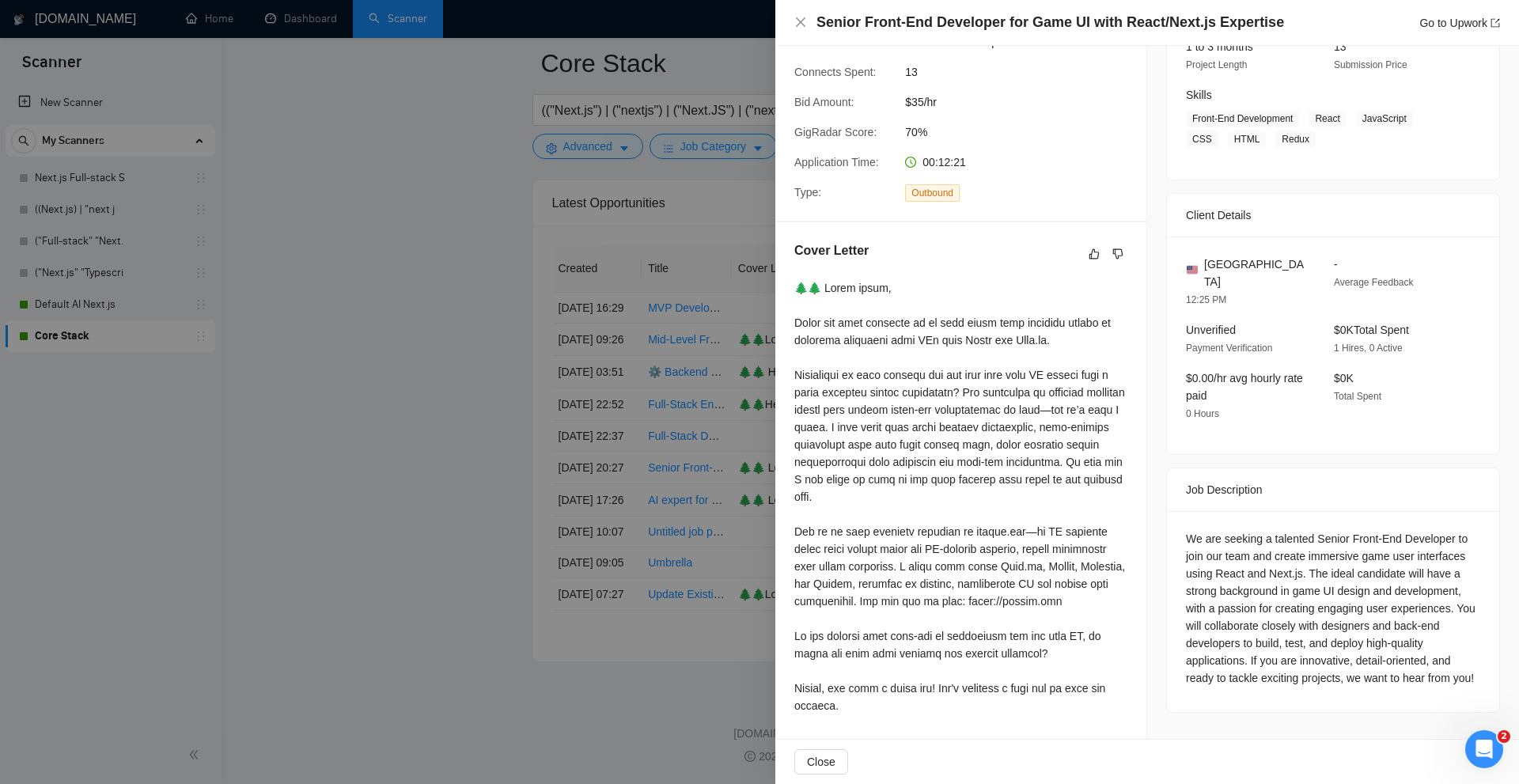
click at [1081, 478] on div at bounding box center [961, 497] width 333 height 435
drag, startPoint x: 944, startPoint y: 427, endPoint x: 1034, endPoint y: 427, distance: 90.0
click at [1034, 427] on div at bounding box center [961, 497] width 333 height 435
click at [1033, 427] on div at bounding box center [961, 497] width 333 height 435
drag, startPoint x: 885, startPoint y: 379, endPoint x: 992, endPoint y: 398, distance: 108.7
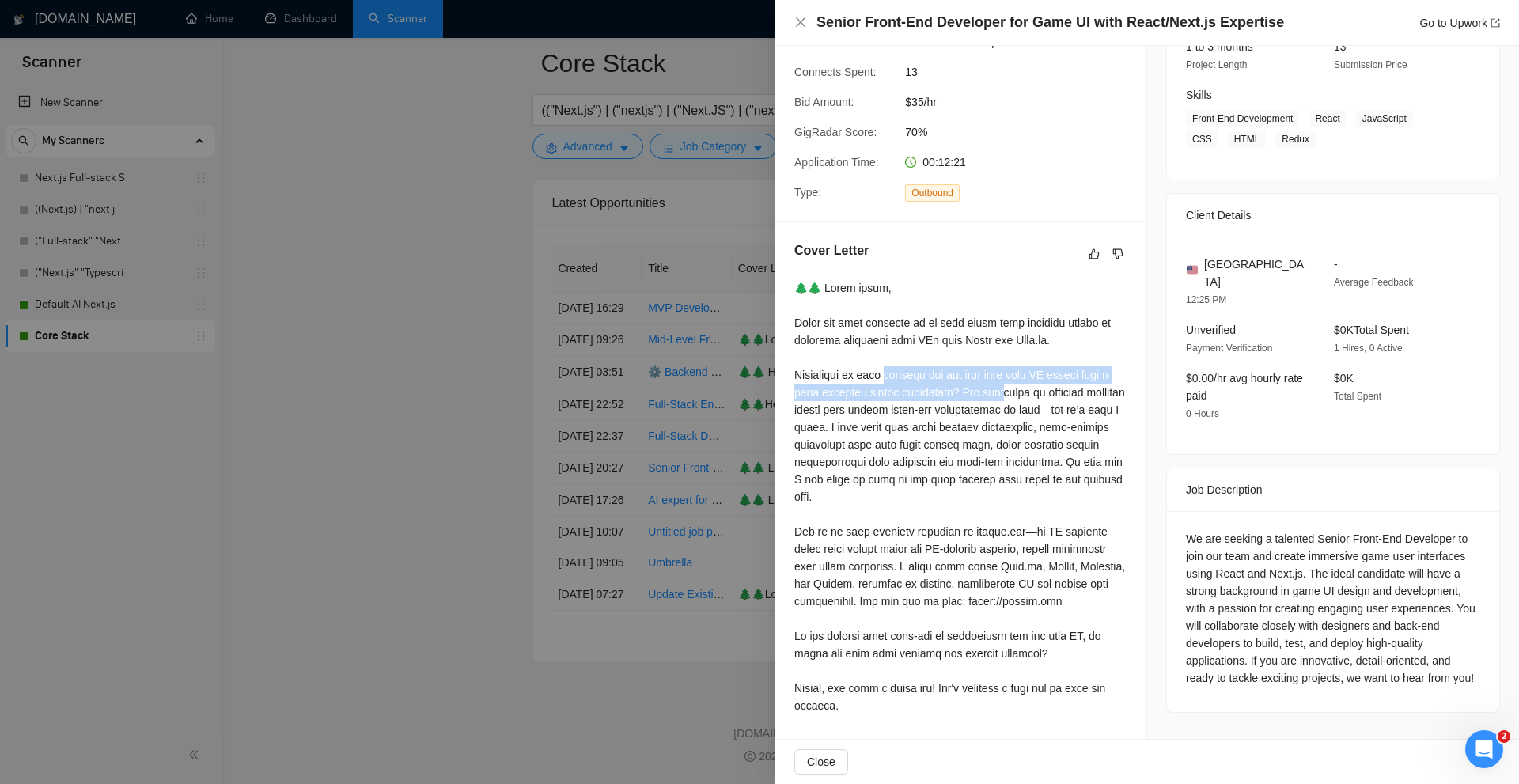
click at [1011, 396] on div at bounding box center [961, 497] width 333 height 435
drag, startPoint x: 940, startPoint y: 401, endPoint x: 961, endPoint y: 410, distance: 22.8
click at [940, 401] on div at bounding box center [961, 497] width 333 height 435
drag, startPoint x: 1066, startPoint y: 527, endPoint x: 1075, endPoint y: 533, distance: 10.8
click at [1087, 533] on div at bounding box center [961, 497] width 333 height 435
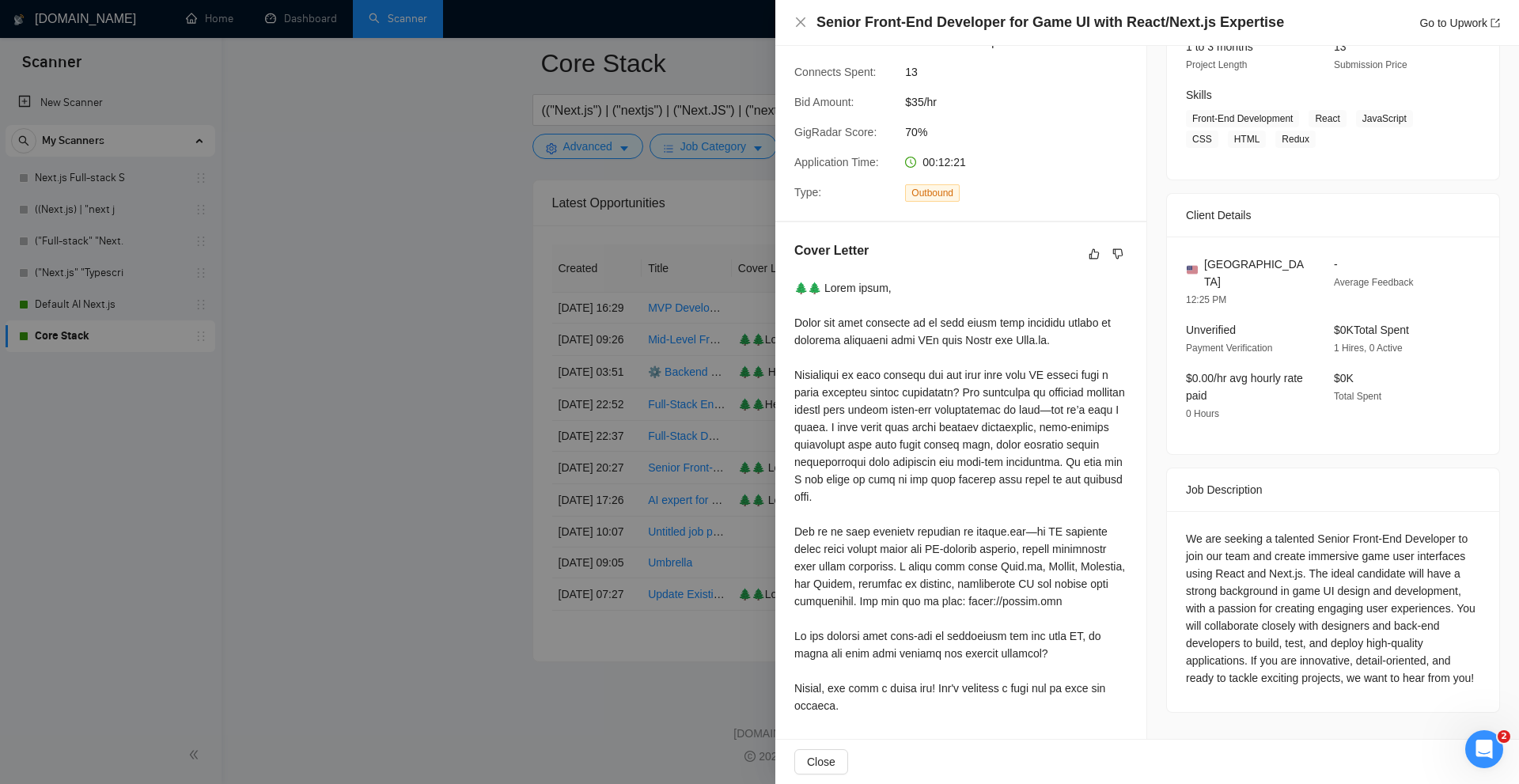
drag, startPoint x: 799, startPoint y: 364, endPoint x: 813, endPoint y: 365, distance: 14.0
click at [809, 364] on div at bounding box center [961, 497] width 333 height 435
drag, startPoint x: 864, startPoint y: 432, endPoint x: 1054, endPoint y: 436, distance: 190.0
click at [1059, 436] on div at bounding box center [961, 497] width 333 height 435
drag, startPoint x: 1054, startPoint y: 436, endPoint x: 933, endPoint y: 420, distance: 122.1
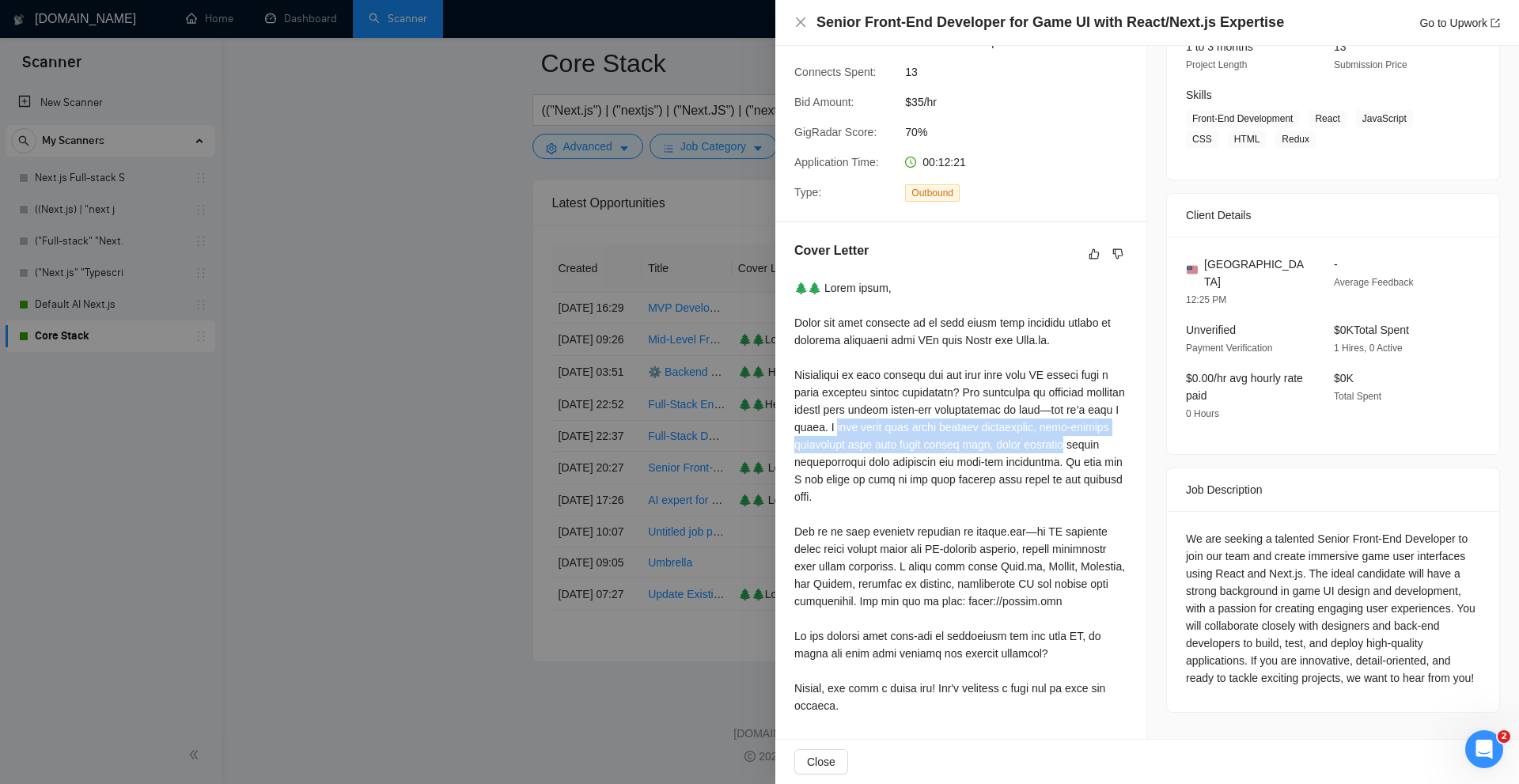
click at [1053, 436] on div at bounding box center [961, 497] width 333 height 435
click at [1060, 427] on div at bounding box center [961, 497] width 333 height 435
drag, startPoint x: 1104, startPoint y: 427, endPoint x: 874, endPoint y: 441, distance: 230.4
click at [874, 441] on div at bounding box center [961, 497] width 333 height 435
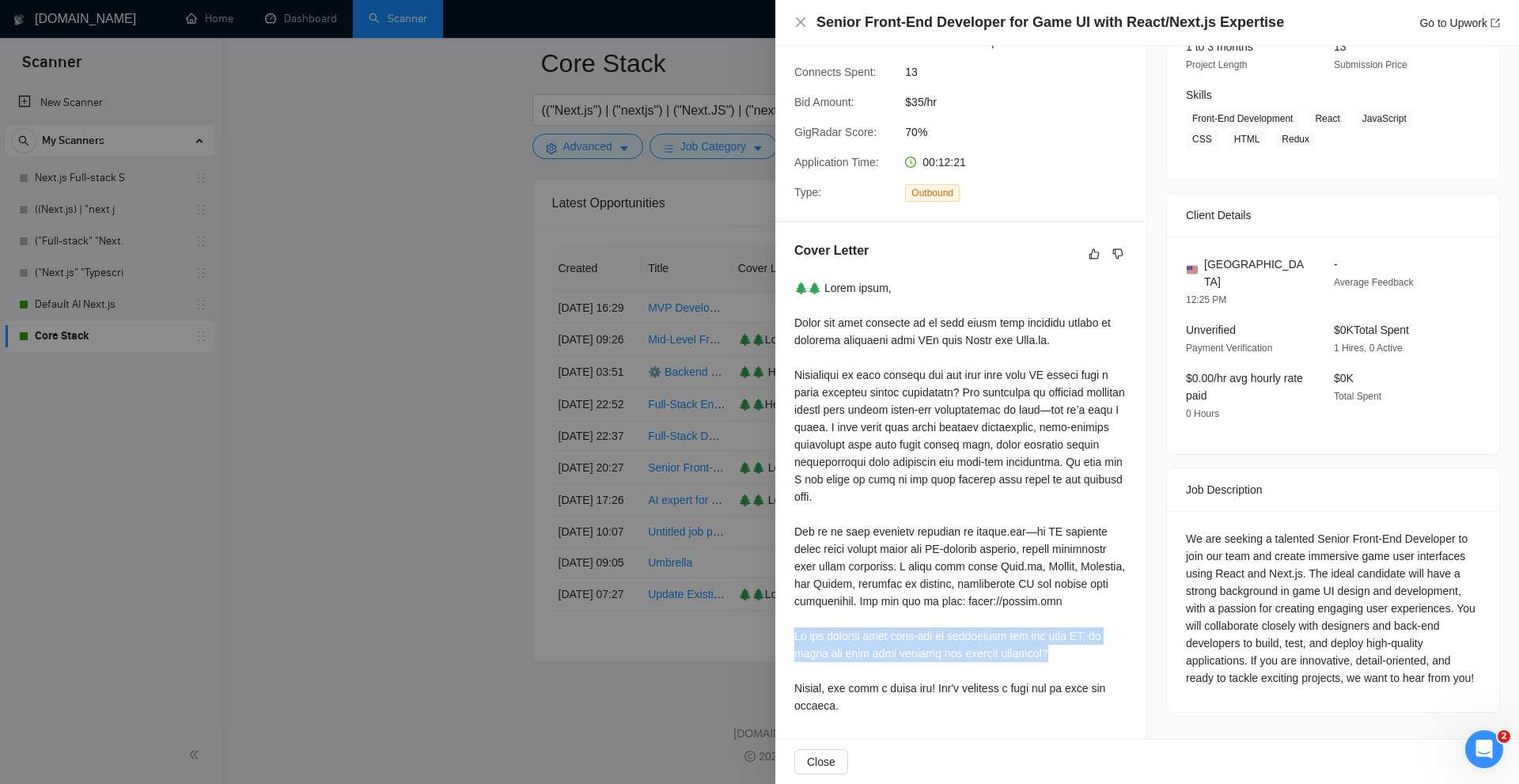
drag, startPoint x: 799, startPoint y: 638, endPoint x: 1042, endPoint y: 657, distance: 243.7
click at [1042, 657] on div at bounding box center [961, 497] width 333 height 435
drag, startPoint x: 1084, startPoint y: 639, endPoint x: 1087, endPoint y: 665, distance: 26.2
click at [1087, 665] on div at bounding box center [961, 497] width 333 height 435
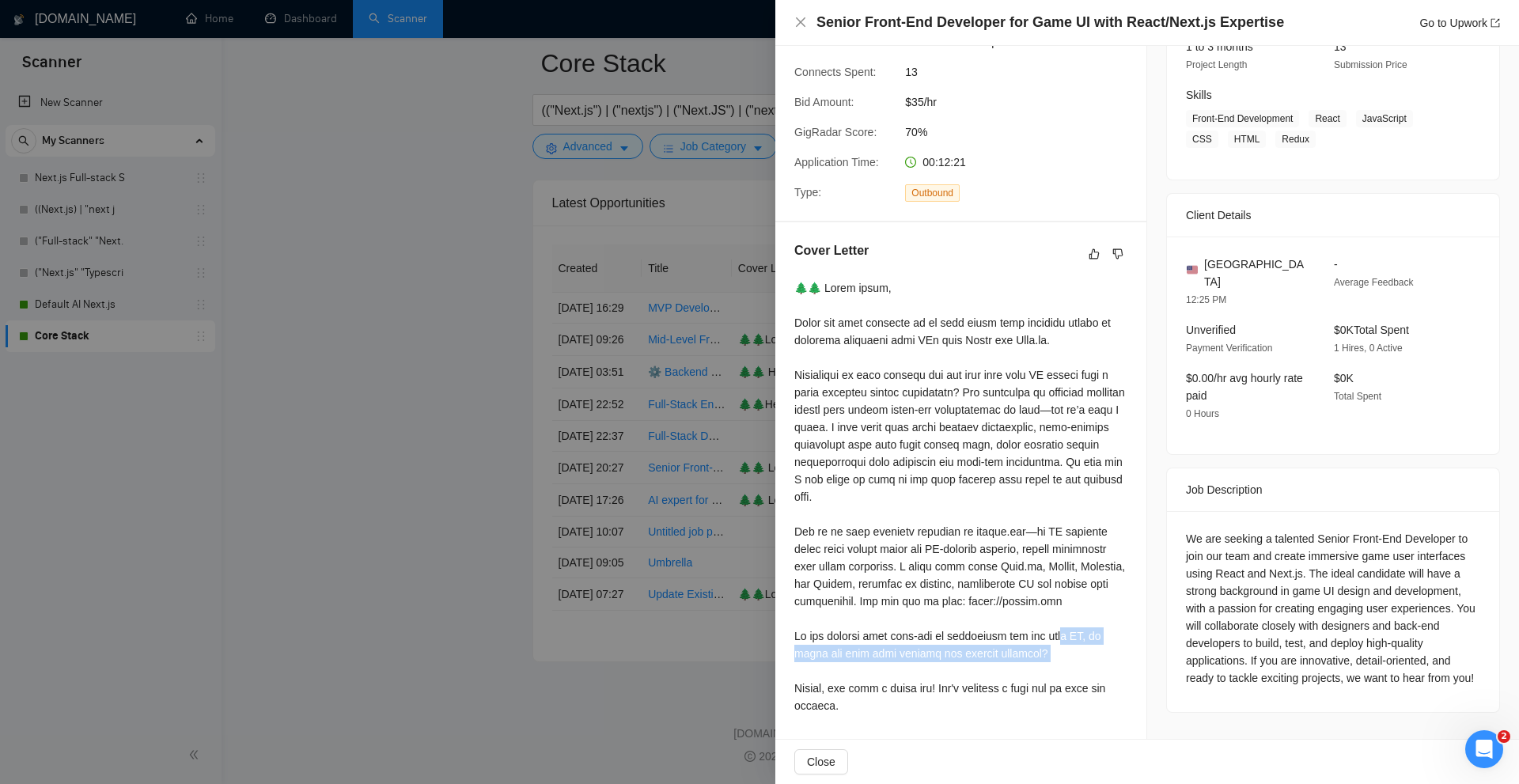
click at [1087, 665] on div at bounding box center [961, 497] width 333 height 435
drag, startPoint x: 1082, startPoint y: 558, endPoint x: 1078, endPoint y: 612, distance: 54.1
drag, startPoint x: 785, startPoint y: 633, endPoint x: 1089, endPoint y: 652, distance: 304.6
click at [1089, 652] on div "Cover Letter" at bounding box center [960, 481] width 371 height 517
click at [1087, 652] on div at bounding box center [961, 497] width 333 height 435
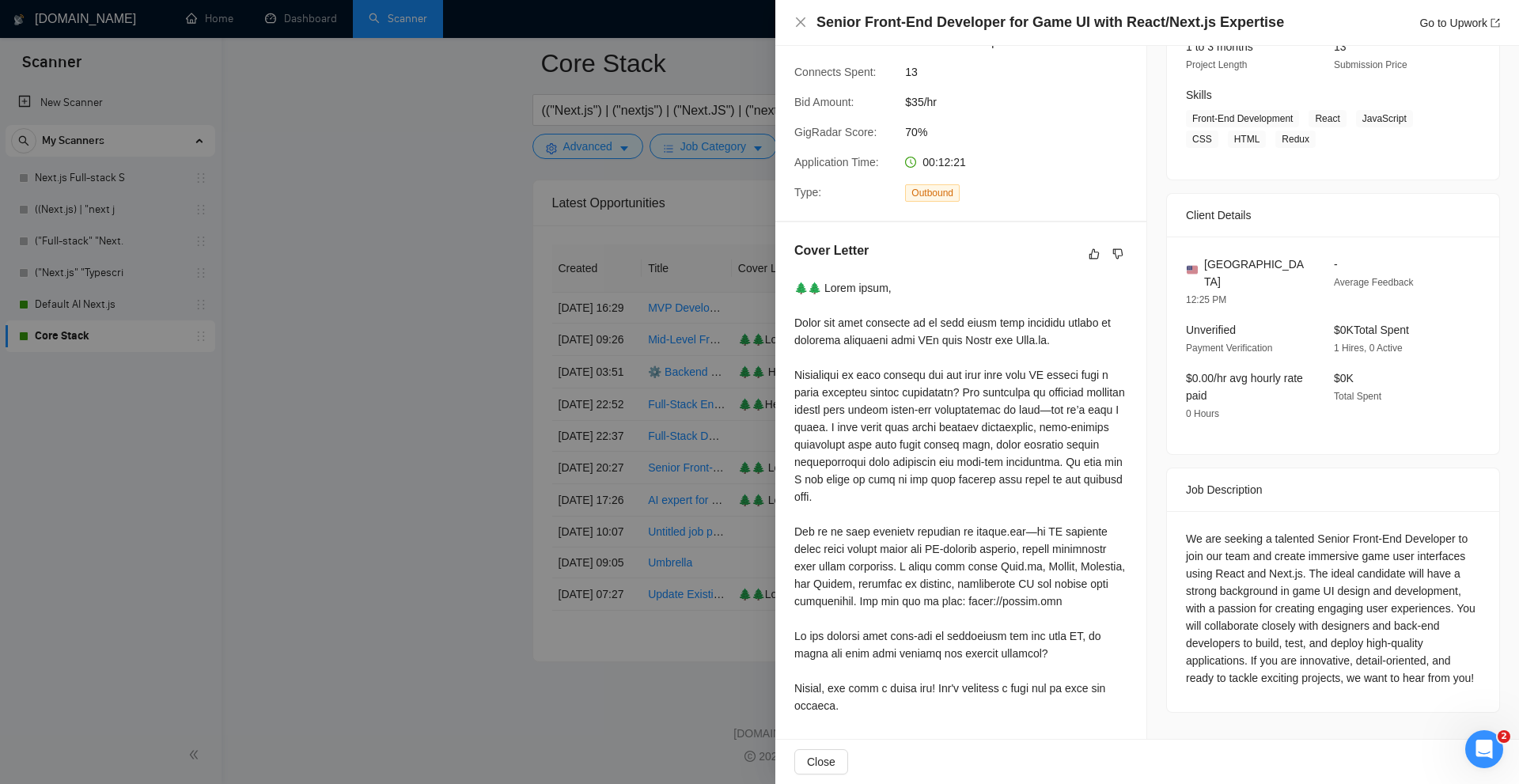
click at [798, 638] on div at bounding box center [961, 497] width 333 height 435
drag, startPoint x: 798, startPoint y: 638, endPoint x: 987, endPoint y: 636, distance: 189.0
click at [987, 636] on div at bounding box center [961, 497] width 333 height 435
drag, startPoint x: 987, startPoint y: 636, endPoint x: 1066, endPoint y: 630, distance: 79.2
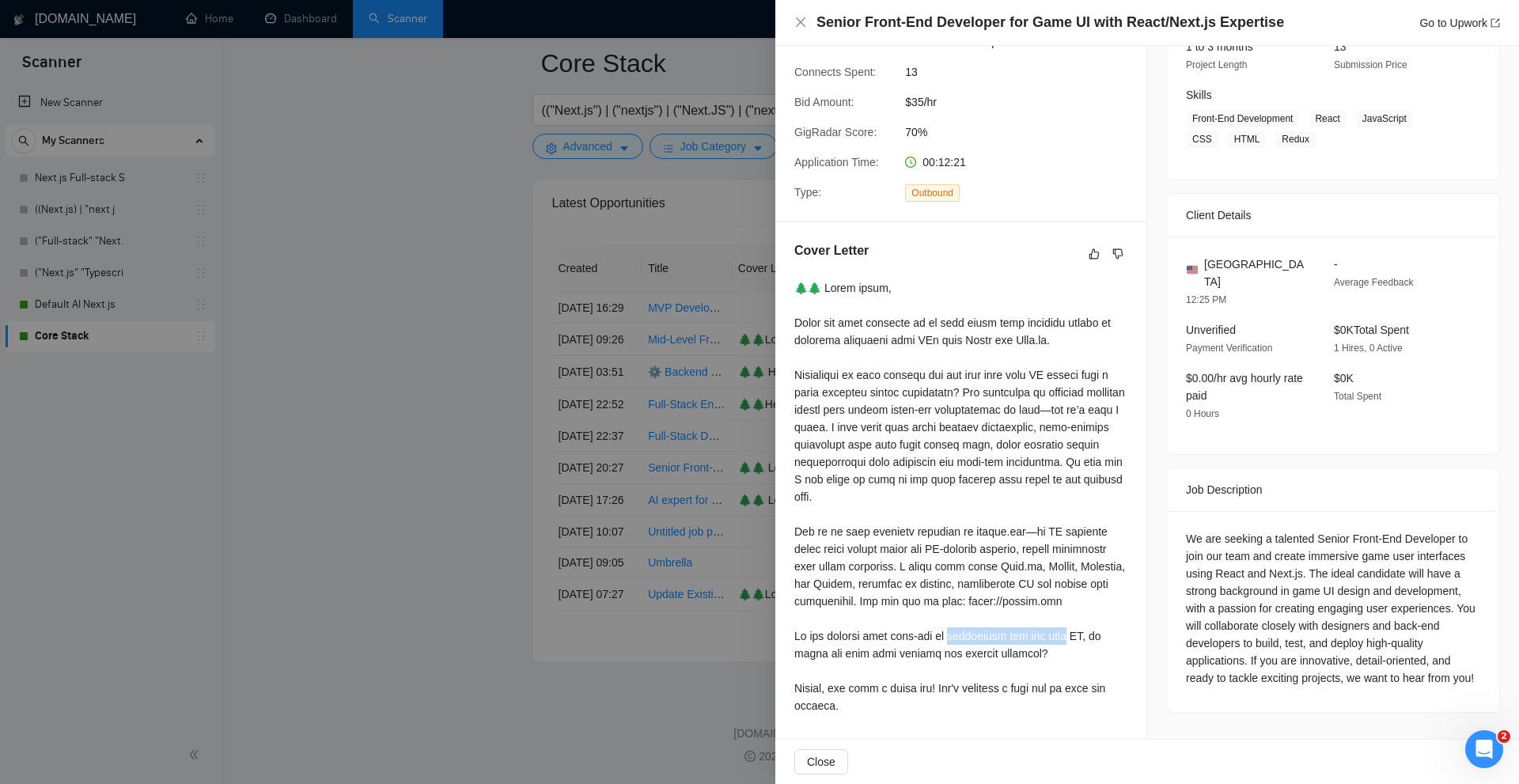
click at [1066, 630] on div at bounding box center [961, 497] width 333 height 435
click at [1078, 635] on div at bounding box center [961, 497] width 333 height 435
drag, startPoint x: 1090, startPoint y: 635, endPoint x: 1047, endPoint y: 635, distance: 43.0
click at [1047, 635] on div at bounding box center [961, 497] width 333 height 435
drag, startPoint x: 806, startPoint y: 650, endPoint x: 1068, endPoint y: 651, distance: 262.0
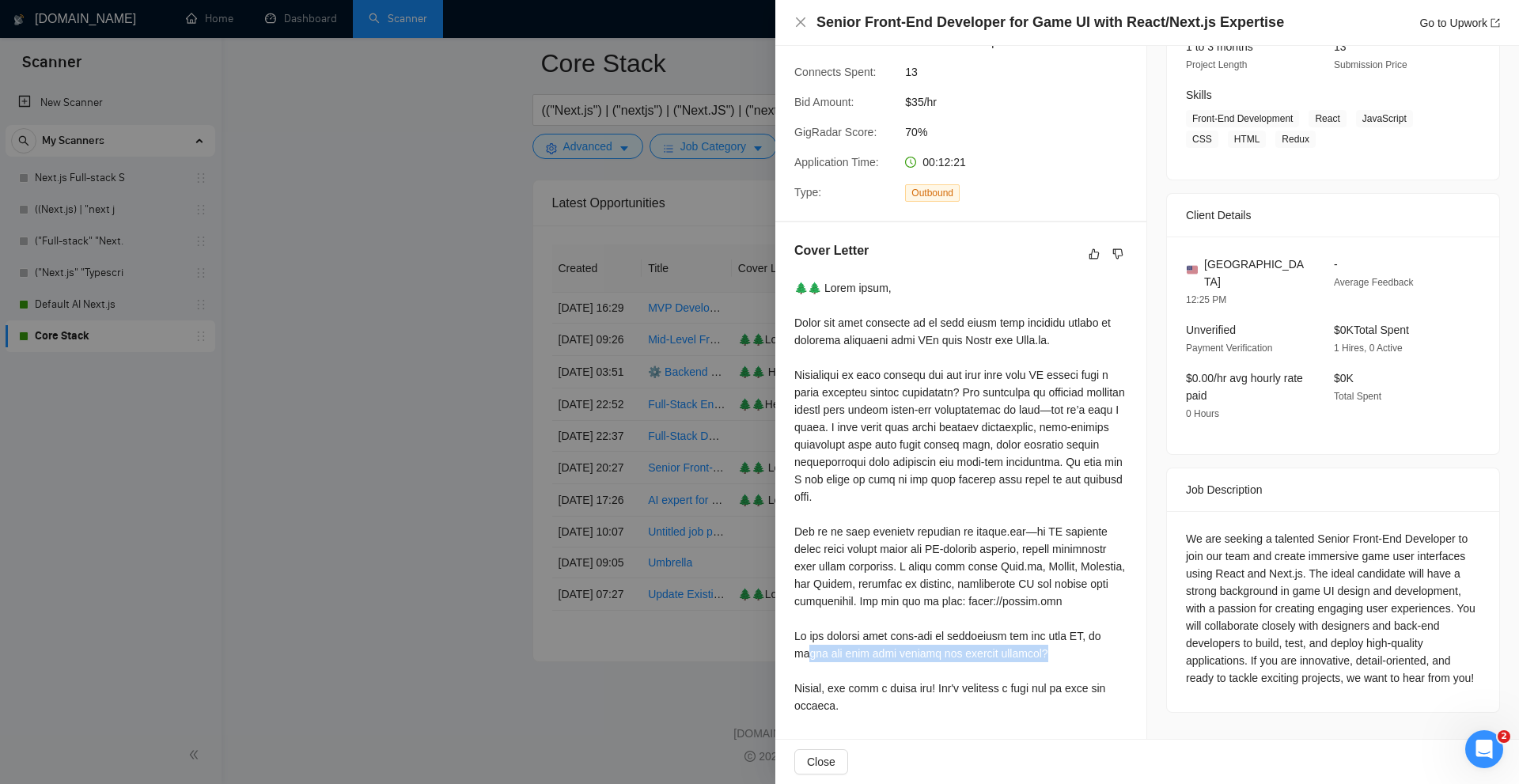
click at [1068, 651] on div at bounding box center [961, 497] width 333 height 435
click at [1063, 645] on div at bounding box center [961, 497] width 333 height 435
drag, startPoint x: 1034, startPoint y: 657, endPoint x: 942, endPoint y: 635, distance: 94.6
click at [942, 635] on div at bounding box center [961, 497] width 333 height 435
click at [910, 594] on div at bounding box center [961, 497] width 333 height 435
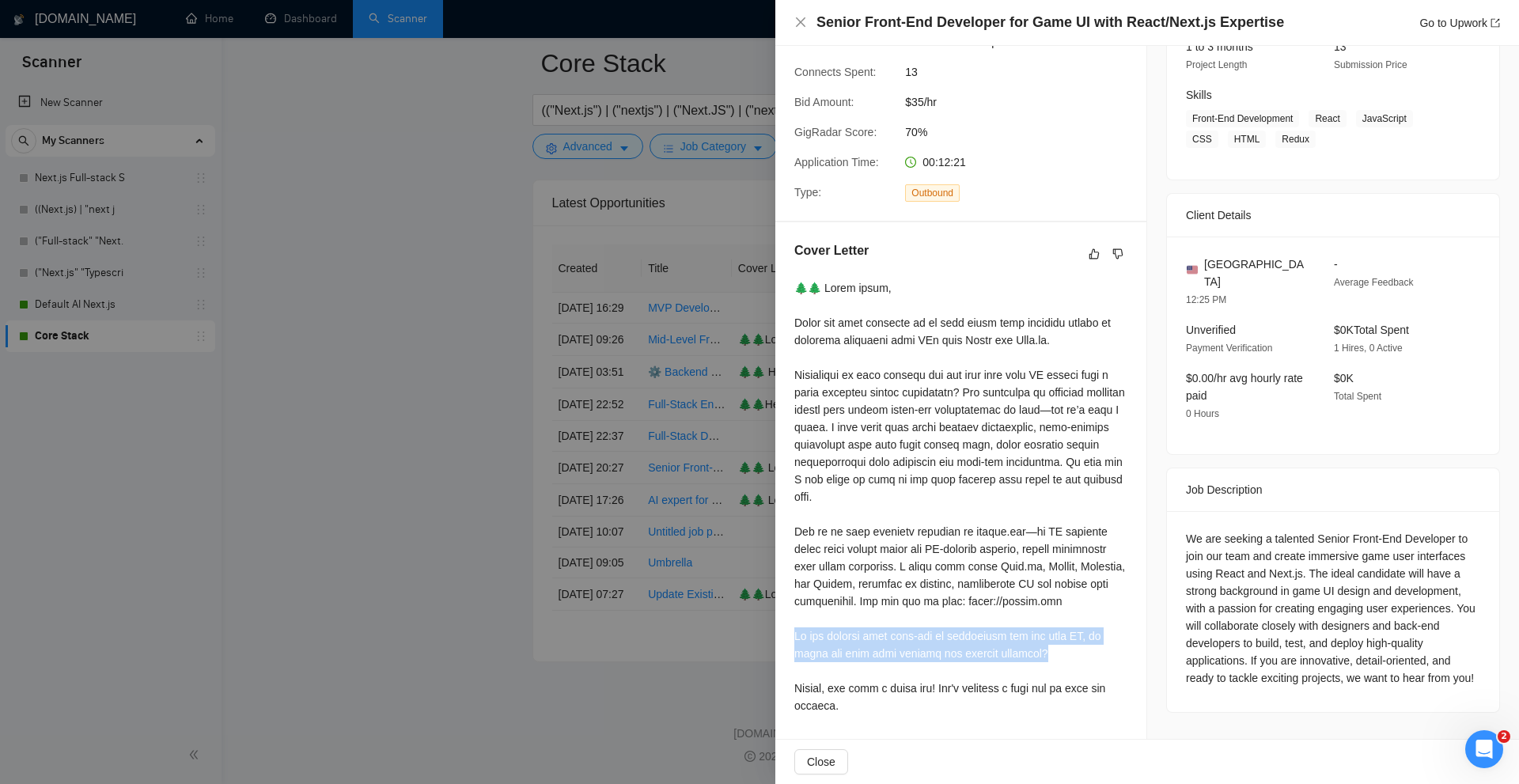
drag, startPoint x: 794, startPoint y: 632, endPoint x: 1054, endPoint y: 653, distance: 260.8
click at [1054, 653] on div "Cover Letter" at bounding box center [960, 481] width 371 height 517
click at [1053, 653] on div at bounding box center [961, 497] width 333 height 435
drag, startPoint x: 978, startPoint y: 643, endPoint x: 988, endPoint y: 639, distance: 10.8
click at [985, 639] on div at bounding box center [961, 497] width 333 height 435
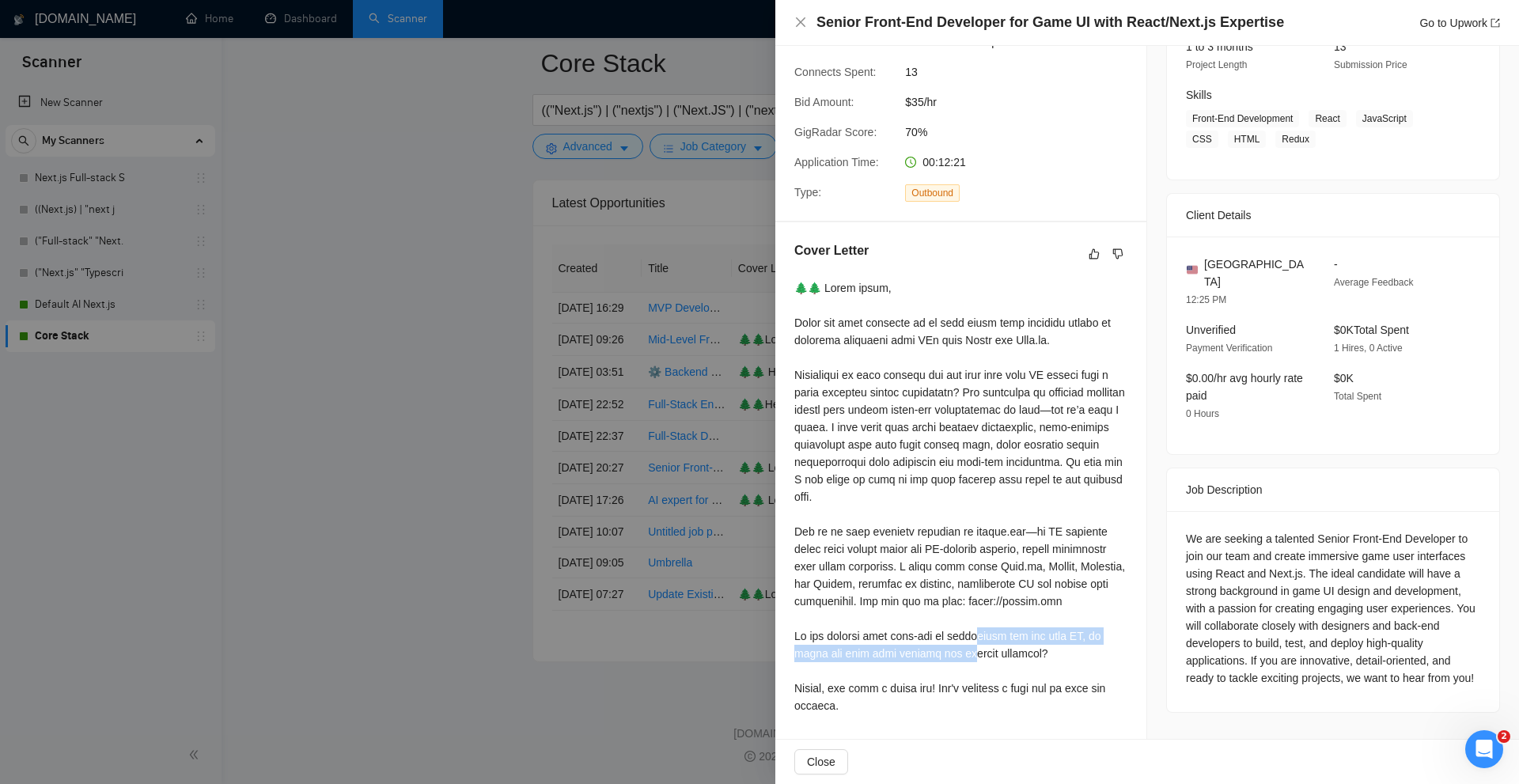
click at [1024, 639] on div at bounding box center [961, 497] width 333 height 435
drag, startPoint x: 936, startPoint y: 649, endPoint x: 814, endPoint y: 635, distance: 122.8
click at [814, 635] on div at bounding box center [961, 497] width 333 height 435
click at [962, 648] on div at bounding box center [961, 497] width 333 height 435
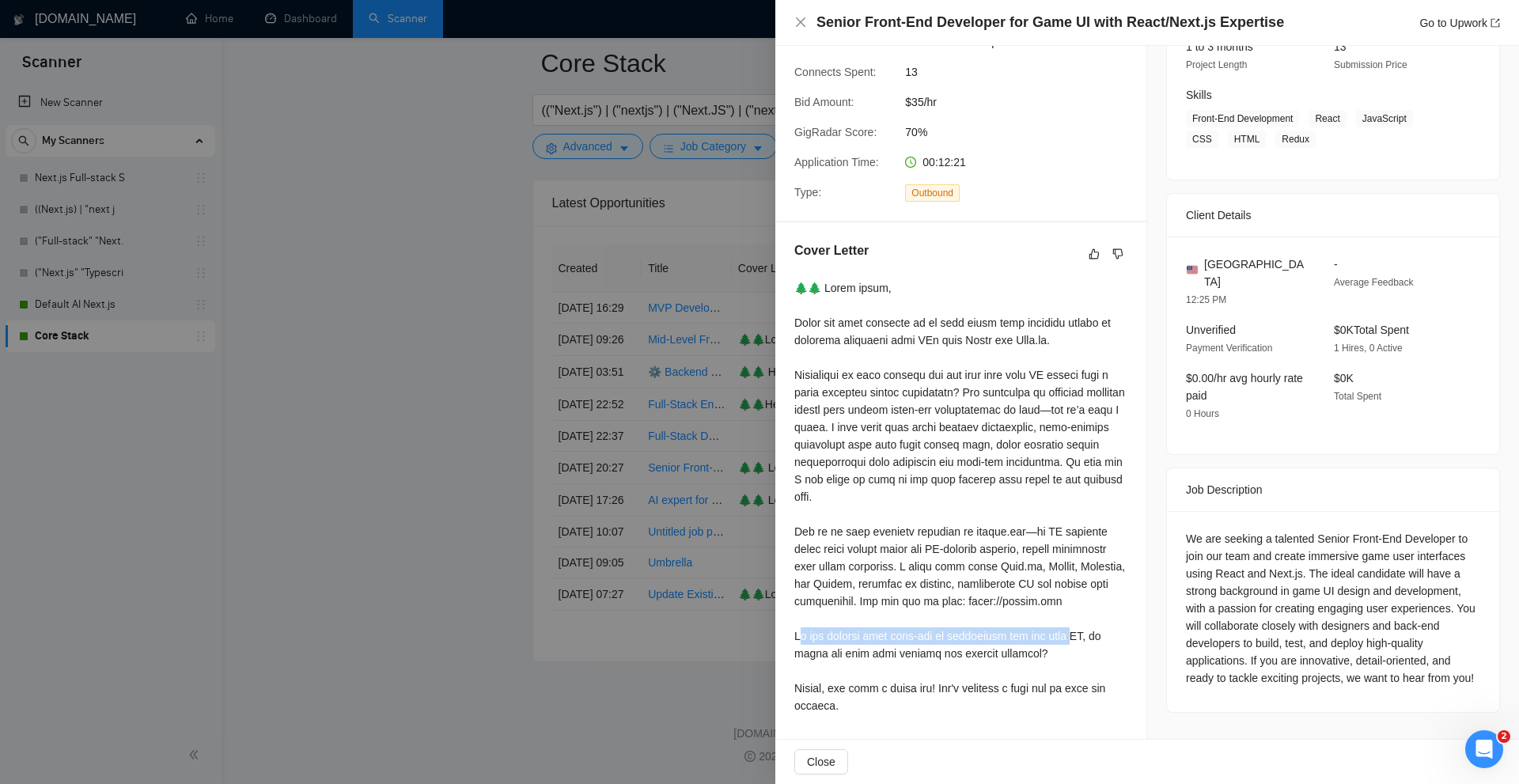
drag, startPoint x: 800, startPoint y: 635, endPoint x: 1088, endPoint y: 632, distance: 288.0
click at [1088, 632] on div at bounding box center [961, 497] width 333 height 435
drag, startPoint x: 1047, startPoint y: 651, endPoint x: 943, endPoint y: 620, distance: 108.5
click at [943, 620] on div at bounding box center [961, 497] width 333 height 435
click at [941, 621] on div at bounding box center [961, 497] width 333 height 435
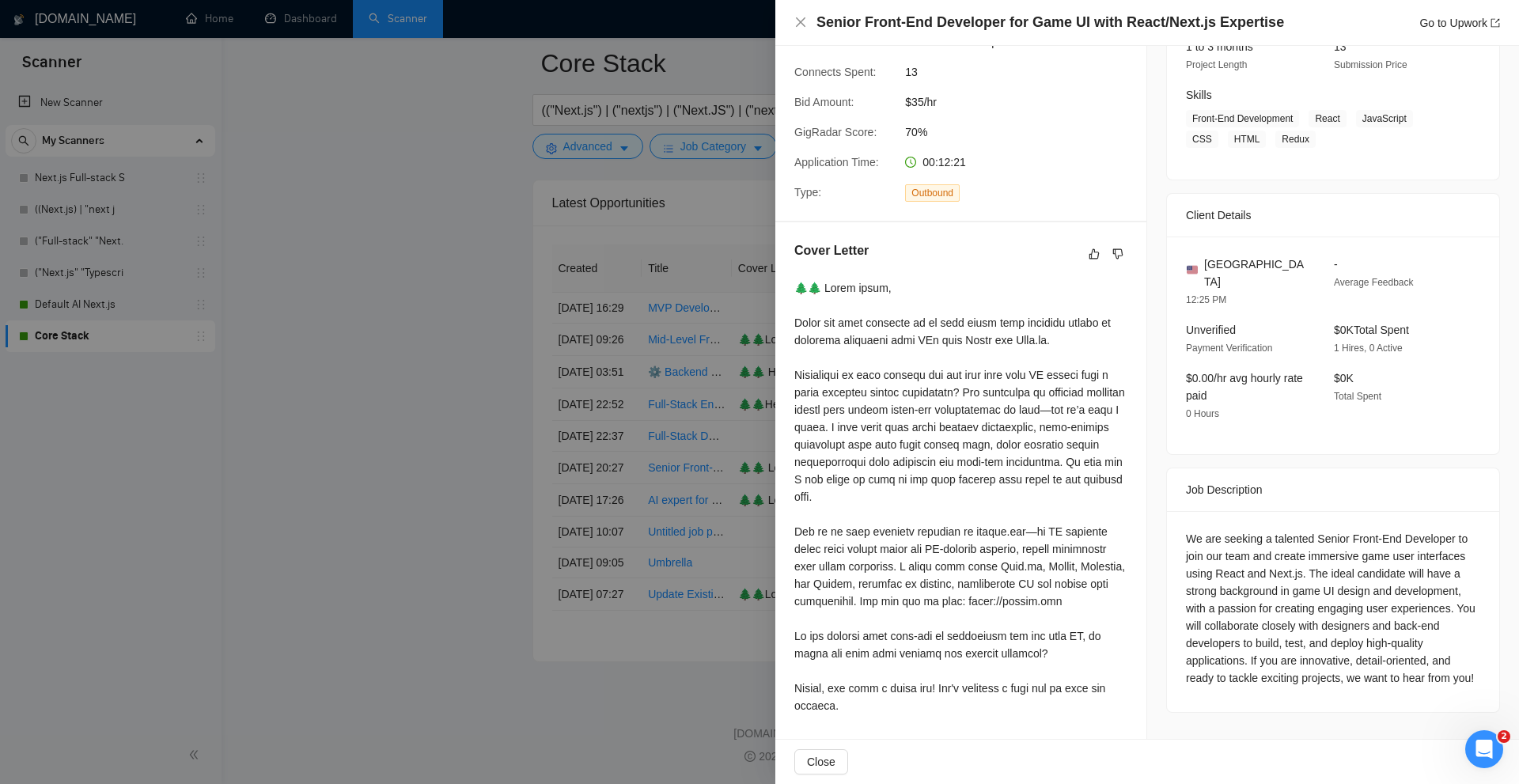
click at [1218, 634] on div "We are seeking a talented Senior Front-End Developer to join our team and creat…" at bounding box center [1333, 608] width 295 height 157
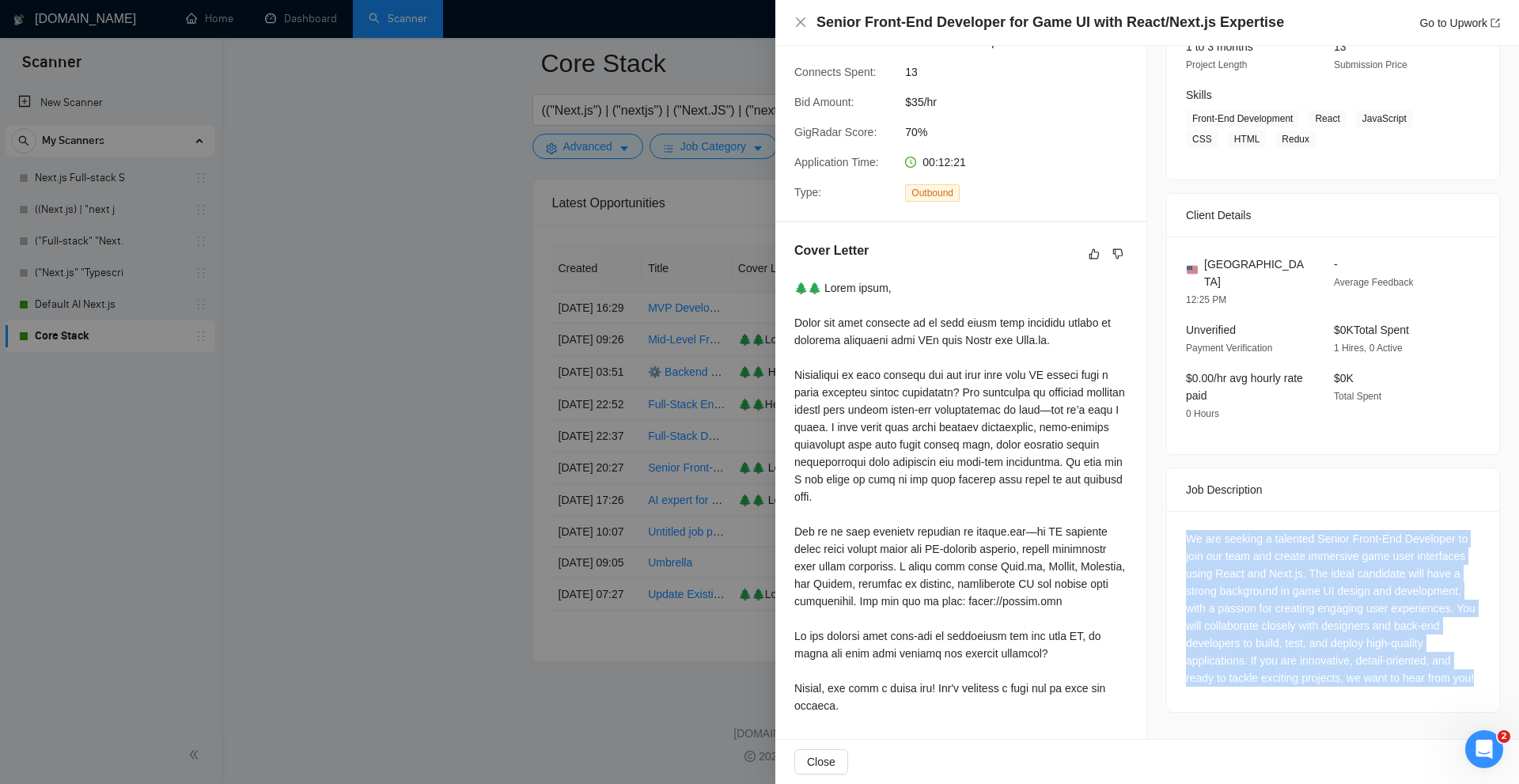
drag, startPoint x: 1173, startPoint y: 520, endPoint x: 1201, endPoint y: 689, distance: 171.3
click at [1201, 689] on div "We are seeking a talented Senior Front-End Developer to join our team and creat…" at bounding box center [1332, 612] width 332 height 201
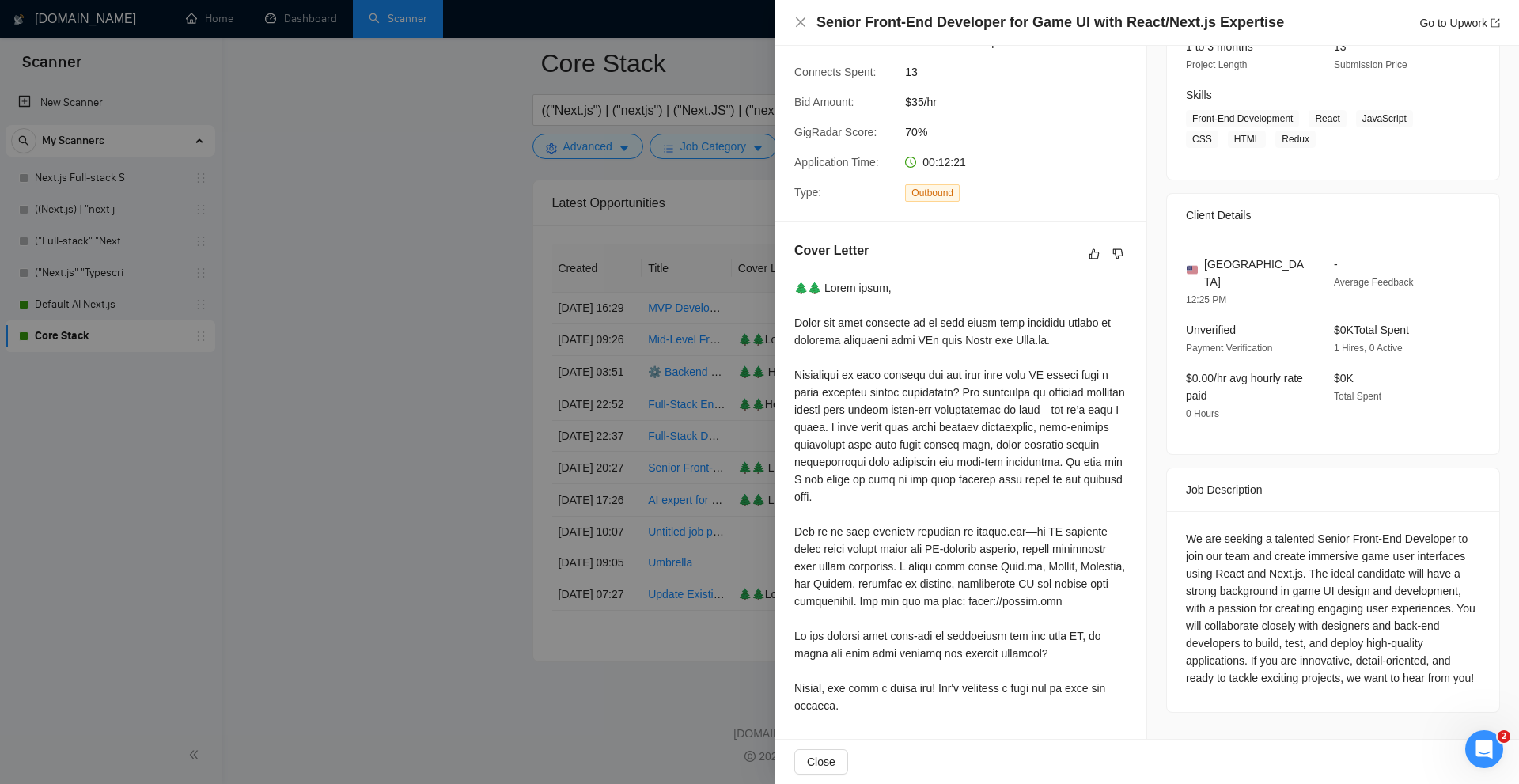
click at [913, 653] on div at bounding box center [961, 497] width 333 height 435
drag, startPoint x: 1046, startPoint y: 664, endPoint x: 799, endPoint y: 633, distance: 248.9
click at [799, 633] on div at bounding box center [961, 497] width 333 height 435
click at [807, 635] on div at bounding box center [961, 497] width 333 height 435
click at [825, 699] on div at bounding box center [961, 497] width 333 height 435
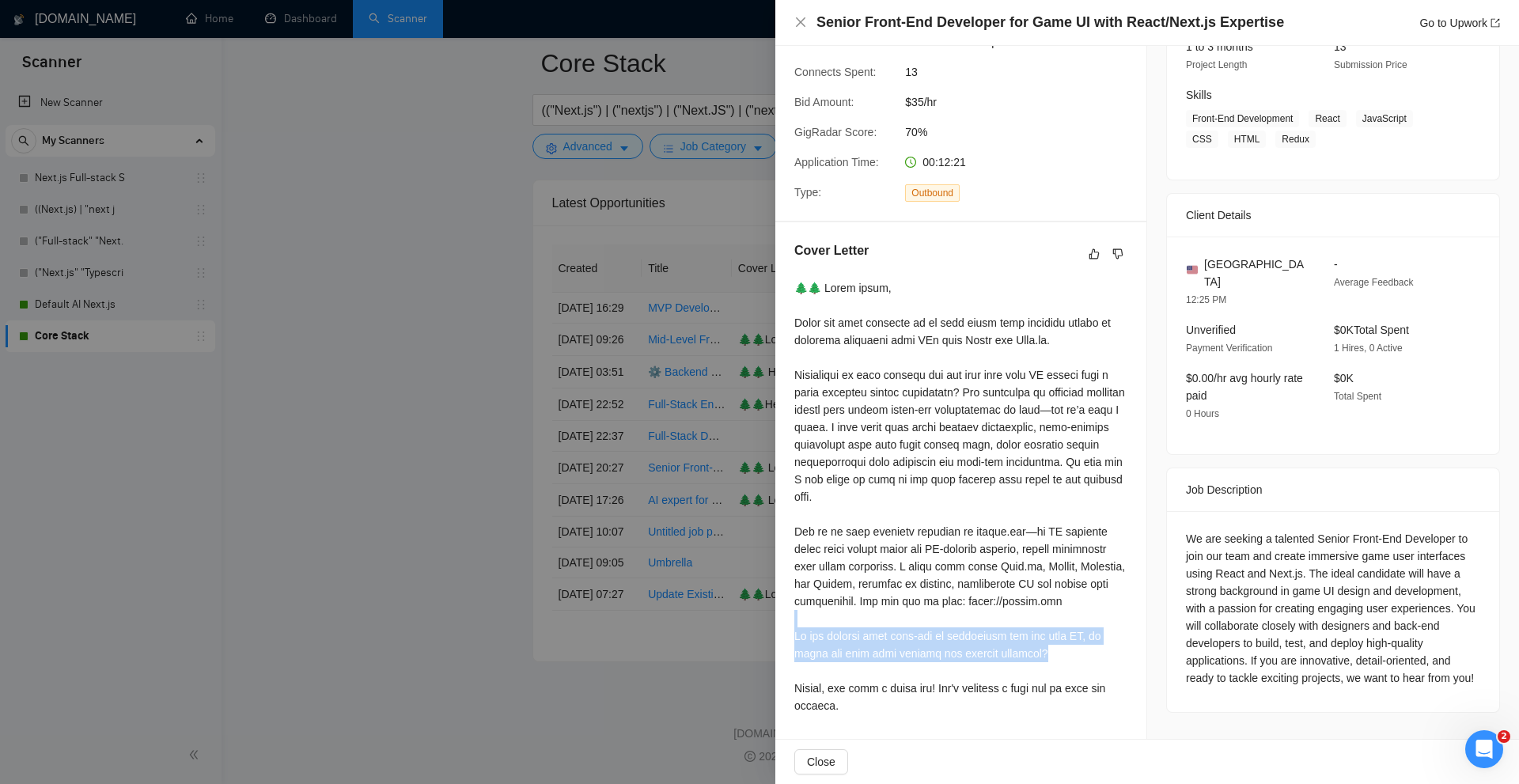
drag, startPoint x: 790, startPoint y: 626, endPoint x: 1060, endPoint y: 658, distance: 271.9
click at [1060, 658] on div "Cover Letter" at bounding box center [960, 481] width 371 height 517
click at [1060, 658] on div at bounding box center [961, 497] width 333 height 435
drag, startPoint x: 907, startPoint y: 640, endPoint x: 1111, endPoint y: 635, distance: 204.1
click at [1111, 635] on div at bounding box center [961, 497] width 333 height 435
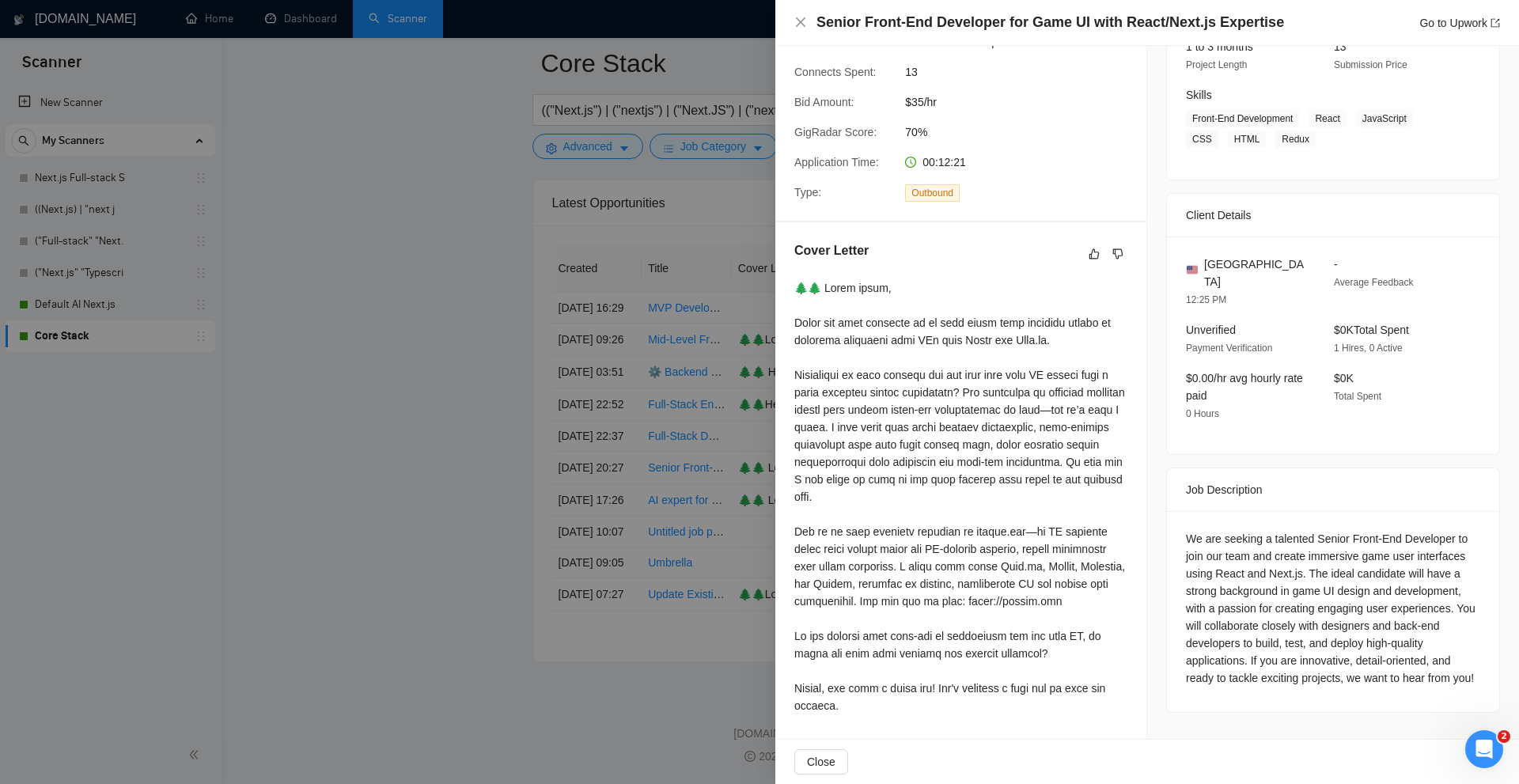
click at [927, 647] on div at bounding box center [961, 497] width 333 height 435
drag, startPoint x: 828, startPoint y: 684, endPoint x: 927, endPoint y: 693, distance: 99.4
click at [921, 685] on div at bounding box center [961, 497] width 333 height 435
click at [944, 711] on div at bounding box center [961, 497] width 333 height 435
drag, startPoint x: 937, startPoint y: 681, endPoint x: 1087, endPoint y: 704, distance: 151.8
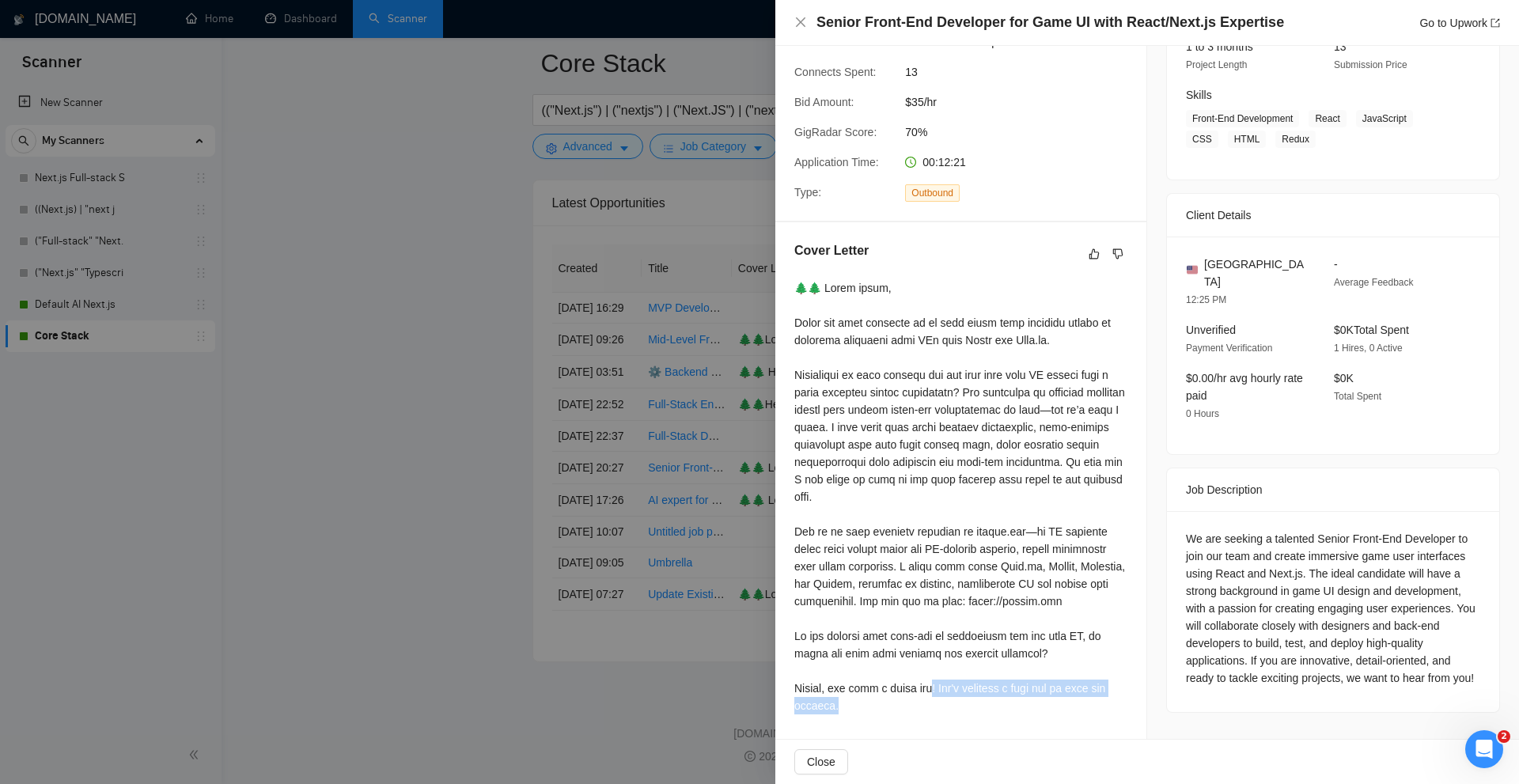
click at [1087, 704] on div at bounding box center [961, 497] width 333 height 435
drag, startPoint x: 865, startPoint y: 701, endPoint x: 802, endPoint y: 679, distance: 66.7
click at [802, 679] on div at bounding box center [961, 497] width 333 height 435
click at [874, 679] on div at bounding box center [961, 497] width 333 height 435
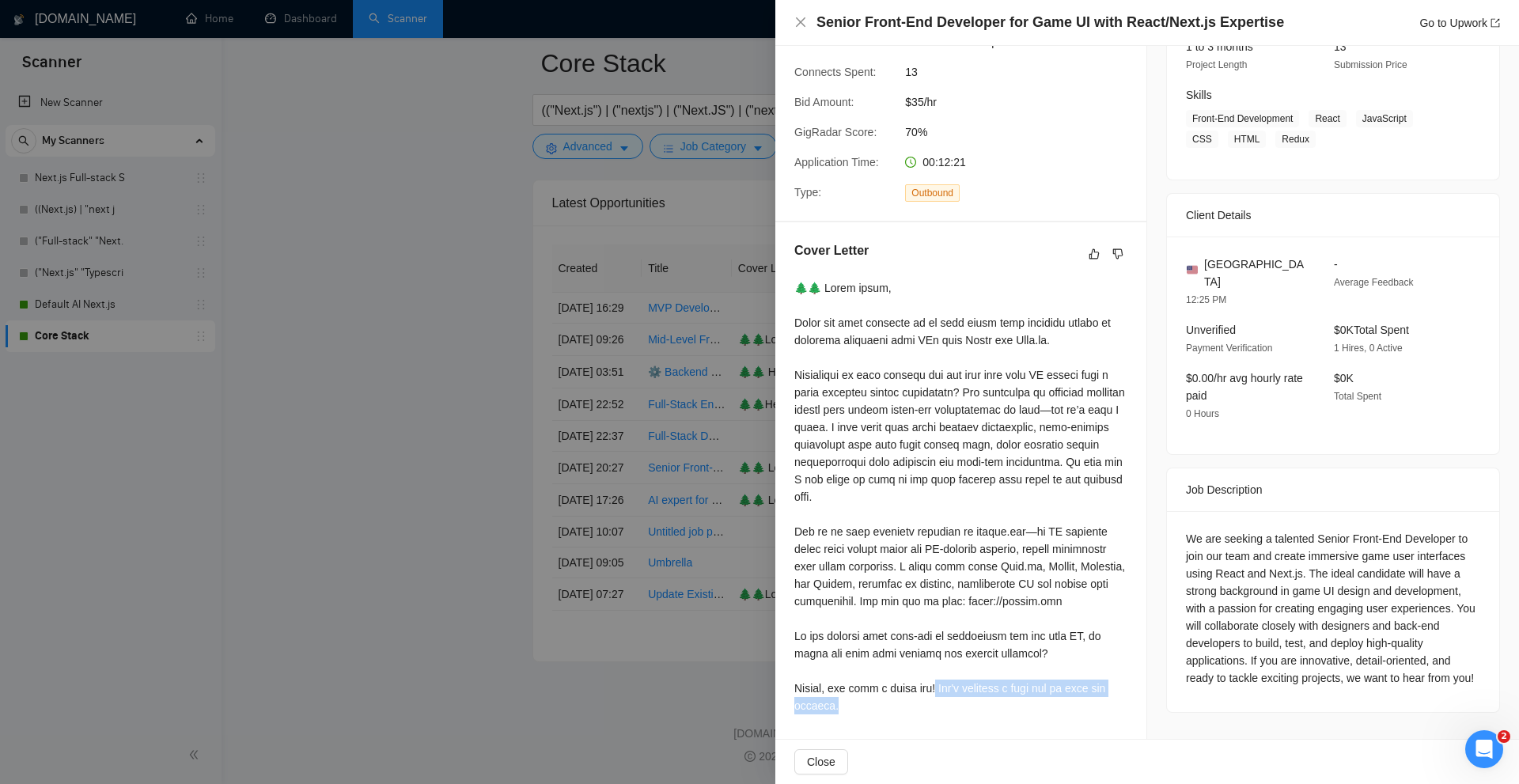
drag, startPoint x: 938, startPoint y: 682, endPoint x: 1077, endPoint y: 705, distance: 140.9
click at [1077, 705] on div at bounding box center [961, 497] width 333 height 435
drag, startPoint x: 1077, startPoint y: 705, endPoint x: 941, endPoint y: 684, distance: 137.6
click at [941, 684] on div at bounding box center [961, 497] width 333 height 435
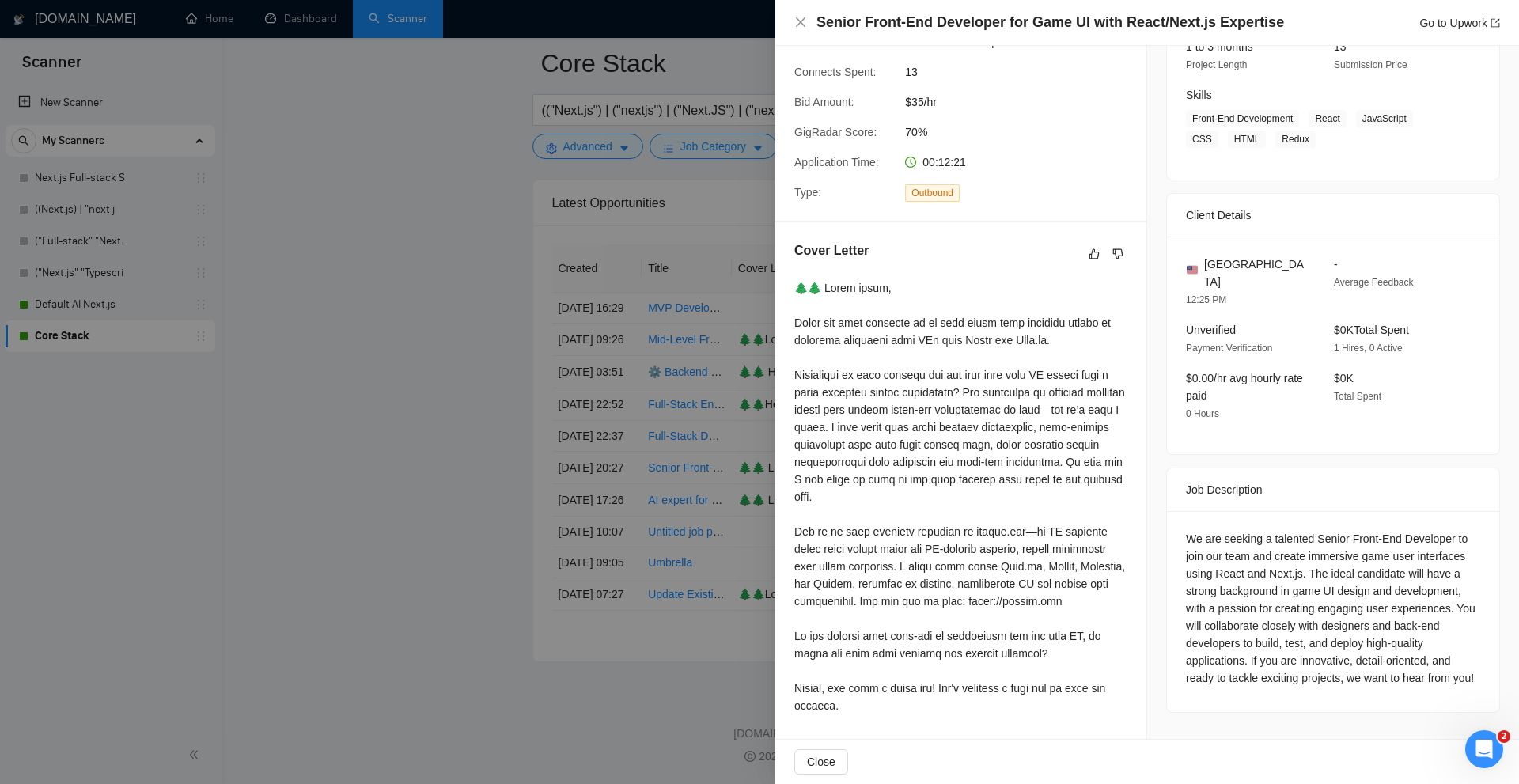
click at [1033, 662] on div at bounding box center [961, 497] width 333 height 435
drag, startPoint x: 792, startPoint y: 624, endPoint x: 1046, endPoint y: 653, distance: 255.7
click at [1046, 653] on div "Cover Letter" at bounding box center [960, 481] width 371 height 517
click at [1046, 653] on div at bounding box center [961, 497] width 333 height 435
drag, startPoint x: 1046, startPoint y: 653, endPoint x: 807, endPoint y: 635, distance: 239.7
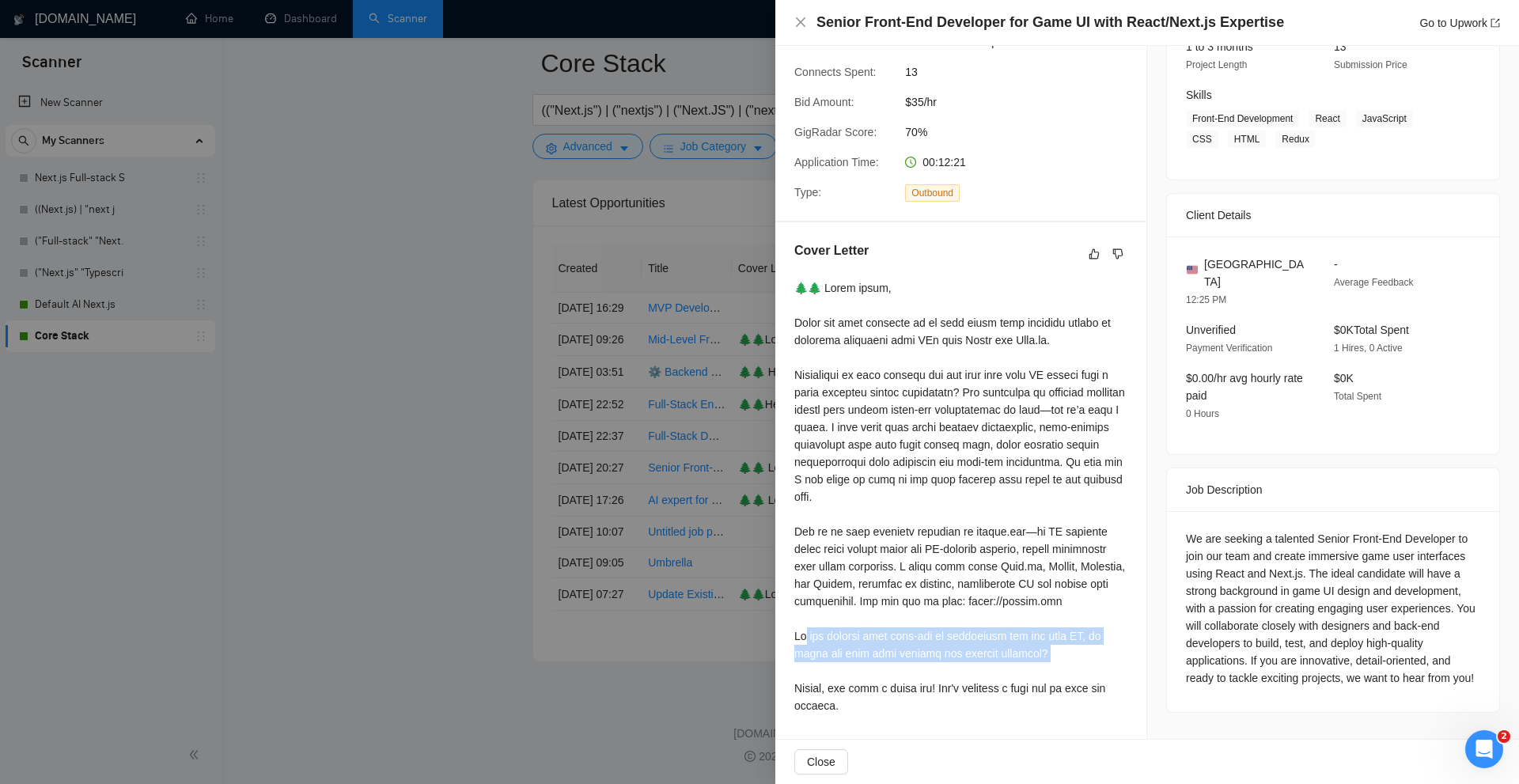
click at [807, 635] on div at bounding box center [961, 497] width 333 height 435
click at [871, 618] on div at bounding box center [961, 497] width 333 height 435
click at [812, 640] on div at bounding box center [961, 497] width 333 height 435
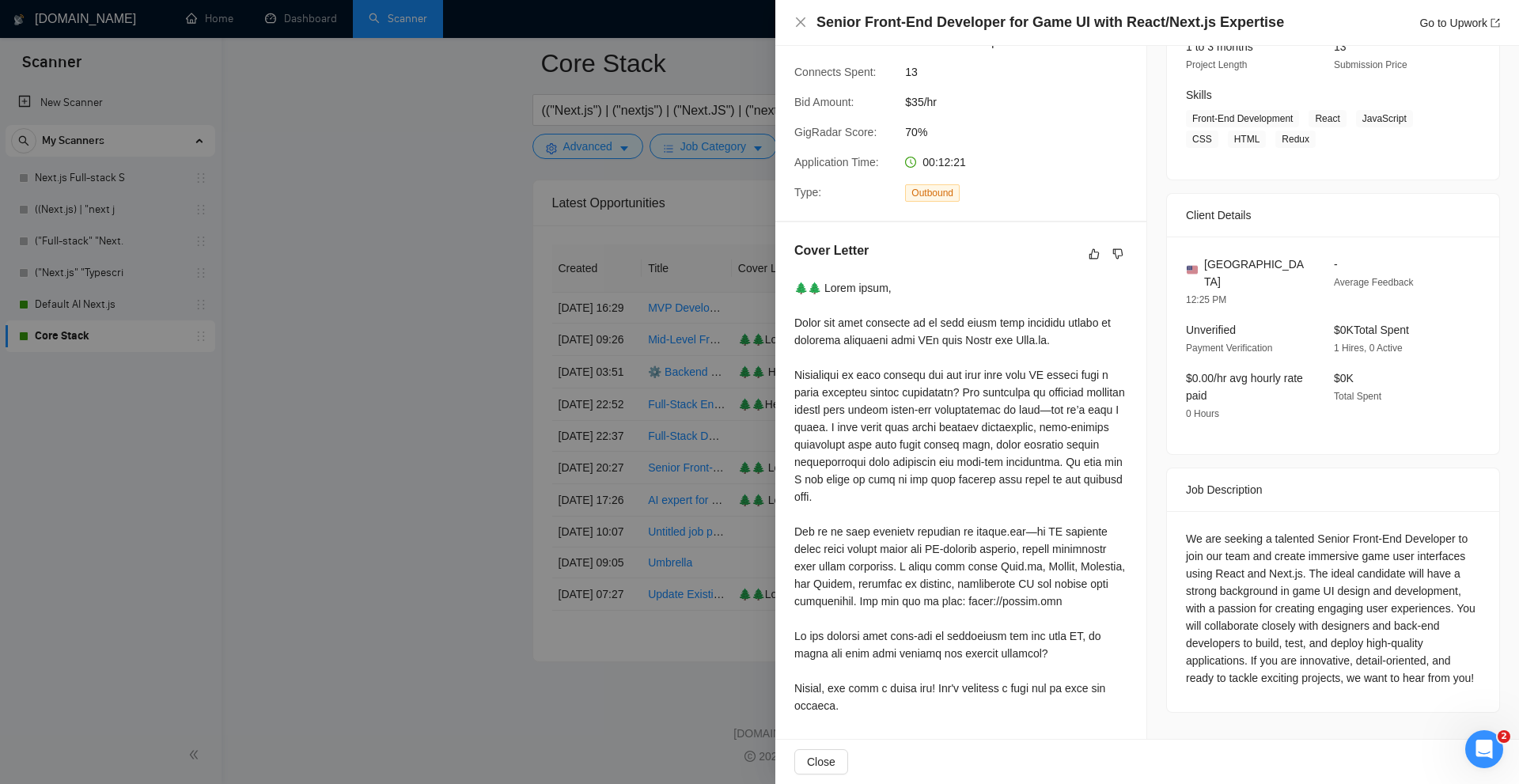
click at [1186, 588] on div "We are seeking a talented Senior Front-End Developer to join our team and creat…" at bounding box center [1333, 608] width 295 height 157
click at [973, 627] on div at bounding box center [961, 497] width 333 height 435
click at [1056, 637] on div at bounding box center [961, 497] width 333 height 435
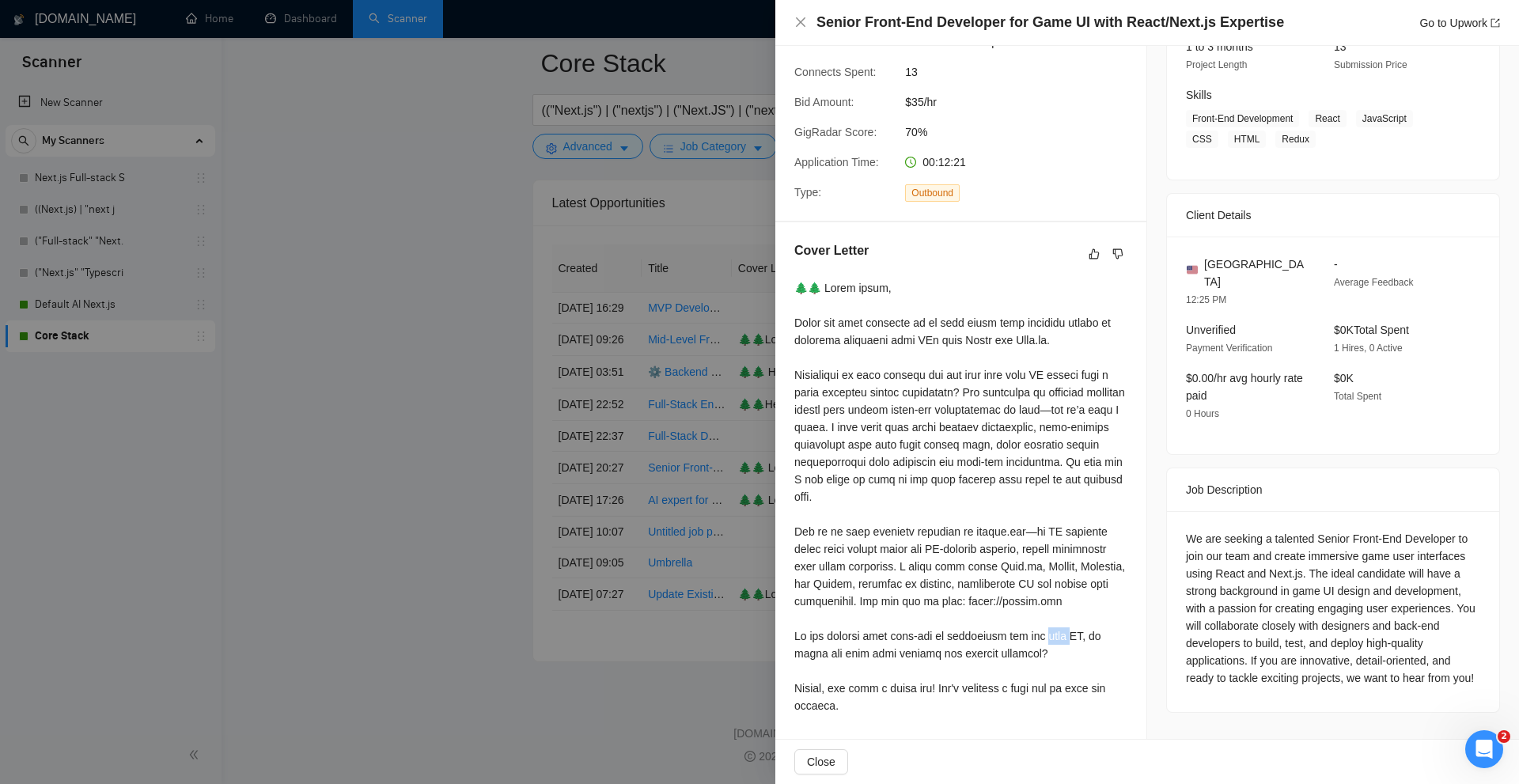
click at [1056, 637] on div at bounding box center [961, 497] width 333 height 435
drag, startPoint x: 796, startPoint y: 686, endPoint x: 964, endPoint y: 698, distance: 168.4
click at [964, 698] on div at bounding box center [961, 497] width 333 height 435
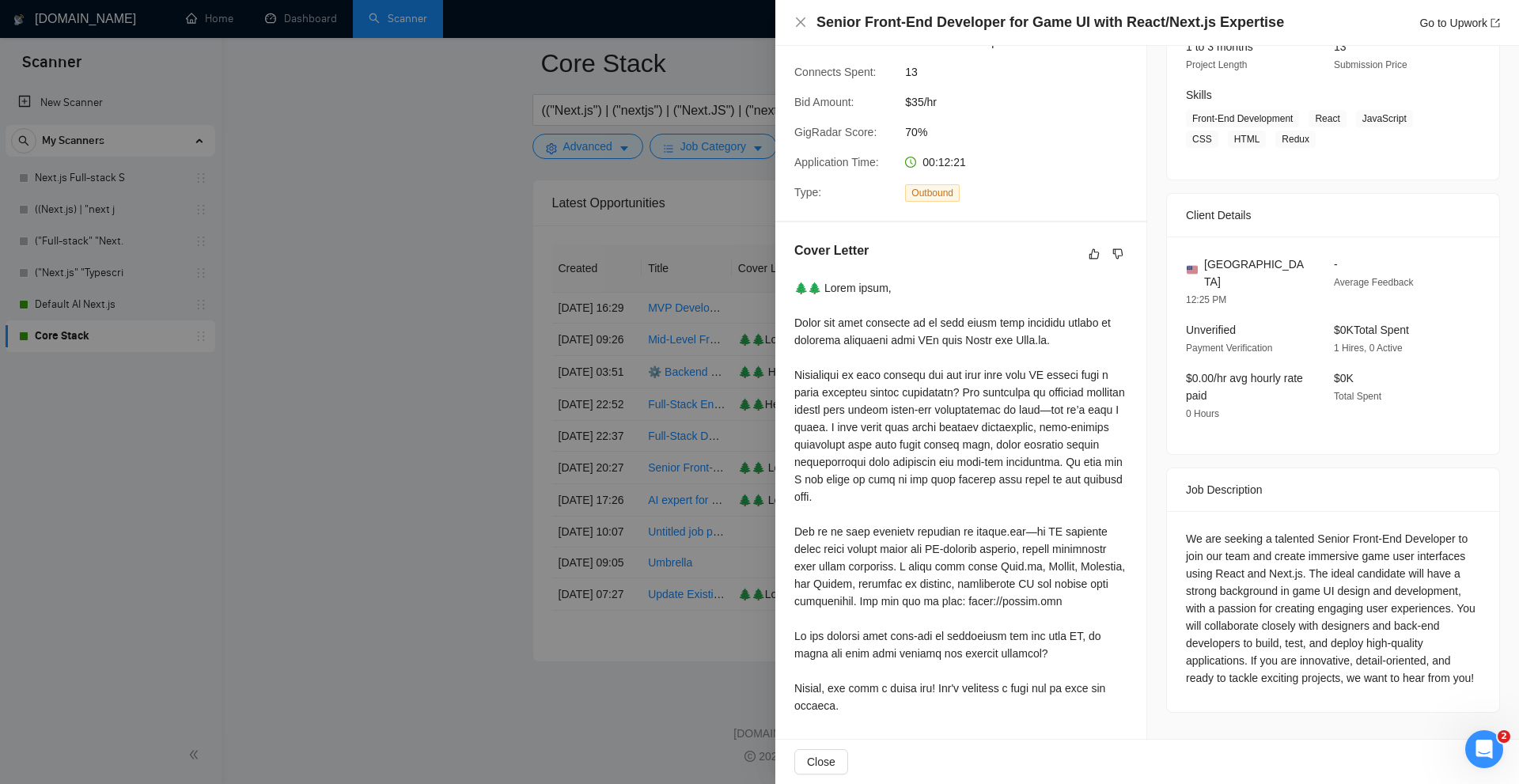
click at [964, 698] on div at bounding box center [961, 497] width 333 height 435
drag, startPoint x: 849, startPoint y: 684, endPoint x: 984, endPoint y: 693, distance: 135.3
click at [967, 687] on div at bounding box center [961, 497] width 333 height 435
click at [984, 693] on div at bounding box center [961, 497] width 333 height 435
drag, startPoint x: 790, startPoint y: 684, endPoint x: 913, endPoint y: 703, distance: 124.5
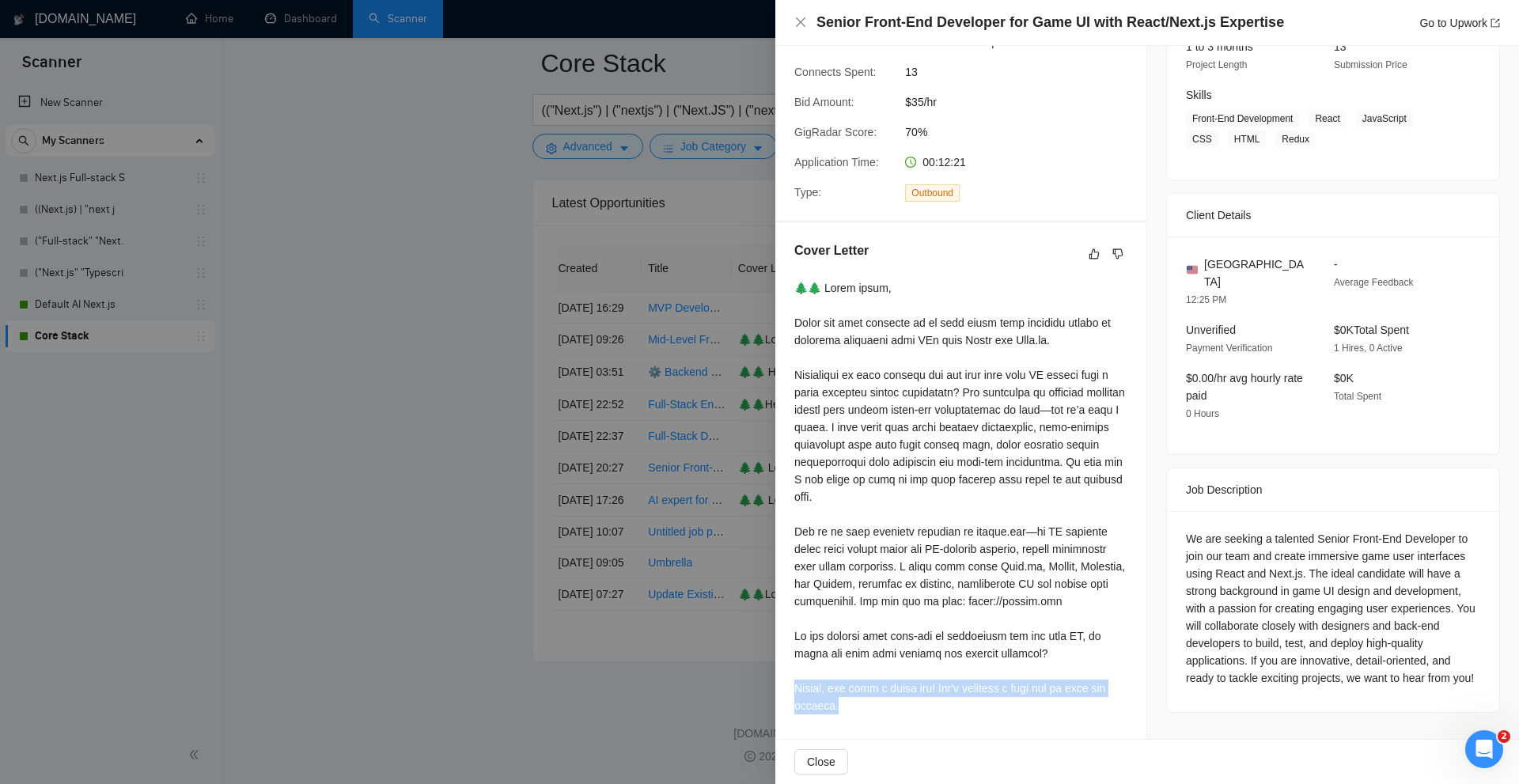
click at [913, 703] on div "Cover Letter" at bounding box center [960, 481] width 371 height 517
click at [913, 702] on div at bounding box center [961, 497] width 333 height 435
click at [1060, 614] on div at bounding box center [961, 497] width 333 height 435
click at [585, 488] on div at bounding box center [759, 392] width 1519 height 784
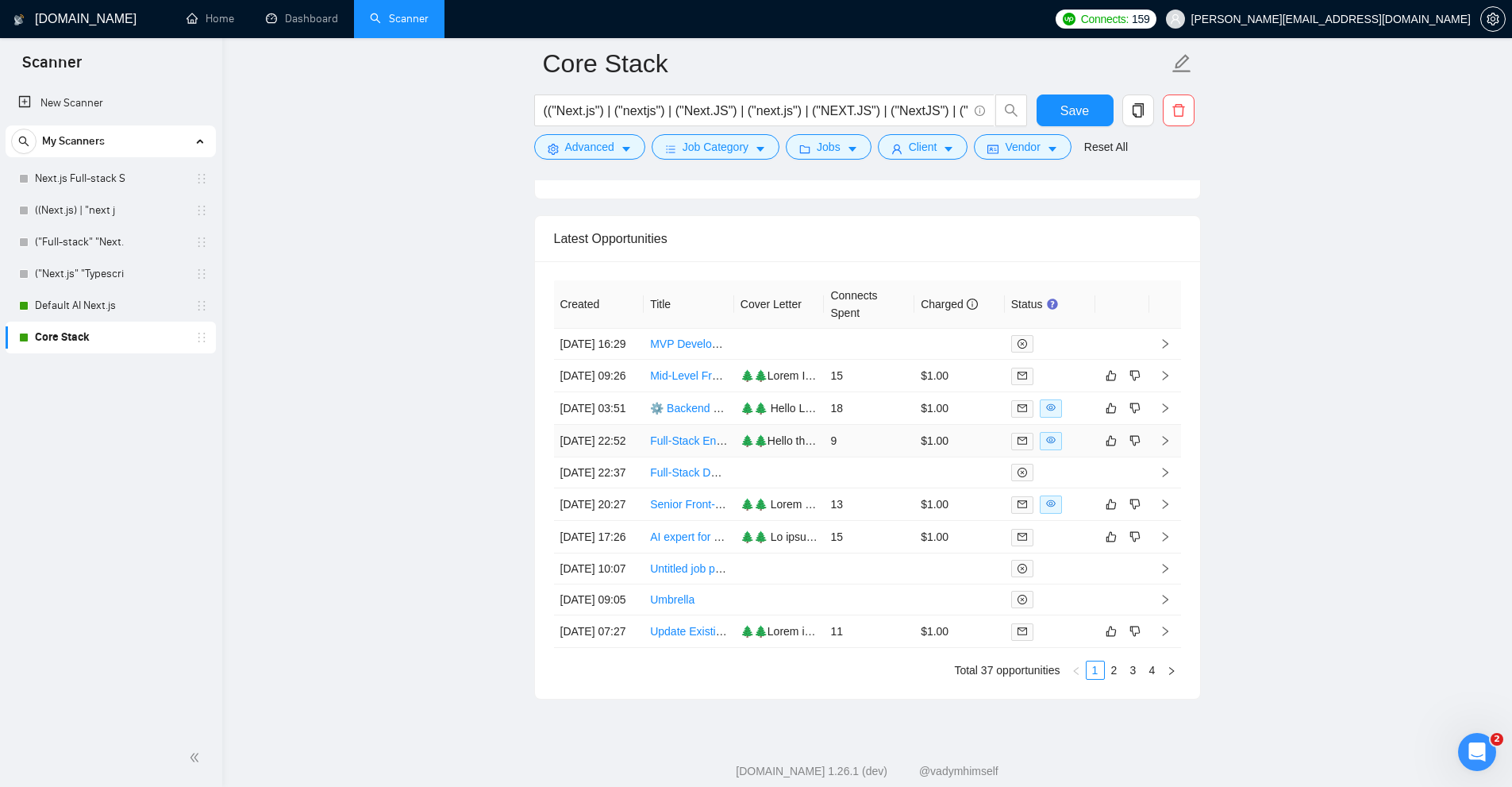
scroll to position [6562, 0]
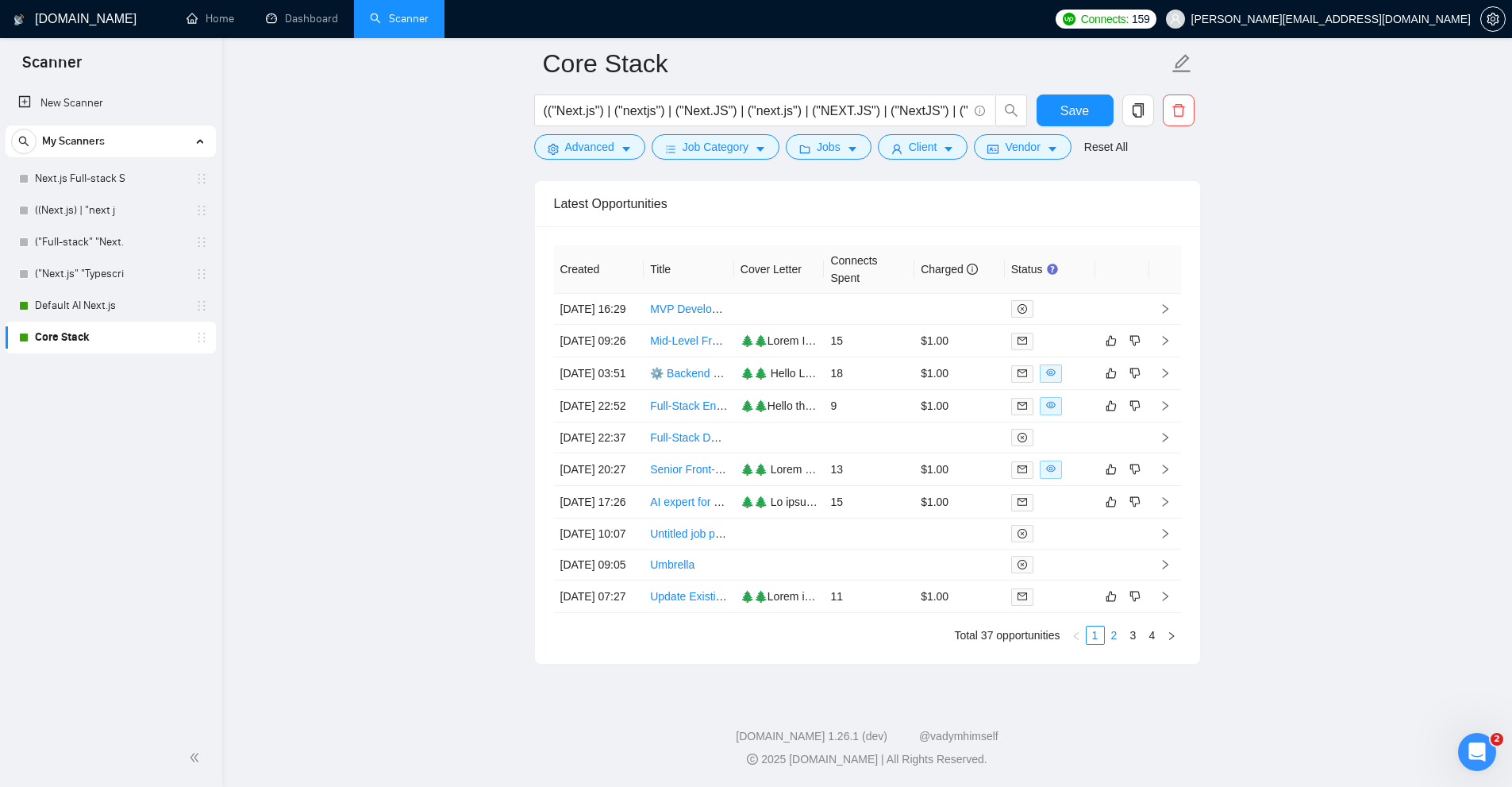
click at [1119, 644] on link "2" at bounding box center [1115, 635] width 17 height 17
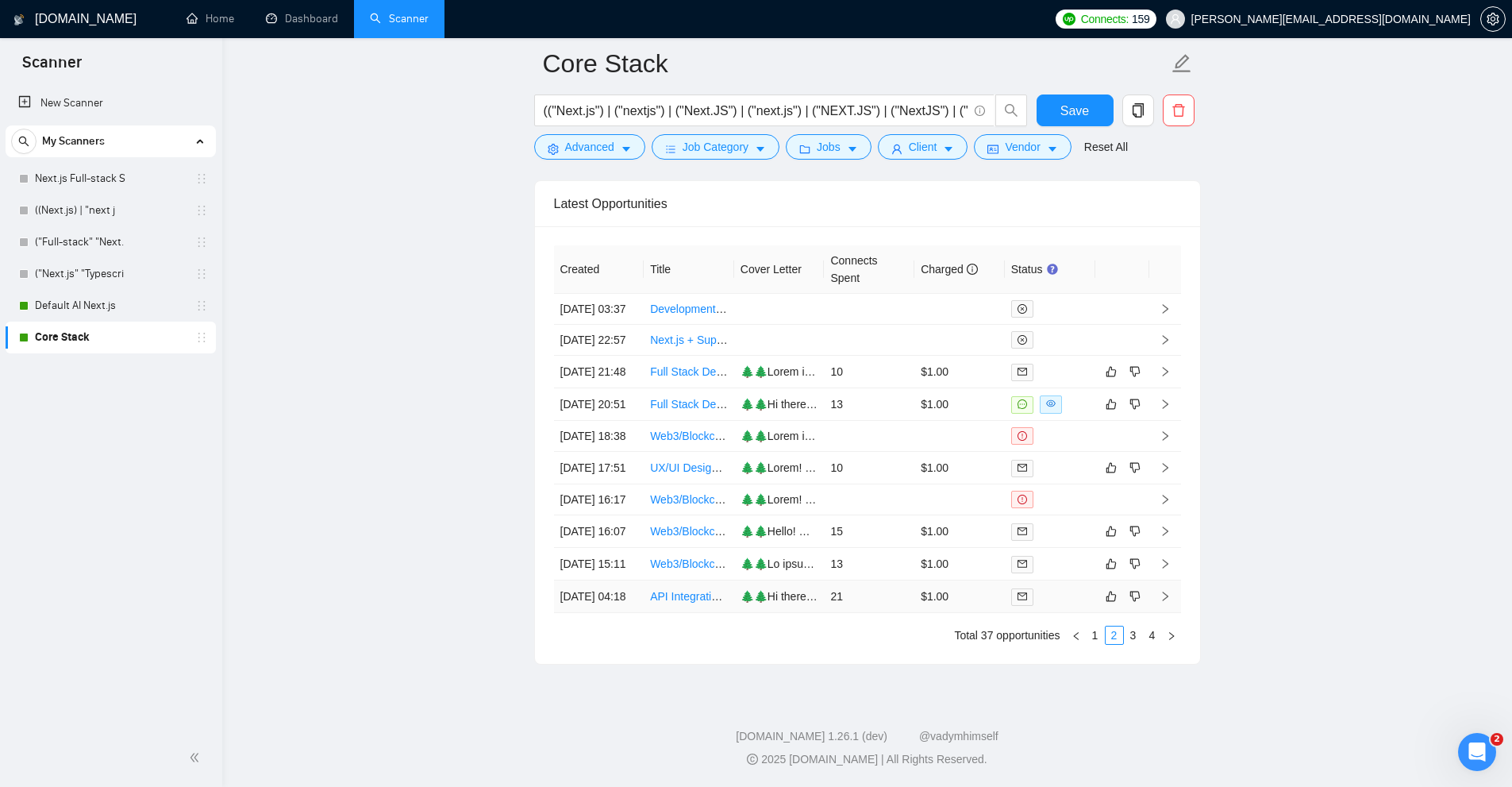
scroll to position [6641, 0]
click at [1130, 633] on link "3" at bounding box center [1134, 635] width 17 height 17
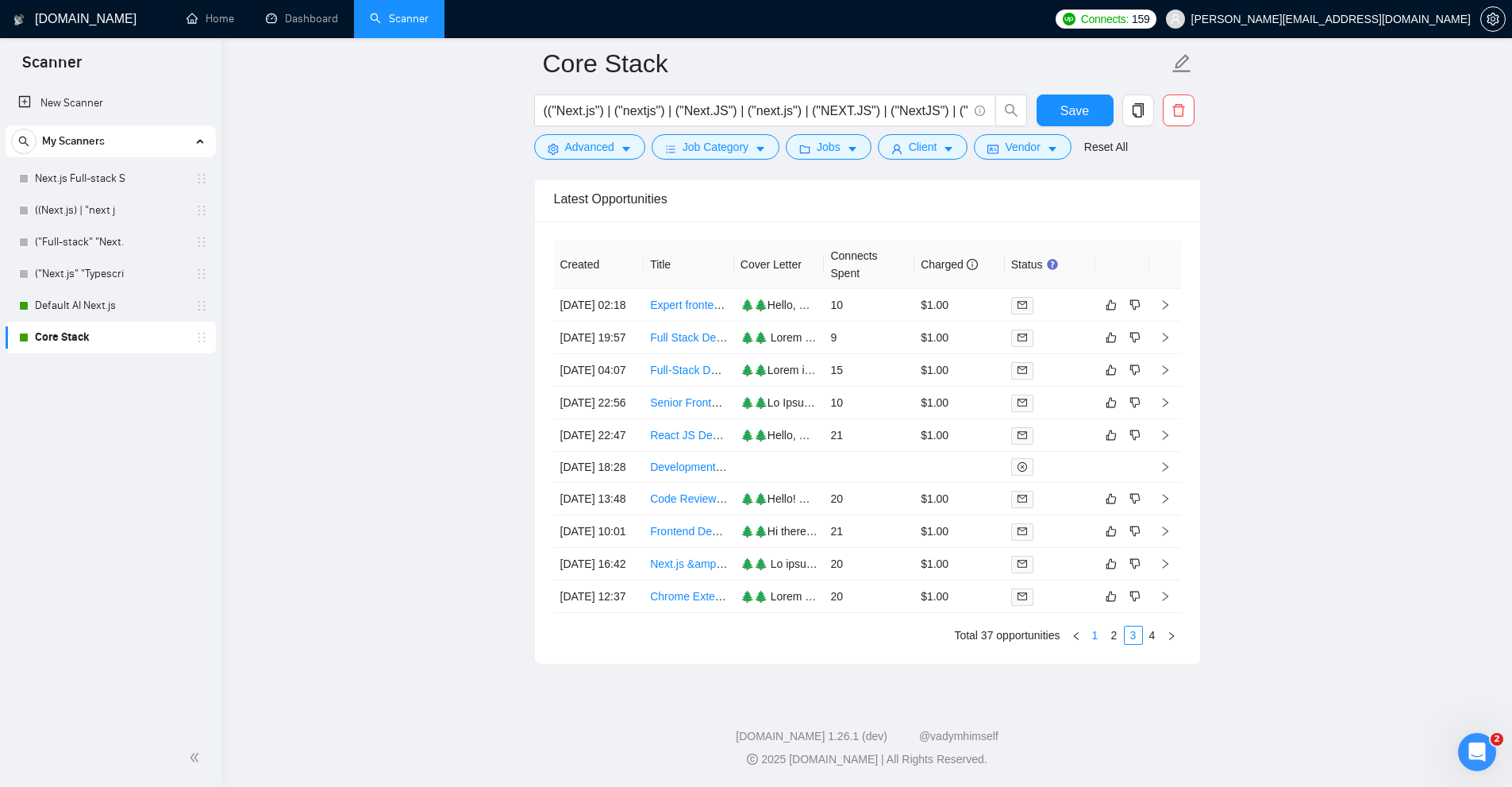
click at [1089, 633] on link "1" at bounding box center [1095, 635] width 17 height 17
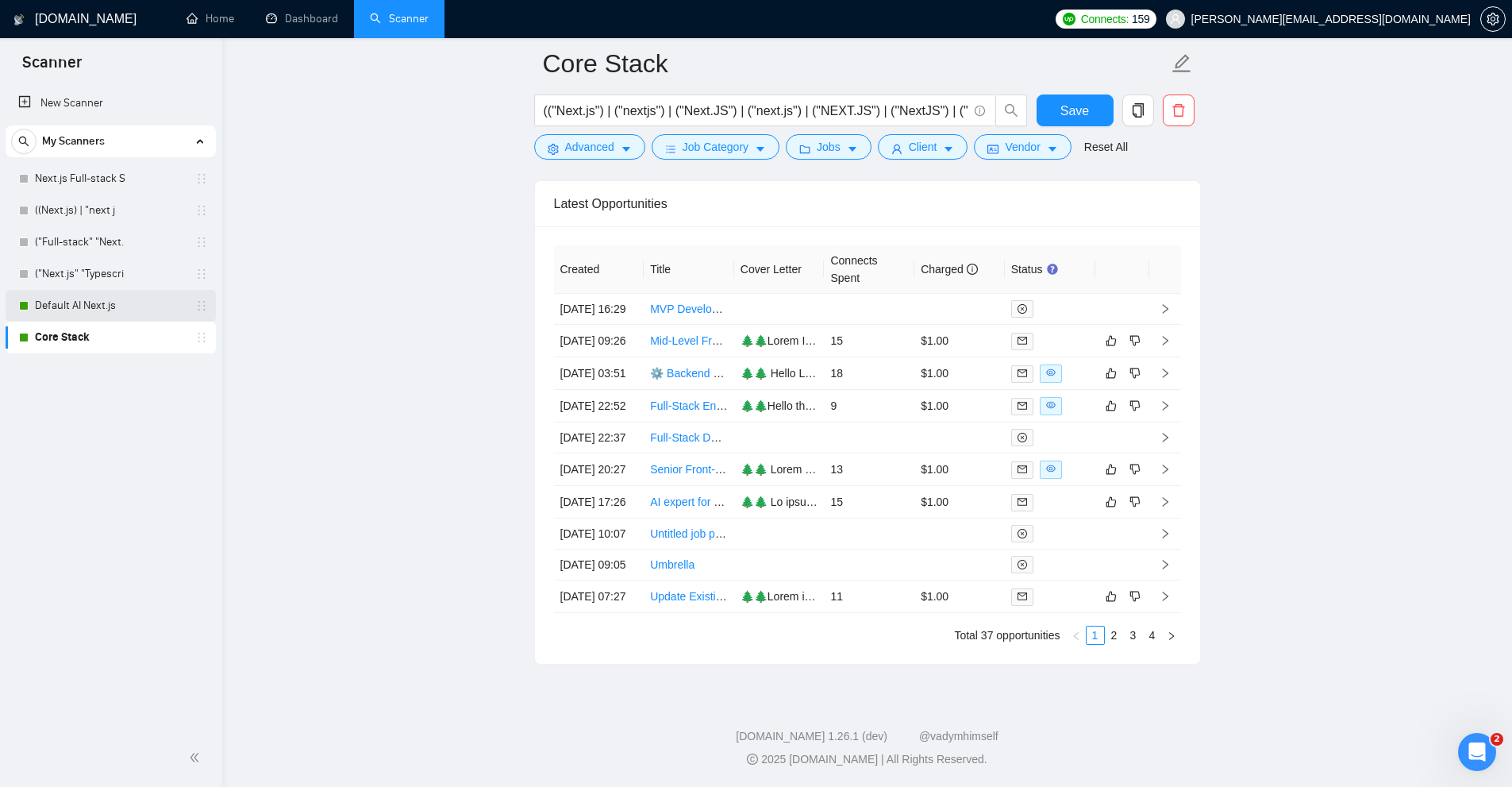
click at [58, 300] on link "Default AI Next.js" at bounding box center [110, 306] width 151 height 32
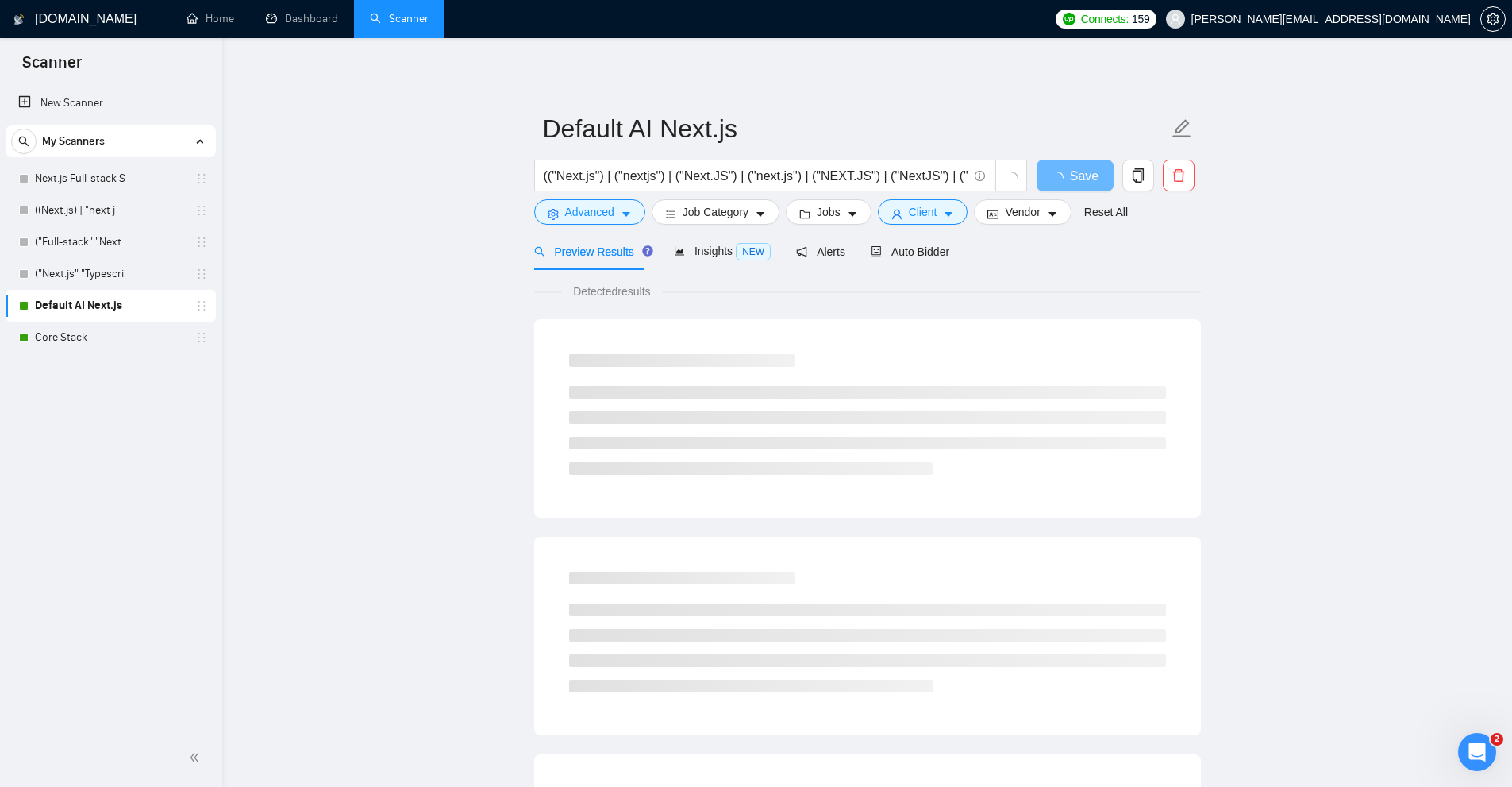
drag, startPoint x: 690, startPoint y: 134, endPoint x: 349, endPoint y: 173, distance: 343.2
click at [349, 167] on main "Default AI Next.js (("Next.js") | ("nextjs") | ("Next.JS") | ("next.js") | ("NE…" at bounding box center [867, 726] width 1239 height 1325
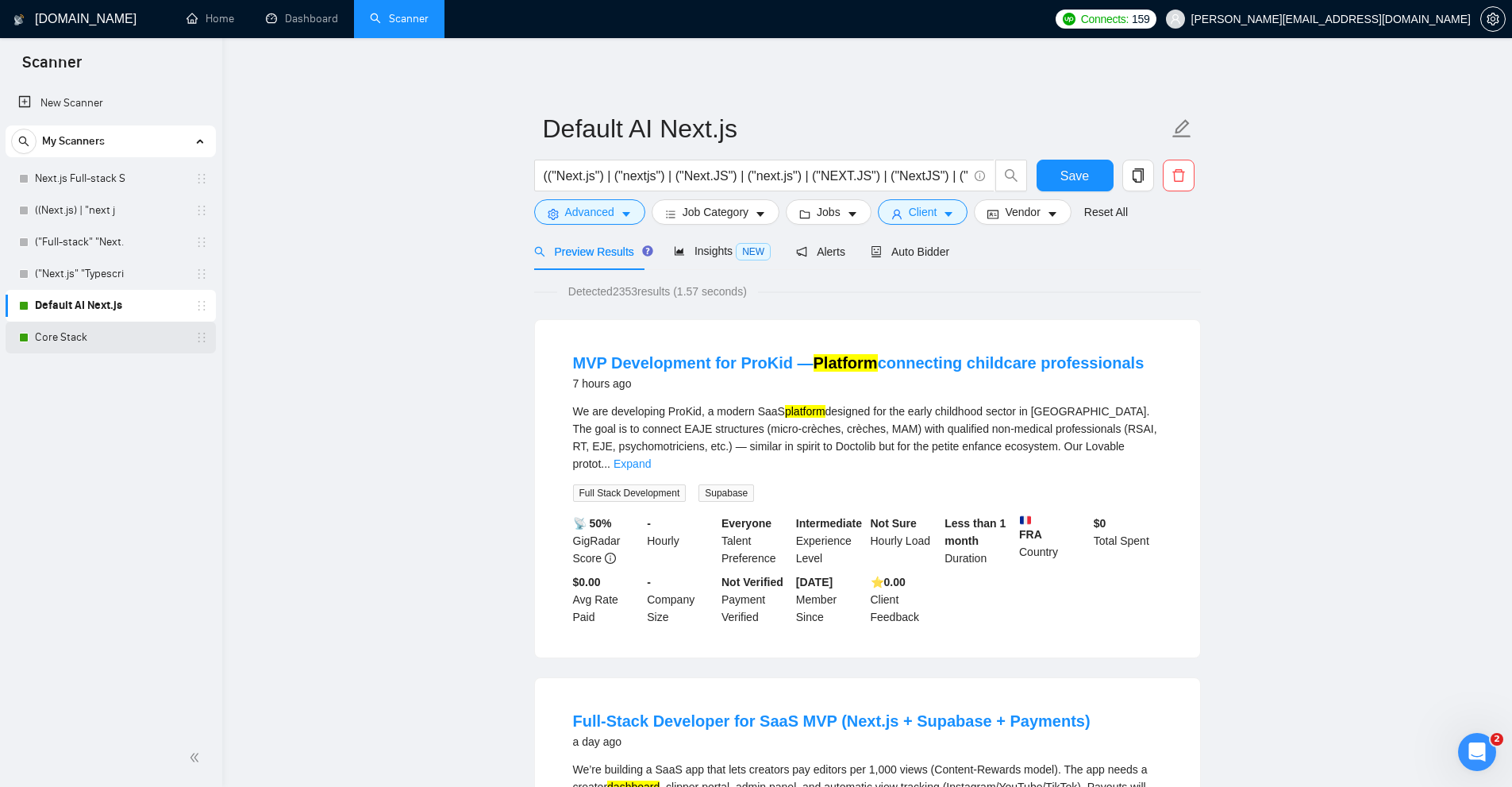
click at [73, 335] on link "Core Stack" at bounding box center [110, 337] width 151 height 32
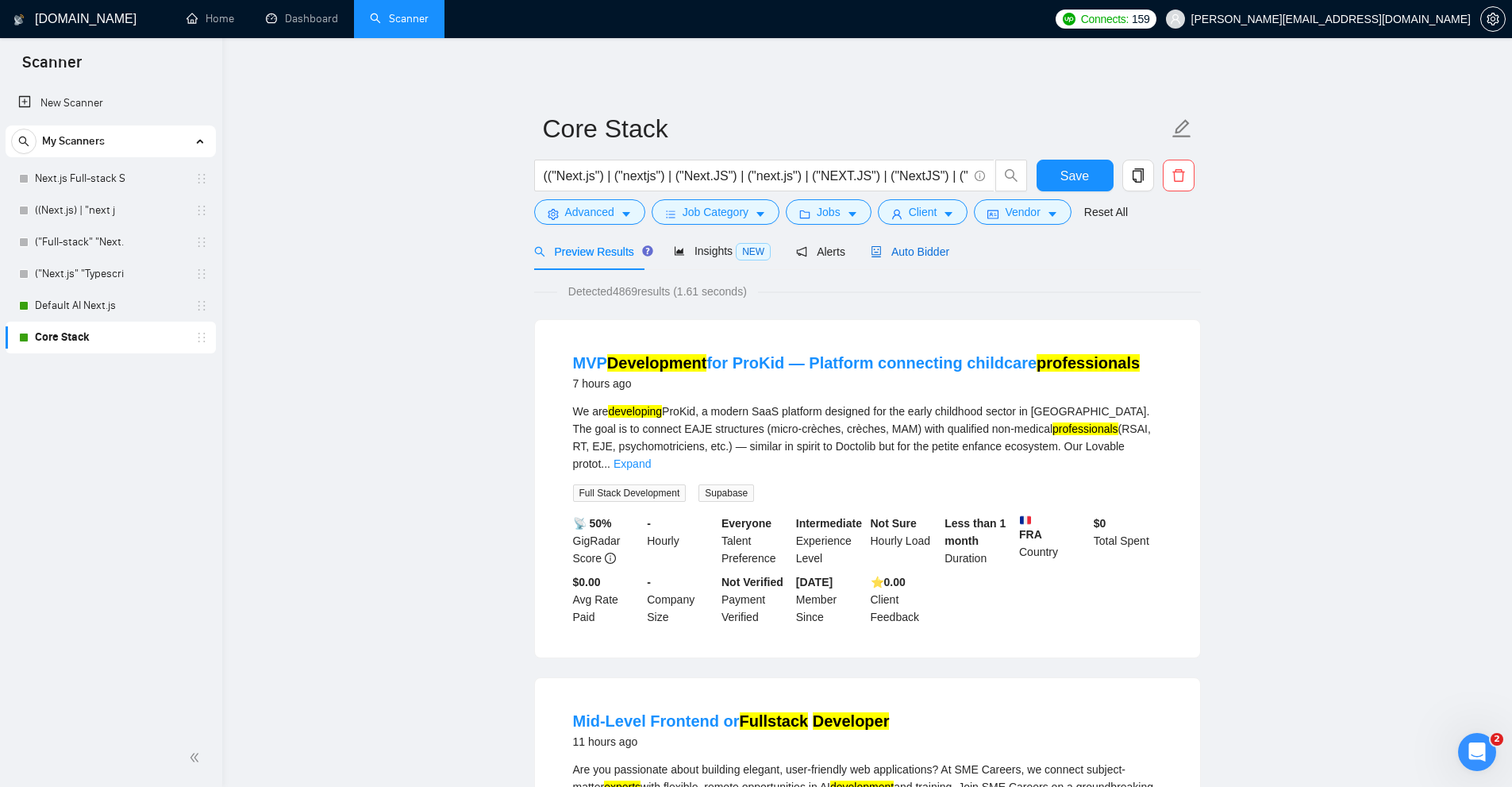
click at [934, 246] on span "Auto Bidder" at bounding box center [910, 251] width 78 height 13
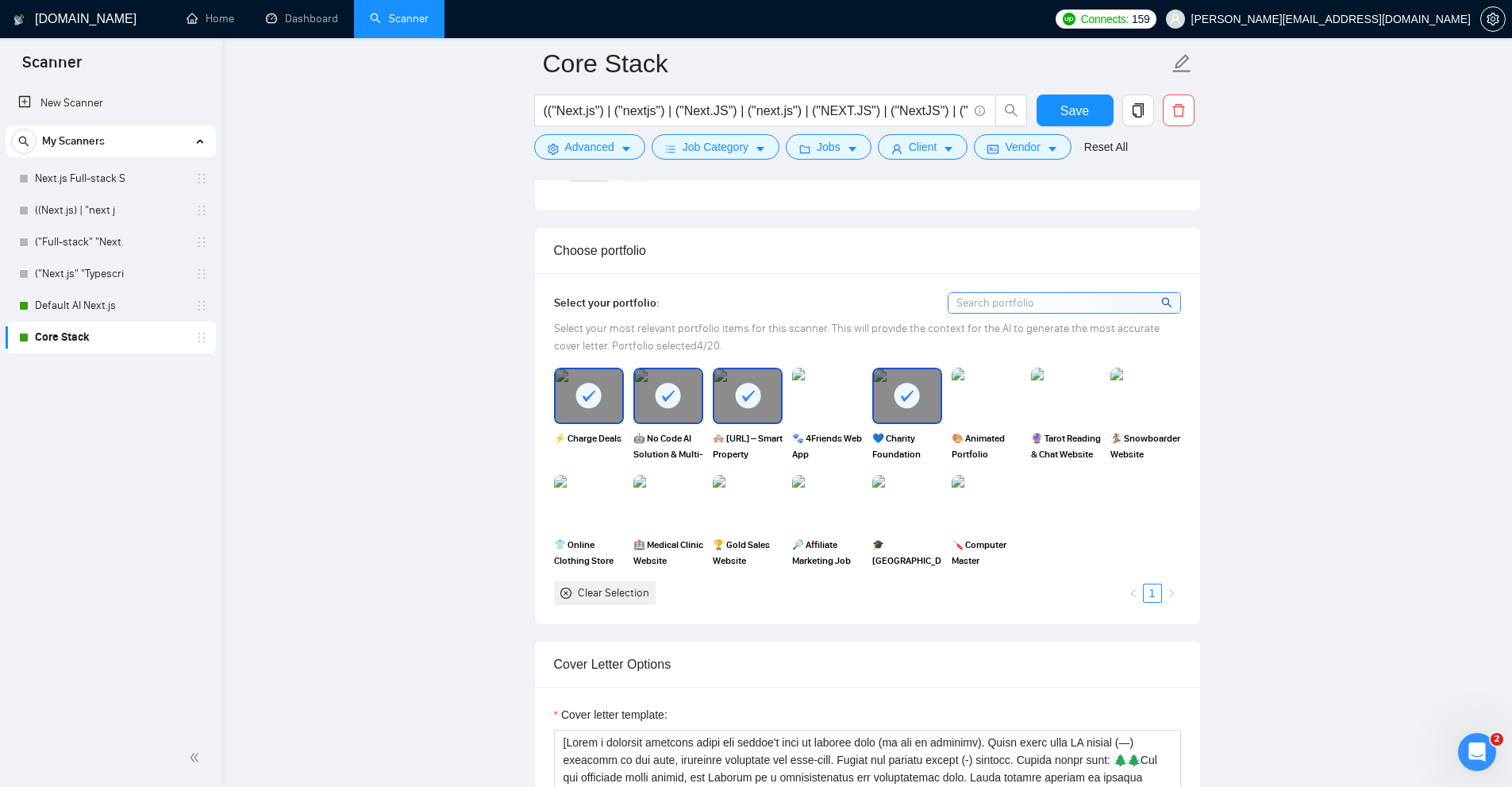
scroll to position [1826, 0]
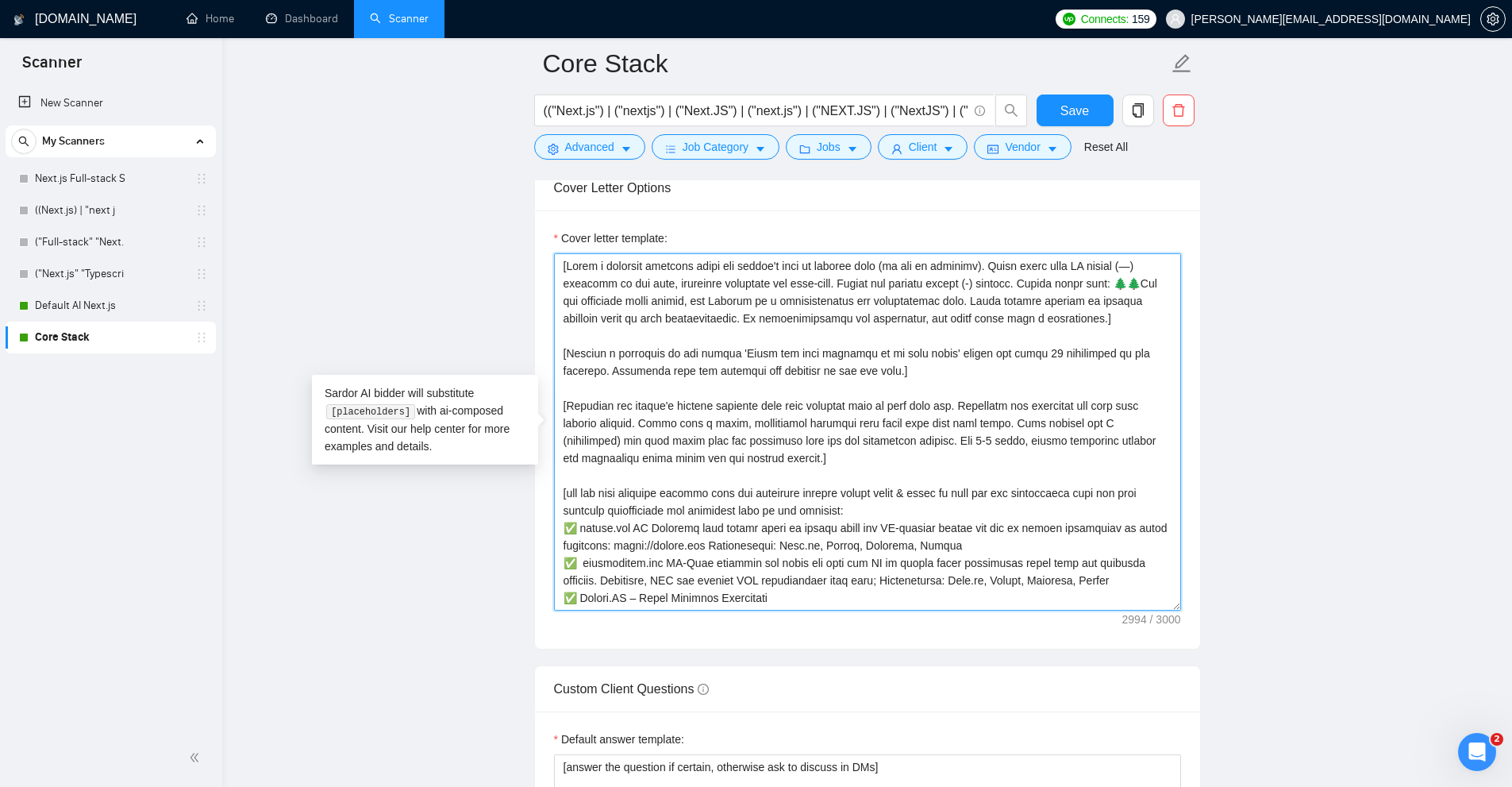
drag, startPoint x: 966, startPoint y: 375, endPoint x: 878, endPoint y: 447, distance: 113.7
click at [859, 411] on textarea "Cover letter template:" at bounding box center [867, 432] width 627 height 358
click at [878, 447] on textarea "Cover letter template:" at bounding box center [867, 432] width 627 height 358
drag, startPoint x: 1116, startPoint y: 317, endPoint x: 301, endPoint y: 185, distance: 825.6
click at [301, 185] on main "Core Stack (("Next.js") | ("nextjs") | ("Next.JS") | ("next.js") | ("NEXT.JS") …" at bounding box center [867, 634] width 1239 height 4795
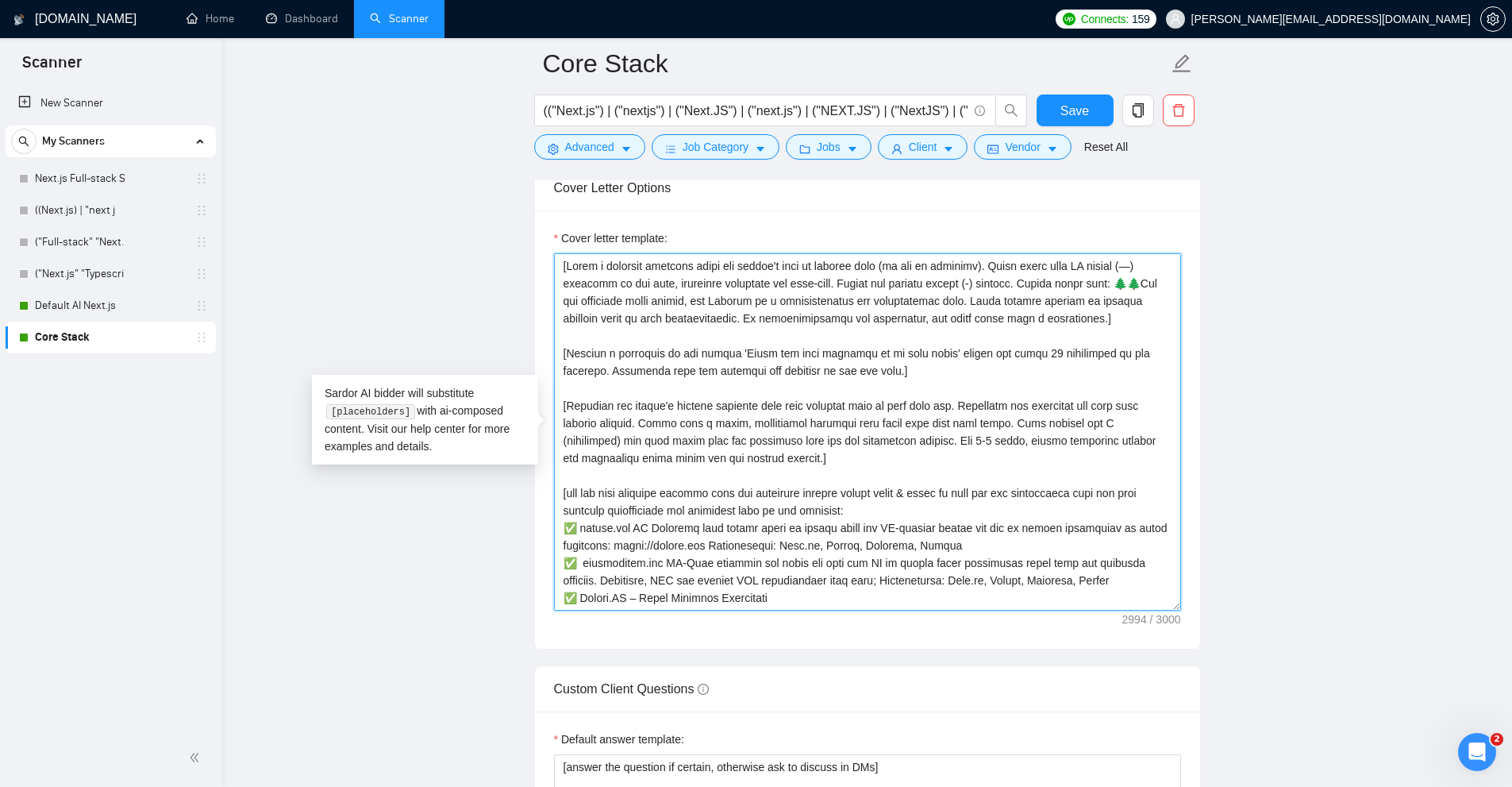
drag, startPoint x: 840, startPoint y: 380, endPoint x: 828, endPoint y: 380, distance: 12.0
click at [837, 380] on textarea "Cover letter template:" at bounding box center [867, 432] width 627 height 358
click at [646, 293] on textarea "Cover letter template:" at bounding box center [867, 432] width 627 height 358
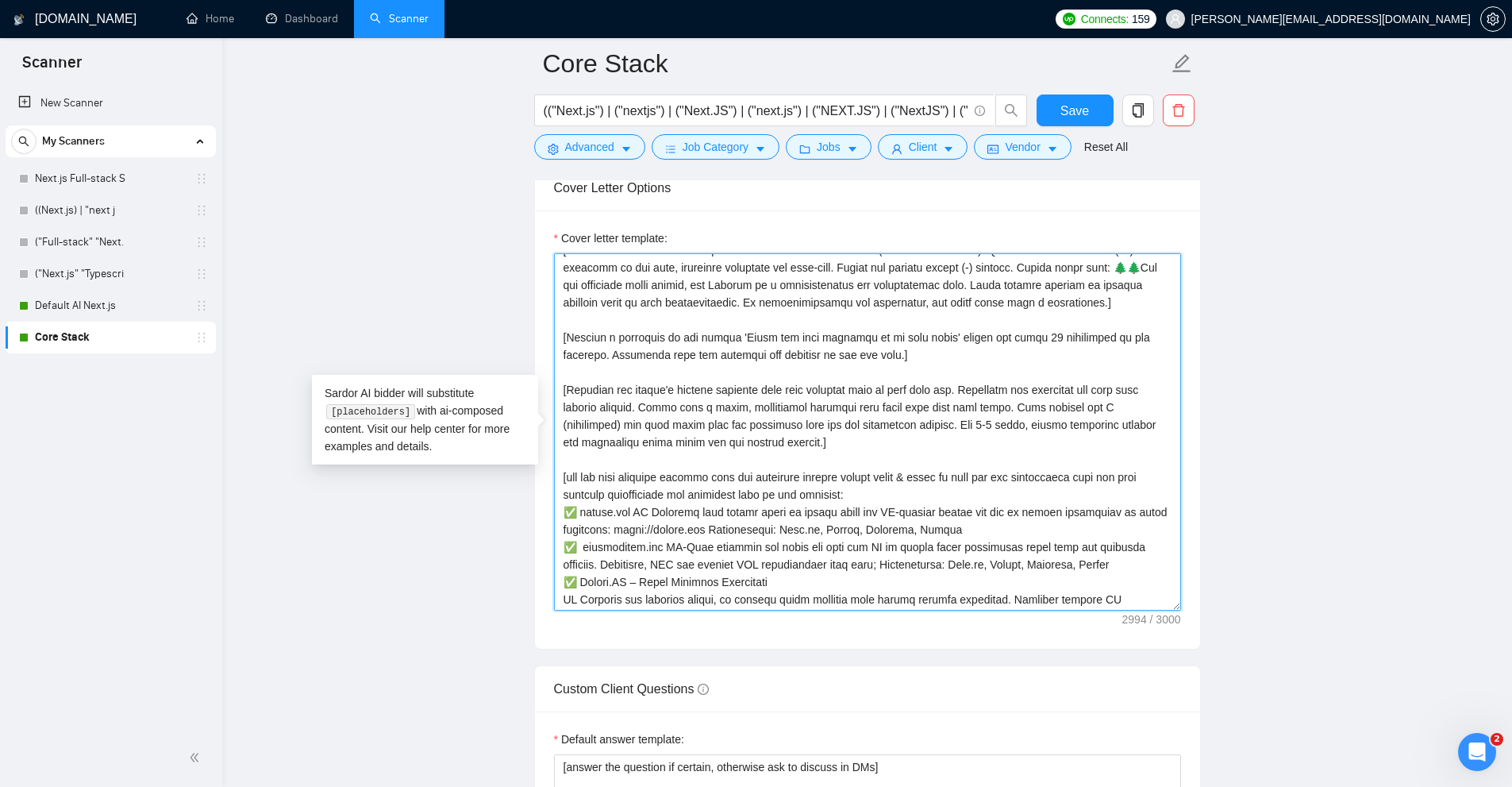
drag, startPoint x: 646, startPoint y: 293, endPoint x: 775, endPoint y: 439, distance: 194.8
click at [775, 439] on textarea "Cover letter template:" at bounding box center [867, 432] width 627 height 358
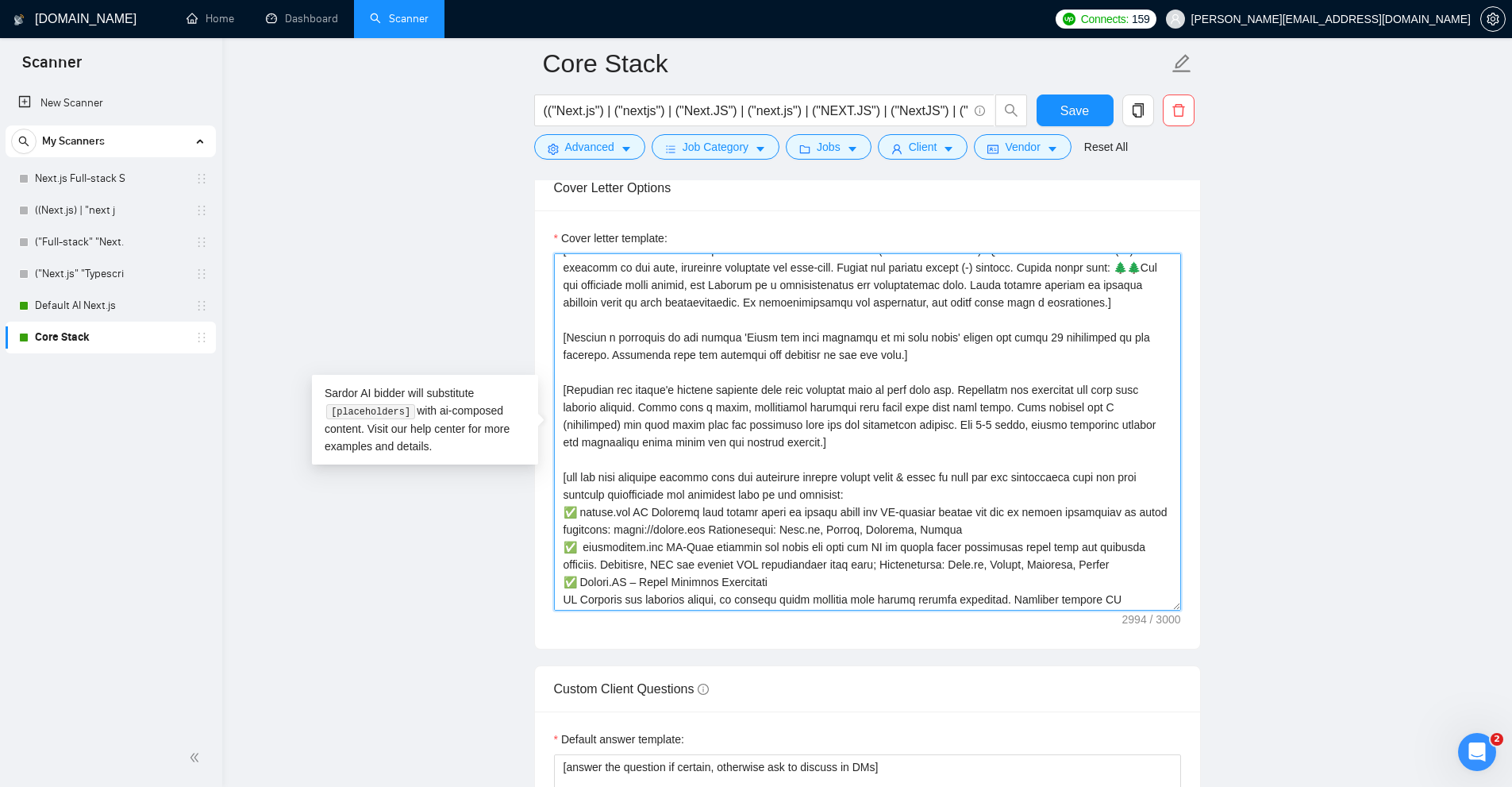
click at [917, 454] on textarea "Cover letter template:" at bounding box center [867, 432] width 627 height 358
drag, startPoint x: 917, startPoint y: 454, endPoint x: 594, endPoint y: 369, distance: 334.0
click at [594, 369] on textarea "Cover letter template:" at bounding box center [867, 432] width 627 height 358
click at [854, 432] on textarea "Cover letter template:" at bounding box center [867, 432] width 627 height 358
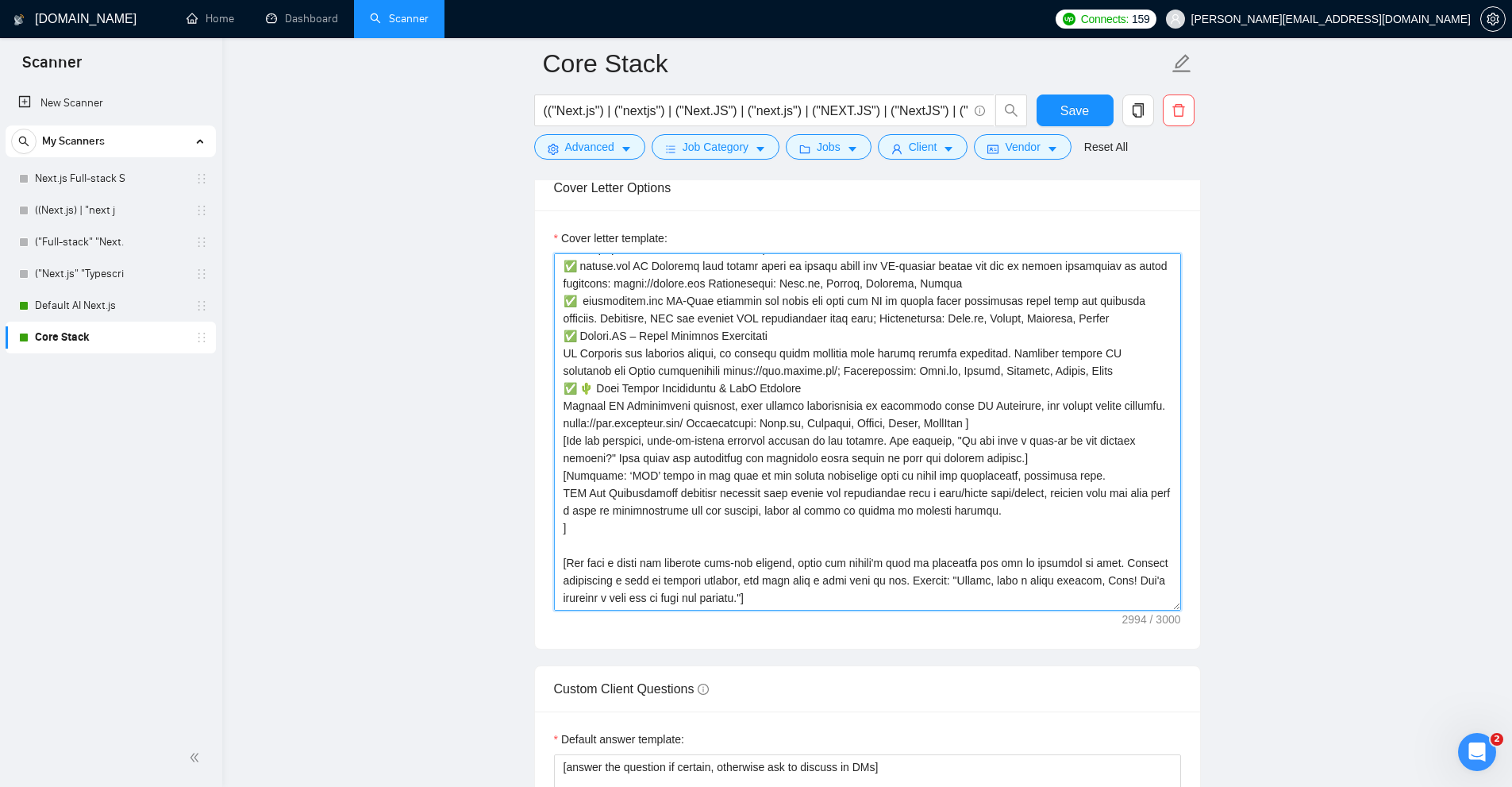
scroll to position [2303, 0]
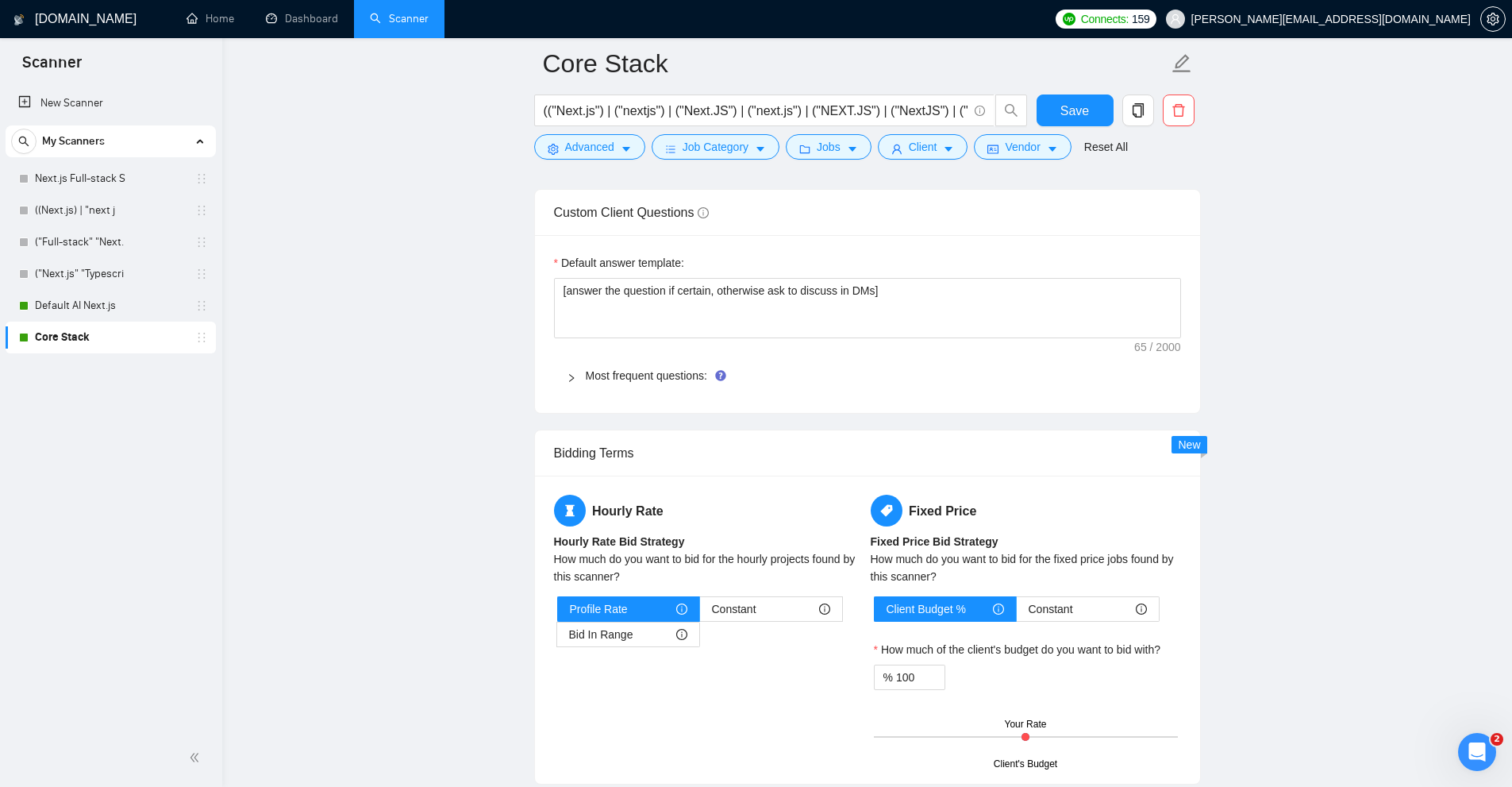
click at [614, 359] on div "Most frequent questions:" at bounding box center [867, 376] width 627 height 37
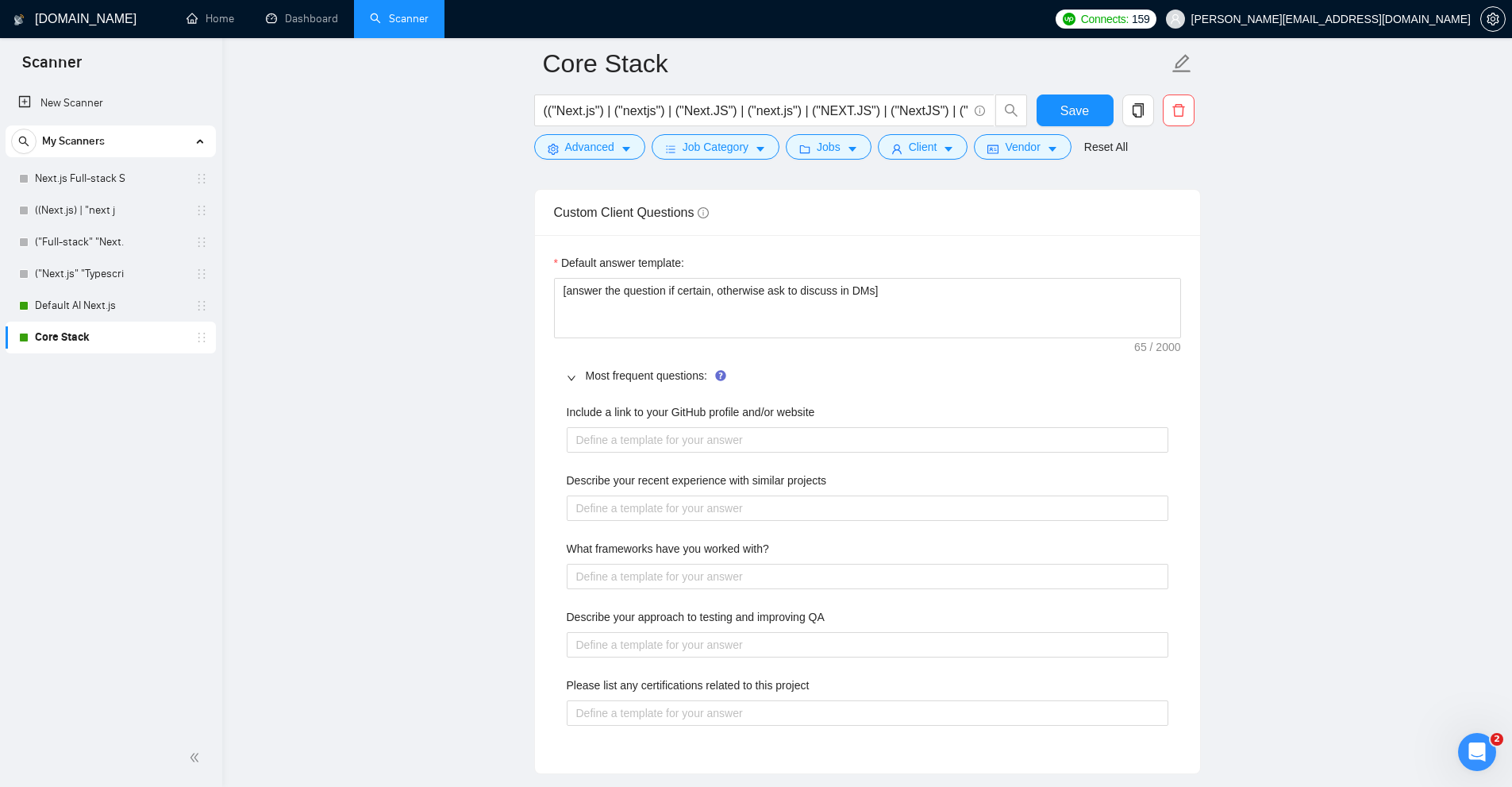
click at [612, 364] on div "Most frequent questions:" at bounding box center [867, 376] width 627 height 37
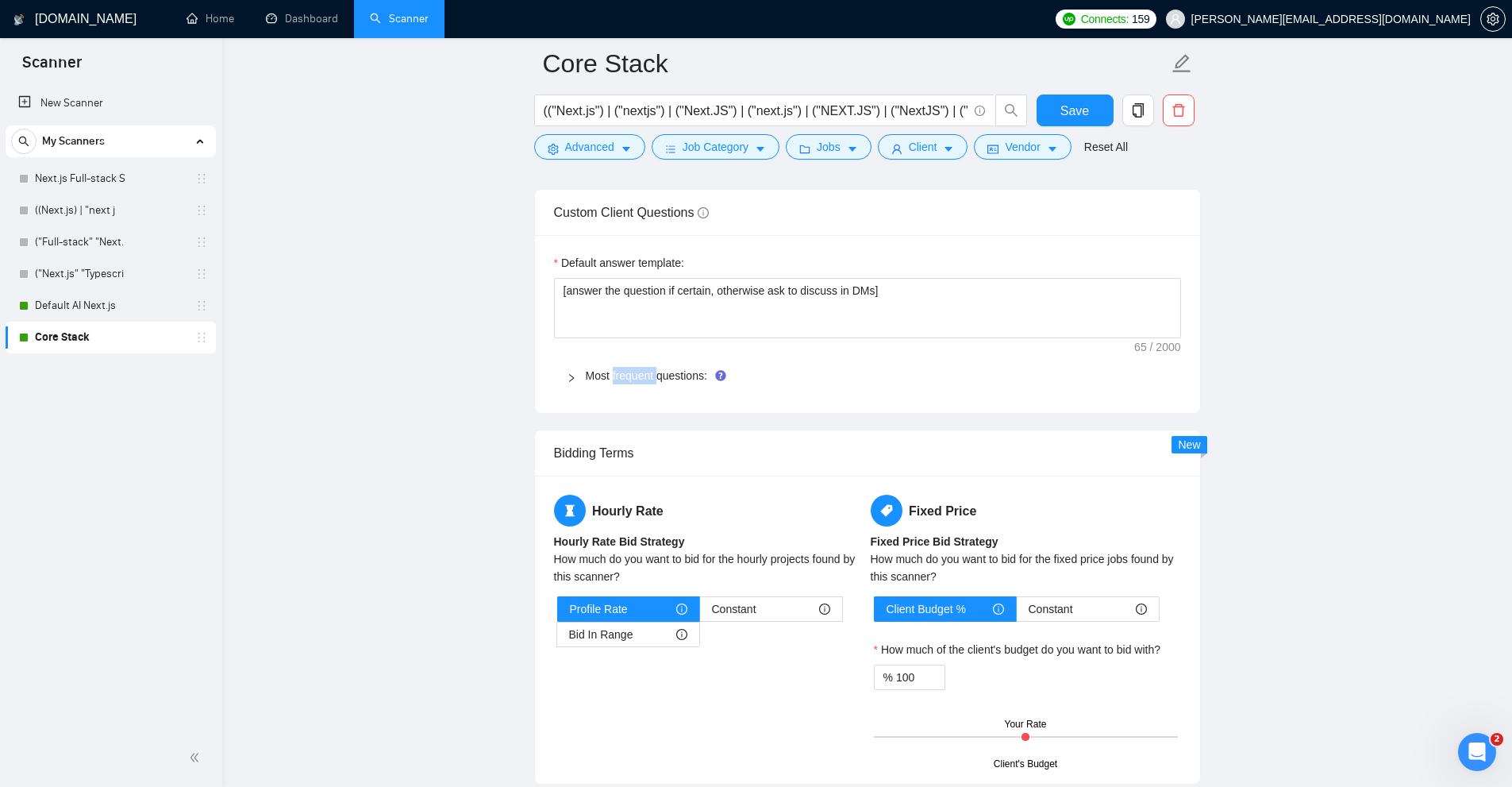
click at [612, 364] on div "Most frequent questions:" at bounding box center [867, 376] width 627 height 37
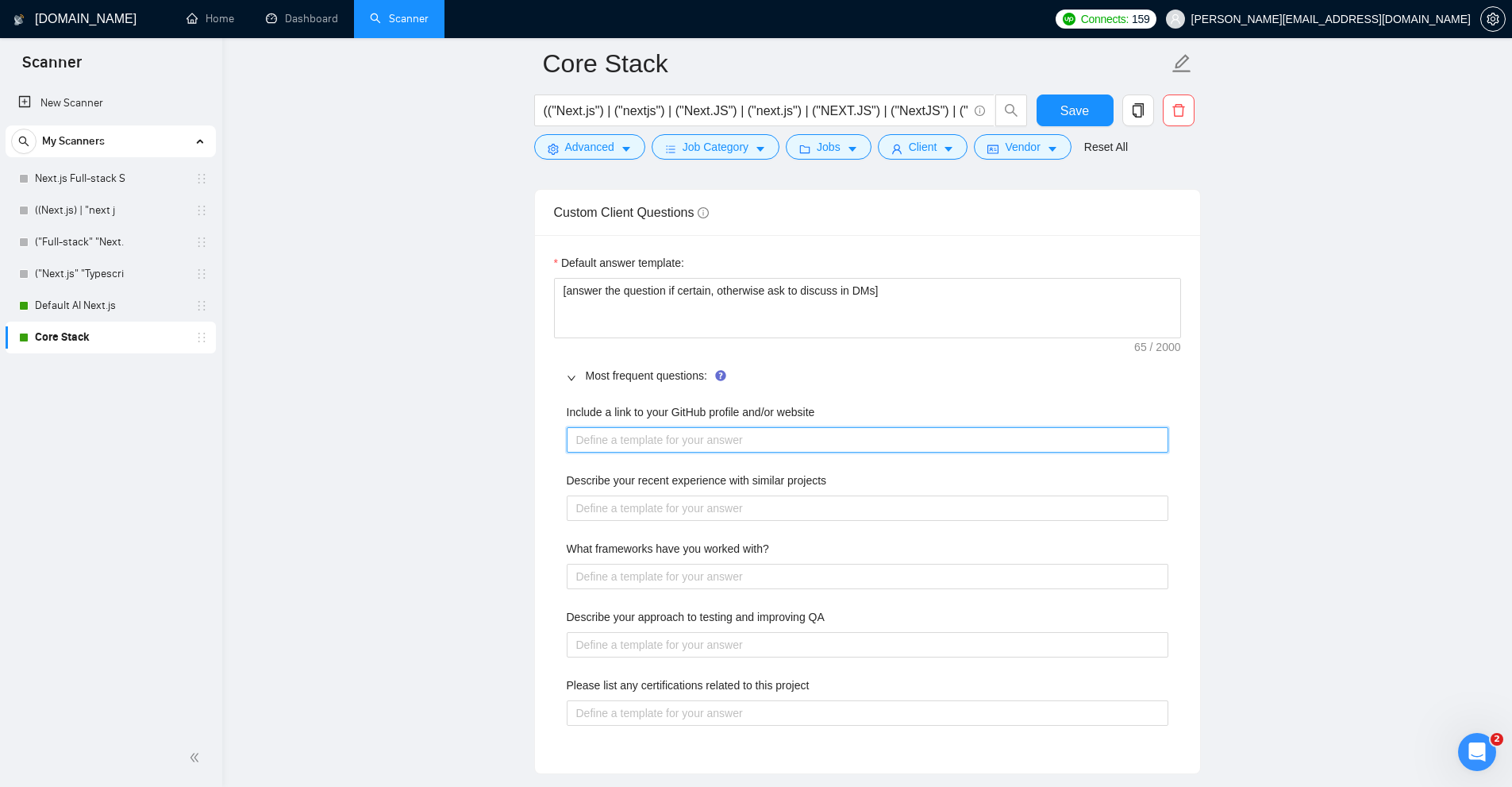
drag, startPoint x: 619, startPoint y: 442, endPoint x: 715, endPoint y: 545, distance: 140.8
click at [714, 540] on div "Include a link to your GitHub profile and/or website Describe your recent exper…" at bounding box center [867, 573] width 627 height 361
drag, startPoint x: 698, startPoint y: 713, endPoint x: 713, endPoint y: 739, distance: 30.0
click at [713, 739] on div "Include a link to your GitHub profile and/or website Describe your recent exper…" at bounding box center [867, 573] width 627 height 361
drag, startPoint x: 716, startPoint y: 759, endPoint x: 810, endPoint y: 455, distance: 318.2
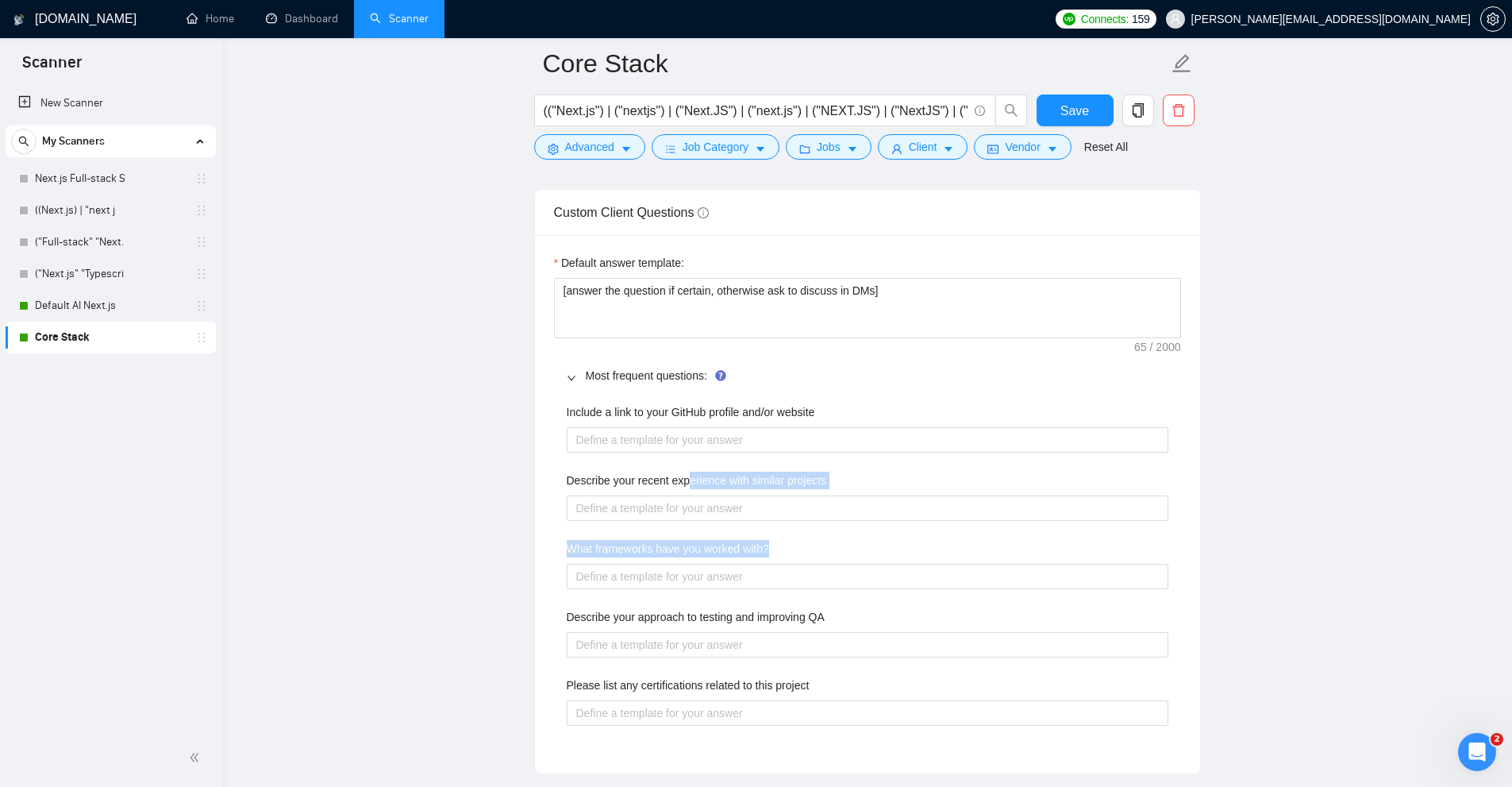
click at [731, 772] on div "Default answer template: [answer the question if certain, otherwise ask to disc…" at bounding box center [868, 504] width 665 height 539
click at [752, 478] on label "Describe your recent experience with similar projects" at bounding box center [696, 481] width 260 height 17
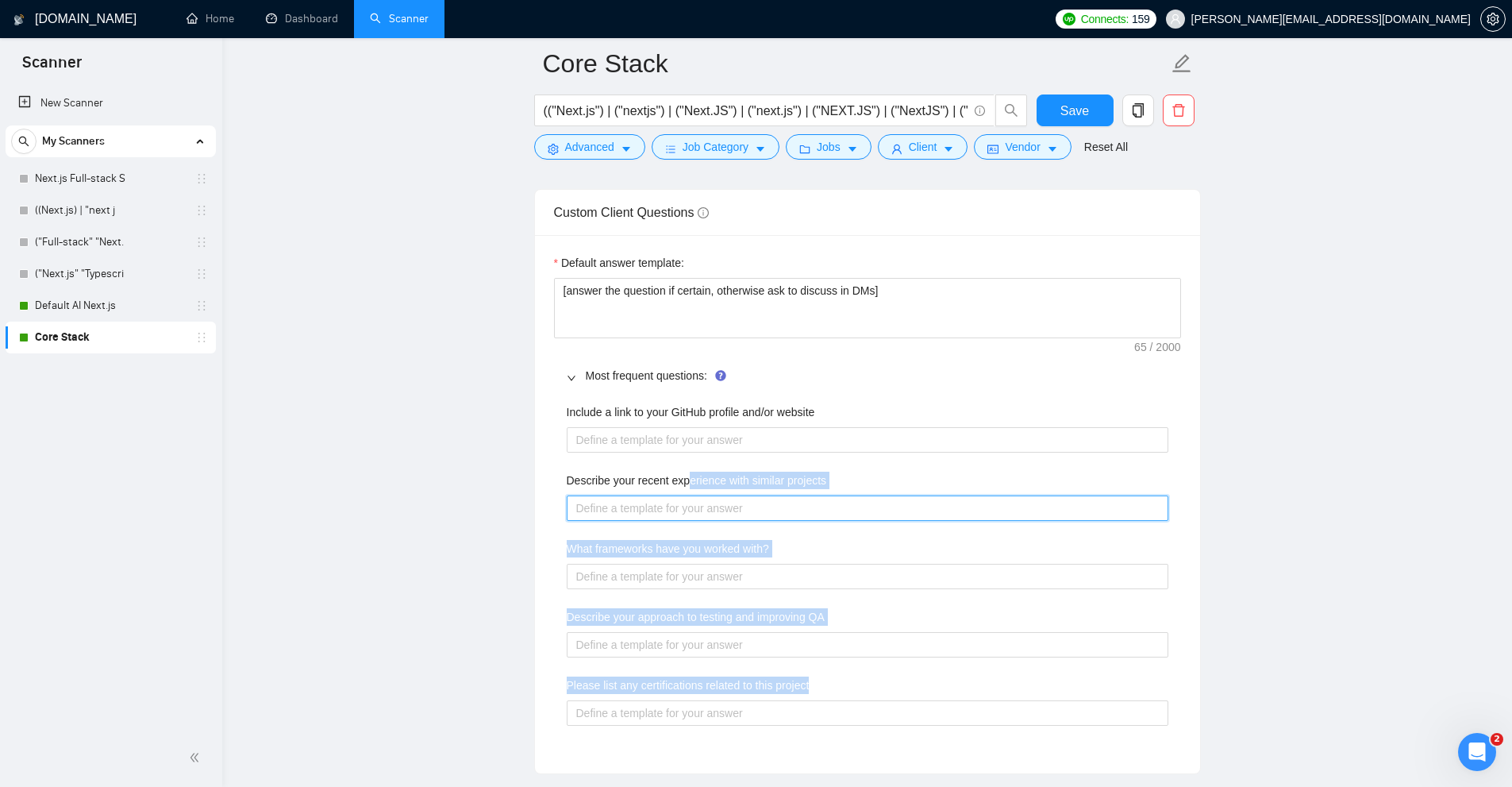
click at [752, 495] on projects "Describe your recent experience with similar projects" at bounding box center [867, 508] width 601 height 25
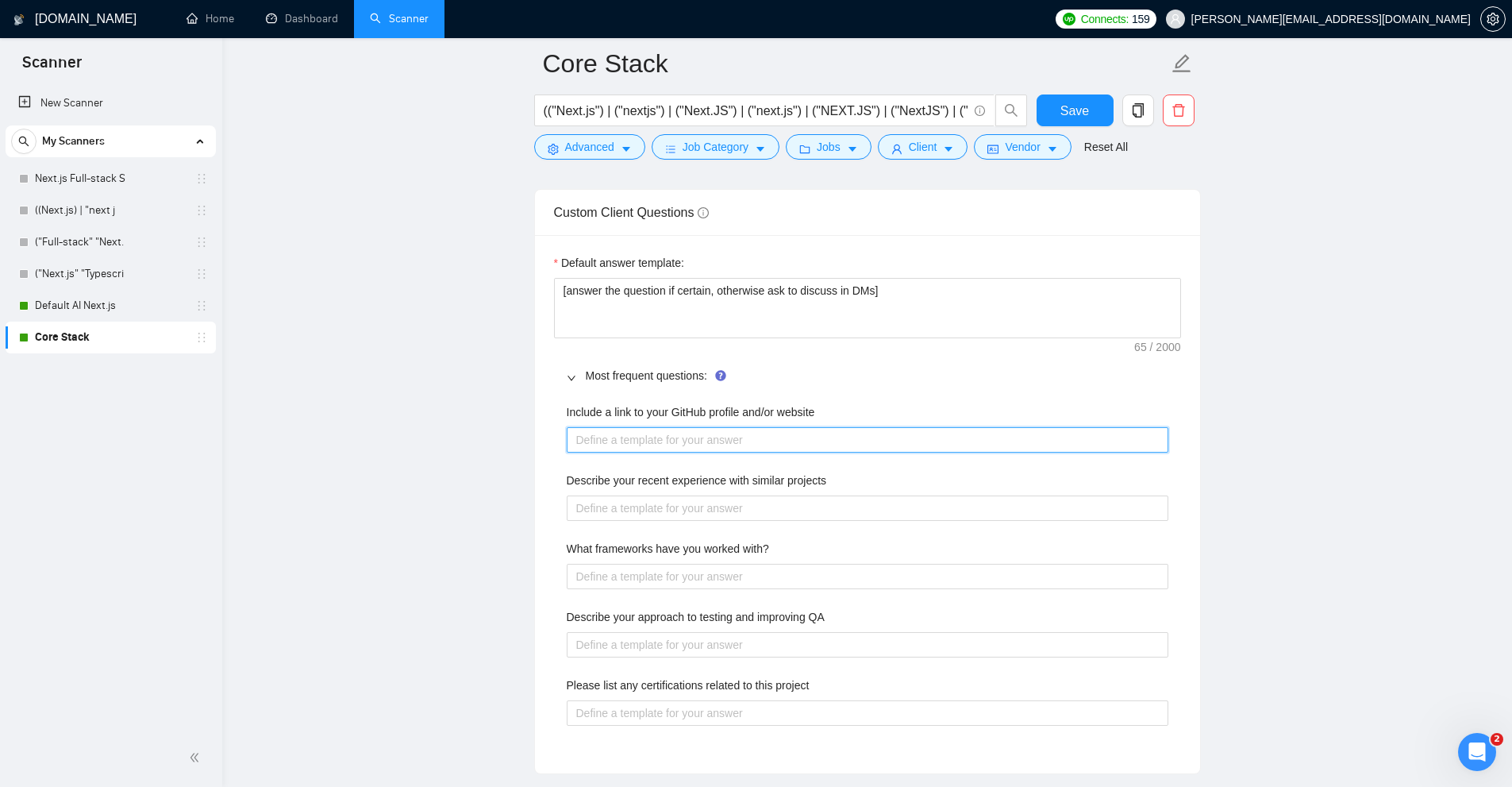
click at [721, 441] on website "Include a link to your GitHub profile and/or website" at bounding box center [867, 440] width 601 height 25
drag, startPoint x: 857, startPoint y: 428, endPoint x: 677, endPoint y: 488, distance: 189.7
click at [904, 435] on div "Include a link to your GitHub profile and/or website Describe your recent exper…" at bounding box center [867, 573] width 627 height 361
drag, startPoint x: 511, startPoint y: 495, endPoint x: 905, endPoint y: 509, distance: 394.2
click at [903, 509] on main "Core Stack (("Next.js") | ("nextjs") | ("Next.JS") | ("next.js") | ("NEXT.JS") …" at bounding box center [867, 337] width 1239 height 5154
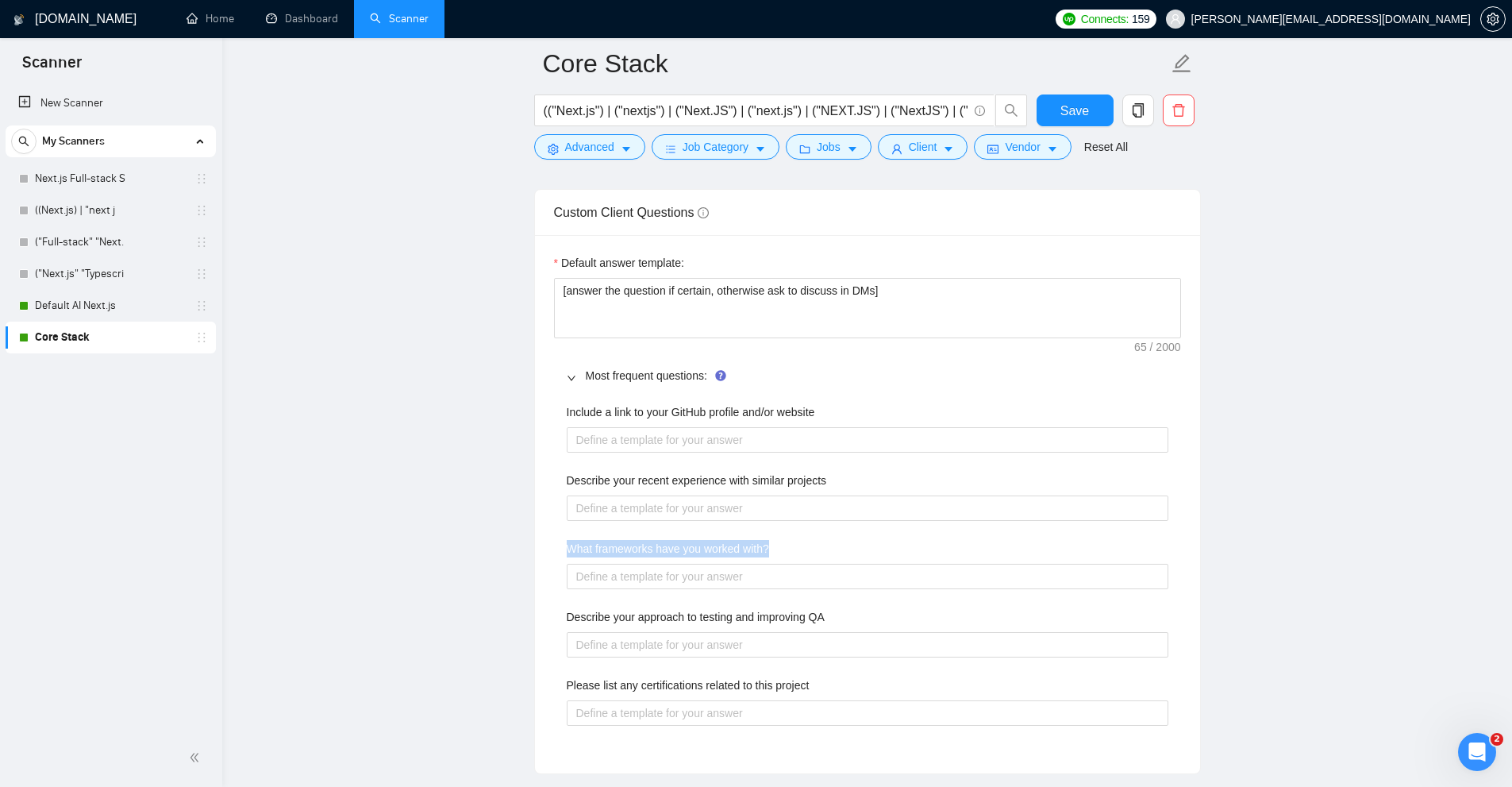
drag, startPoint x: 858, startPoint y: 536, endPoint x: 589, endPoint y: 539, distance: 269.0
click at [887, 538] on div "Default answer template: [answer the question if certain, otherwise ask to disc…" at bounding box center [868, 504] width 665 height 539
drag, startPoint x: 755, startPoint y: 604, endPoint x: 828, endPoint y: 610, distance: 73.2
click at [822, 610] on div "Include a link to your GitHub profile and/or website Describe your recent exper…" at bounding box center [867, 573] width 627 height 361
click at [655, 453] on div "Include a link to your GitHub profile and/or website Describe your recent exper…" at bounding box center [867, 573] width 627 height 361
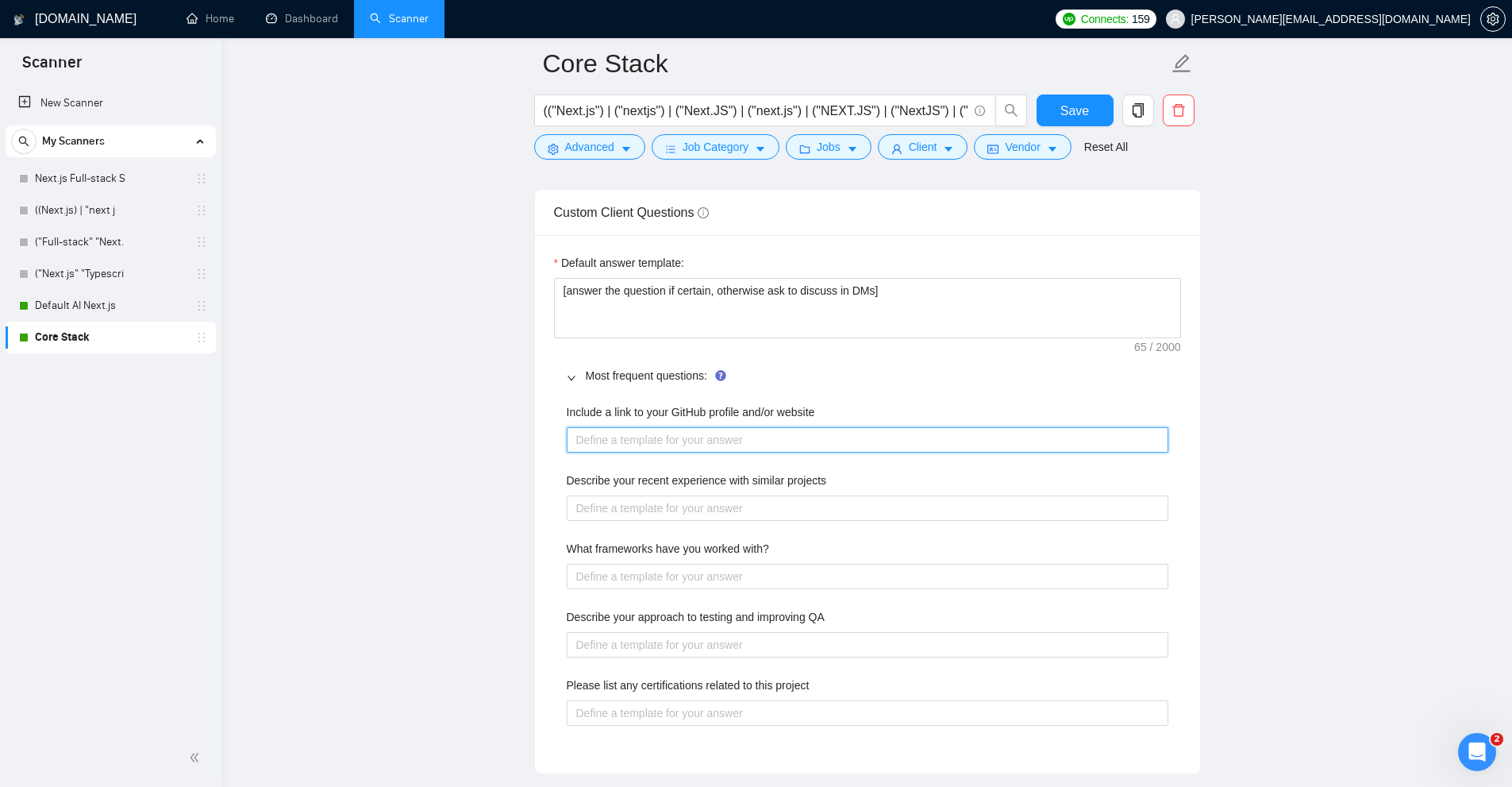
click at [655, 437] on website "Include a link to your GitHub profile and/or website" at bounding box center [867, 440] width 601 height 25
drag, startPoint x: 750, startPoint y: 397, endPoint x: 883, endPoint y: 421, distance: 135.1
click at [915, 408] on div "Include a link to your GitHub profile and/or website Describe your recent exper…" at bounding box center [867, 573] width 627 height 361
click at [729, 424] on div "Include a link to your GitHub profile and/or website" at bounding box center [867, 415] width 601 height 24
drag, startPoint x: 757, startPoint y: 412, endPoint x: 708, endPoint y: 410, distance: 49.0
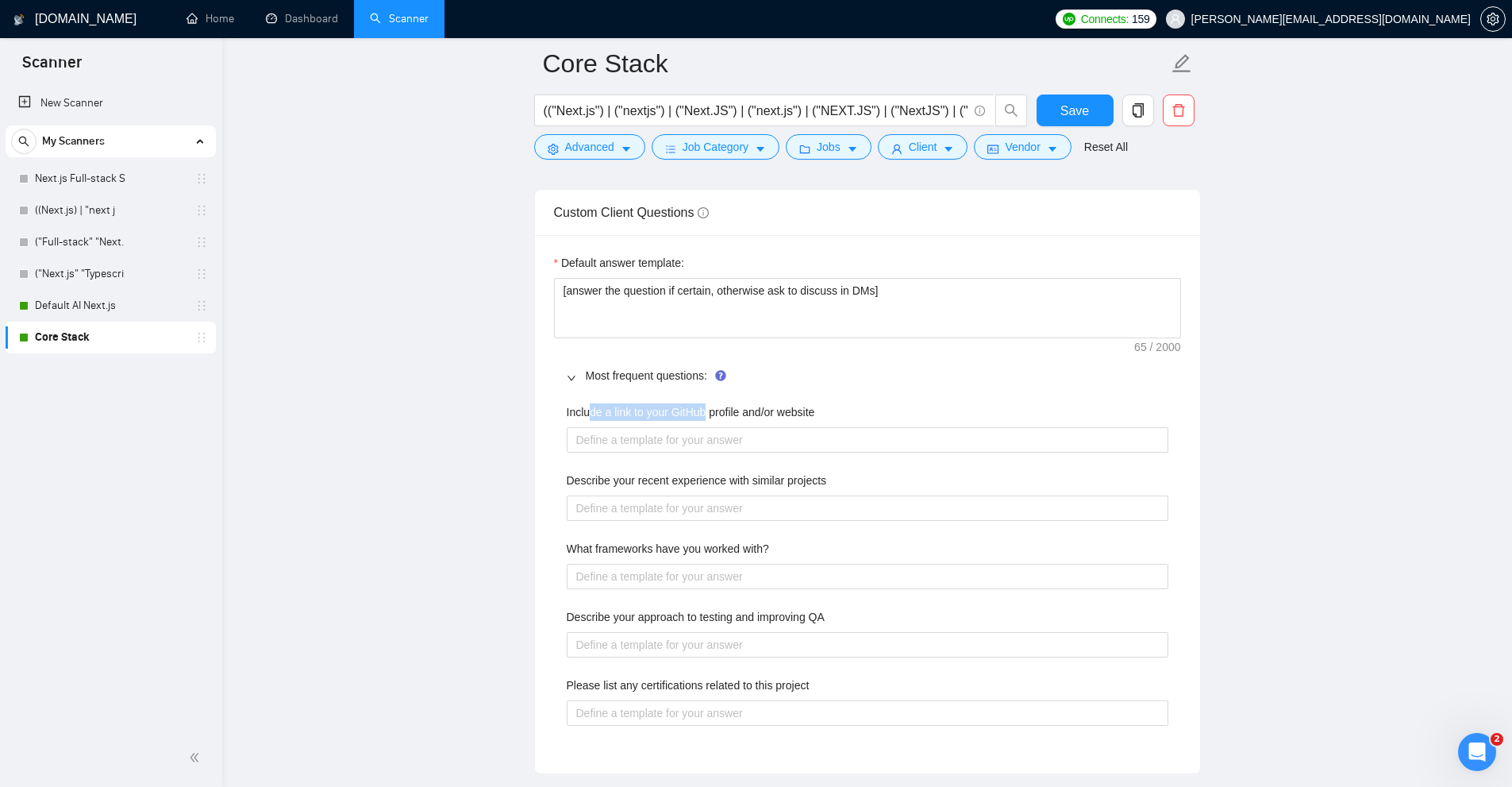
click at [708, 410] on label "Include a link to your GitHub profile and/or website" at bounding box center [690, 412] width 248 height 17
drag, startPoint x: 816, startPoint y: 411, endPoint x: 457, endPoint y: 420, distance: 359.1
click at [457, 420] on main "Core Stack (("Next.js") | ("nextjs") | ("Next.JS") | ("next.js") | ("NEXT.JS") …" at bounding box center [867, 337] width 1239 height 5154
drag, startPoint x: 567, startPoint y: 479, endPoint x: 979, endPoint y: 495, distance: 412.3
click at [982, 495] on div "Describe your recent experience with similar projects" at bounding box center [867, 496] width 601 height 49
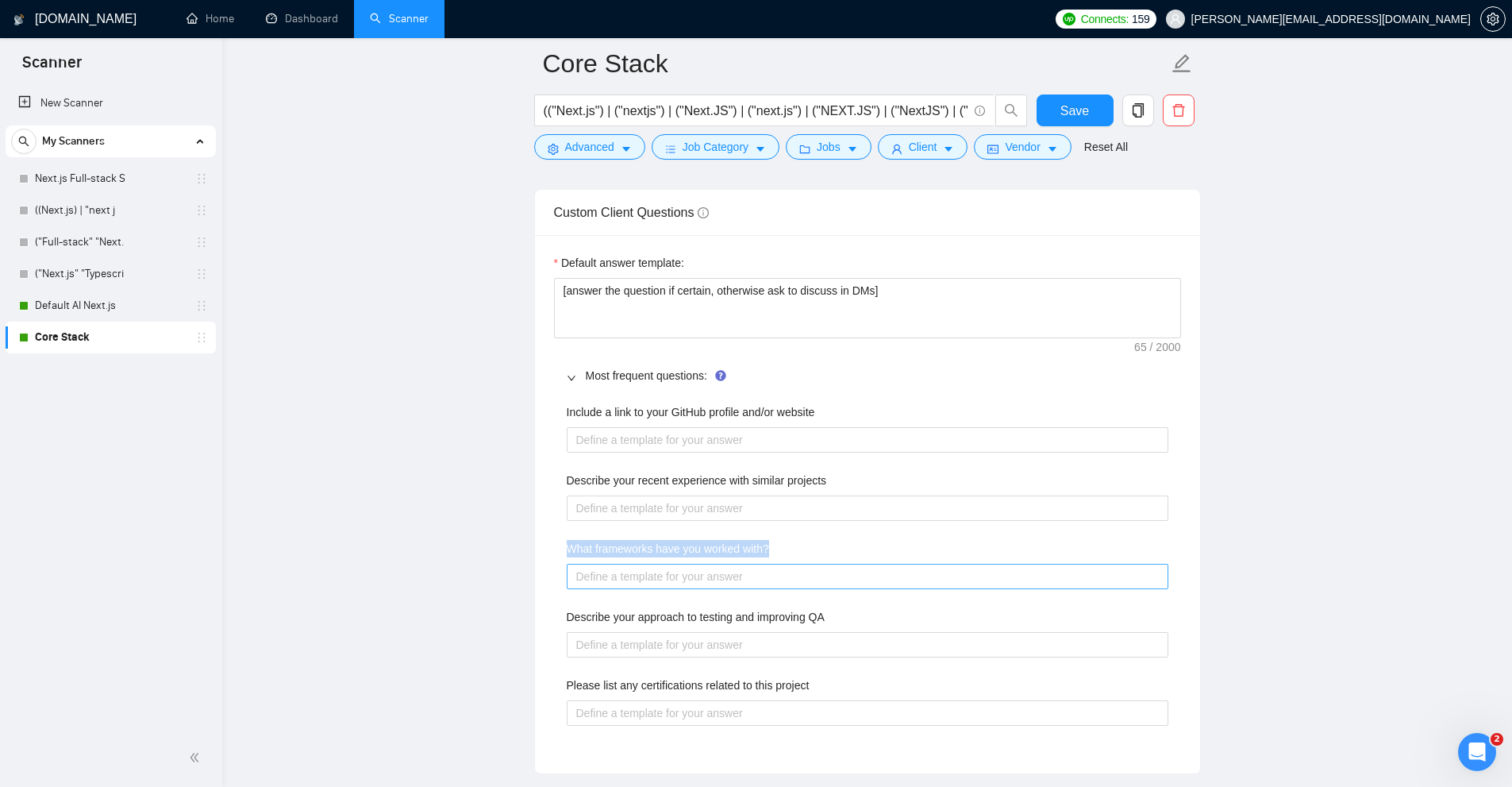
drag, startPoint x: 551, startPoint y: 551, endPoint x: 903, endPoint y: 565, distance: 352.3
click at [903, 565] on div "Default answer template: [answer the question if certain, otherwise ask to disc…" at bounding box center [868, 504] width 665 height 539
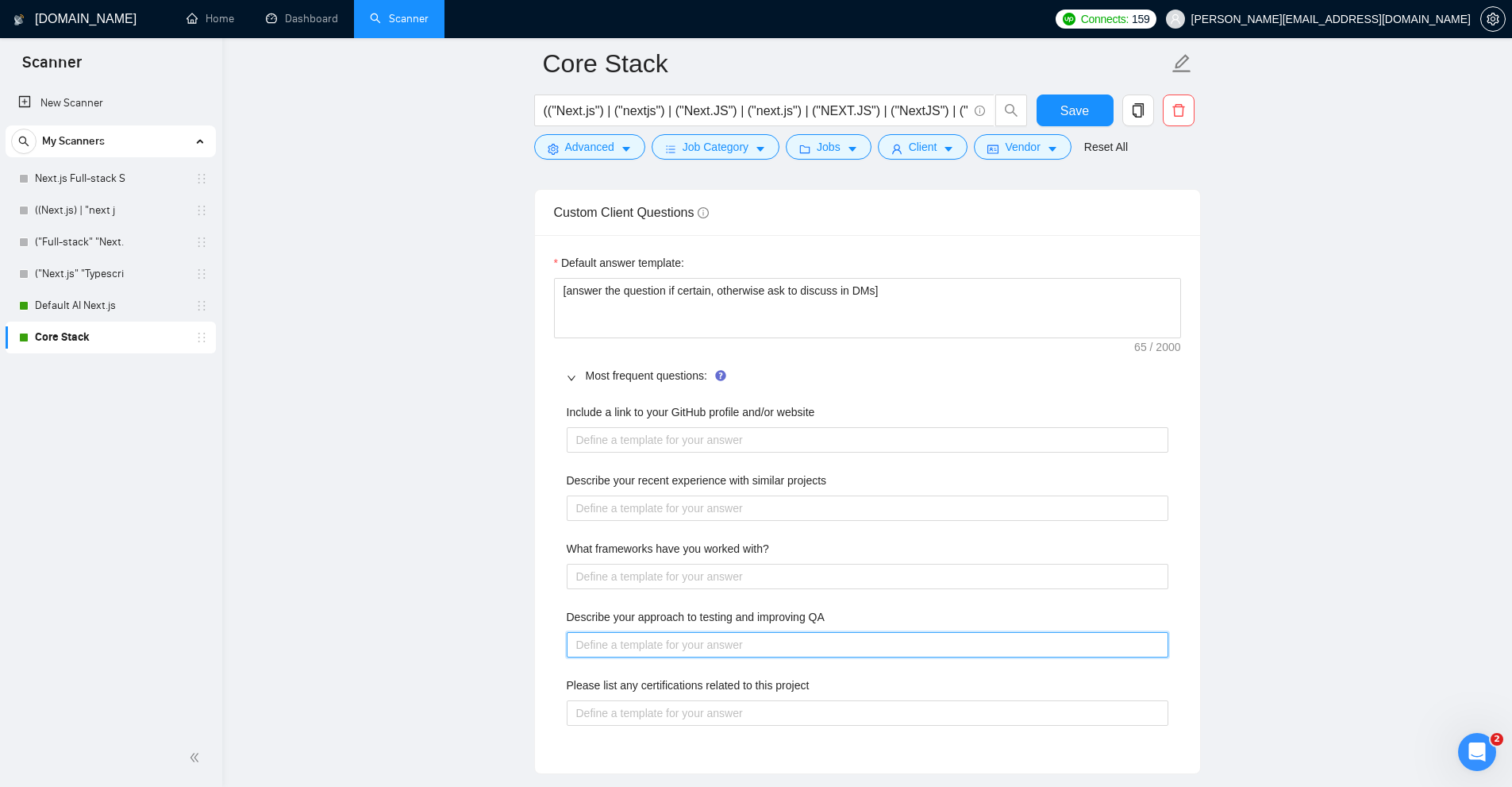
drag, startPoint x: 598, startPoint y: 633, endPoint x: 597, endPoint y: 660, distance: 27.0
click at [900, 656] on QA "Describe your approach to testing and improving QA" at bounding box center [867, 645] width 601 height 25
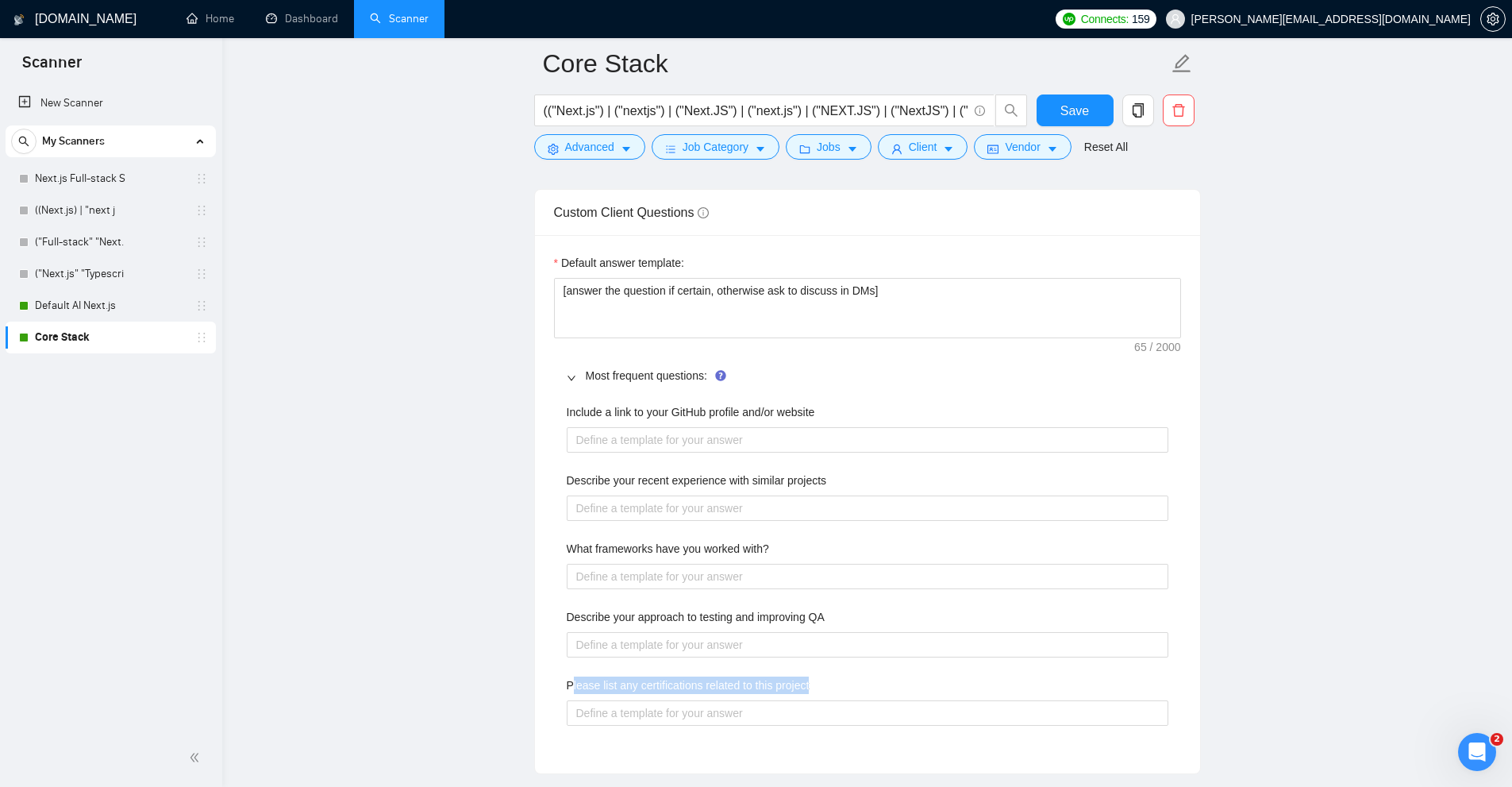
drag, startPoint x: 575, startPoint y: 684, endPoint x: 339, endPoint y: 434, distance: 343.8
click at [844, 698] on div "Please list any certifications related to this project" at bounding box center [867, 688] width 601 height 24
click at [125, 317] on link "Default AI Next.js" at bounding box center [110, 306] width 151 height 32
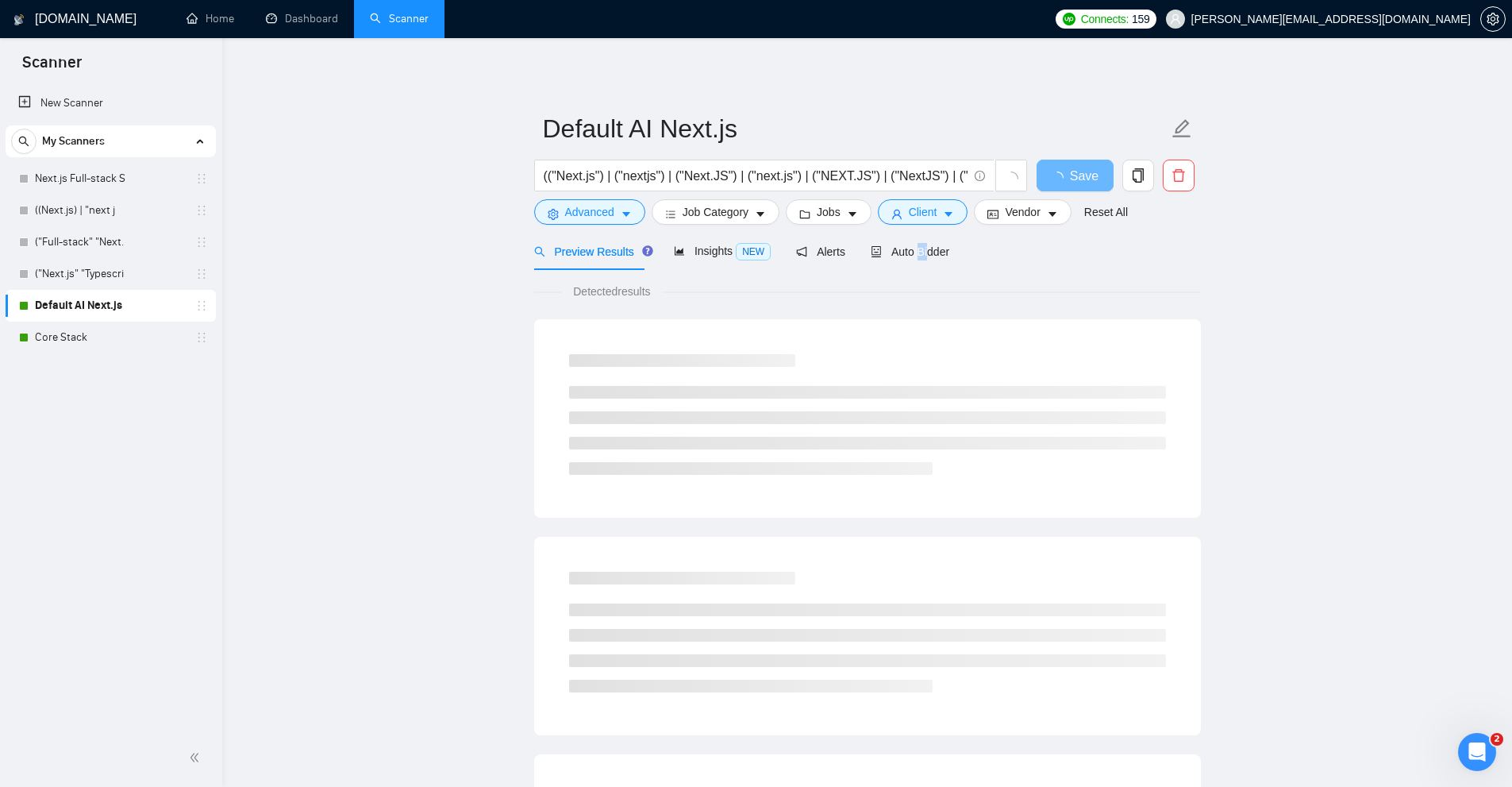
click at [923, 269] on div "Auto Bidder" at bounding box center [910, 251] width 78 height 38
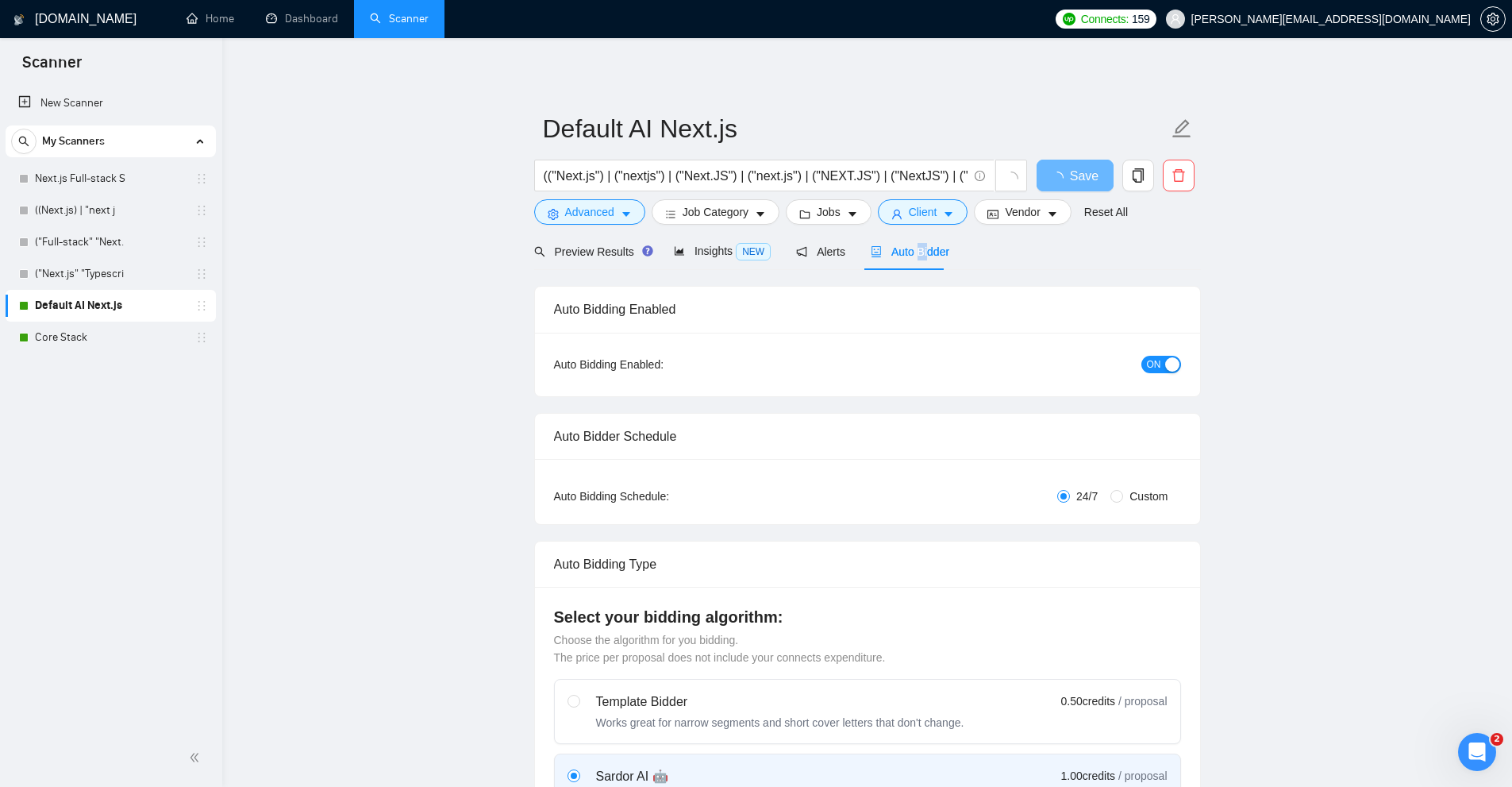
checkbox input "true"
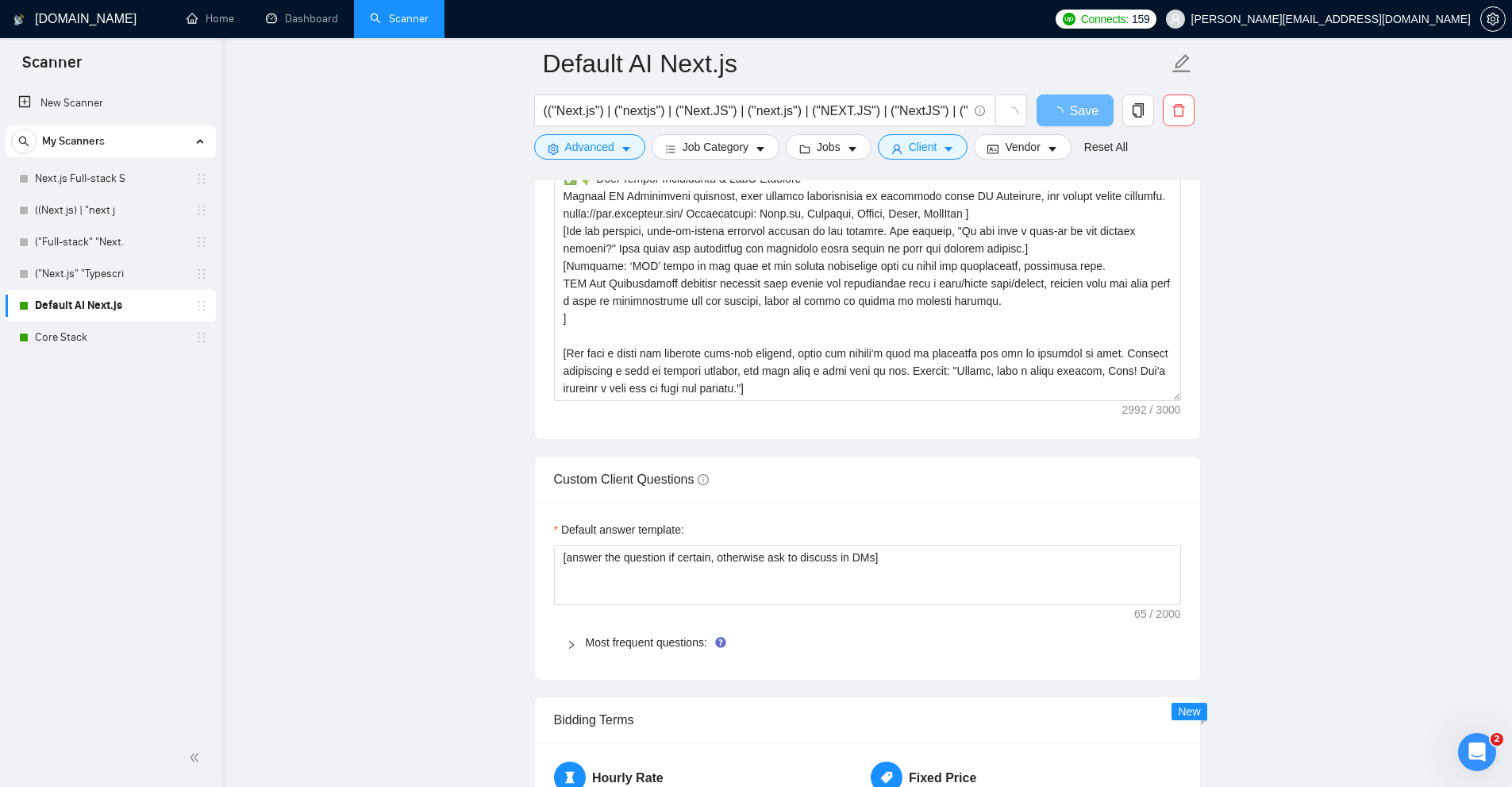
scroll to position [2223, 0]
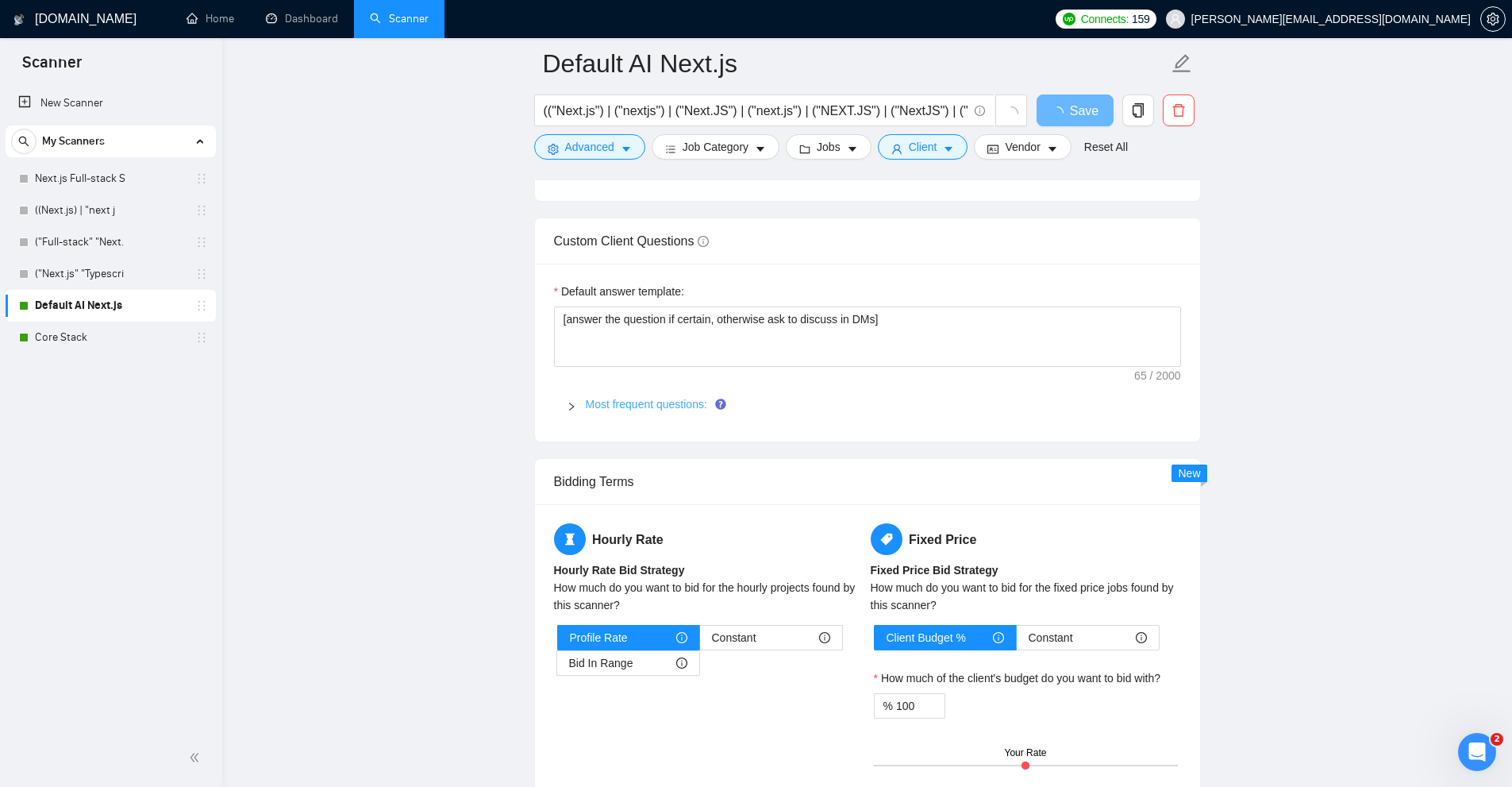
click at [604, 407] on link "Most frequent questions:" at bounding box center [647, 403] width 122 height 13
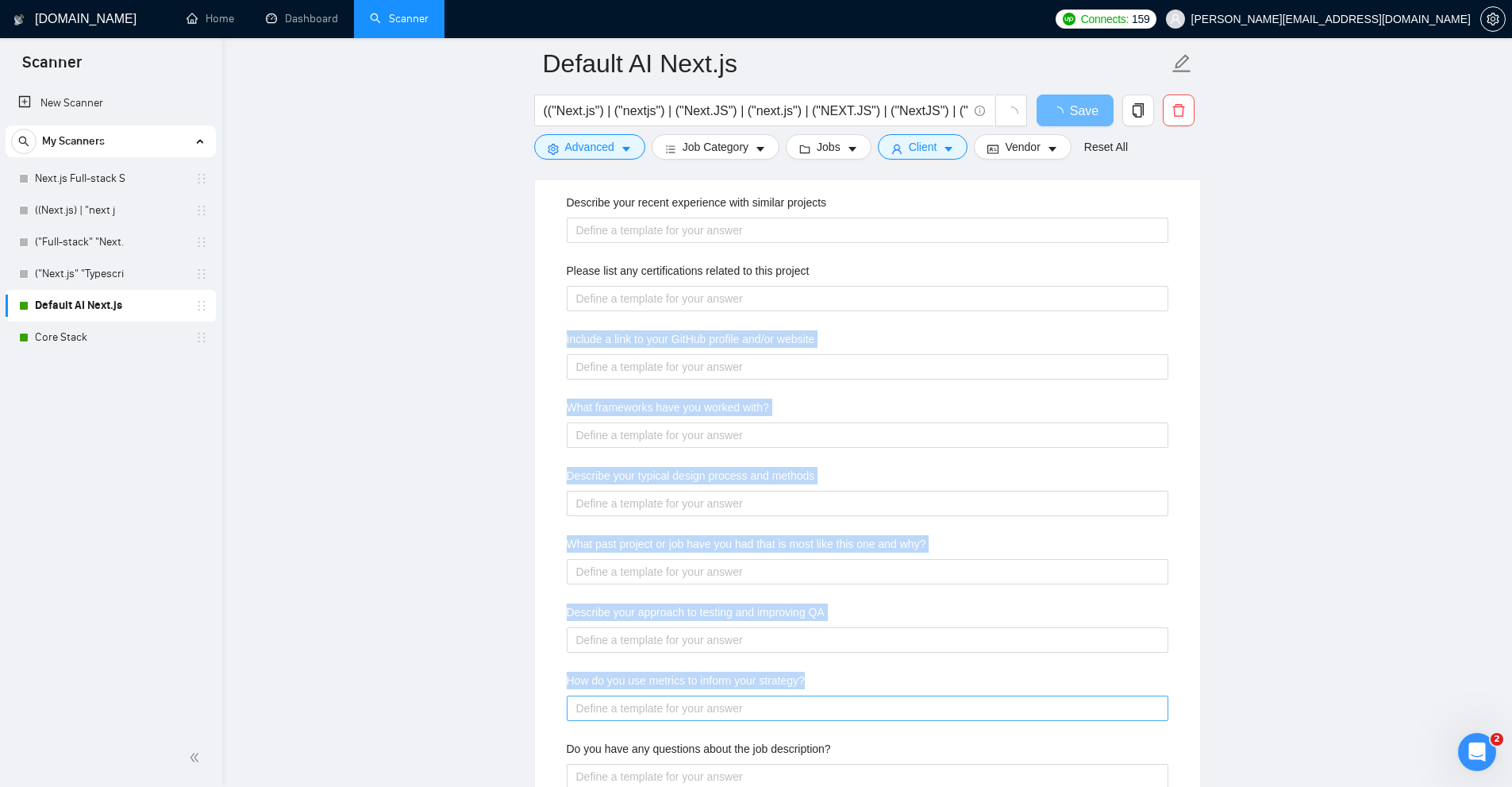
drag, startPoint x: 654, startPoint y: 354, endPoint x: 719, endPoint y: 715, distance: 366.8
click at [716, 724] on div "Describe your recent experience with similar projects Please list any certifica…" at bounding box center [867, 536] width 627 height 702
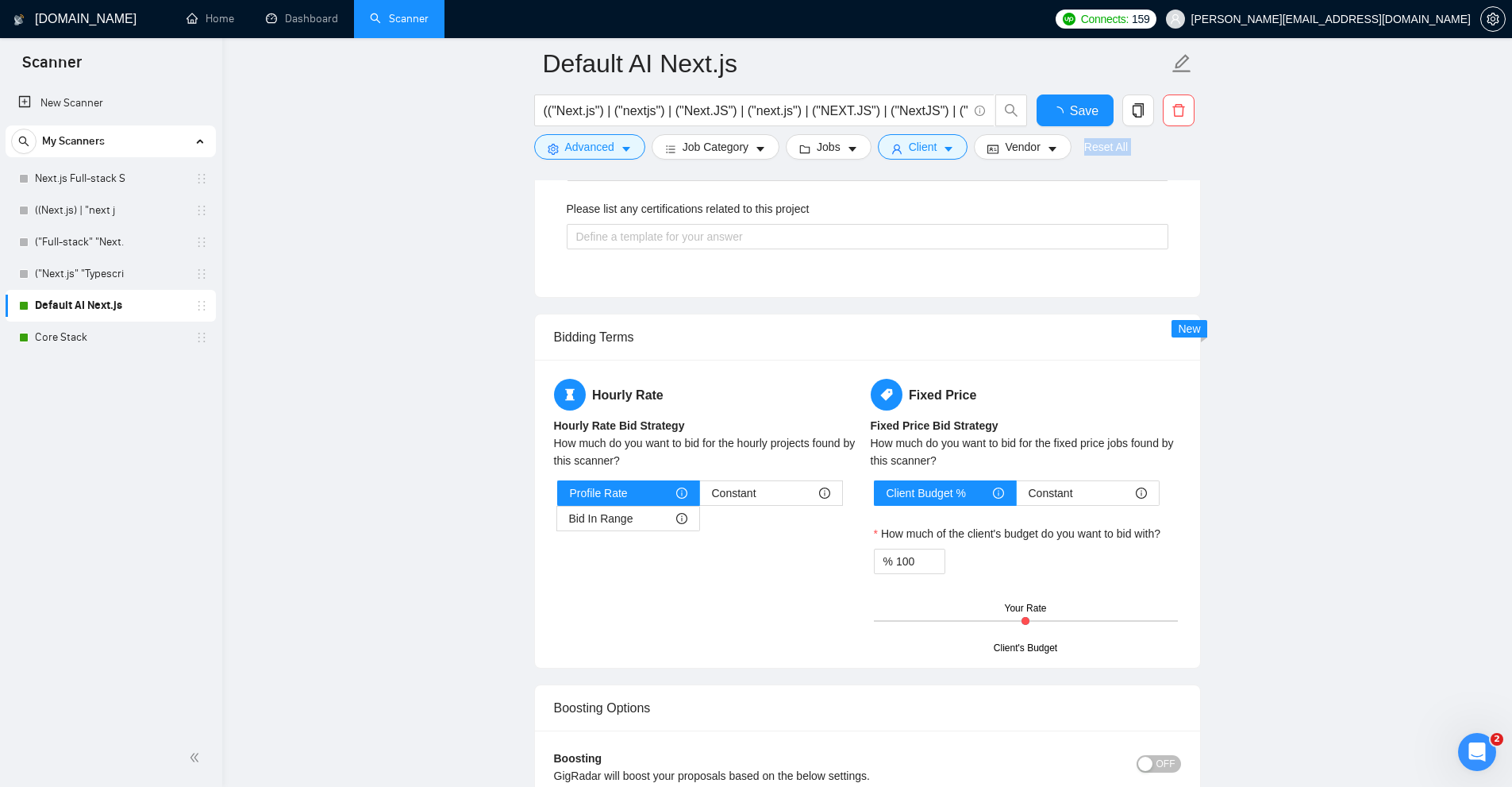
drag, startPoint x: 852, startPoint y: 352, endPoint x: 646, endPoint y: 150, distance: 288.5
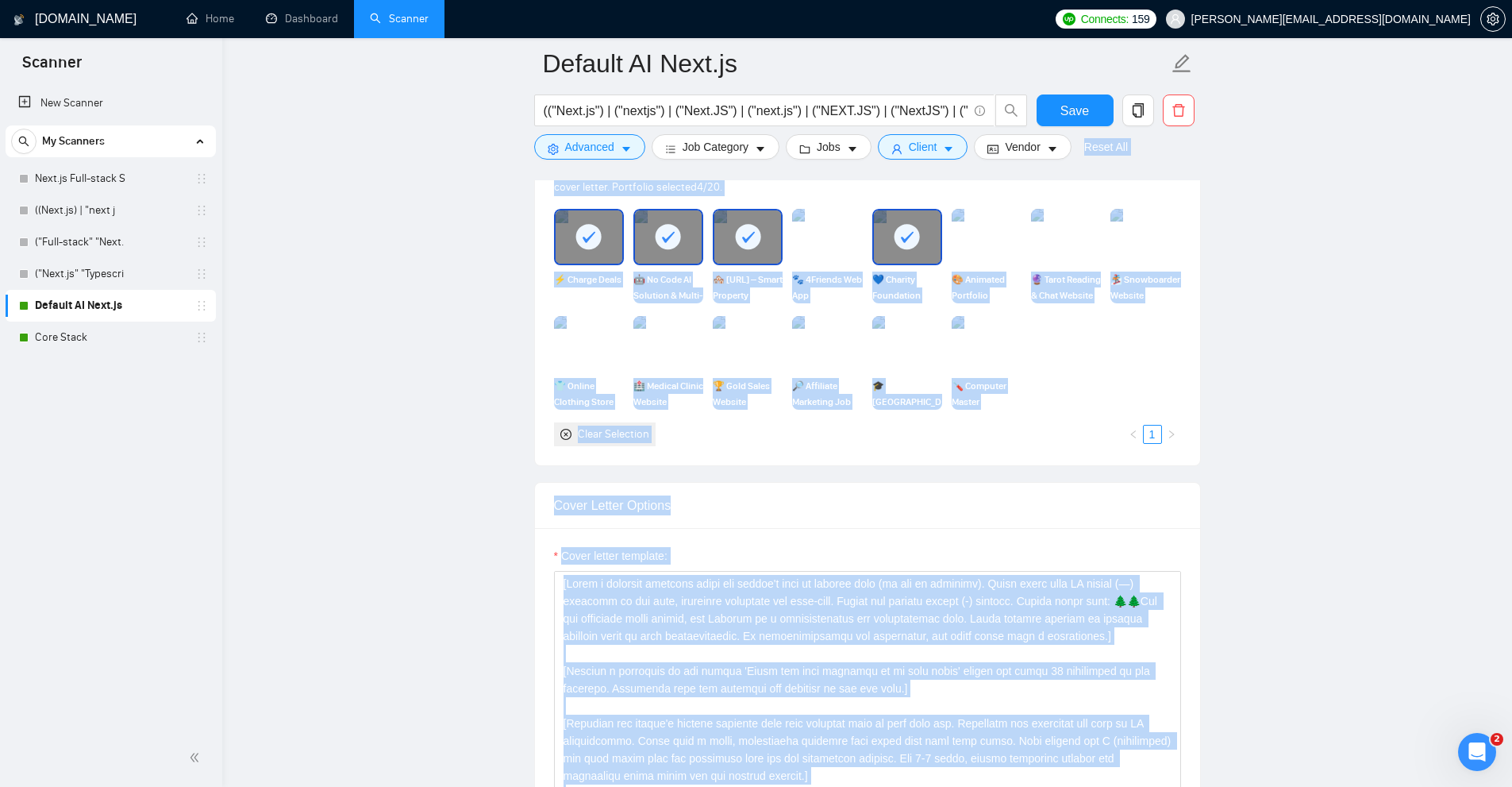
scroll to position [952, 0]
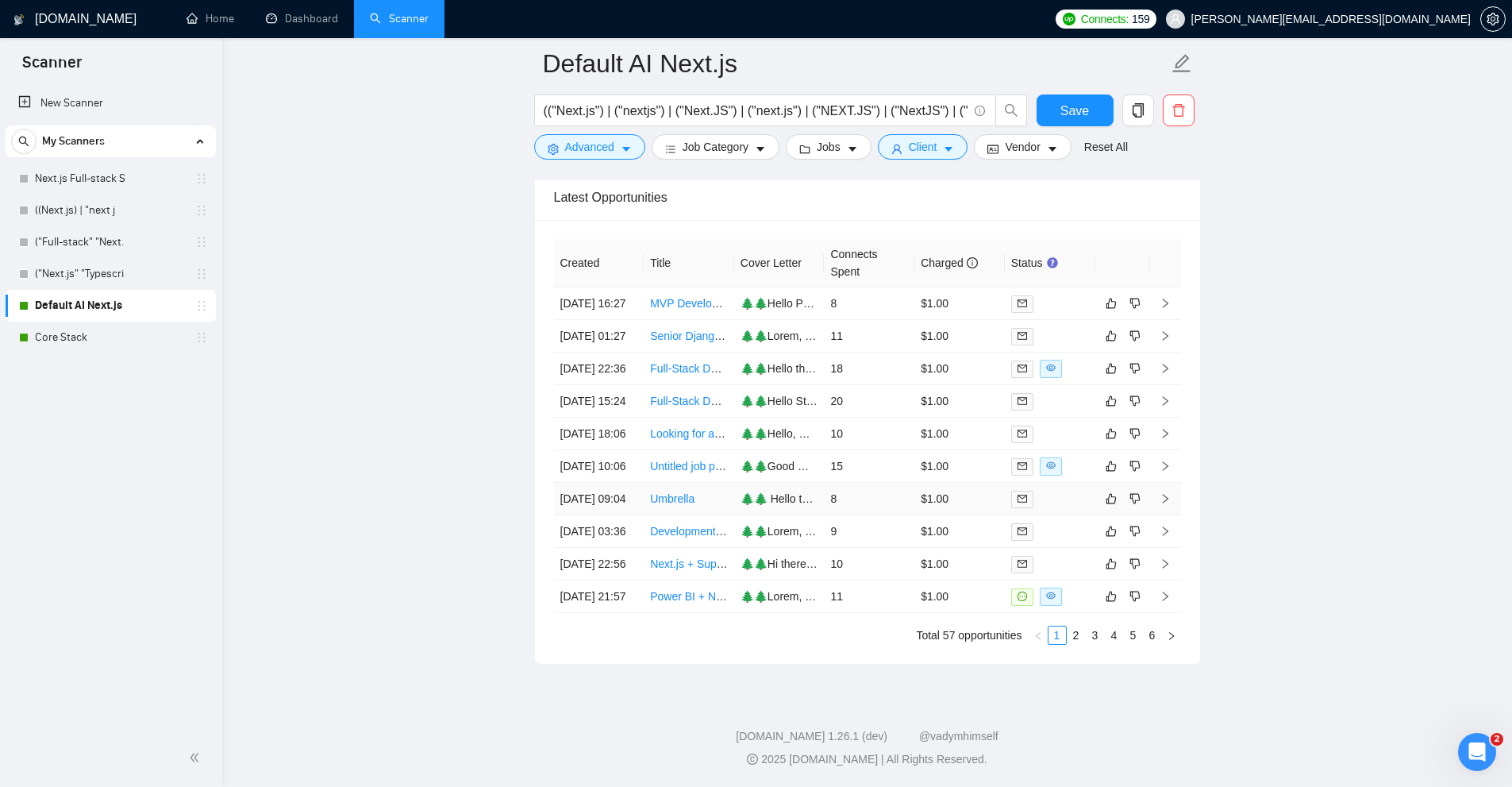
scroll to position [4718, 0]
click at [329, 25] on link "Dashboard" at bounding box center [302, 18] width 73 height 14
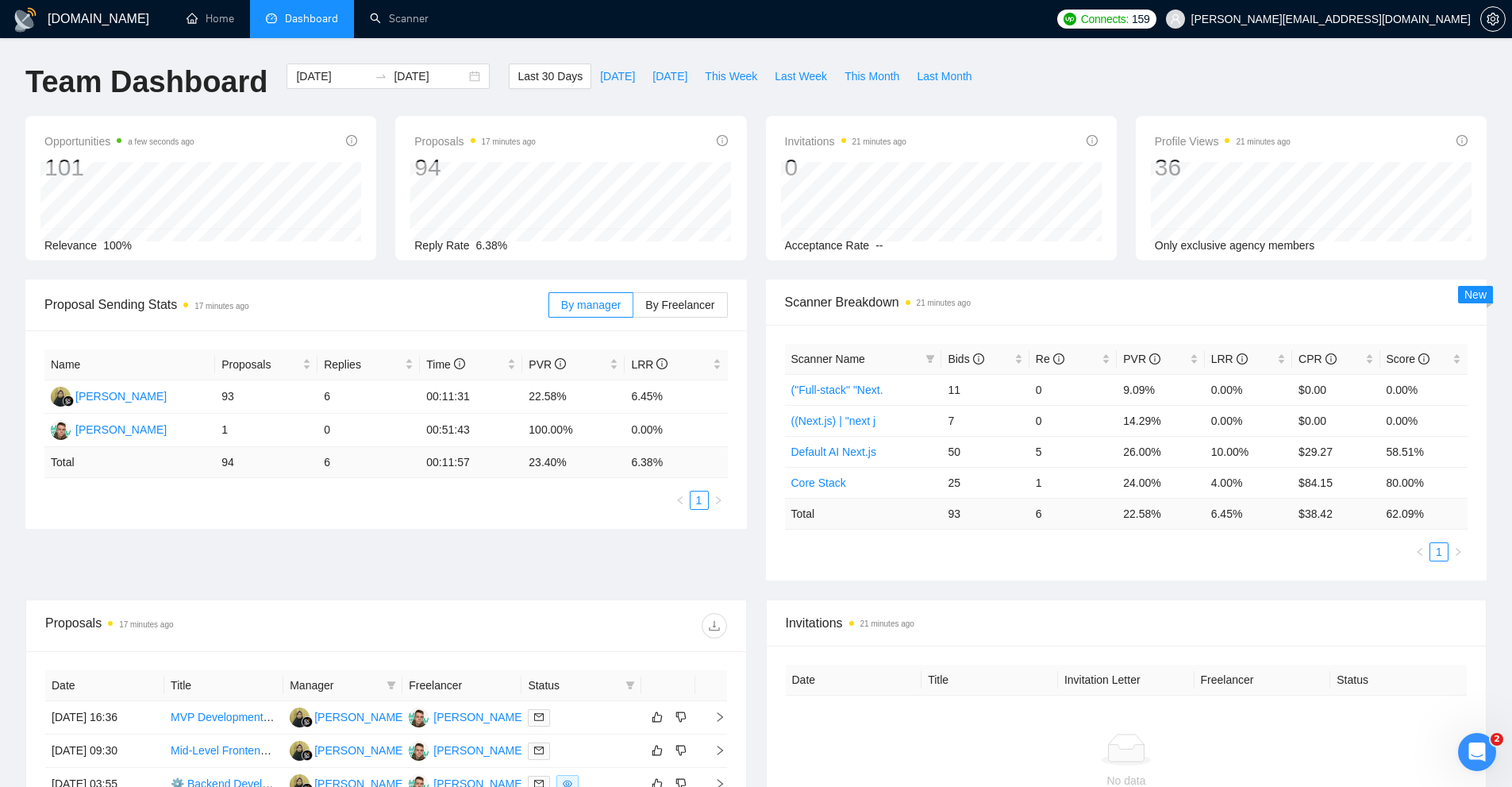
click at [1113, 543] on ul "1" at bounding box center [1126, 552] width 683 height 19
click at [659, 311] on span "By Freelancer" at bounding box center [680, 305] width 69 height 13
click at [633, 308] on input "By Freelancer" at bounding box center [633, 308] width 0 height 0
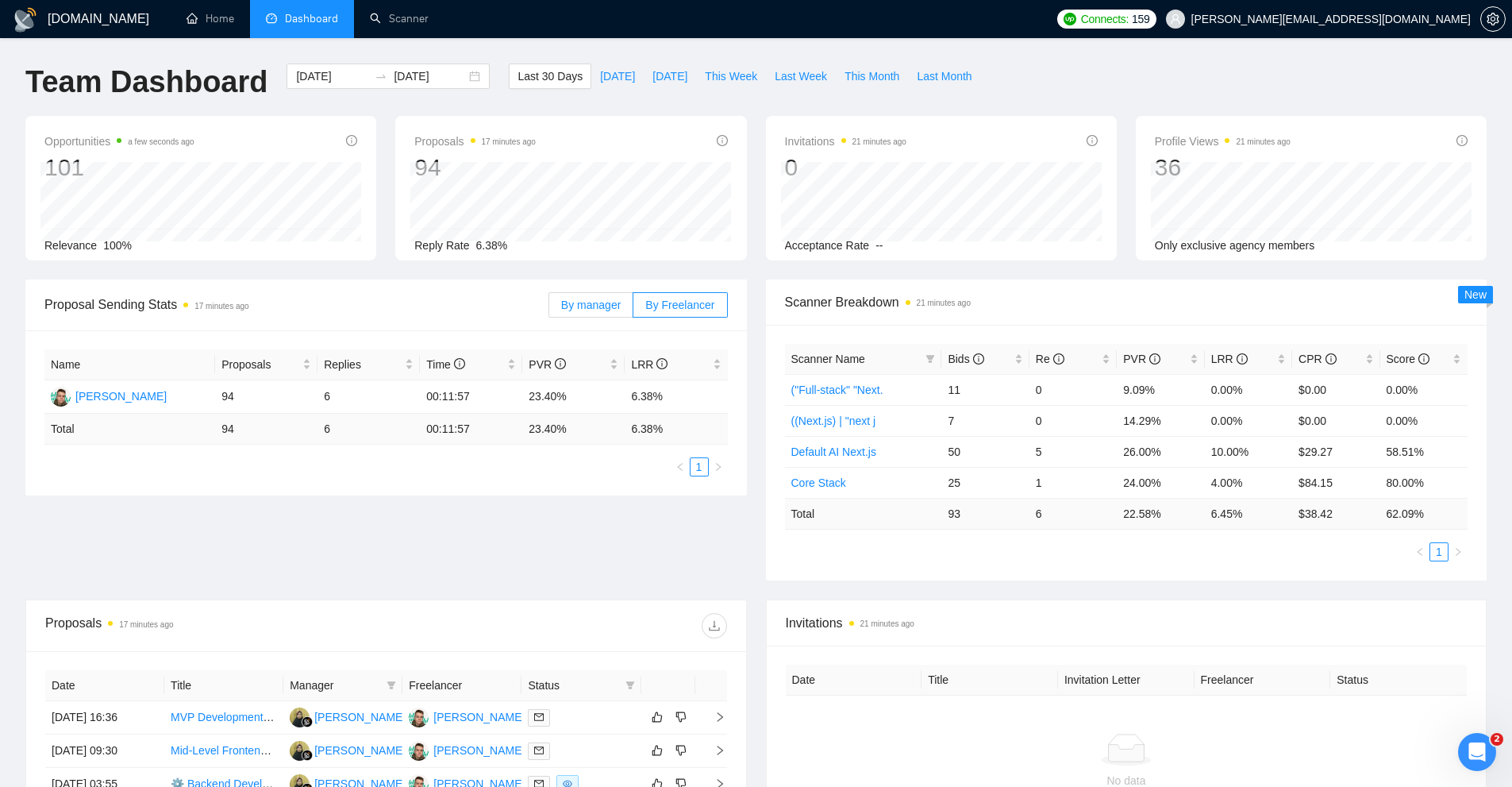
click at [606, 309] on span "By manager" at bounding box center [592, 305] width 60 height 13
click at [549, 308] on input "By manager" at bounding box center [549, 308] width 0 height 0
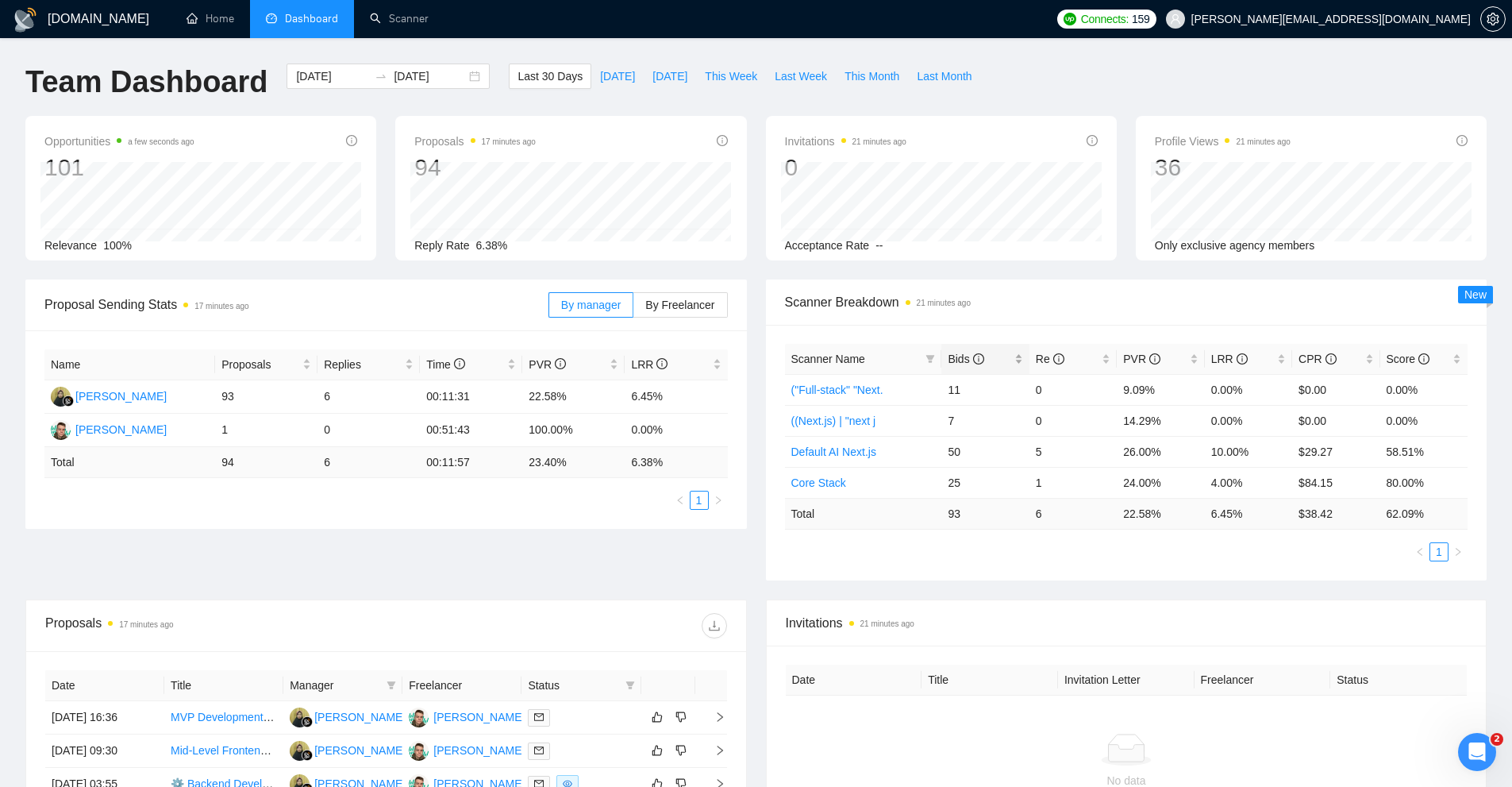
click at [1012, 351] on div "Bids" at bounding box center [985, 359] width 74 height 17
drag, startPoint x: 1199, startPoint y: 393, endPoint x: 1236, endPoint y: 391, distance: 37.1
click at [1236, 391] on tr "Default AI Next.js 50 5 26.00% 10.00% $29.27 58.51%" at bounding box center [1126, 390] width 683 height 31
click at [1236, 391] on td "10.00%" at bounding box center [1249, 390] width 87 height 31
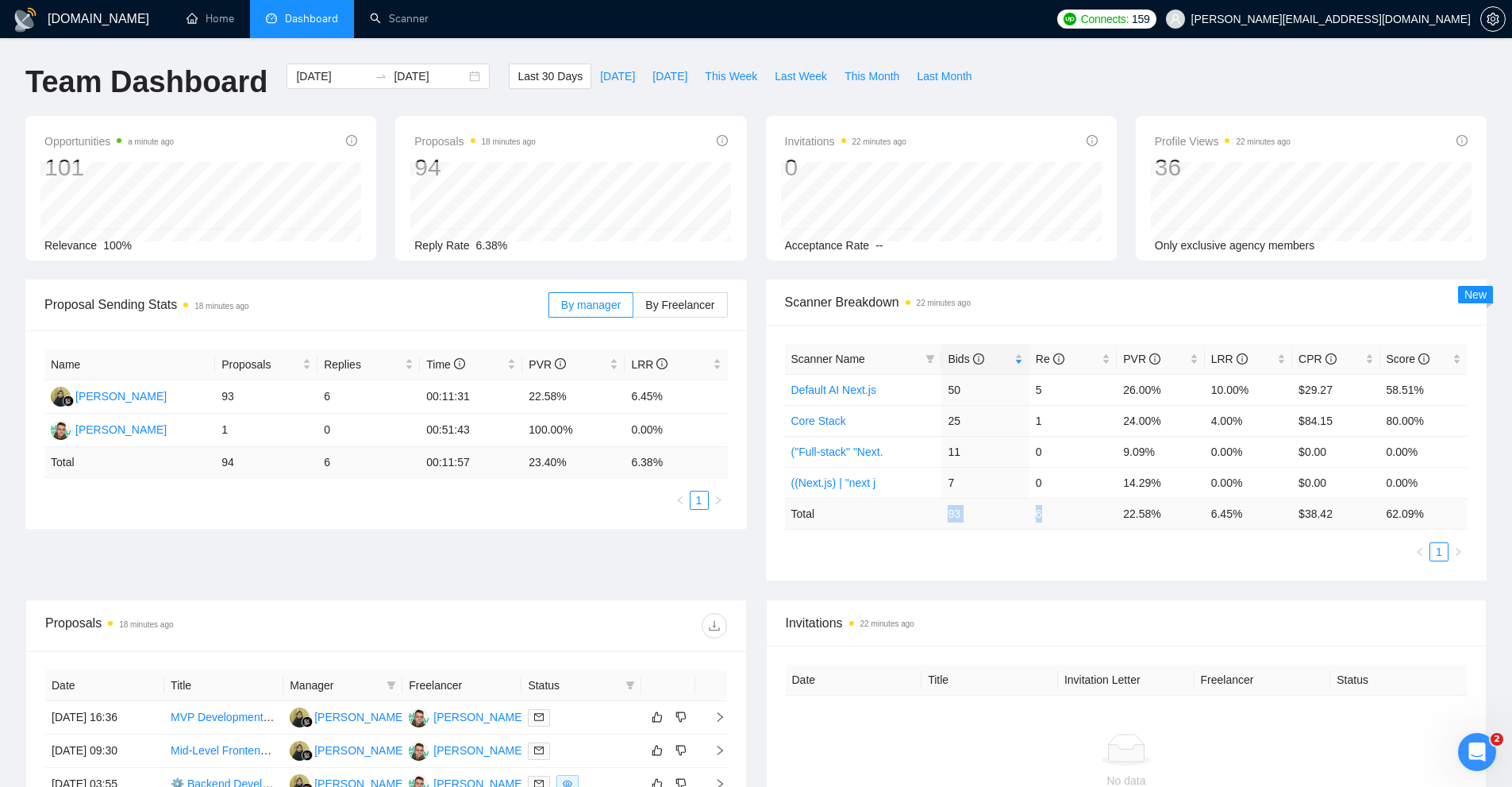
drag, startPoint x: 944, startPoint y: 518, endPoint x: 1080, endPoint y: 516, distance: 136.0
click at [1080, 516] on tr "Total 93 6 22.58 % 6.45 % $ 38.42 62.09 %" at bounding box center [1126, 513] width 683 height 31
click at [1081, 517] on td "6" at bounding box center [1073, 513] width 87 height 31
drag, startPoint x: 1252, startPoint y: 513, endPoint x: 1202, endPoint y: 515, distance: 50.0
click at [1202, 515] on tr "Total 93 6 22.58 % 6.45 % $ 38.42 62.09 %" at bounding box center [1126, 513] width 683 height 31
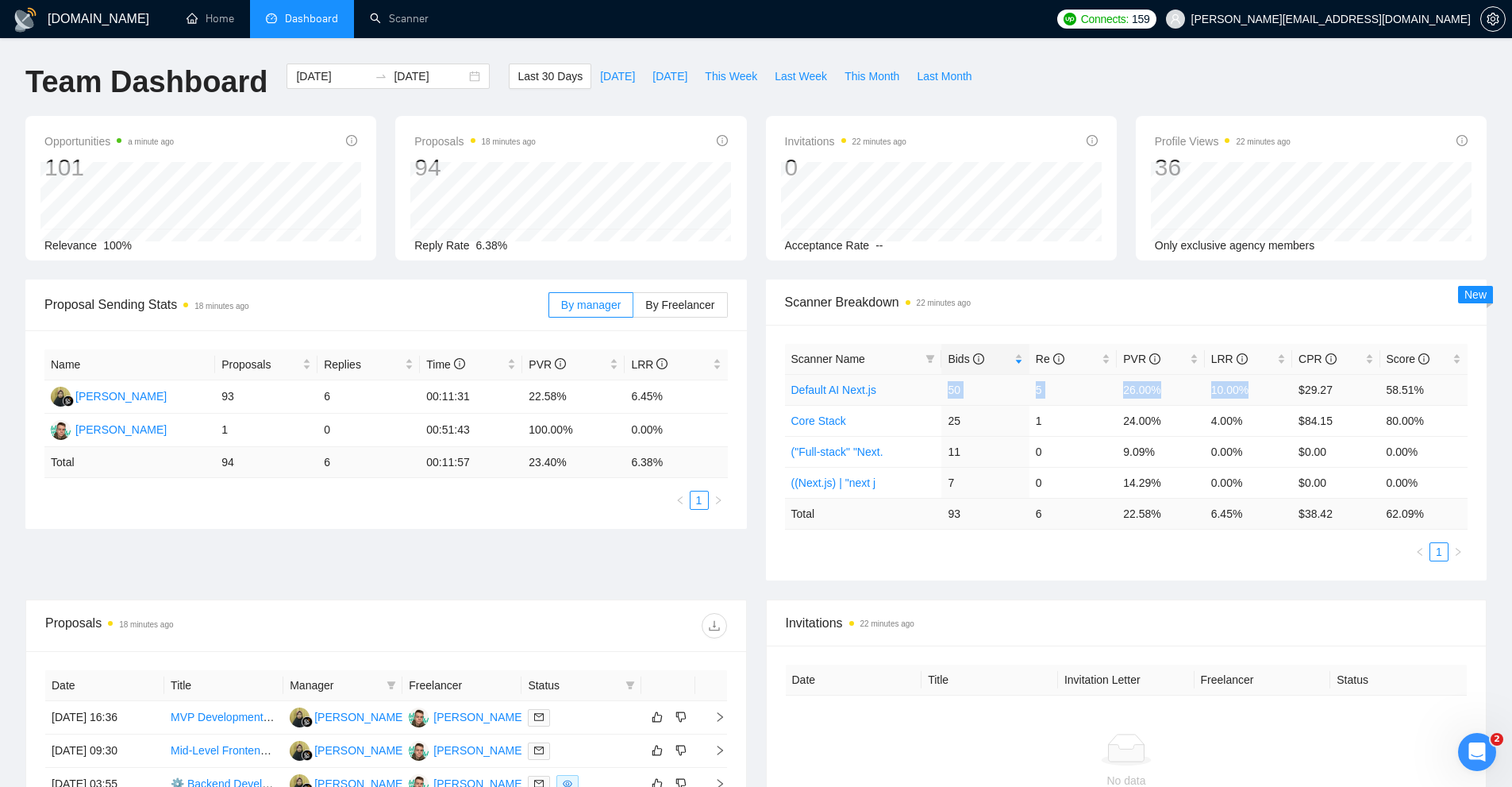
drag, startPoint x: 979, startPoint y: 384, endPoint x: 1260, endPoint y: 386, distance: 281.0
click at [1260, 386] on tr "Default AI Next.js 50 5 26.00% 10.00% $29.27 58.51%" at bounding box center [1126, 390] width 683 height 31
click at [1260, 386] on td "10.00%" at bounding box center [1249, 390] width 87 height 31
drag, startPoint x: 1260, startPoint y: 386, endPoint x: 949, endPoint y: 394, distance: 311.1
click at [949, 394] on tr "Default AI Next.js 50 5 26.00% 10.00% $29.27 58.51%" at bounding box center [1126, 390] width 683 height 31
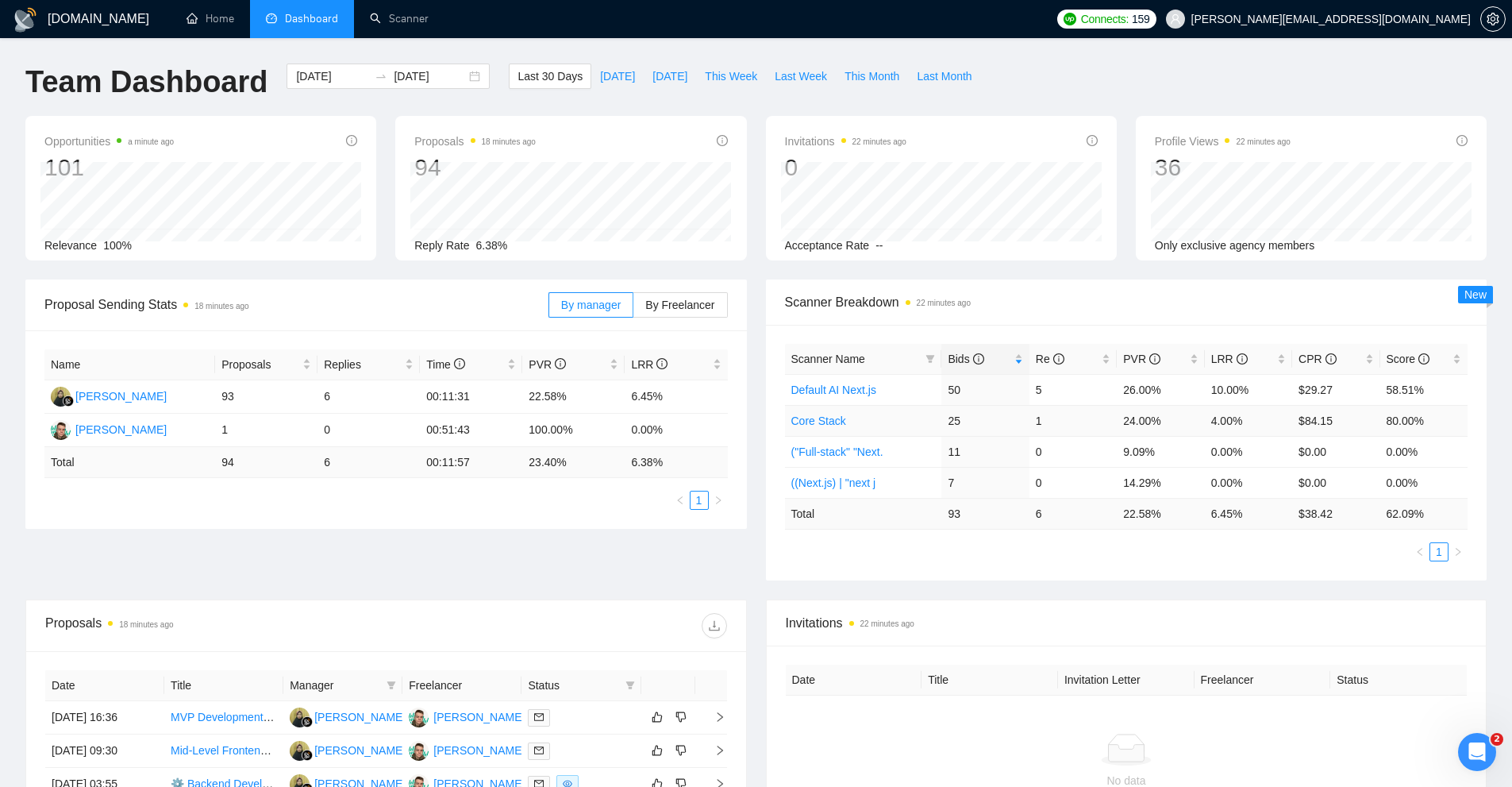
click at [985, 426] on td "25" at bounding box center [985, 421] width 87 height 31
drag, startPoint x: 937, startPoint y: 422, endPoint x: 1225, endPoint y: 417, distance: 288.0
click at [1225, 417] on tr "Core Stack 25 1 24.00% 4.00% $84.15 80.00%" at bounding box center [1126, 421] width 683 height 31
click at [1233, 417] on td "4.00%" at bounding box center [1249, 421] width 87 height 31
drag, startPoint x: 1242, startPoint y: 414, endPoint x: 1183, endPoint y: 434, distance: 62.3
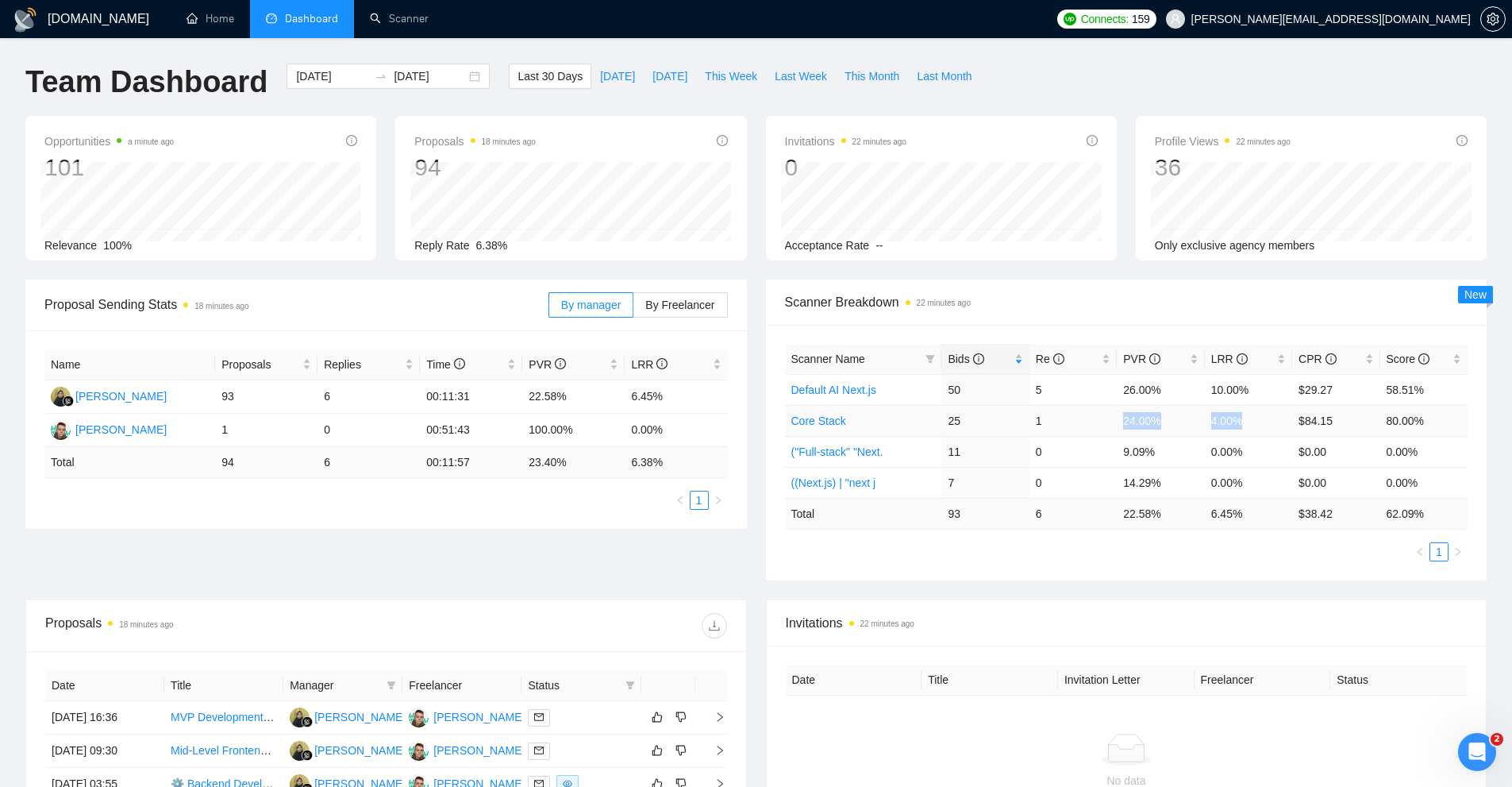
click at [1104, 418] on tr "Core Stack 25 1 24.00% 4.00% $84.15 80.00%" at bounding box center [1126, 421] width 683 height 31
click at [1183, 434] on td "24.00%" at bounding box center [1160, 421] width 87 height 31
click at [1107, 414] on td "1" at bounding box center [1073, 421] width 87 height 31
click at [1161, 420] on td "24.00%" at bounding box center [1160, 421] width 87 height 31
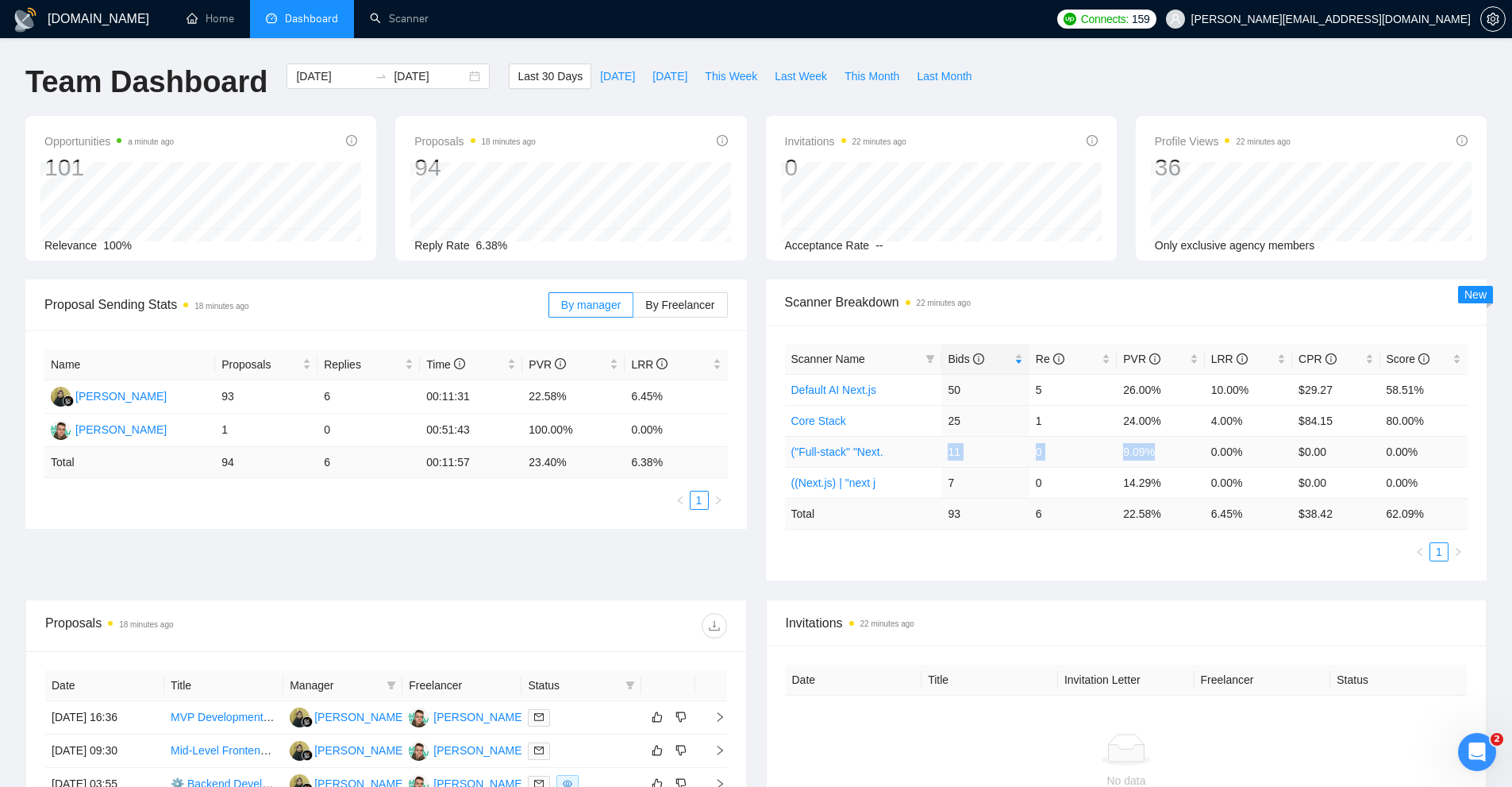
drag, startPoint x: 1009, startPoint y: 451, endPoint x: 1161, endPoint y: 451, distance: 152.0
click at [1161, 451] on tr "("Full-stack" "Next. 11 0 9.09% 0.00% $0.00 0.00%" at bounding box center [1126, 452] width 683 height 31
click at [1151, 448] on td "9.09%" at bounding box center [1160, 452] width 87 height 31
drag, startPoint x: 1165, startPoint y: 444, endPoint x: 1044, endPoint y: 447, distance: 121.0
click at [1104, 446] on tr "("Full-stack" "Next. 11 0 9.09% 0.00% $0.00 0.00%" at bounding box center [1126, 452] width 683 height 31
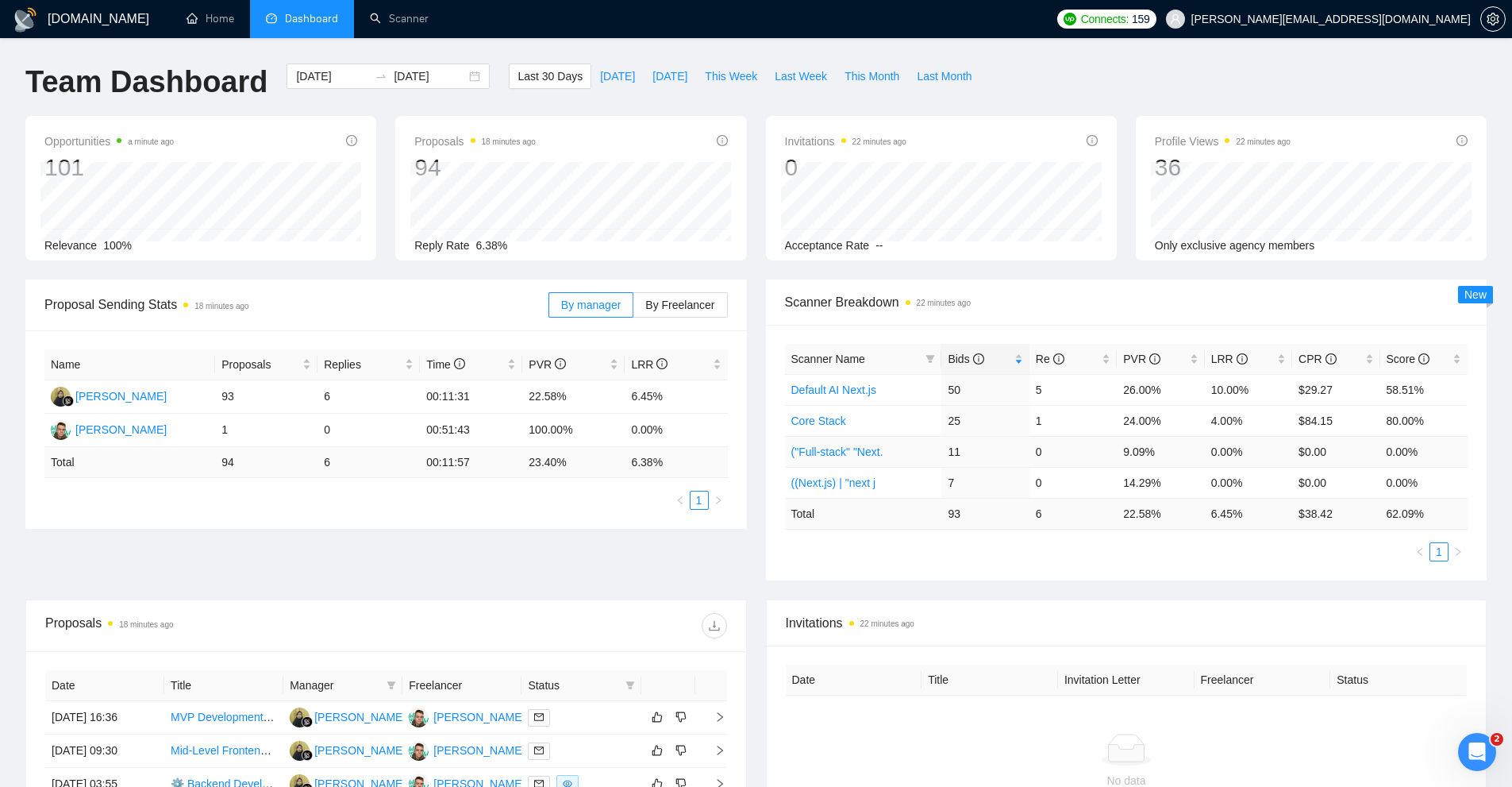
click at [948, 447] on td "11" at bounding box center [985, 452] width 87 height 31
drag, startPoint x: 943, startPoint y: 449, endPoint x: 1068, endPoint y: 450, distance: 125.0
click at [1068, 450] on tr "("Full-stack" "Next. 11 0 9.09% 0.00% $0.00 0.00%" at bounding box center [1126, 452] width 683 height 31
click at [1110, 475] on td "0" at bounding box center [1073, 482] width 87 height 31
drag, startPoint x: 981, startPoint y: 451, endPoint x: 1189, endPoint y: 445, distance: 208.1
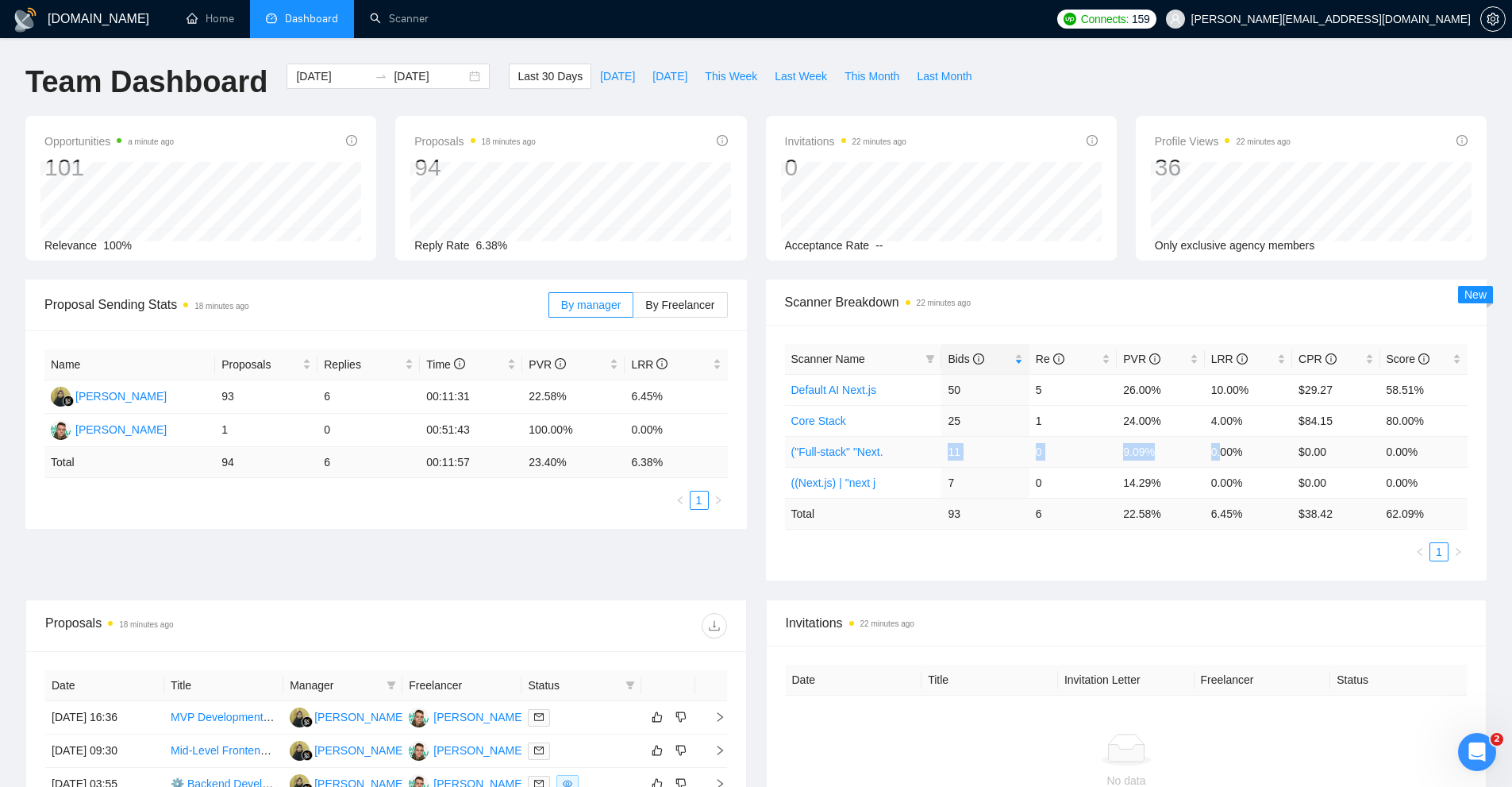
click at [1207, 445] on tr "("Full-stack" "Next. 11 0 9.09% 0.00% $0.00 0.00%" at bounding box center [1126, 452] width 683 height 31
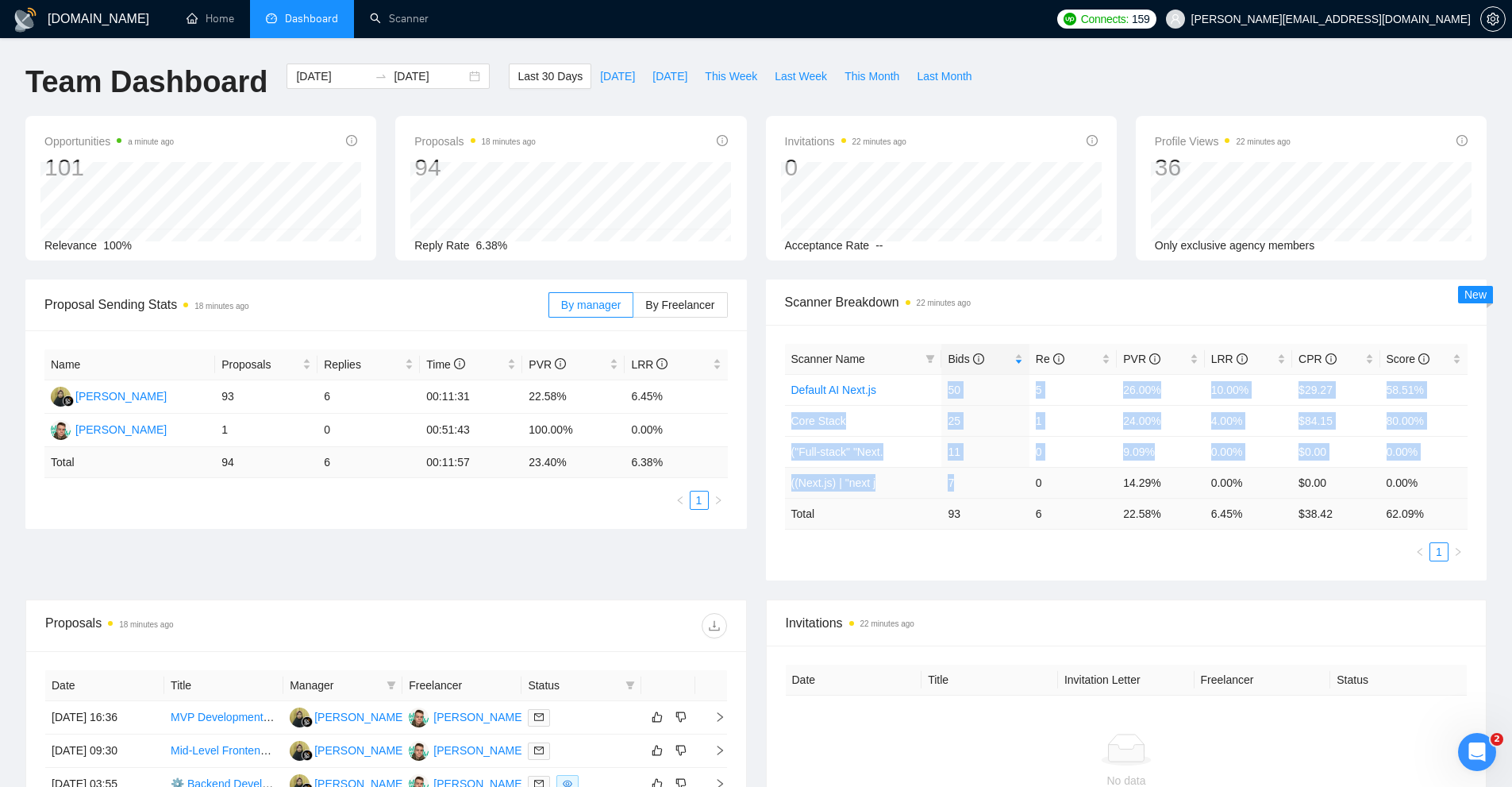
drag, startPoint x: 948, startPoint y: 383, endPoint x: 990, endPoint y: 469, distance: 95.7
click at [990, 469] on tbody "Default AI Next.js 50 5 26.00% 10.00% $29.27 58.51% Core Stack 25 1 24.00% 4.00…" at bounding box center [1126, 436] width 683 height 124
click at [990, 469] on td "7" at bounding box center [985, 482] width 87 height 31
drag, startPoint x: 966, startPoint y: 485, endPoint x: 954, endPoint y: 393, distance: 92.8
click at [954, 393] on tbody "Default AI Next.js 50 5 26.00% 10.00% $29.27 58.51% Core Stack 25 1 24.00% 4.00…" at bounding box center [1126, 436] width 683 height 124
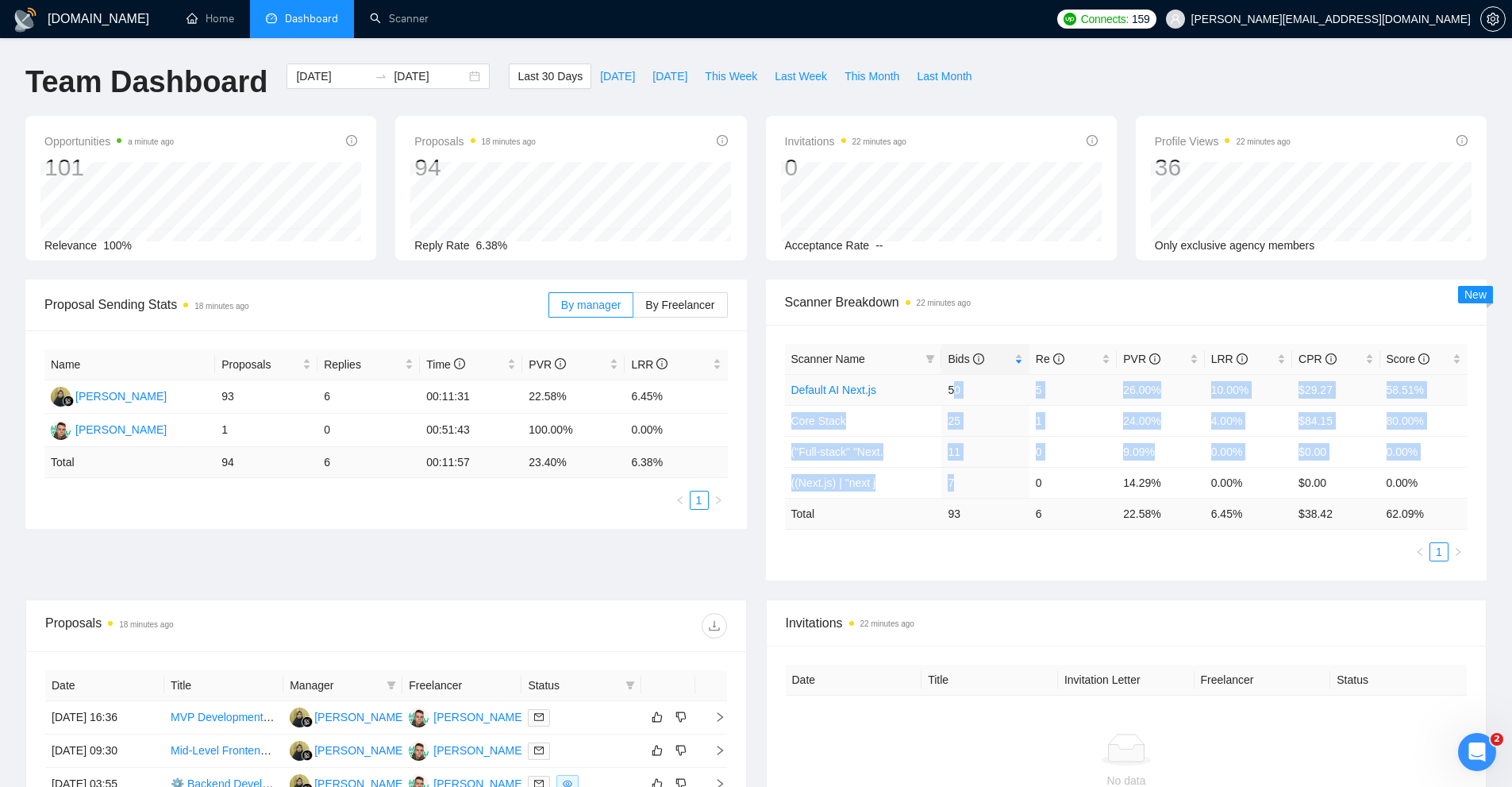
click at [954, 393] on td "50" at bounding box center [985, 390] width 87 height 31
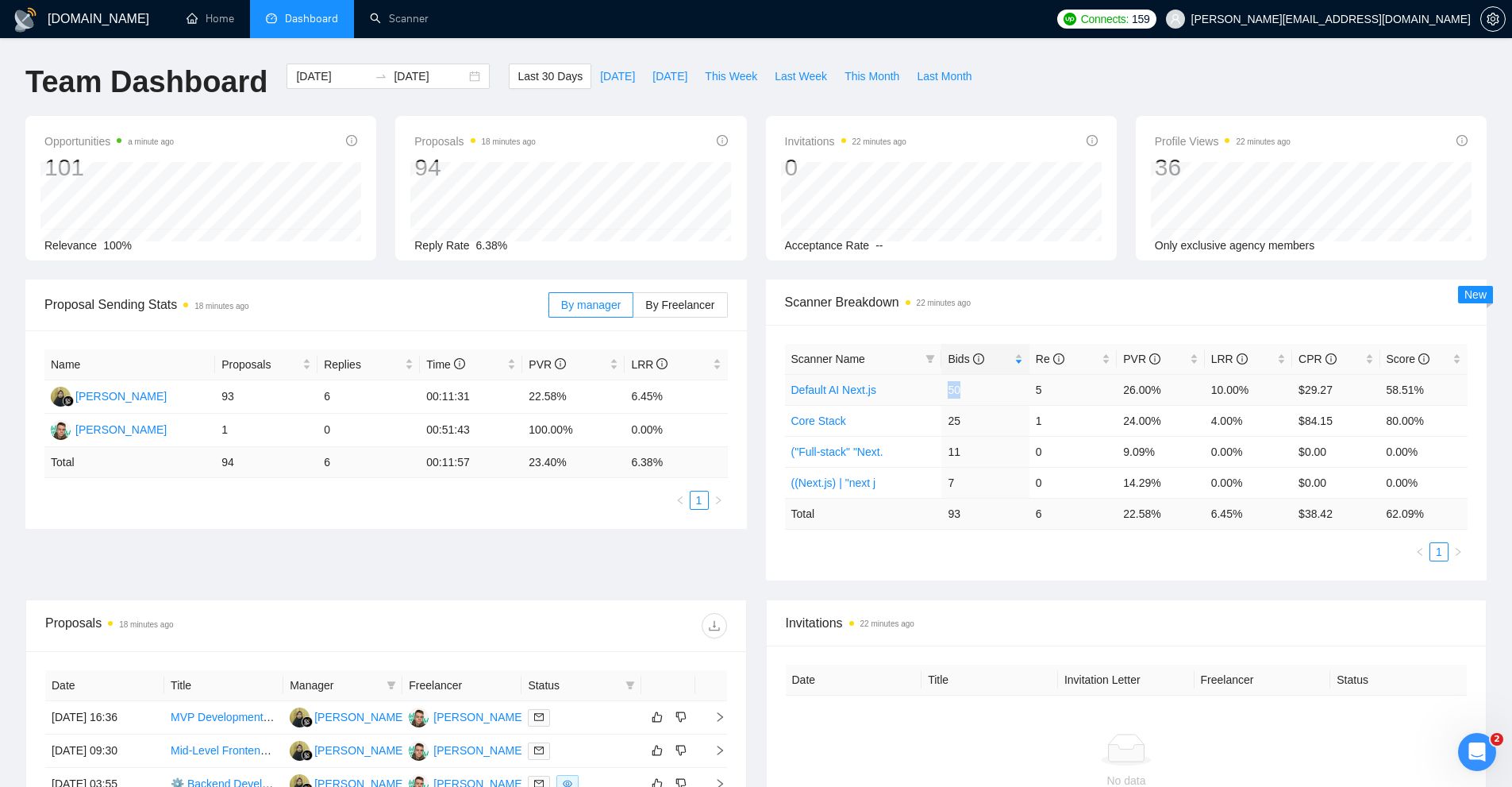
click at [954, 393] on td "50" at bounding box center [985, 390] width 87 height 31
drag, startPoint x: 954, startPoint y: 393, endPoint x: 994, endPoint y: 449, distance: 68.8
click at [1069, 394] on tr "Default AI Next.js 50 5 26.00% 10.00% $29.27 58.51%" at bounding box center [1126, 390] width 683 height 31
drag, startPoint x: 1032, startPoint y: 513, endPoint x: 1114, endPoint y: 513, distance: 82.0
click at [1114, 513] on td "6" at bounding box center [1073, 513] width 87 height 31
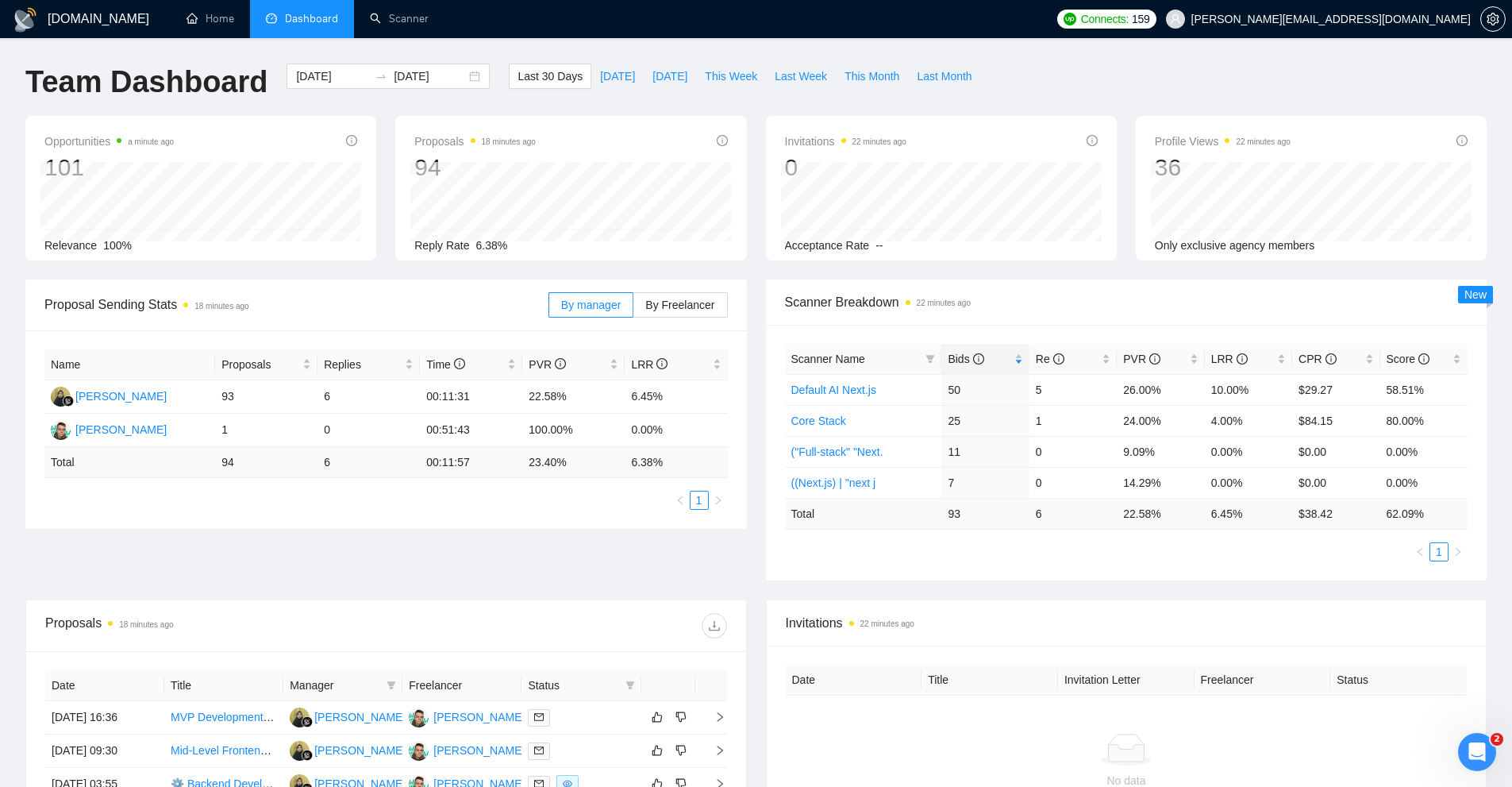
click at [1077, 544] on ul "1" at bounding box center [1126, 552] width 683 height 19
drag, startPoint x: 1117, startPoint y: 513, endPoint x: 1200, endPoint y: 513, distance: 83.0
click at [1200, 513] on td "22.58 %" at bounding box center [1160, 513] width 87 height 31
click at [1240, 510] on td "6.45 %" at bounding box center [1249, 513] width 87 height 31
drag, startPoint x: 1264, startPoint y: 507, endPoint x: 1202, endPoint y: 512, distance: 62.2
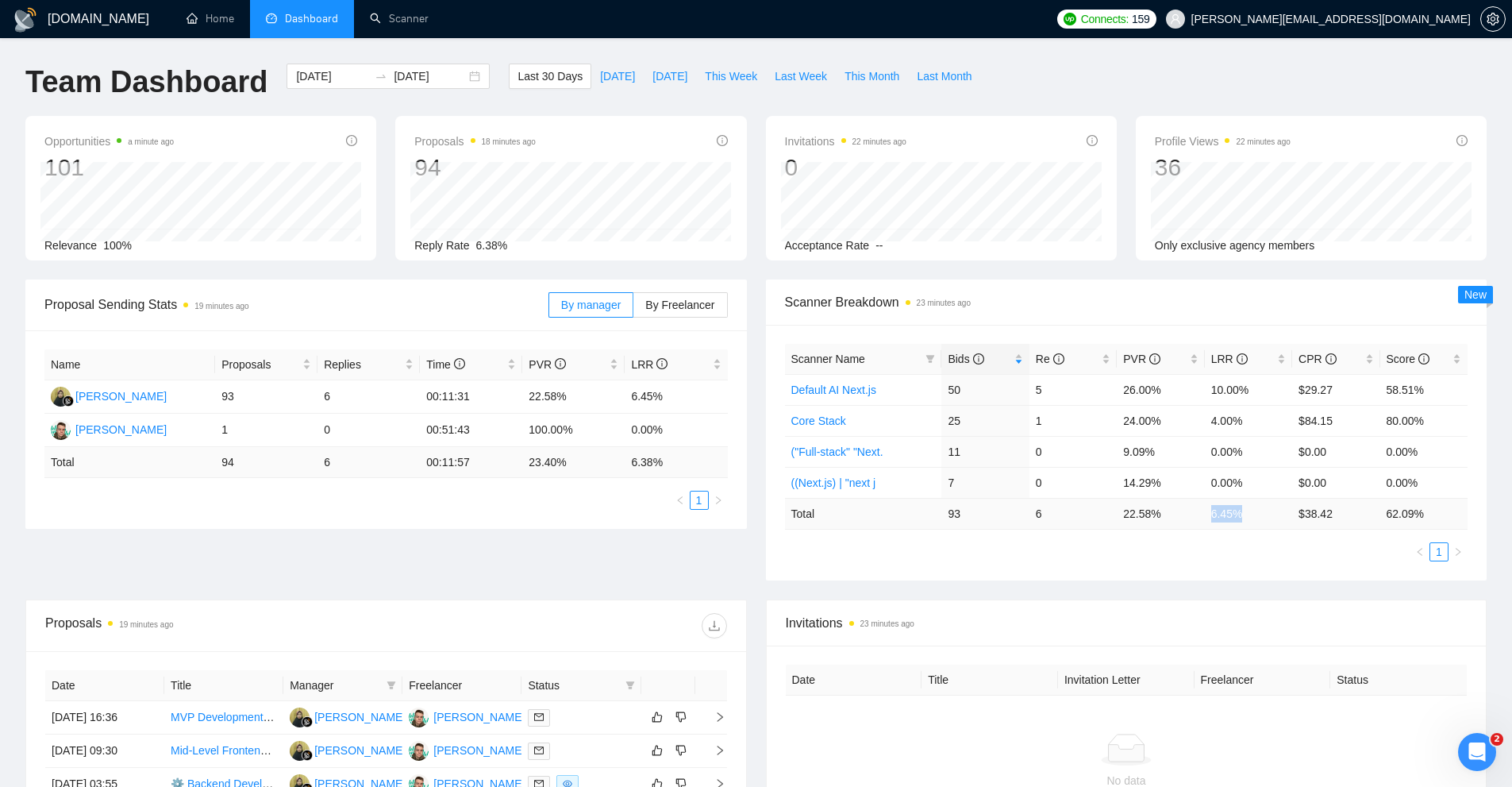
click at [1202, 512] on tr "Total 93 6 22.58 % 6.45 % $ 38.42 62.09 %" at bounding box center [1126, 513] width 683 height 31
drag, startPoint x: 1160, startPoint y: 402, endPoint x: 1098, endPoint y: 383, distance: 64.8
click at [1098, 383] on tr "Default AI Next.js 50 5 26.00% 10.00% $29.27 58.51%" at bounding box center [1126, 390] width 683 height 31
drag, startPoint x: 924, startPoint y: 397, endPoint x: 1180, endPoint y: 389, distance: 256.1
click at [1180, 389] on tr "Default AI Next.js 50 5 26.00% 10.00% $29.27 58.51%" at bounding box center [1126, 390] width 683 height 31
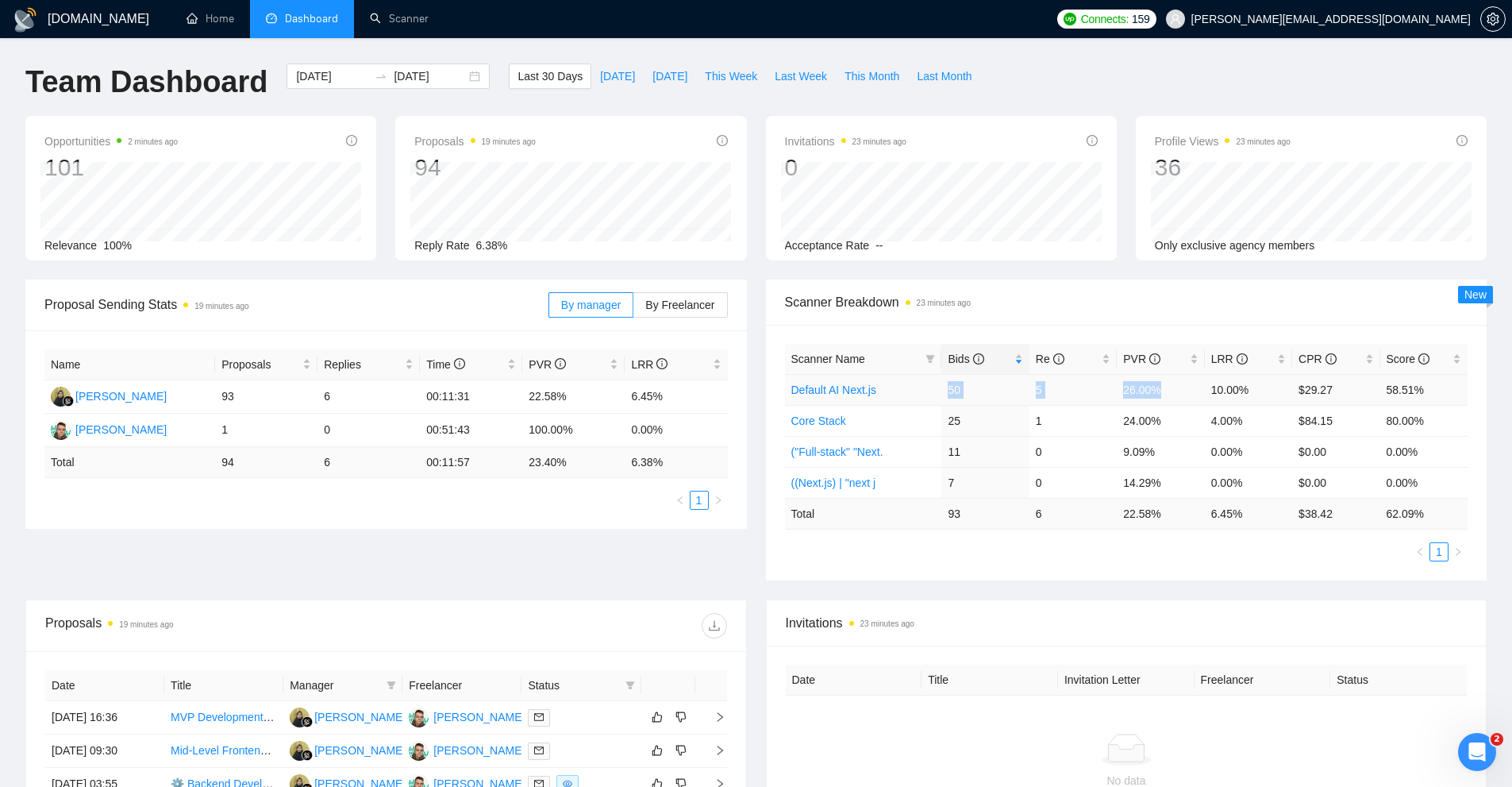
click at [1178, 387] on td "26.00%" at bounding box center [1160, 390] width 87 height 31
click at [1162, 386] on td "26.00%" at bounding box center [1160, 390] width 87 height 31
click at [1135, 387] on td "26.00%" at bounding box center [1160, 390] width 87 height 31
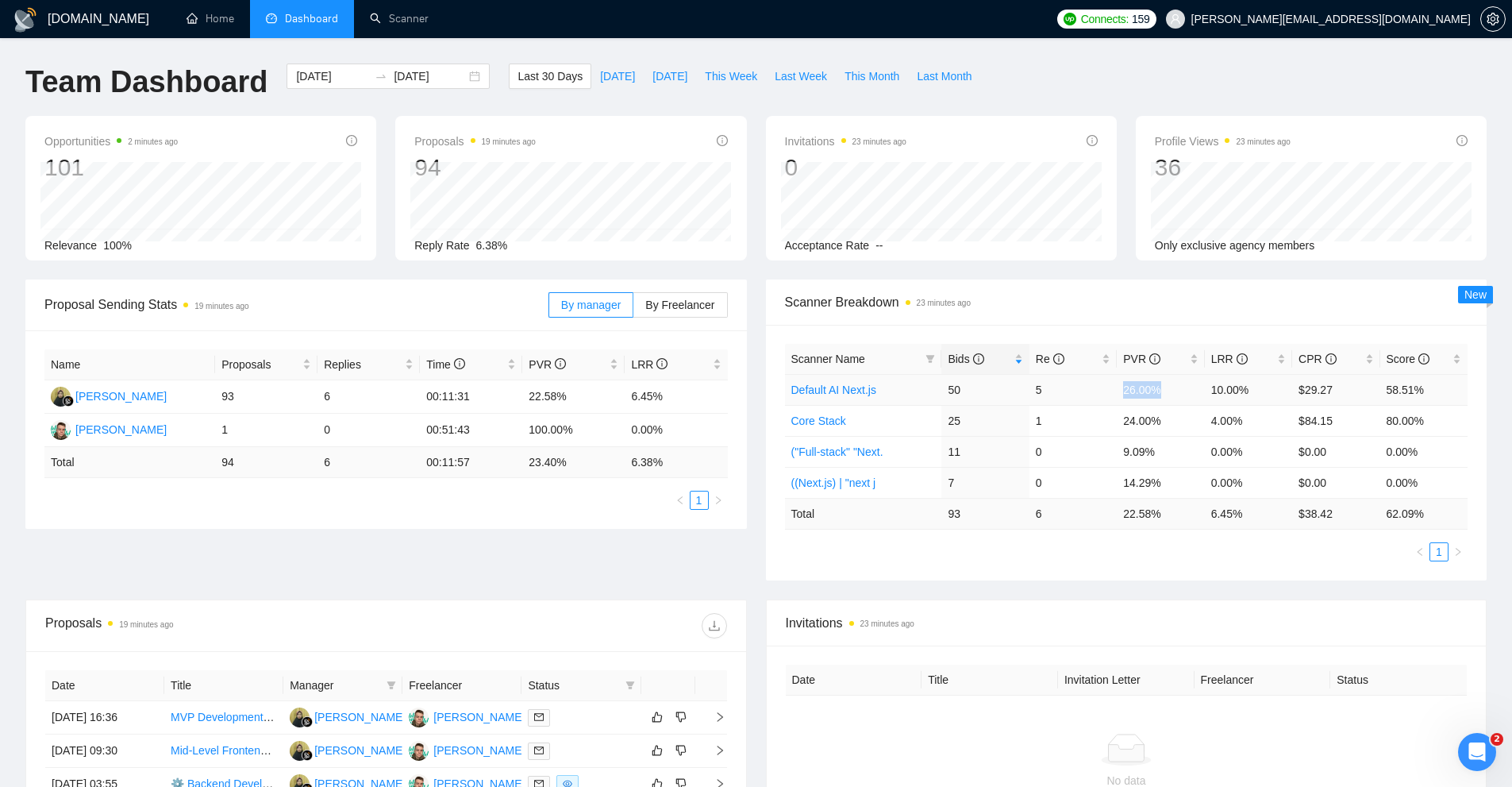
click at [1135, 387] on td "26.00%" at bounding box center [1160, 390] width 87 height 31
click at [1236, 387] on td "10.00%" at bounding box center [1249, 390] width 87 height 31
drag, startPoint x: 1244, startPoint y: 389, endPoint x: 1072, endPoint y: 386, distance: 172.0
click at [1072, 386] on tr "Default AI Next.js 50 5 26.00% 10.00% $29.27 58.51%" at bounding box center [1126, 390] width 683 height 31
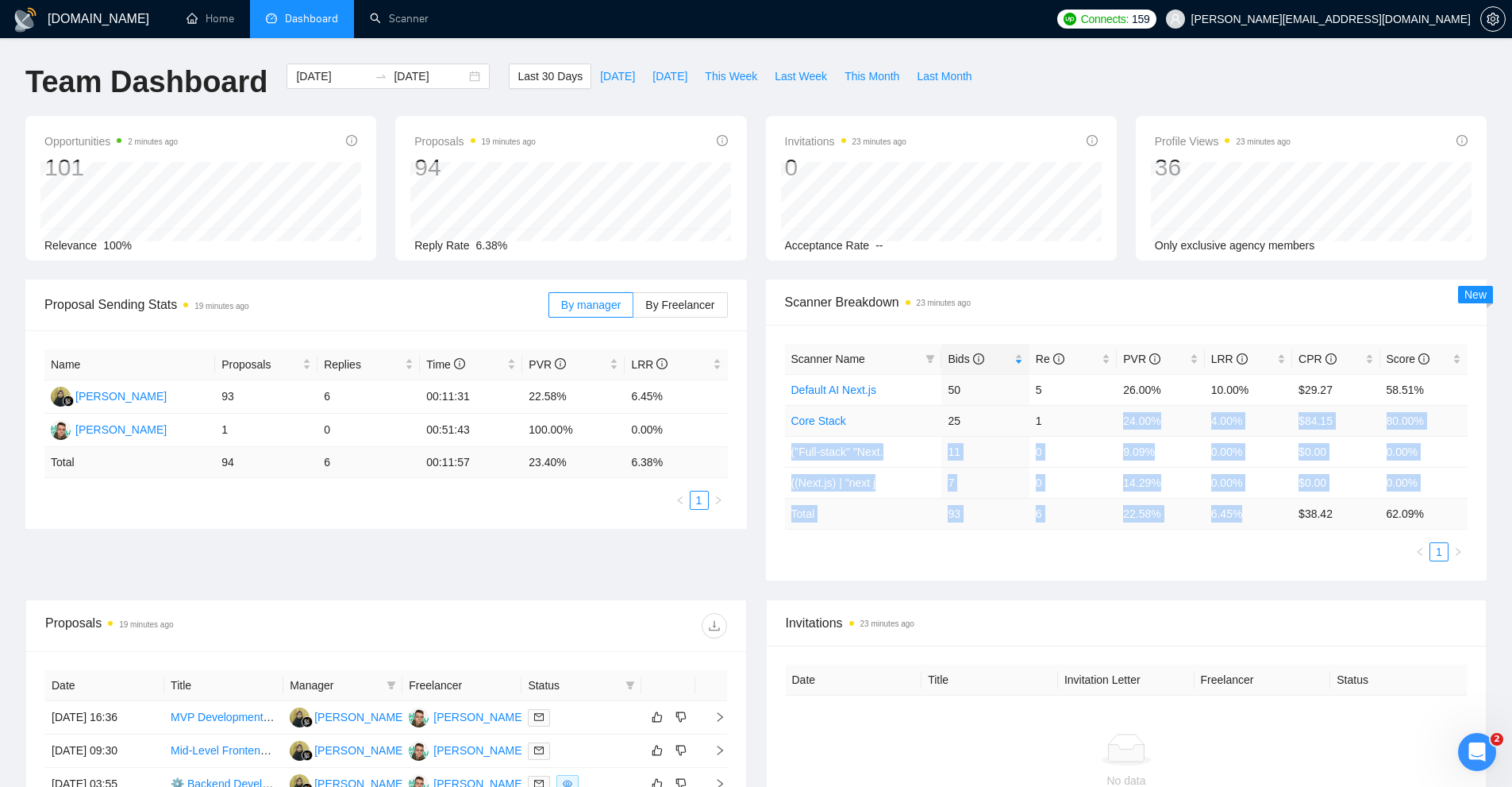
drag, startPoint x: 1235, startPoint y: 513, endPoint x: 1108, endPoint y: 425, distance: 154.5
click at [1107, 435] on table "Scanner Name Bids Re PVR LRR CPR Score Default AI Next.js 50 5 26.00% 10.00% $2…" at bounding box center [1126, 437] width 683 height 186
click at [1108, 418] on td "1" at bounding box center [1073, 421] width 87 height 31
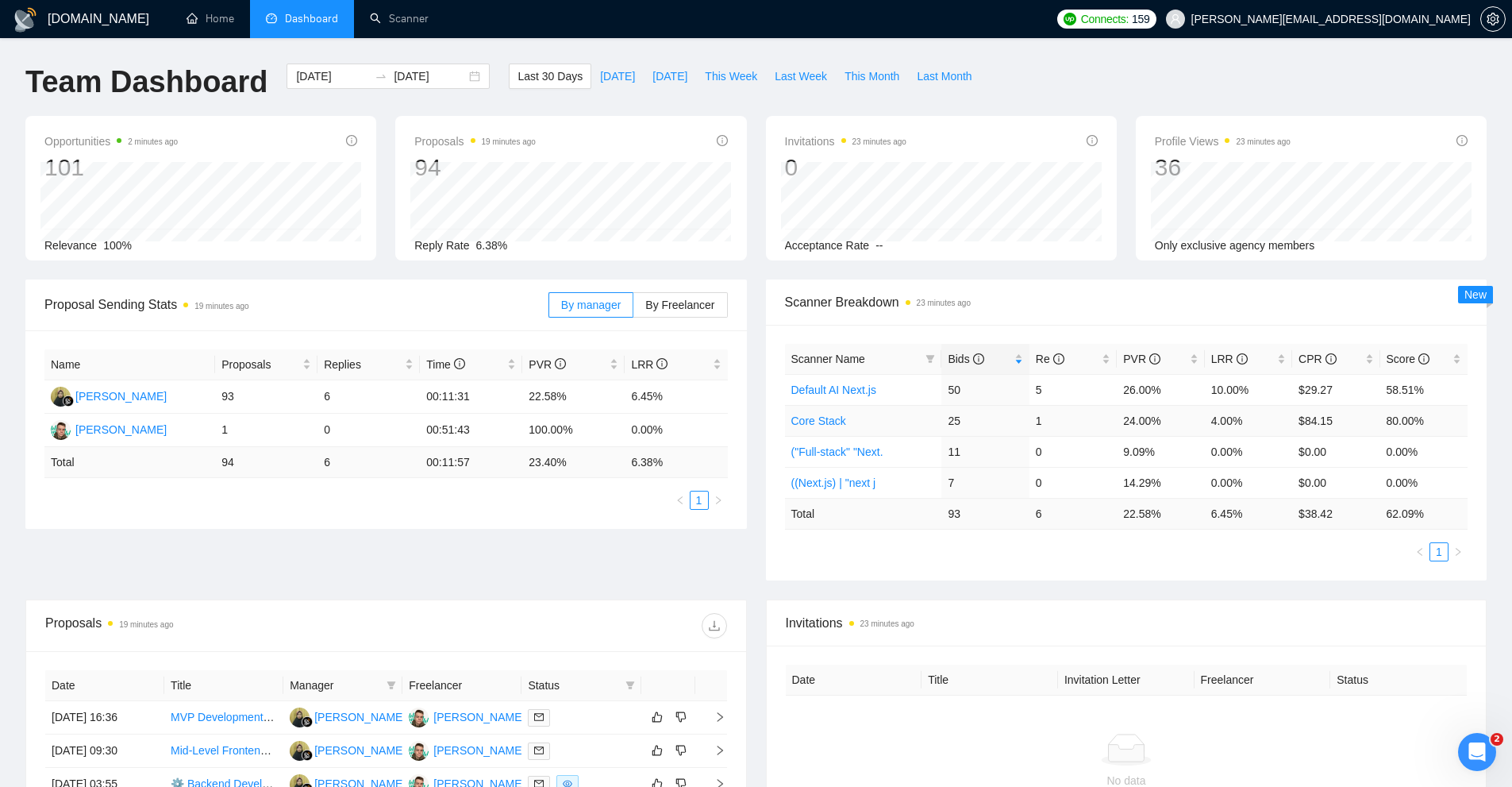
click at [1108, 418] on td "1" at bounding box center [1073, 421] width 87 height 31
drag, startPoint x: 1108, startPoint y: 418, endPoint x: 1158, endPoint y: 476, distance: 76.6
click at [1158, 476] on tbody "Default AI Next.js 50 5 26.00% 10.00% $29.27 58.51% Core Stack 25 1 24.00% 4.00…" at bounding box center [1126, 436] width 683 height 124
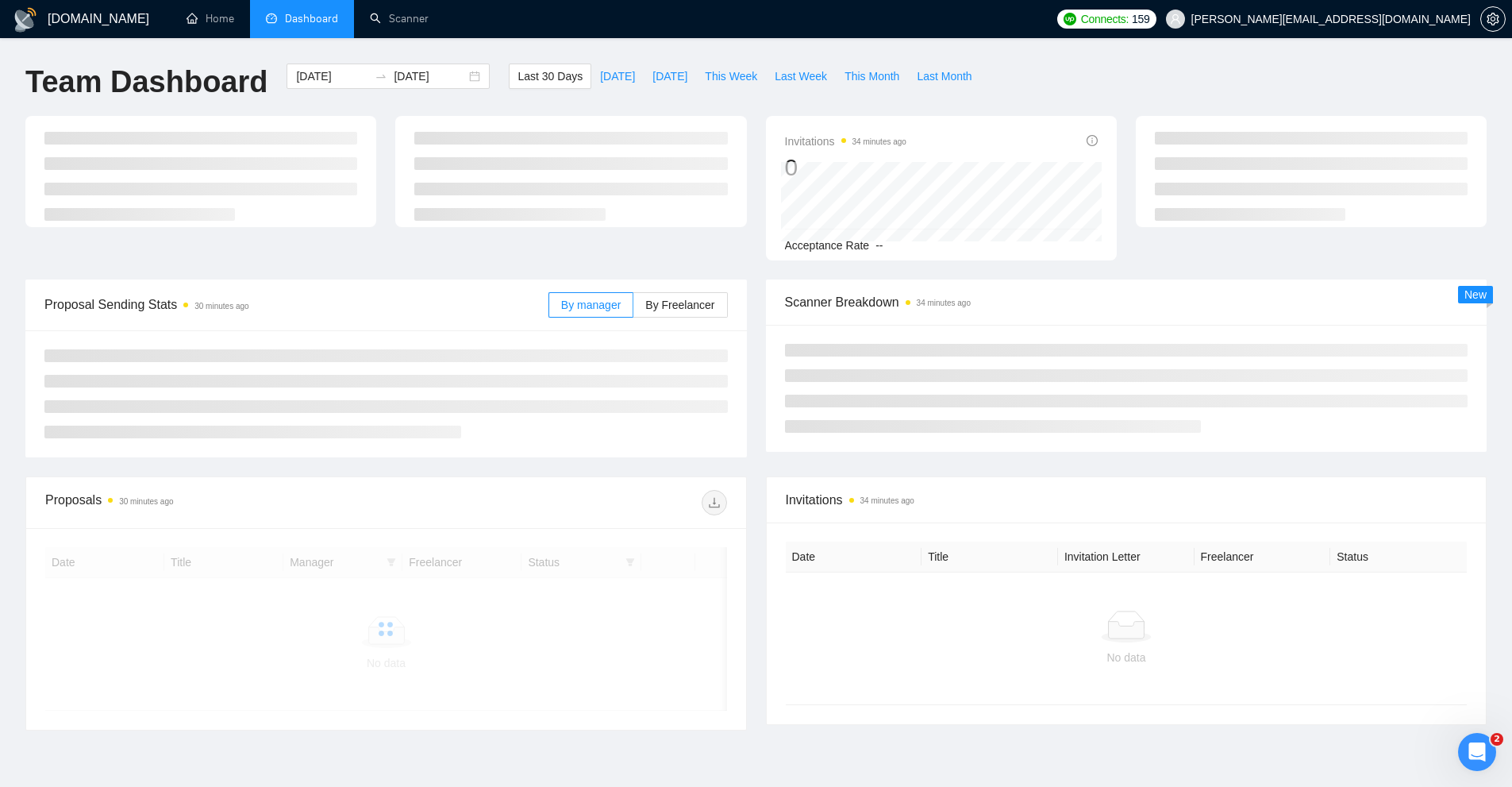
click at [675, 276] on div "Invitations 34 minutes ago 0 Acceptance Rate --" at bounding box center [756, 197] width 1481 height 163
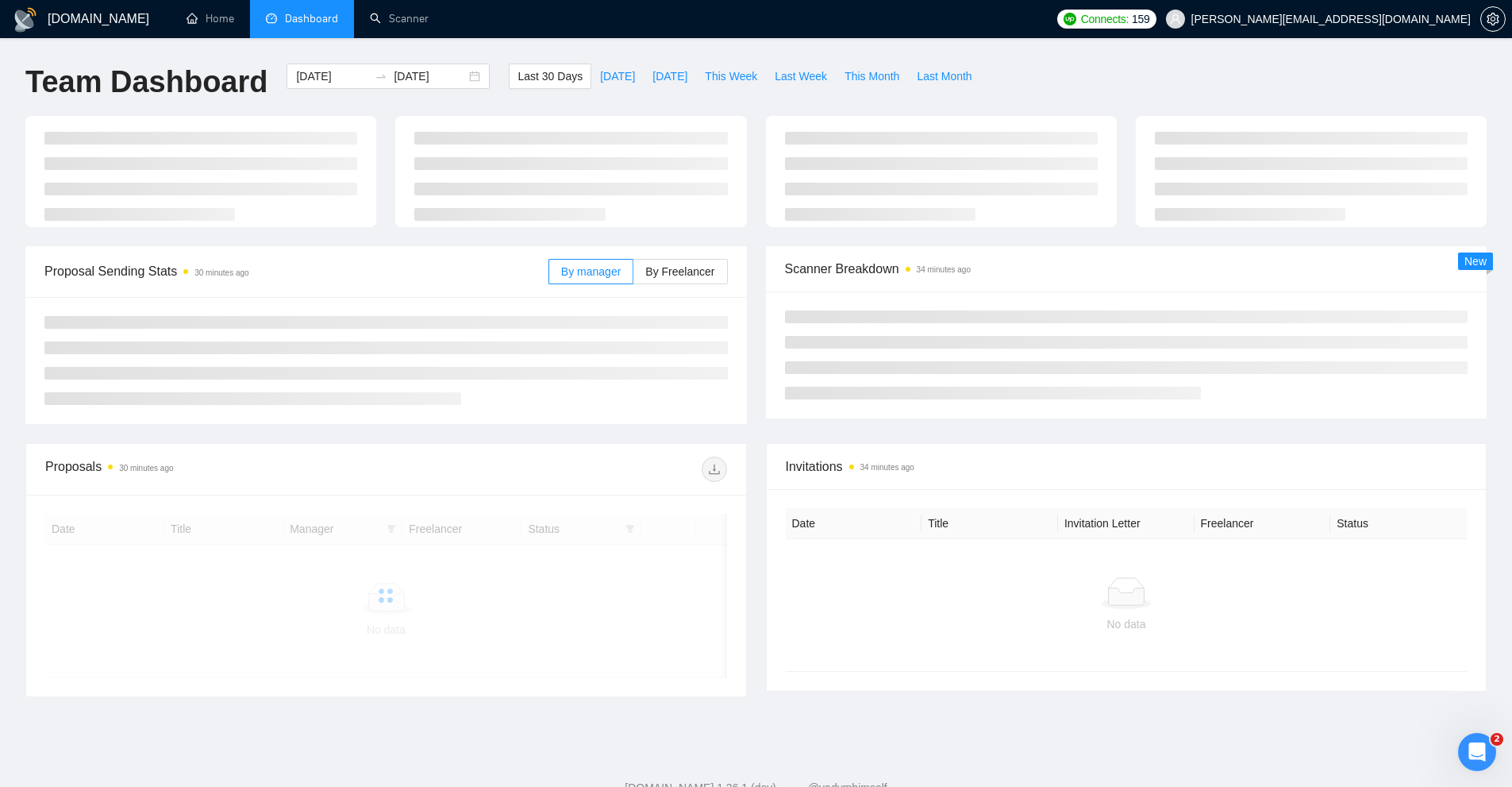
click at [676, 296] on div "By manager By Freelancer" at bounding box center [638, 272] width 180 height 51
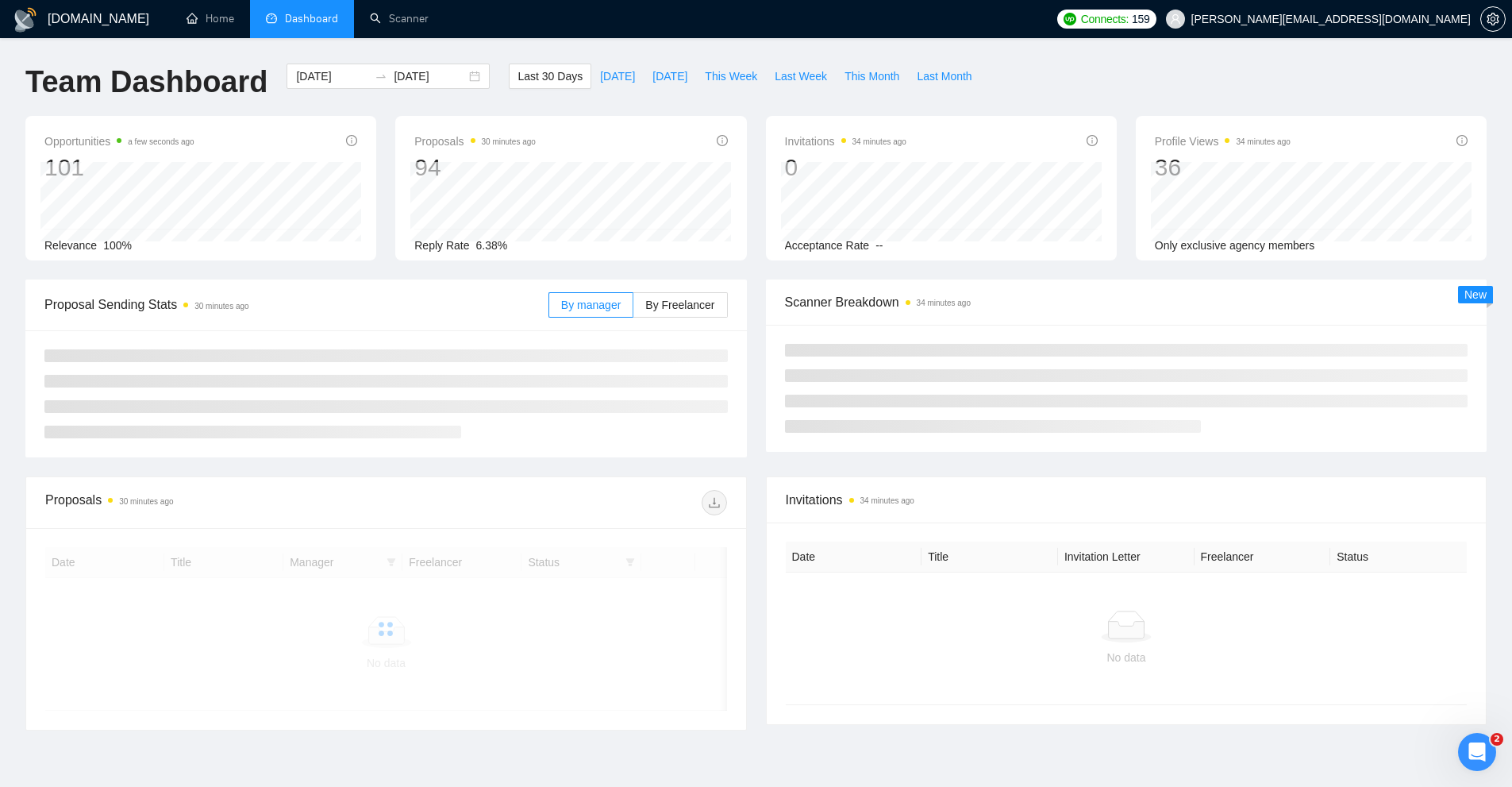
click at [681, 287] on div "By manager By Freelancer" at bounding box center [638, 305] width 180 height 51
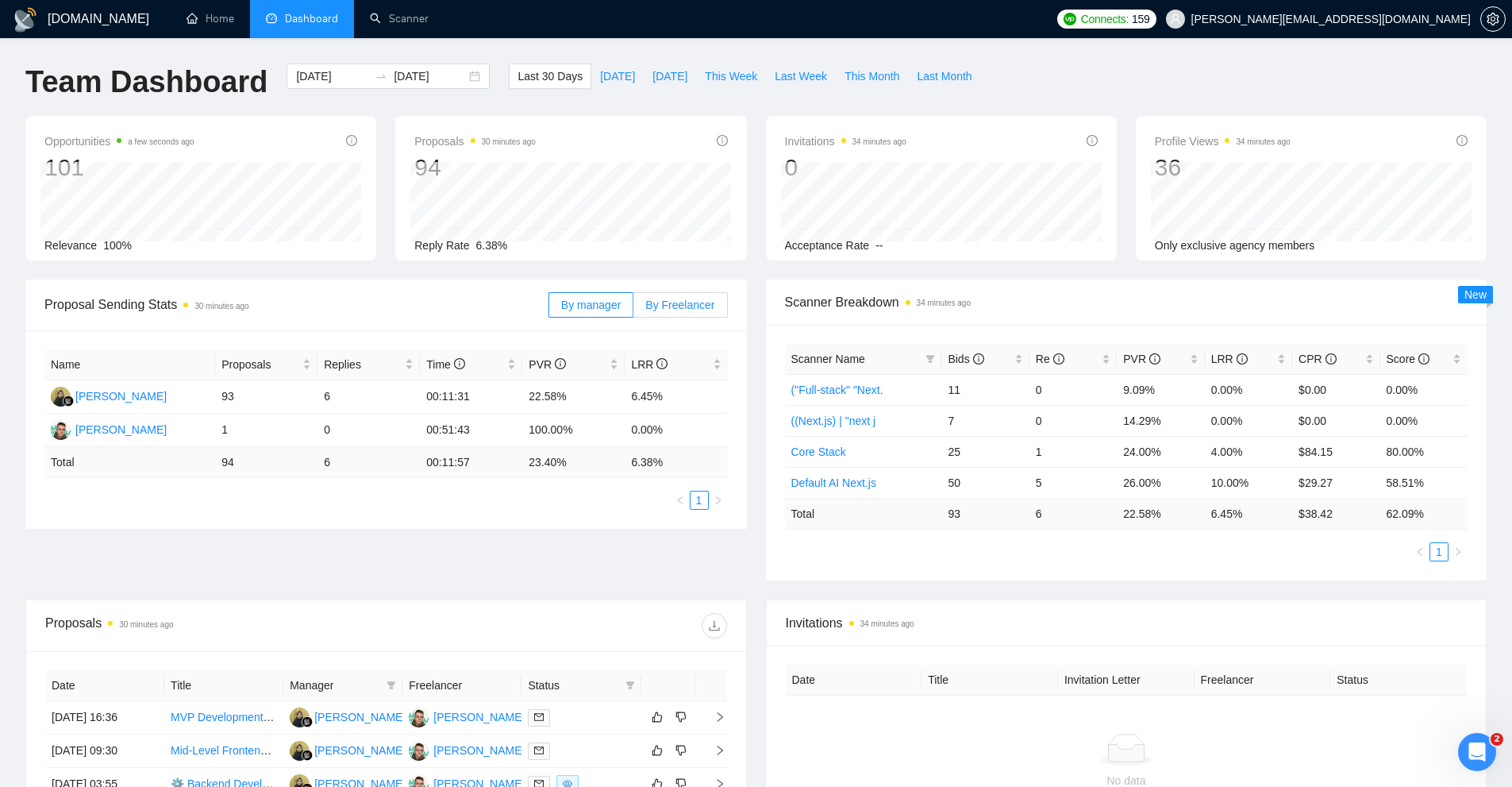
click at [671, 299] on span "By Freelancer" at bounding box center [680, 305] width 69 height 13
click at [633, 308] on input "By Freelancer" at bounding box center [633, 308] width 0 height 0
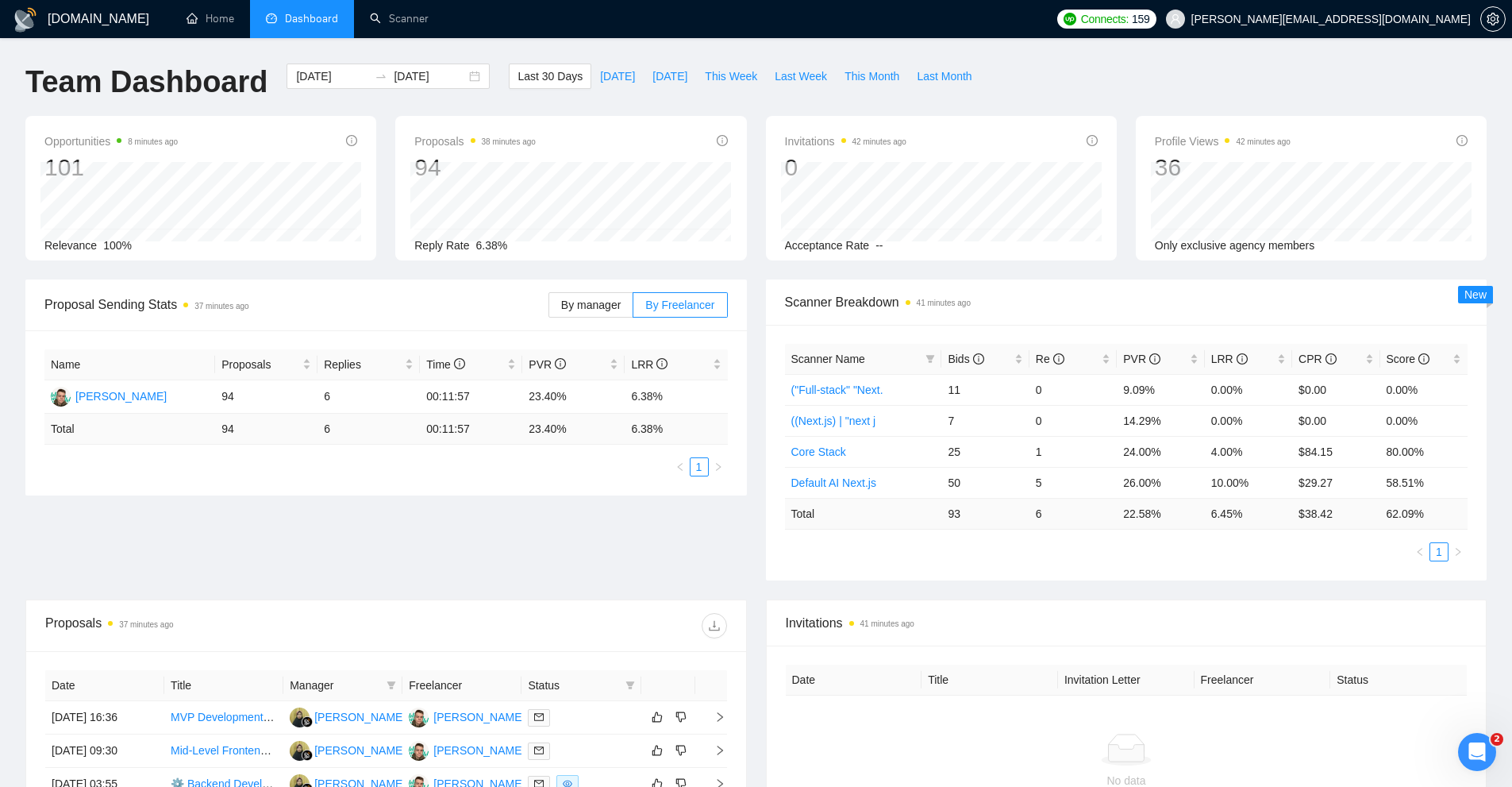
click at [1508, 20] on div "Connects: 159 [PERSON_NAME][EMAIL_ADDRESS][DOMAIN_NAME]" at bounding box center [1281, 18] width 464 height 38
click at [1490, 20] on icon "setting" at bounding box center [1493, 18] width 12 height 13
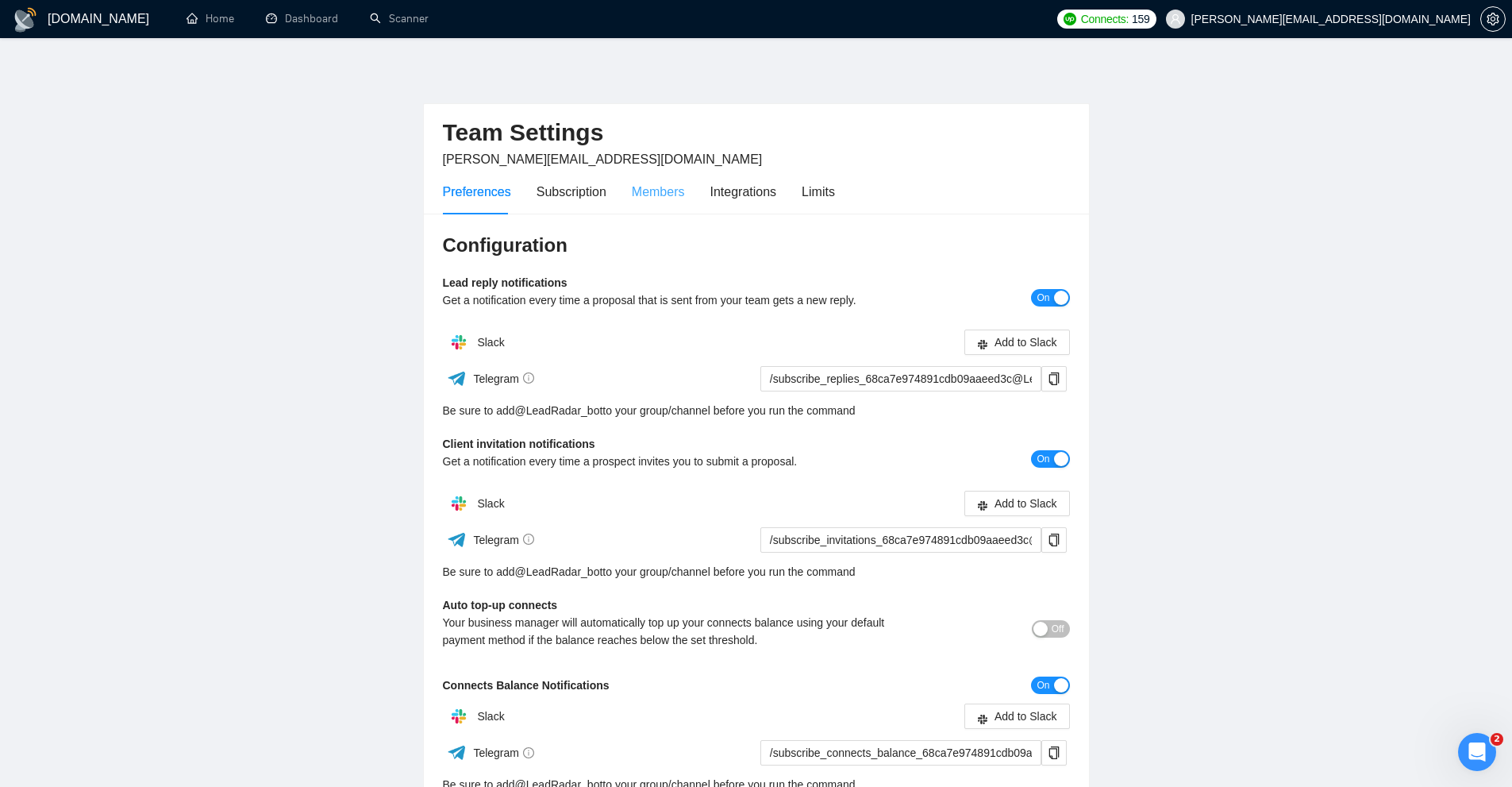
click at [671, 201] on div "Members" at bounding box center [658, 191] width 53 height 45
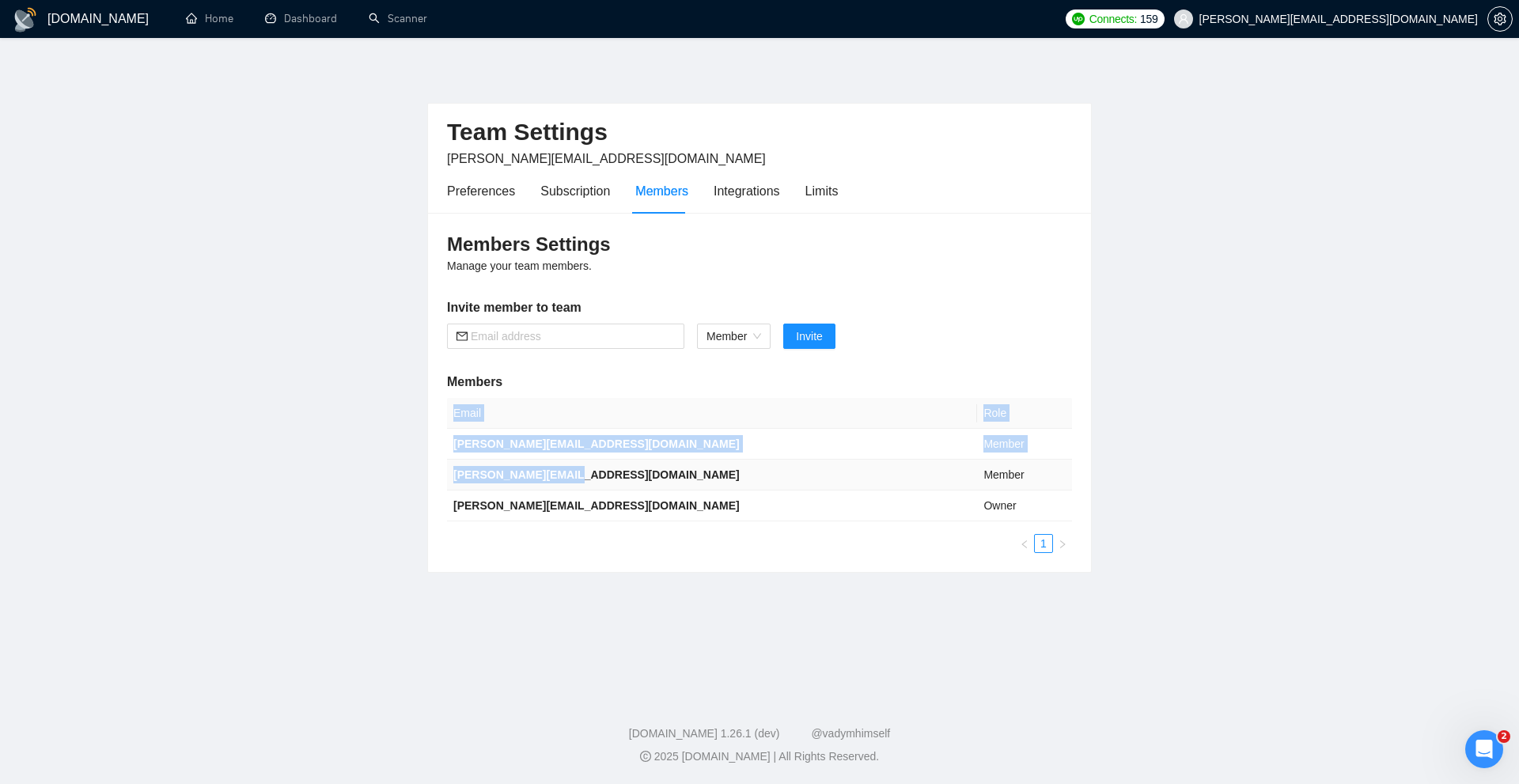
drag, startPoint x: 446, startPoint y: 478, endPoint x: 560, endPoint y: 479, distance: 114.0
click at [560, 479] on div "Members Settings Manage your team members. Invite member to team Member Invite …" at bounding box center [759, 392] width 663 height 359
click at [560, 479] on td "[PERSON_NAME][EMAIL_ADDRESS][DOMAIN_NAME]" at bounding box center [712, 475] width 530 height 31
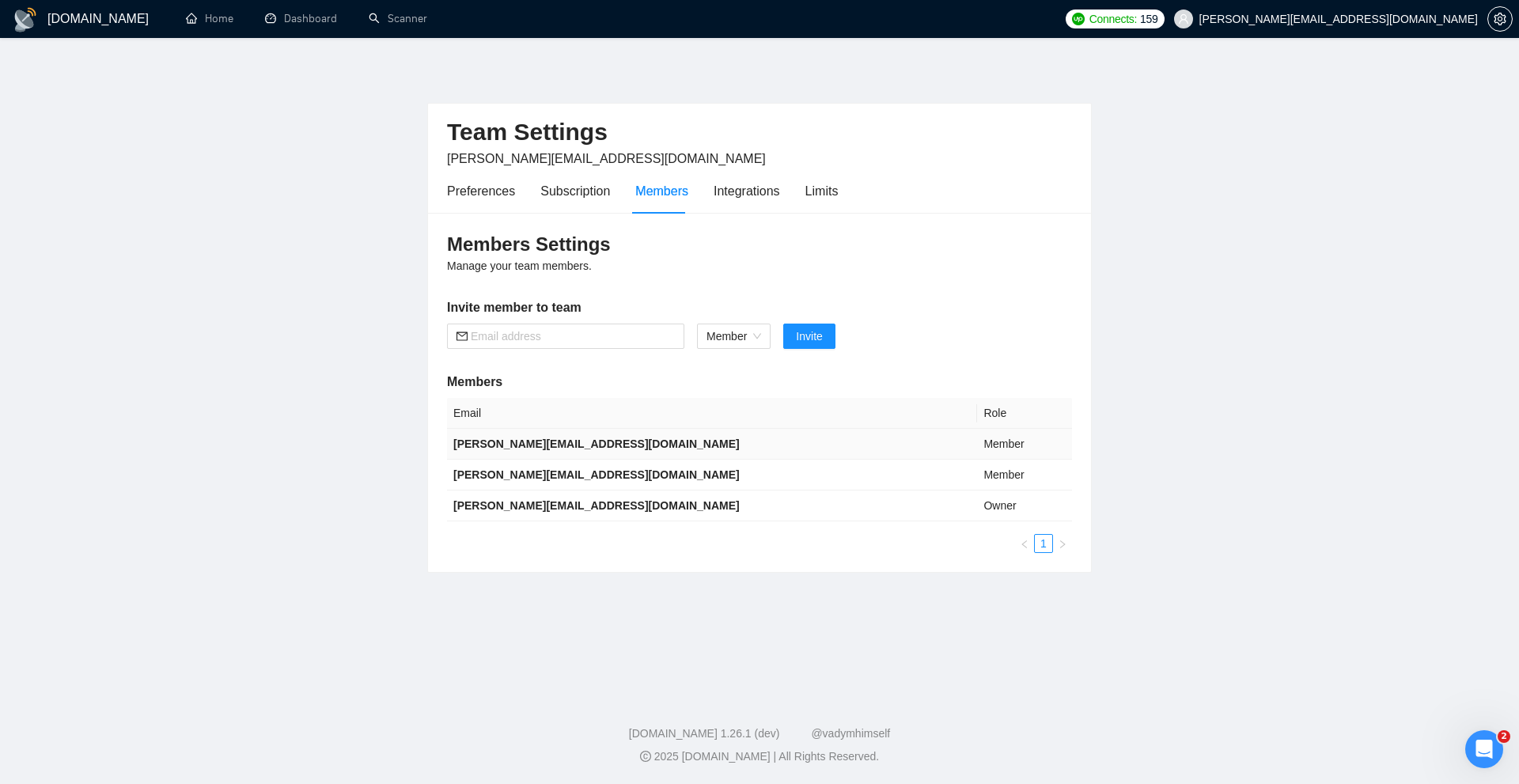
click at [568, 445] on b "[PERSON_NAME][EMAIL_ADDRESS][DOMAIN_NAME]" at bounding box center [596, 443] width 286 height 13
